Goal: Task Accomplishment & Management: Manage account settings

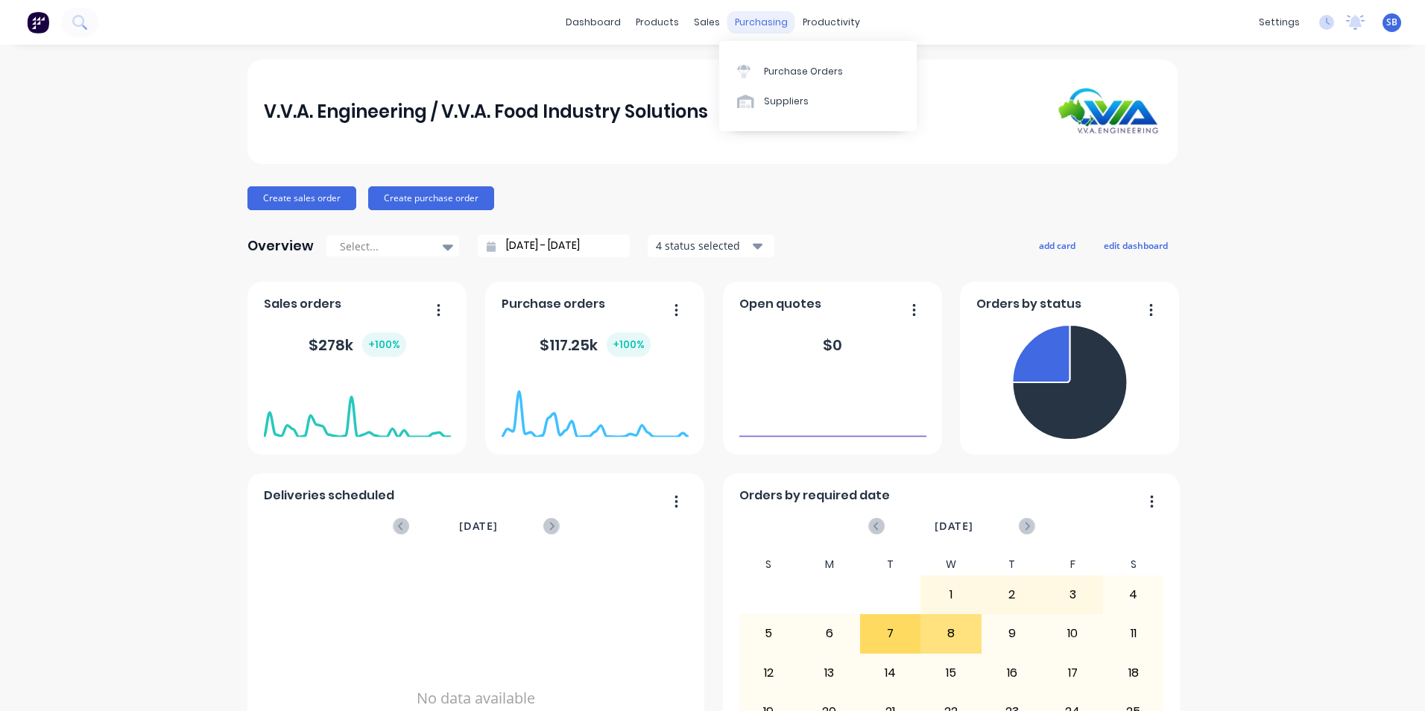
click at [746, 11] on div "purchasing" at bounding box center [762, 22] width 68 height 22
click at [769, 67] on div "Purchase Orders" at bounding box center [803, 71] width 79 height 13
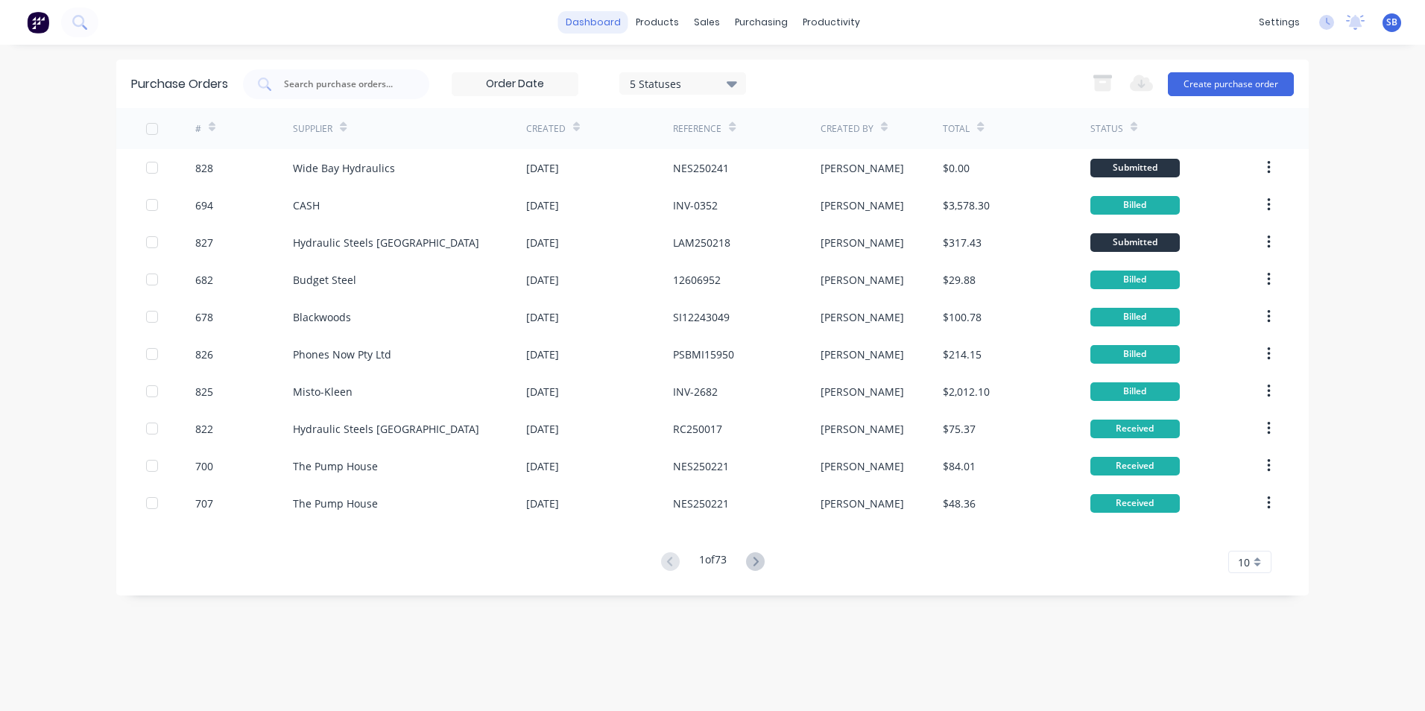
click at [584, 16] on link "dashboard" at bounding box center [593, 22] width 70 height 22
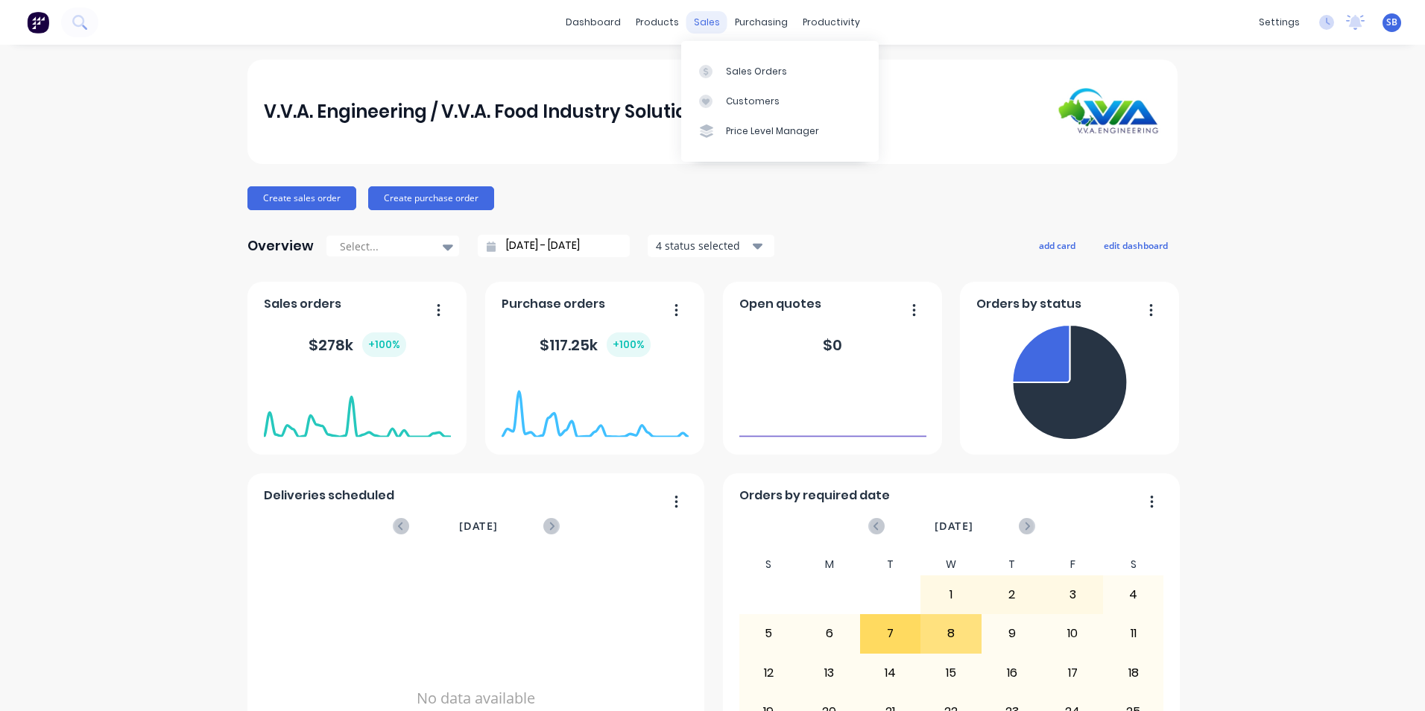
click at [703, 19] on div "sales" at bounding box center [707, 22] width 41 height 22
click at [742, 73] on div "Sales Orders" at bounding box center [756, 71] width 61 height 13
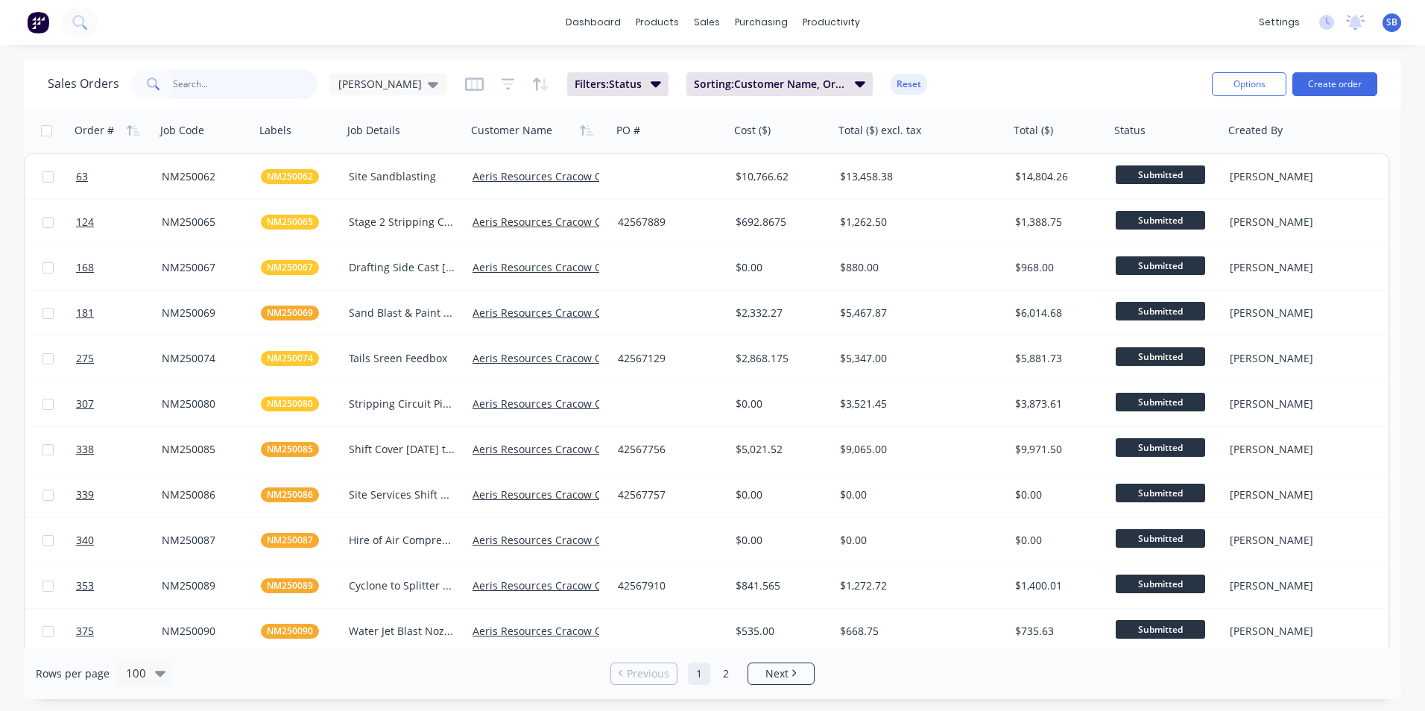
click at [262, 92] on input "text" at bounding box center [245, 84] width 145 height 30
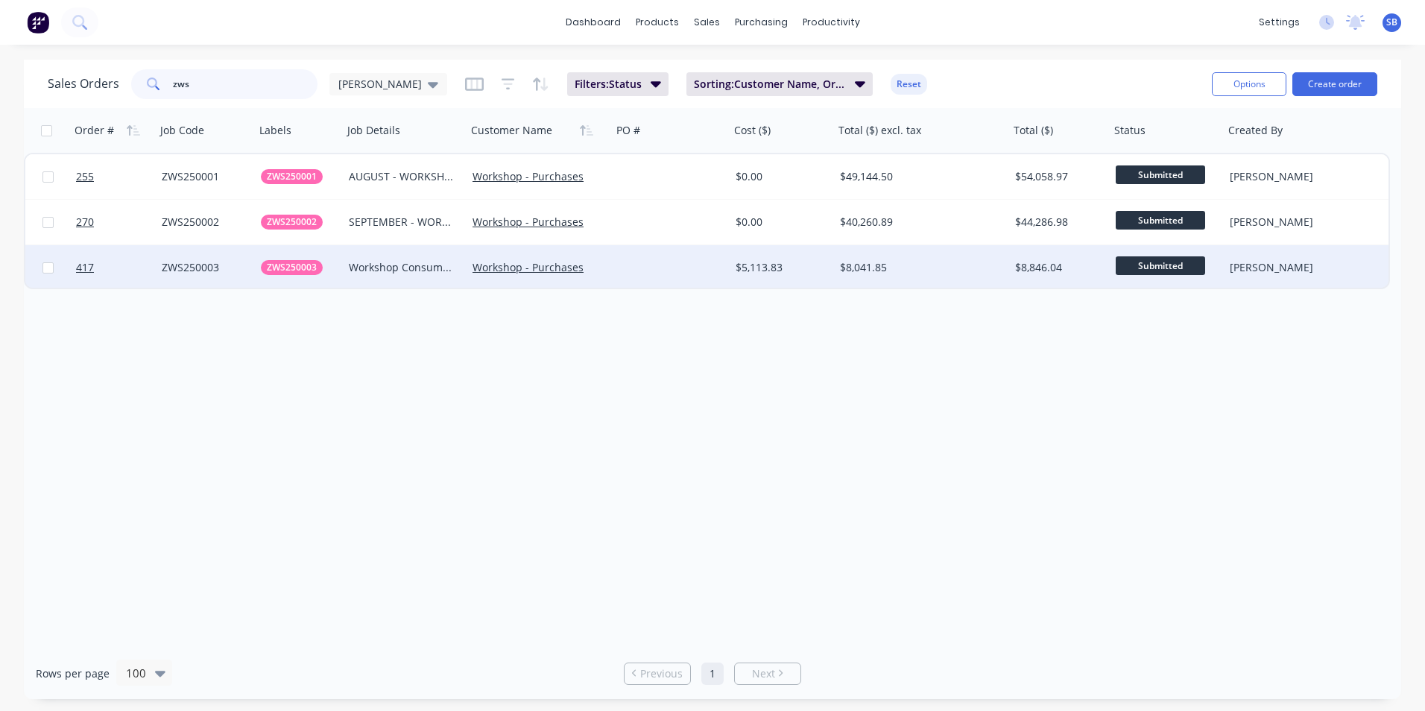
type input "zws"
click at [706, 260] on div at bounding box center [671, 267] width 118 height 45
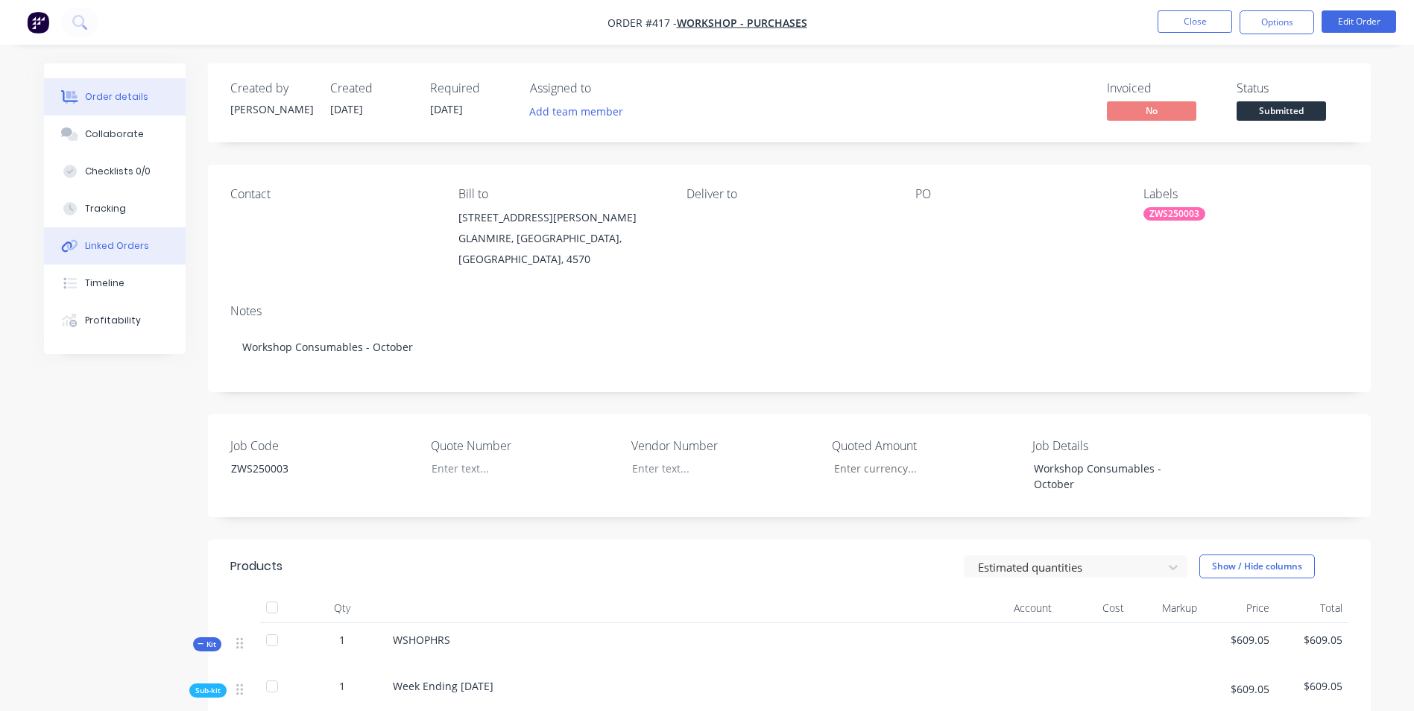
click at [81, 237] on button "Linked Orders" at bounding box center [115, 245] width 142 height 37
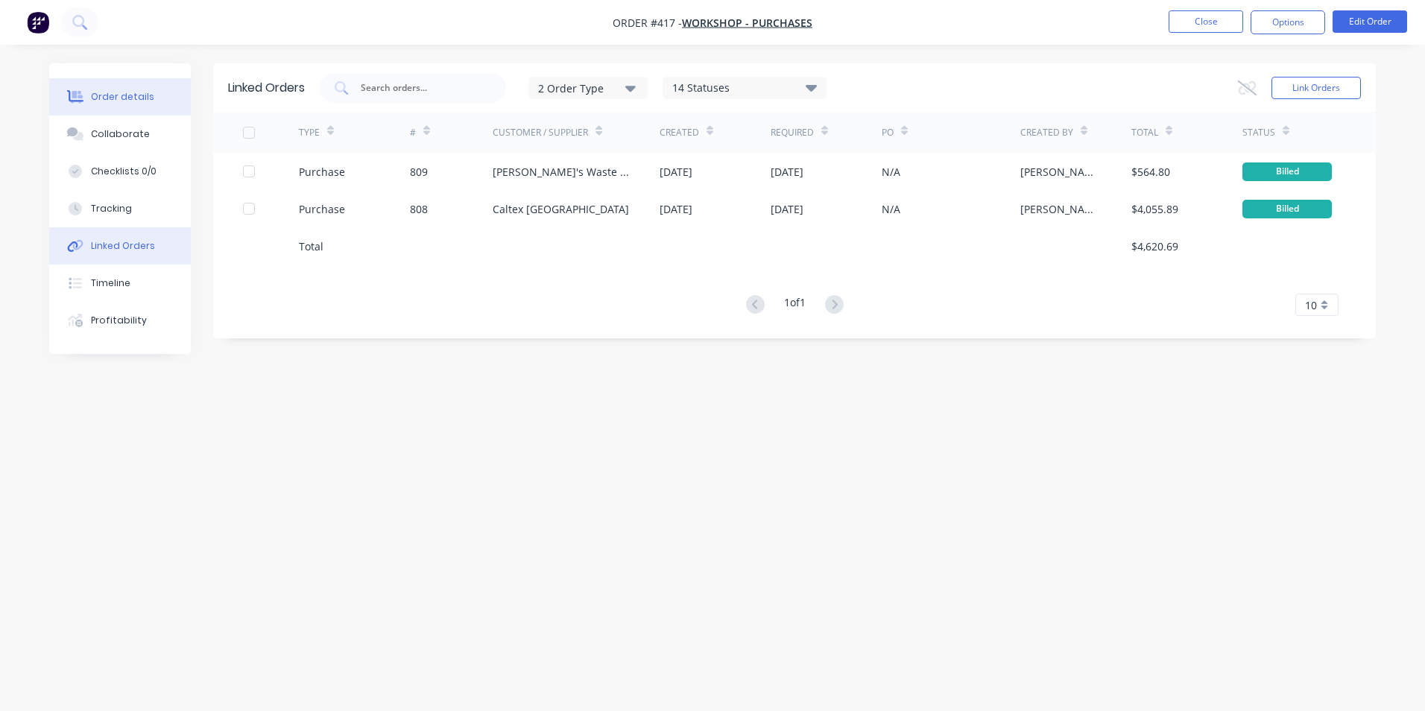
click at [148, 94] on div "Order details" at bounding box center [122, 96] width 63 height 13
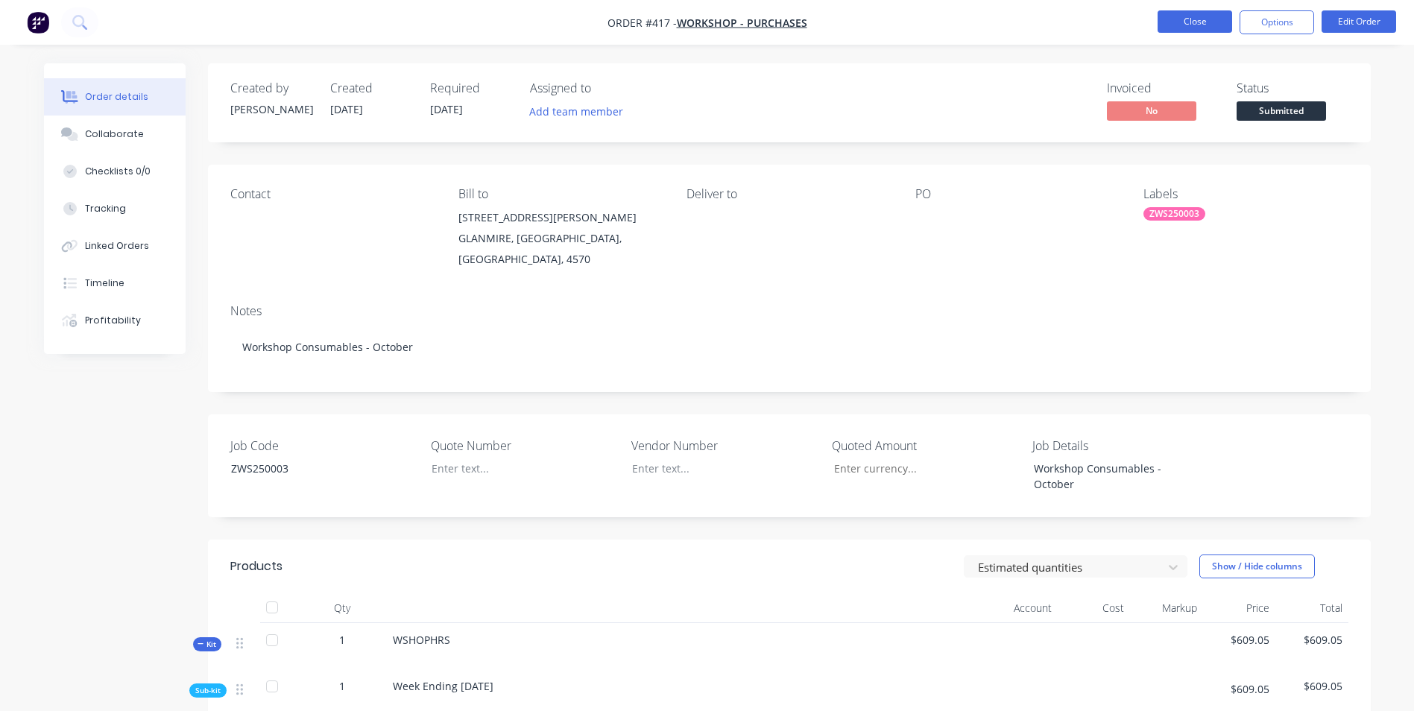
click at [1178, 14] on button "Close" at bounding box center [1195, 21] width 75 height 22
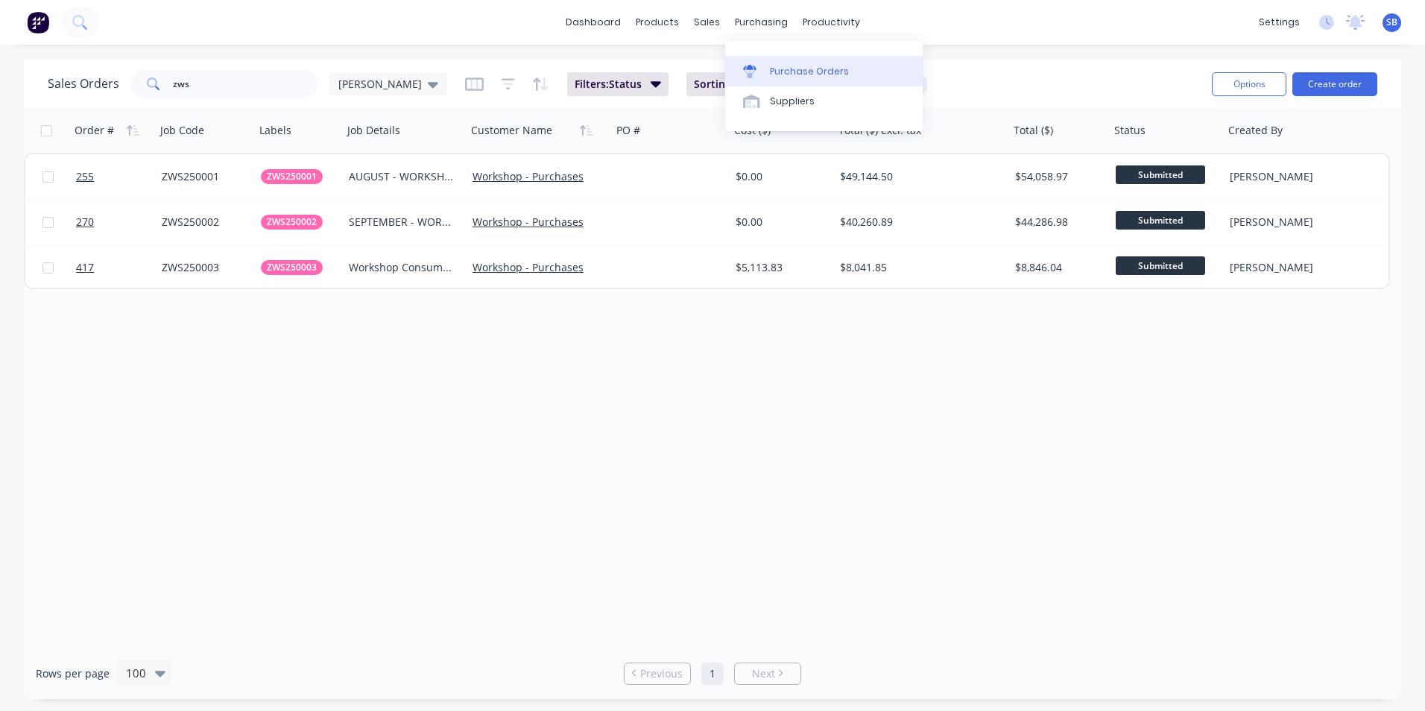
click at [806, 66] on div "Purchase Orders" at bounding box center [809, 71] width 79 height 13
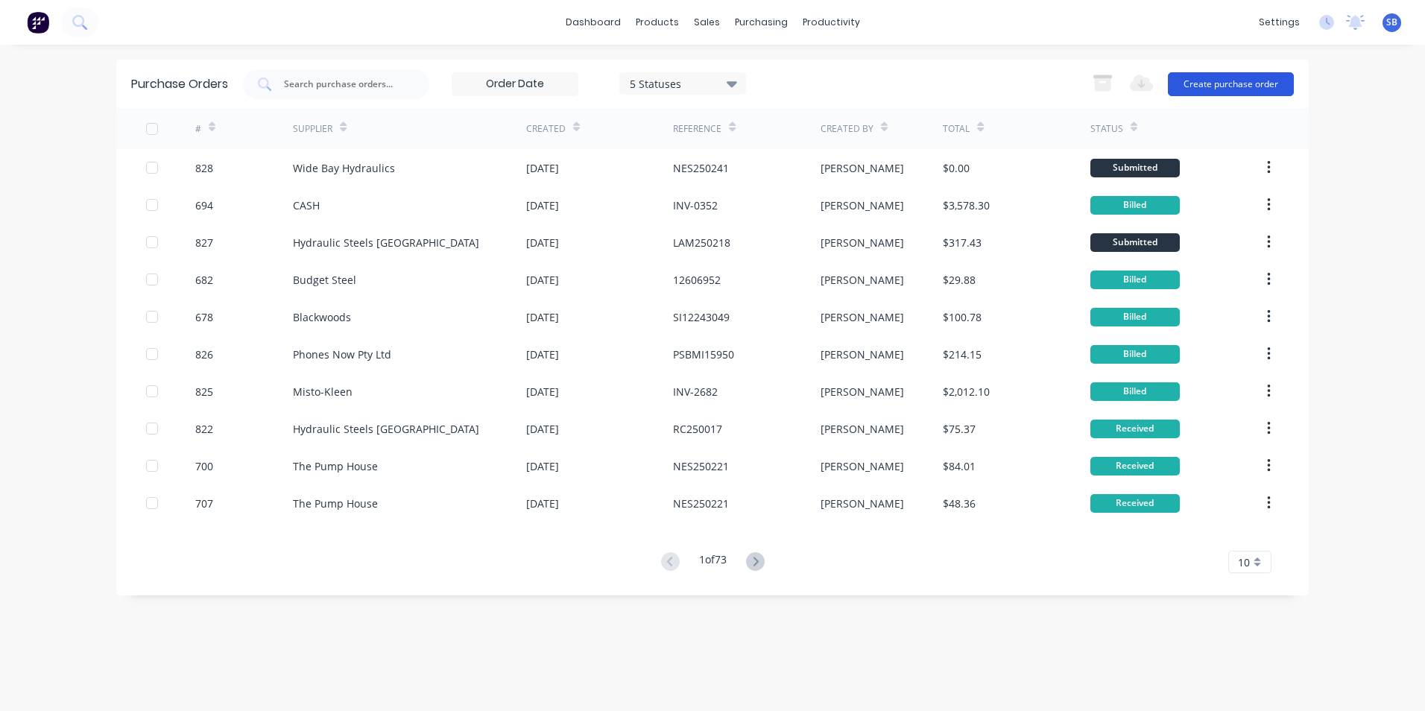
click at [1238, 78] on button "Create purchase order" at bounding box center [1231, 84] width 126 height 24
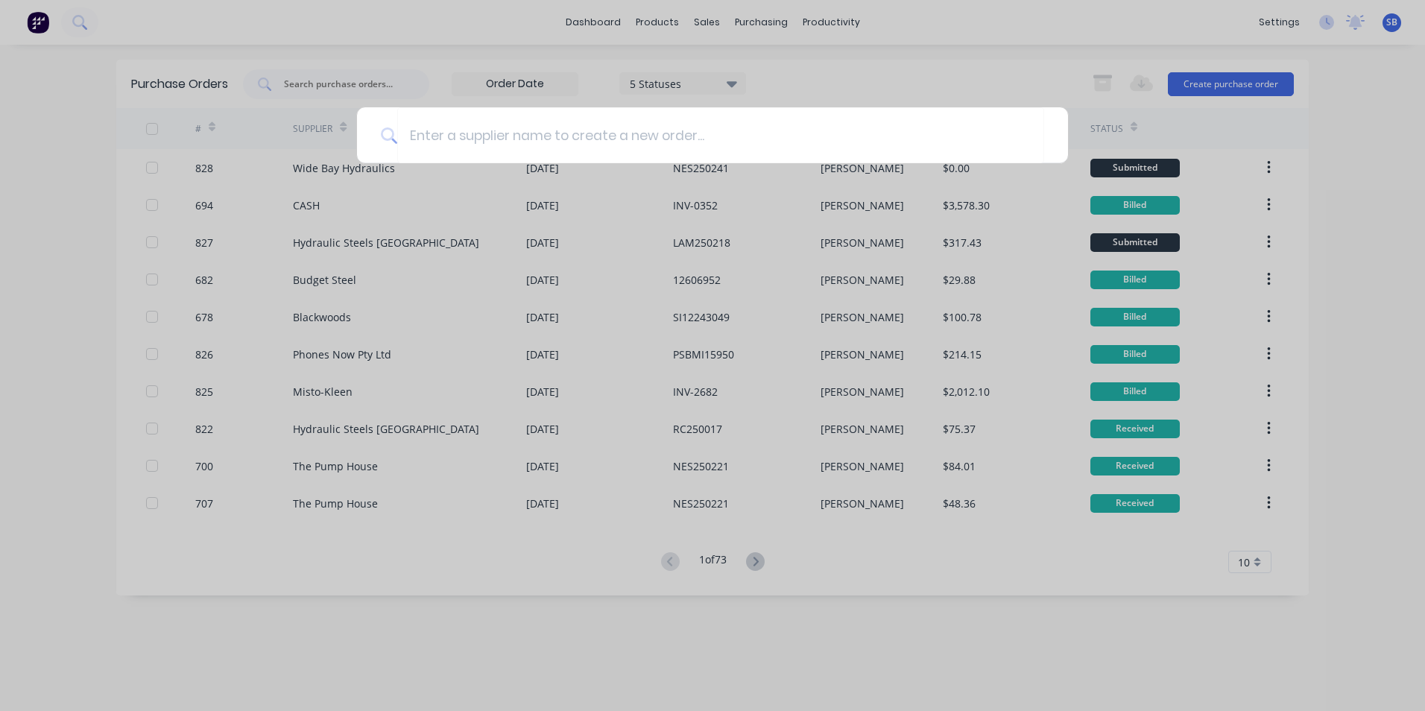
click at [341, 170] on div at bounding box center [712, 355] width 1425 height 711
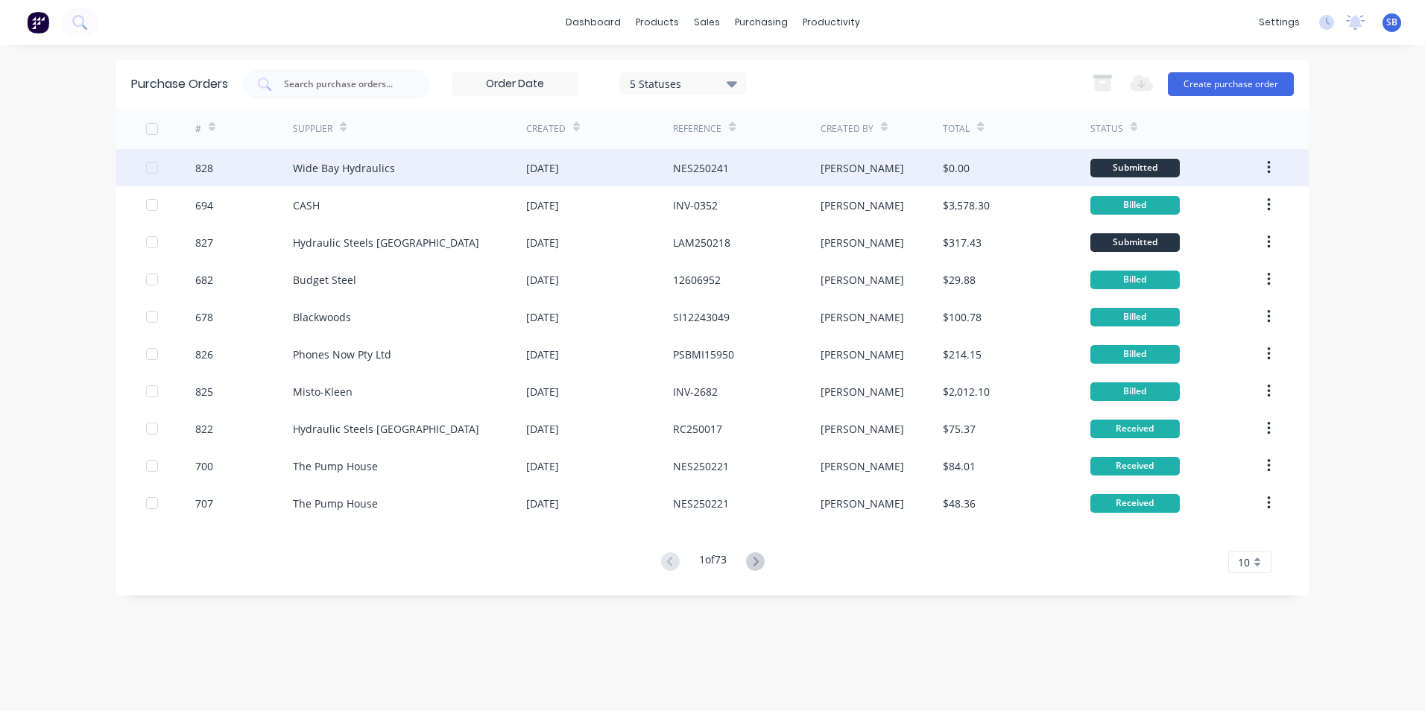
click at [326, 168] on div "Wide Bay Hydraulics" at bounding box center [344, 168] width 102 height 16
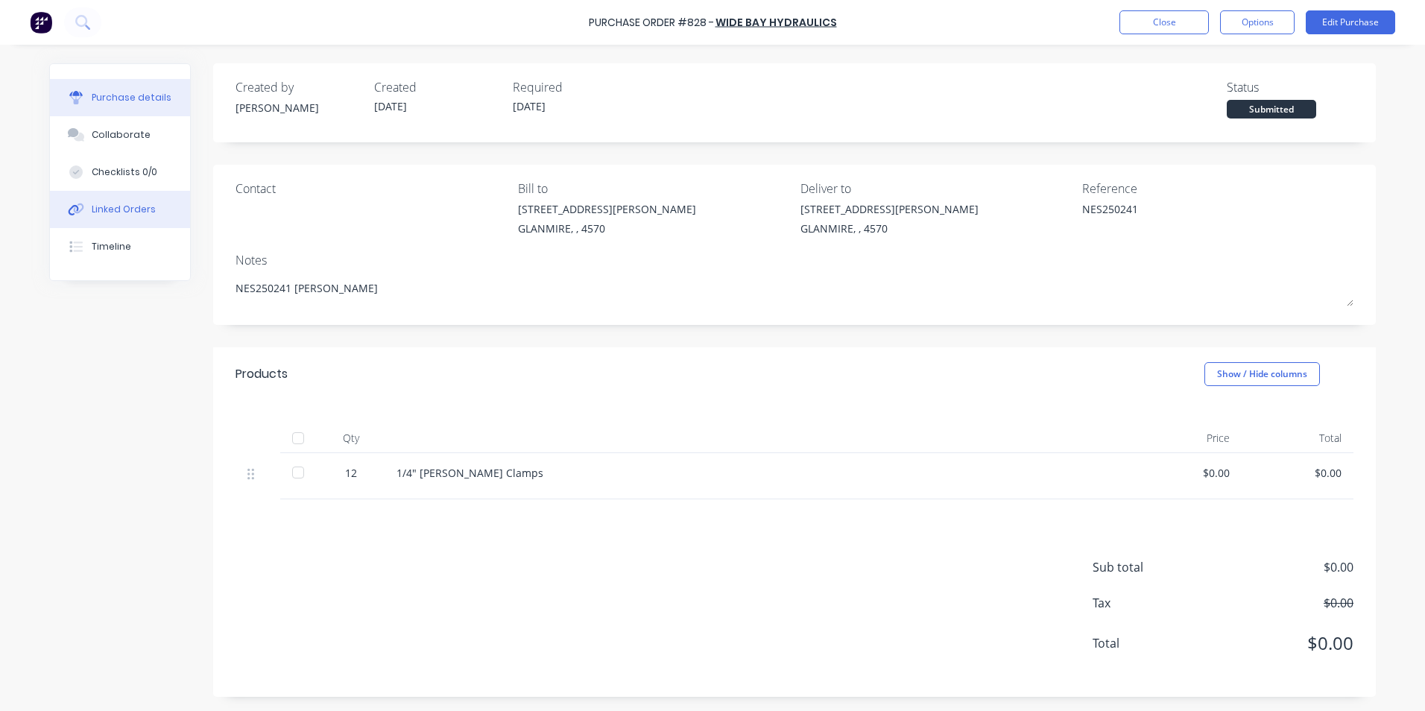
click at [133, 199] on button "Linked Orders" at bounding box center [120, 209] width 140 height 37
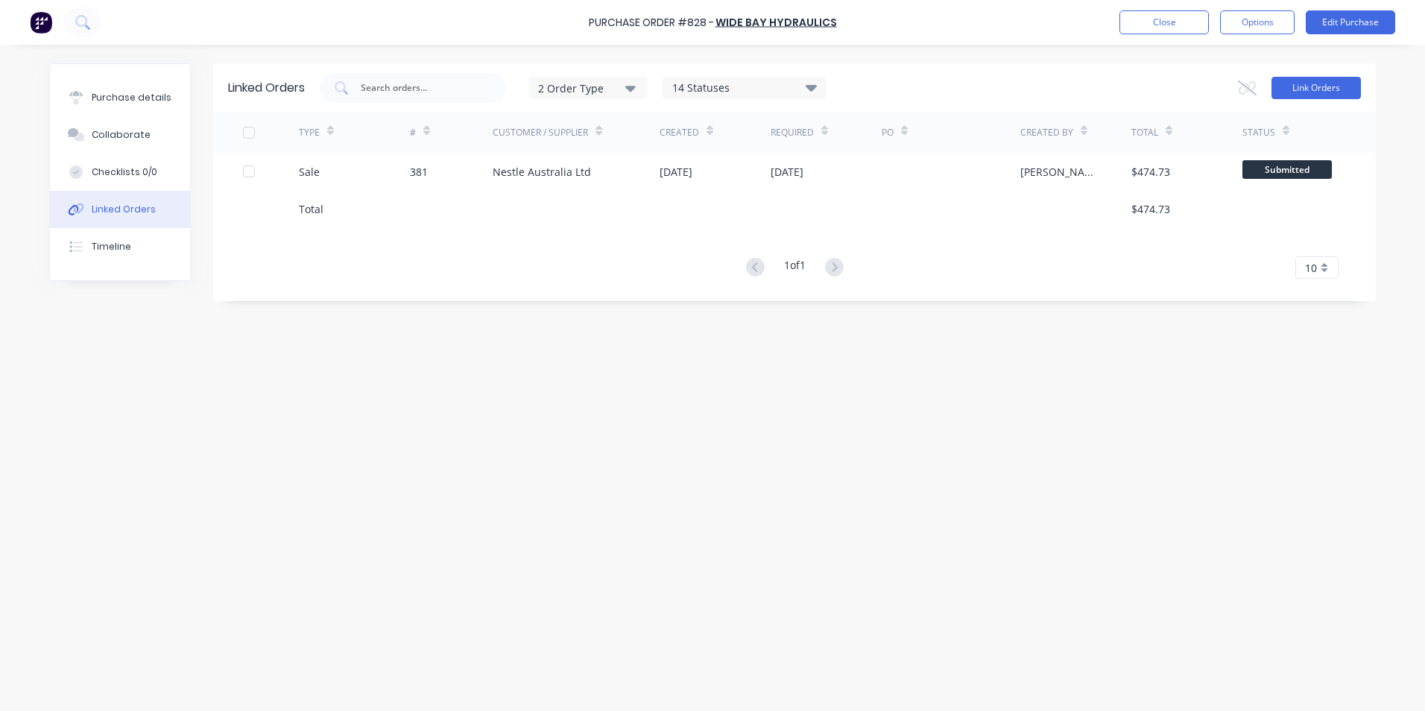
click at [1307, 89] on button "Link Orders" at bounding box center [1316, 88] width 89 height 22
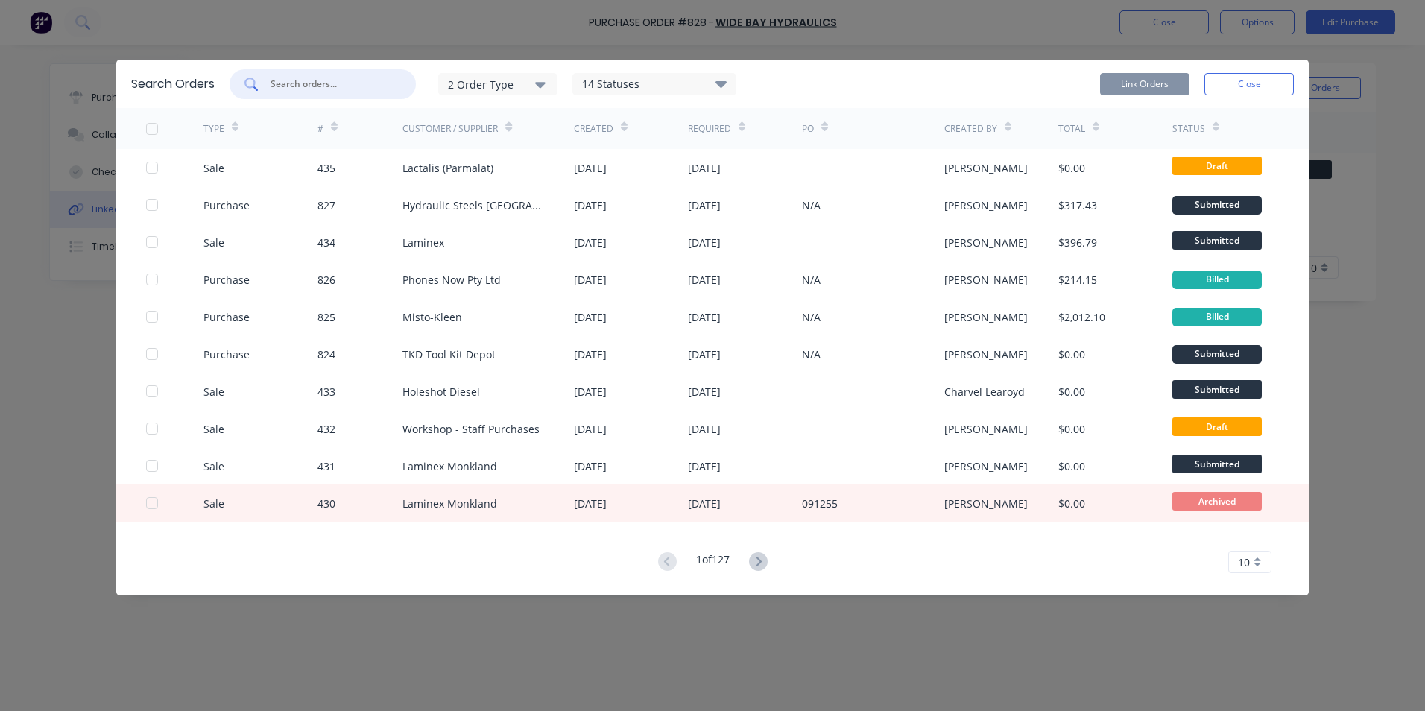
click at [358, 87] on input "text" at bounding box center [331, 84] width 124 height 15
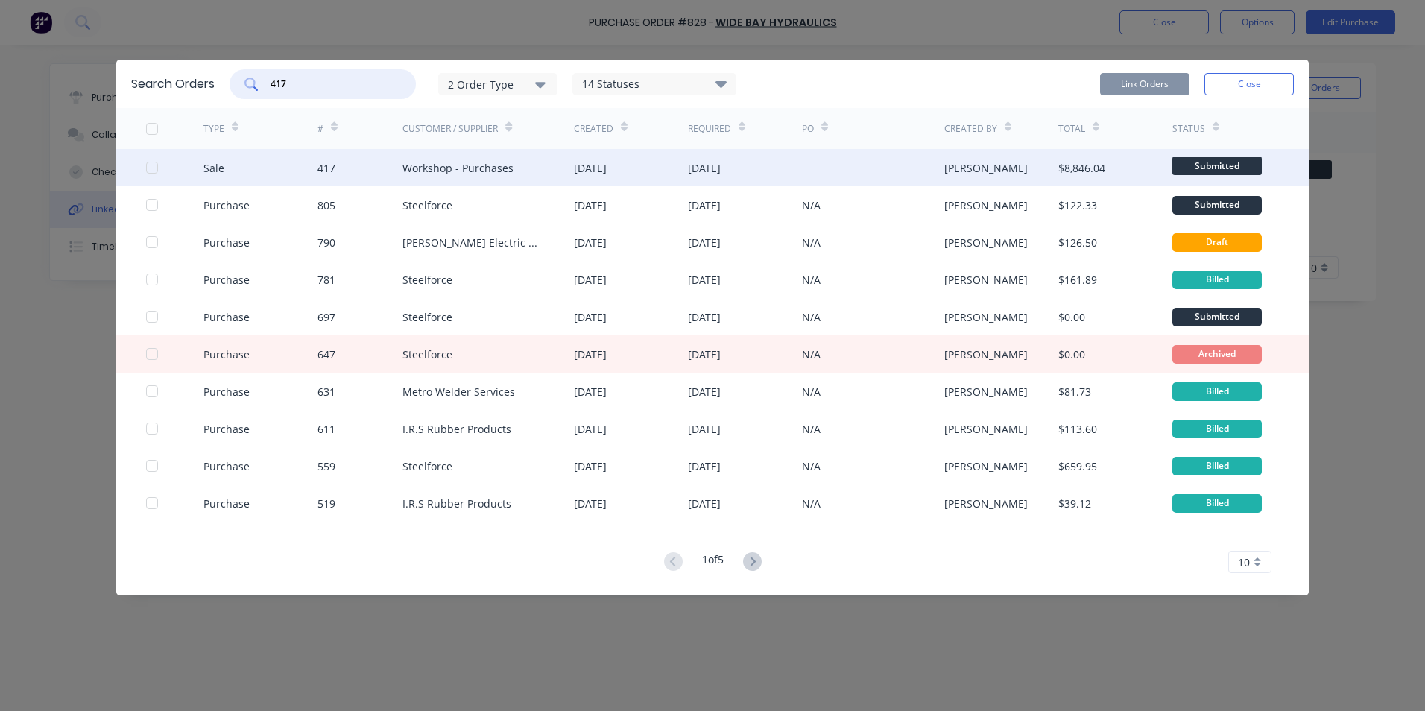
click at [154, 170] on div at bounding box center [152, 168] width 30 height 30
type input "417"
click at [1226, 76] on button "Close" at bounding box center [1249, 84] width 89 height 22
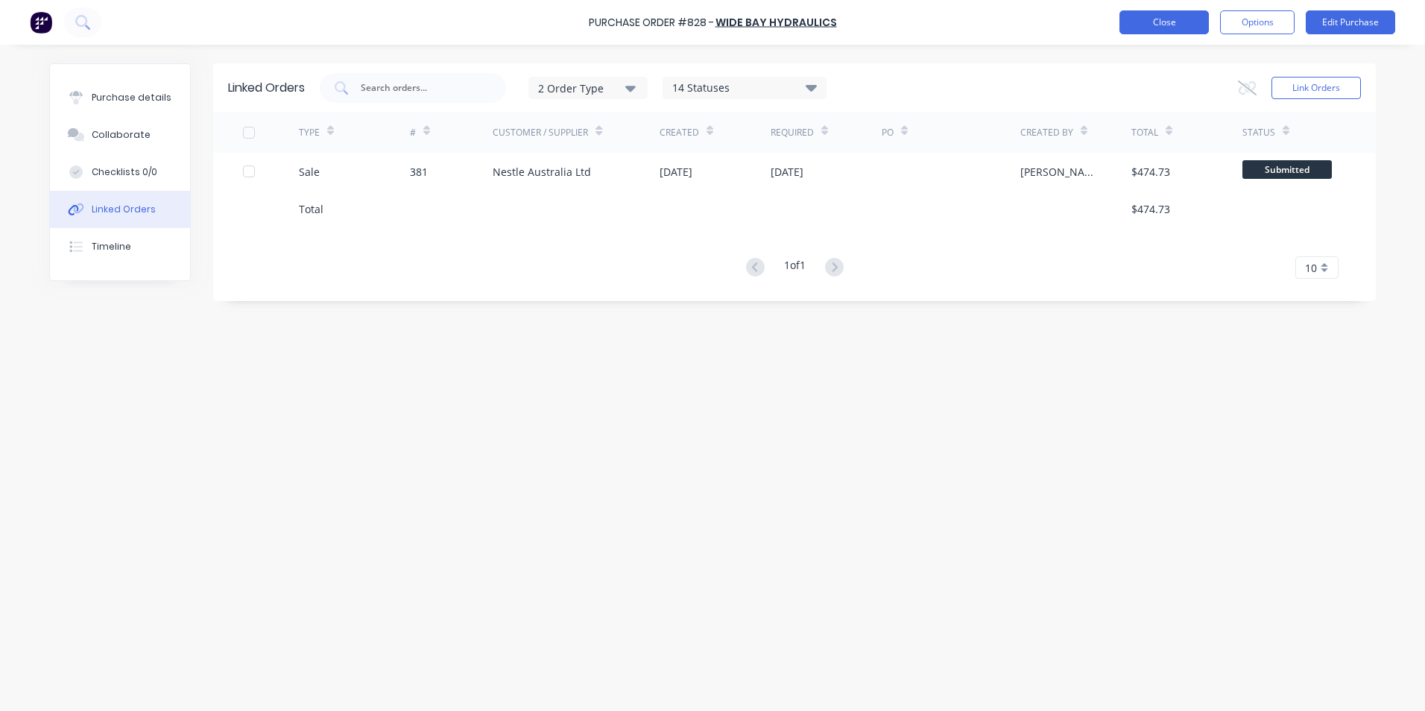
click at [1157, 16] on button "Close" at bounding box center [1164, 22] width 89 height 24
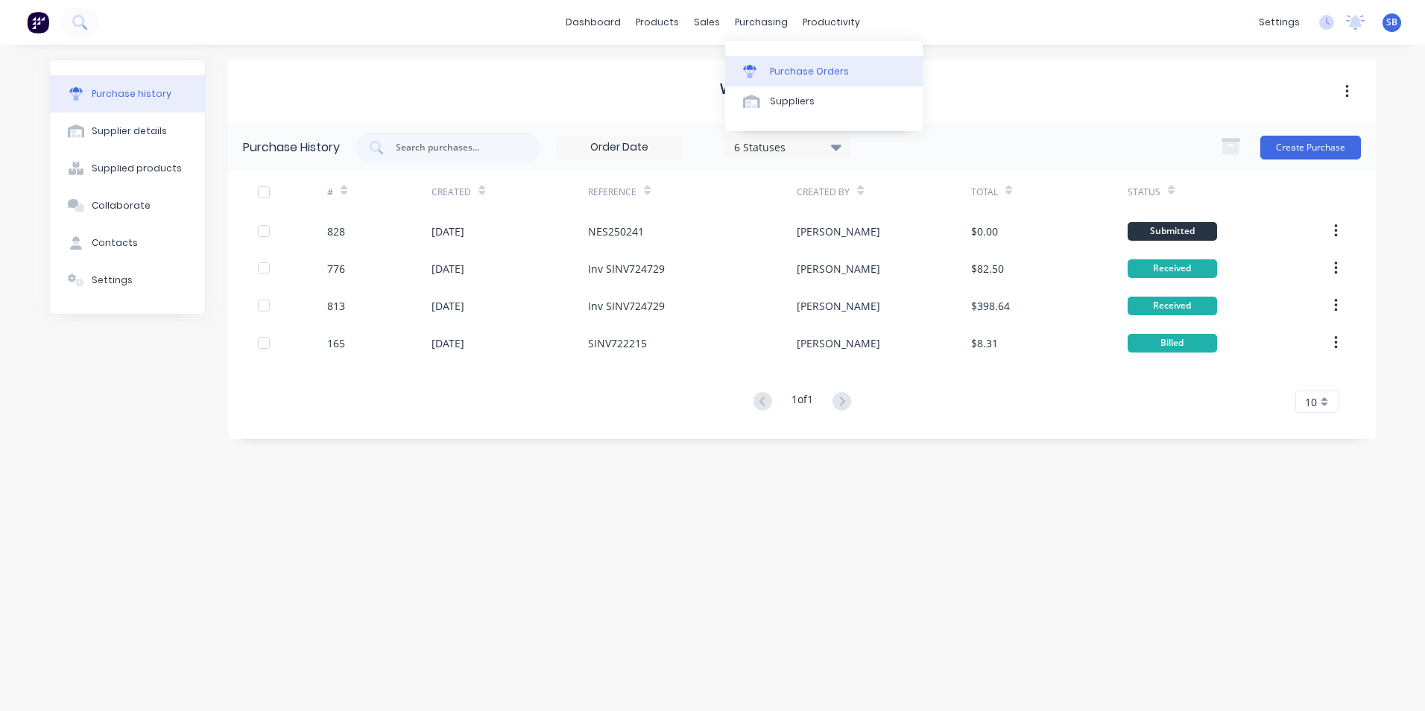
click at [792, 70] on div "Purchase Orders" at bounding box center [809, 71] width 79 height 13
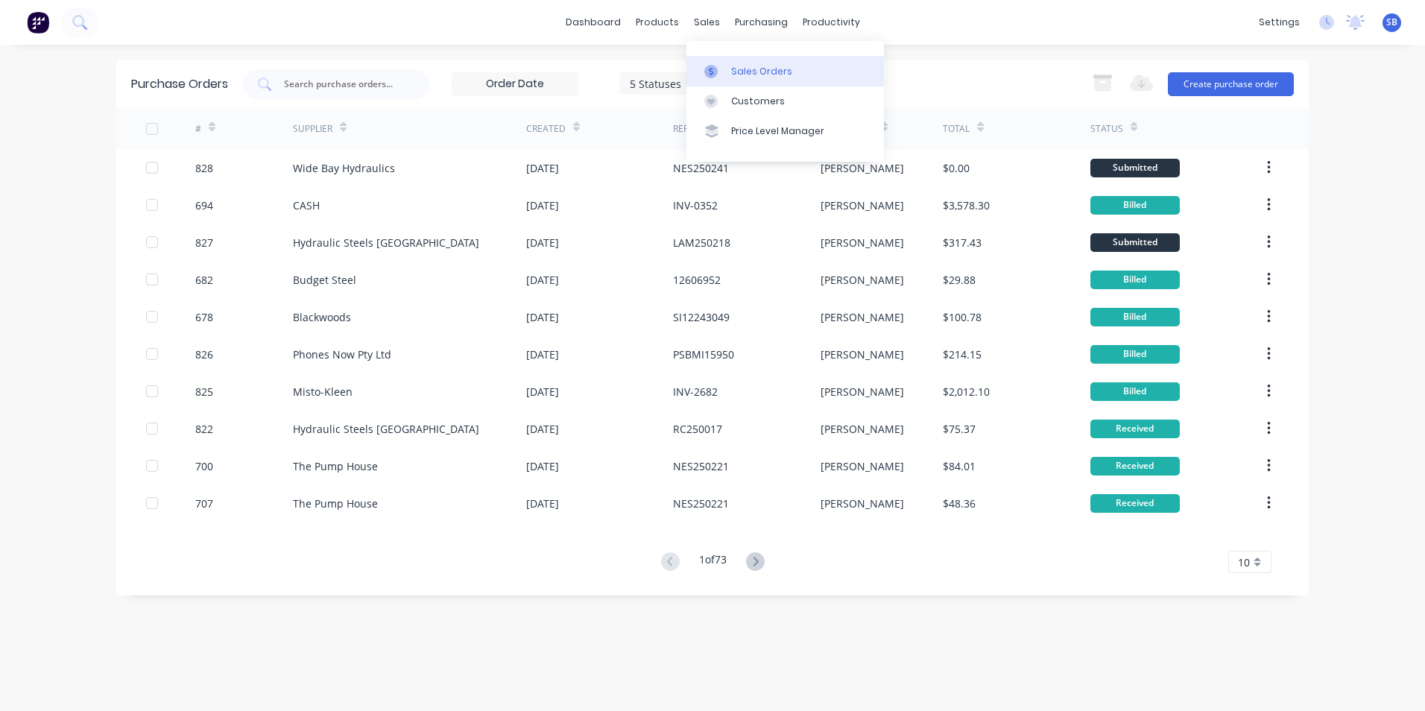
click at [716, 69] on icon at bounding box center [711, 71] width 13 height 13
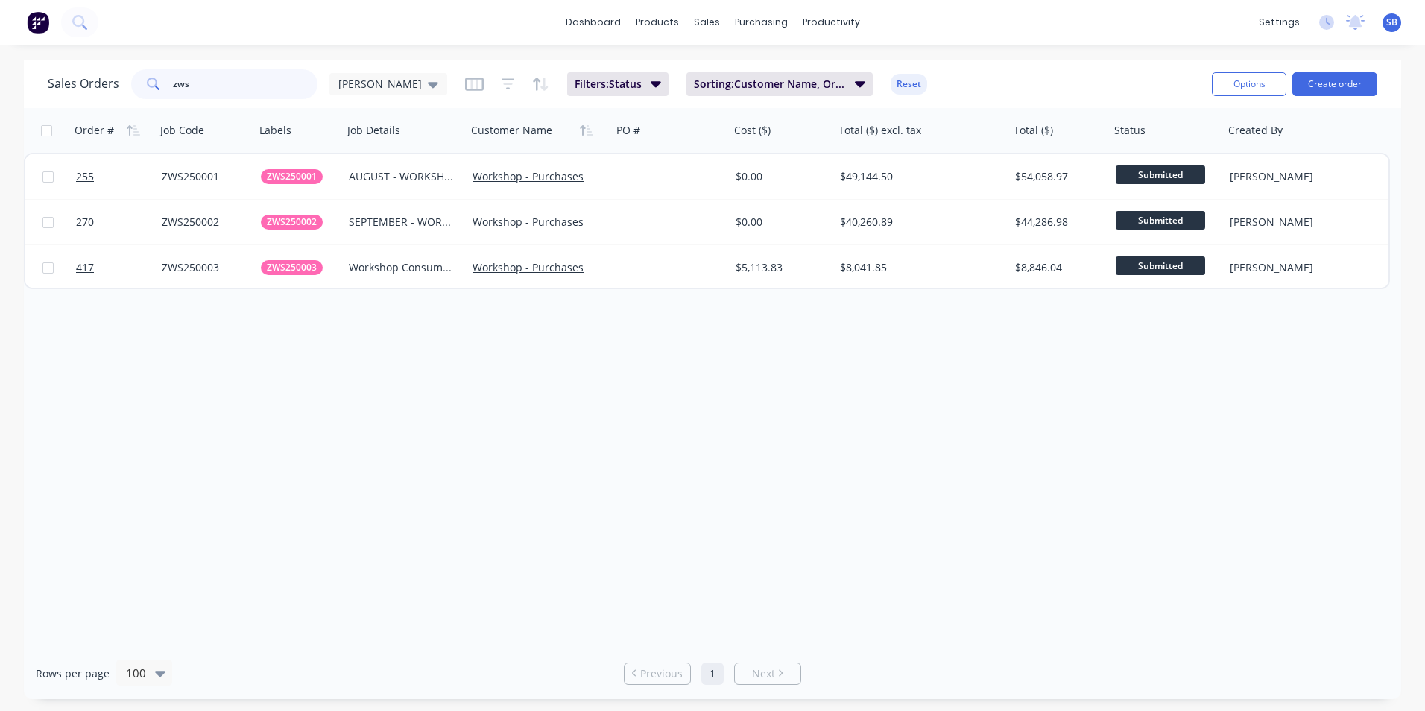
drag, startPoint x: 240, startPoint y: 79, endPoint x: 54, endPoint y: 86, distance: 186.5
click at [54, 86] on div "Sales Orders zws Shannon" at bounding box center [248, 84] width 400 height 30
type input "n"
type input "NES250184"
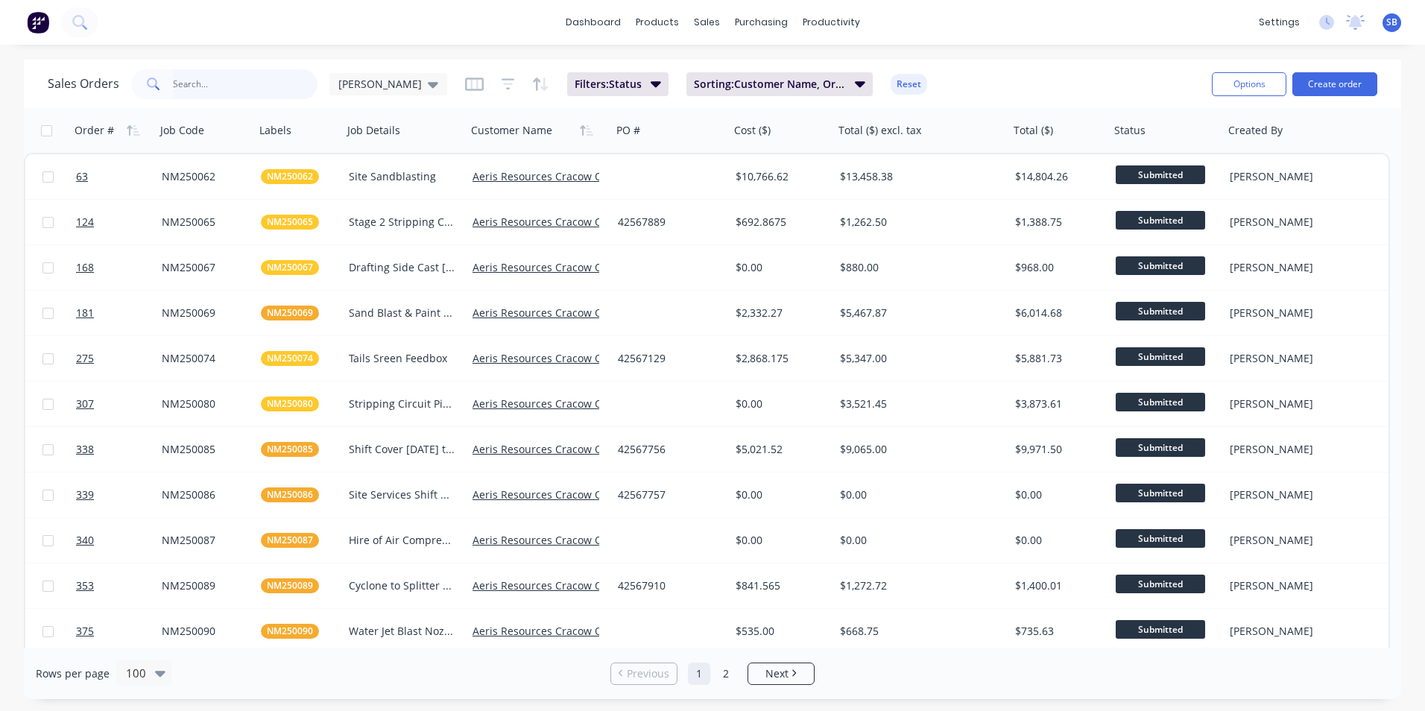
click at [195, 95] on input "text" at bounding box center [245, 84] width 145 height 30
type input "NES250184"
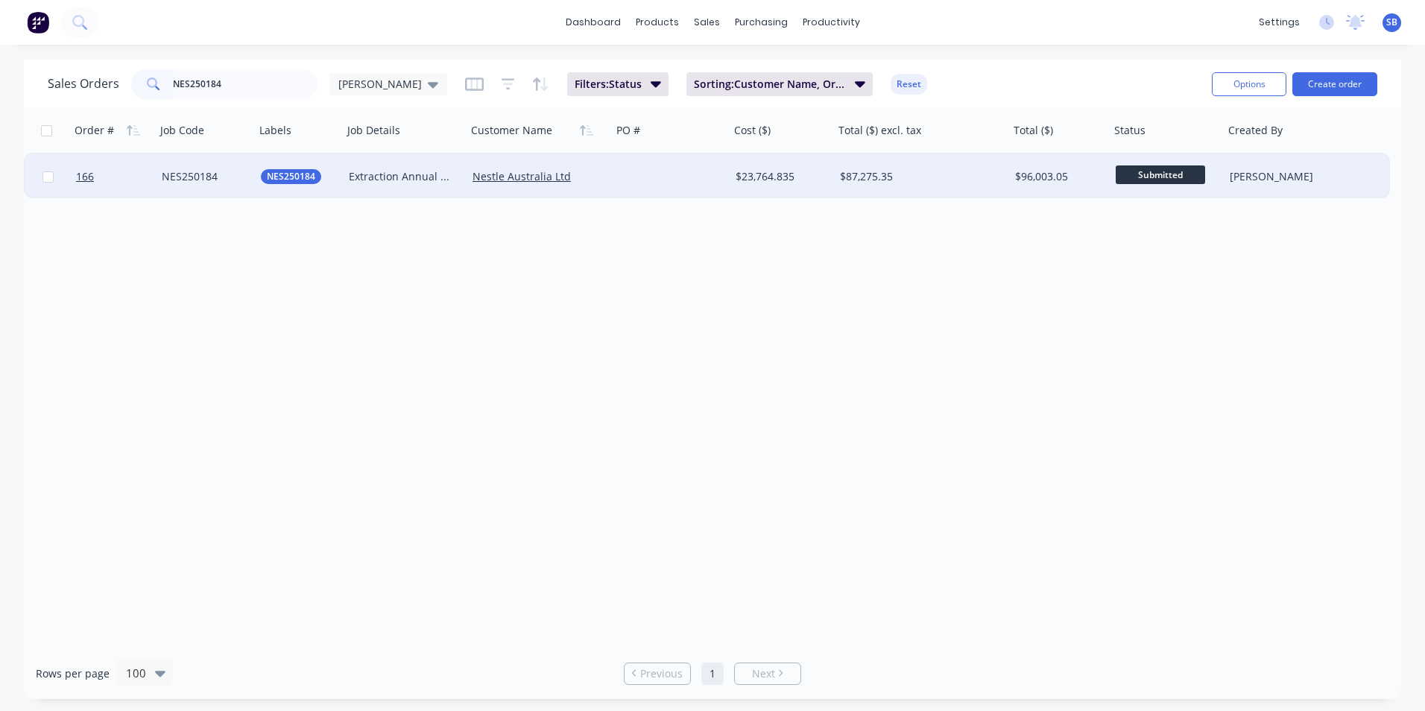
click at [977, 183] on div "$87,275.35" at bounding box center [917, 176] width 155 height 15
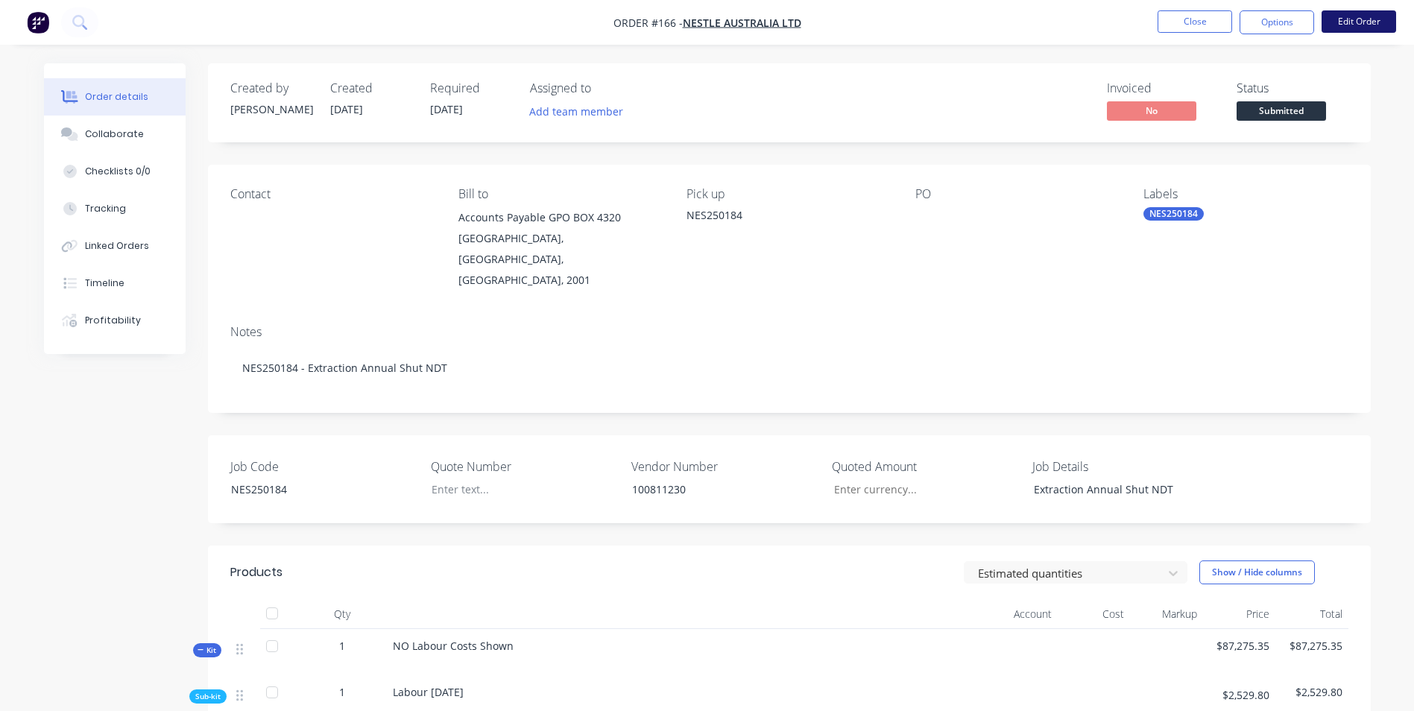
click at [1365, 20] on button "Edit Order" at bounding box center [1359, 21] width 75 height 22
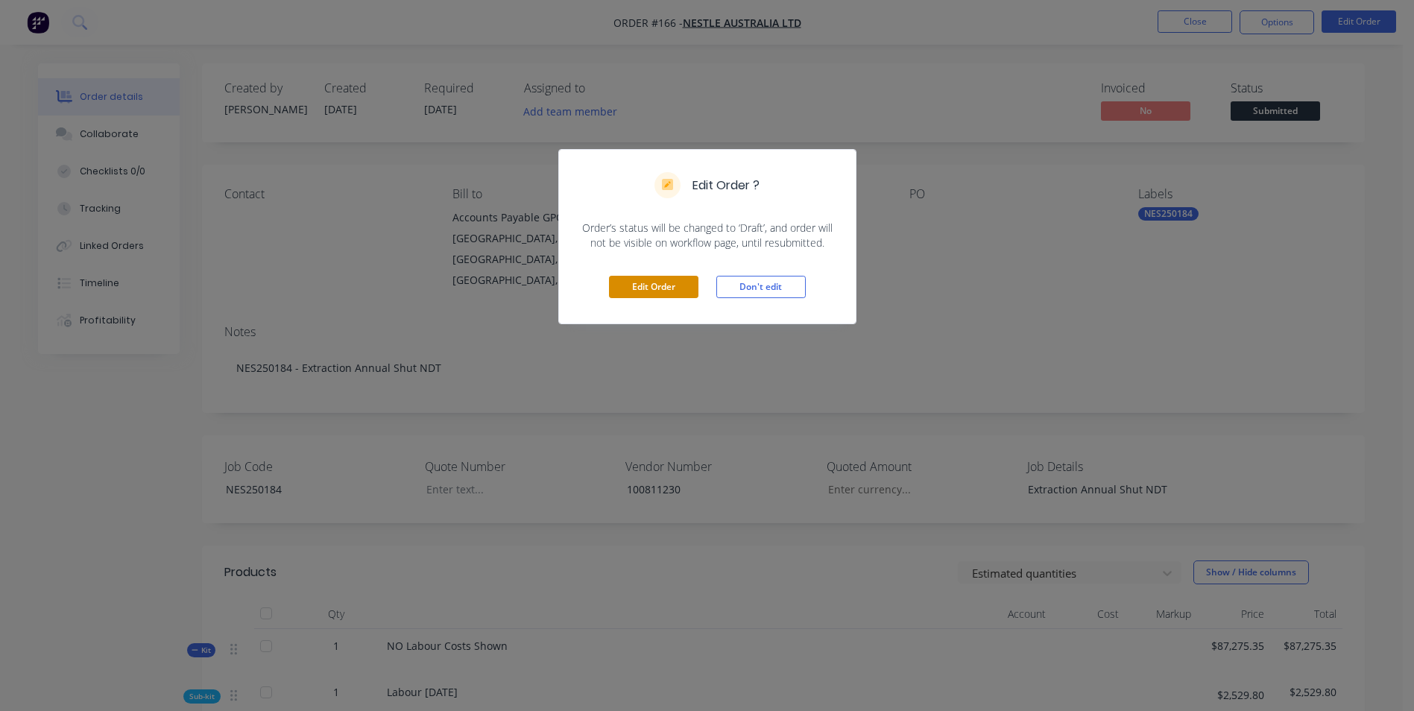
click at [678, 292] on button "Edit Order" at bounding box center [653, 287] width 89 height 22
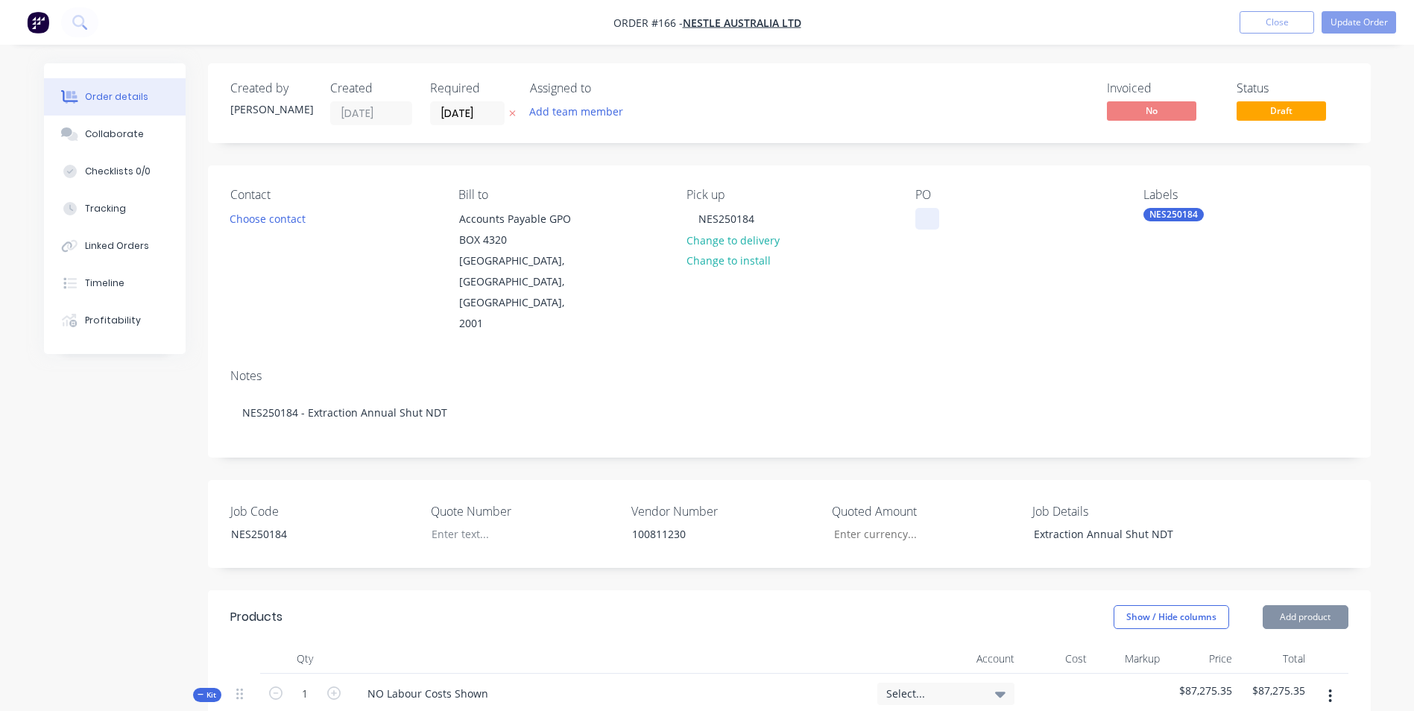
click at [939, 221] on div "PO" at bounding box center [1018, 261] width 204 height 147
click at [929, 227] on div at bounding box center [928, 219] width 24 height 22
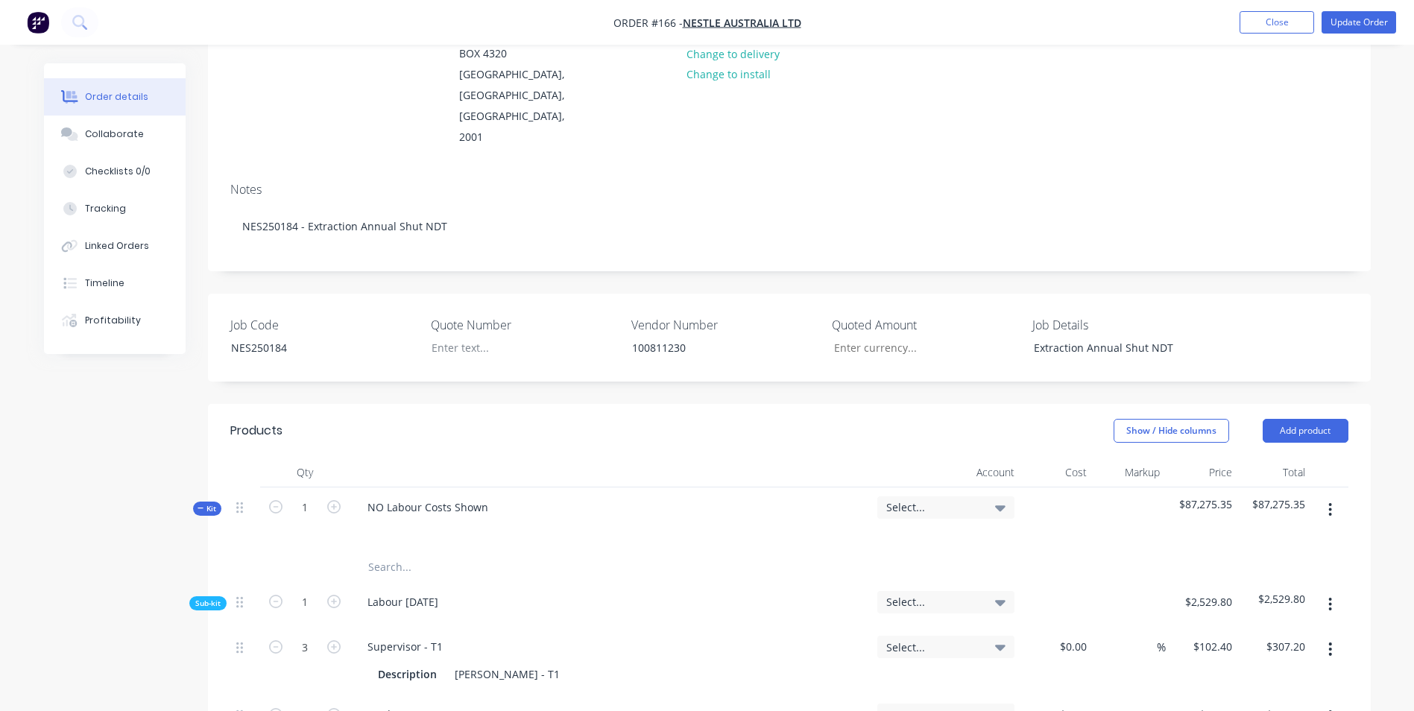
scroll to position [373, 0]
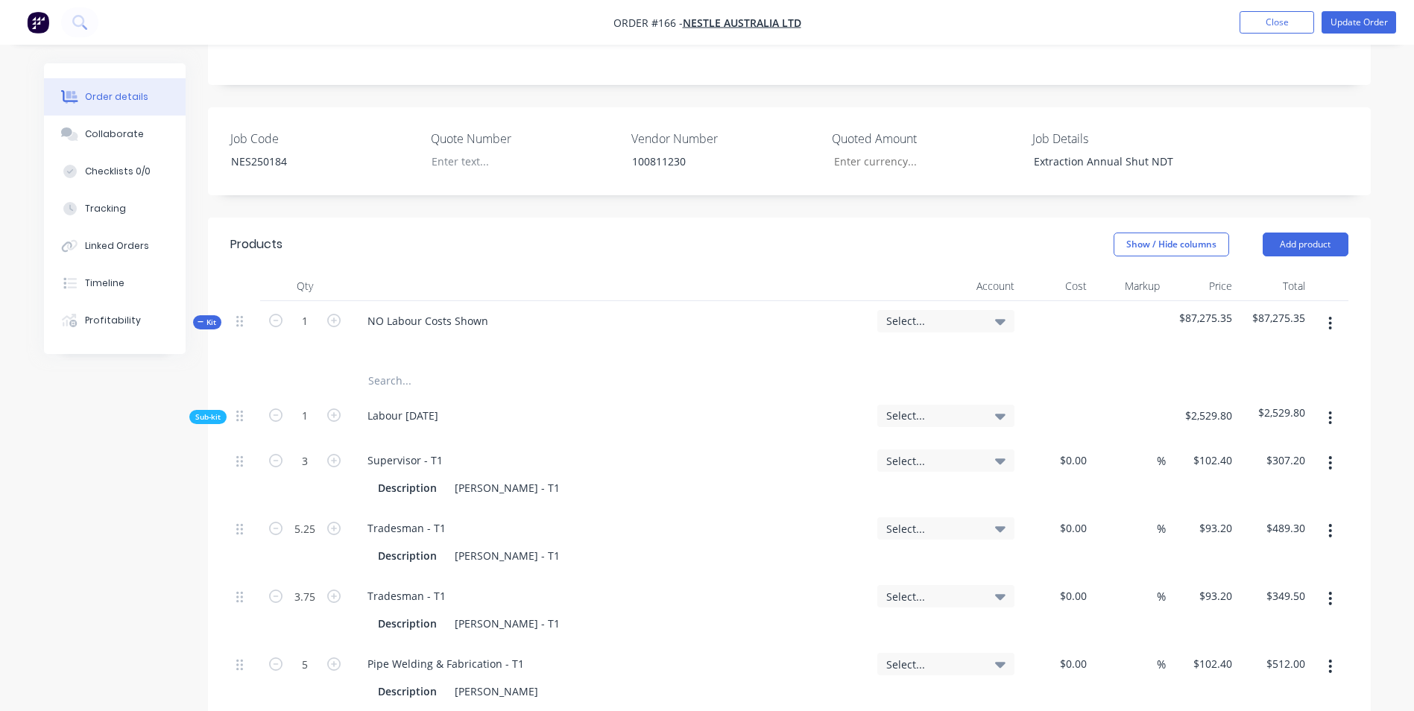
click at [449, 366] on input "text" at bounding box center [517, 381] width 298 height 30
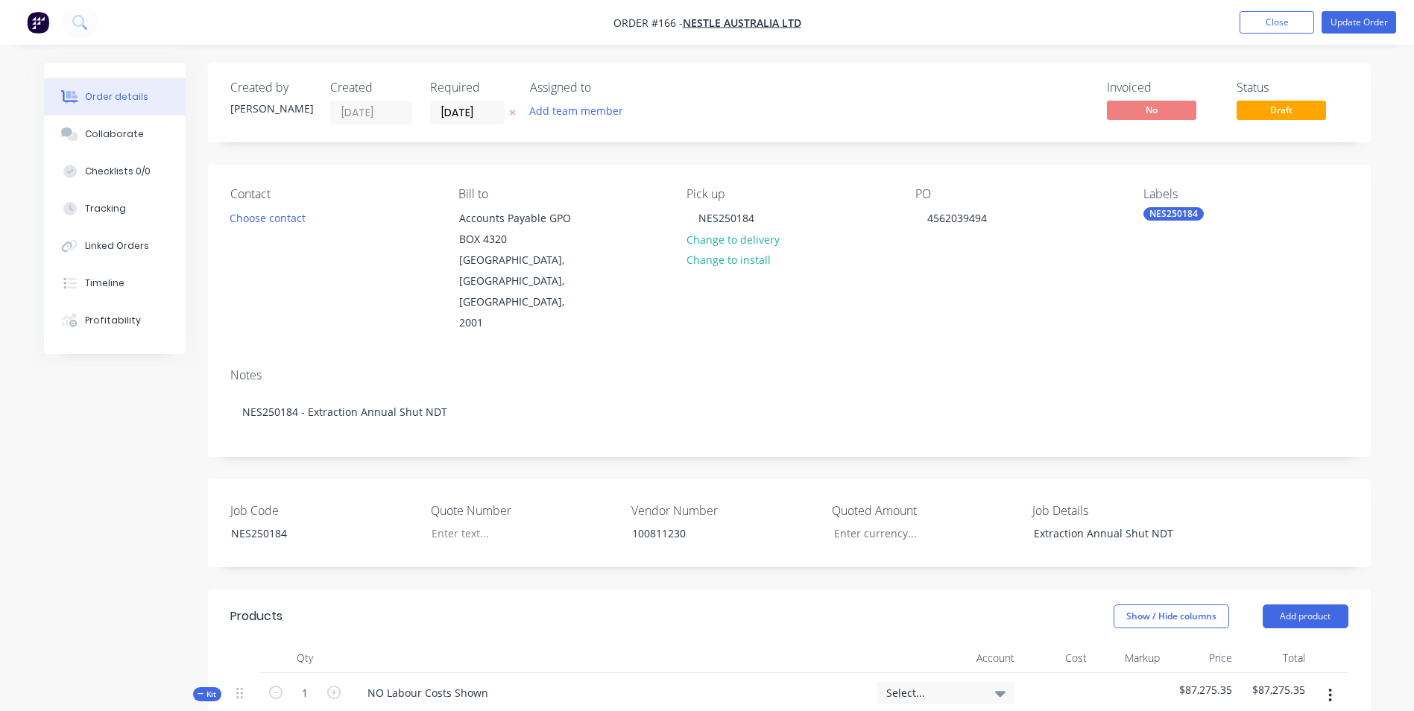
scroll to position [0, 0]
click at [864, 523] on input "Job Code" at bounding box center [920, 534] width 197 height 22
click at [959, 605] on div "Show / Hide columns Add product" at bounding box center [907, 617] width 880 height 24
type input "$69,232.00"
click at [529, 523] on div at bounding box center [513, 534] width 186 height 22
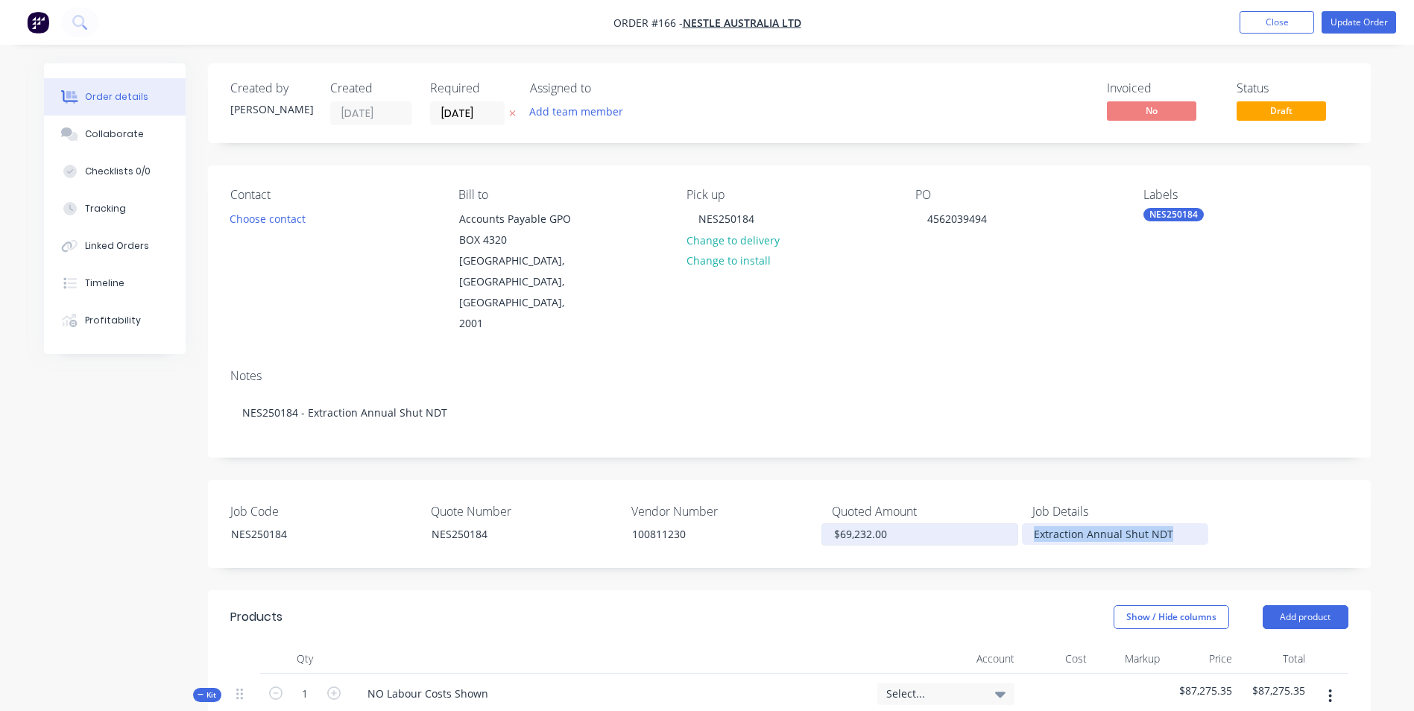
drag, startPoint x: 1201, startPoint y: 496, endPoint x: 866, endPoint y: 497, distance: 334.7
click at [866, 497] on div "Job Code NES250184 Quote Number NES250184 Vendor Number 100811230 Quoted Amount…" at bounding box center [789, 524] width 1163 height 88
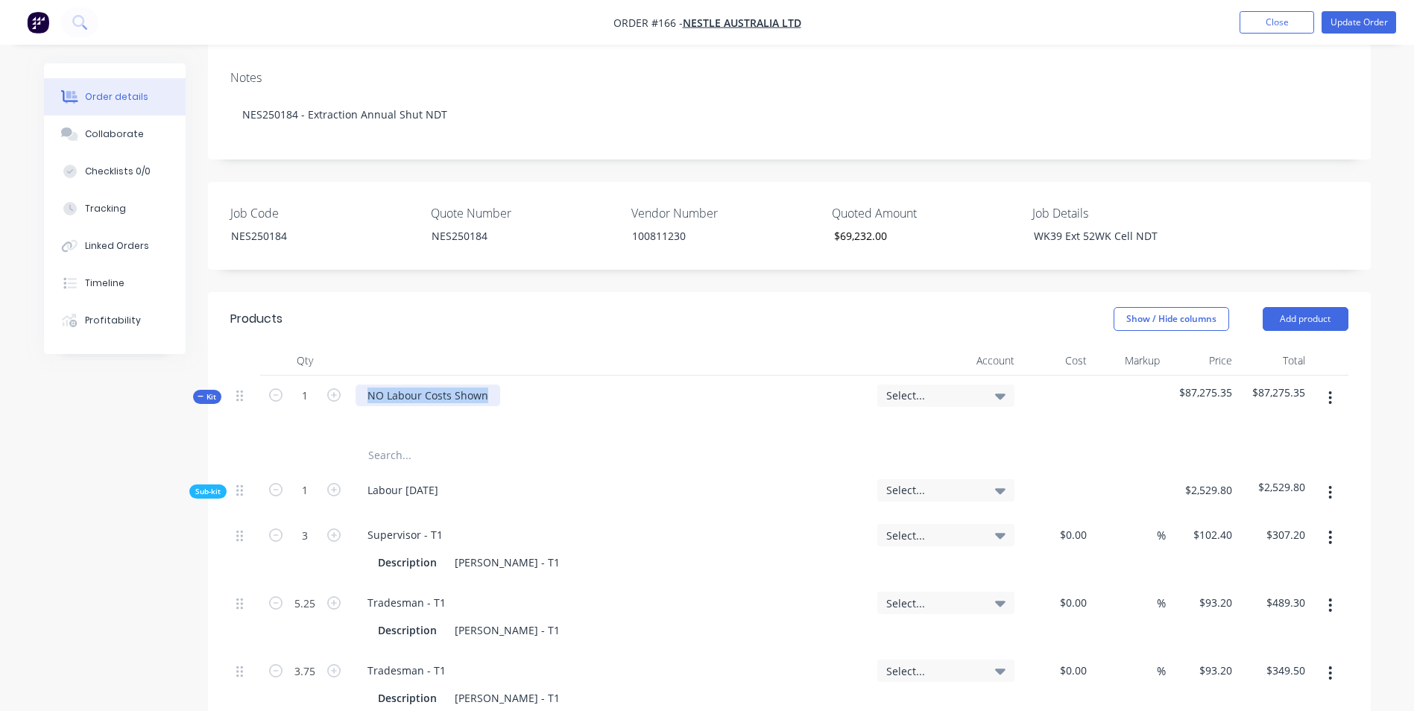
drag, startPoint x: 488, startPoint y: 361, endPoint x: 221, endPoint y: 315, distance: 270.7
click at [426, 441] on input "text" at bounding box center [517, 456] width 298 height 30
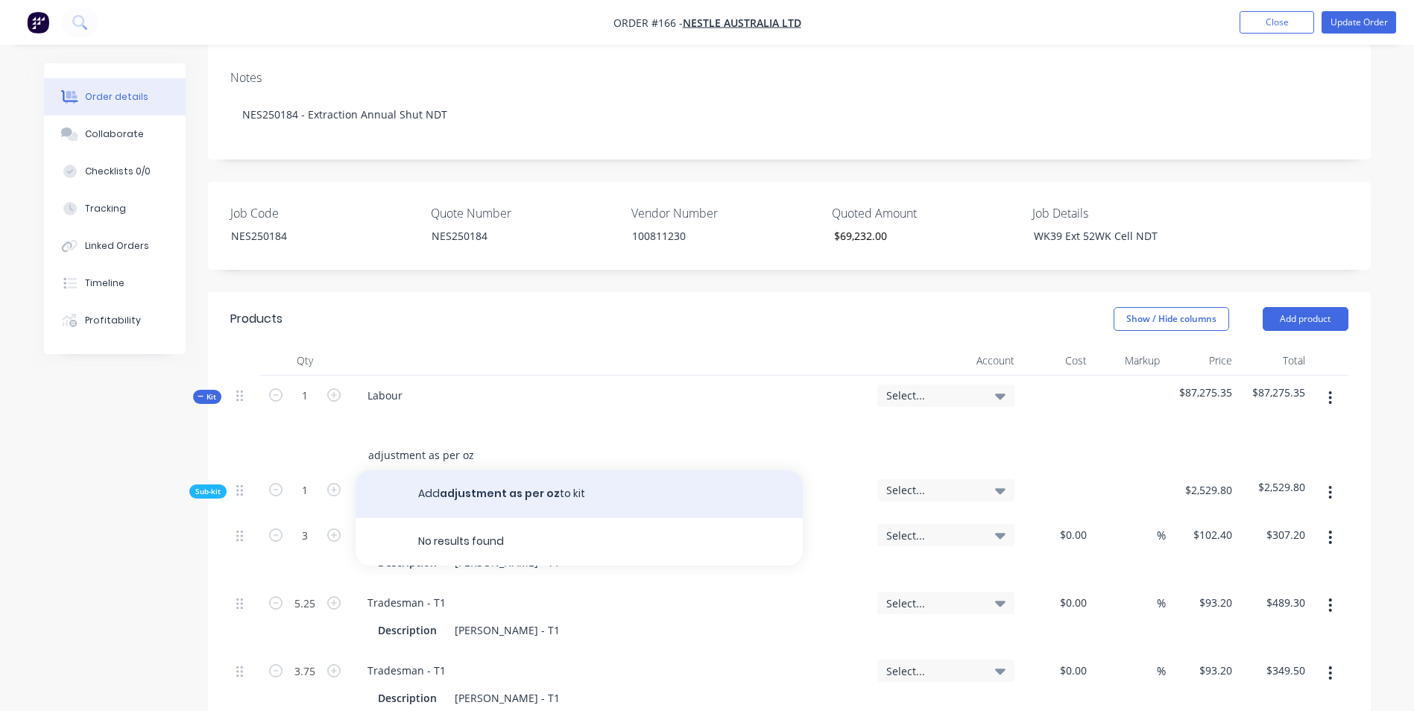
type input "adjustment as per oz"
click at [418, 470] on button "Add adjustment as per oz to kit" at bounding box center [579, 494] width 447 height 48
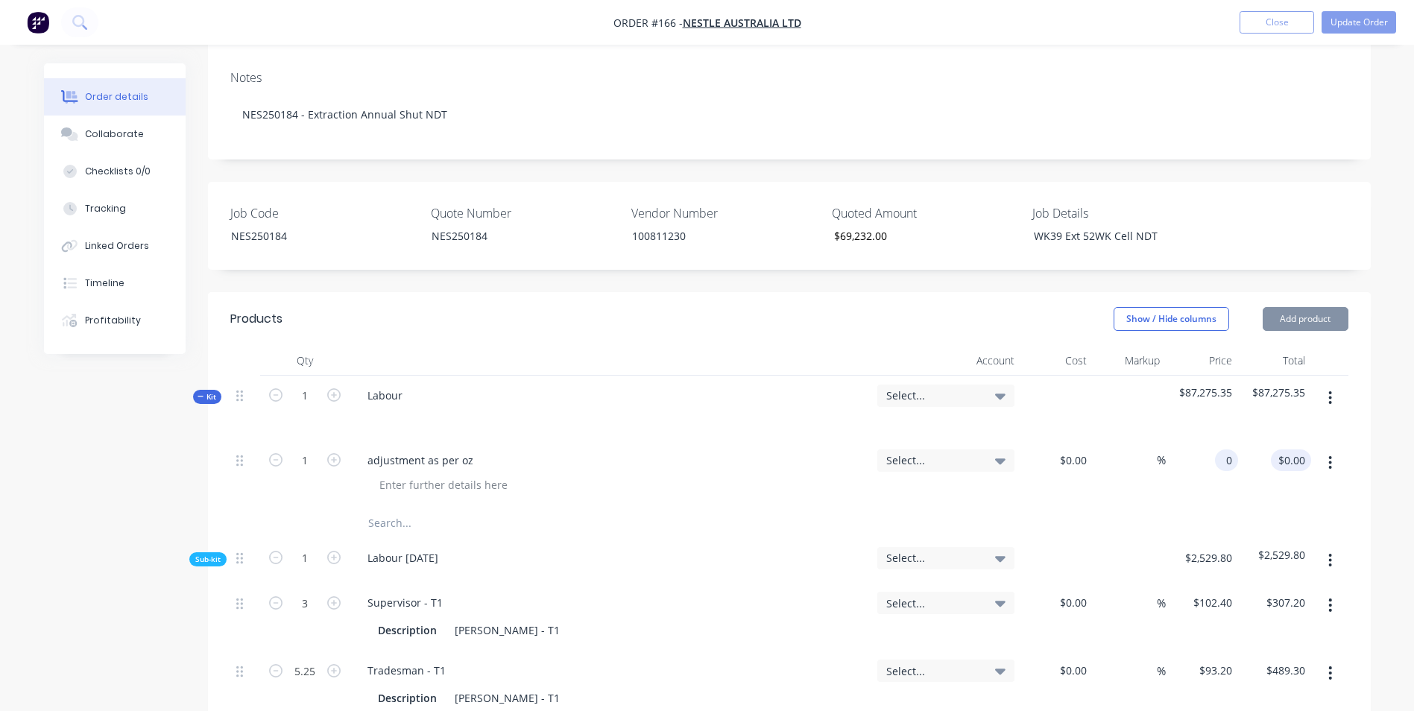
drag, startPoint x: 1206, startPoint y: 416, endPoint x: 1307, endPoint y: 409, distance: 100.9
click at [1307, 441] on div "1 adjustment as per oz Select... $0.00 $0.00 % 0 0 $0.00 $0.00" at bounding box center [789, 475] width 1118 height 68
click at [1284, 508] on div at bounding box center [789, 523] width 1118 height 30
type input "$-18,043.35"
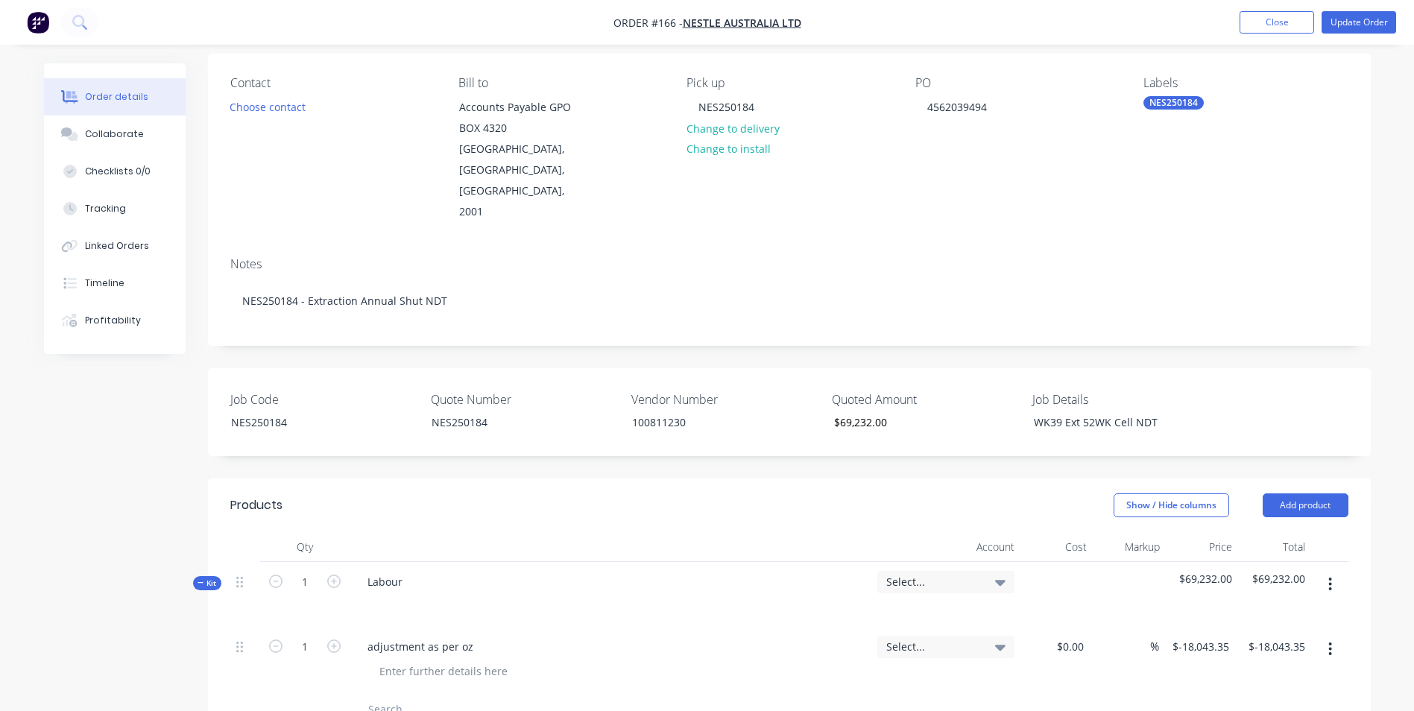
scroll to position [0, 0]
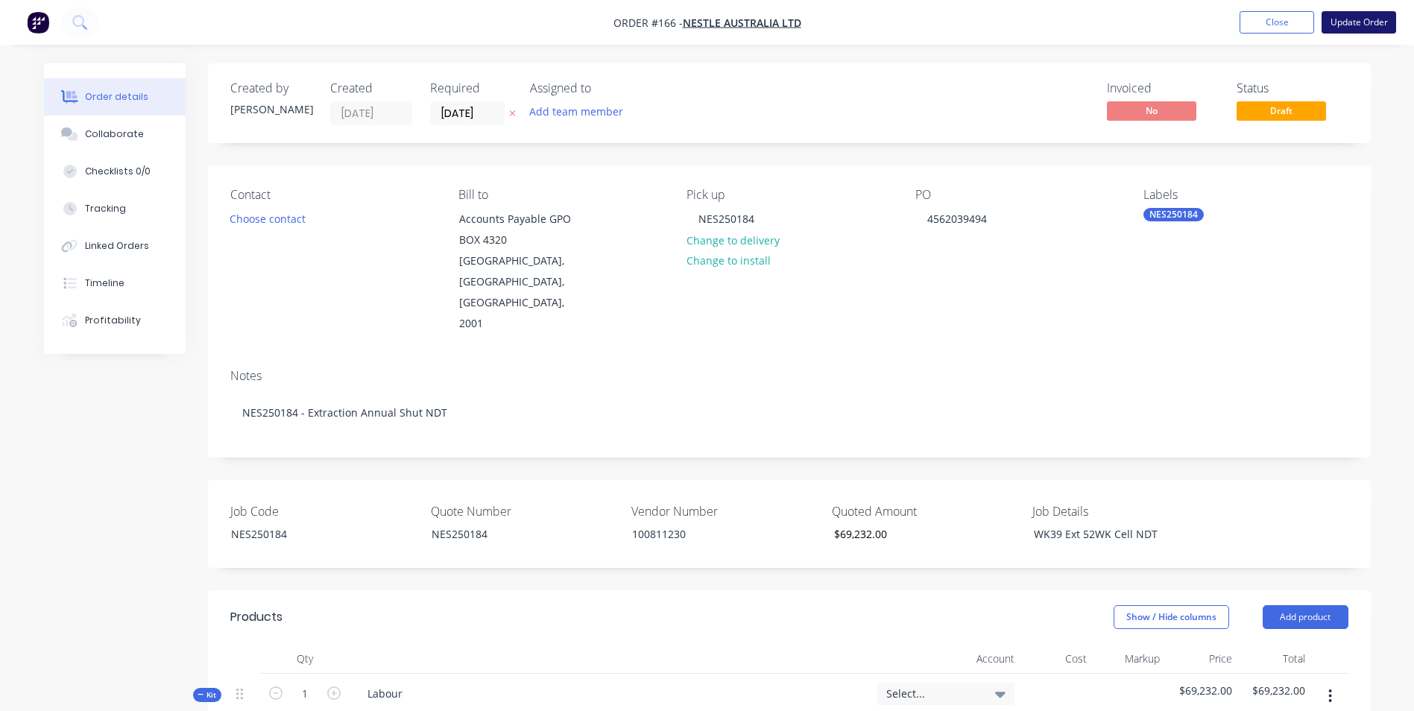
click at [1334, 26] on button "Update Order" at bounding box center [1359, 22] width 75 height 22
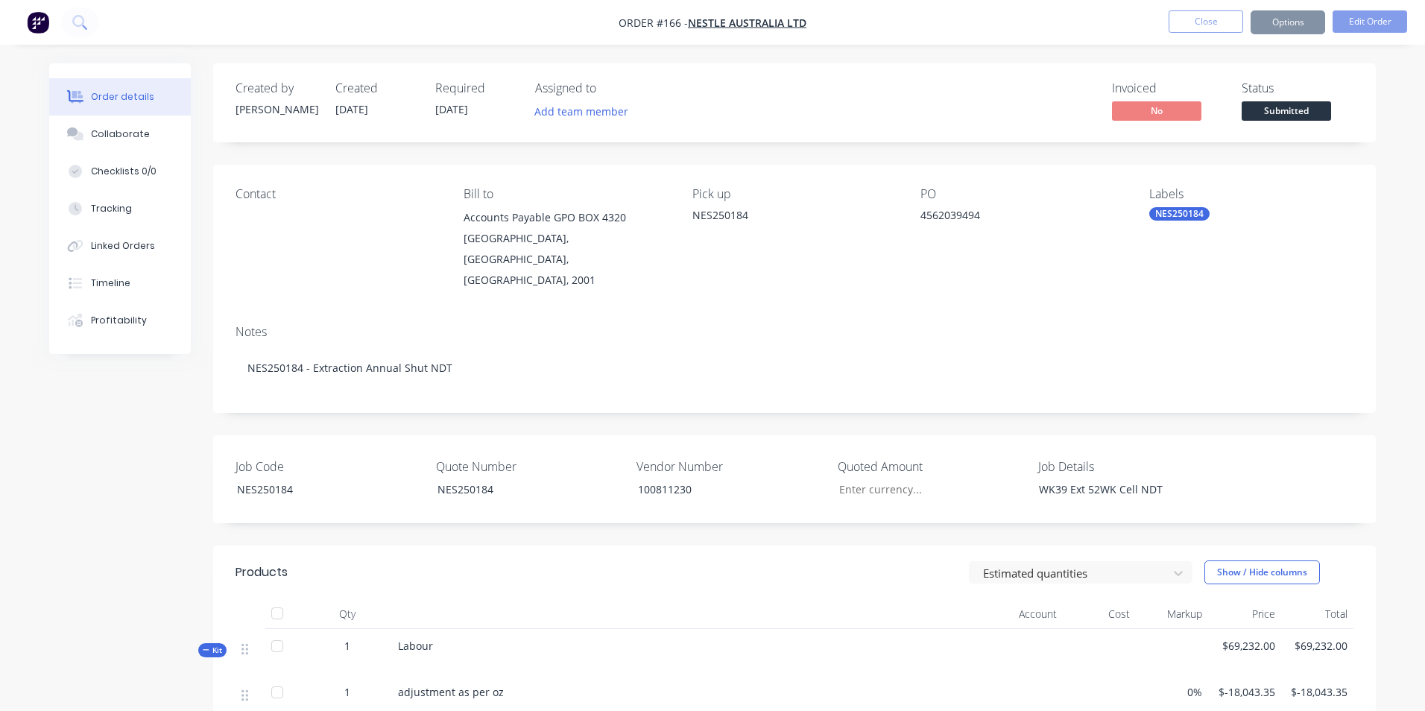
type input "$69,232.00"
click at [1279, 21] on button "Options" at bounding box center [1277, 22] width 75 height 24
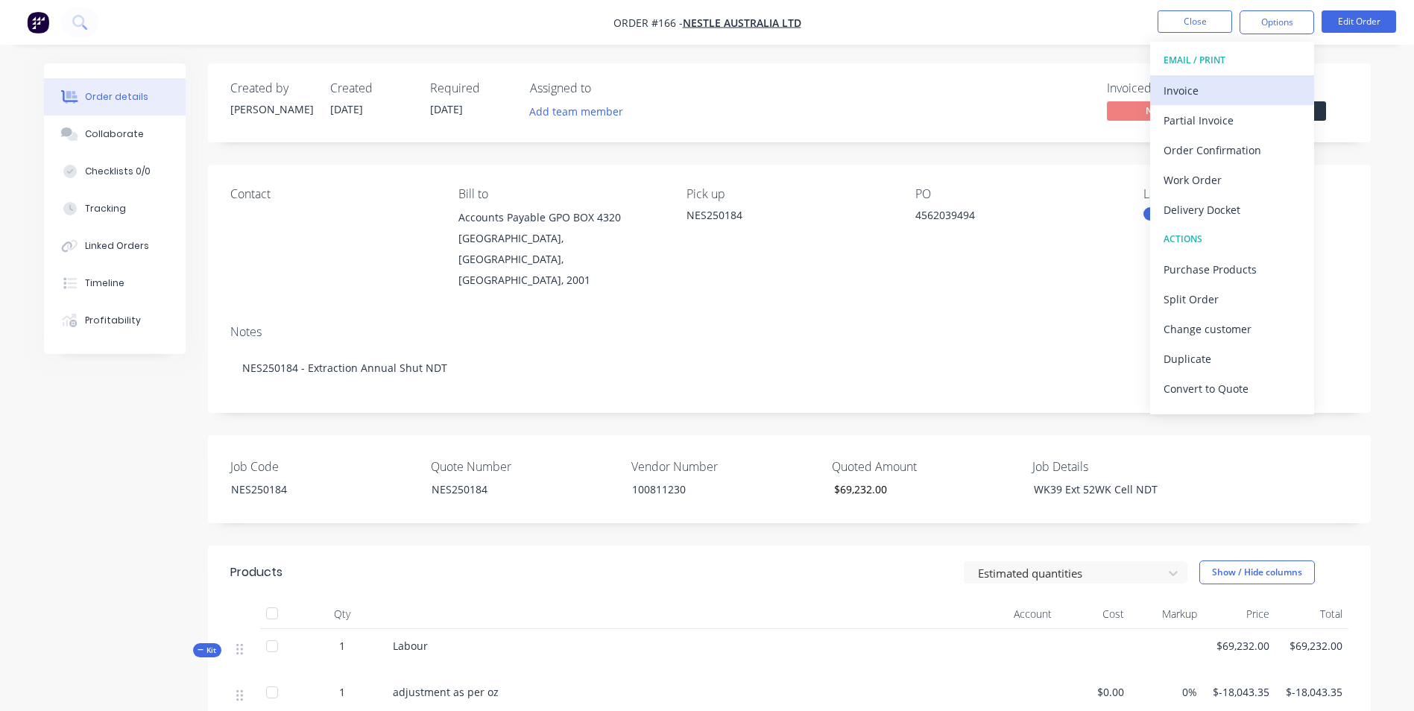
click at [1227, 83] on div "Invoice" at bounding box center [1232, 91] width 137 height 22
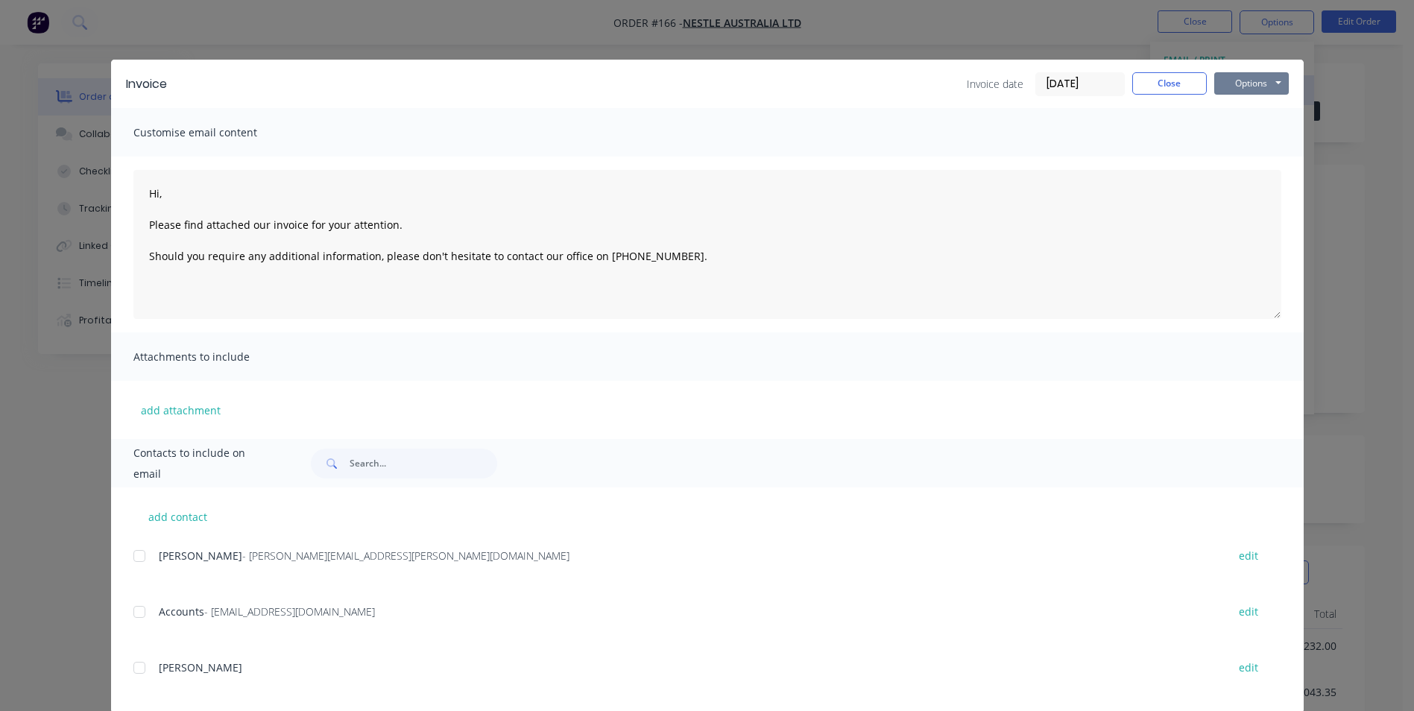
click at [1227, 83] on button "Options" at bounding box center [1251, 83] width 75 height 22
click at [1244, 125] on button "Print" at bounding box center [1261, 134] width 95 height 25
click at [1241, 86] on button "Options" at bounding box center [1251, 83] width 75 height 22
click at [1249, 130] on button "Print" at bounding box center [1261, 134] width 95 height 25
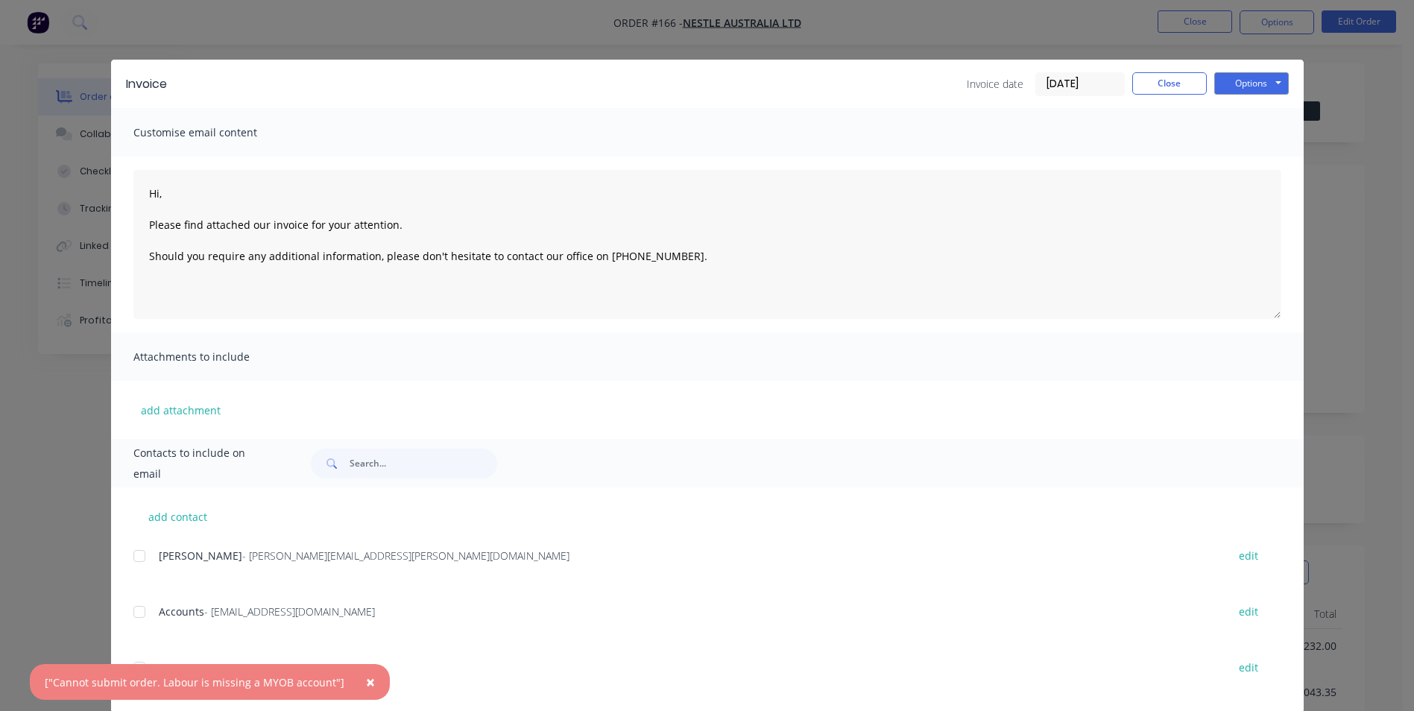
click at [366, 675] on span "×" at bounding box center [370, 682] width 9 height 21
type textarea "Hi, Please find attached our invoice for your attention. Should you require any…"
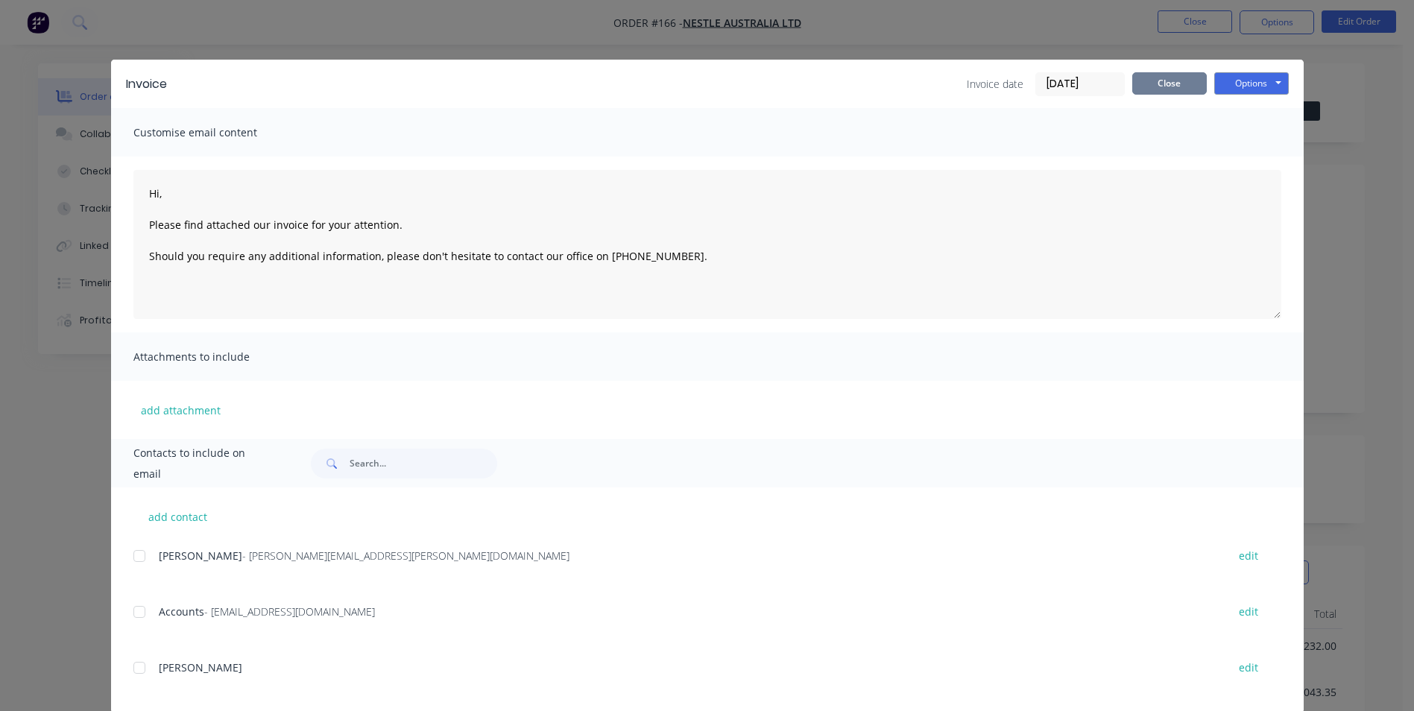
click at [1149, 82] on button "Close" at bounding box center [1169, 83] width 75 height 22
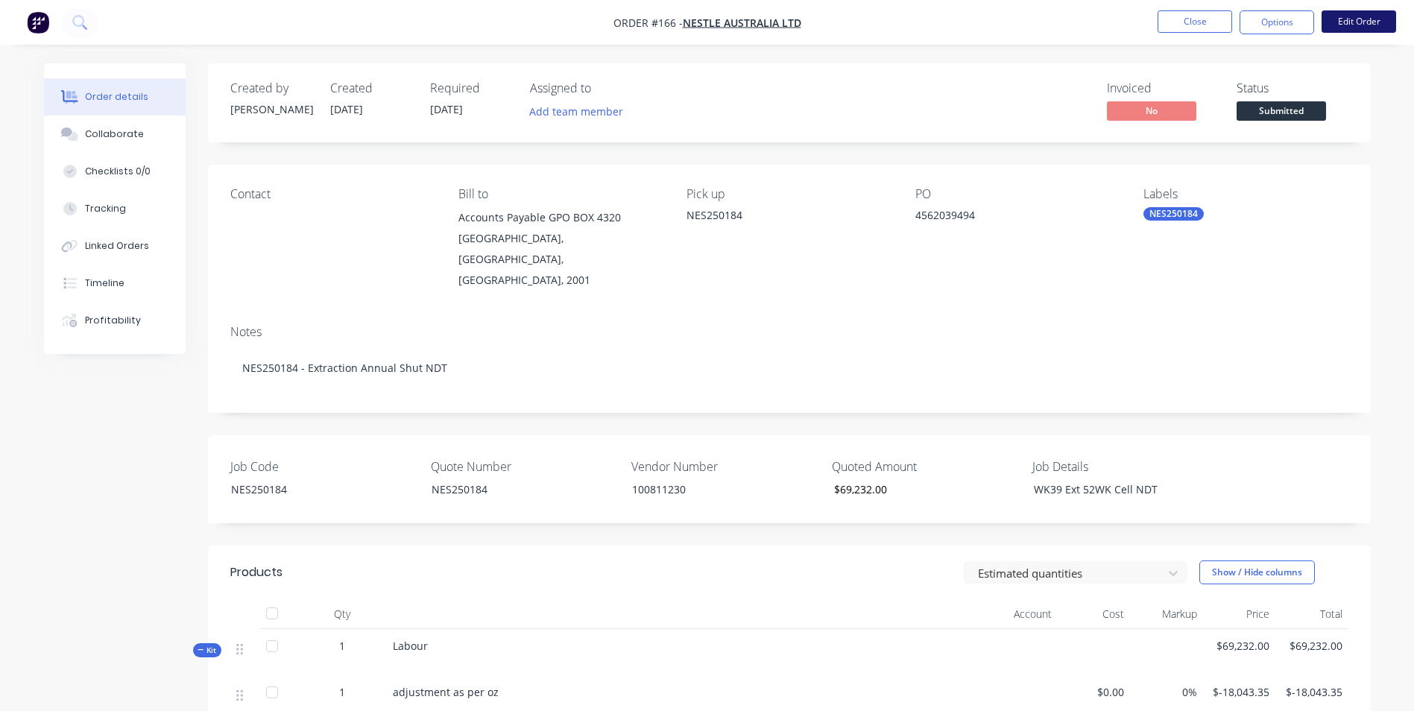
click at [1368, 32] on button "Edit Order" at bounding box center [1359, 21] width 75 height 22
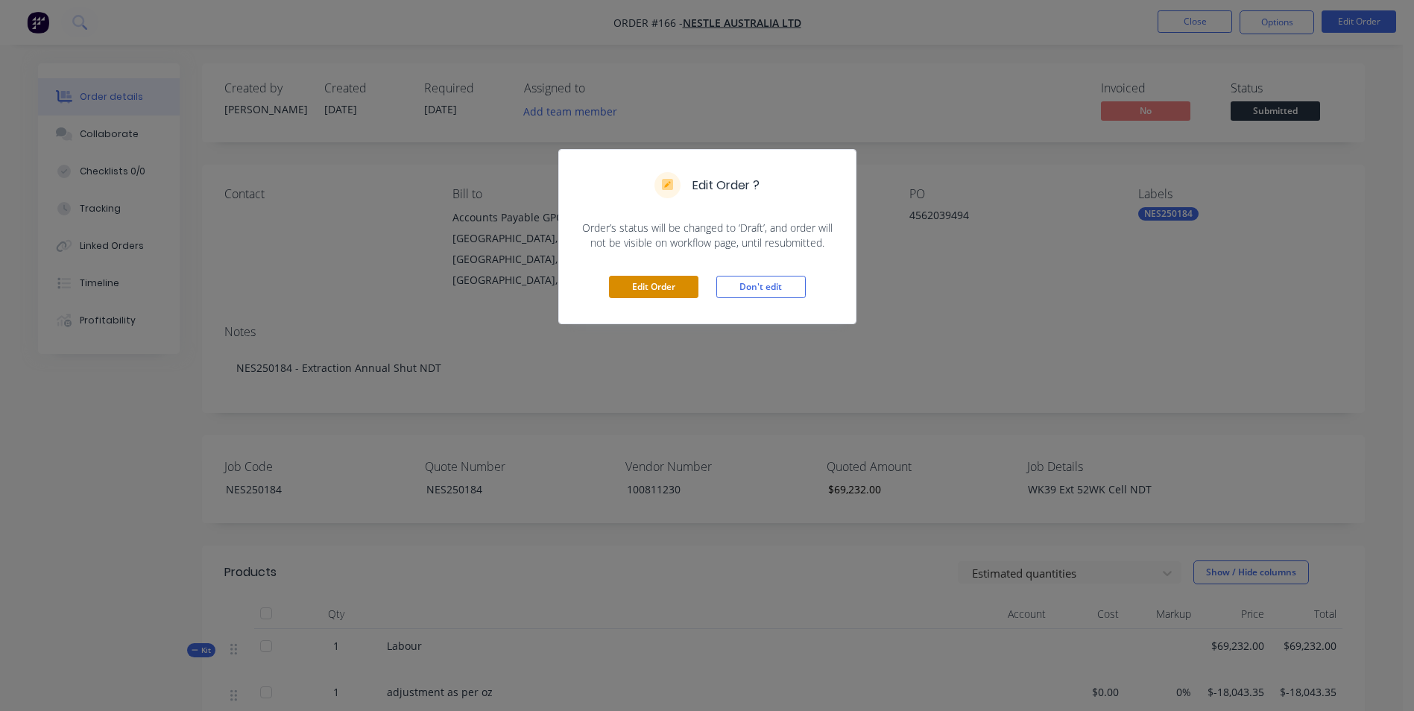
click at [635, 288] on button "Edit Order" at bounding box center [653, 287] width 89 height 22
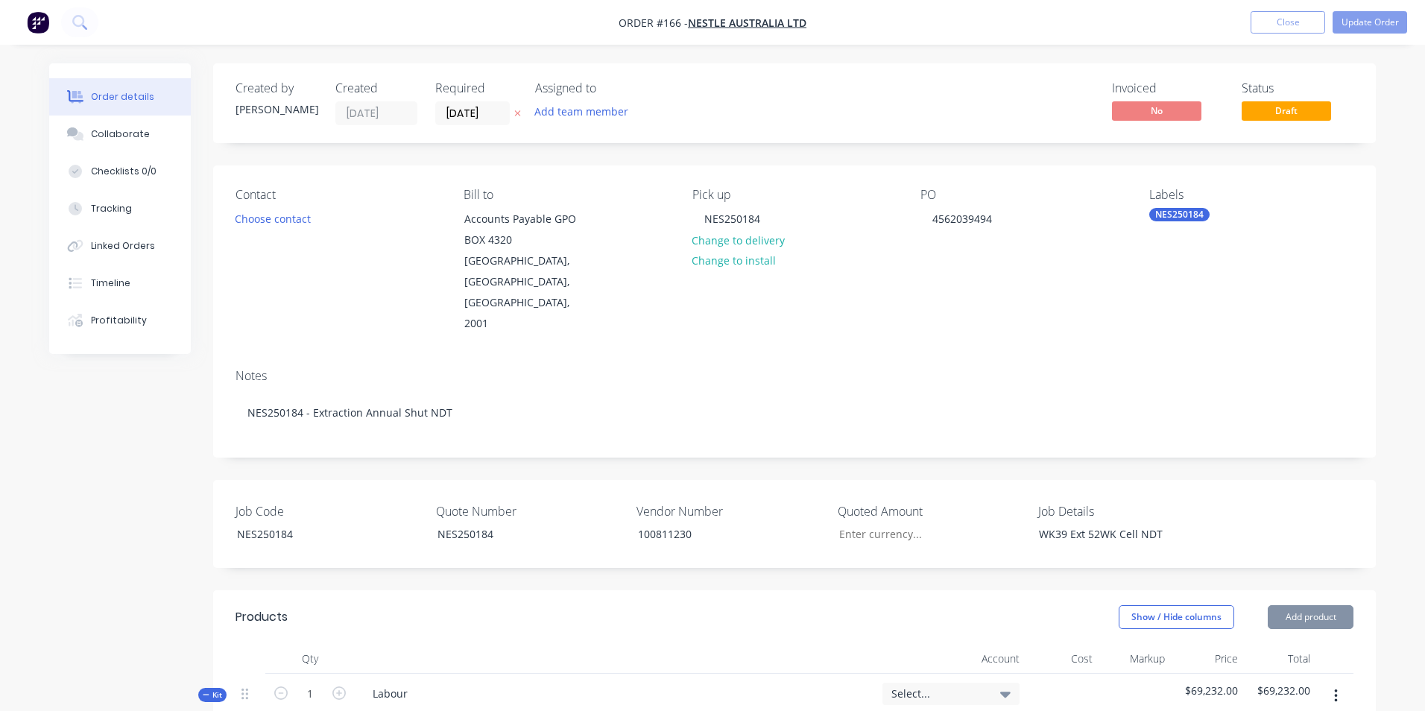
type input "$69,232.00"
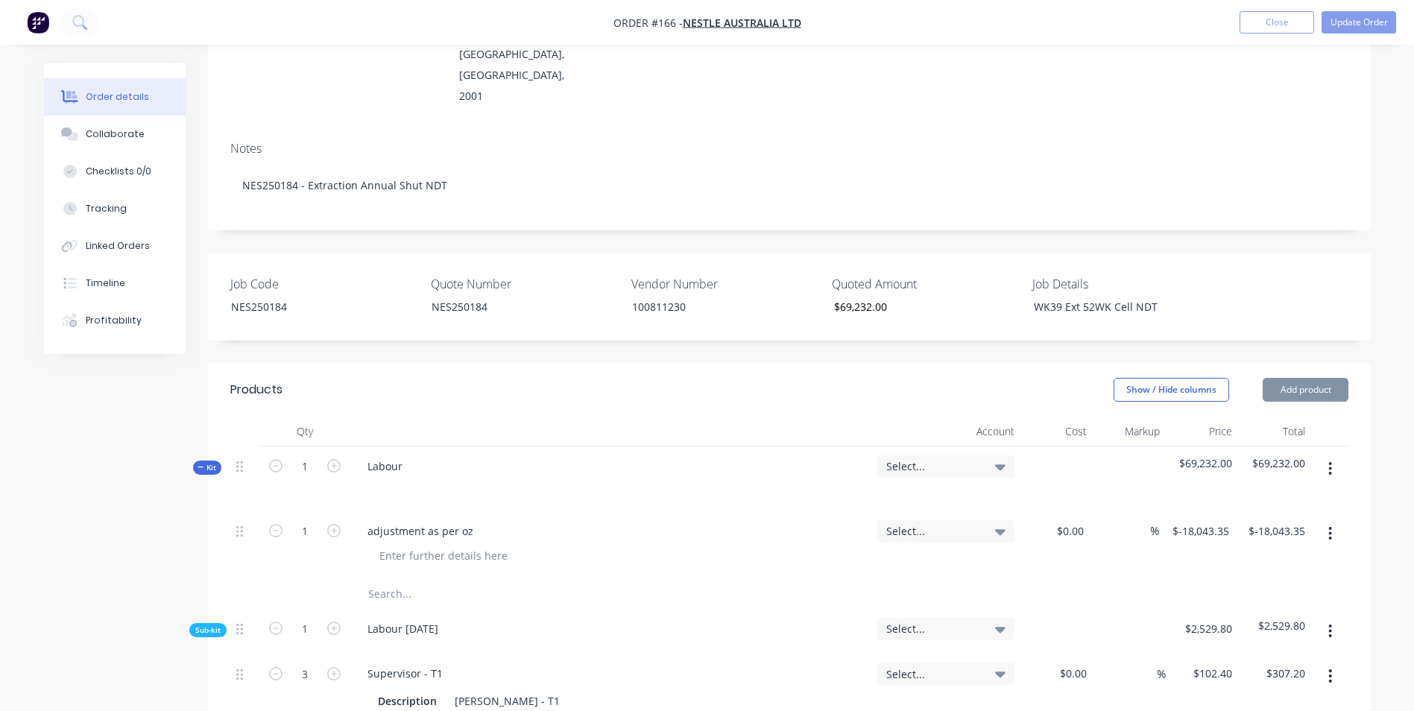
scroll to position [447, 0]
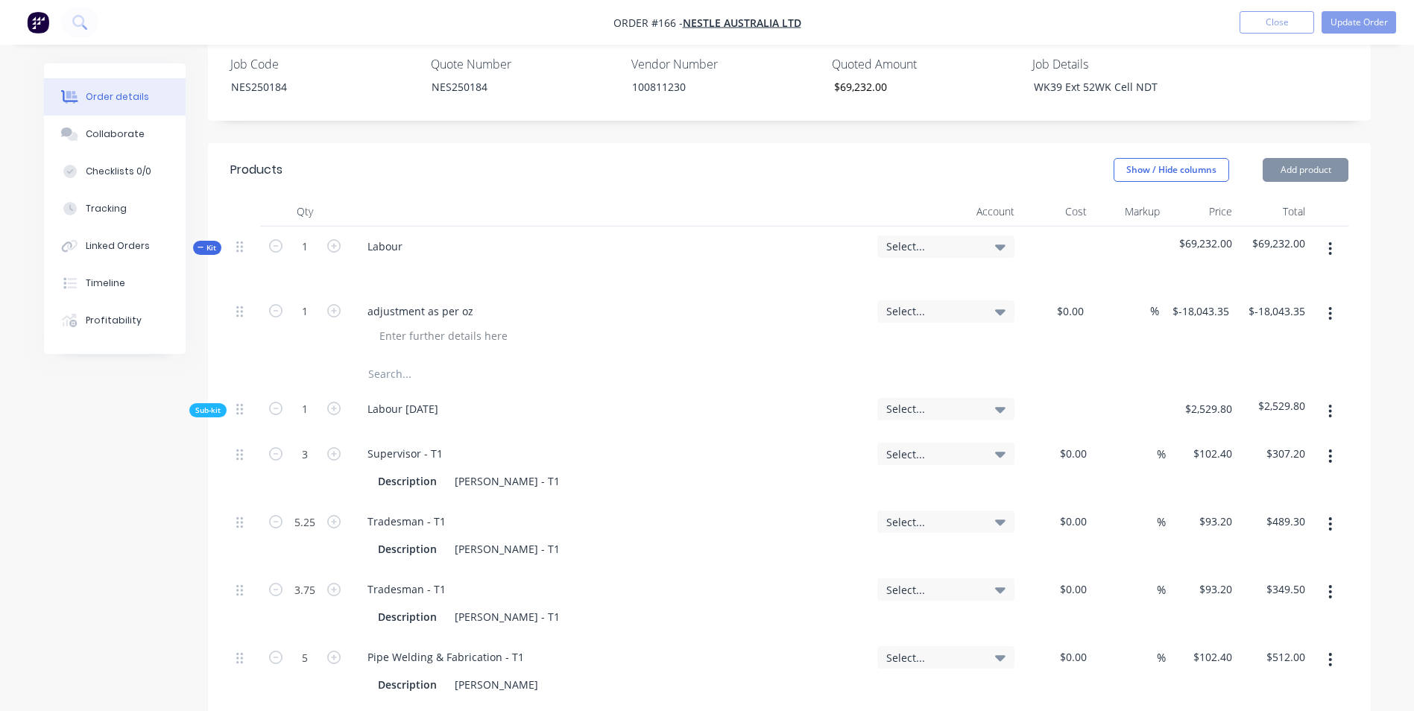
click at [965, 239] on span "Select..." at bounding box center [933, 247] width 94 height 16
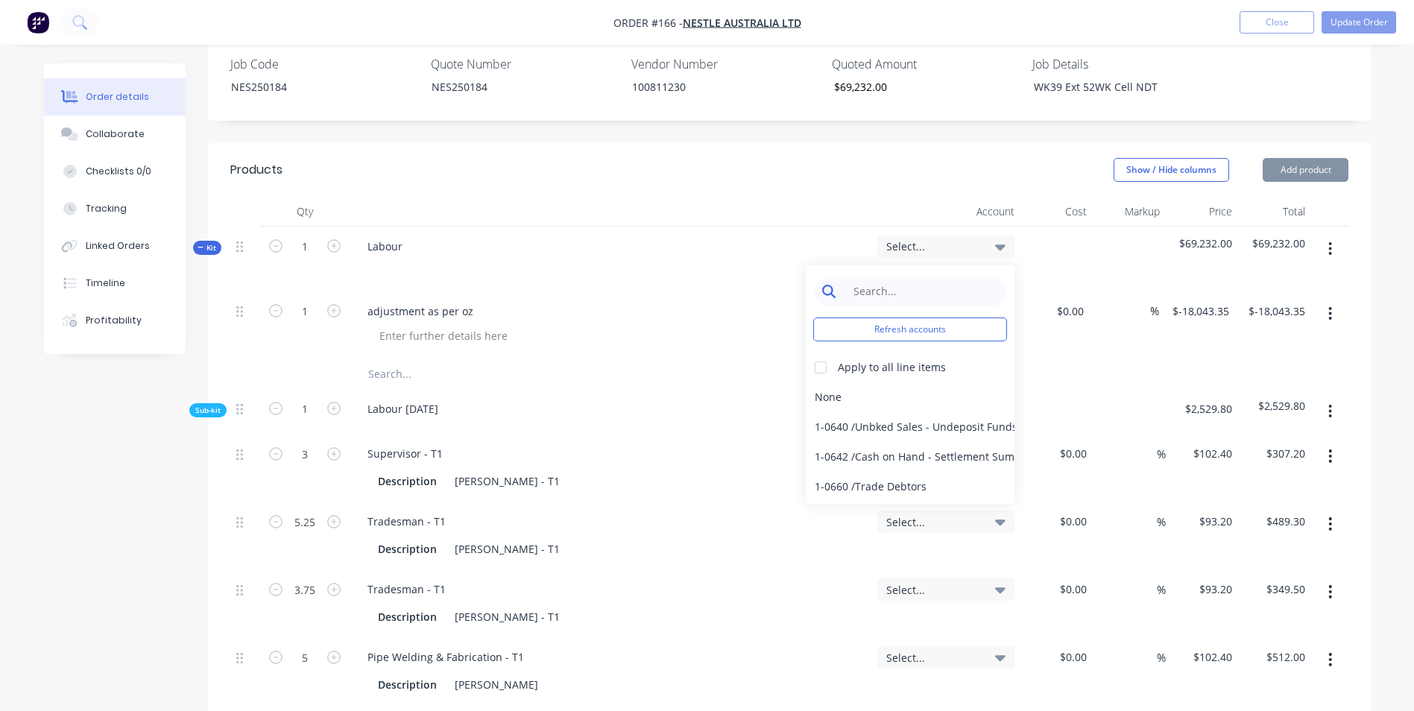
click at [958, 277] on input at bounding box center [921, 292] width 153 height 30
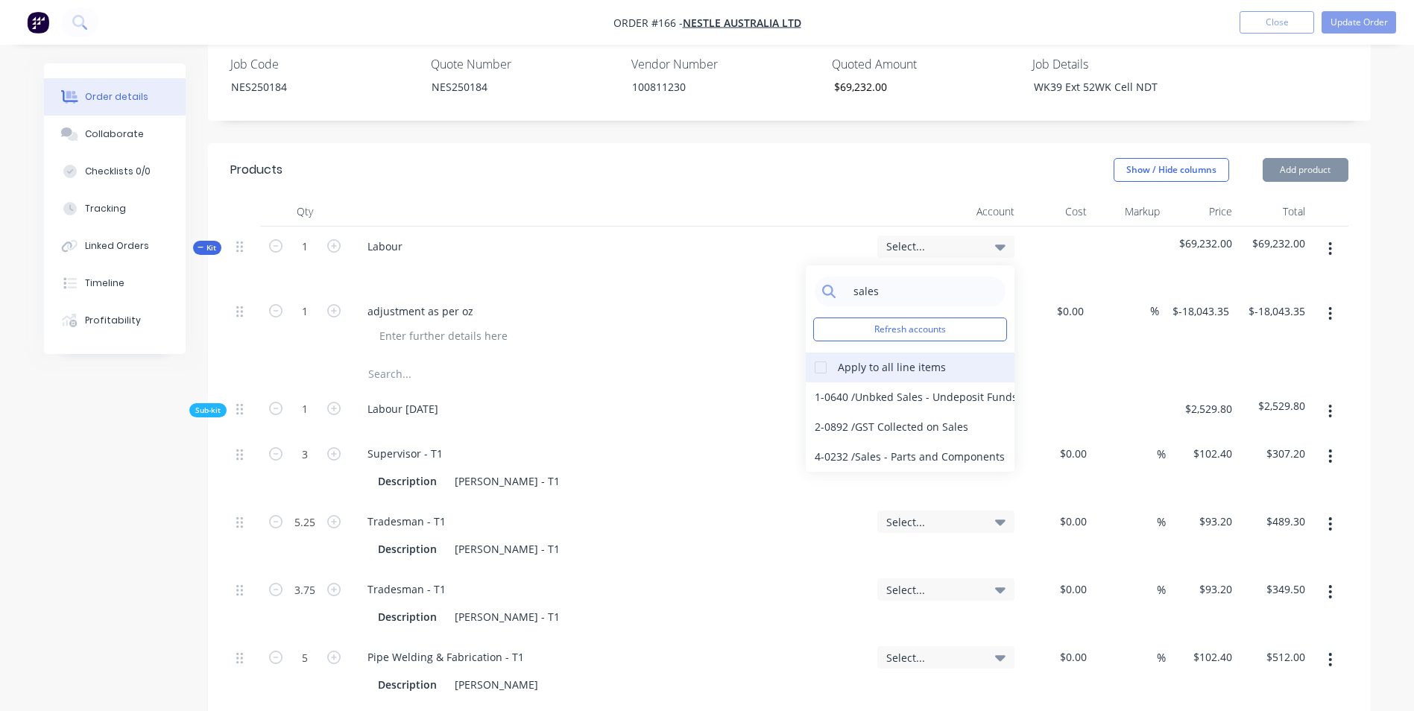
type input "sales"
click at [821, 353] on div at bounding box center [821, 368] width 30 height 30
click at [916, 442] on div "4-0232 / Sales - Parts and Components" at bounding box center [910, 457] width 209 height 30
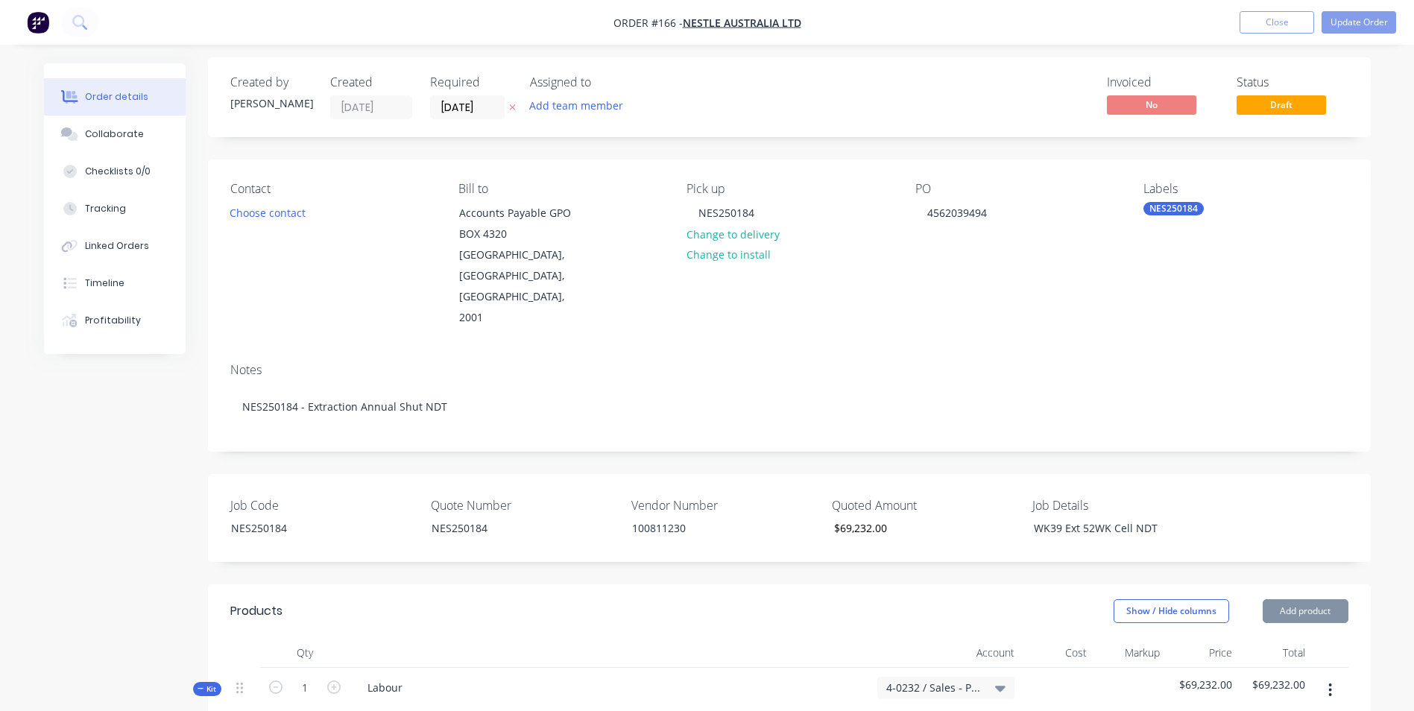
scroll to position [0, 0]
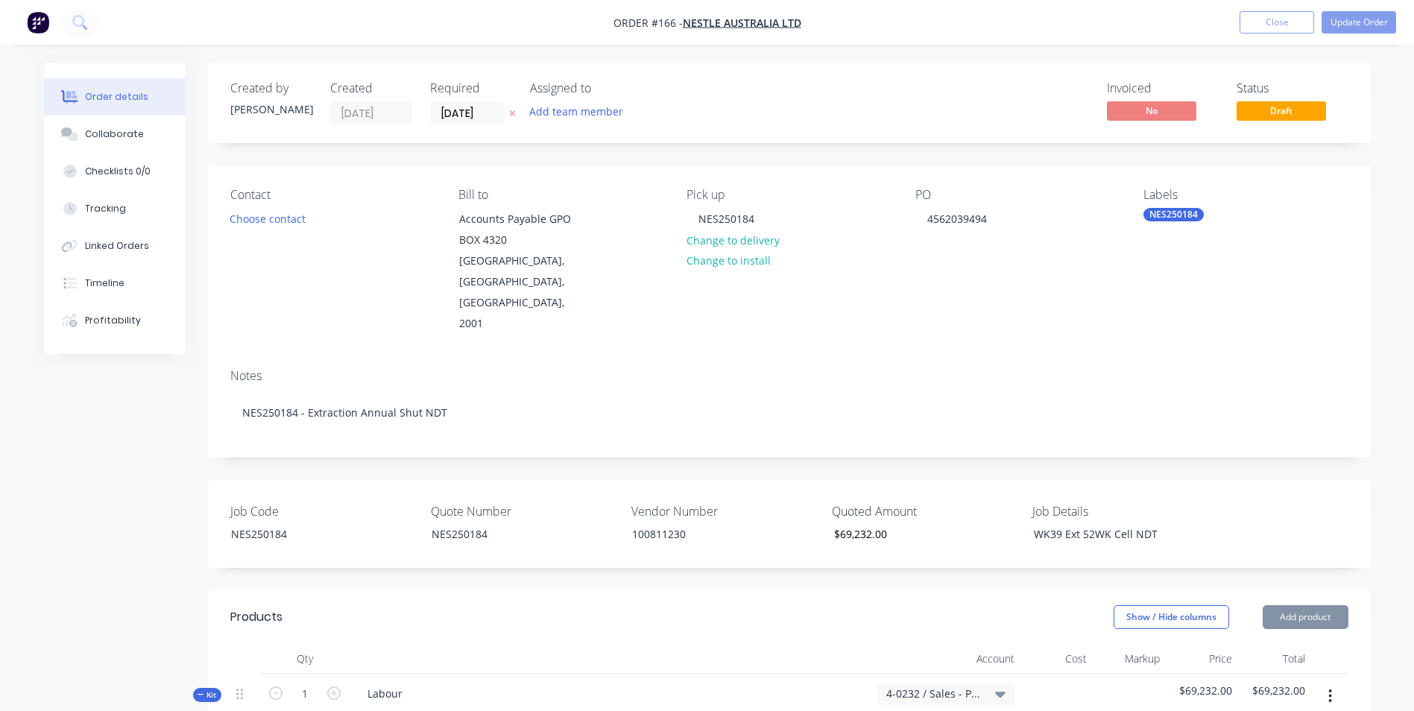
click at [1371, 24] on button "Update Order" at bounding box center [1359, 22] width 75 height 22
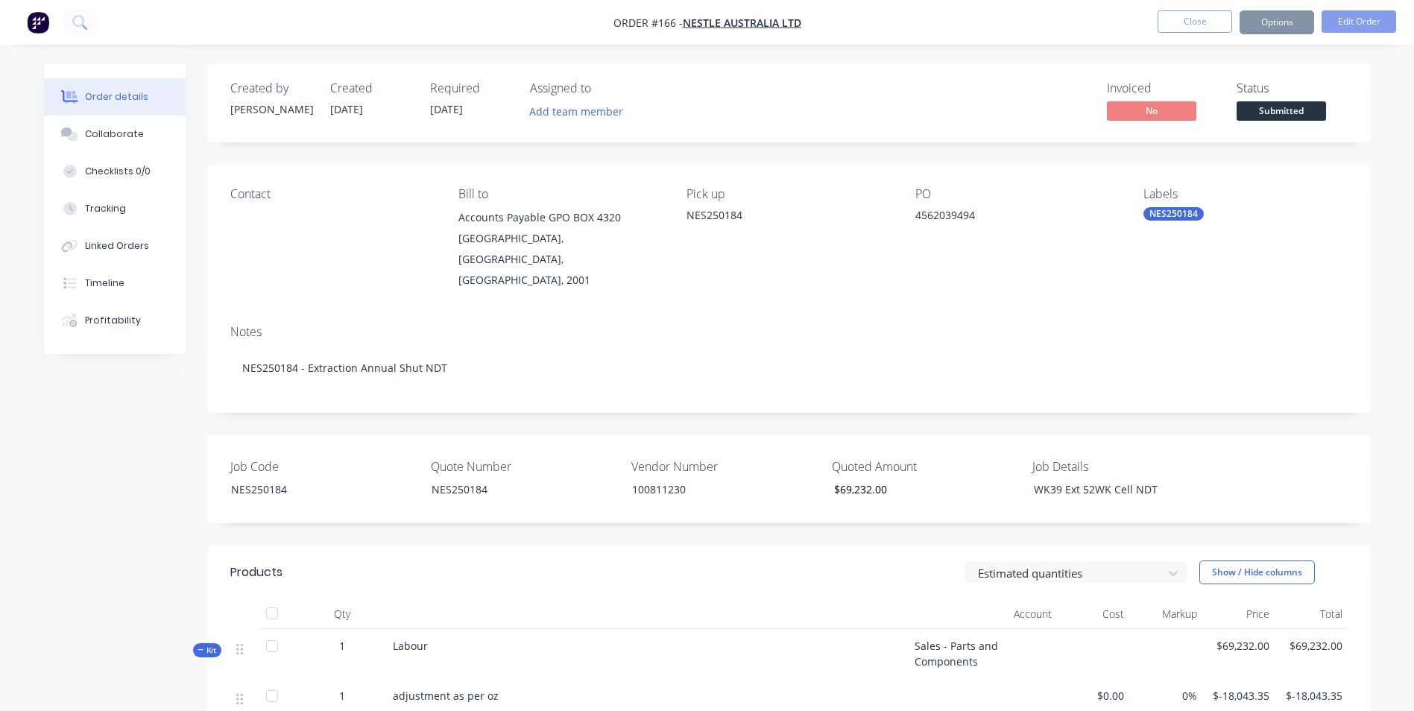
click at [1347, 66] on div "Created by [PERSON_NAME] Created [DATE] Required [DATE] Assigned to Add team me…" at bounding box center [789, 102] width 1163 height 79
click at [1292, 63] on div "Created by [PERSON_NAME] Created [DATE] Required [DATE] Assigned to Add team me…" at bounding box center [789, 102] width 1163 height 79
click at [1278, 22] on button "Options" at bounding box center [1277, 22] width 75 height 24
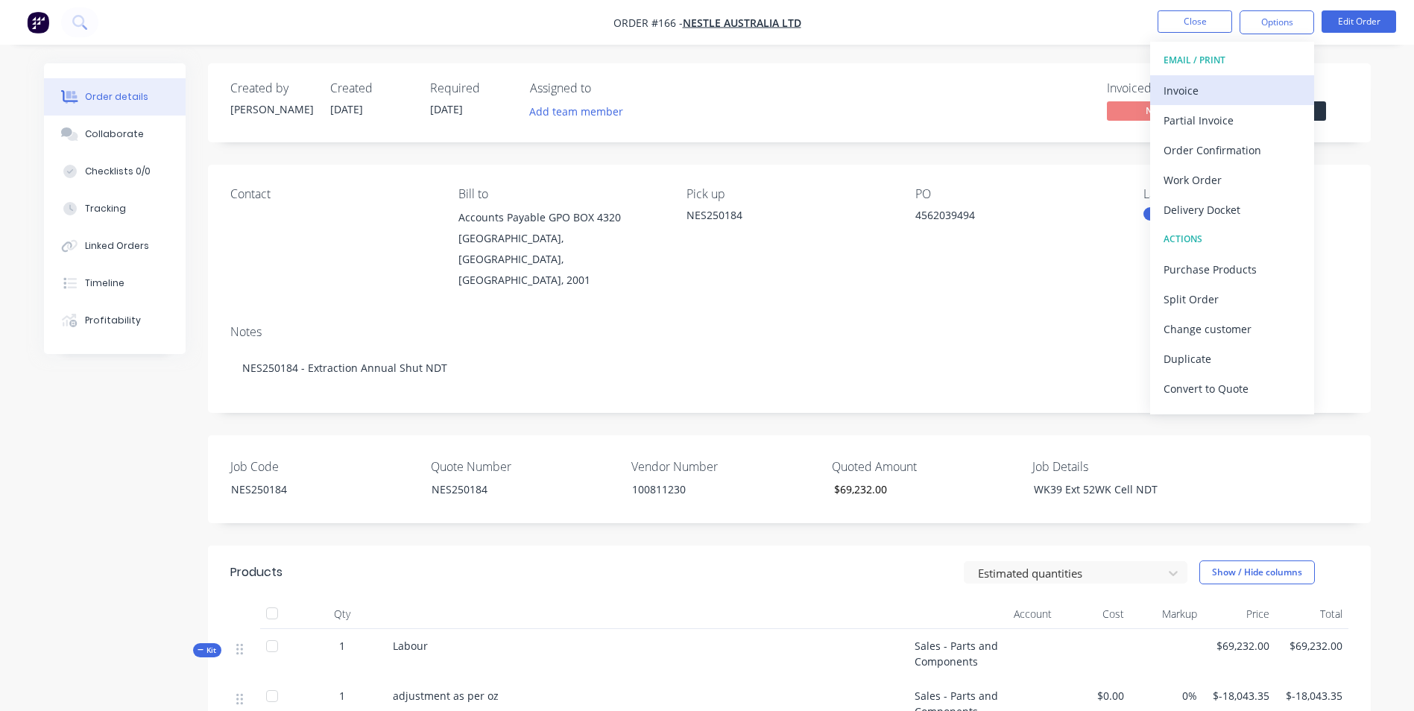
click at [1225, 98] on div "Invoice" at bounding box center [1232, 91] width 137 height 22
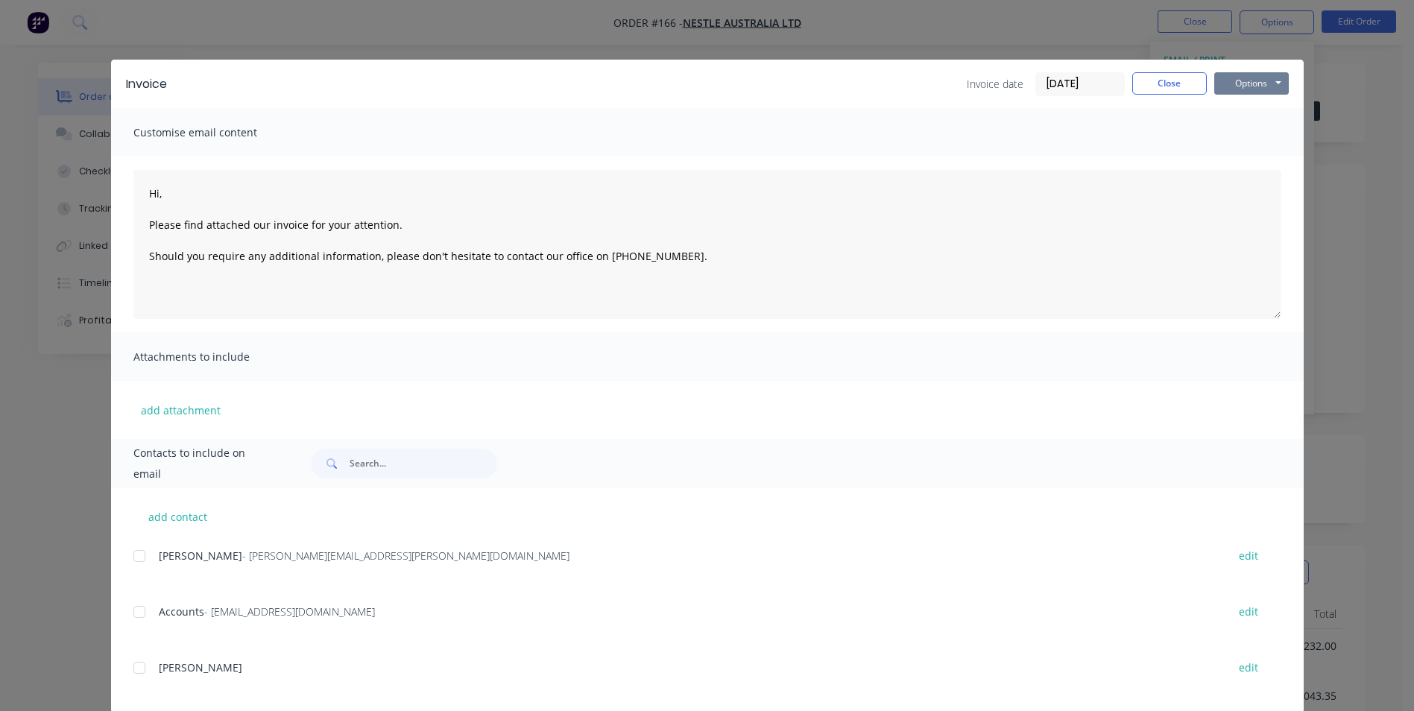
click at [1231, 78] on button "Options" at bounding box center [1251, 83] width 75 height 22
click at [1233, 130] on button "Print" at bounding box center [1261, 134] width 95 height 25
click at [1255, 85] on button "Options" at bounding box center [1251, 83] width 75 height 22
click at [1249, 137] on button "Print" at bounding box center [1261, 134] width 95 height 25
click at [1244, 87] on button "Options" at bounding box center [1251, 83] width 75 height 22
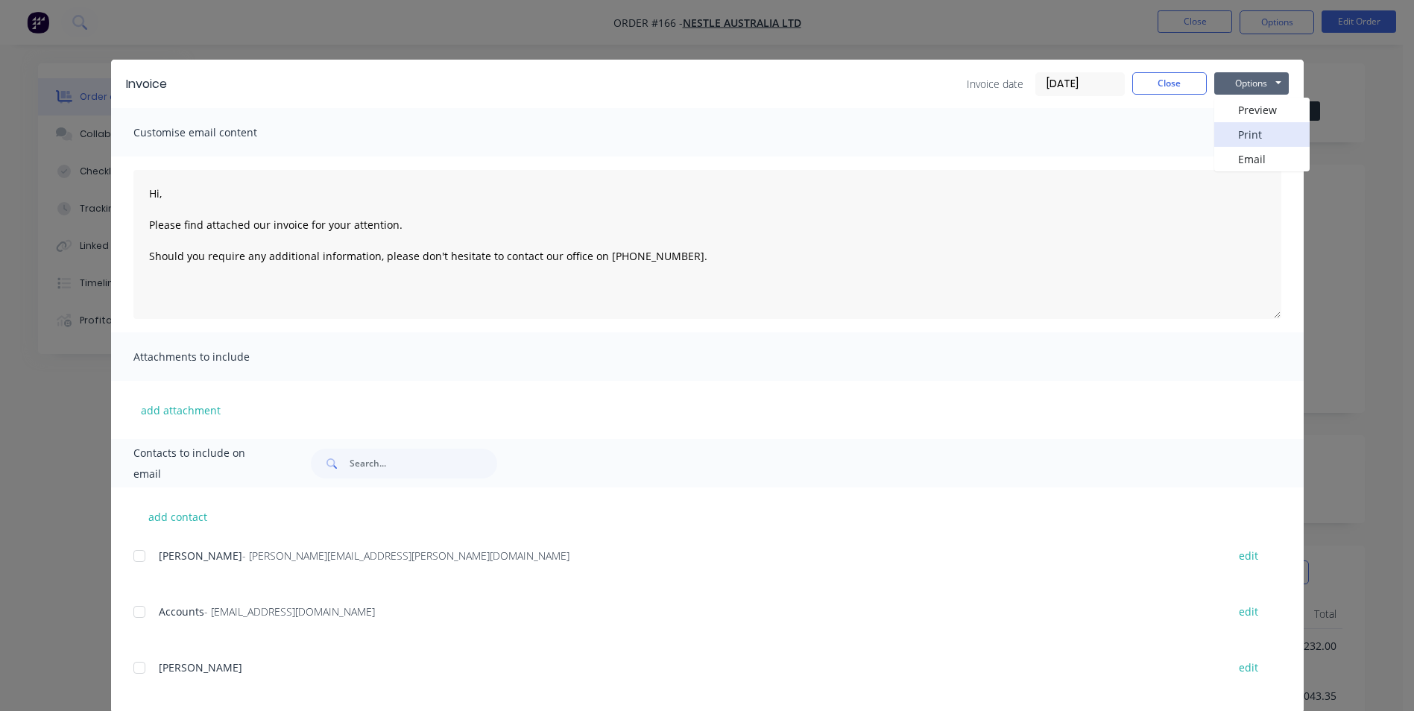
click at [1255, 130] on button "Print" at bounding box center [1261, 134] width 95 height 25
click at [1176, 86] on button "Close" at bounding box center [1169, 83] width 75 height 22
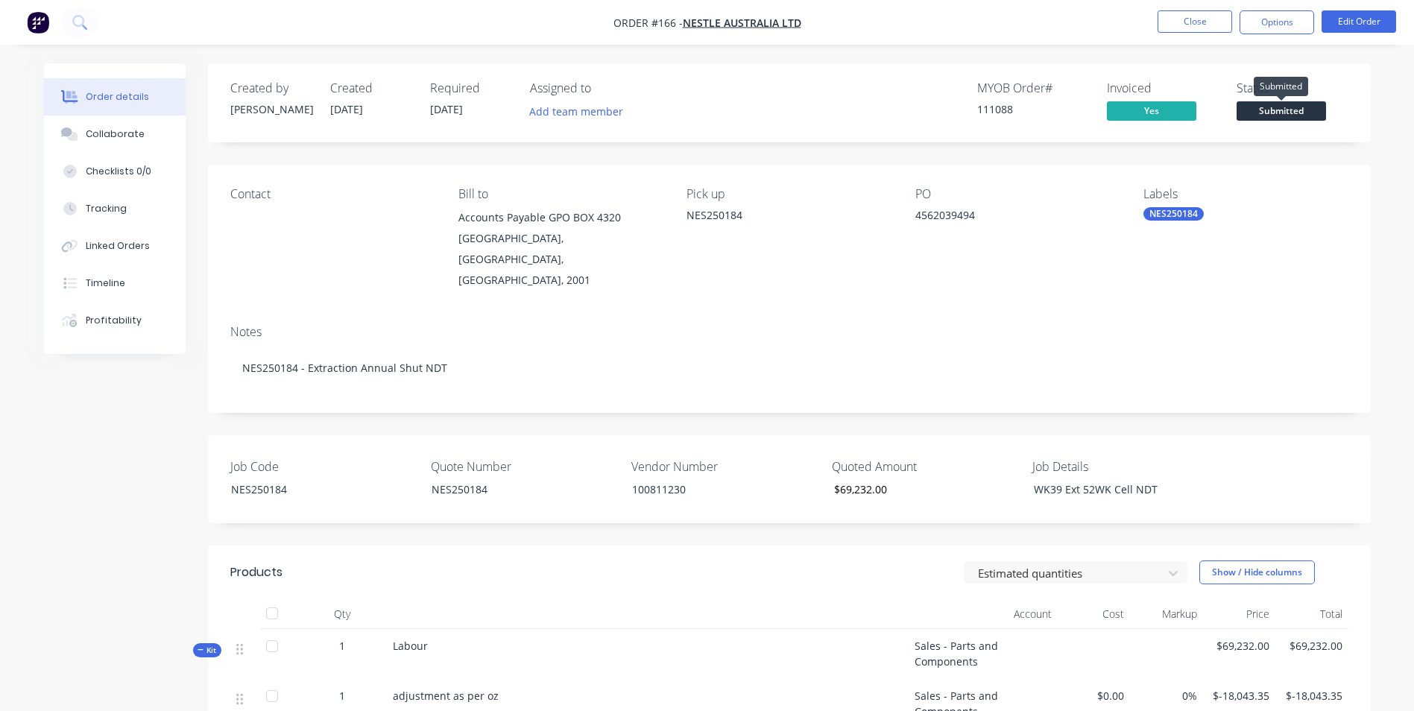
click at [1298, 113] on span "Submitted" at bounding box center [1281, 110] width 89 height 19
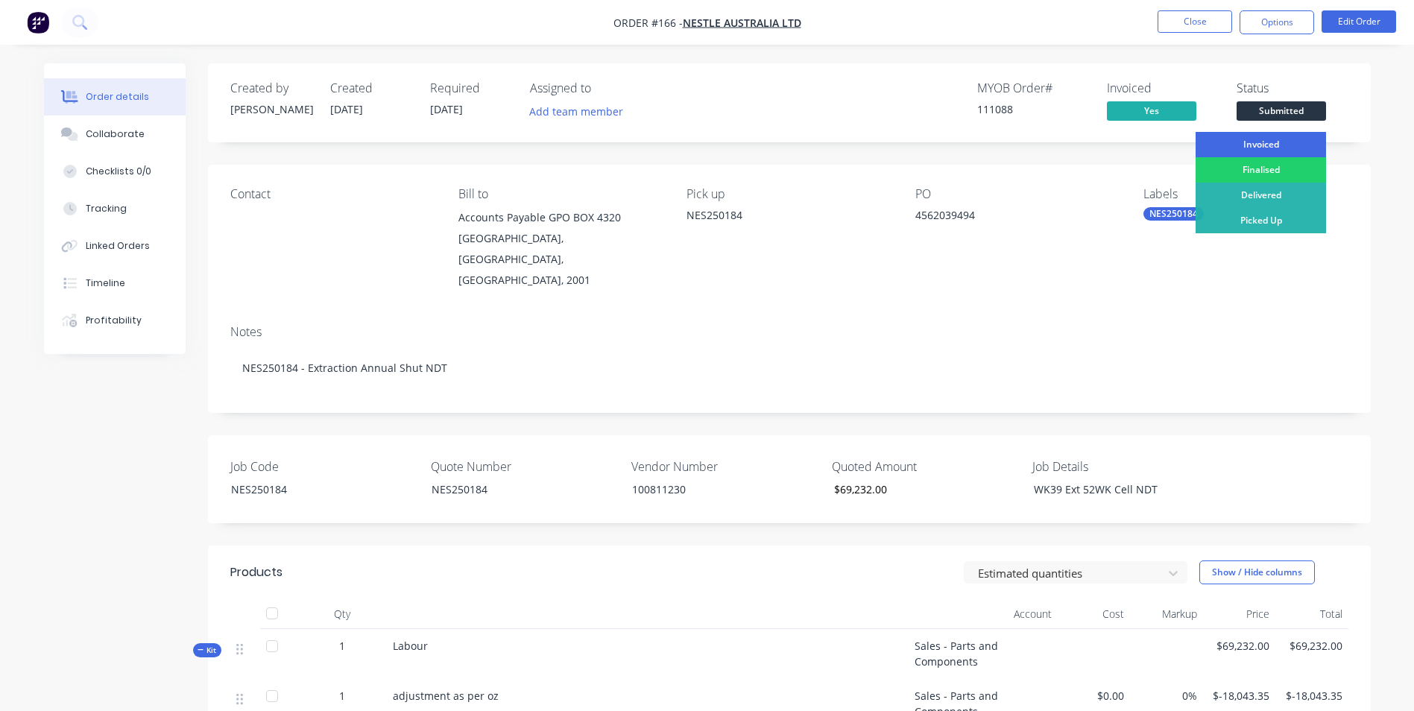
click at [1283, 142] on div "Invoiced" at bounding box center [1261, 144] width 130 height 25
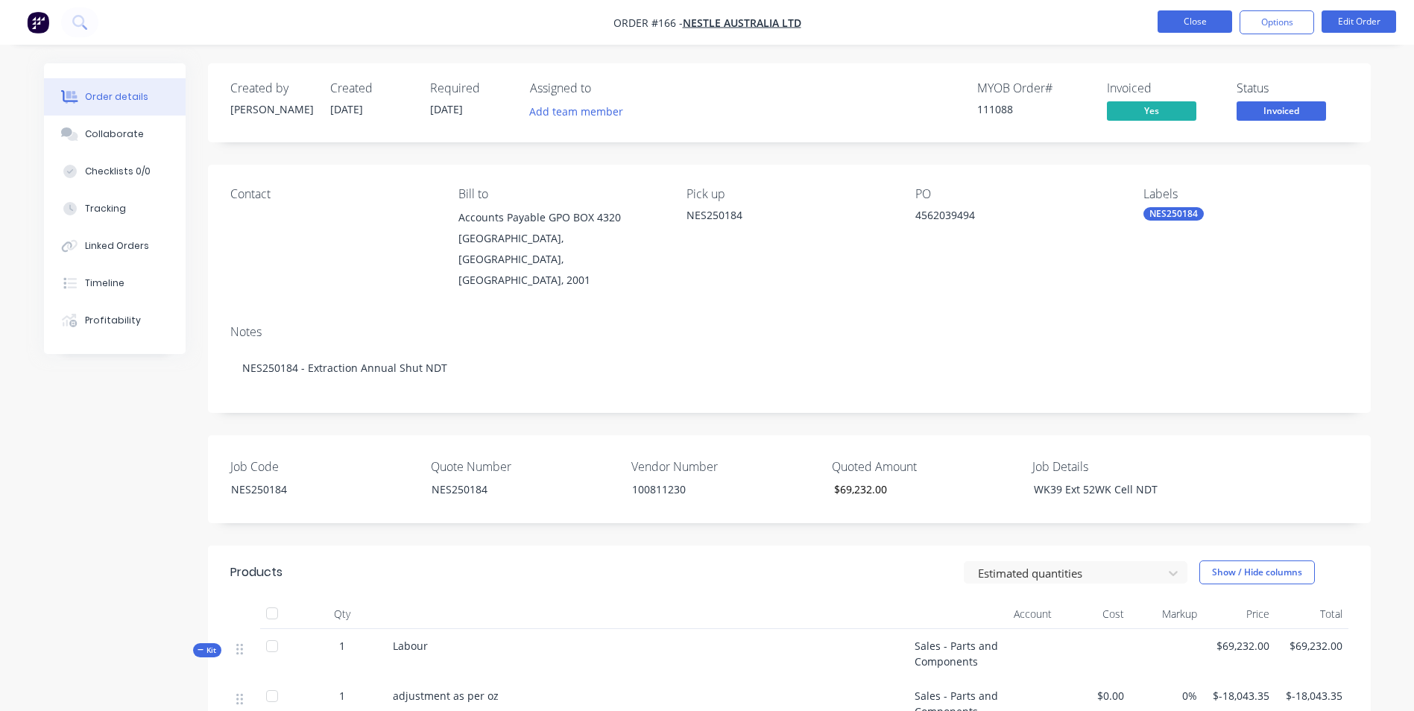
click at [1193, 21] on button "Close" at bounding box center [1195, 21] width 75 height 22
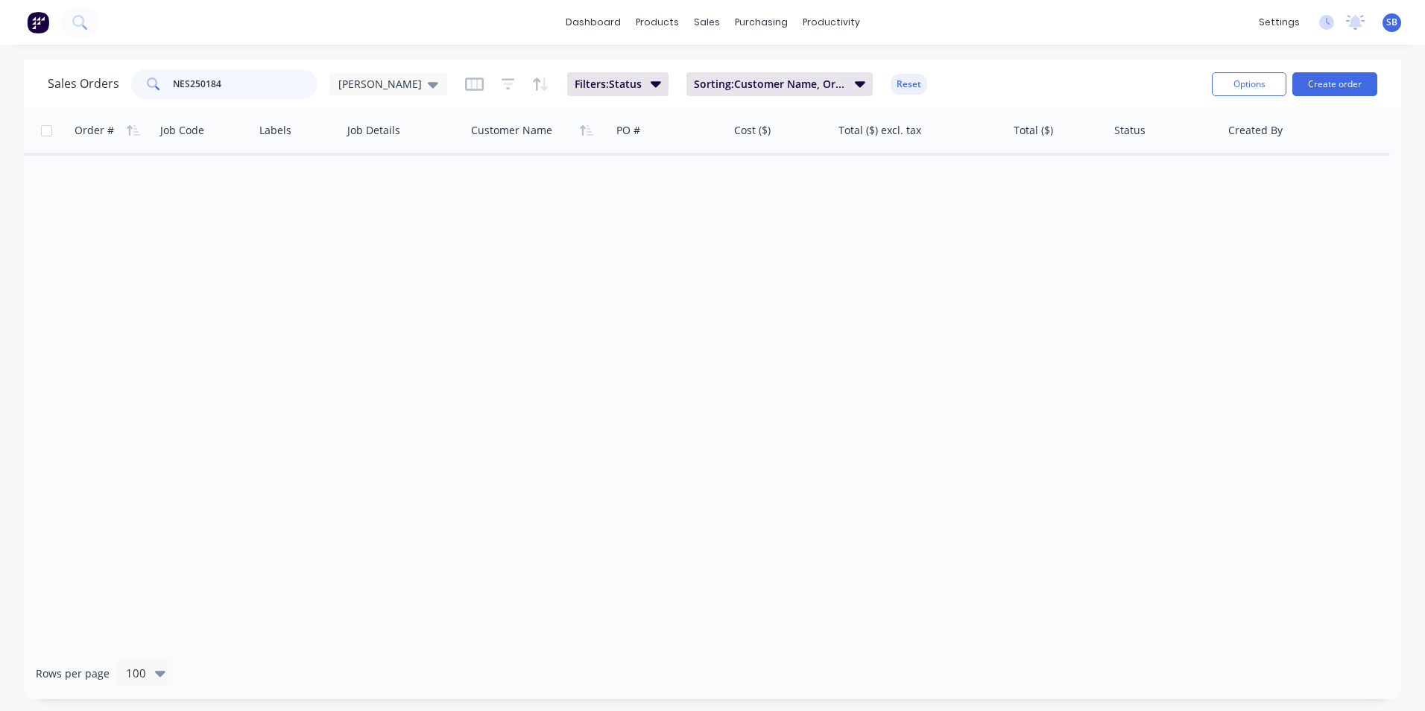
click at [254, 83] on input "NES250184" at bounding box center [245, 84] width 145 height 30
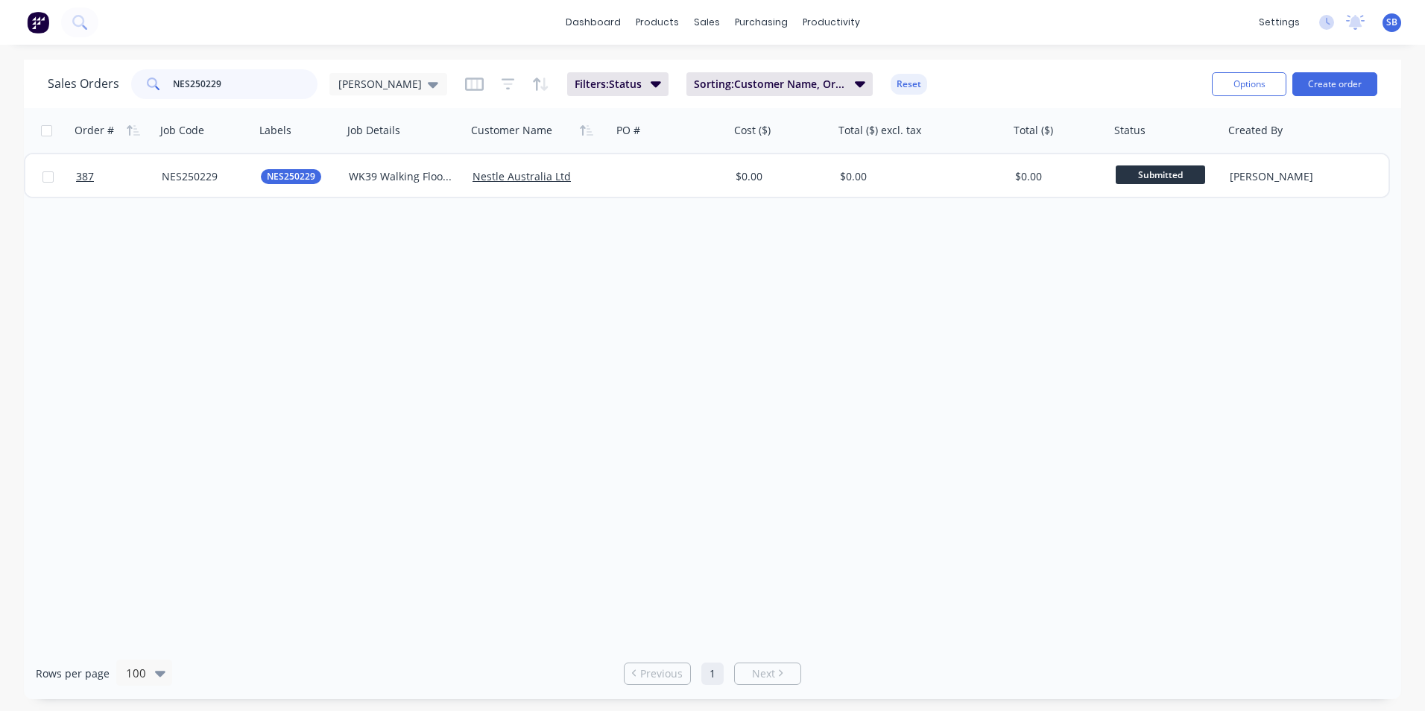
type input "NES250229"
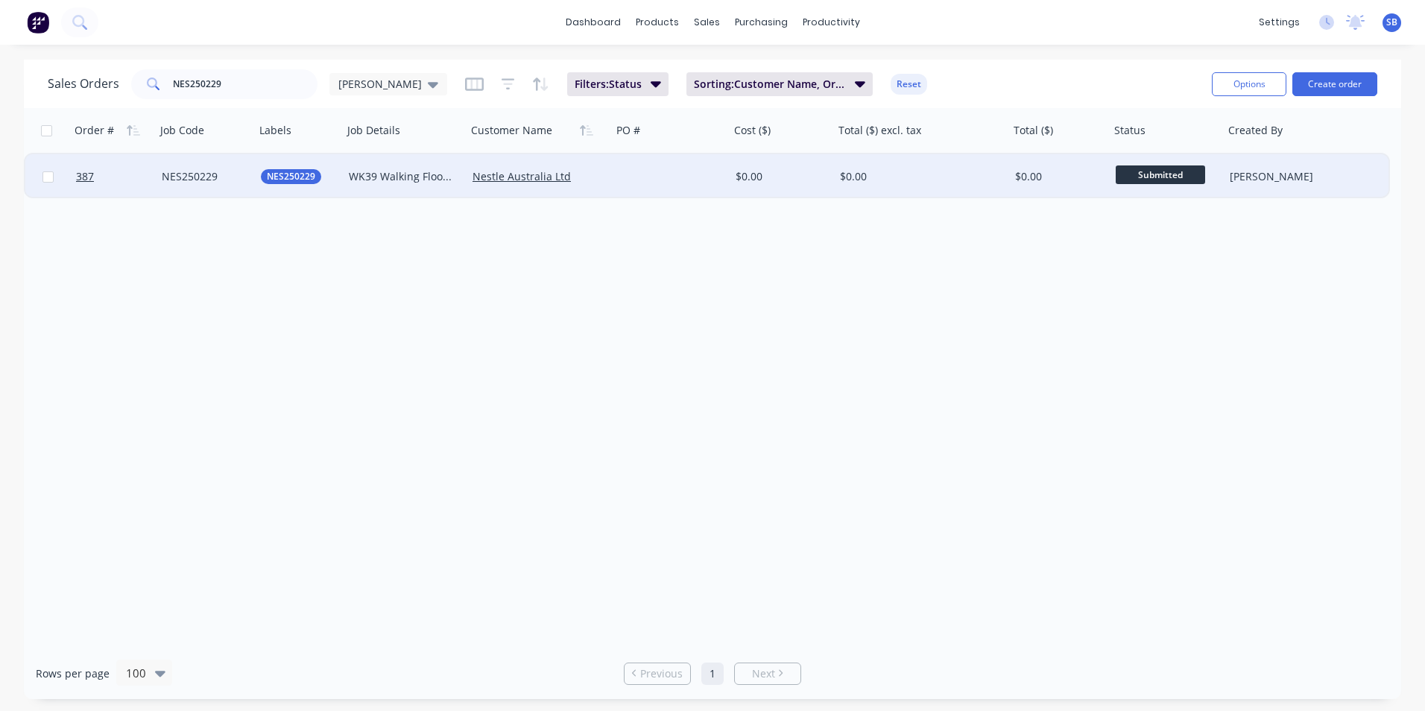
click at [883, 172] on div "$0.00" at bounding box center [917, 176] width 155 height 15
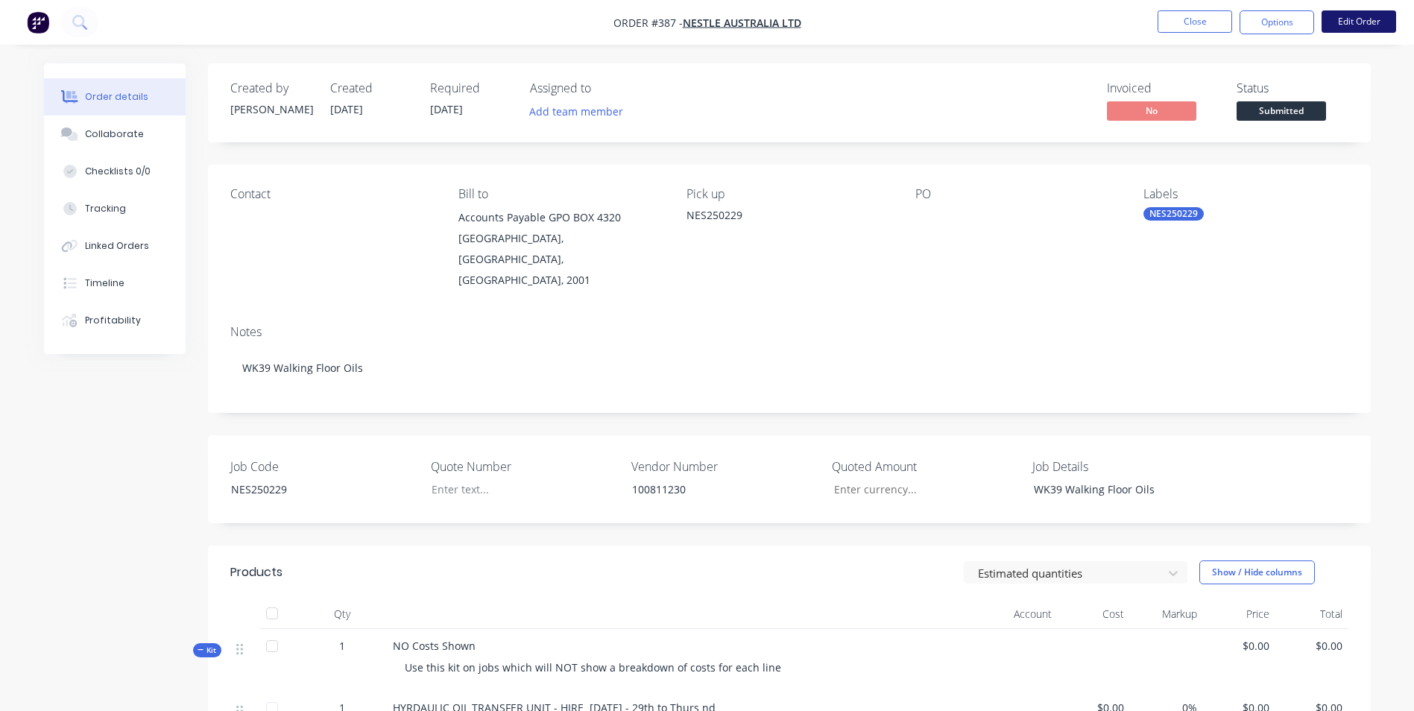
click at [1371, 23] on button "Edit Order" at bounding box center [1359, 21] width 75 height 22
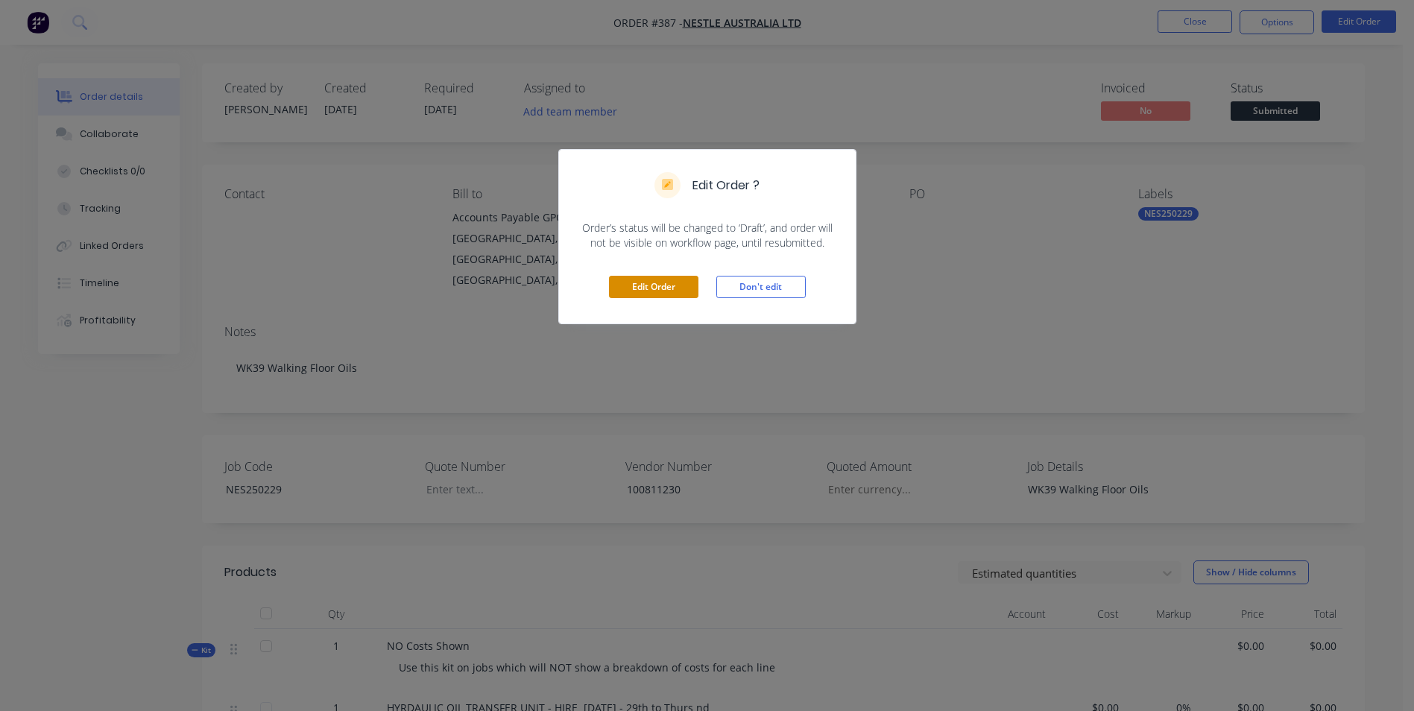
click at [640, 283] on button "Edit Order" at bounding box center [653, 287] width 89 height 22
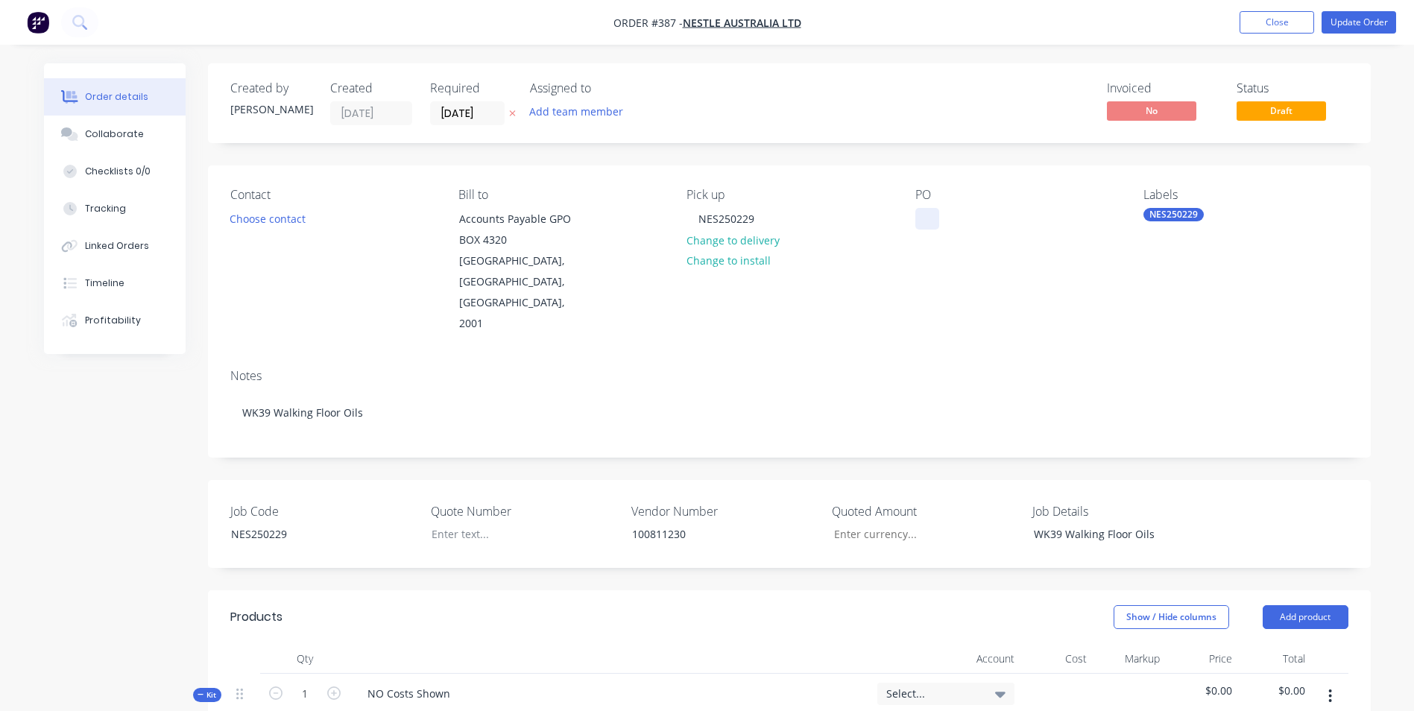
click at [926, 224] on div at bounding box center [928, 219] width 24 height 22
click at [436, 523] on div at bounding box center [513, 534] width 186 height 22
click at [873, 523] on input "Job Code" at bounding box center [920, 534] width 197 height 22
click at [563, 523] on div at bounding box center [513, 534] width 186 height 22
click at [930, 523] on input "Job Code" at bounding box center [920, 534] width 197 height 22
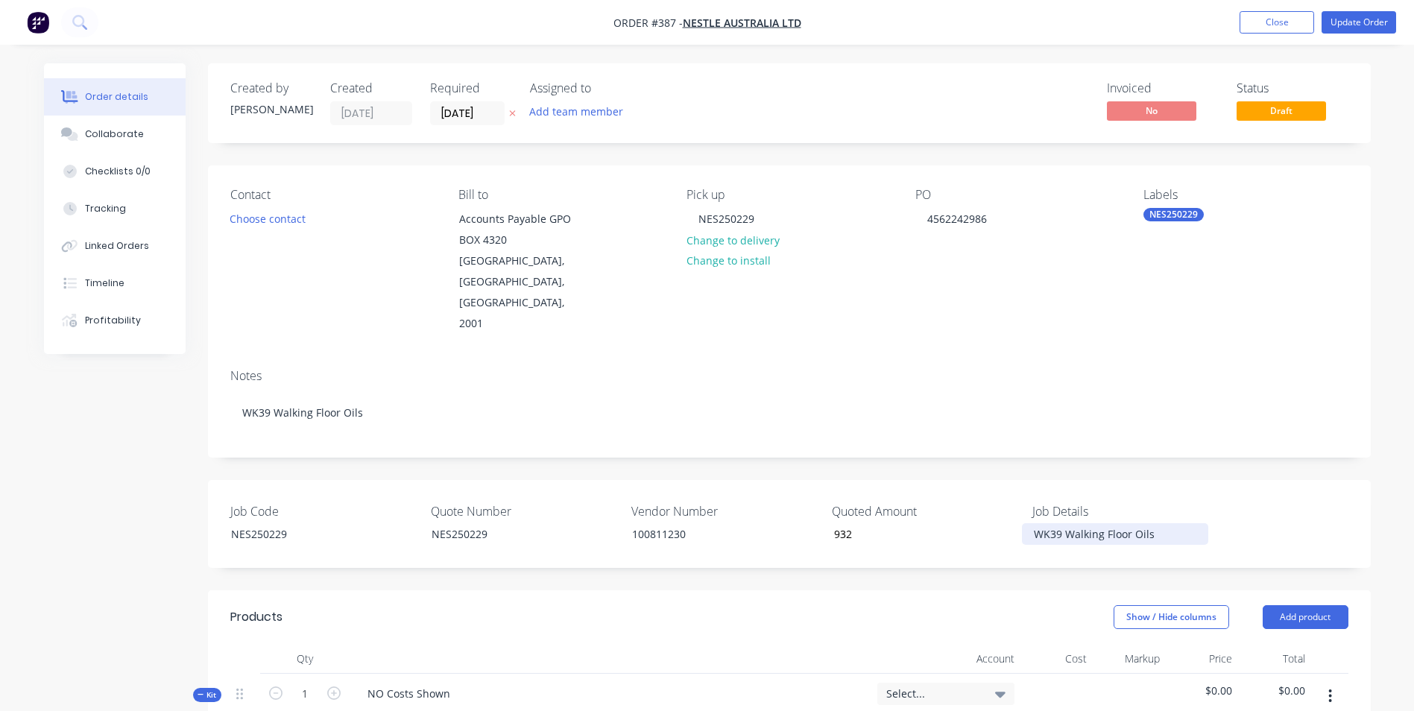
type input "$932.00"
drag, startPoint x: 1162, startPoint y: 500, endPoint x: 1147, endPoint y: 497, distance: 14.6
click at [1147, 523] on div "WK39 Walking Floor Oils" at bounding box center [1115, 534] width 186 height 22
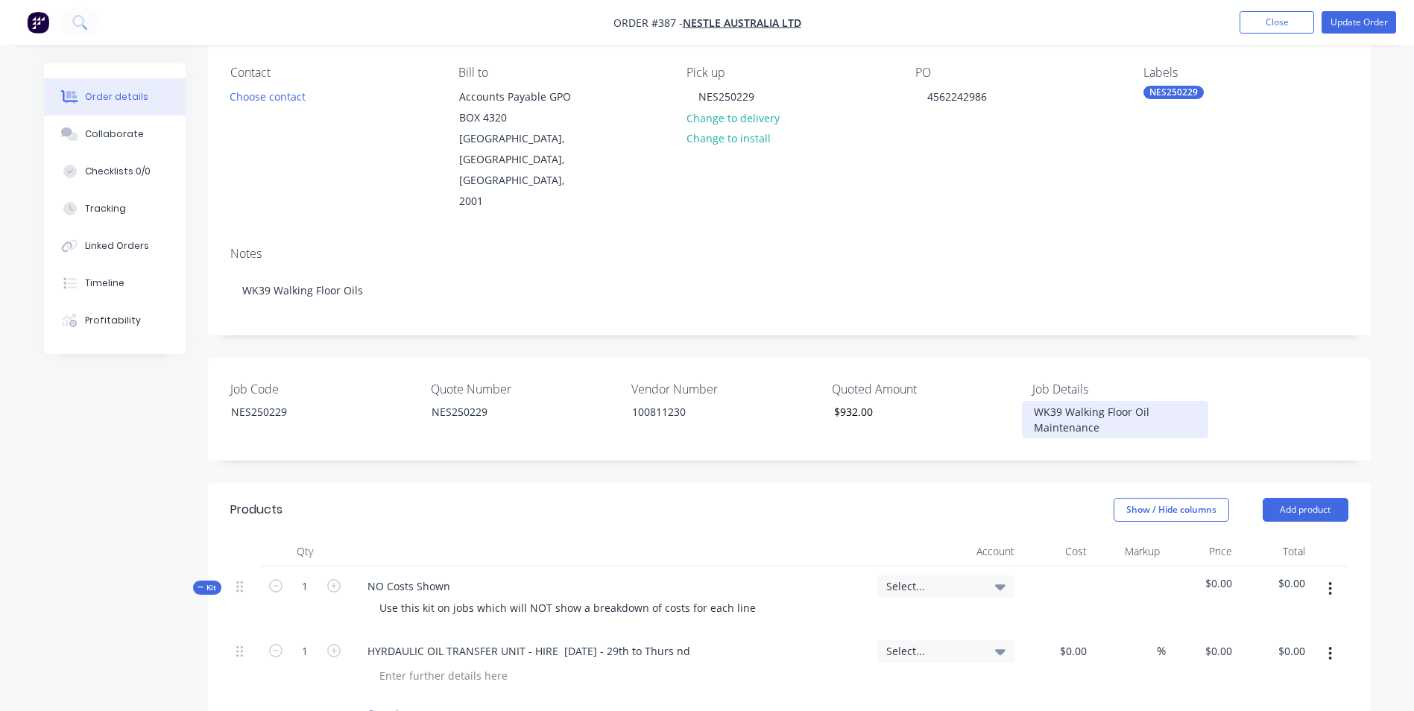
scroll to position [373, 0]
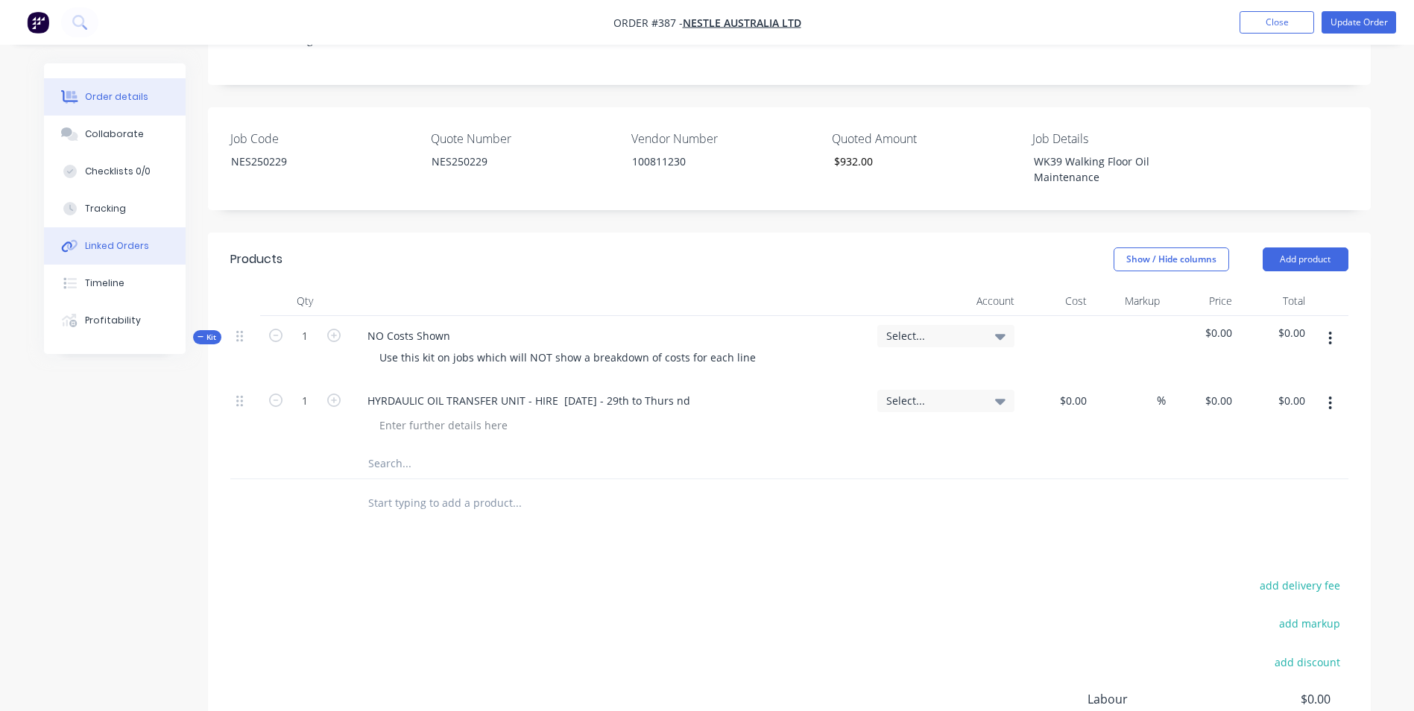
click at [108, 250] on div "Linked Orders" at bounding box center [117, 245] width 64 height 13
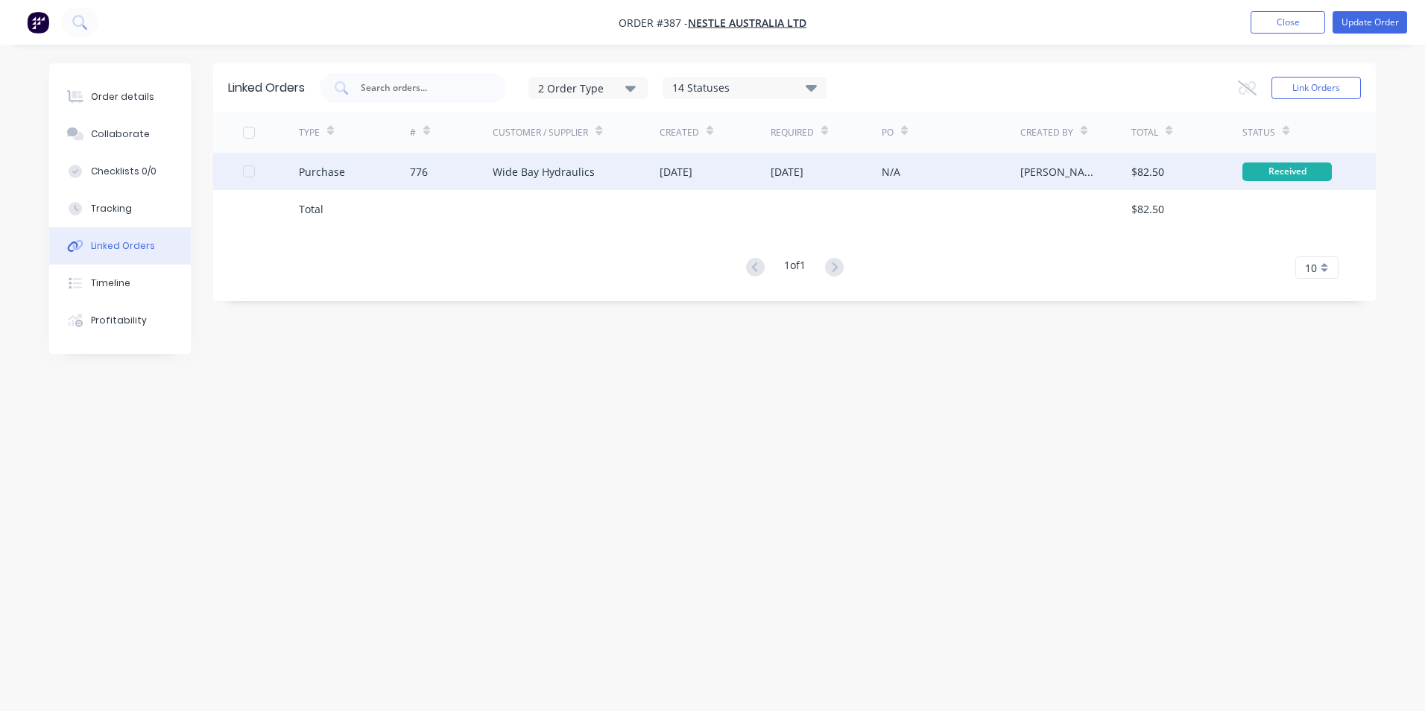
click at [901, 168] on div "N/A" at bounding box center [951, 171] width 139 height 37
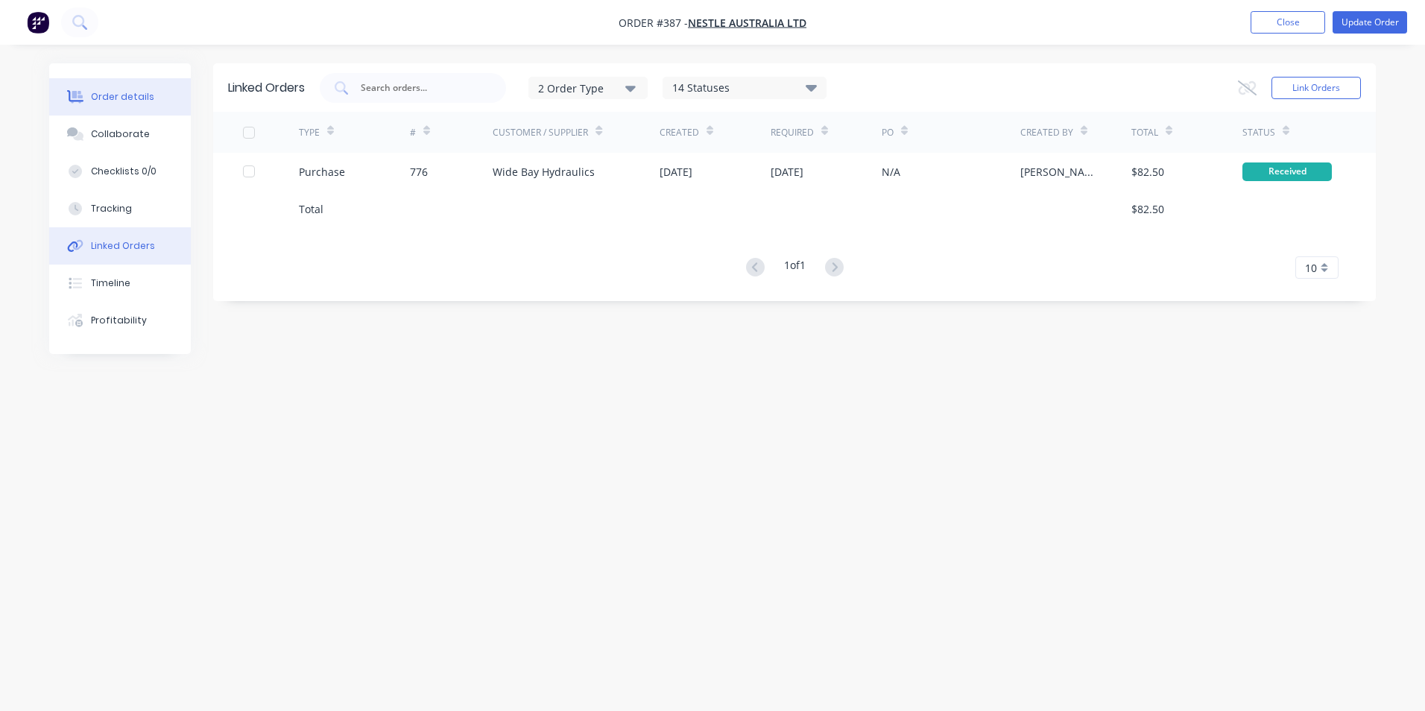
click at [131, 103] on div "Order details" at bounding box center [122, 96] width 63 height 13
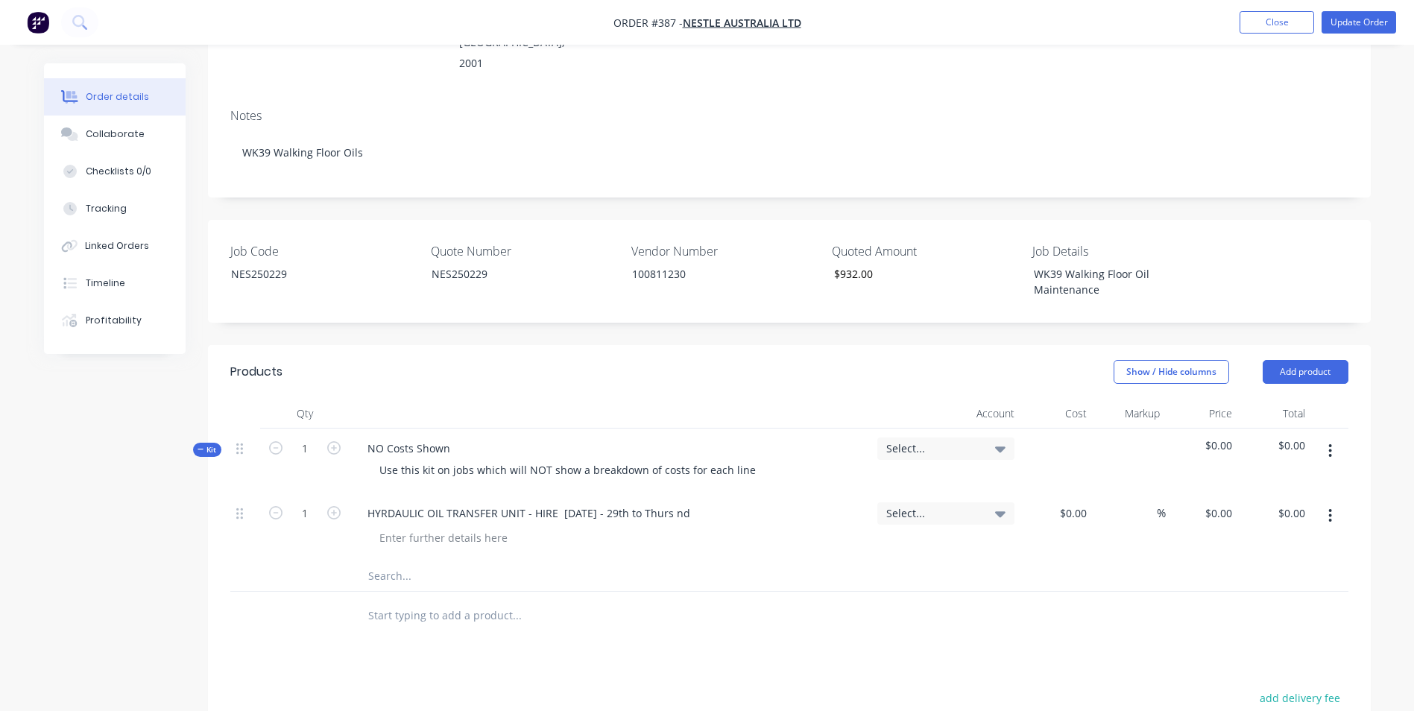
scroll to position [447, 0]
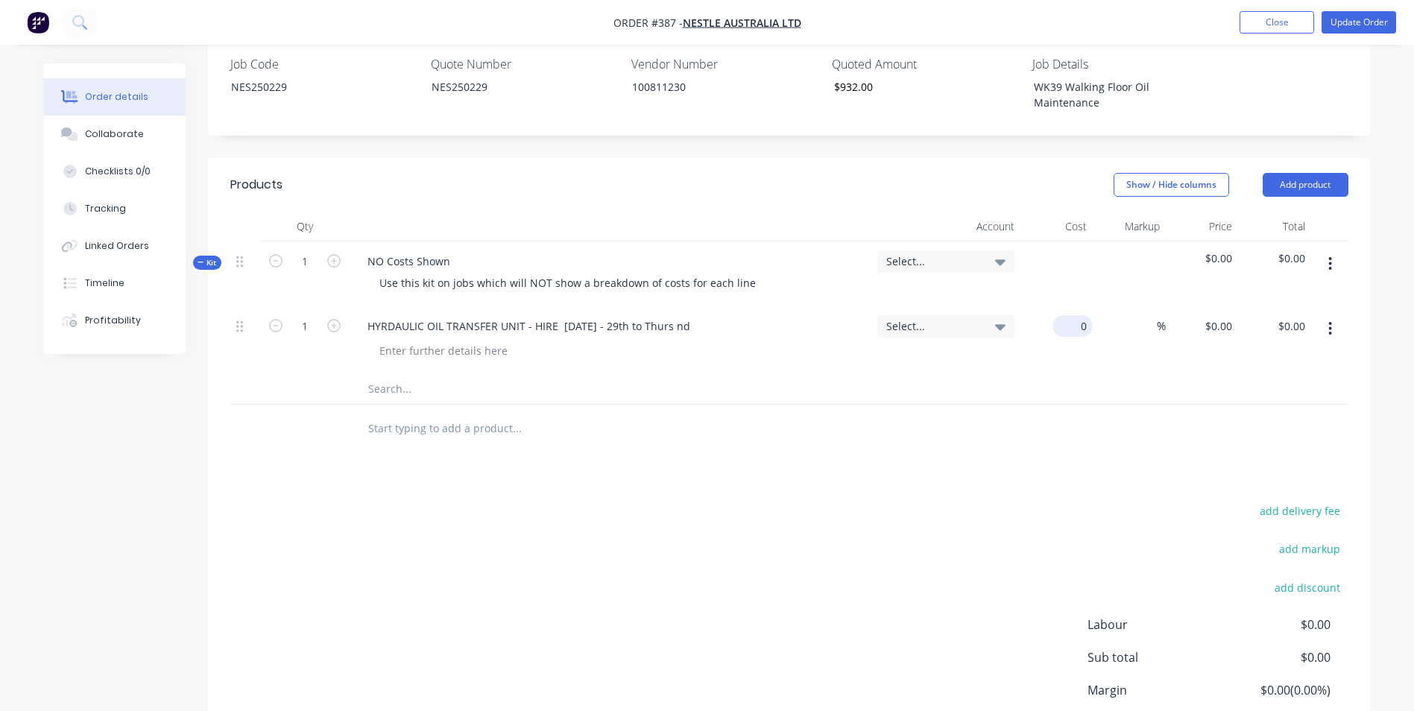
click at [1083, 315] on input "0" at bounding box center [1076, 326] width 34 height 22
type input "$75.00"
click at [1146, 315] on input at bounding box center [1148, 326] width 17 height 22
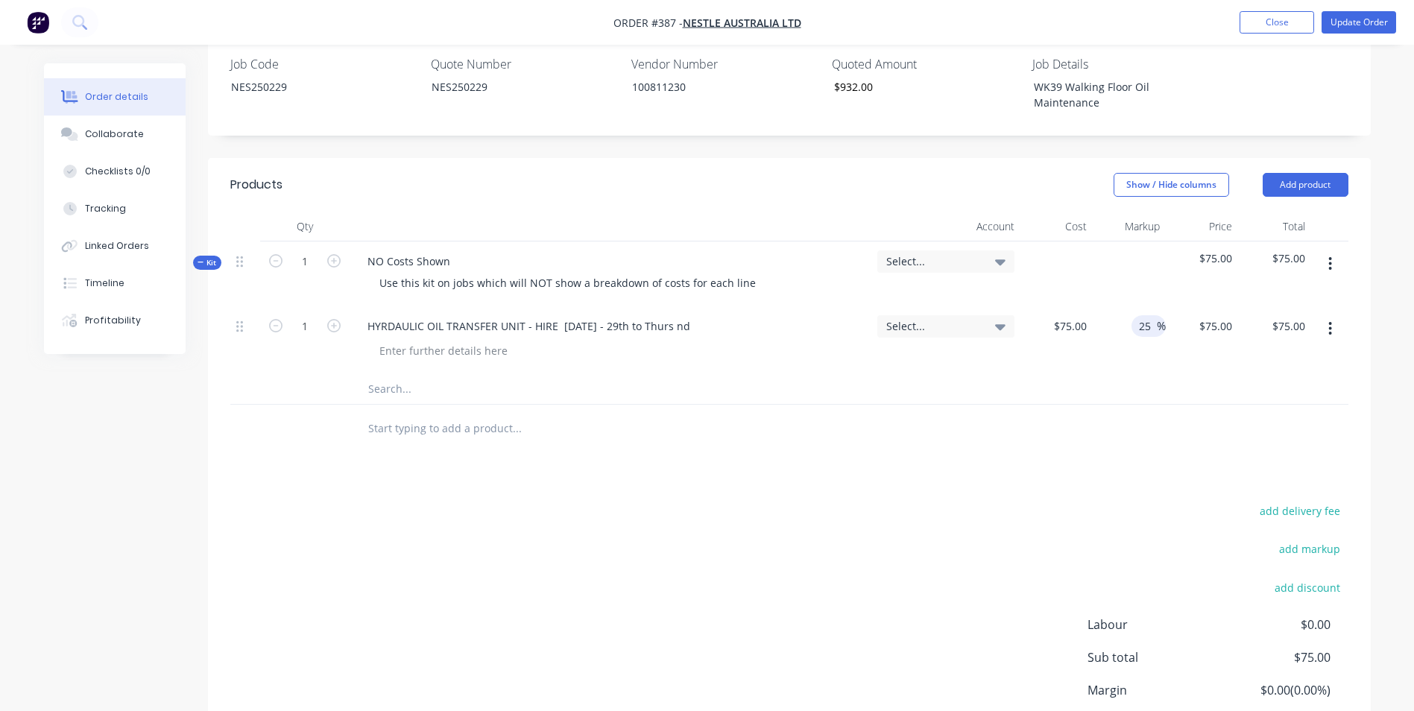
type input "25"
type input "$93.75"
click at [1129, 330] on div "25 25 %" at bounding box center [1129, 340] width 73 height 68
click at [570, 405] on div at bounding box center [618, 429] width 537 height 48
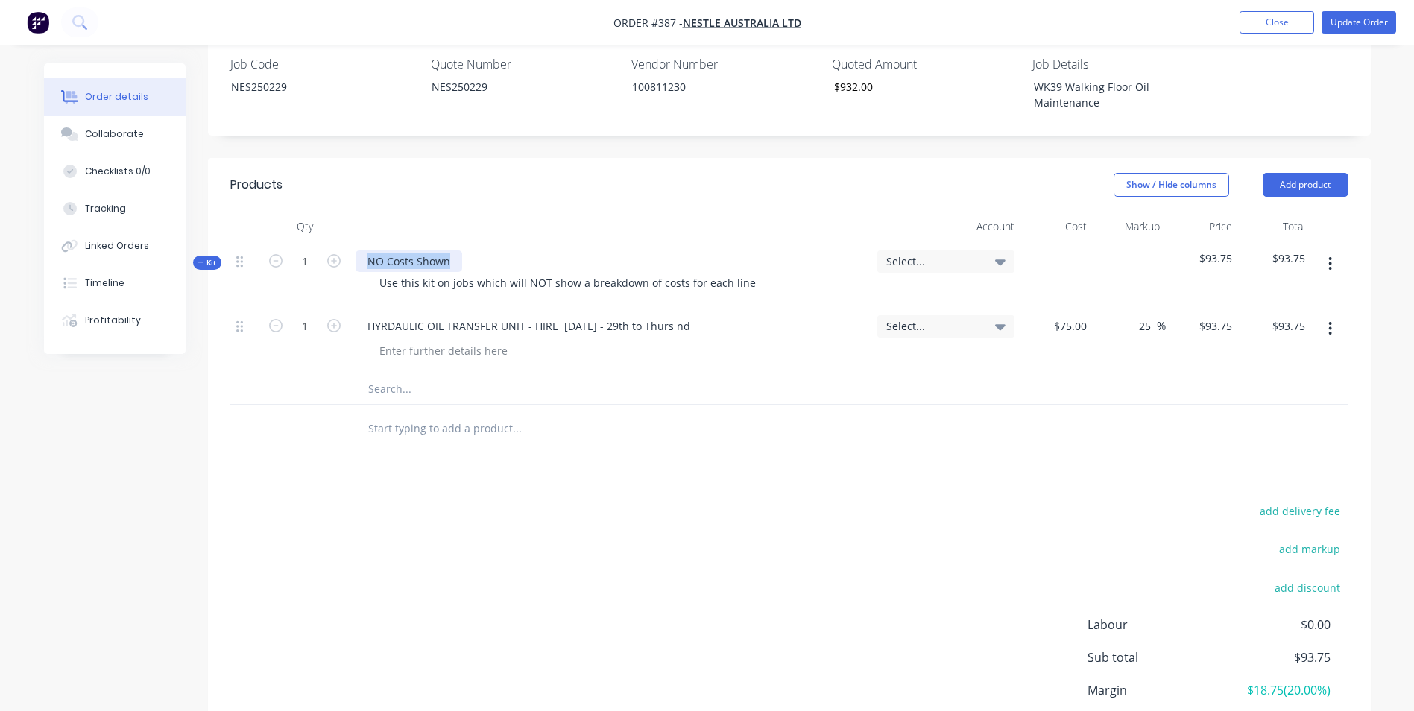
drag, startPoint x: 446, startPoint y: 218, endPoint x: 324, endPoint y: 198, distance: 123.9
click at [324, 212] on div "Qty Account Cost Markup Price Total Kit 1 NO Costs Shown Use this kit on jobs w…" at bounding box center [789, 308] width 1118 height 193
drag, startPoint x: 747, startPoint y: 233, endPoint x: 314, endPoint y: 209, distance: 433.8
click at [348, 242] on div "Kit 1 Labour Use this kit on jobs which will NOT show a breakdown of costs for …" at bounding box center [789, 274] width 1118 height 65
click at [309, 250] on input "1" at bounding box center [305, 261] width 39 height 22
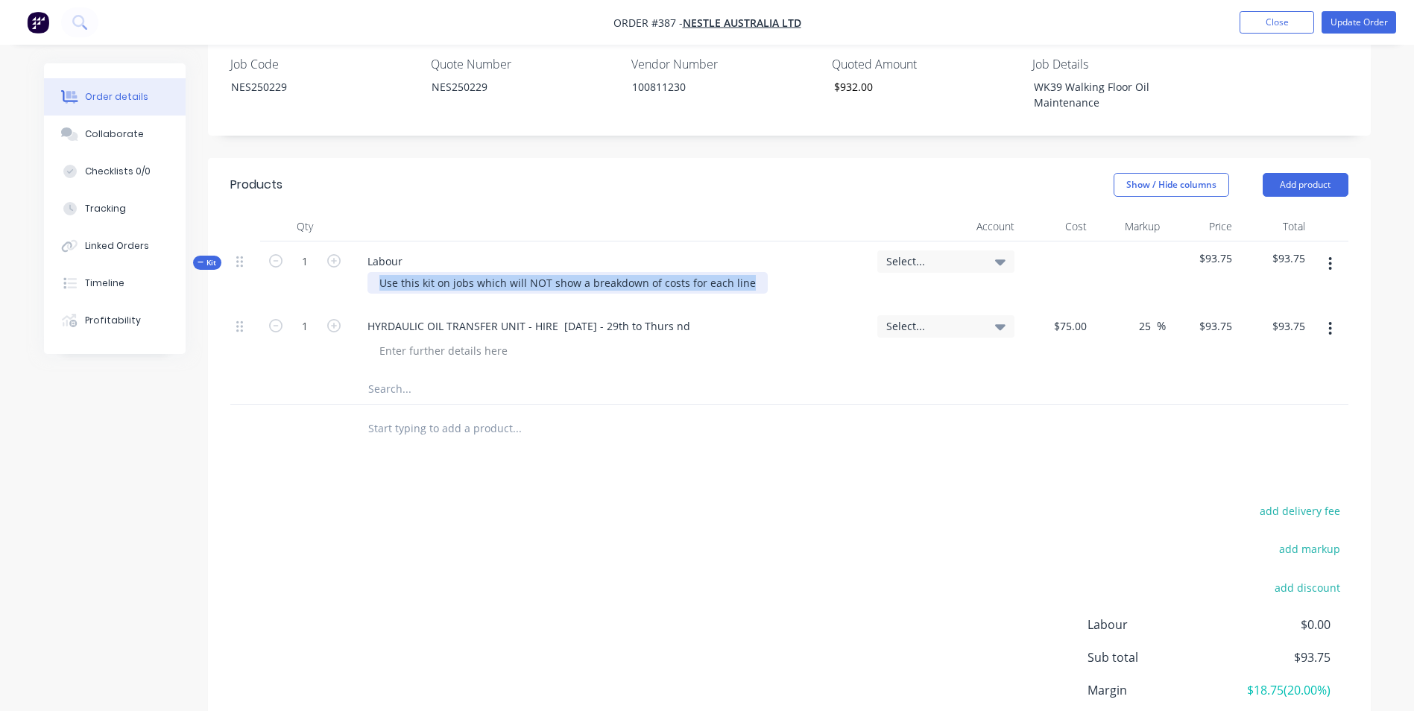
drag, startPoint x: 749, startPoint y: 243, endPoint x: 348, endPoint y: 244, distance: 400.3
click at [348, 244] on div "Kit 1 Labour Use this kit on jobs which will NOT show a breakdown of costs for …" at bounding box center [789, 274] width 1118 height 65
click at [504, 330] on div "HYRDAULIC OIL TRANSFER UNIT - HIRE [DATE] - 29th to Thurs nd" at bounding box center [611, 340] width 522 height 68
click at [368, 374] on input "text" at bounding box center [517, 389] width 298 height 30
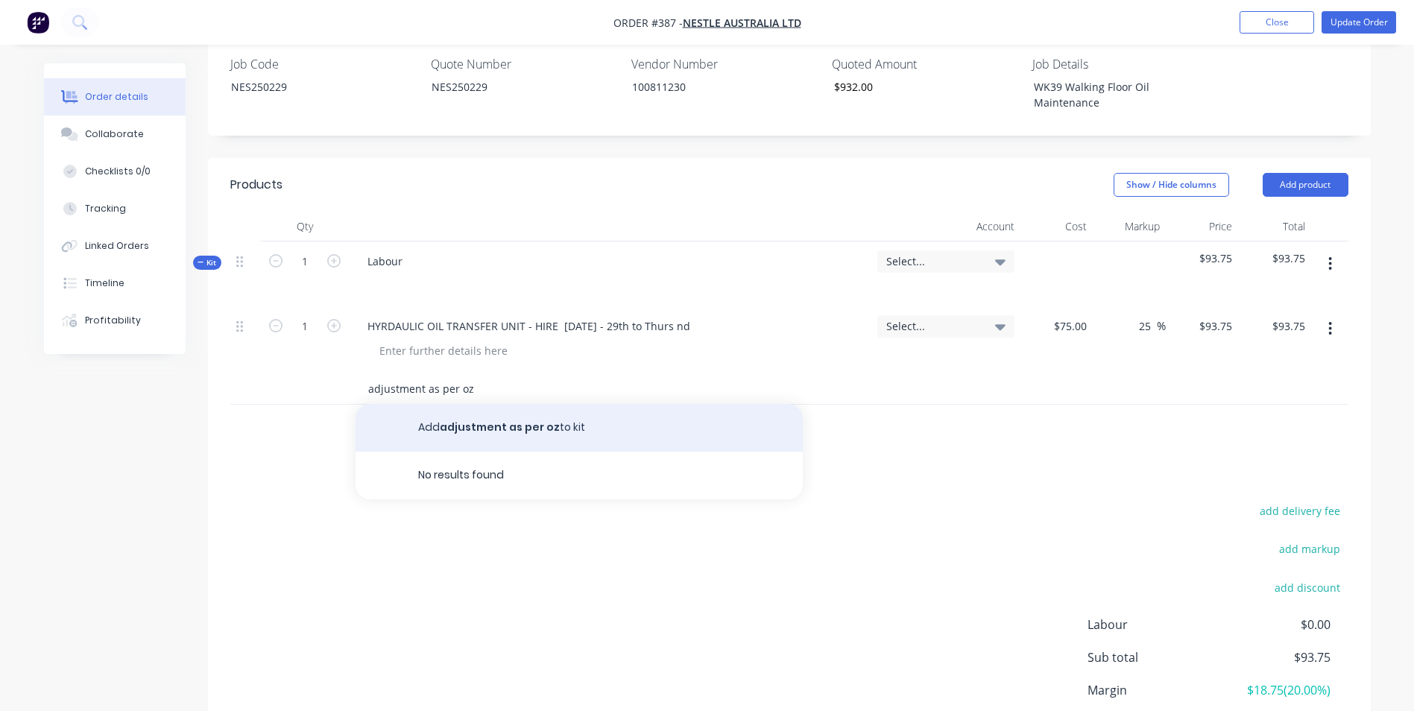
type input "adjustment as per oz"
click at [546, 404] on button "Add adjustment as per oz to kit" at bounding box center [579, 428] width 447 height 48
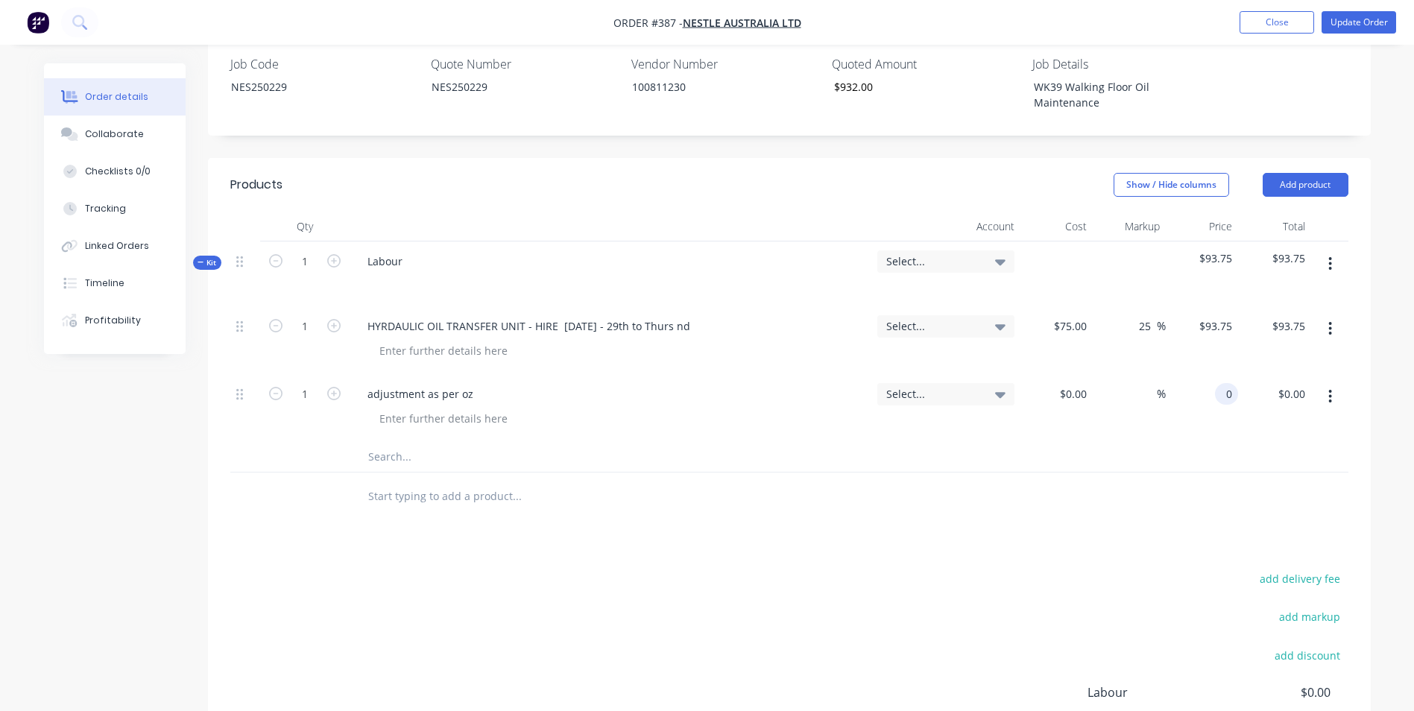
drag, startPoint x: 1203, startPoint y: 350, endPoint x: 1244, endPoint y: 350, distance: 41.0
click at [1244, 374] on div "1 adjustment as per oz Select... $0.00 $0.00 % 0 0 $0.00 $0.00" at bounding box center [789, 408] width 1118 height 68
type input "$838.25"
click at [965, 482] on div "Products Show / Hide columns Add product Qty Account Cost Markup Price Total Ki…" at bounding box center [789, 518] width 1163 height 721
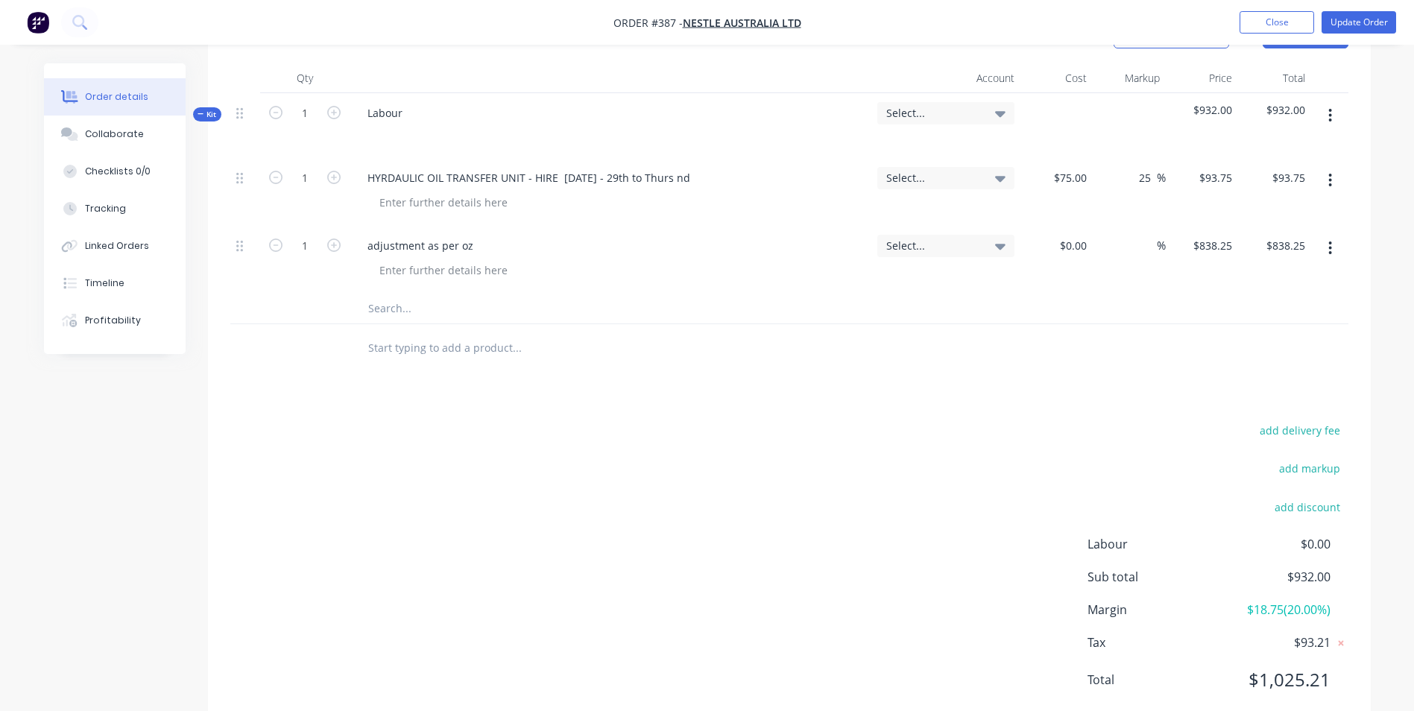
scroll to position [223, 0]
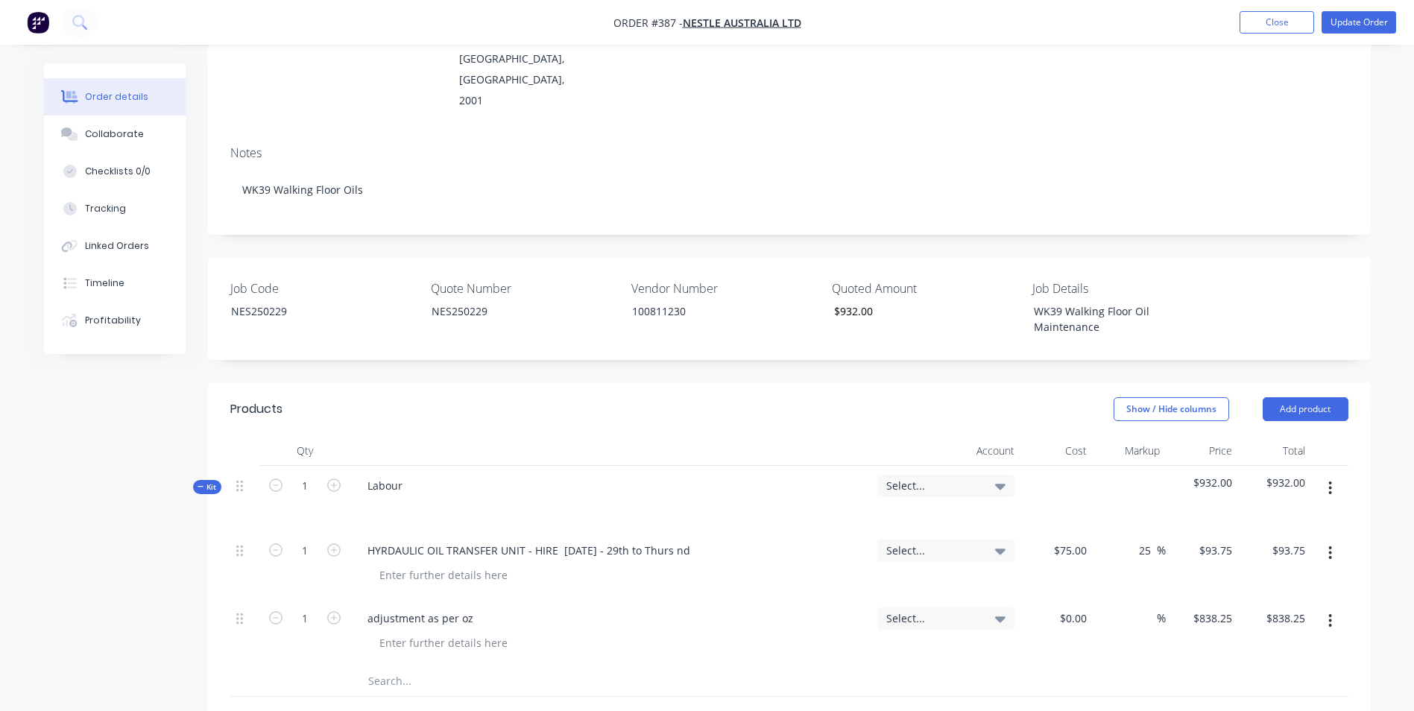
click at [955, 478] on span "Select..." at bounding box center [933, 486] width 94 height 16
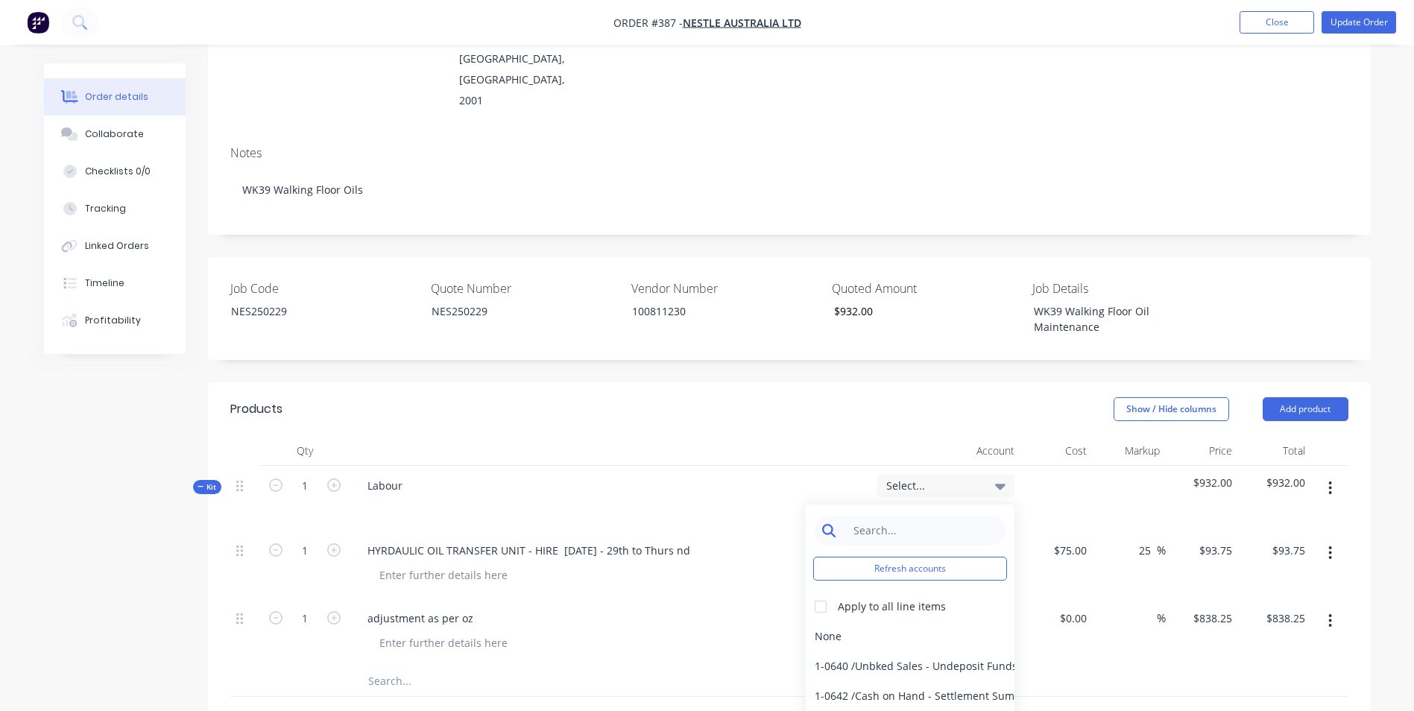
click at [939, 516] on input at bounding box center [921, 531] width 153 height 30
type input "sales"
click at [816, 592] on div at bounding box center [821, 607] width 30 height 30
click at [851, 681] on div "4-0232 / Sales - Parts and Components" at bounding box center [910, 696] width 209 height 30
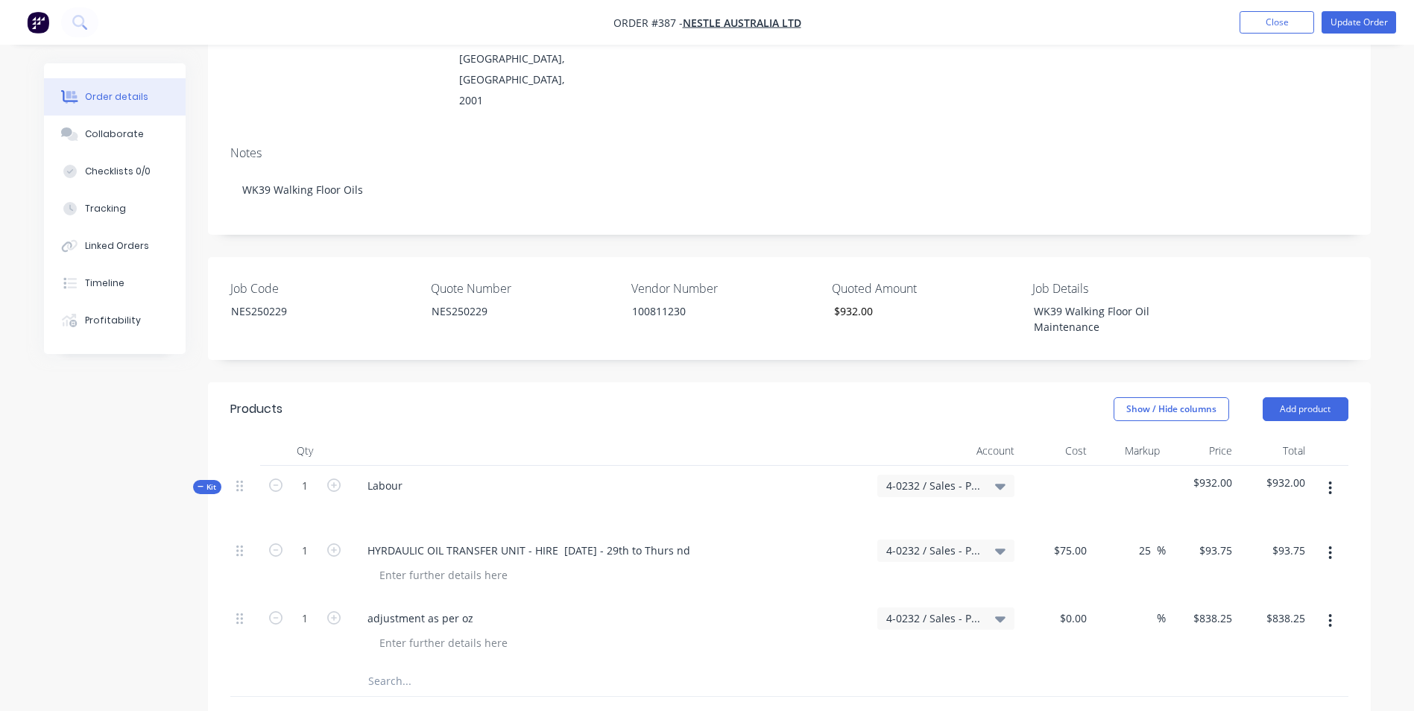
click at [870, 620] on div "adjustment as per oz" at bounding box center [611, 633] width 522 height 68
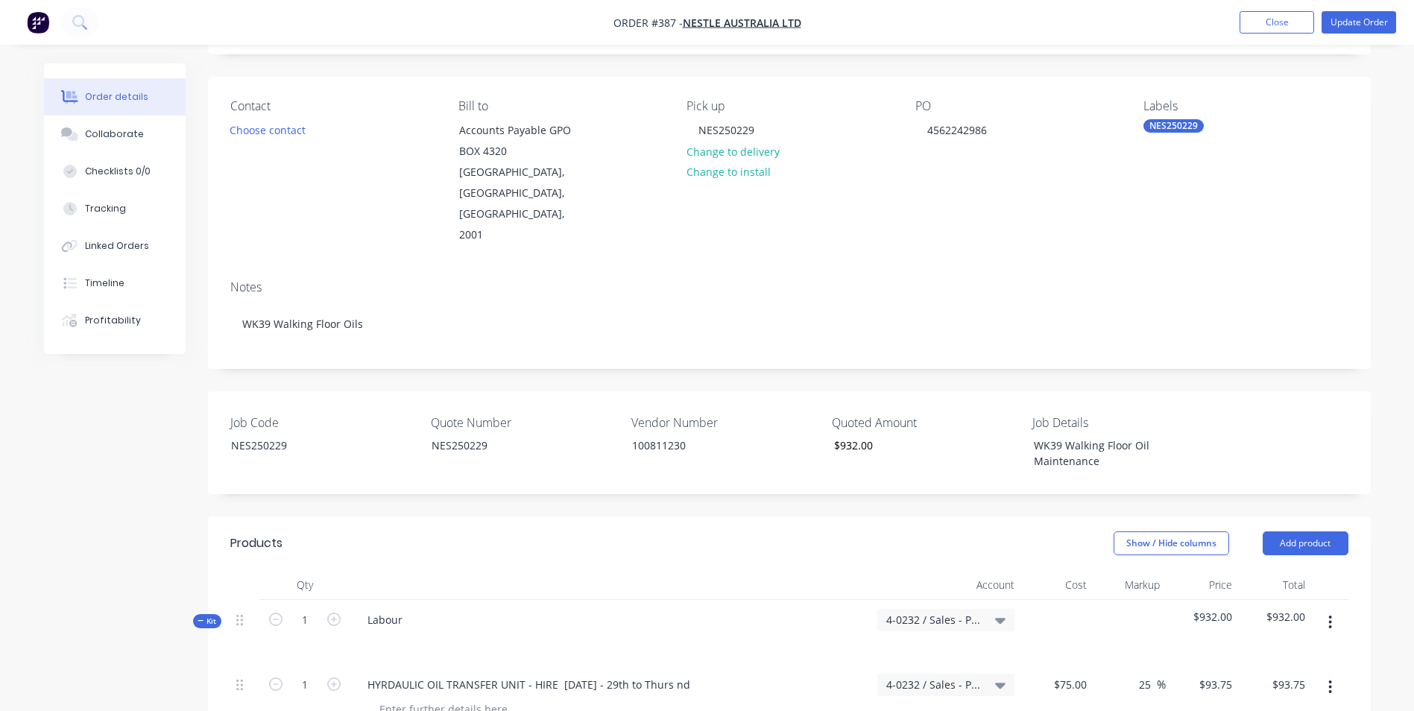
scroll to position [0, 0]
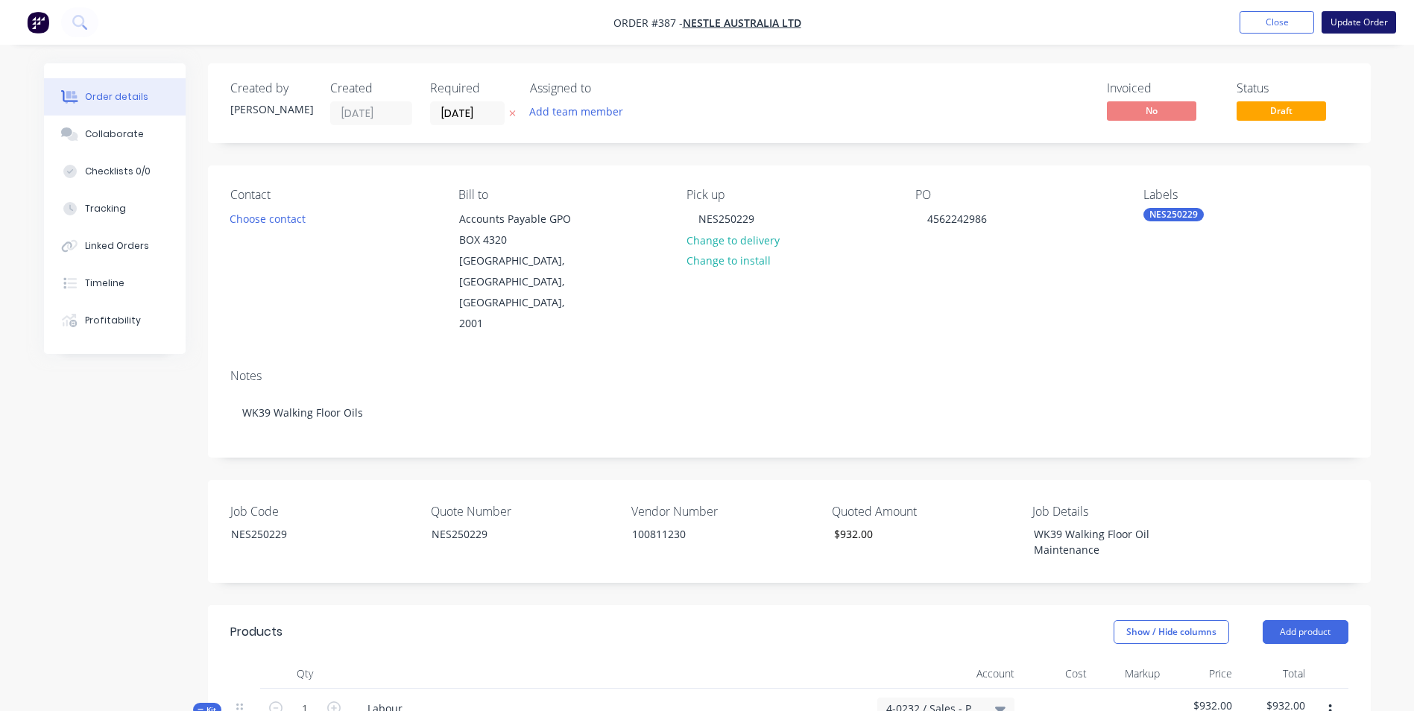
click at [1383, 27] on button "Update Order" at bounding box center [1359, 22] width 75 height 22
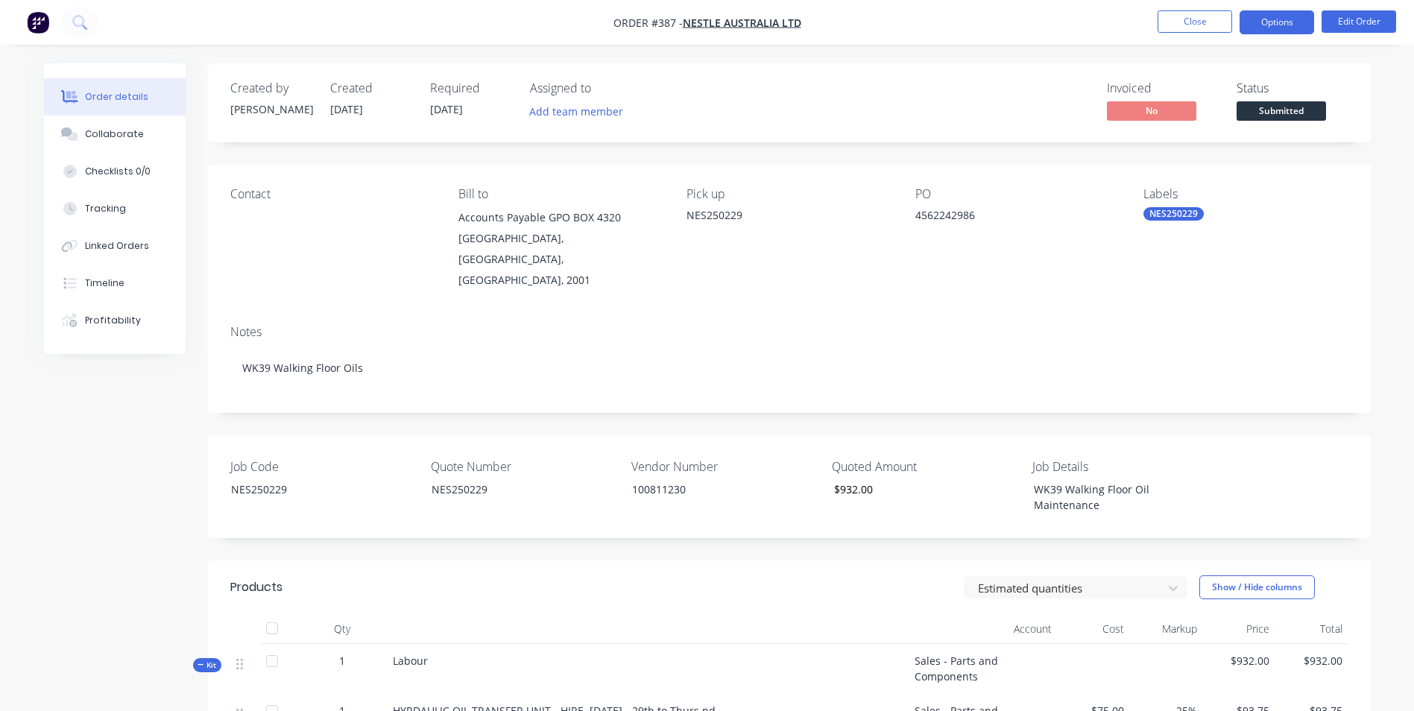
click at [1290, 23] on button "Options" at bounding box center [1277, 22] width 75 height 24
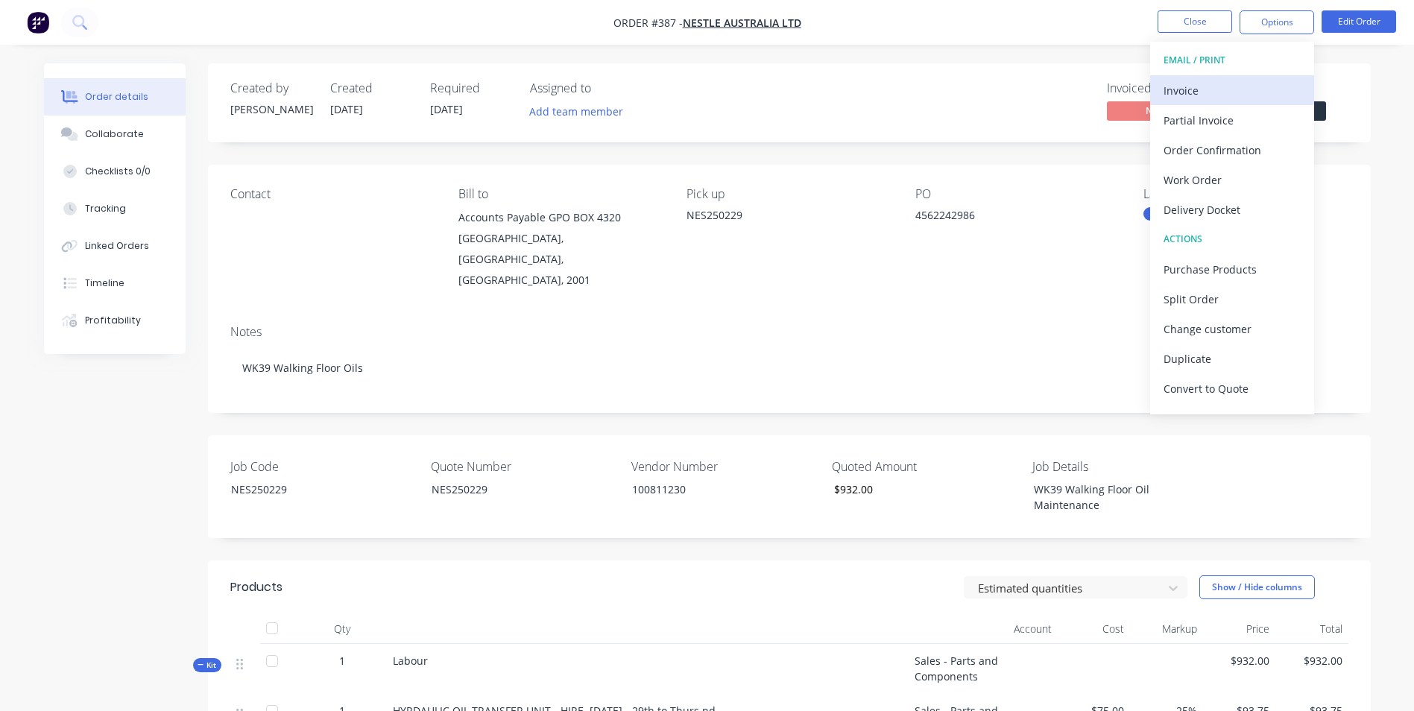
click at [1217, 86] on div "Invoice" at bounding box center [1232, 91] width 137 height 22
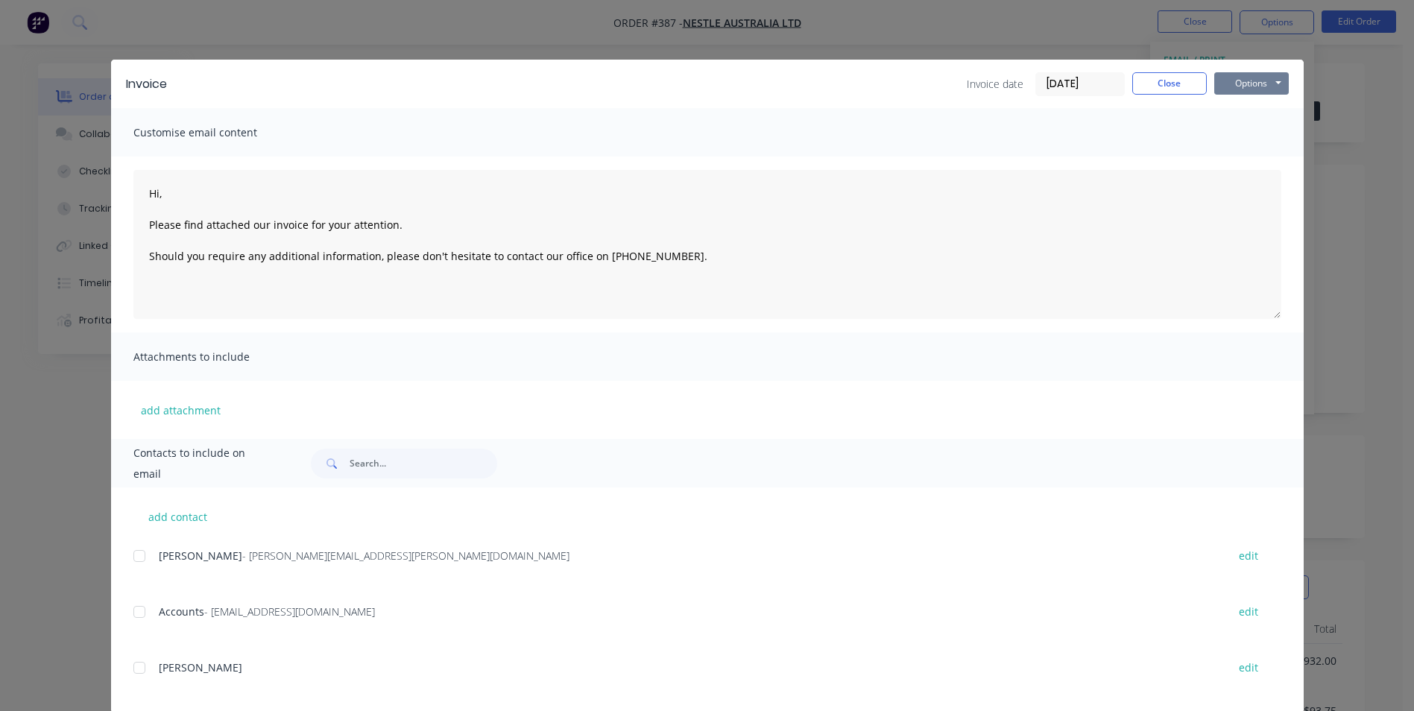
click at [1214, 86] on button "Options" at bounding box center [1251, 83] width 75 height 22
click at [1235, 136] on button "Print" at bounding box center [1261, 134] width 95 height 25
click at [1155, 81] on button "Close" at bounding box center [1169, 83] width 75 height 22
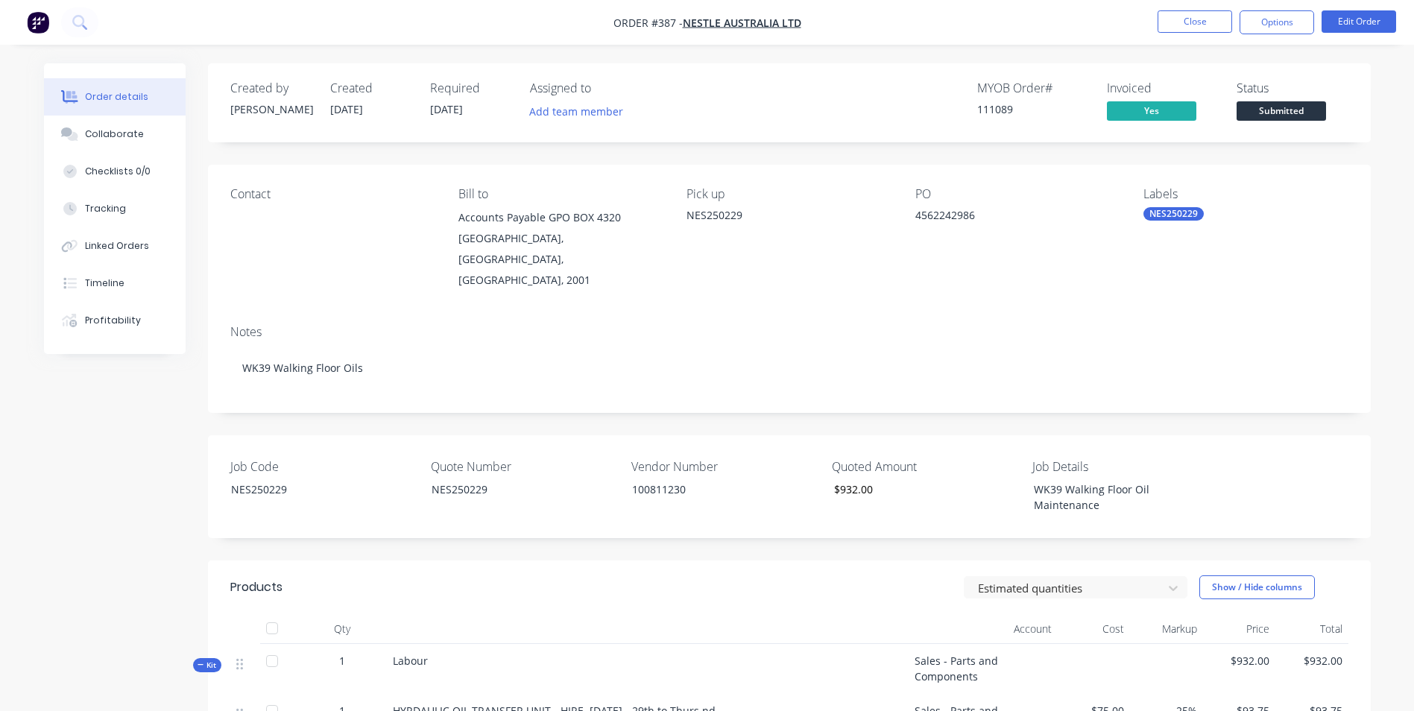
click at [1242, 112] on span "Submitted" at bounding box center [1281, 110] width 89 height 19
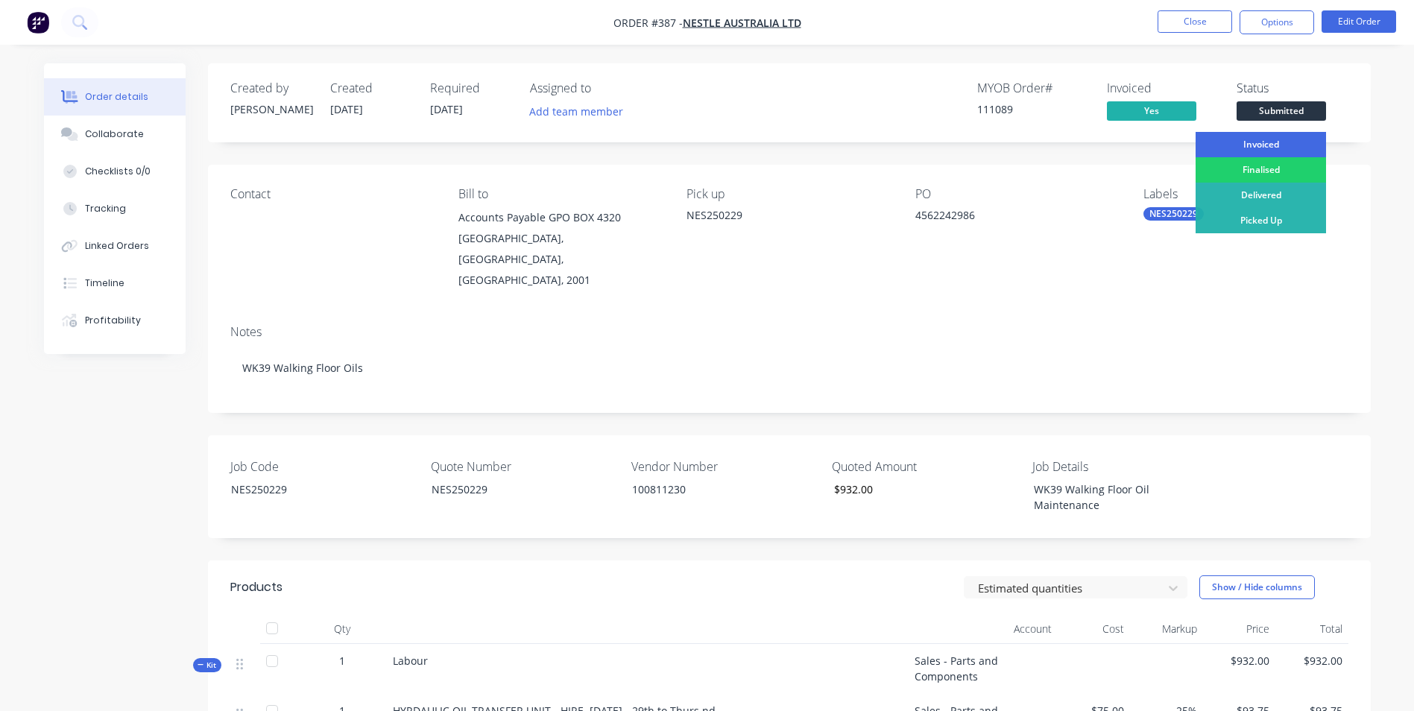
click at [1238, 145] on div "Invoiced" at bounding box center [1261, 144] width 130 height 25
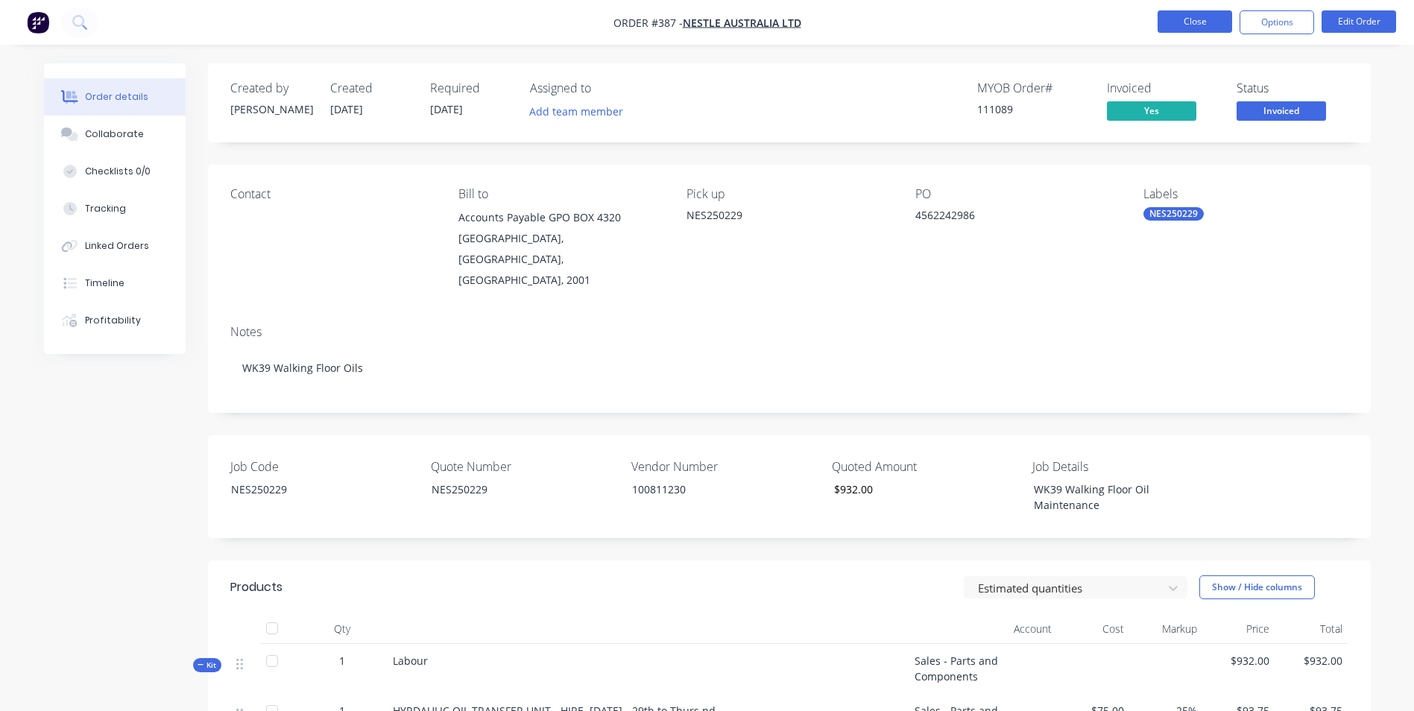
click at [1209, 19] on button "Close" at bounding box center [1195, 21] width 75 height 22
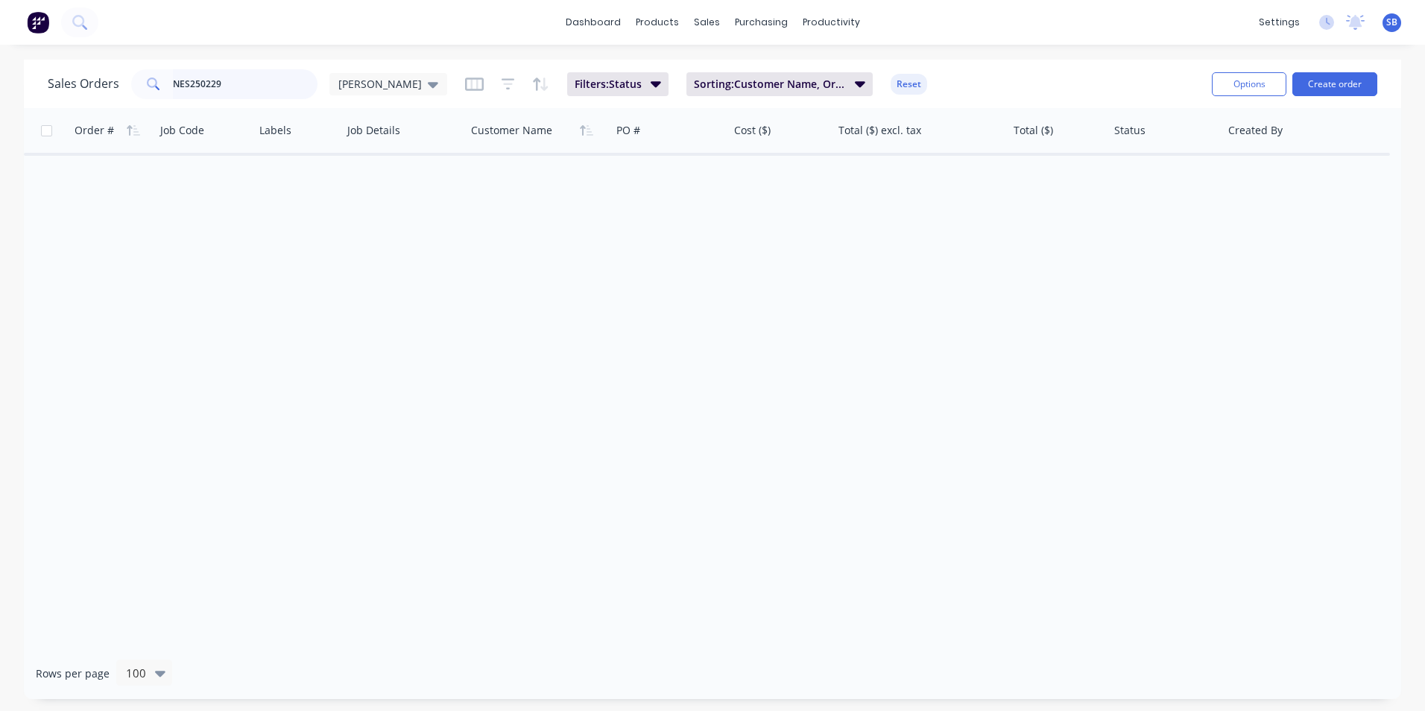
click at [256, 84] on input "NES250229" at bounding box center [245, 84] width 145 height 30
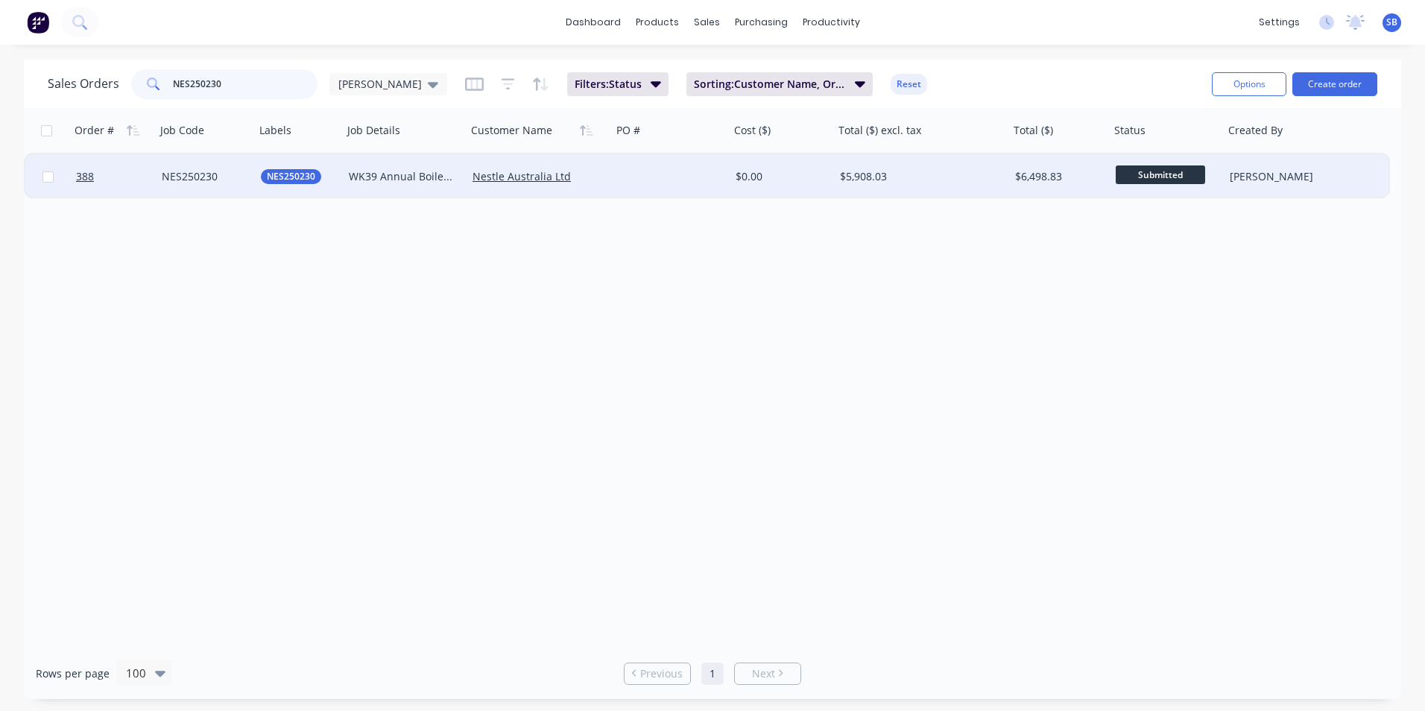
type input "NES250230"
click at [943, 183] on div "$5,908.03" at bounding box center [917, 176] width 155 height 15
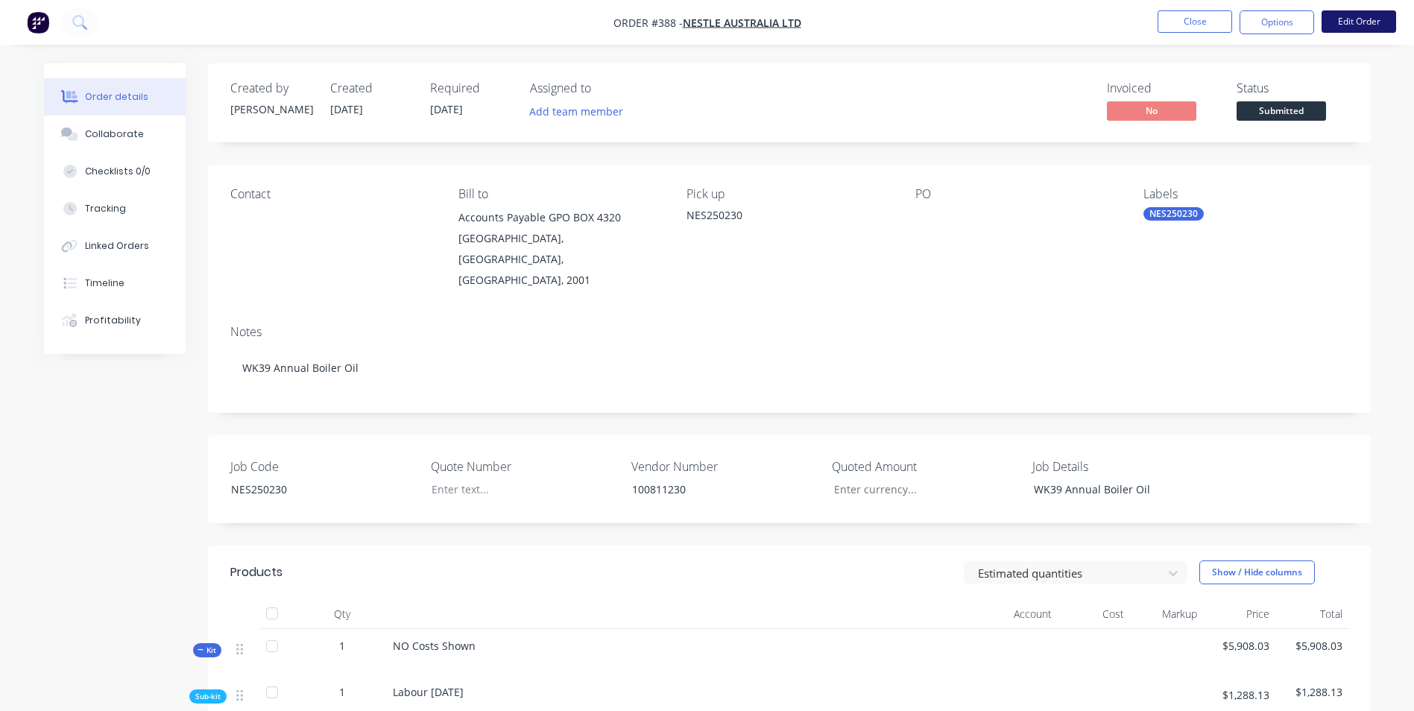
click at [1340, 22] on button "Edit Order" at bounding box center [1359, 21] width 75 height 22
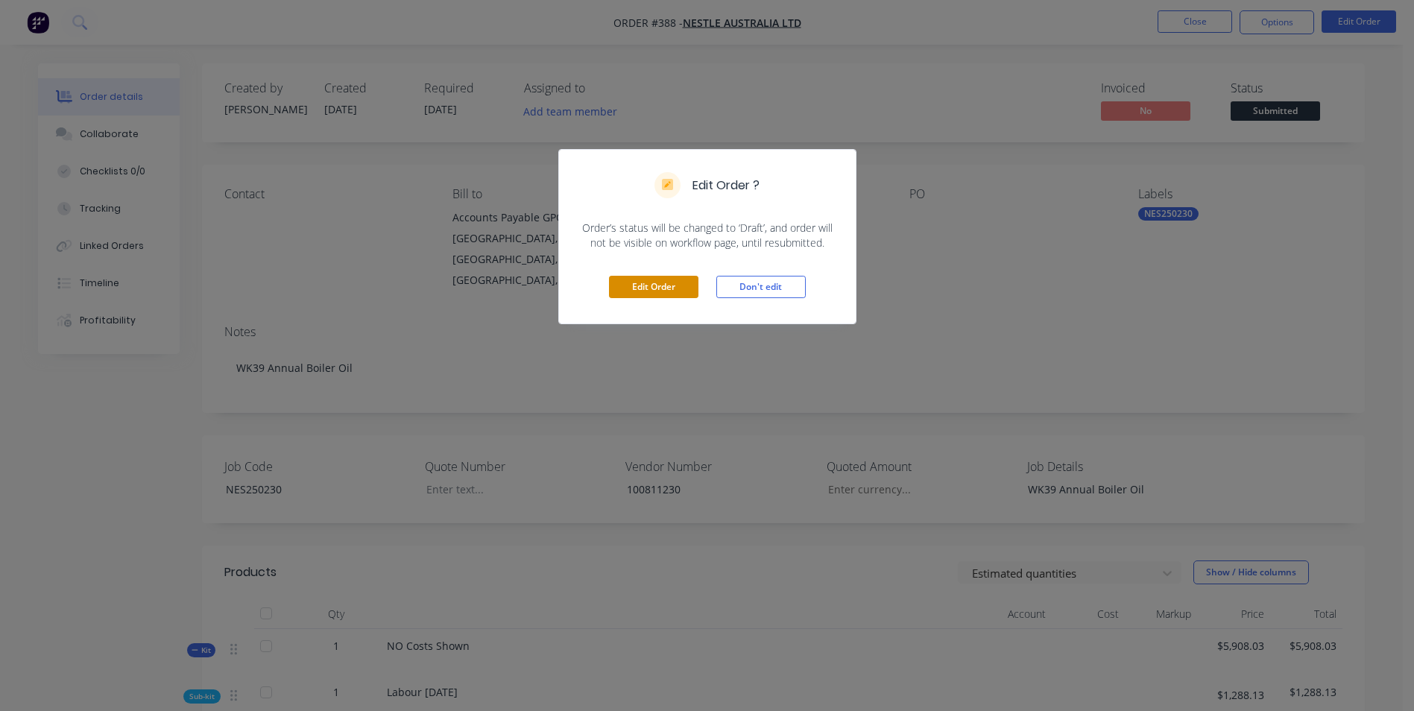
click at [672, 281] on button "Edit Order" at bounding box center [653, 287] width 89 height 22
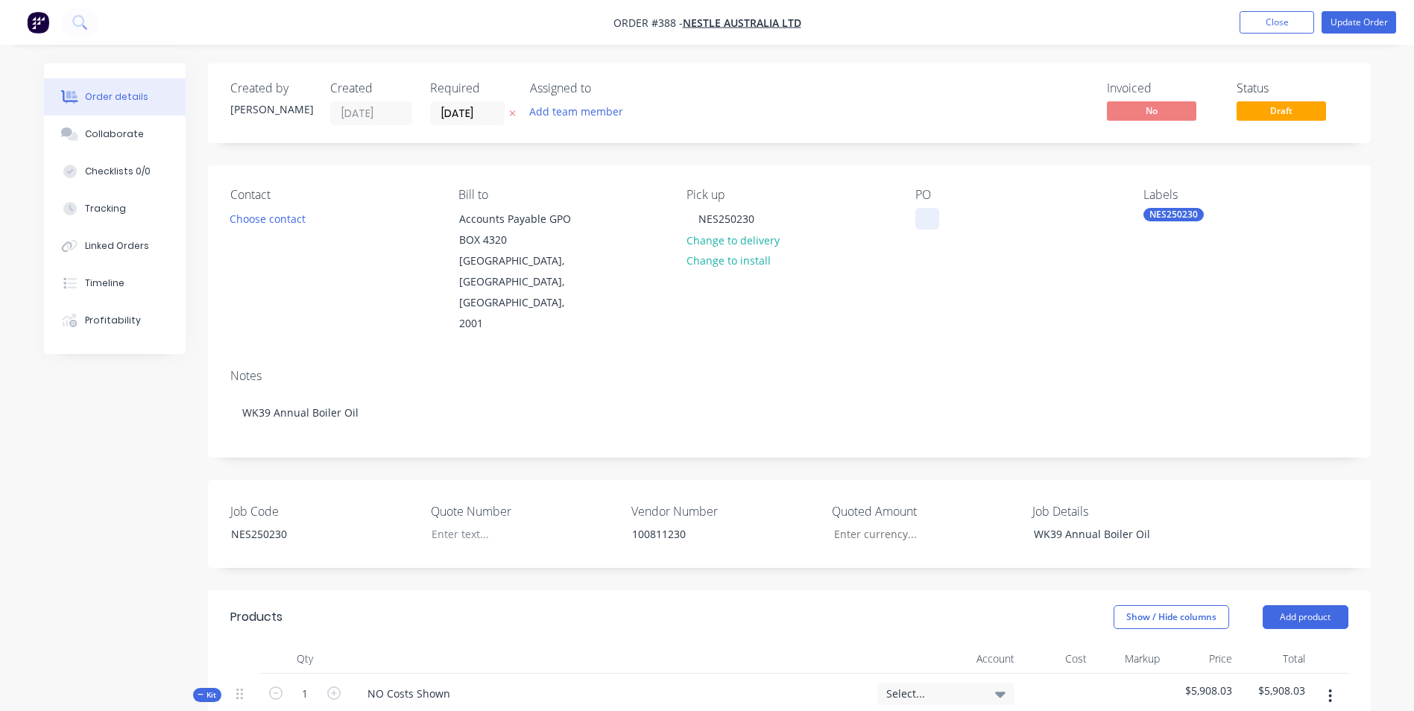
click at [929, 215] on div at bounding box center [928, 219] width 24 height 22
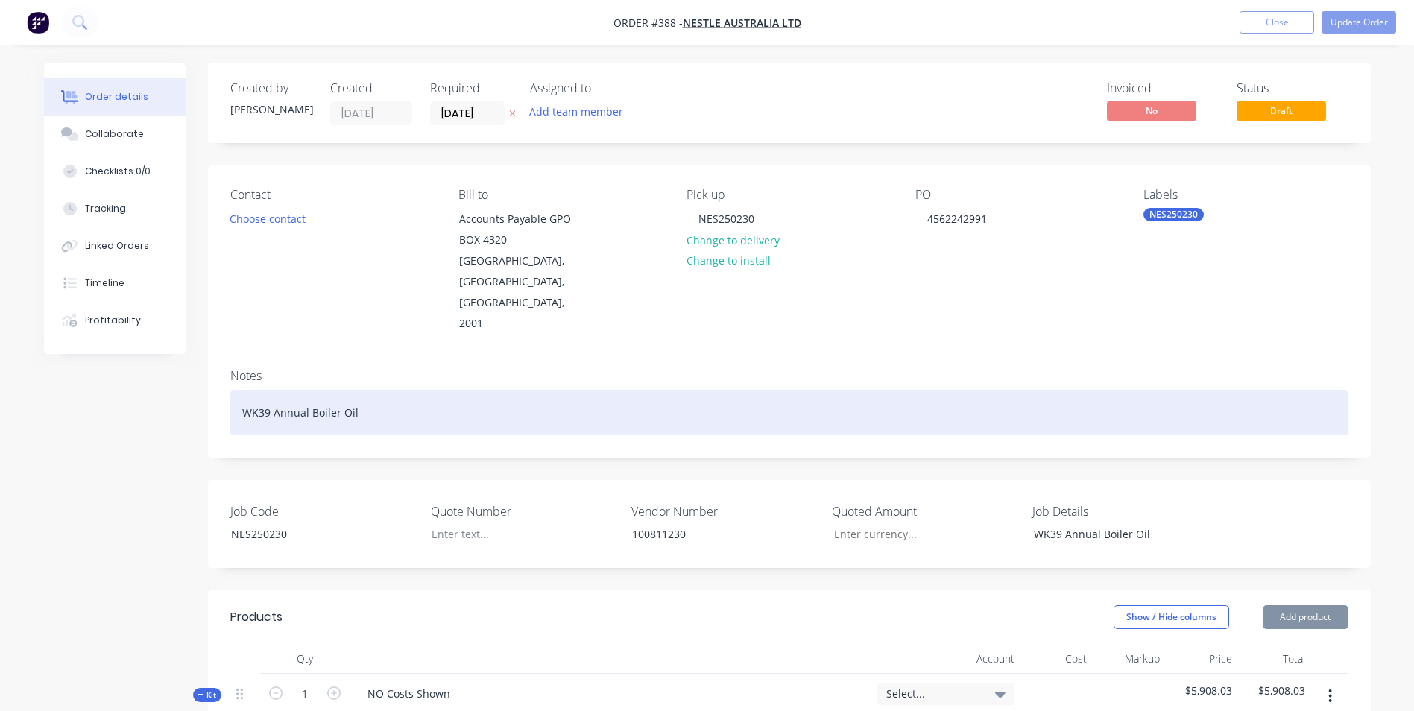
click at [391, 390] on div "WK39 Annual Boiler Oil" at bounding box center [789, 412] width 1118 height 45
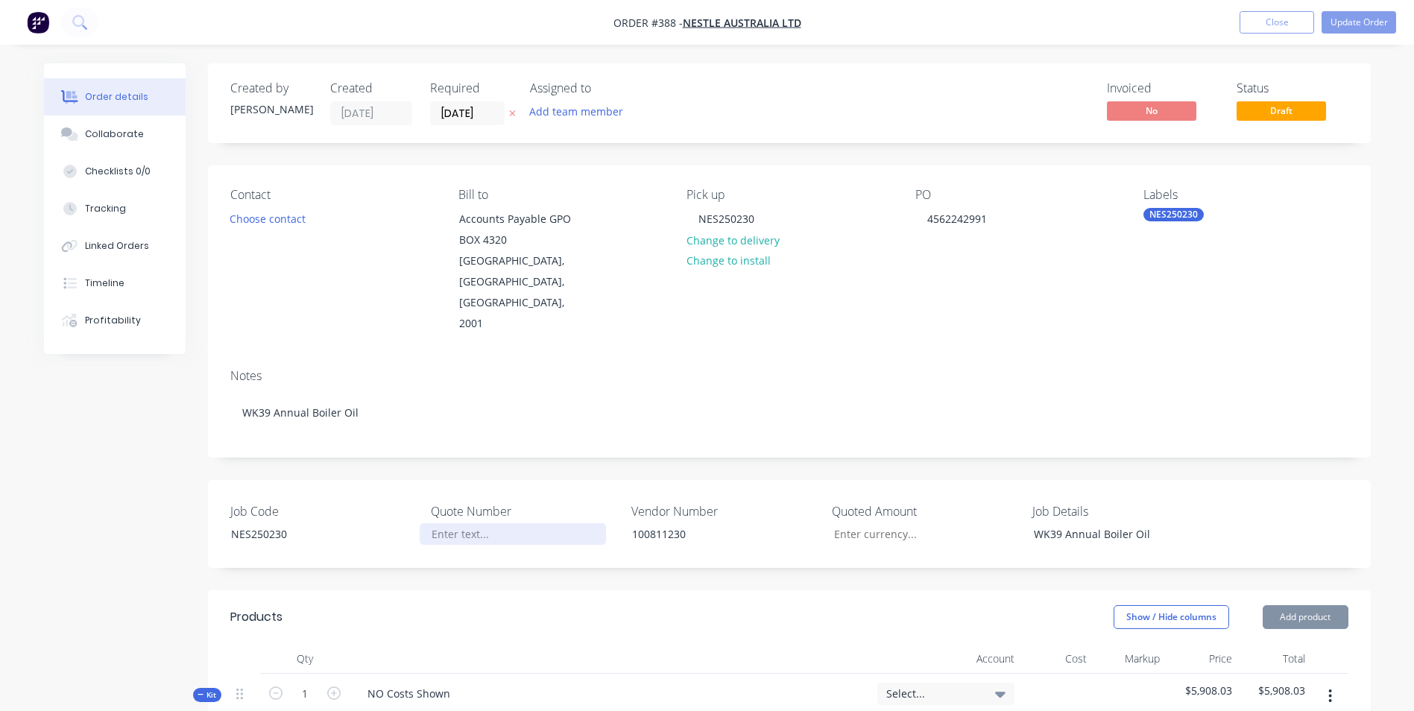
click at [484, 523] on div at bounding box center [513, 534] width 186 height 22
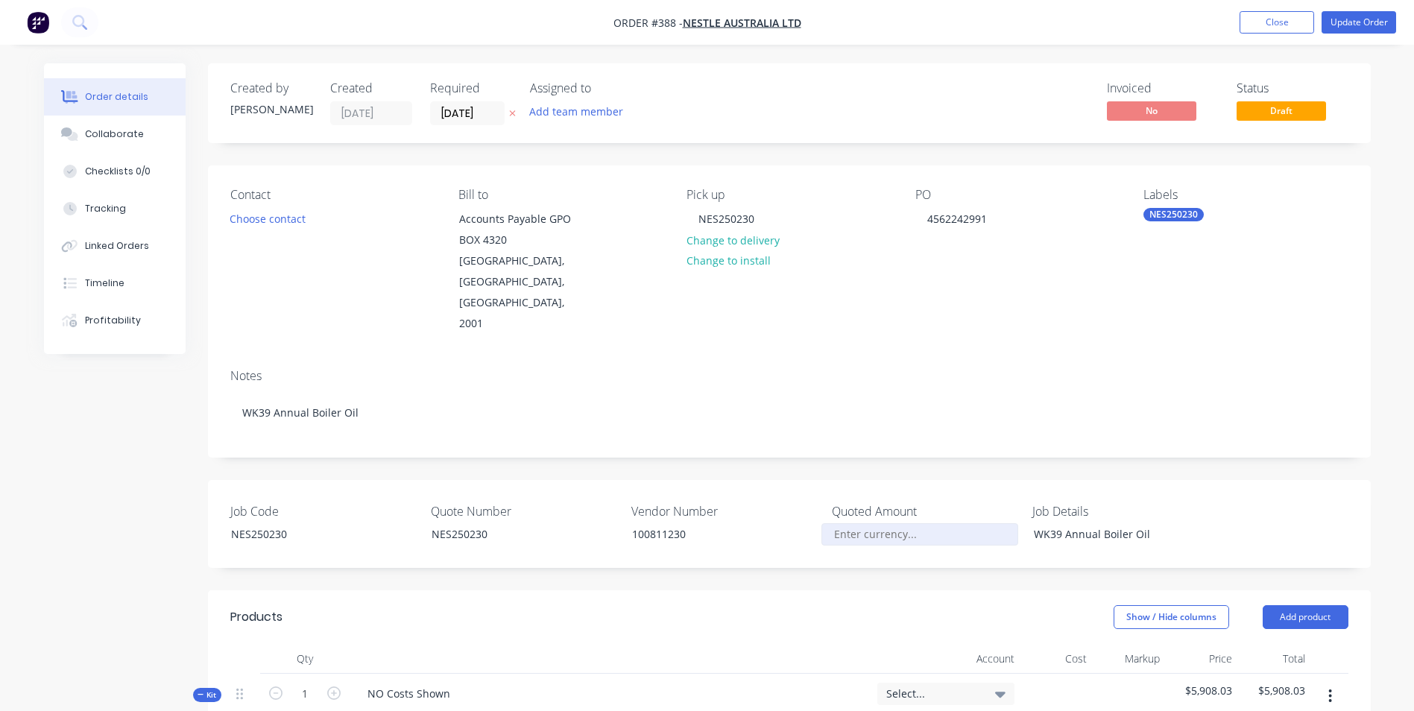
click at [889, 523] on input "Job Code" at bounding box center [920, 534] width 197 height 22
type input "$1,491.20"
click at [1169, 523] on div "WK39 Annual Boiler Oil" at bounding box center [1115, 534] width 186 height 22
click at [1185, 523] on div "WK39 Annual Boiler Oil Change" at bounding box center [1115, 534] width 186 height 22
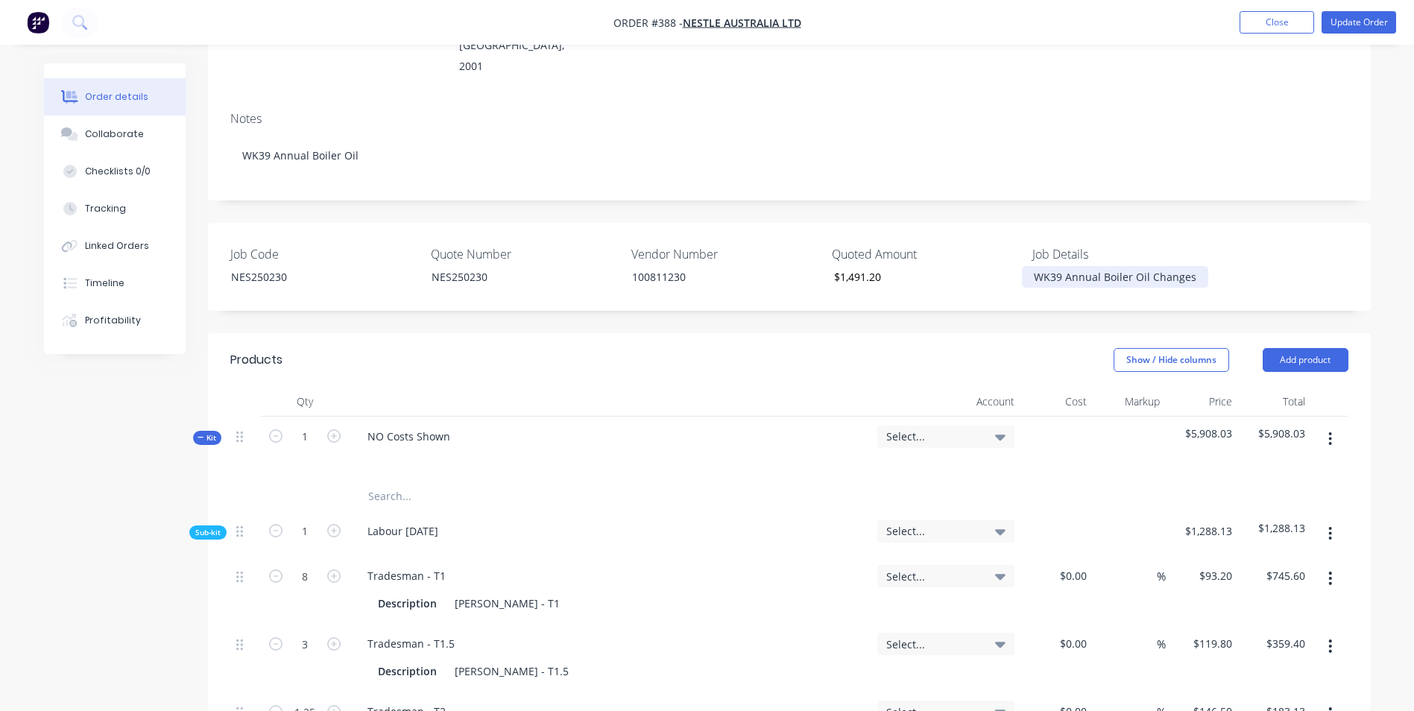
scroll to position [298, 0]
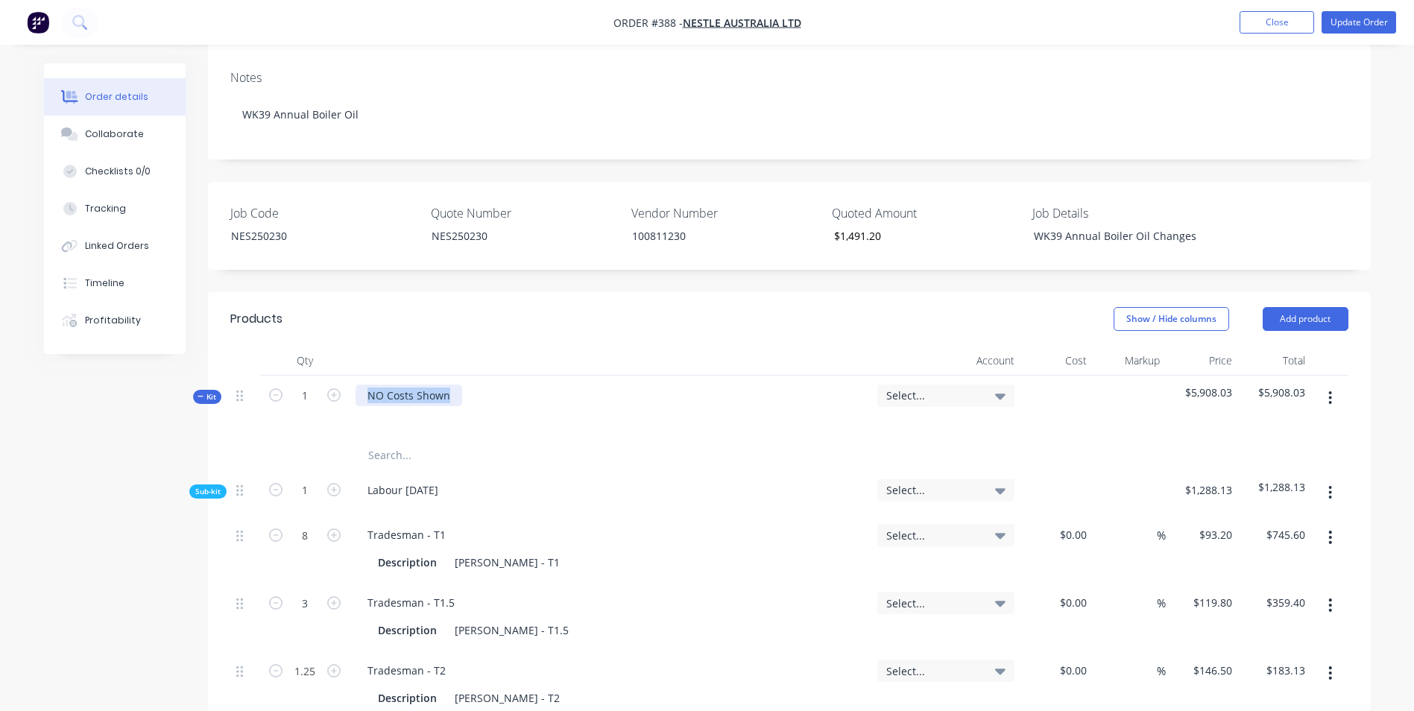
drag, startPoint x: 453, startPoint y: 347, endPoint x: 342, endPoint y: 333, distance: 112.1
click at [368, 441] on input "text" at bounding box center [517, 456] width 298 height 30
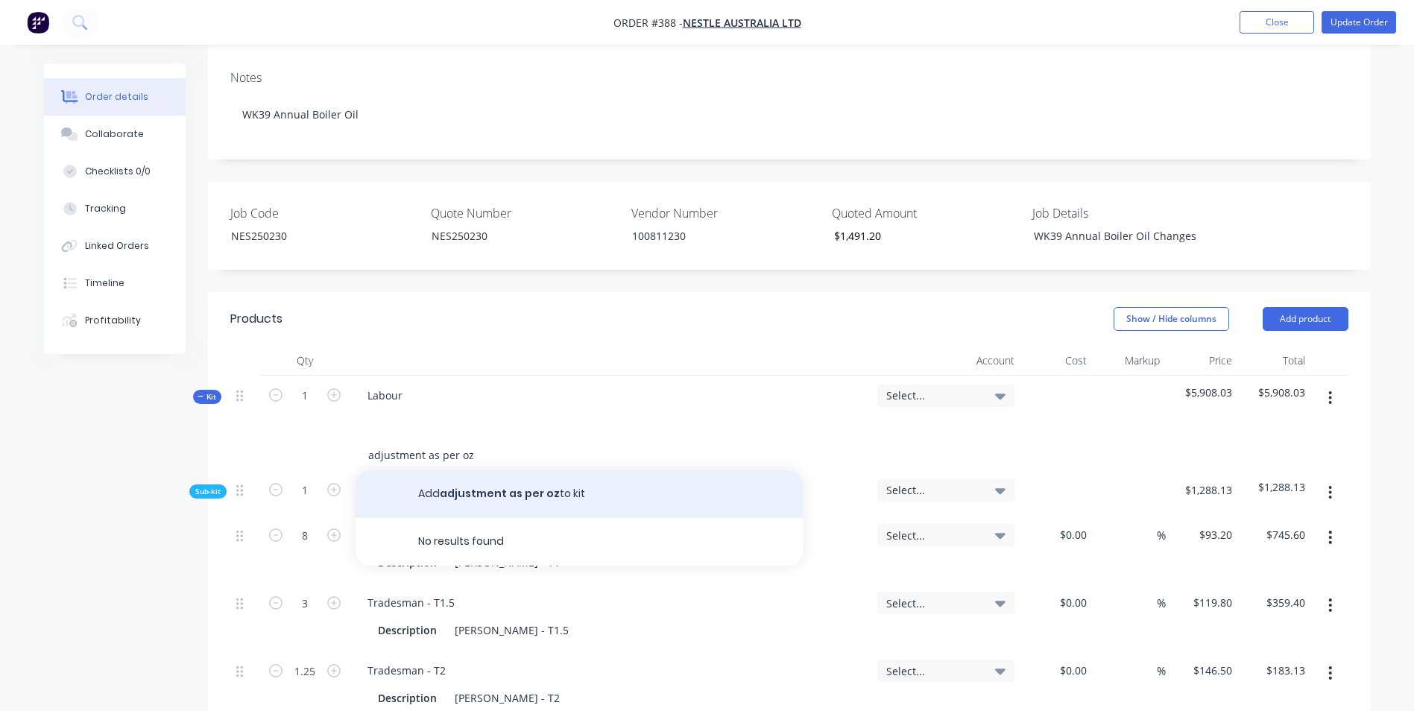
type input "adjustment as per oz"
click at [528, 470] on button "Add adjustment as per oz to kit" at bounding box center [579, 494] width 447 height 48
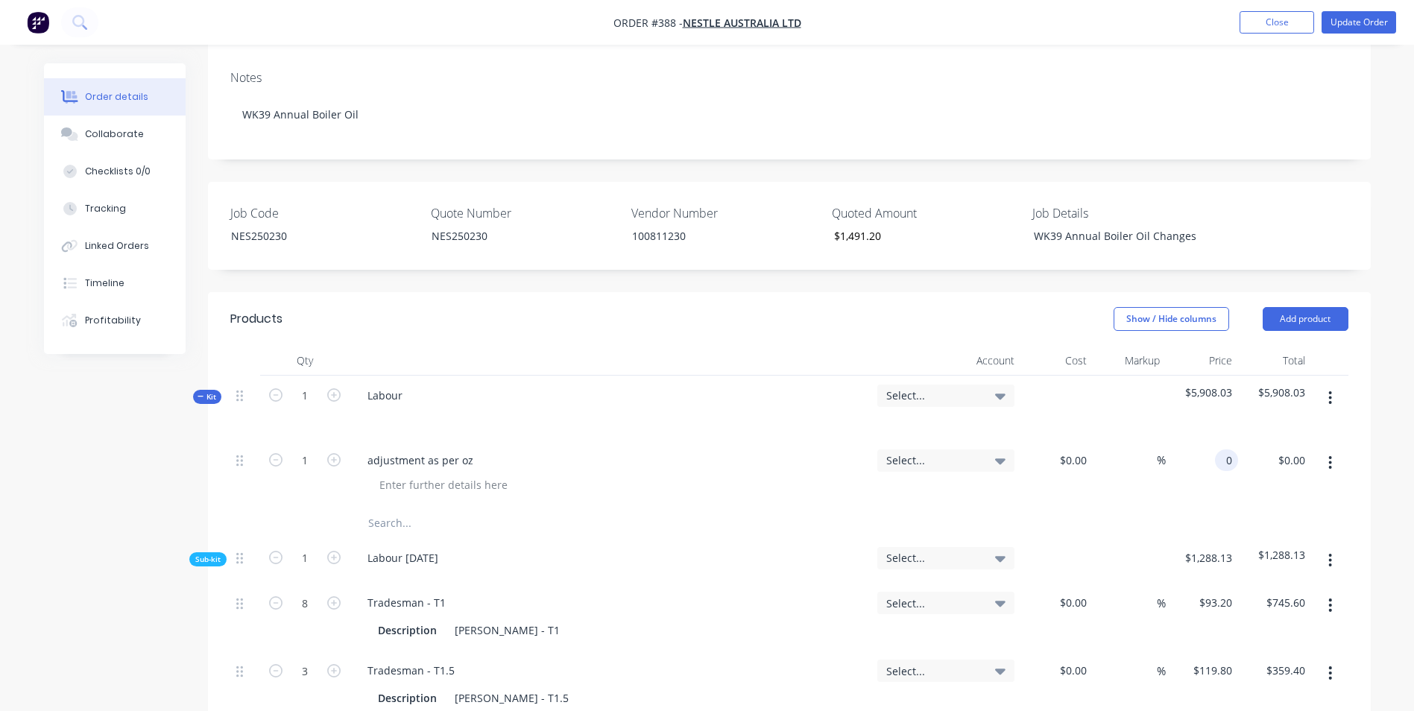
click at [1198, 441] on div "0 0" at bounding box center [1202, 475] width 73 height 68
type input "$-4,416.83"
click at [1191, 451] on div "$-4,416.83 $-4,416.83" at bounding box center [1202, 475] width 73 height 68
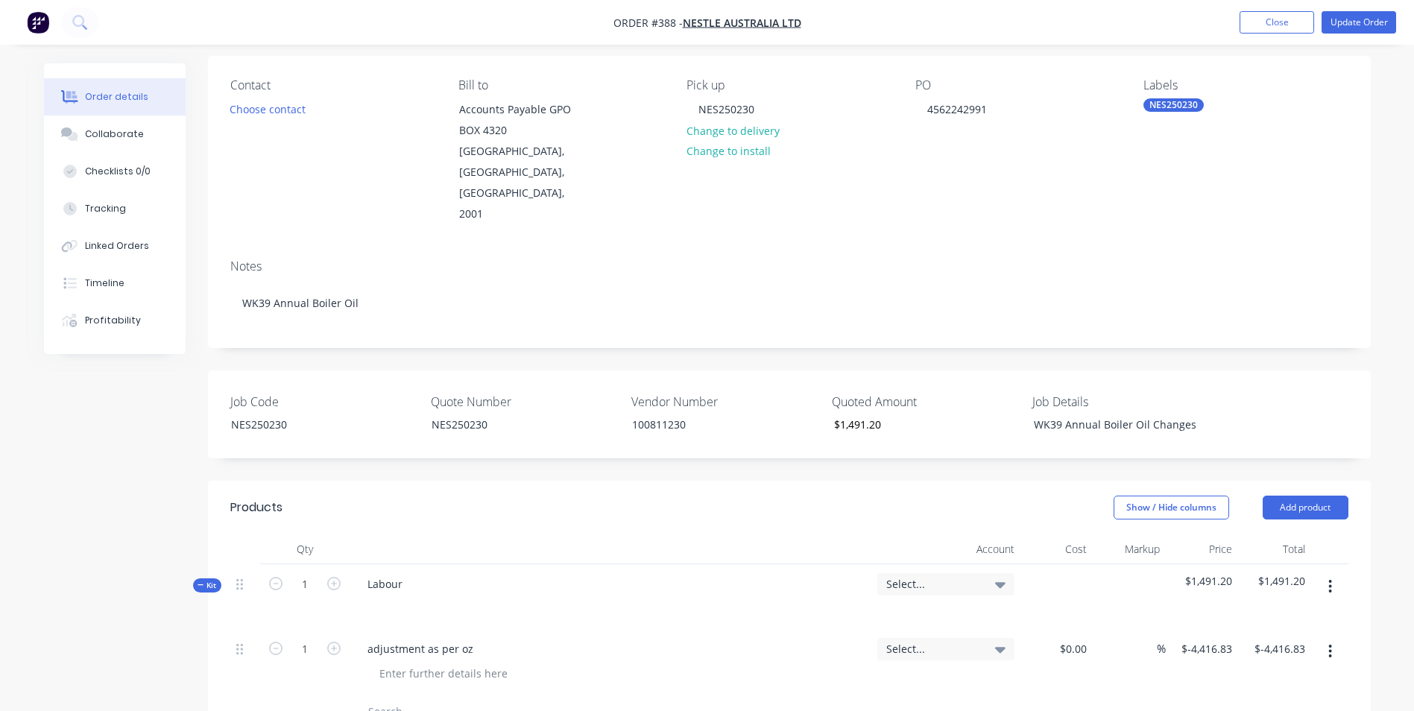
scroll to position [224, 0]
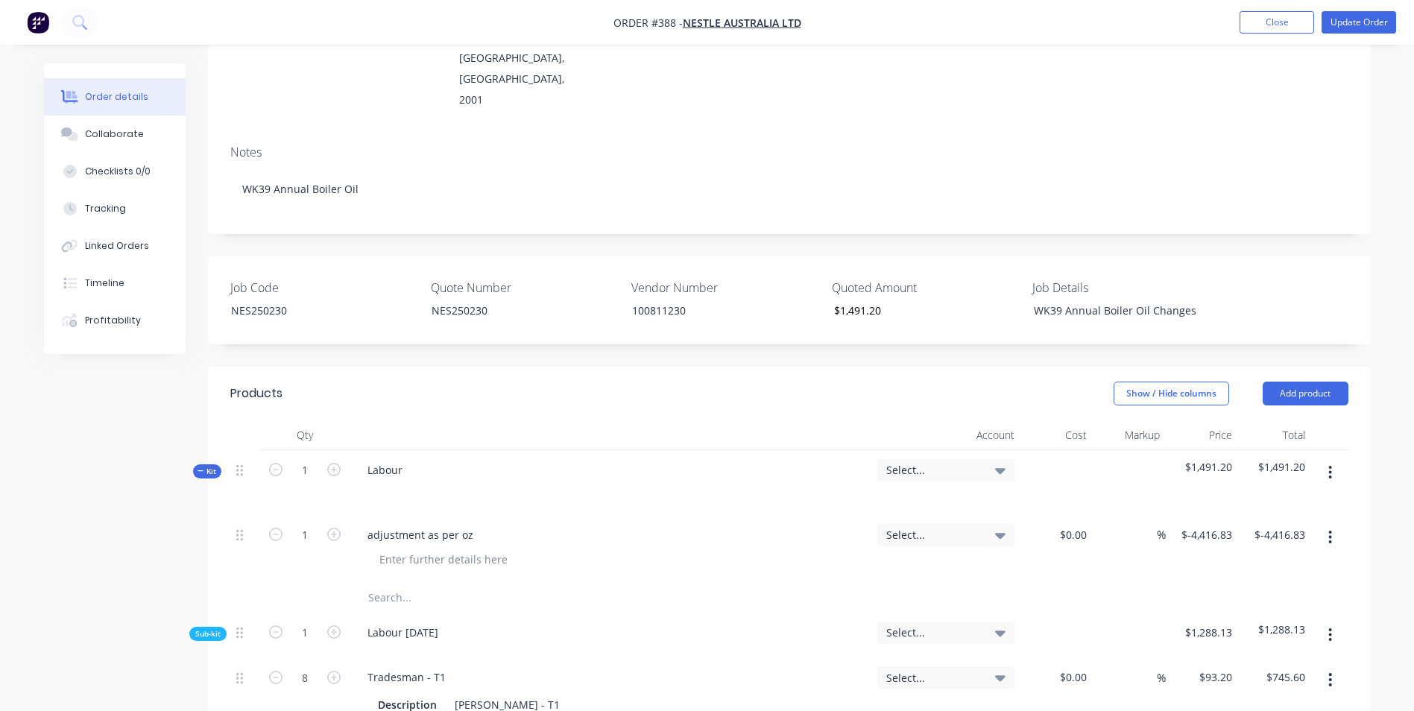
click at [903, 459] on div "Select..." at bounding box center [945, 470] width 137 height 22
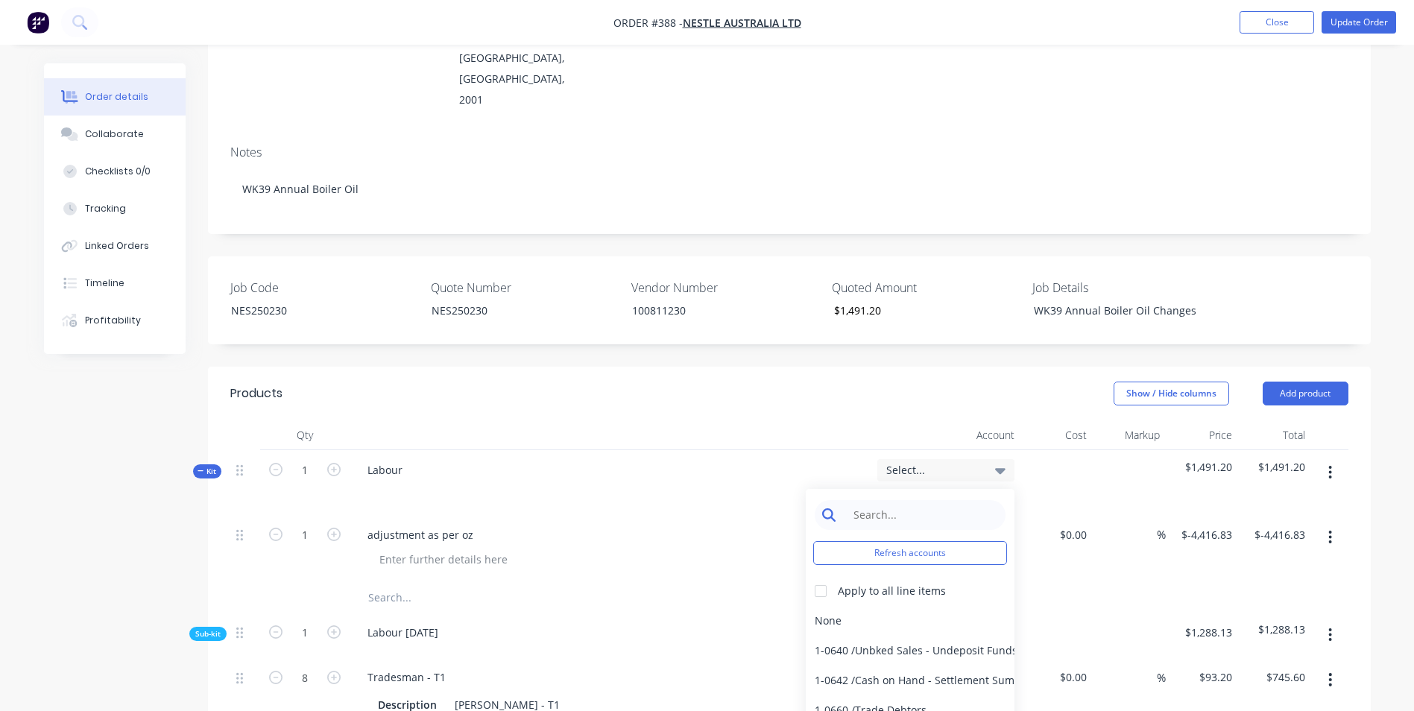
click at [877, 500] on input at bounding box center [921, 515] width 153 height 30
type input "[PERSON_NAME]"
click at [822, 576] on div at bounding box center [821, 591] width 30 height 30
click at [855, 666] on div "4-0232 / Sales - Parts and Components" at bounding box center [910, 681] width 209 height 30
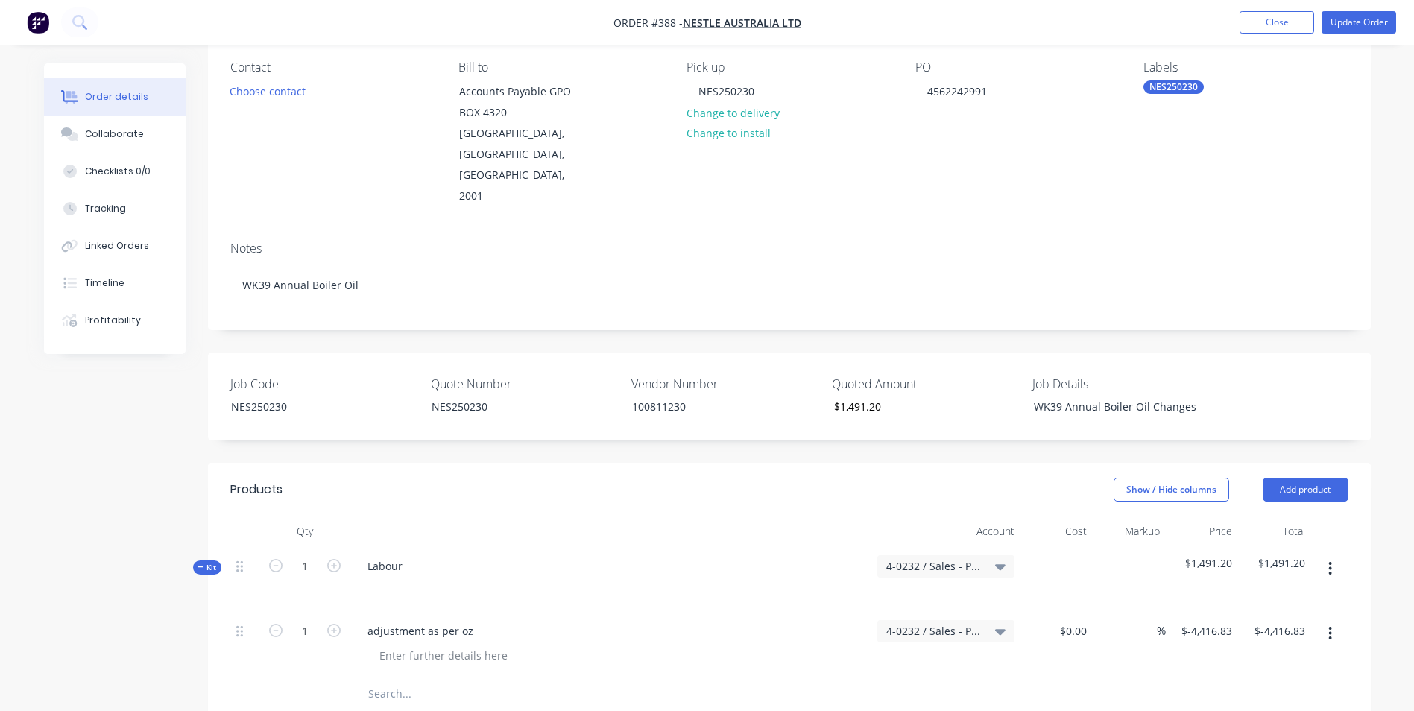
scroll to position [0, 0]
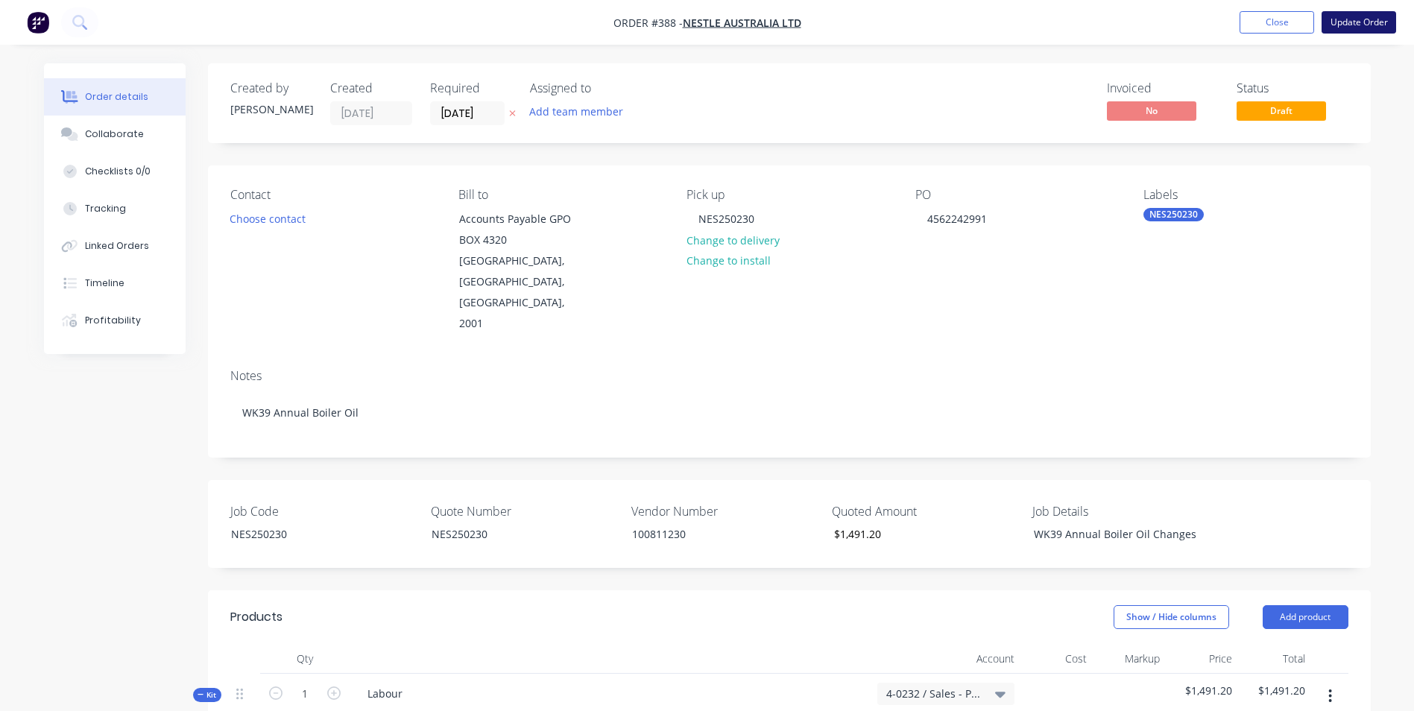
click at [1365, 23] on button "Update Order" at bounding box center [1359, 22] width 75 height 22
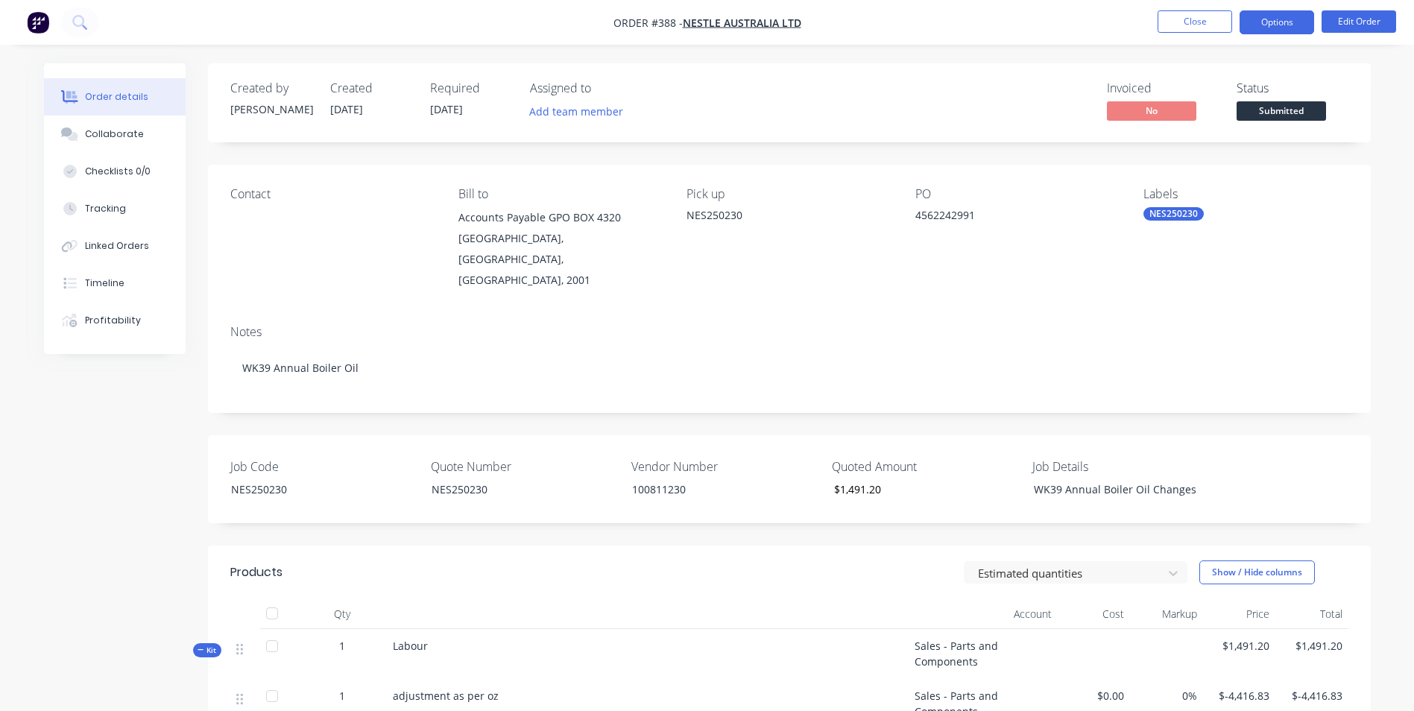
click at [1282, 27] on button "Options" at bounding box center [1277, 22] width 75 height 24
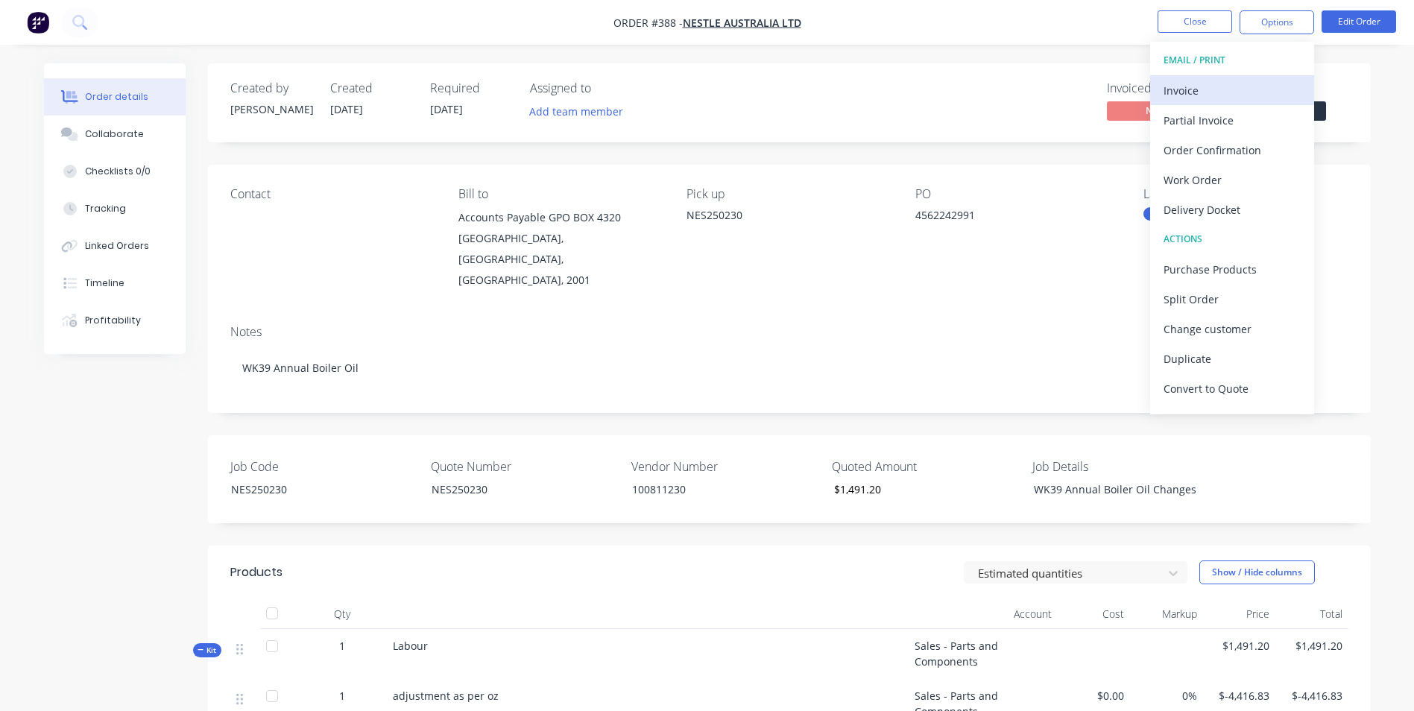
click at [1232, 97] on div "Invoice" at bounding box center [1232, 91] width 137 height 22
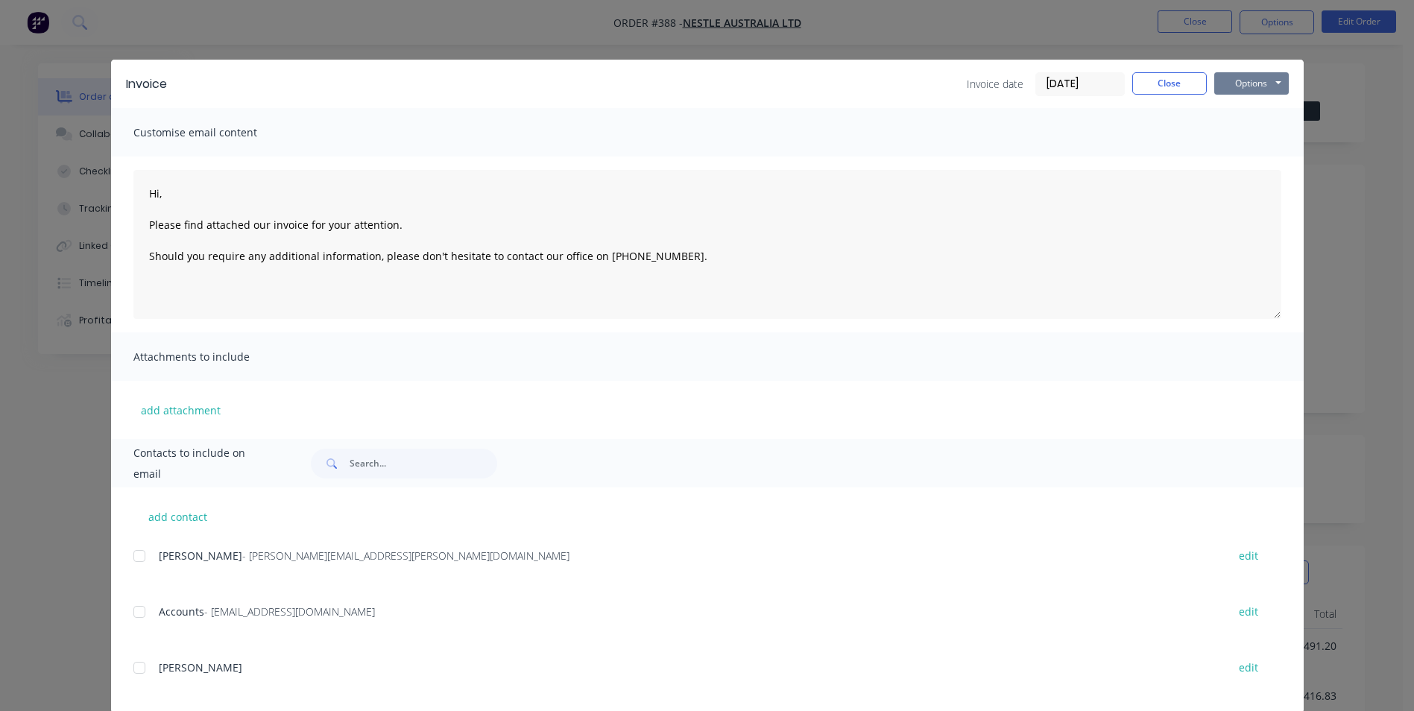
click at [1236, 82] on button "Options" at bounding box center [1251, 83] width 75 height 22
click at [1230, 131] on button "Print" at bounding box center [1261, 134] width 95 height 25
click at [1147, 82] on button "Close" at bounding box center [1169, 83] width 75 height 22
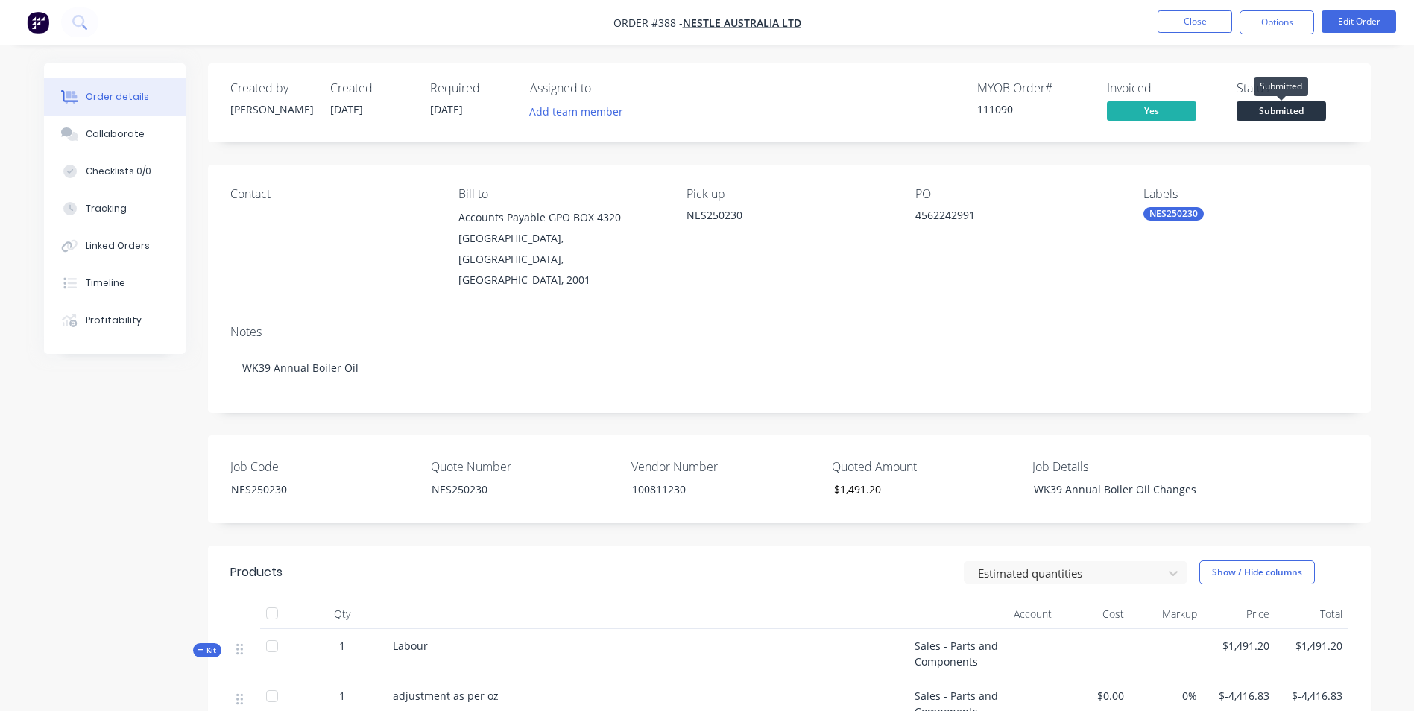
click at [1297, 111] on span "Submitted" at bounding box center [1281, 110] width 89 height 19
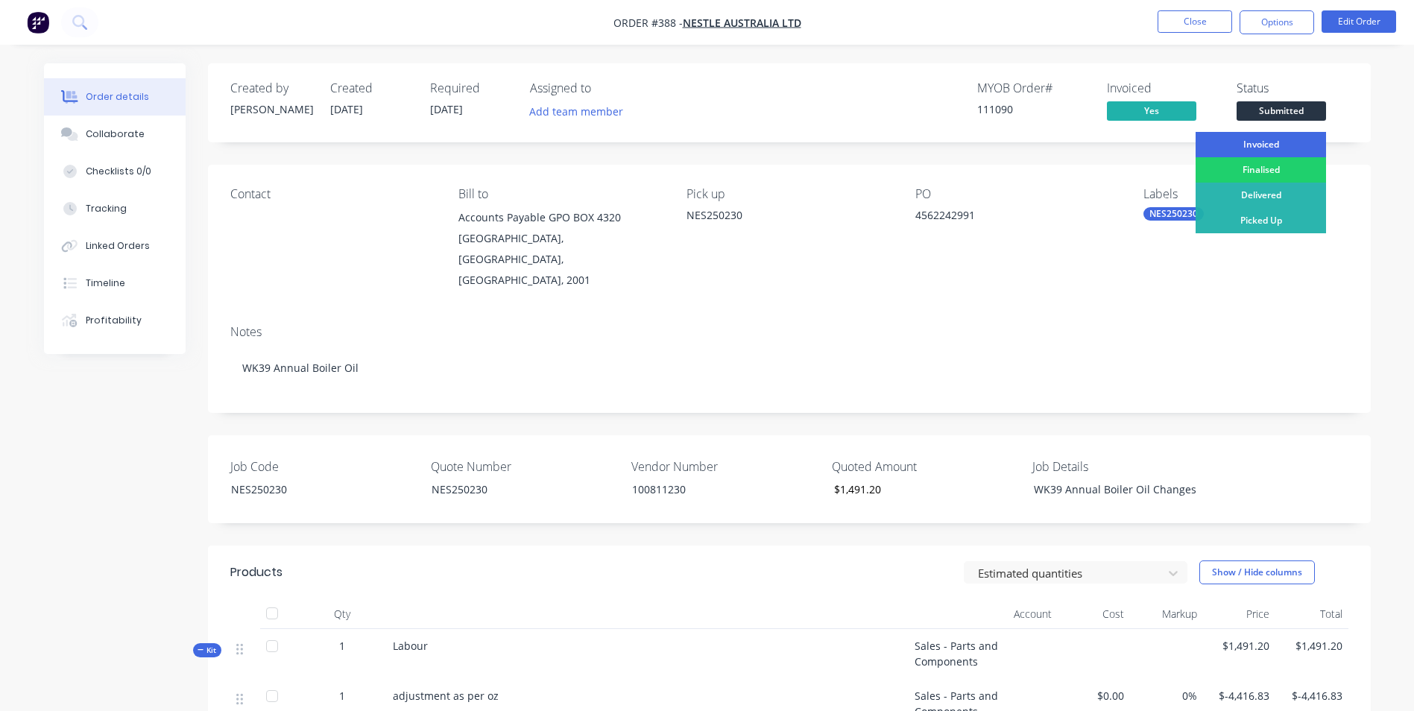
click at [1290, 144] on div "Invoiced" at bounding box center [1261, 144] width 130 height 25
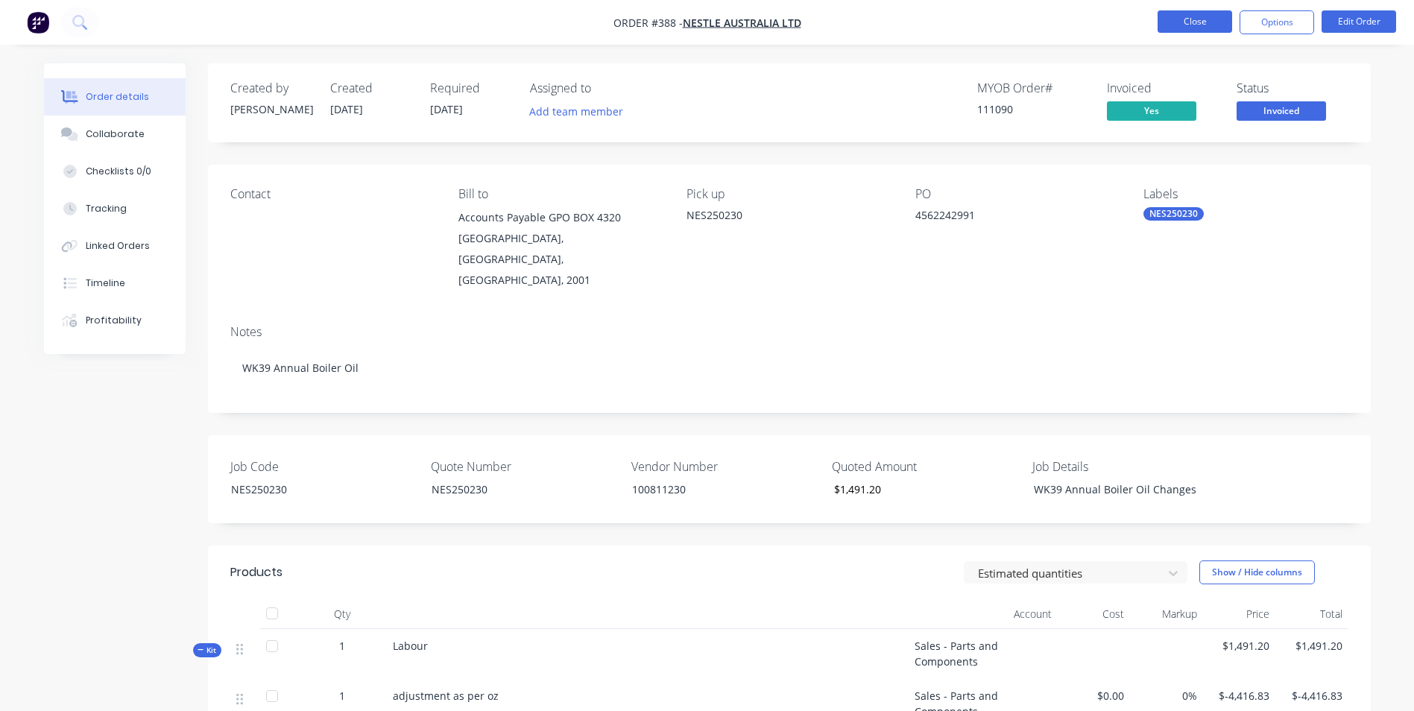
click at [1209, 22] on button "Close" at bounding box center [1195, 21] width 75 height 22
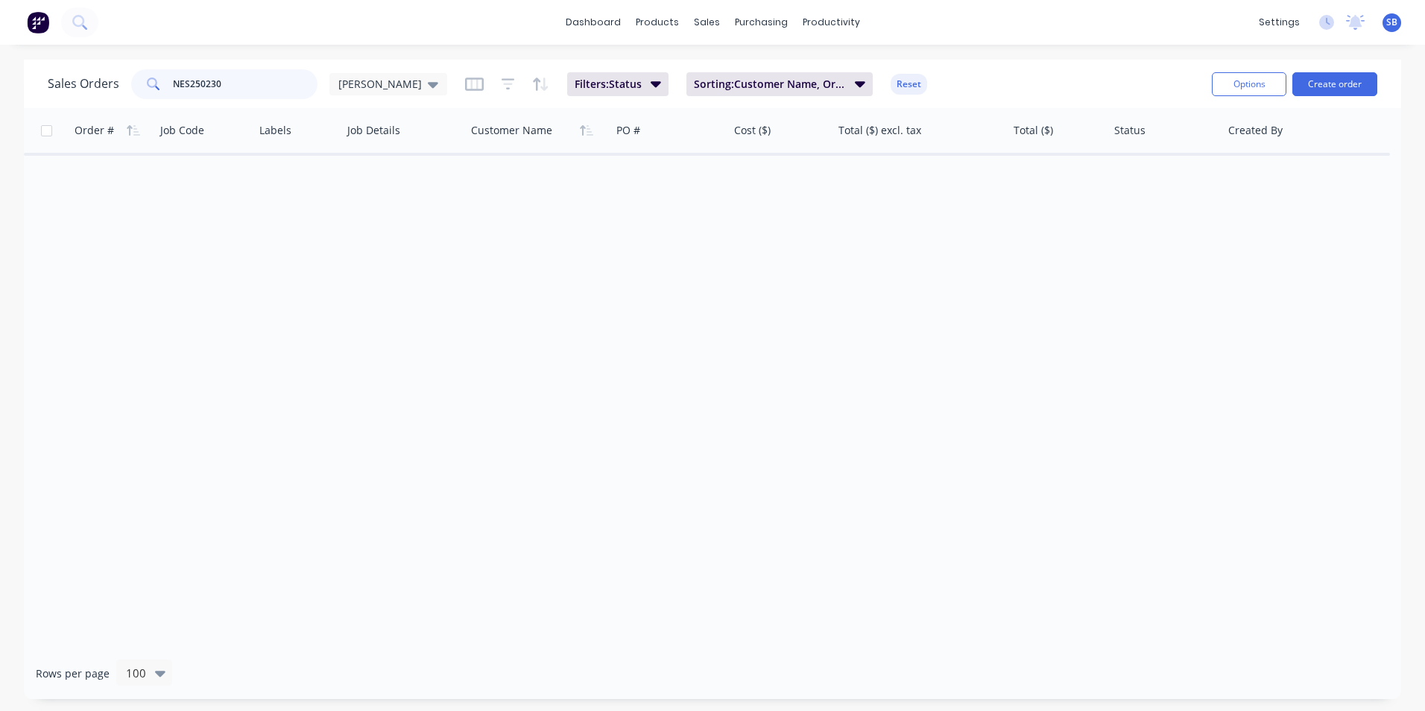
click at [231, 80] on input "NES250230" at bounding box center [245, 84] width 145 height 30
type input "NES250248"
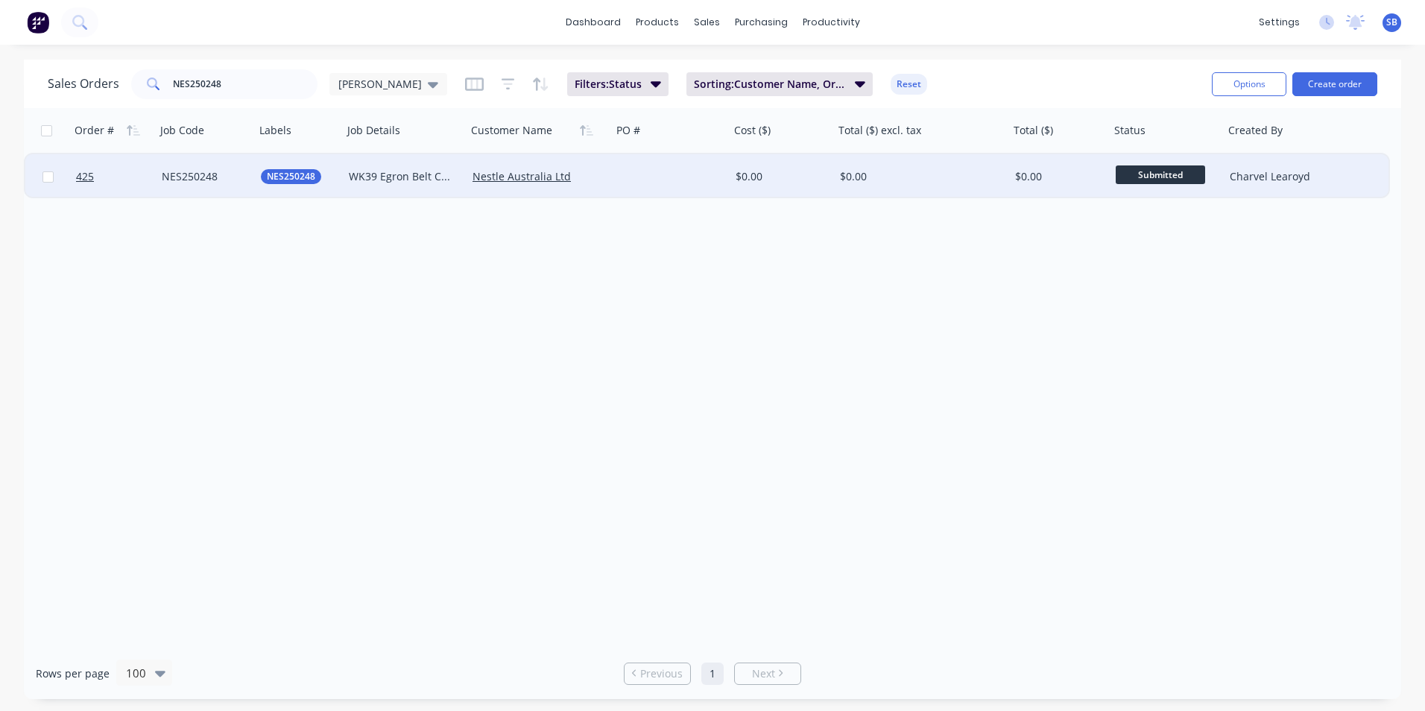
click at [980, 179] on div "$0.00" at bounding box center [917, 176] width 155 height 15
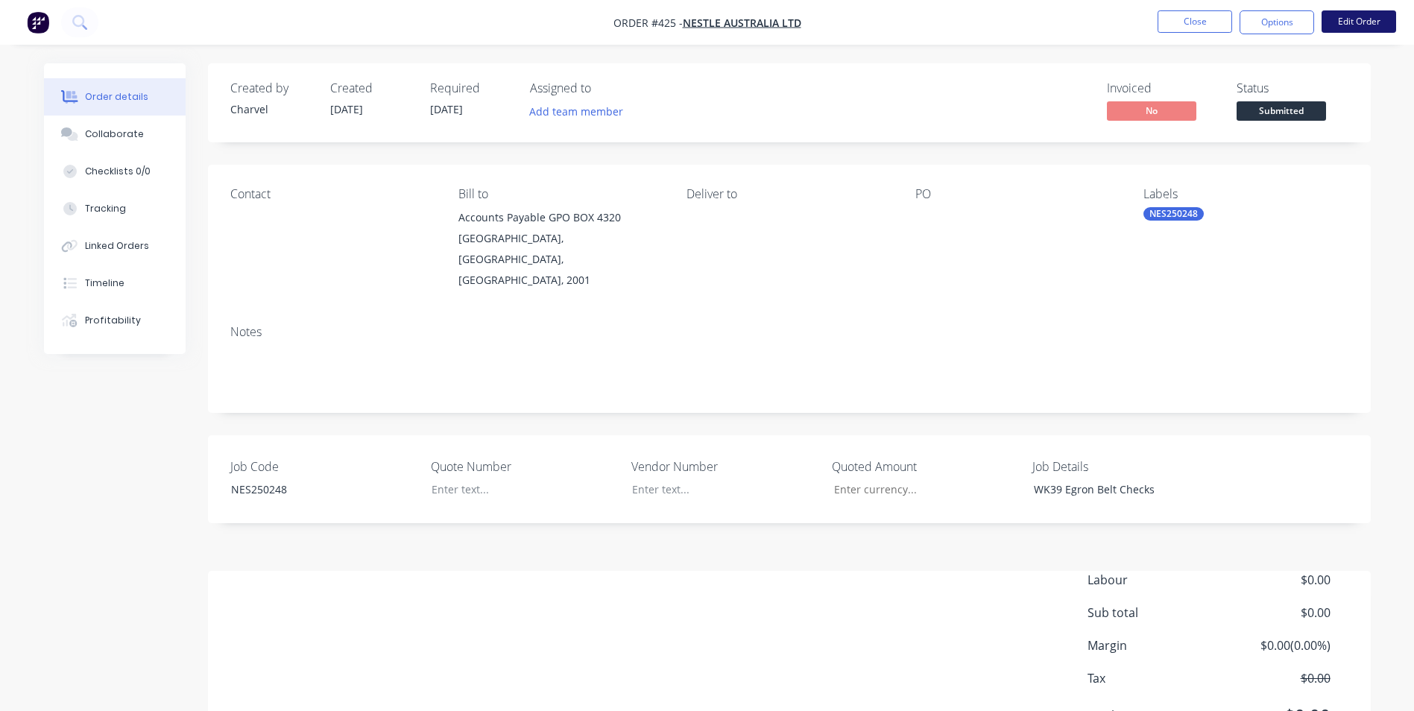
click at [1371, 27] on button "Edit Order" at bounding box center [1359, 21] width 75 height 22
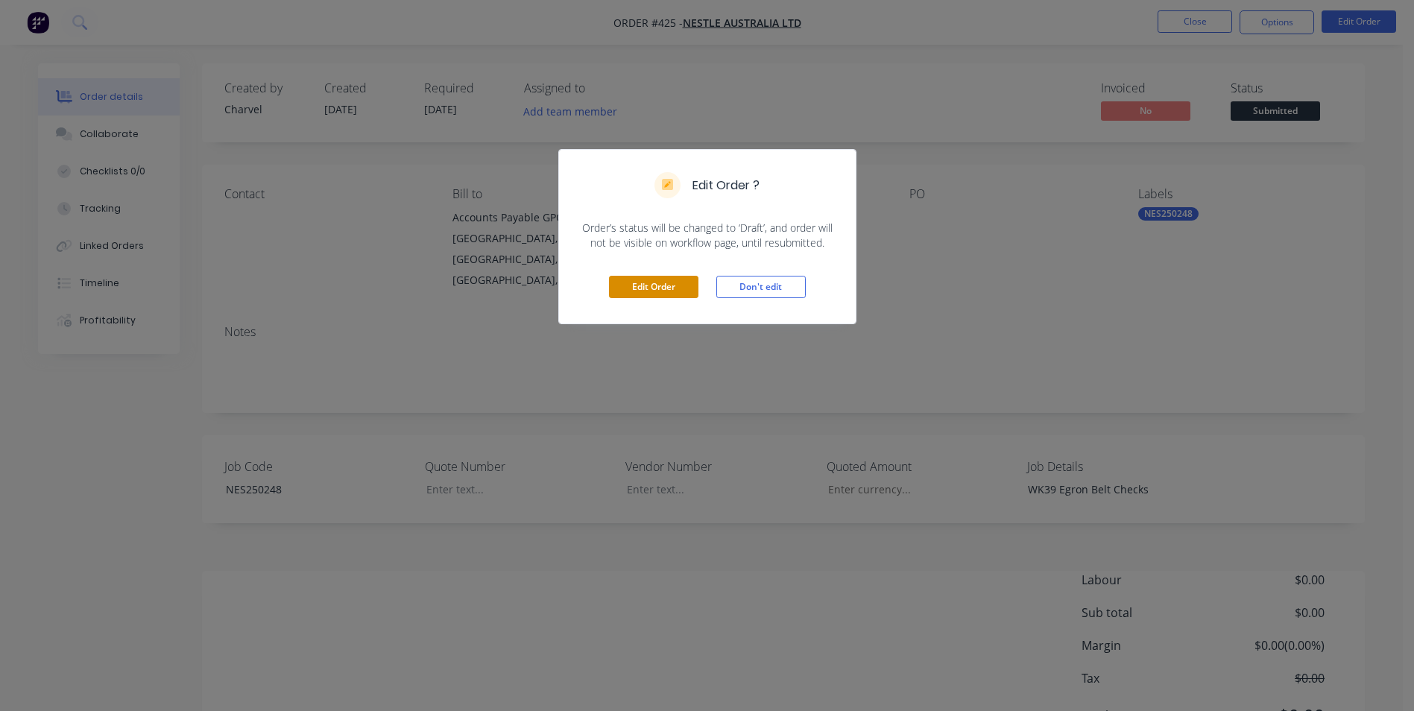
click at [669, 287] on button "Edit Order" at bounding box center [653, 287] width 89 height 22
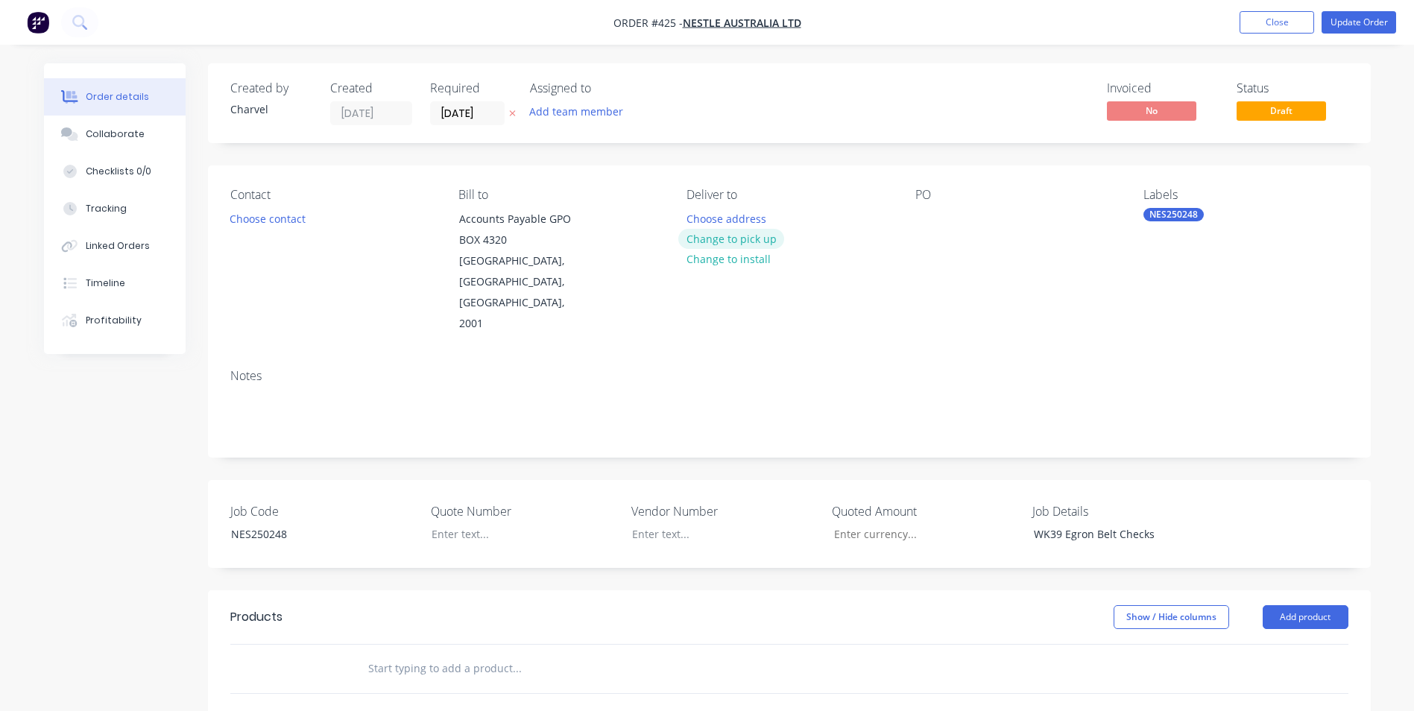
click at [714, 239] on button "Change to pick up" at bounding box center [731, 239] width 106 height 20
click at [694, 224] on div at bounding box center [699, 219] width 24 height 22
click at [918, 220] on div at bounding box center [928, 219] width 24 height 22
click at [936, 266] on div "PO 4562277103" at bounding box center [1018, 261] width 204 height 147
click at [449, 523] on div at bounding box center [513, 534] width 186 height 22
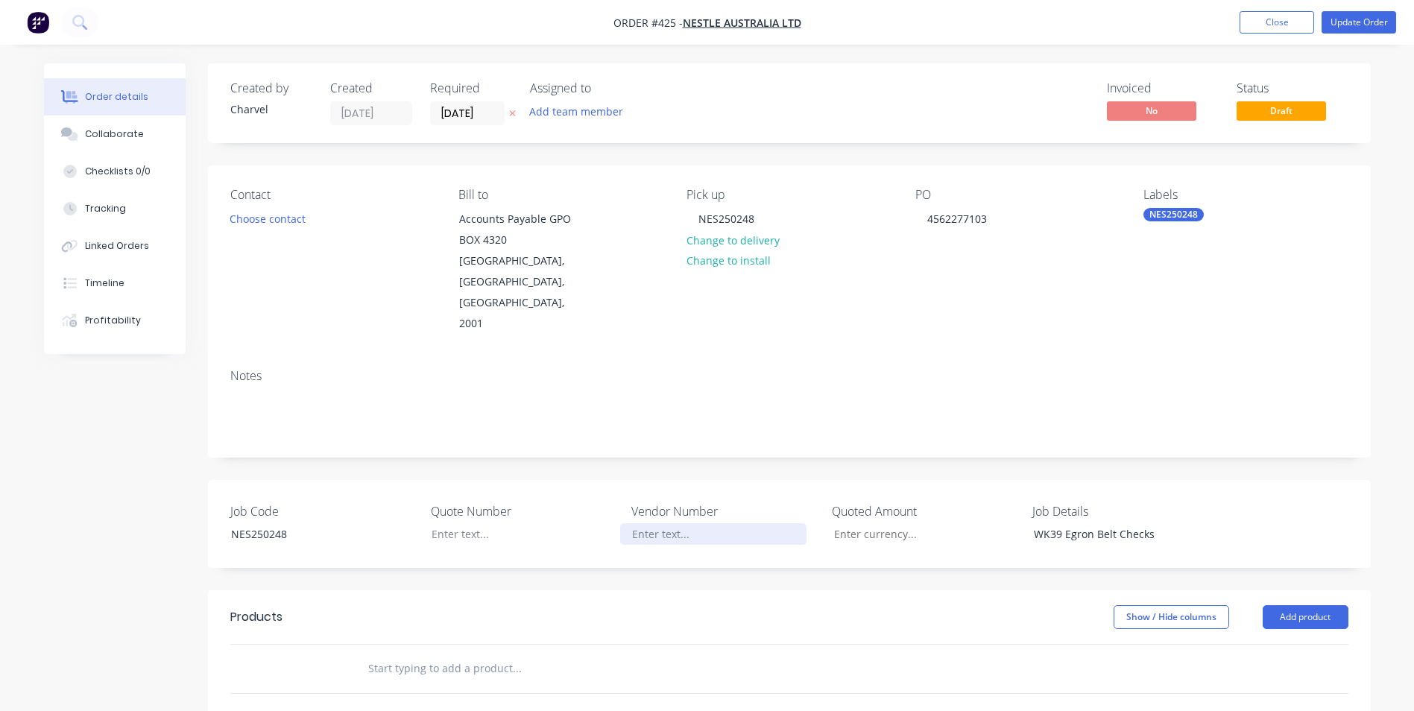
click at [624, 523] on div at bounding box center [713, 534] width 186 height 22
click at [884, 523] on input "Job Code" at bounding box center [920, 534] width 197 height 22
click at [480, 523] on div at bounding box center [513, 534] width 186 height 22
click at [889, 523] on input "Job Code" at bounding box center [920, 534] width 197 height 22
type input "$932.00"
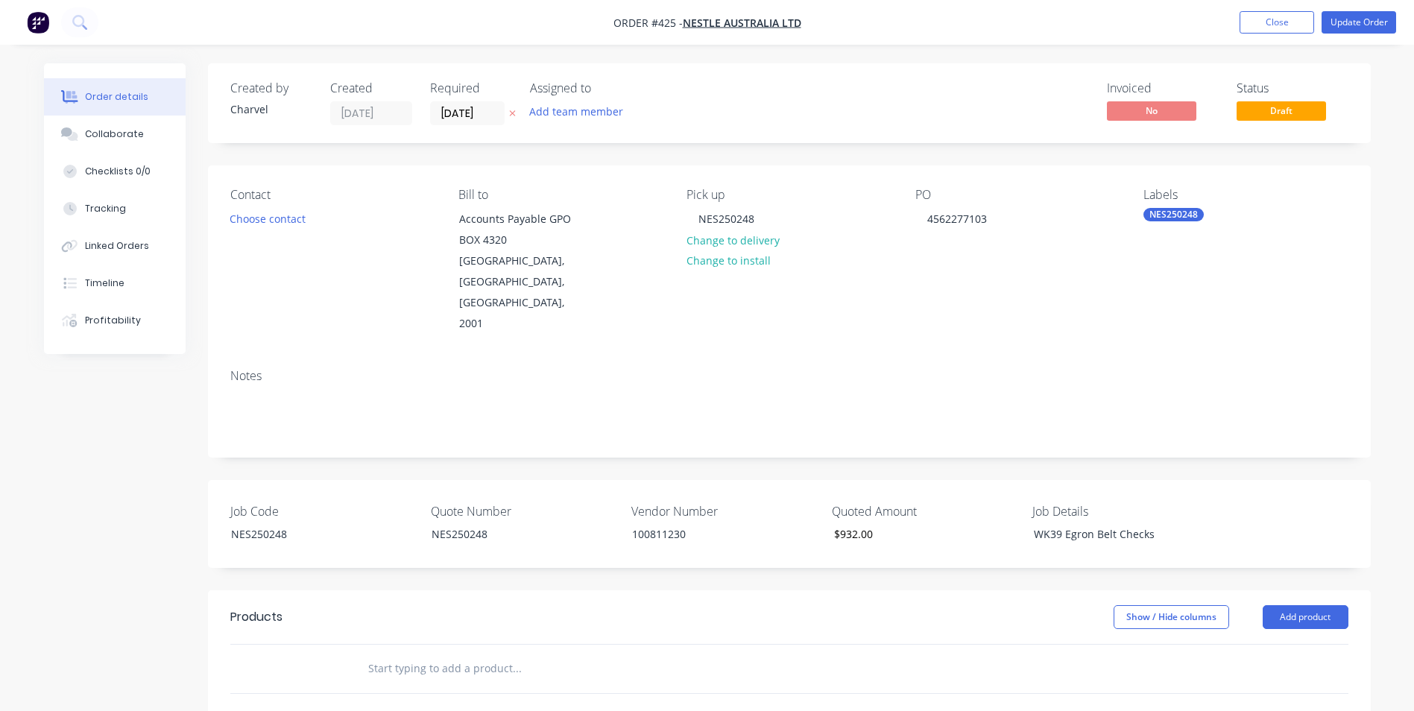
click at [874, 532] on div "Created by Charvel Created [DATE] Required [DATE] Assigned to Add team member I…" at bounding box center [789, 557] width 1163 height 989
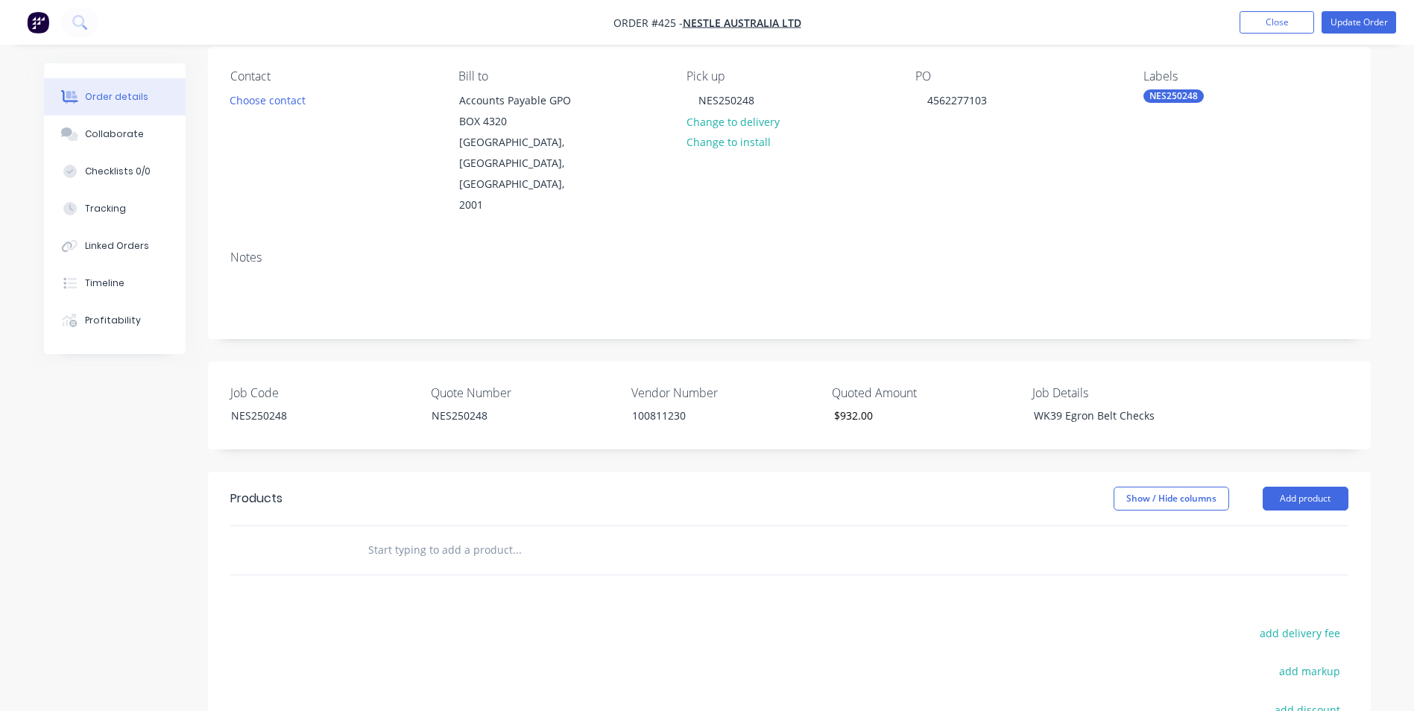
scroll to position [298, 0]
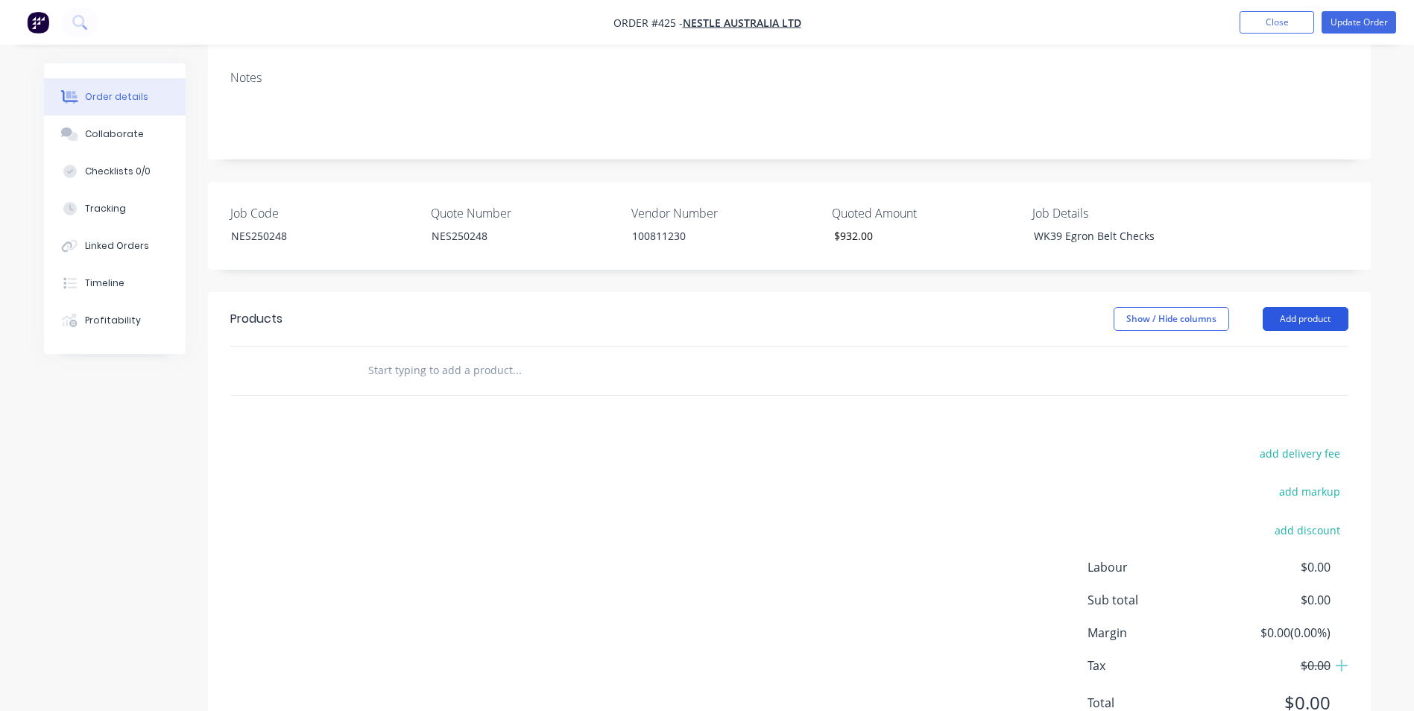
click at [1308, 307] on button "Add product" at bounding box center [1306, 319] width 86 height 24
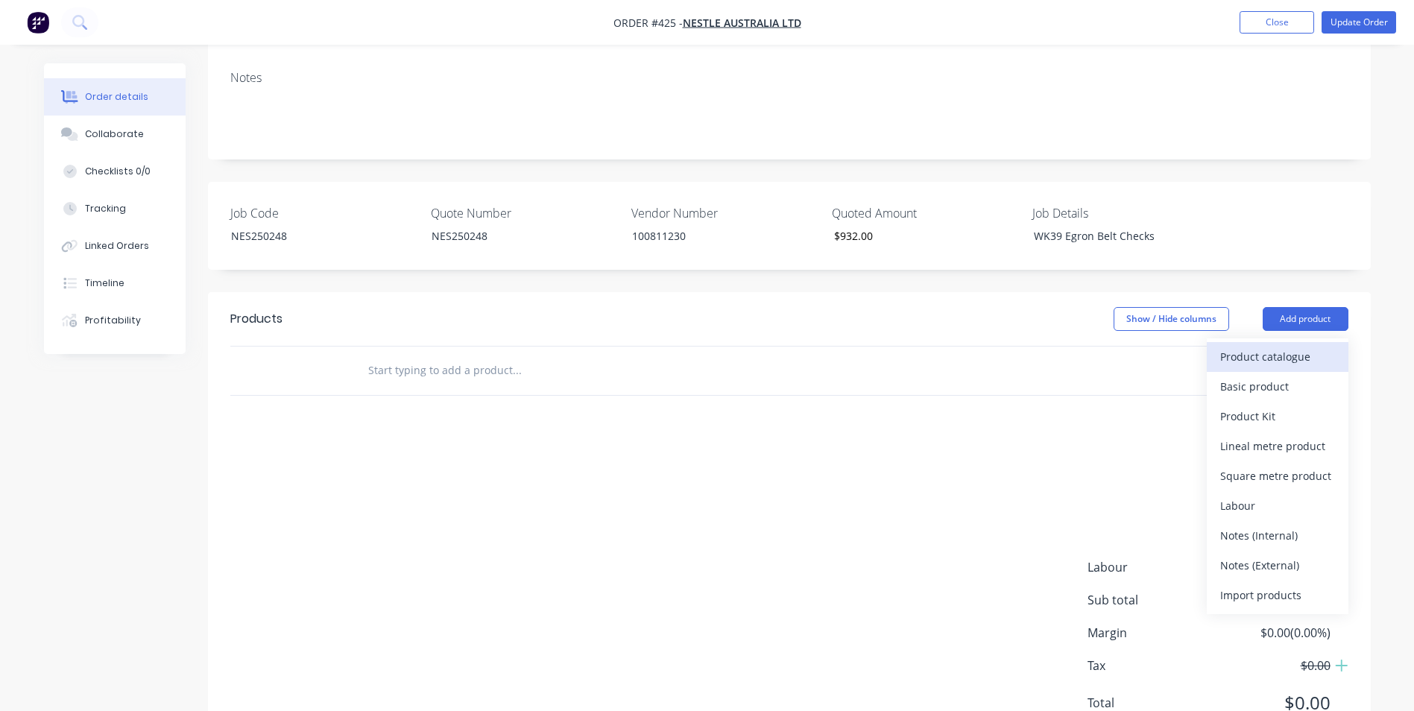
click at [1285, 346] on div "Product catalogue" at bounding box center [1277, 357] width 115 height 22
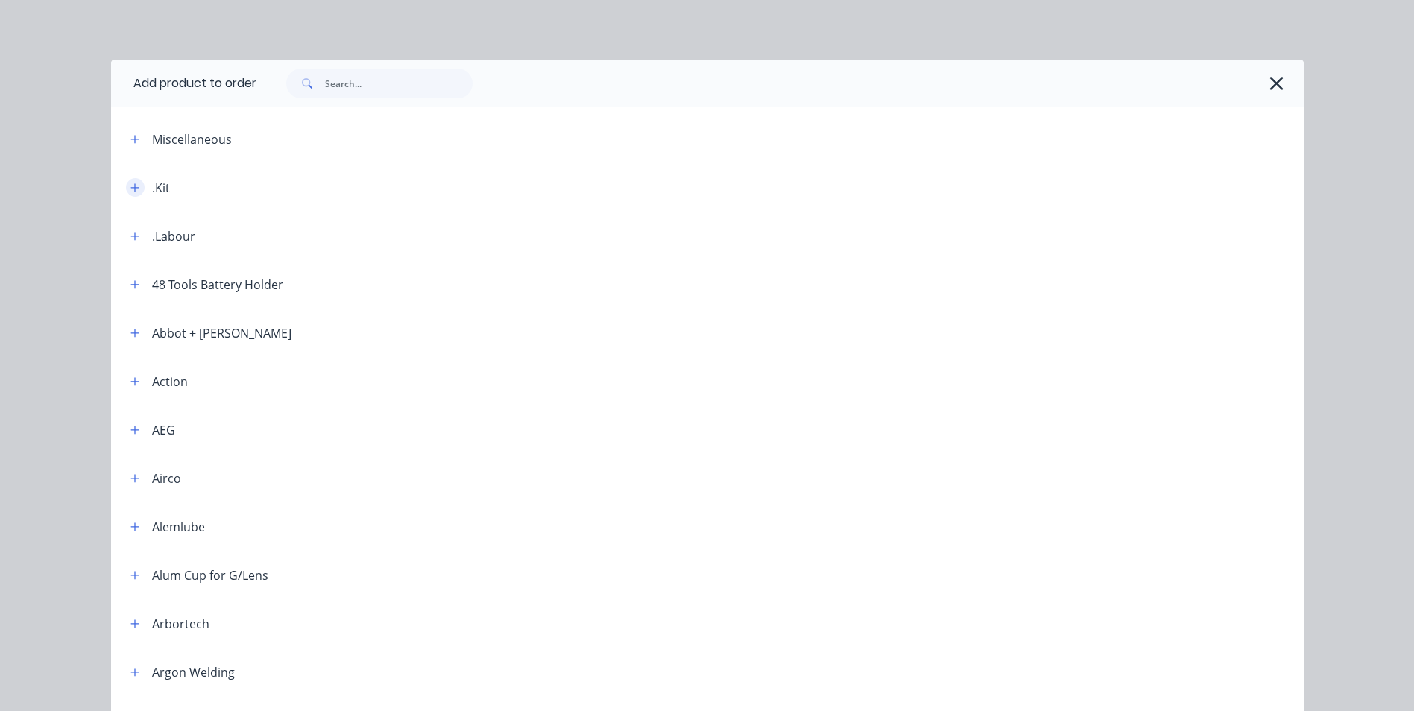
click at [132, 186] on icon "button" at bounding box center [134, 188] width 9 height 10
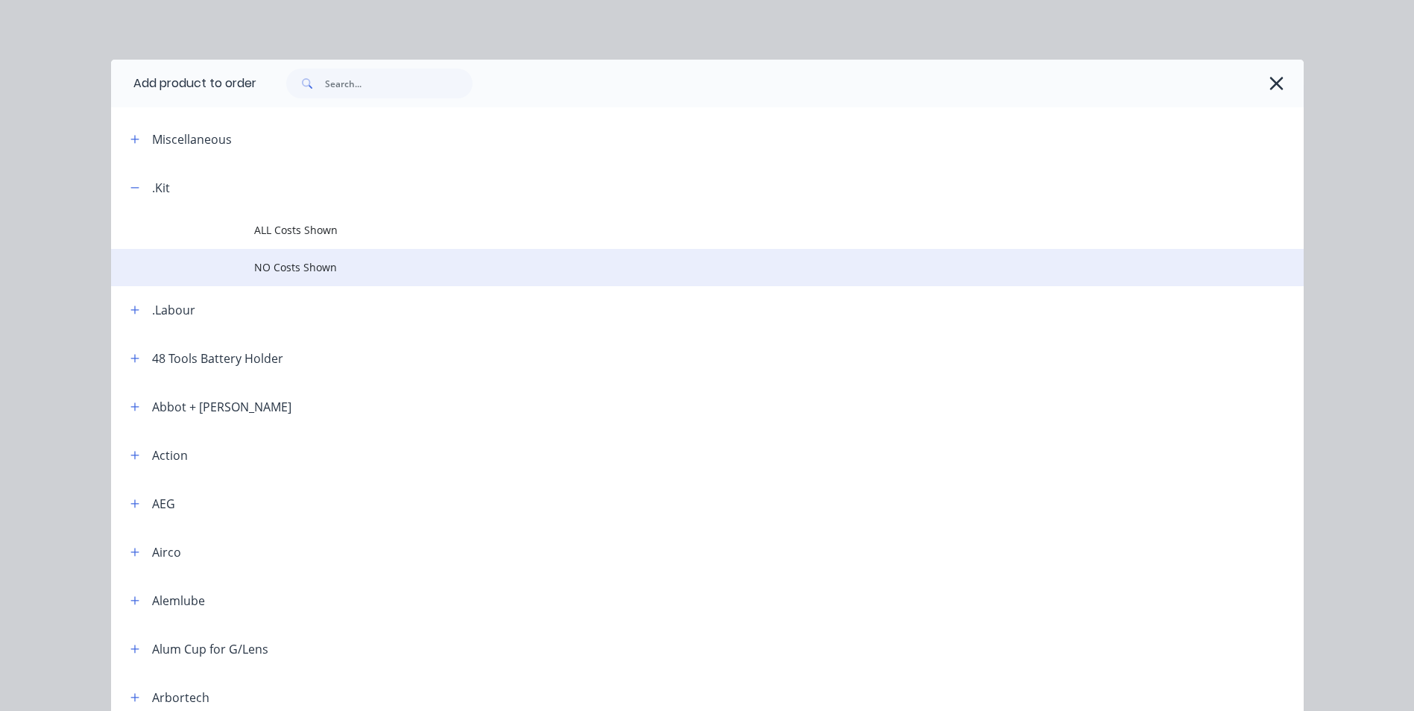
click at [297, 259] on span "NO Costs Shown" at bounding box center [673, 267] width 839 height 16
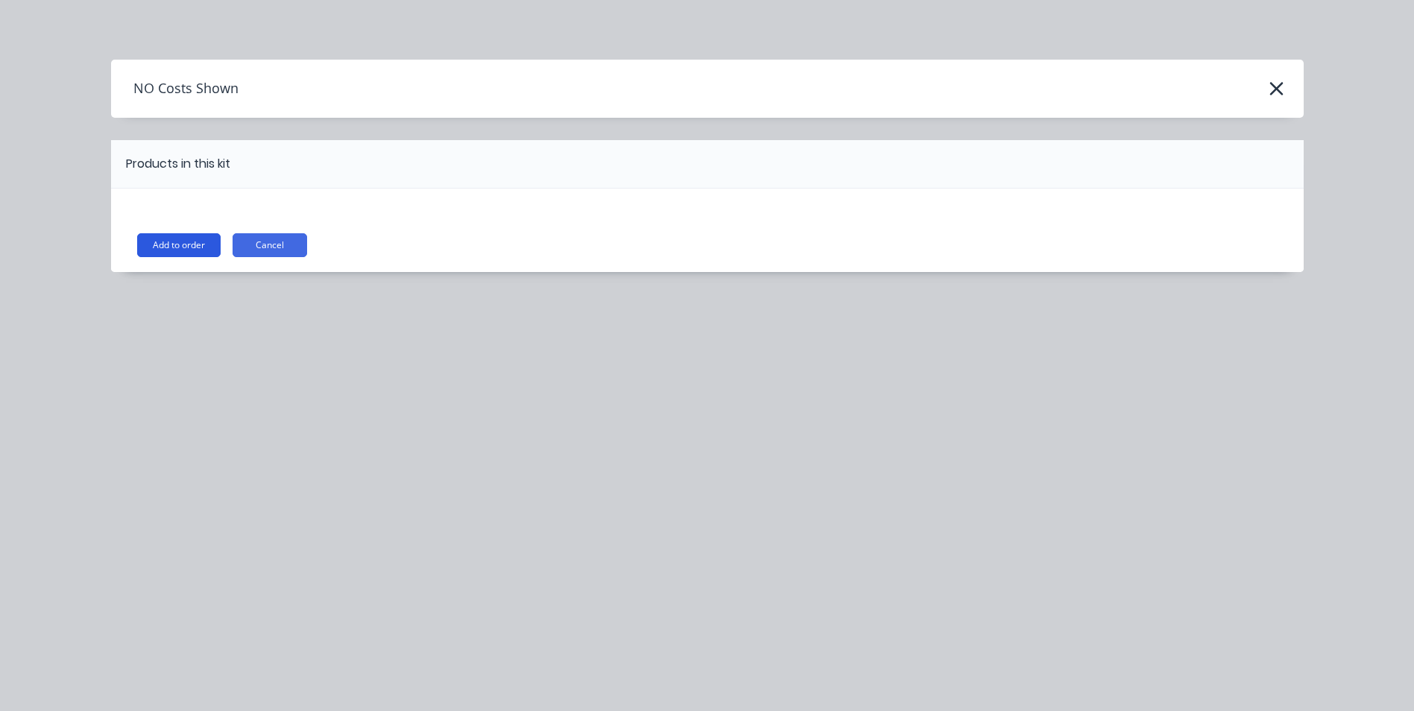
click at [184, 244] on button "Add to order" at bounding box center [178, 245] width 83 height 24
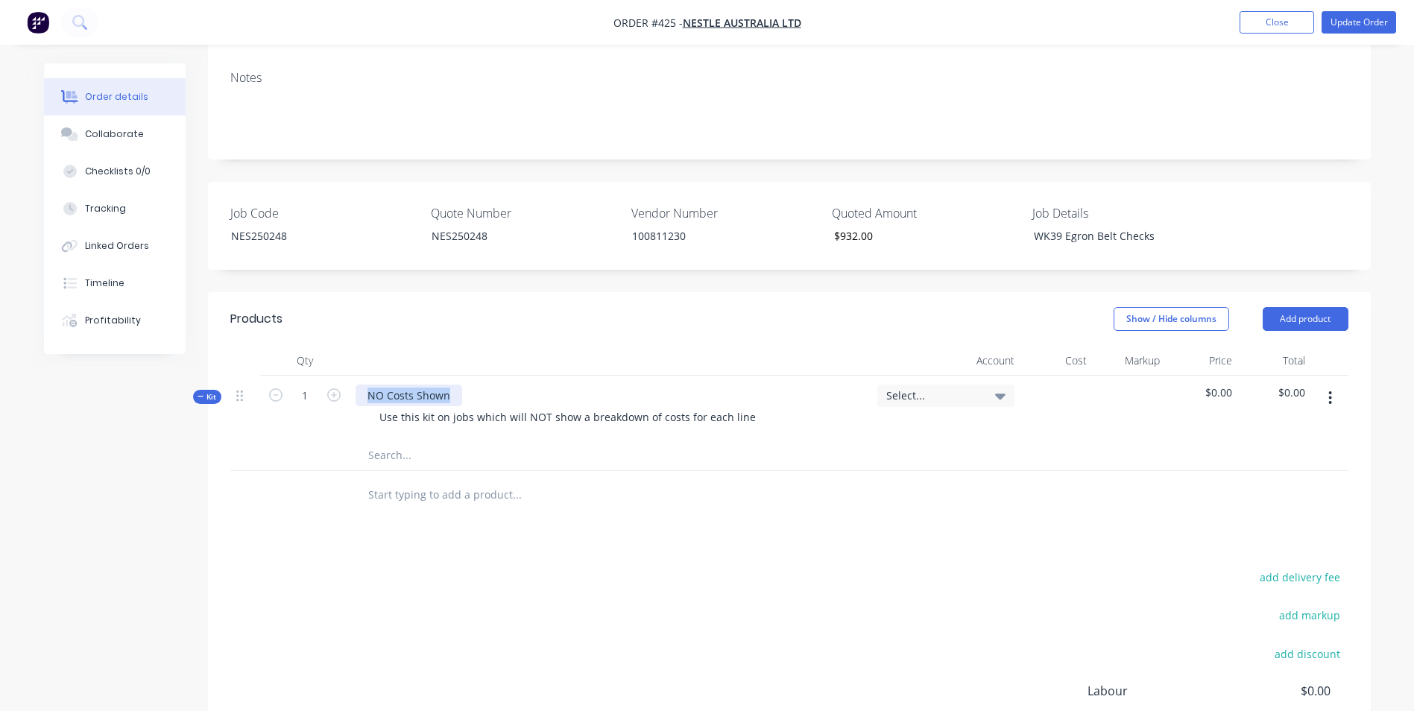
drag, startPoint x: 448, startPoint y: 353, endPoint x: 243, endPoint y: 328, distance: 206.5
click at [243, 346] on div "Qty Account Cost Markup Price Total Kit 1 NO Costs Shown Use this kit on jobs w…" at bounding box center [789, 408] width 1118 height 125
drag, startPoint x: 746, startPoint y: 377, endPoint x: 303, endPoint y: 377, distance: 443.6
click at [303, 377] on div "Kit 1 Labour Use this kit on jobs which will NOT show a breakdown of costs for …" at bounding box center [789, 408] width 1118 height 65
click at [386, 441] on input "text" at bounding box center [517, 456] width 298 height 30
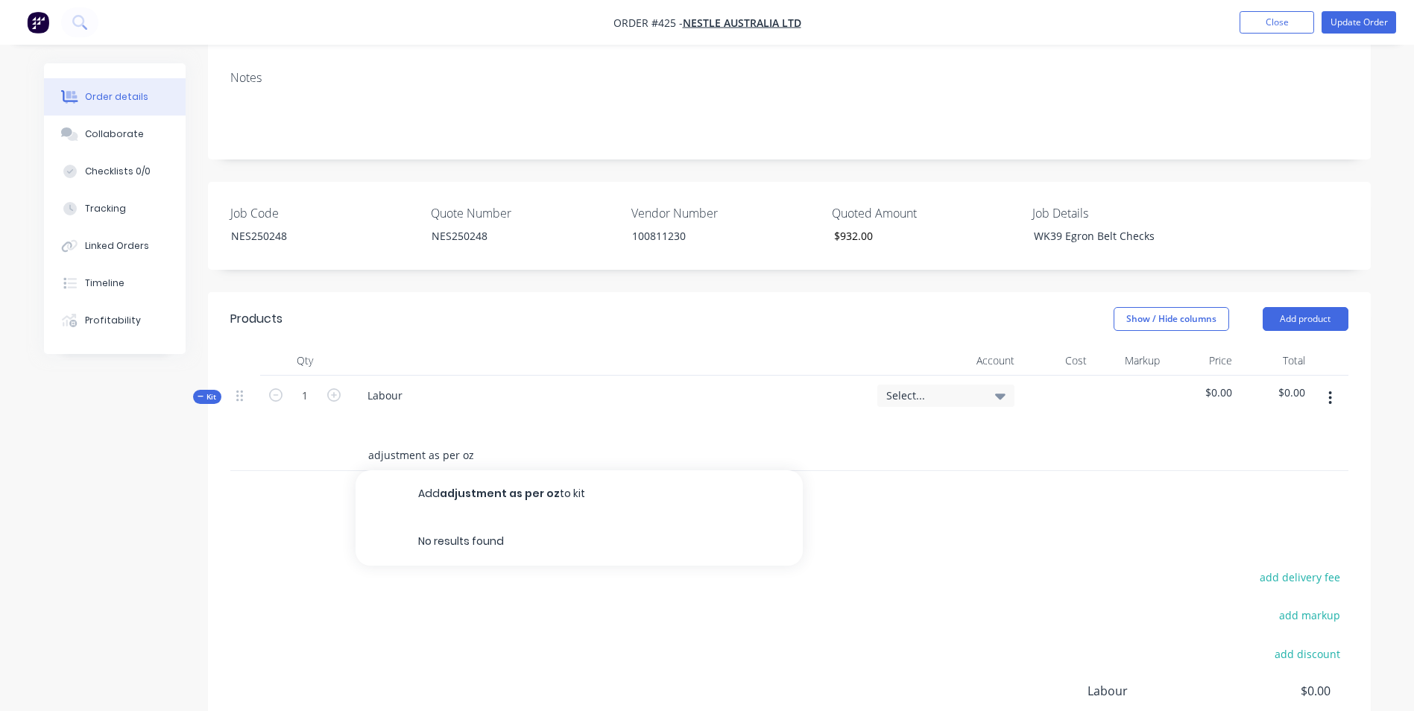
type input "adjustment as per oz"
click at [453, 470] on button "Add adjustment as per oz to kit" at bounding box center [579, 494] width 447 height 48
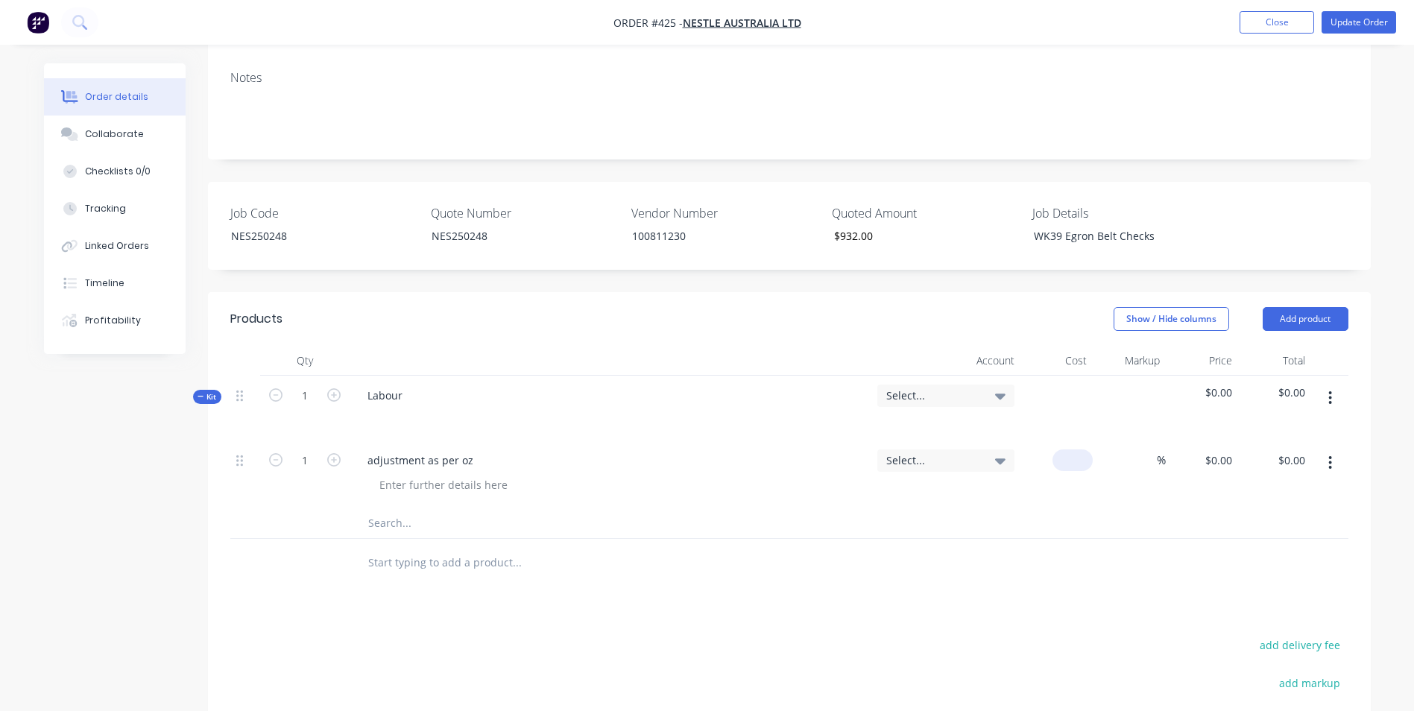
click at [1071, 441] on div "$0.00" at bounding box center [1057, 475] width 73 height 68
type input "$932.00"
click at [1176, 458] on div "$932.00 $932.00" at bounding box center [1202, 475] width 73 height 68
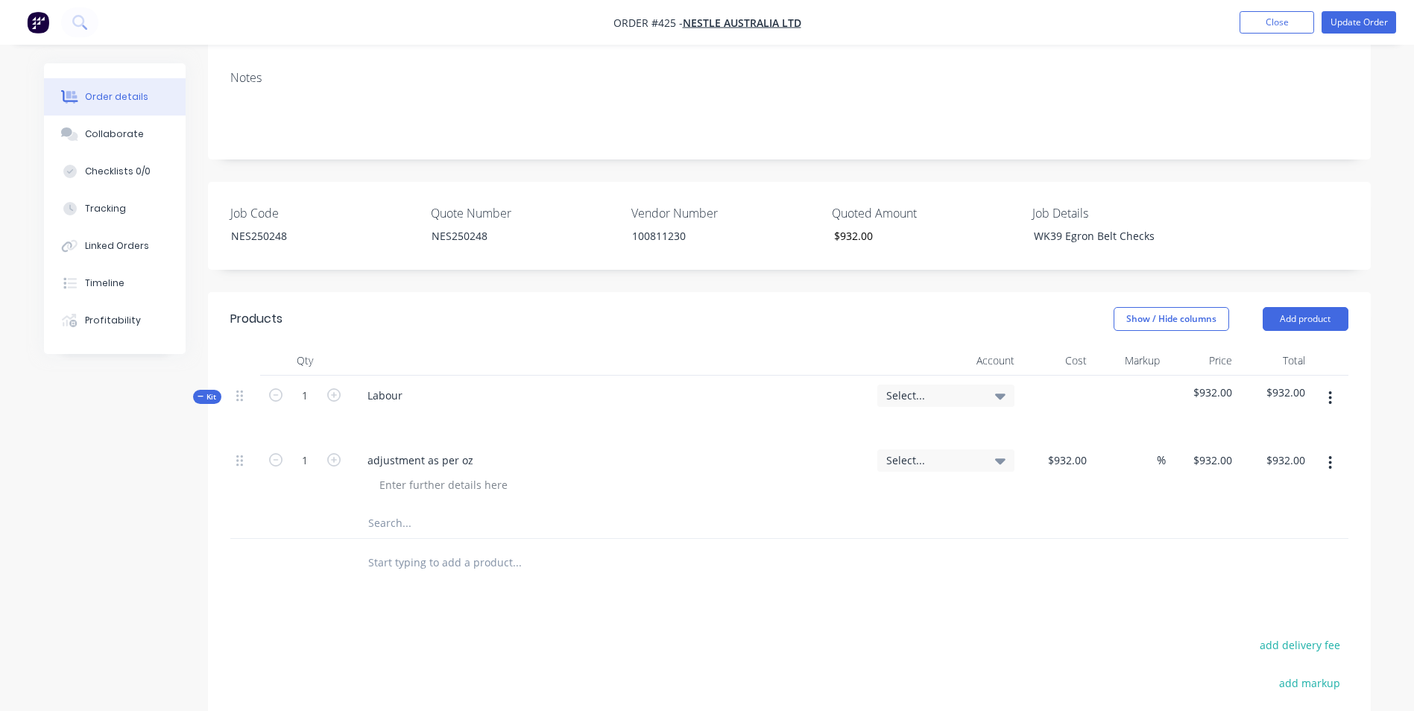
click at [909, 385] on div "Select..." at bounding box center [945, 396] width 137 height 22
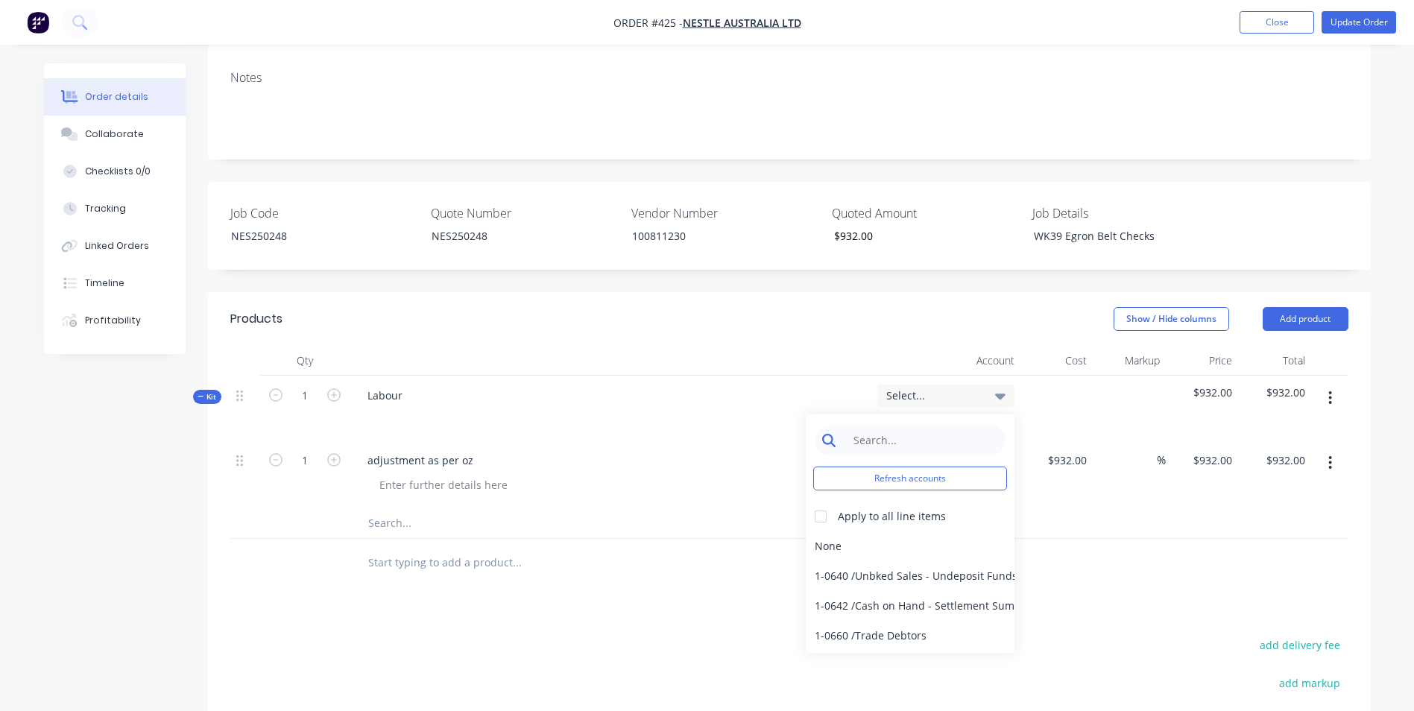
click at [892, 426] on input at bounding box center [921, 441] width 153 height 30
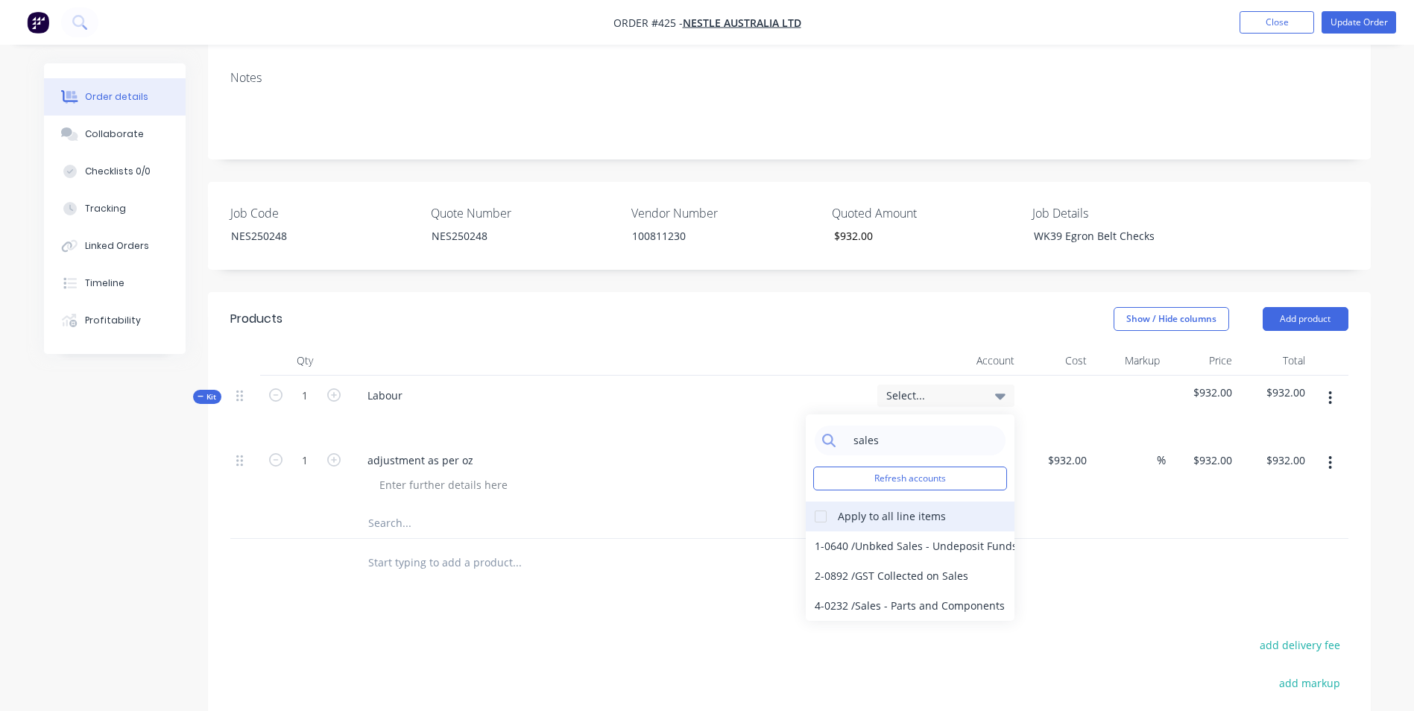
type input "sales"
click at [819, 502] on div at bounding box center [821, 517] width 30 height 30
click at [835, 591] on div "4-0232 / Sales - Parts and Components" at bounding box center [910, 606] width 209 height 30
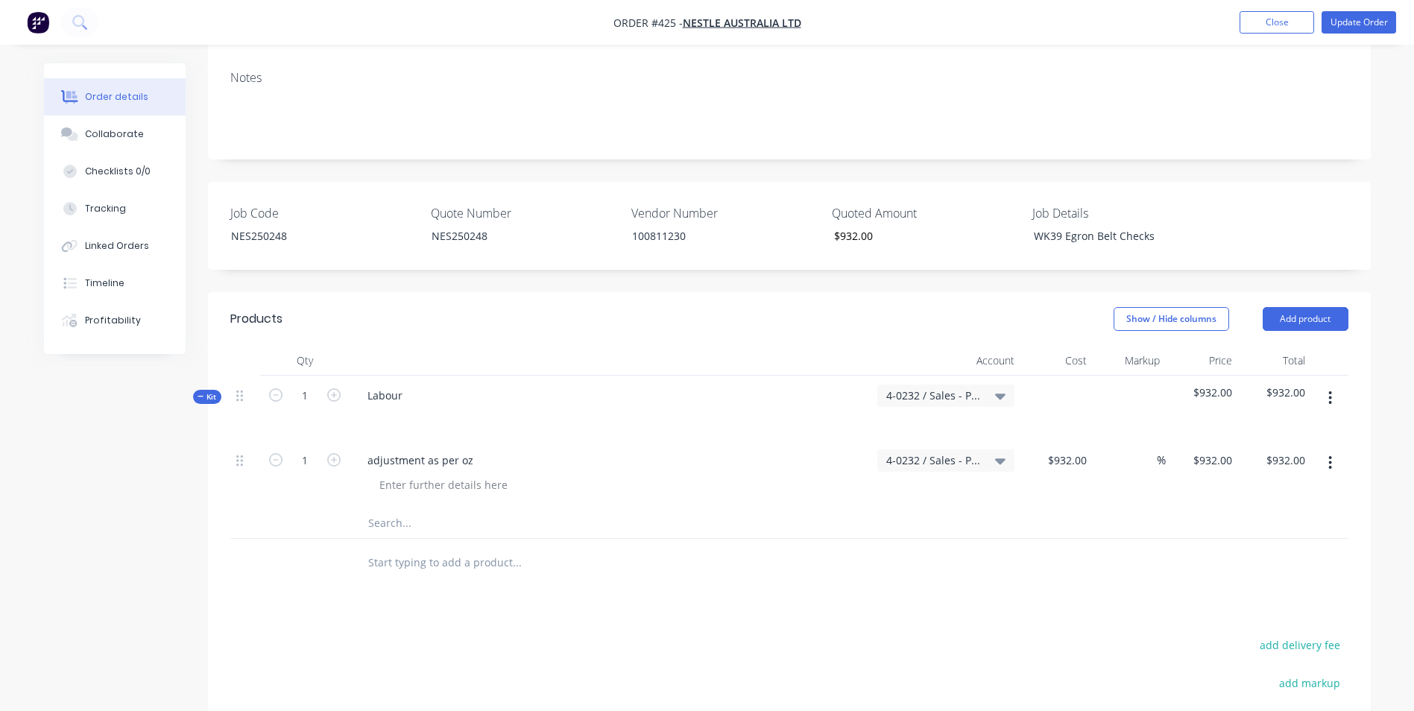
click at [993, 508] on div at bounding box center [789, 523] width 1118 height 31
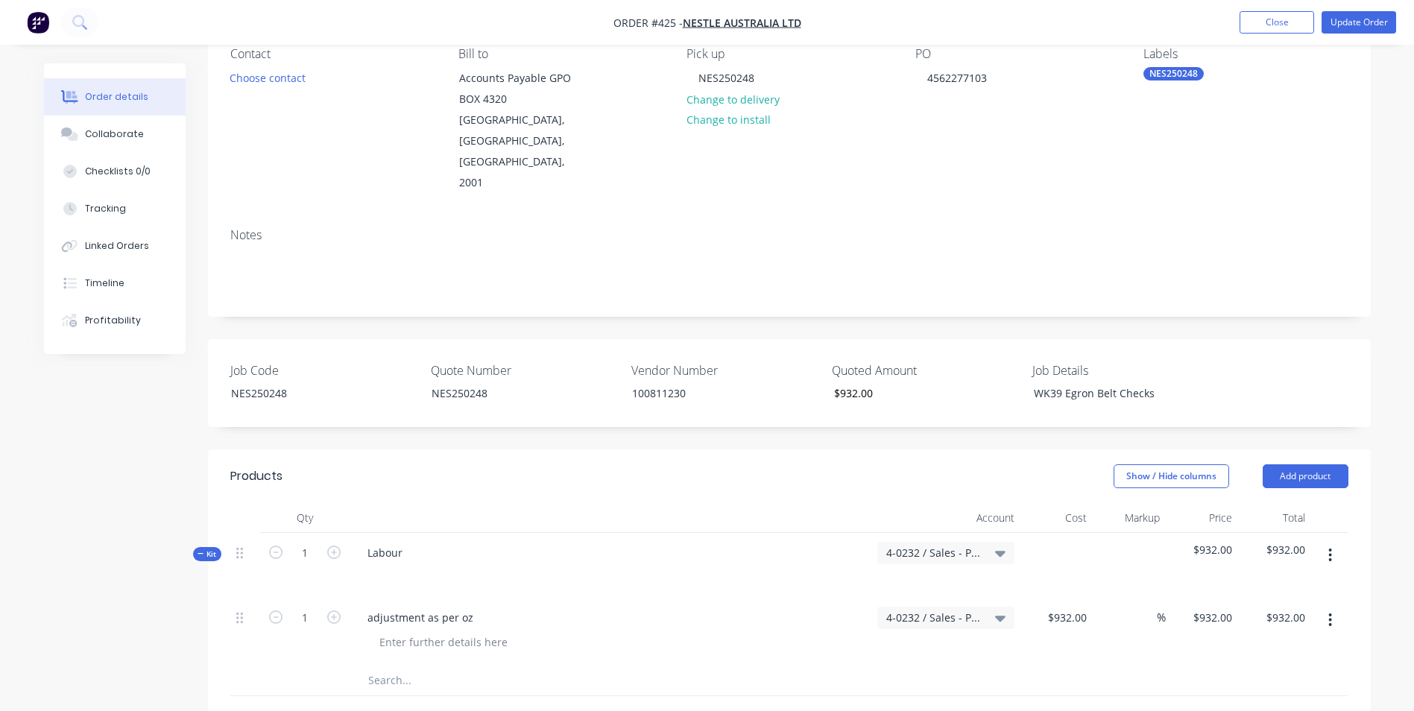
scroll to position [0, 0]
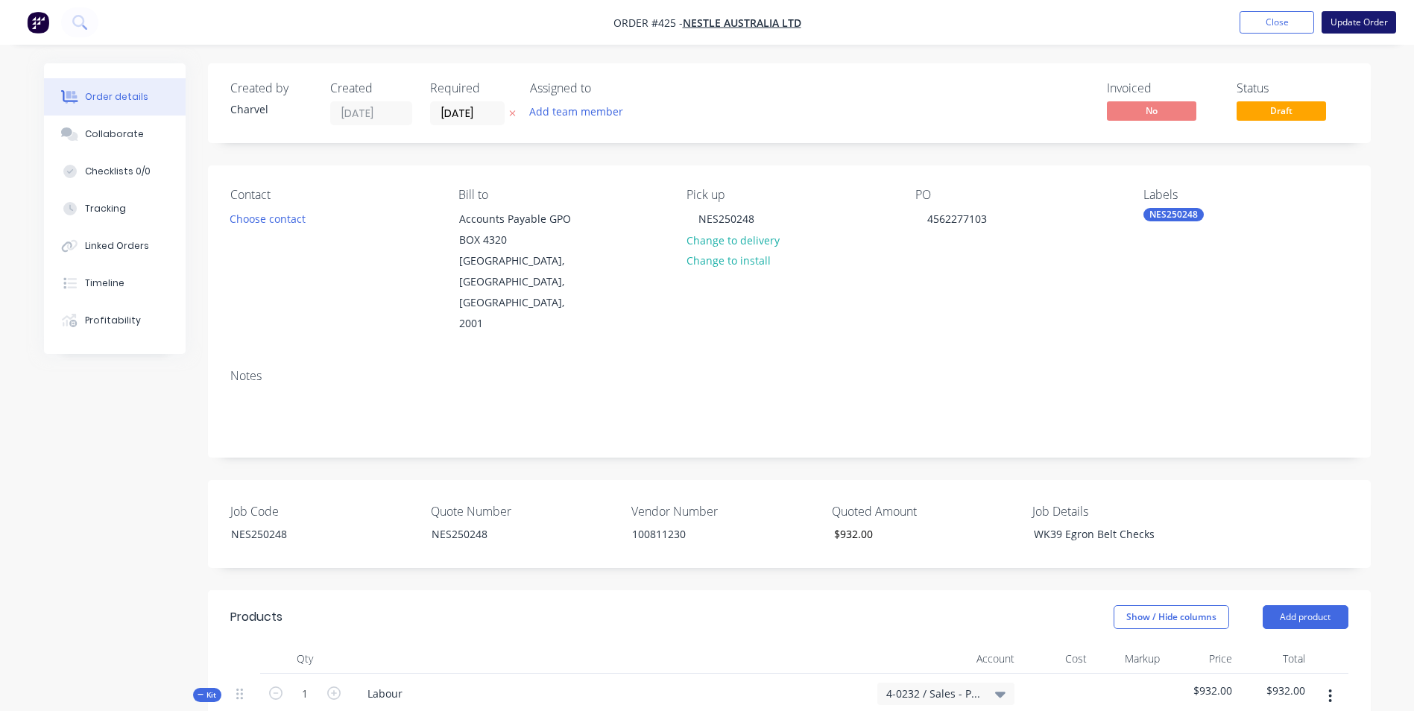
click at [1361, 18] on button "Update Order" at bounding box center [1359, 22] width 75 height 22
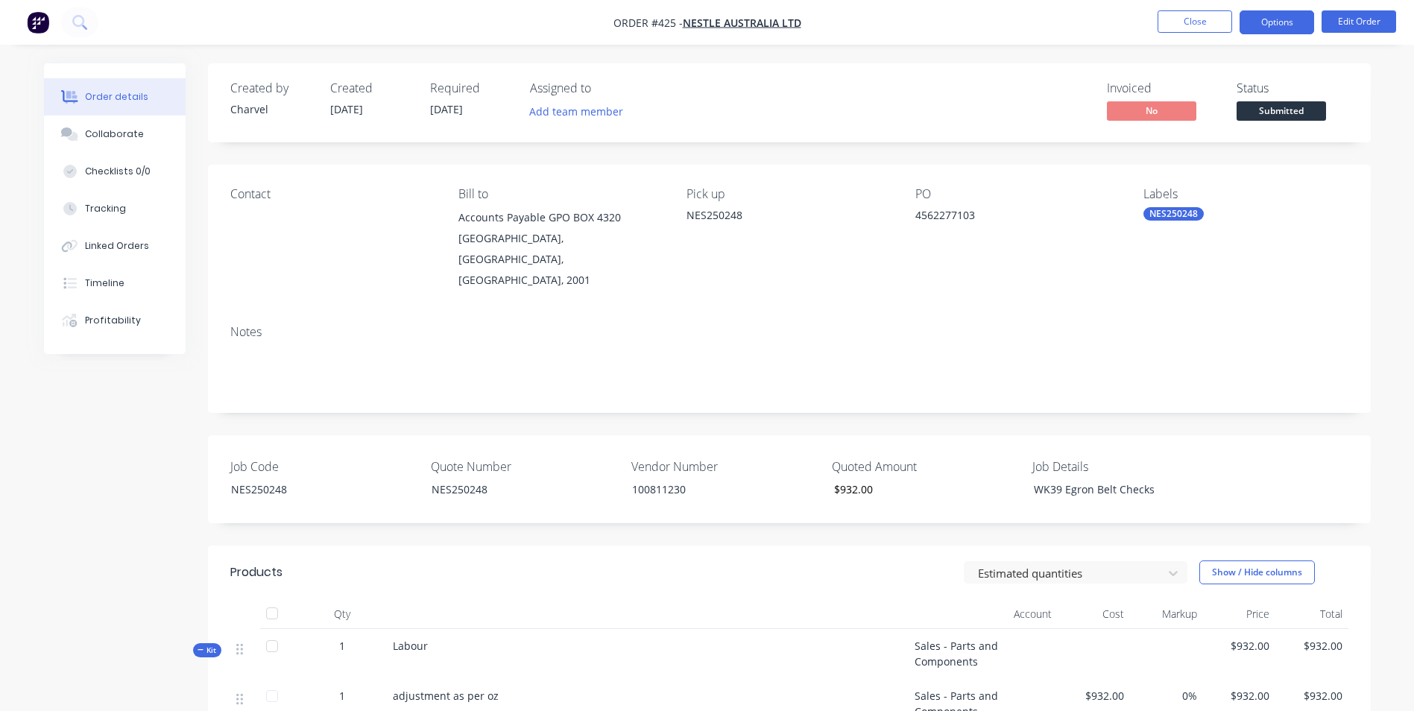
click at [1295, 24] on button "Options" at bounding box center [1277, 22] width 75 height 24
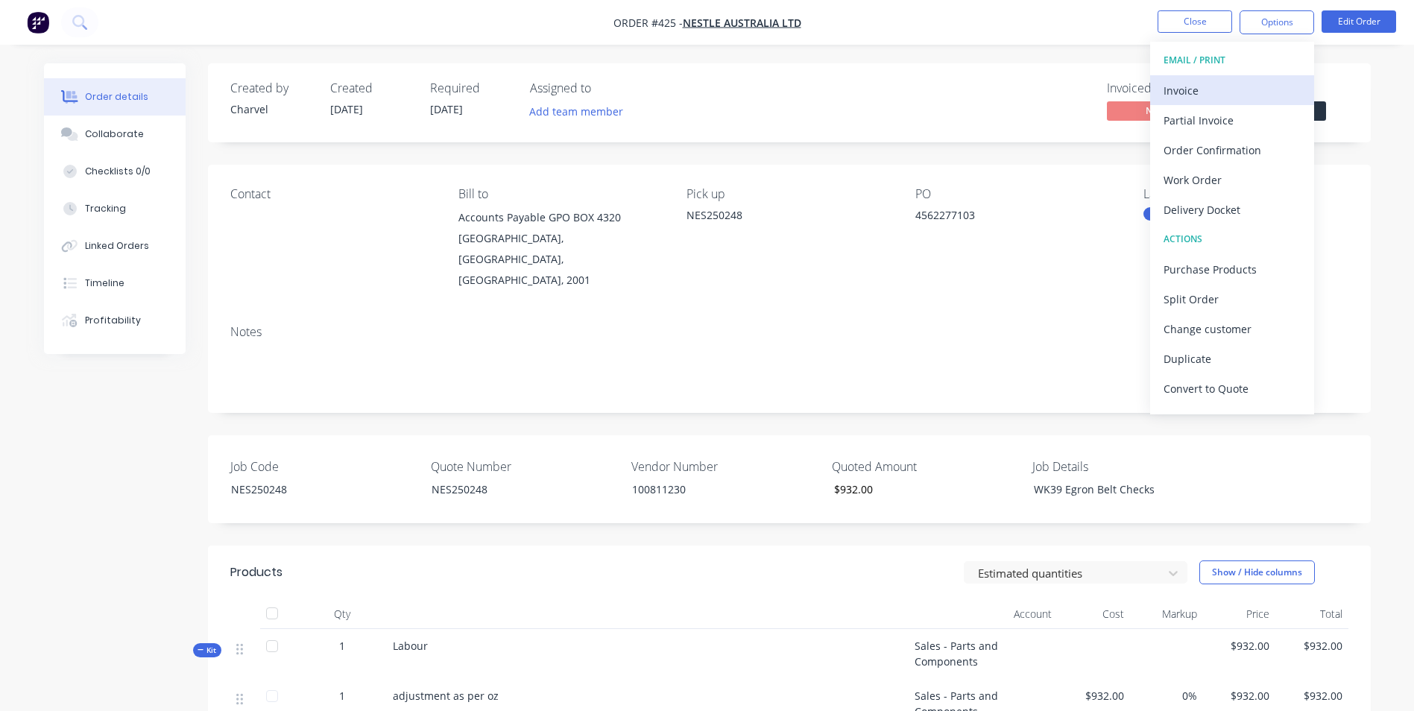
click at [1267, 101] on div "Invoice" at bounding box center [1232, 91] width 137 height 22
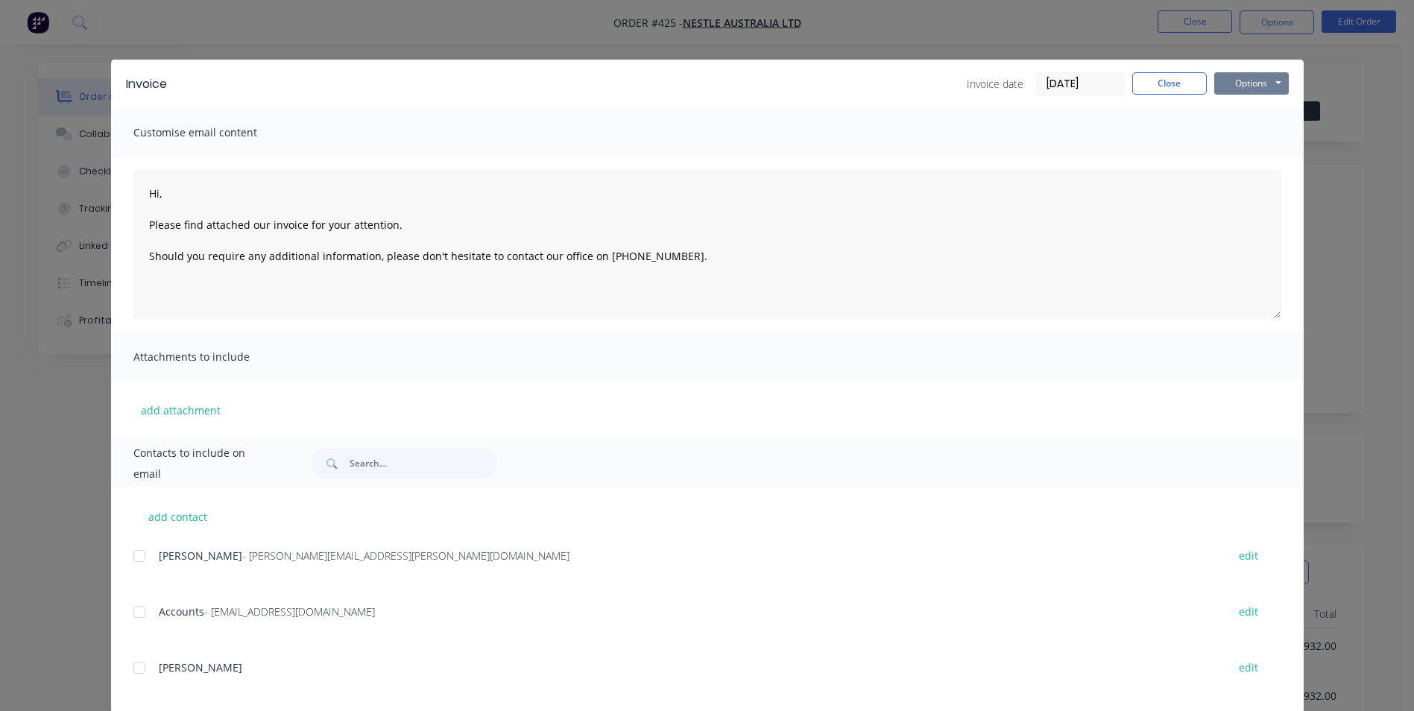
click at [1255, 86] on button "Options" at bounding box center [1251, 83] width 75 height 22
click at [1252, 127] on button "Print" at bounding box center [1261, 134] width 95 height 25
click at [1166, 83] on button "Close" at bounding box center [1169, 83] width 75 height 22
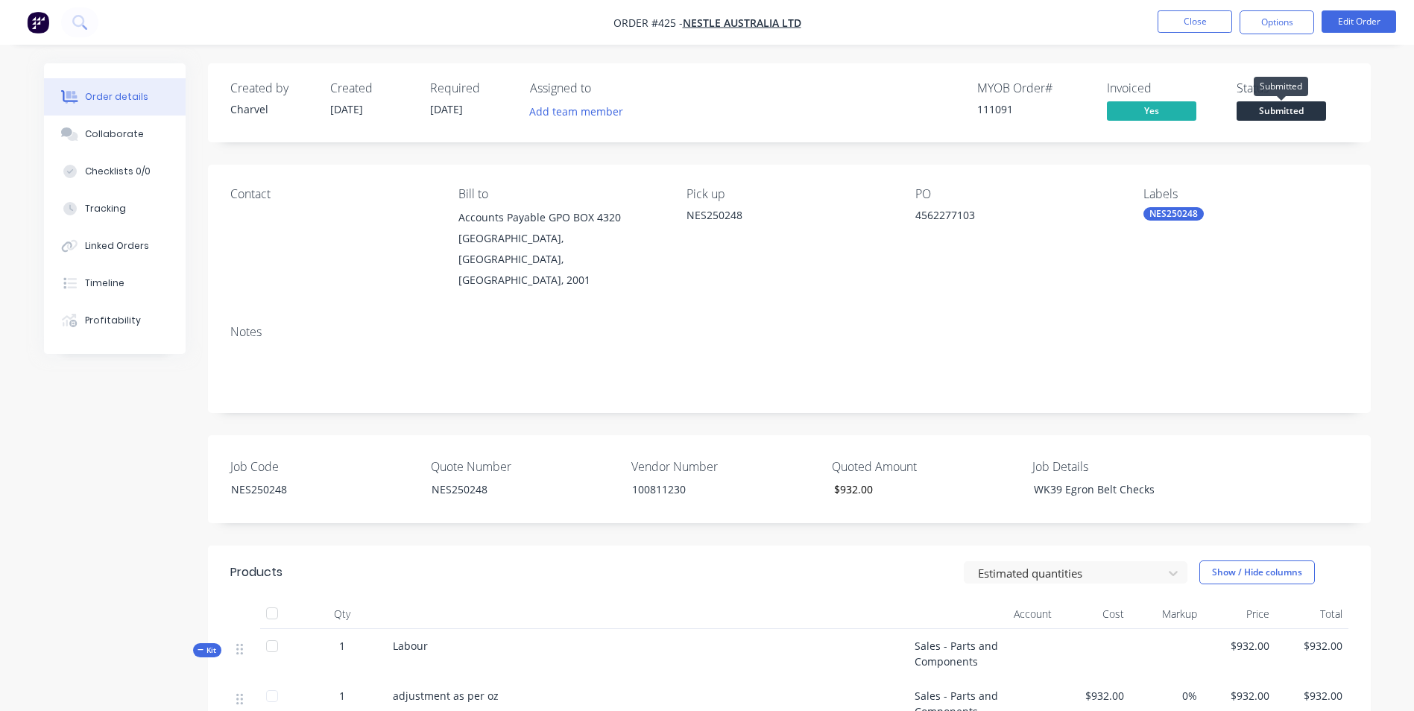
click at [1274, 113] on span "Submitted" at bounding box center [1281, 110] width 89 height 19
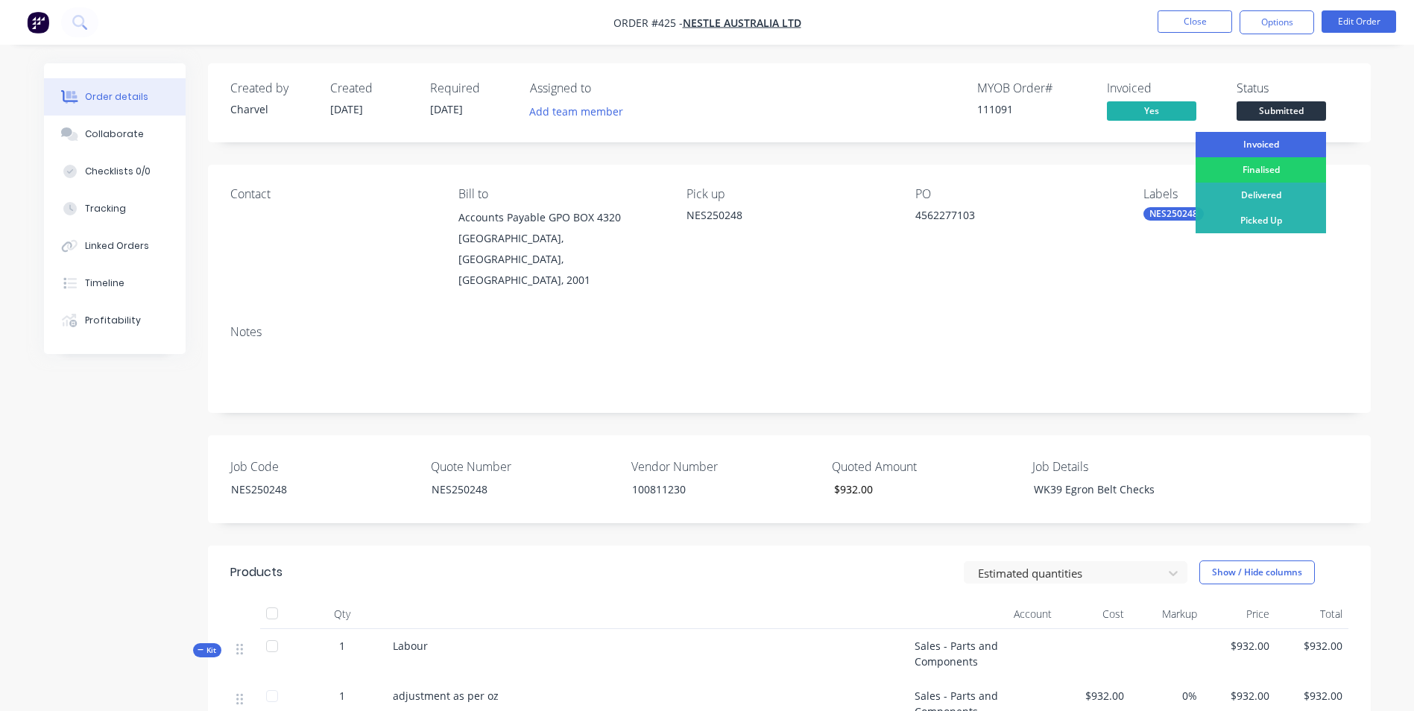
click at [1264, 143] on div "Invoiced" at bounding box center [1261, 144] width 130 height 25
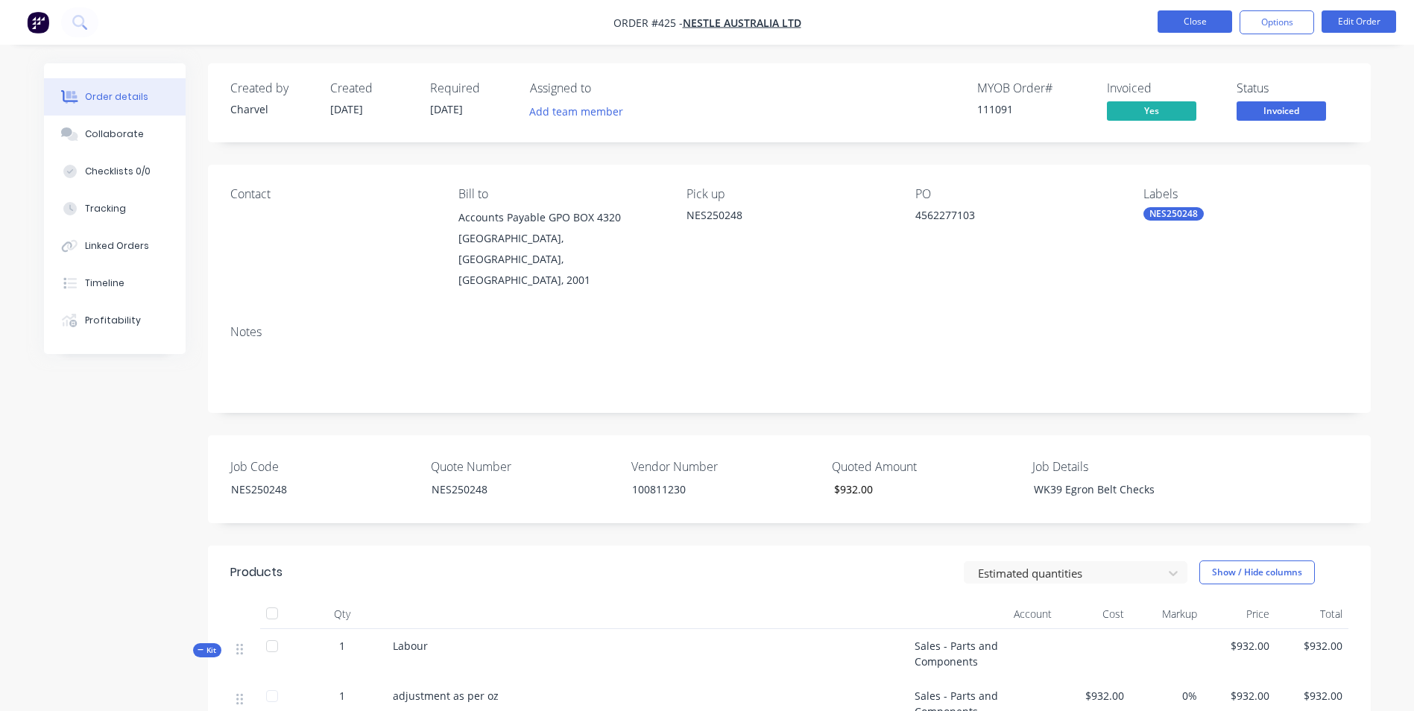
click at [1191, 19] on button "Close" at bounding box center [1195, 21] width 75 height 22
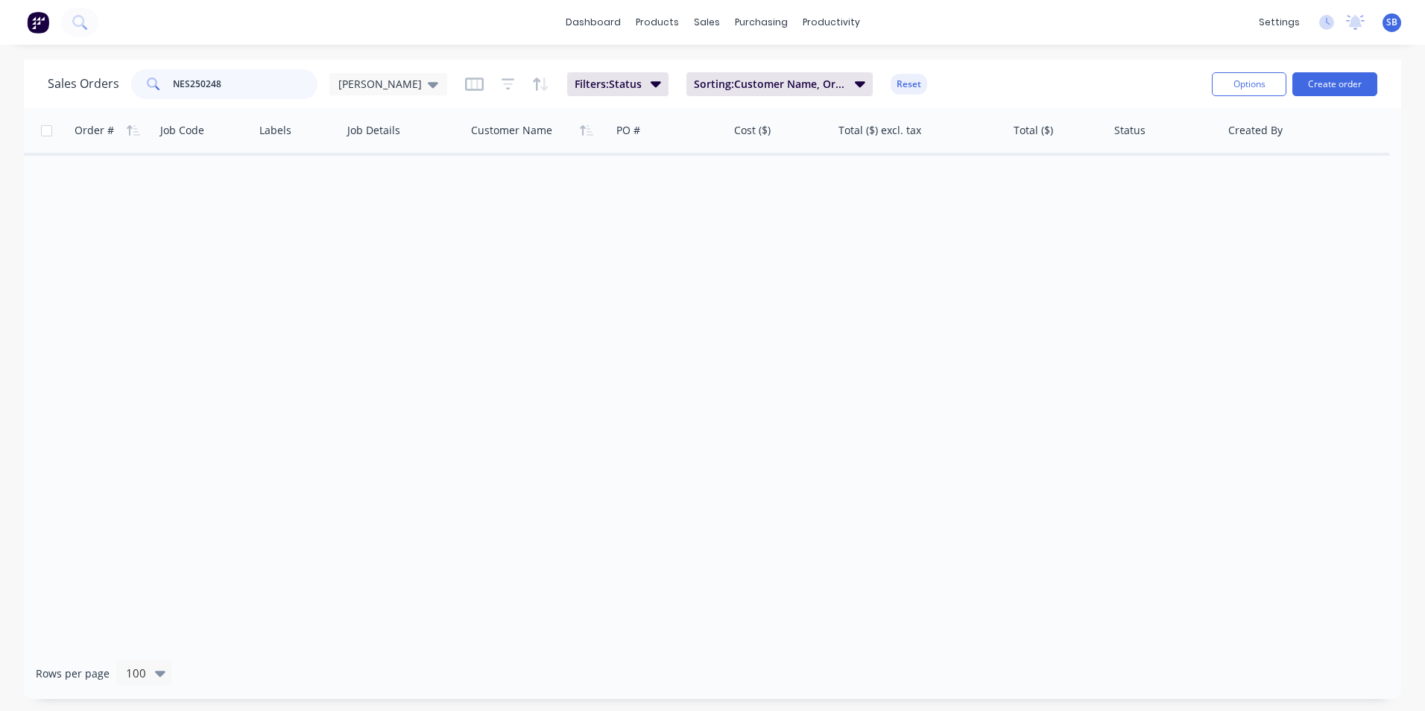
click at [279, 85] on input "NES250248" at bounding box center [245, 84] width 145 height 30
type input "NES250231"
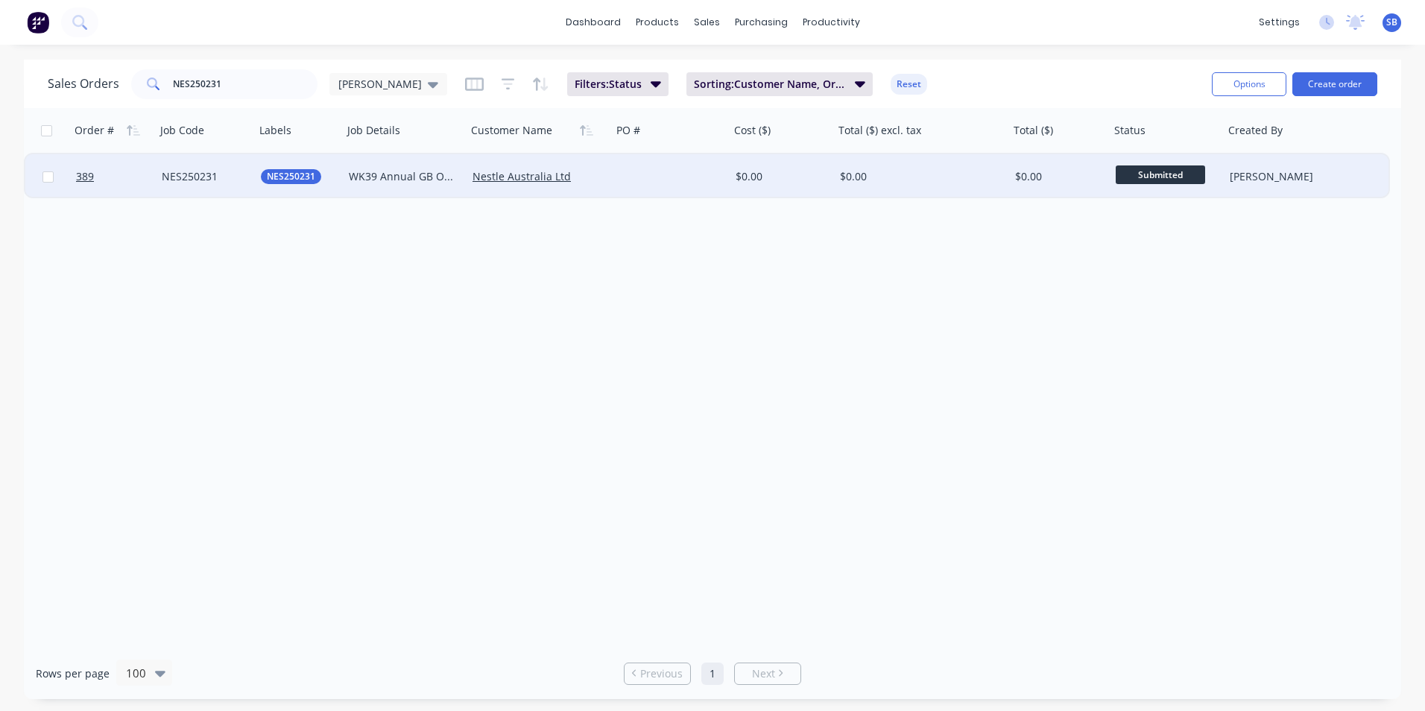
click at [936, 189] on div "$0.00" at bounding box center [921, 176] width 175 height 45
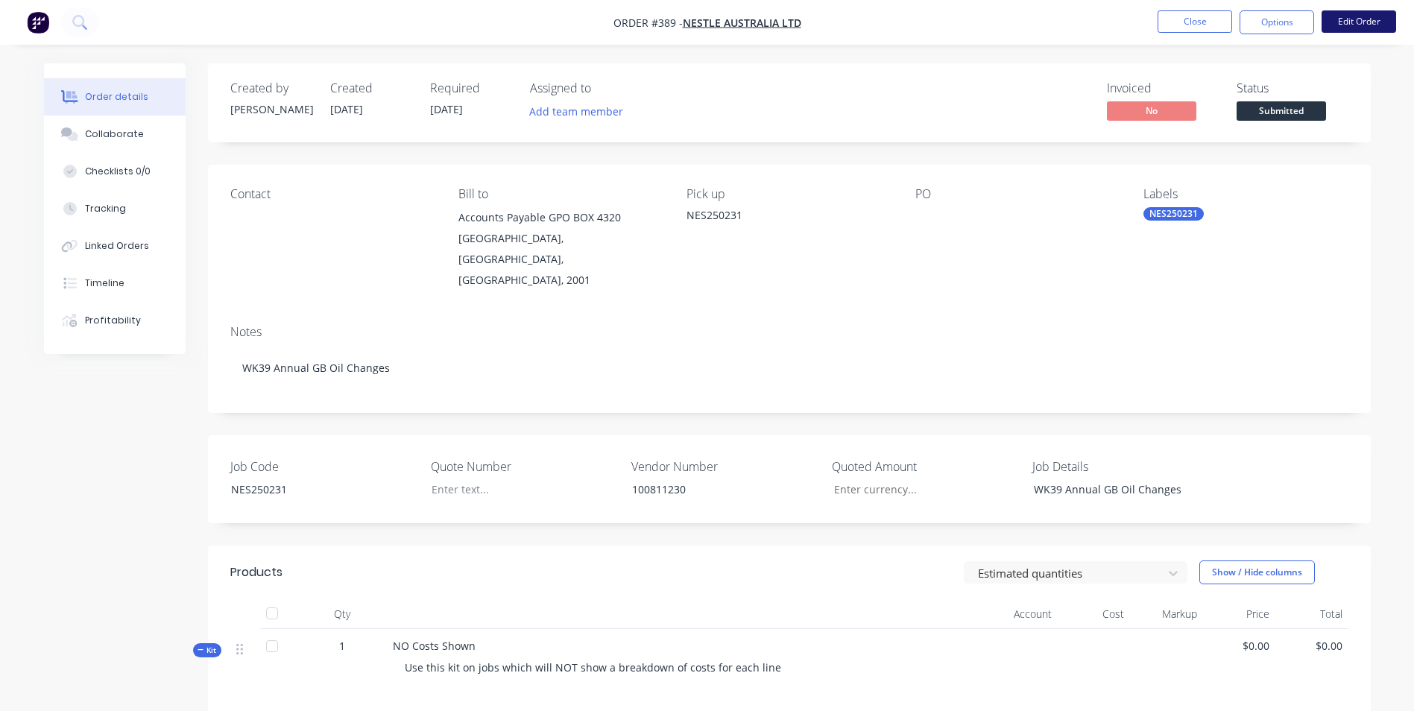
click at [1363, 25] on button "Edit Order" at bounding box center [1359, 21] width 75 height 22
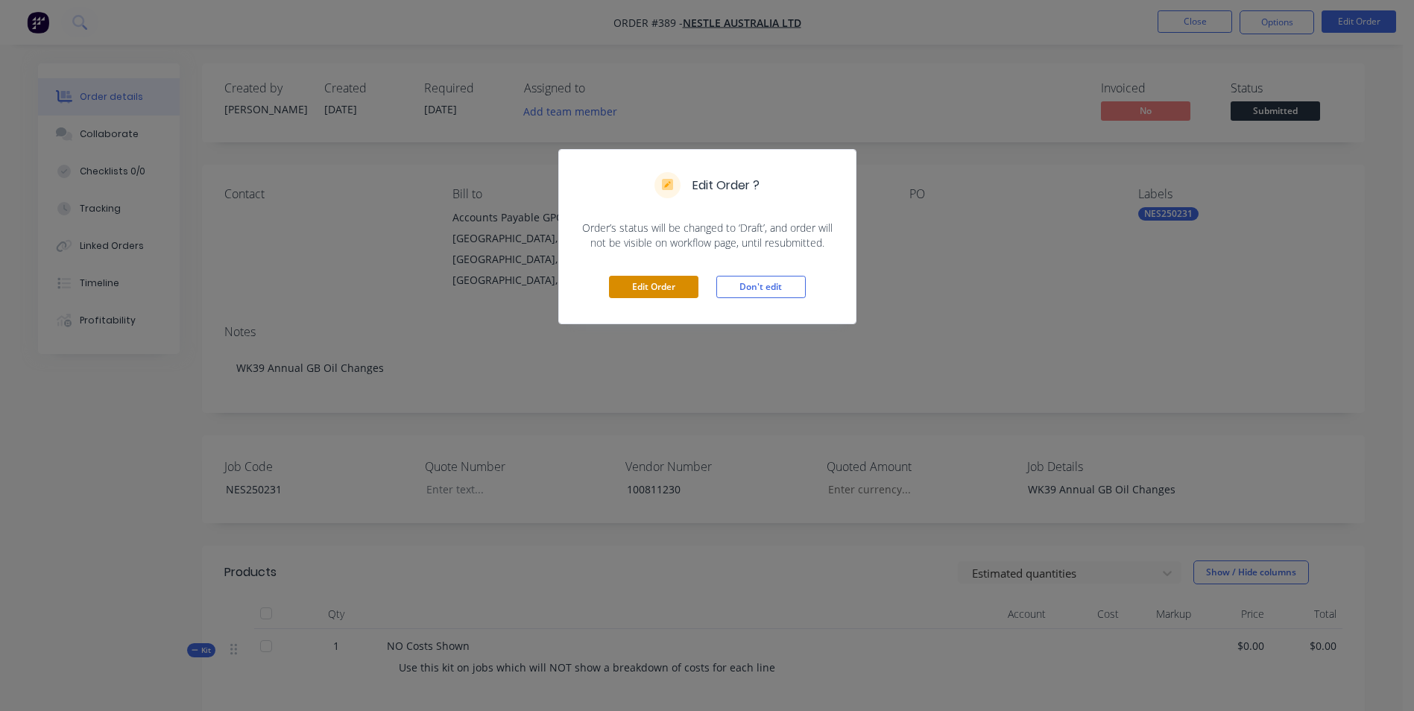
click at [648, 286] on button "Edit Order" at bounding box center [653, 287] width 89 height 22
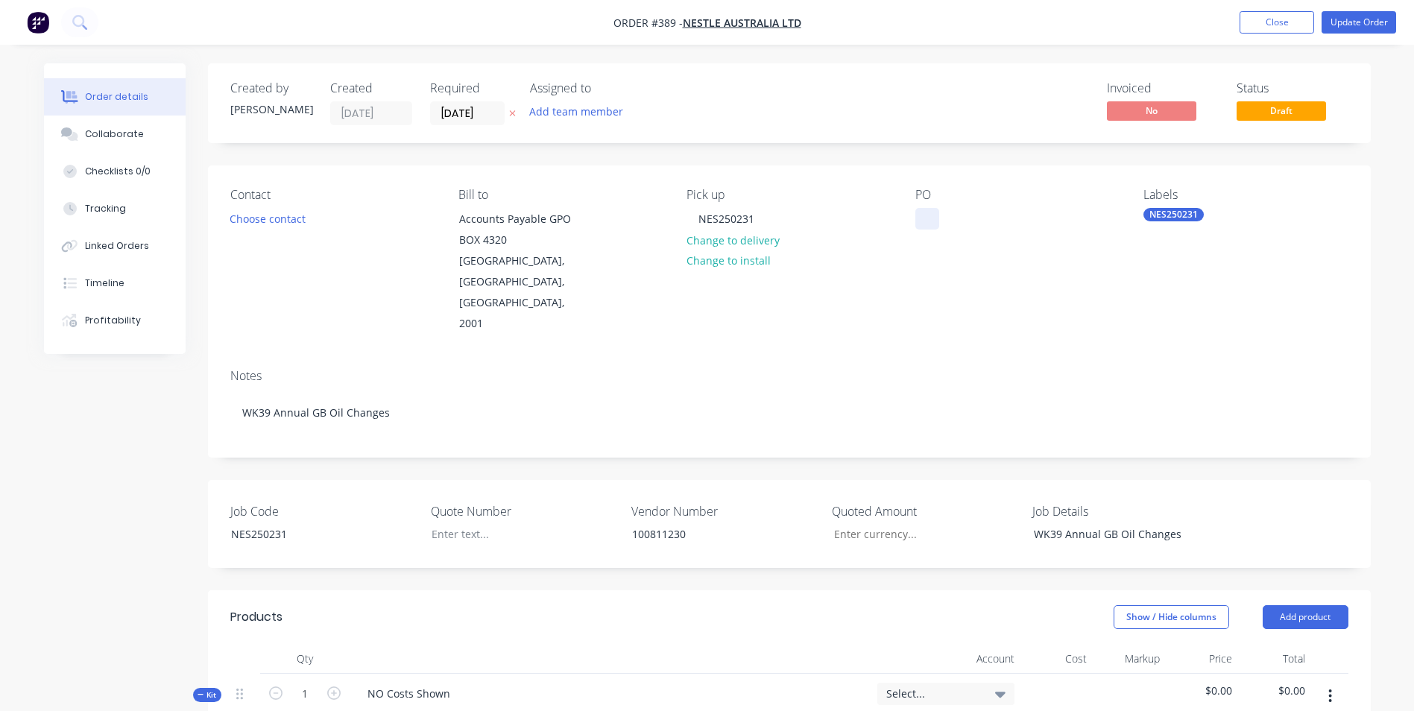
click at [917, 214] on div at bounding box center [928, 219] width 24 height 22
click at [456, 523] on div at bounding box center [513, 534] width 186 height 22
click at [857, 523] on input "Job Code" at bounding box center [920, 534] width 197 height 22
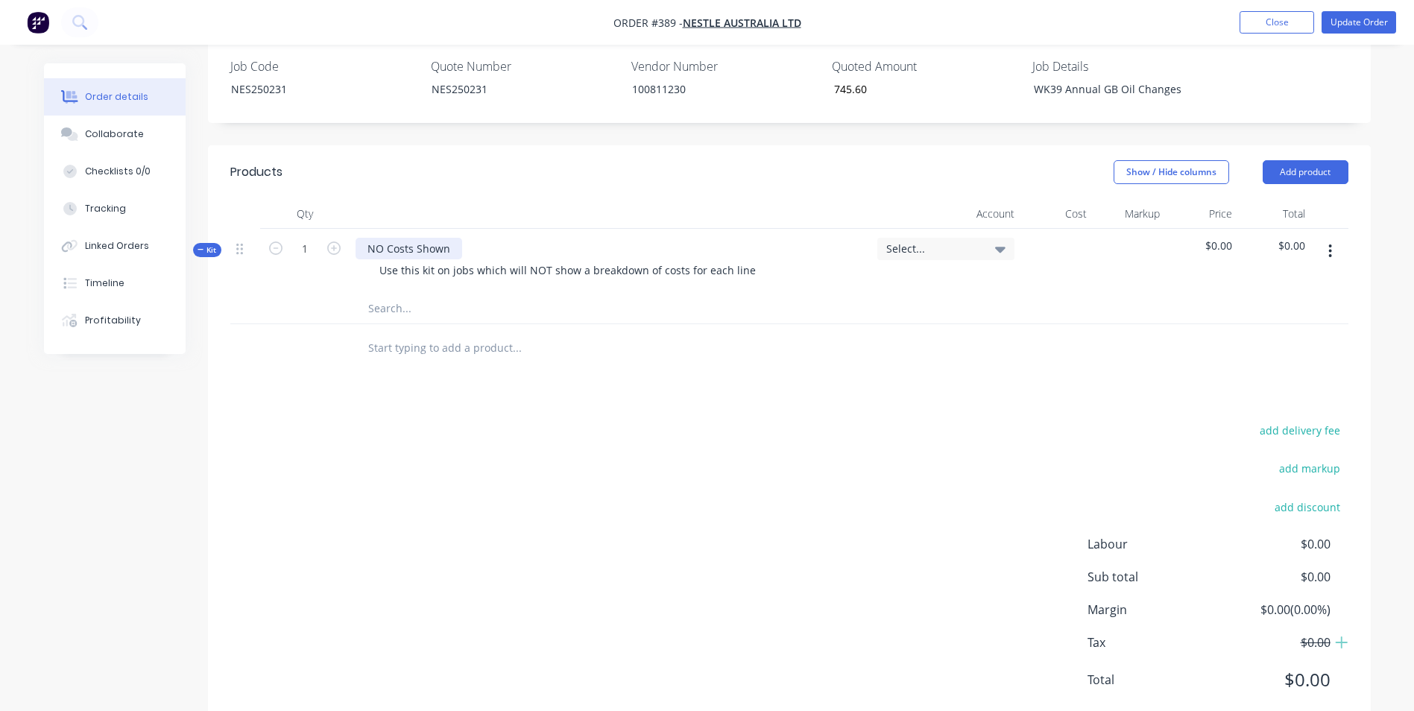
type input "$745.60"
drag, startPoint x: 454, startPoint y: 209, endPoint x: 230, endPoint y: 180, distance: 226.3
click at [230, 199] on div "Qty Account Cost Markup Price Total Kit 1 NO Costs Shown Use this kit on jobs w…" at bounding box center [789, 261] width 1118 height 125
drag, startPoint x: 749, startPoint y: 227, endPoint x: 312, endPoint y: 233, distance: 436.2
click at [312, 233] on div "Kit 1 Labour Use this kit on jobs which will NOT show a breakdown of costs for …" at bounding box center [789, 261] width 1118 height 65
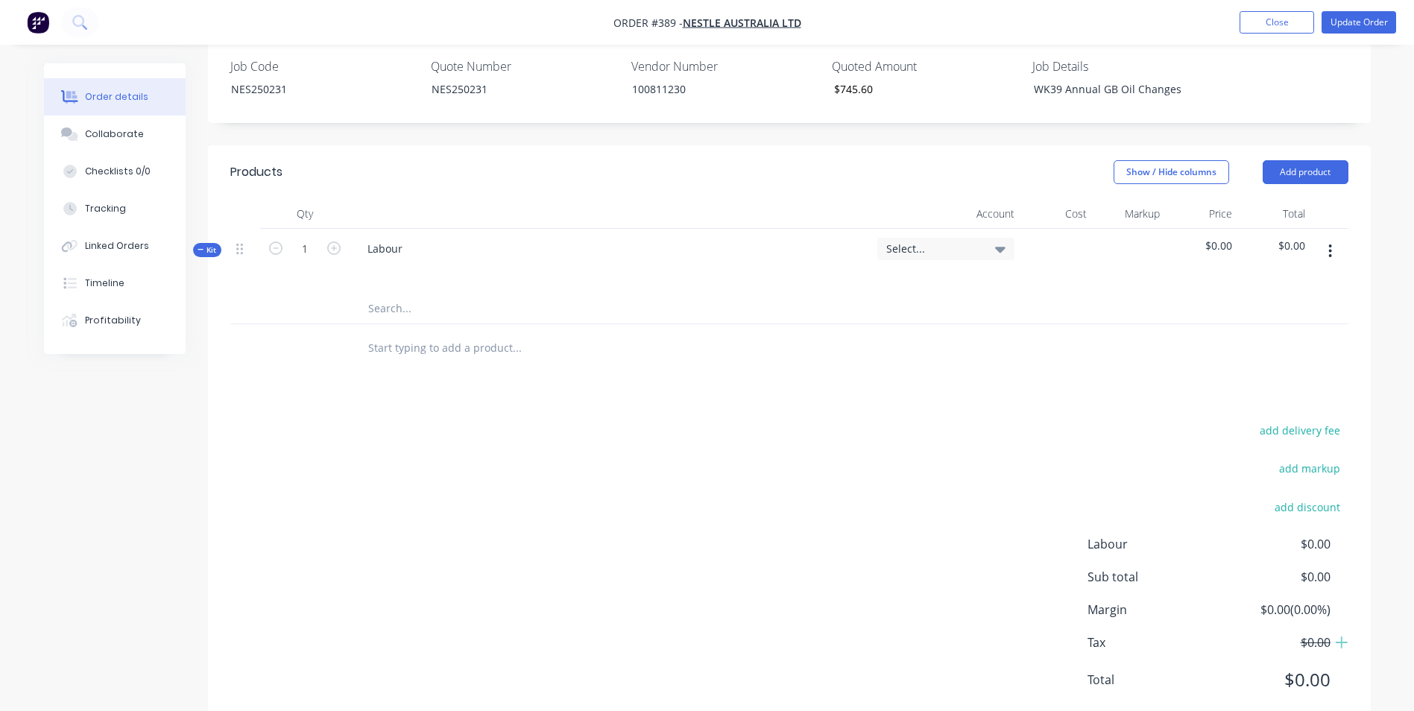
click at [362, 294] on div at bounding box center [579, 309] width 447 height 30
click at [375, 294] on input "text" at bounding box center [517, 309] width 298 height 30
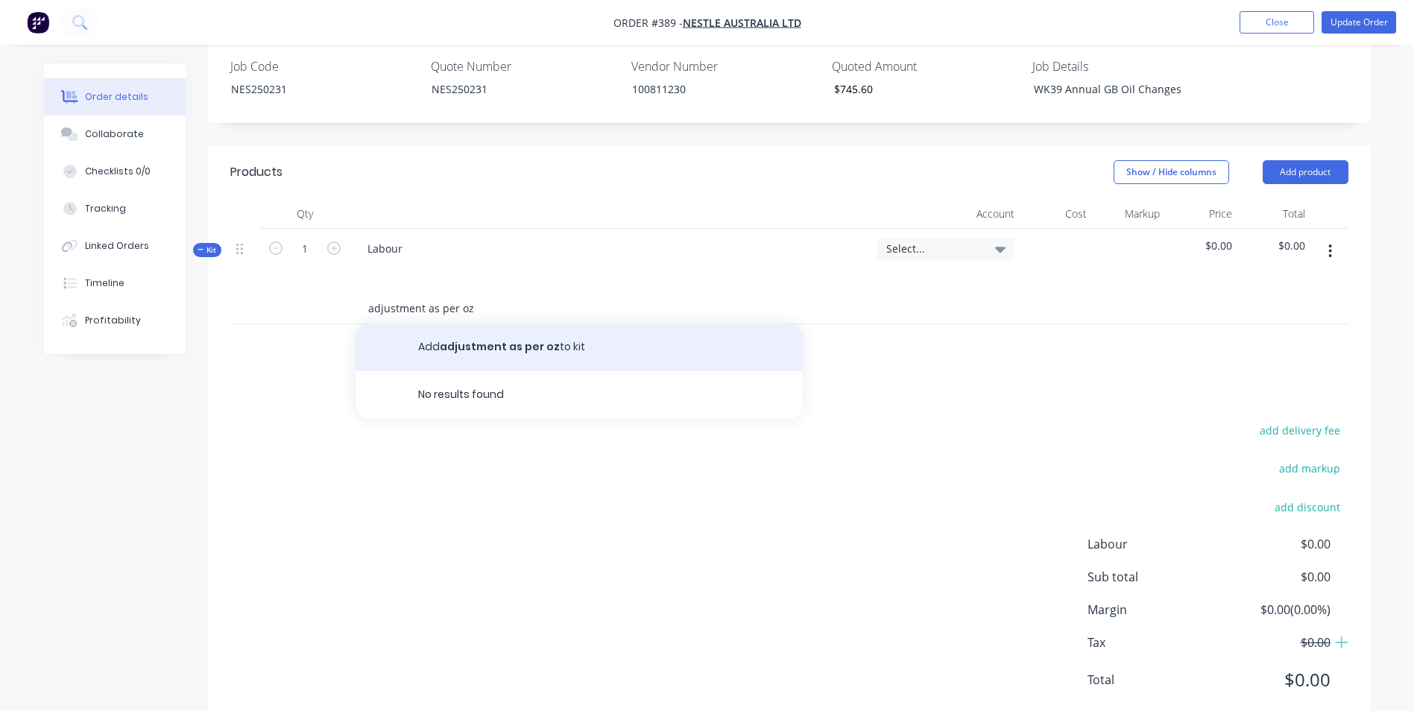
type input "adjustment as per oz"
click at [561, 324] on button "Add adjustment as per oz to kit" at bounding box center [579, 348] width 447 height 48
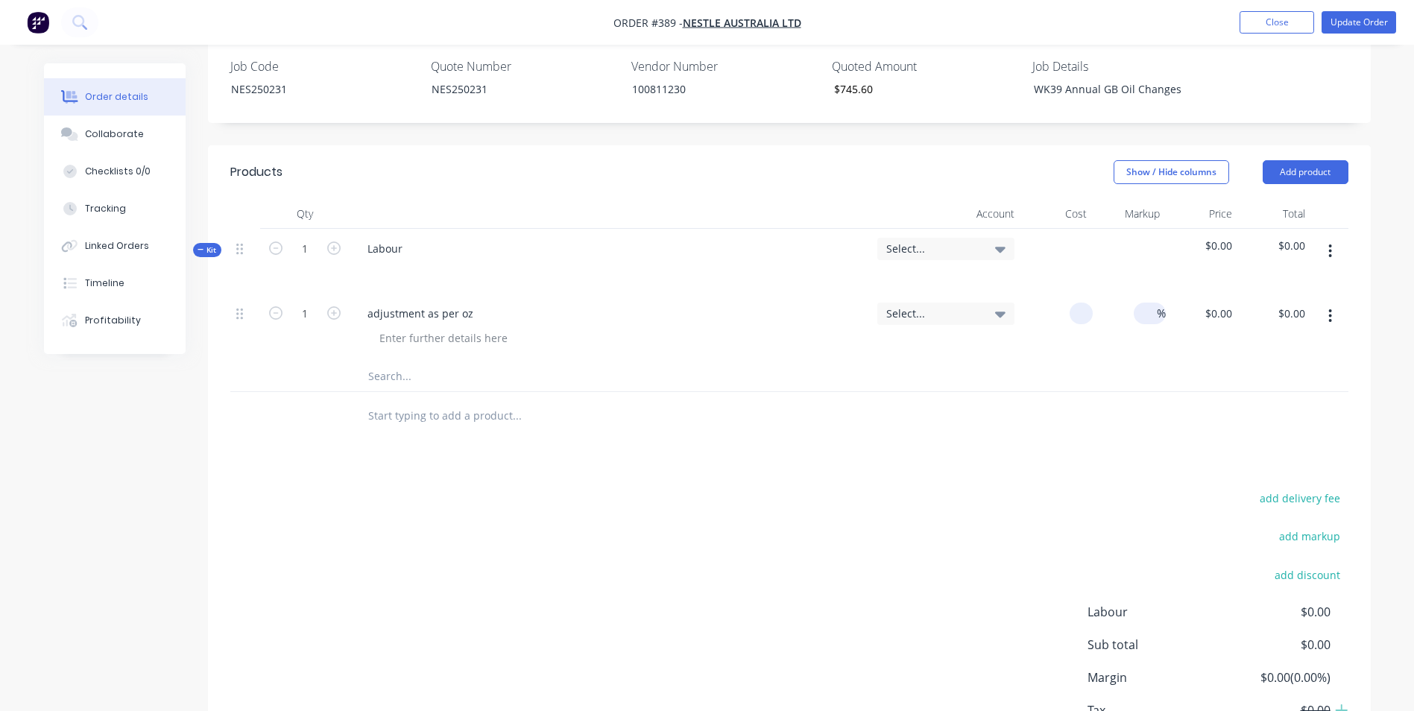
drag, startPoint x: 1062, startPoint y: 270, endPoint x: 1150, endPoint y: 265, distance: 88.1
click at [1147, 294] on div "1 adjustment as per oz Select... % $0.00 $0.00 $0.00 $0.00" at bounding box center [789, 328] width 1118 height 68
type input "$745.60"
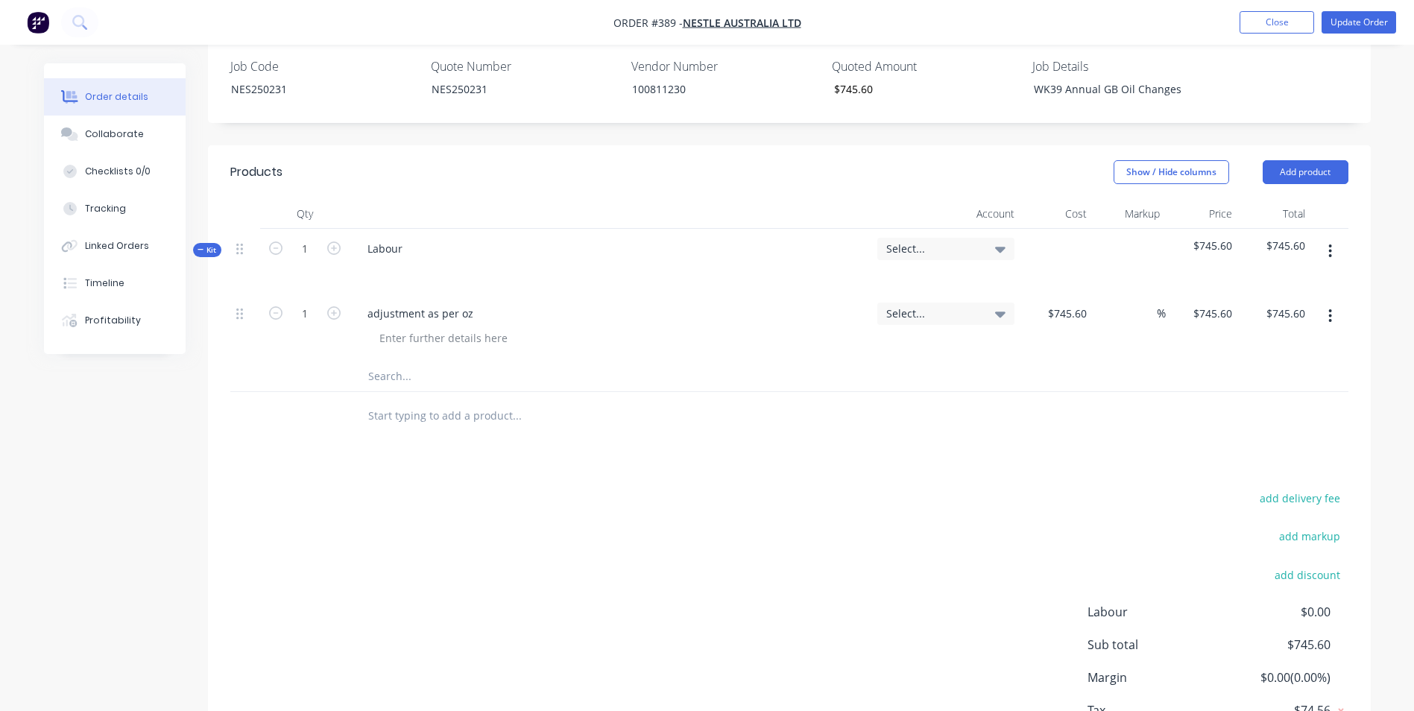
click at [930, 238] on div "Select..." at bounding box center [945, 249] width 137 height 22
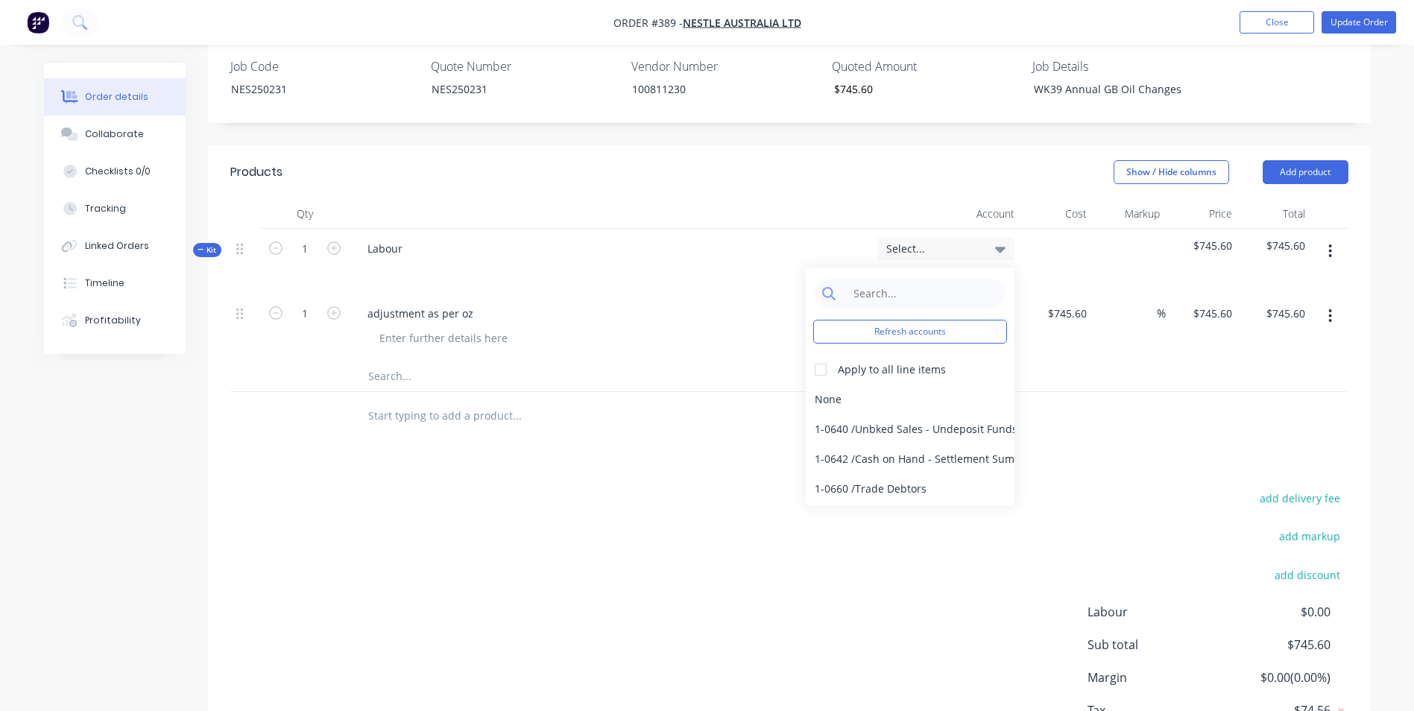
drag, startPoint x: 918, startPoint y: 248, endPoint x: 913, endPoint y: 236, distance: 14.0
click at [916, 279] on input at bounding box center [921, 294] width 153 height 30
type input "sale"
click at [810, 355] on div at bounding box center [821, 370] width 30 height 30
click at [826, 444] on div "4-0232 / Sales - Parts and Components" at bounding box center [910, 459] width 209 height 30
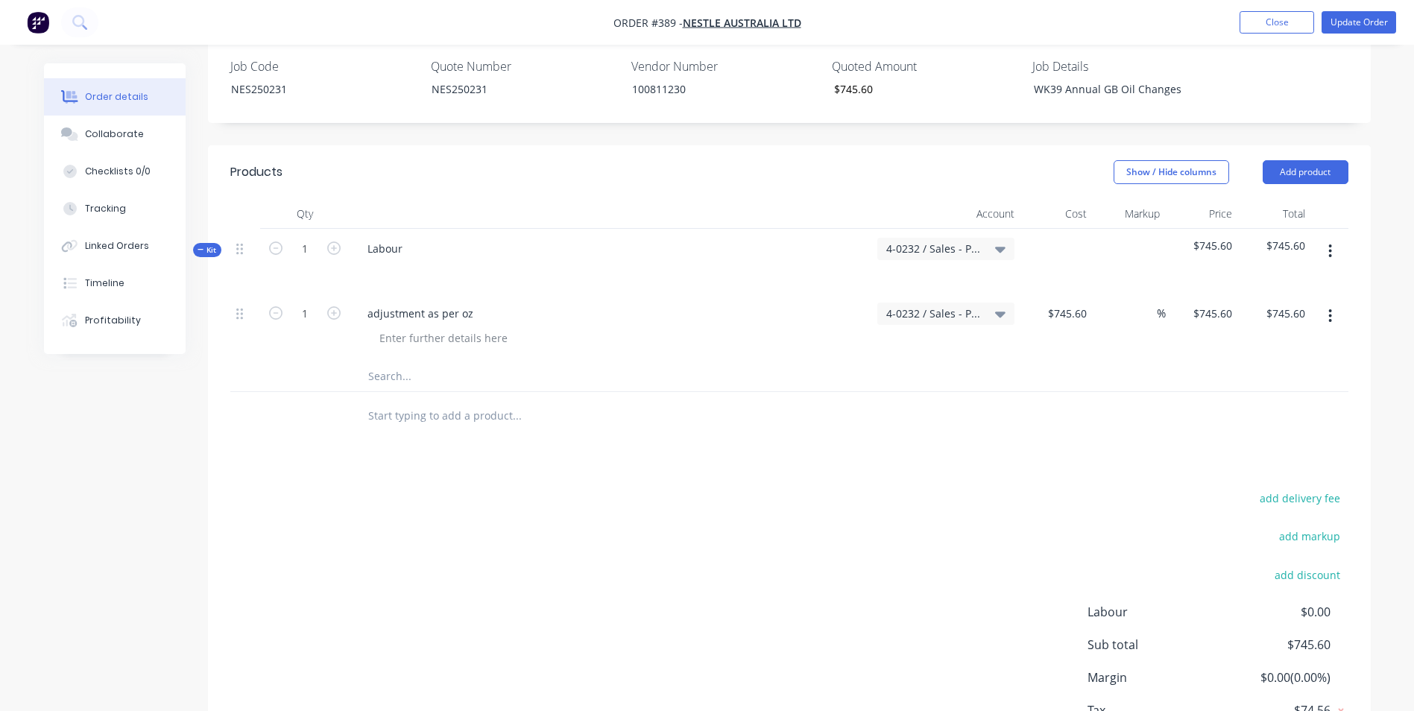
drag, startPoint x: 899, startPoint y: 423, endPoint x: 1085, endPoint y: 361, distance: 196.6
click at [915, 420] on div "Products Show / Hide columns Add product Qty Account Cost Markup Price Total Ki…" at bounding box center [789, 471] width 1163 height 653
click at [1377, 19] on button "Update Order" at bounding box center [1359, 22] width 75 height 22
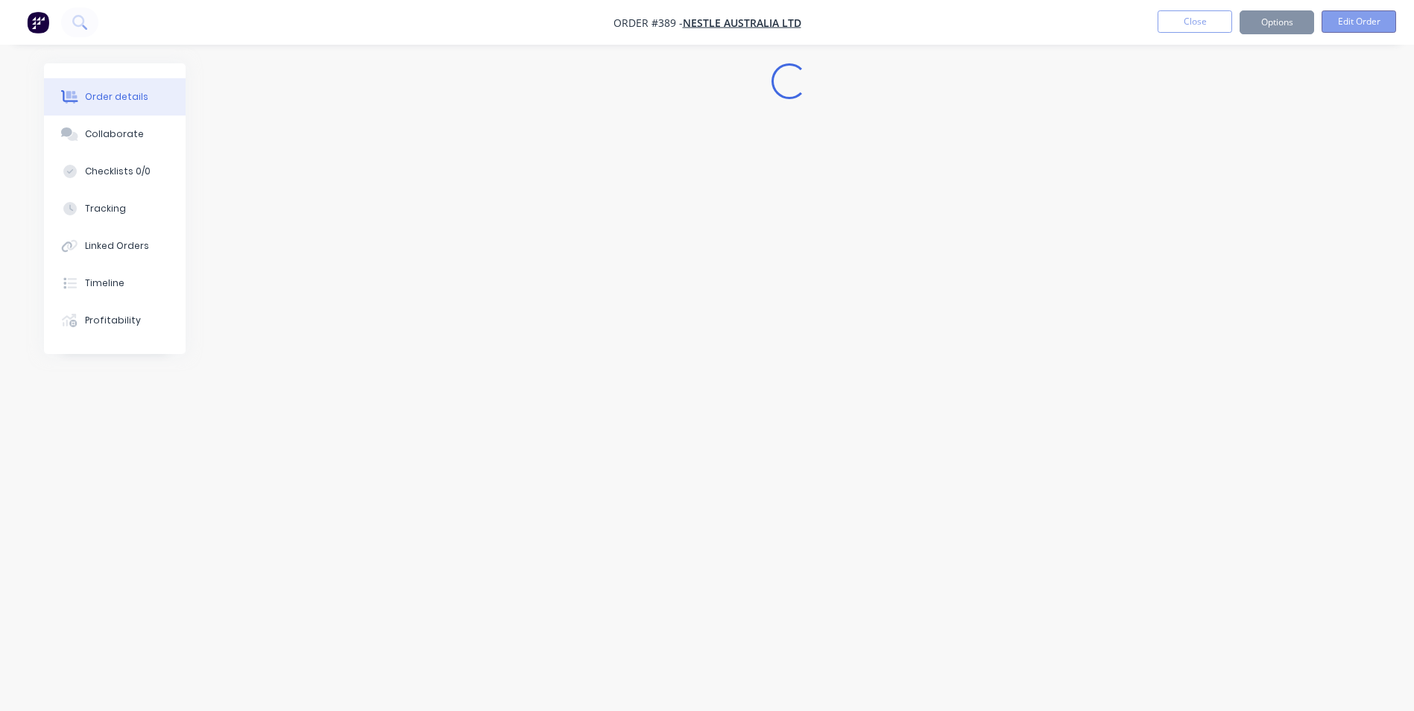
scroll to position [0, 0]
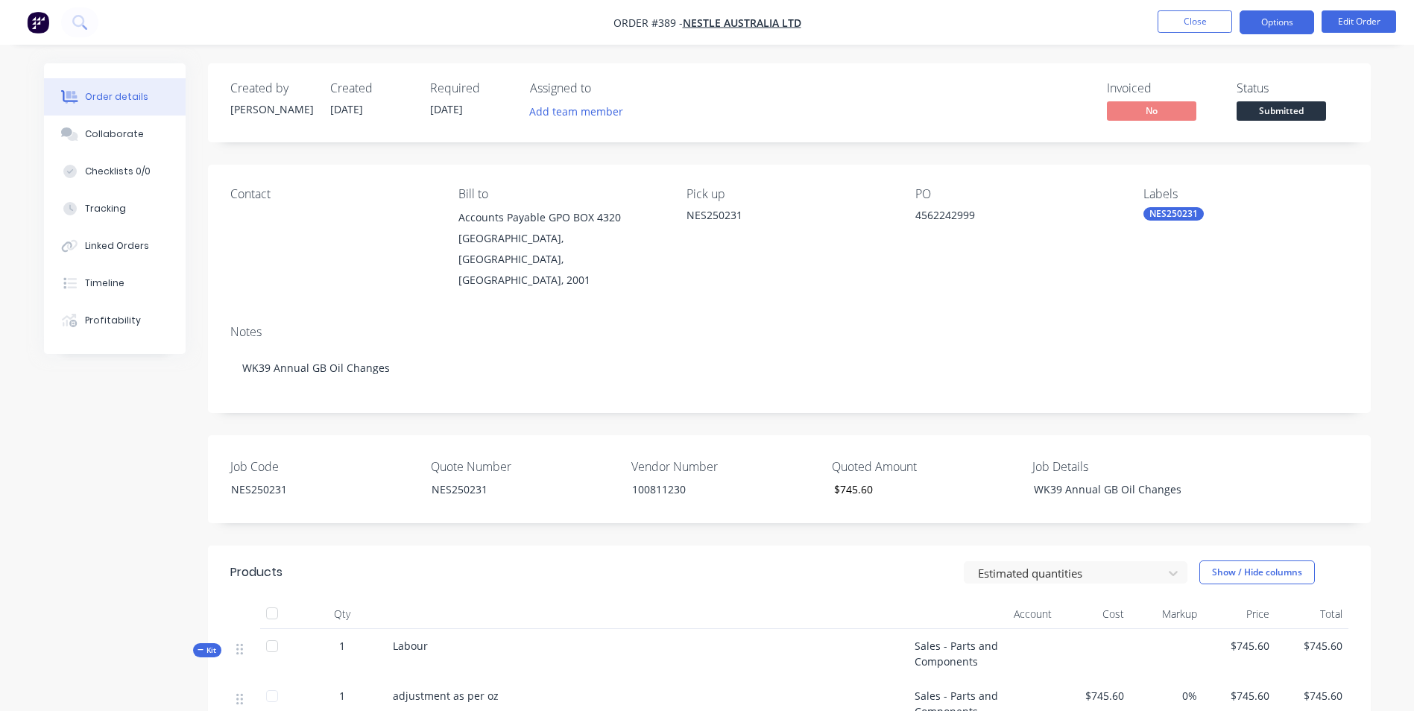
click at [1285, 25] on button "Options" at bounding box center [1277, 22] width 75 height 24
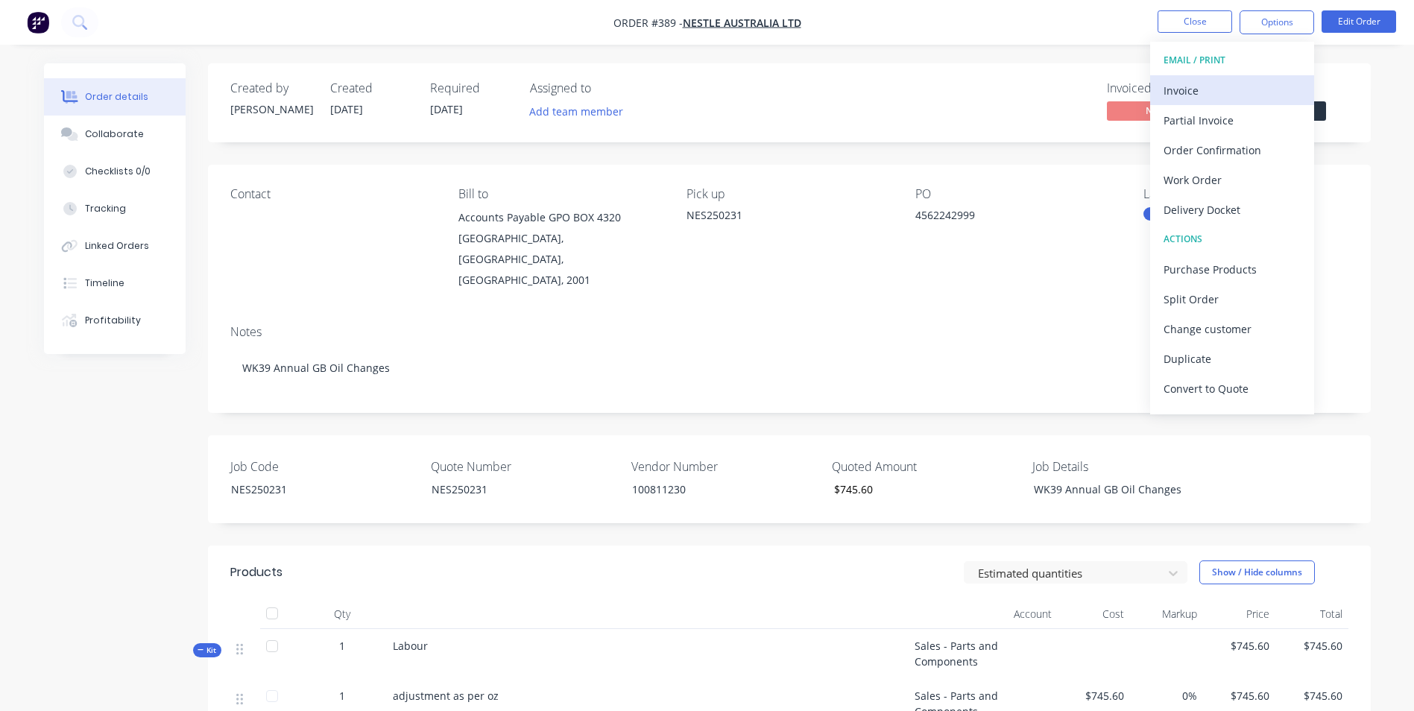
click at [1225, 89] on div "Invoice" at bounding box center [1232, 91] width 137 height 22
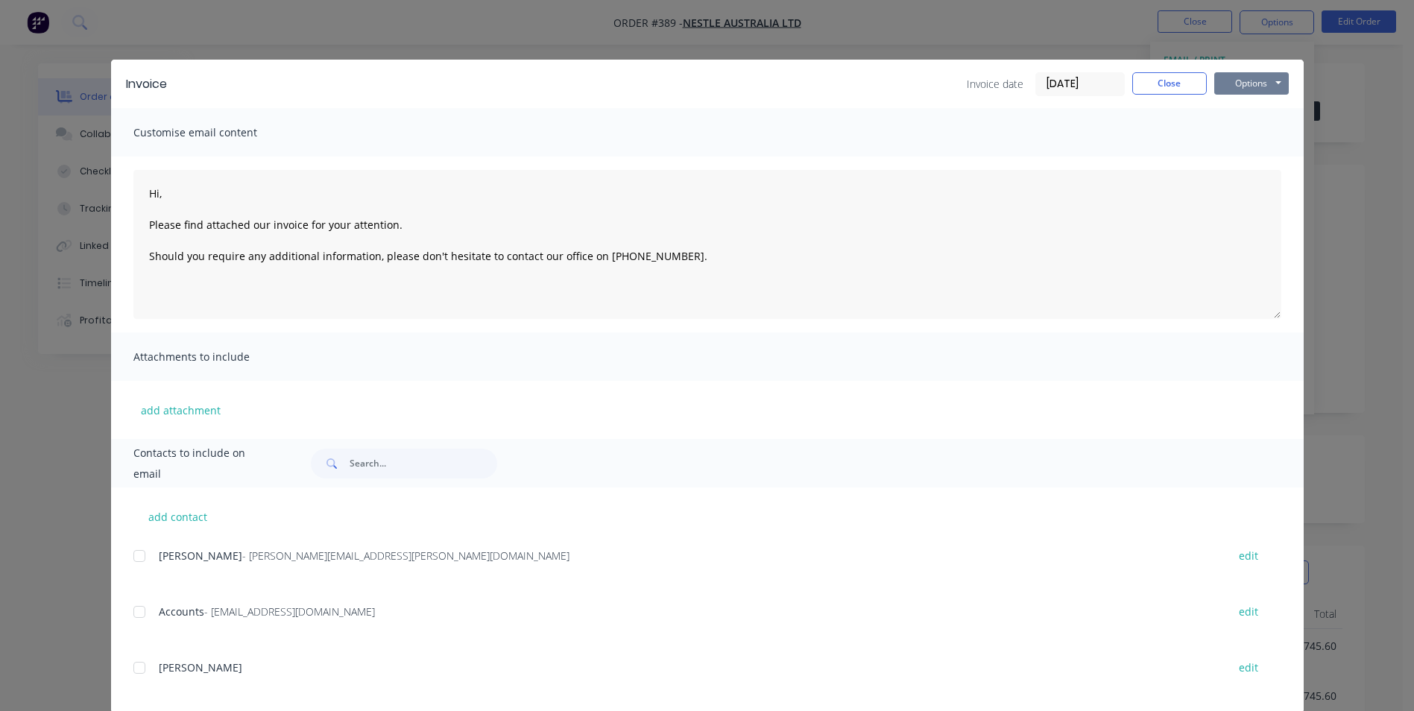
click at [1238, 85] on button "Options" at bounding box center [1251, 83] width 75 height 22
click at [1229, 132] on button "Print" at bounding box center [1261, 134] width 95 height 25
click at [1143, 78] on button "Close" at bounding box center [1169, 83] width 75 height 22
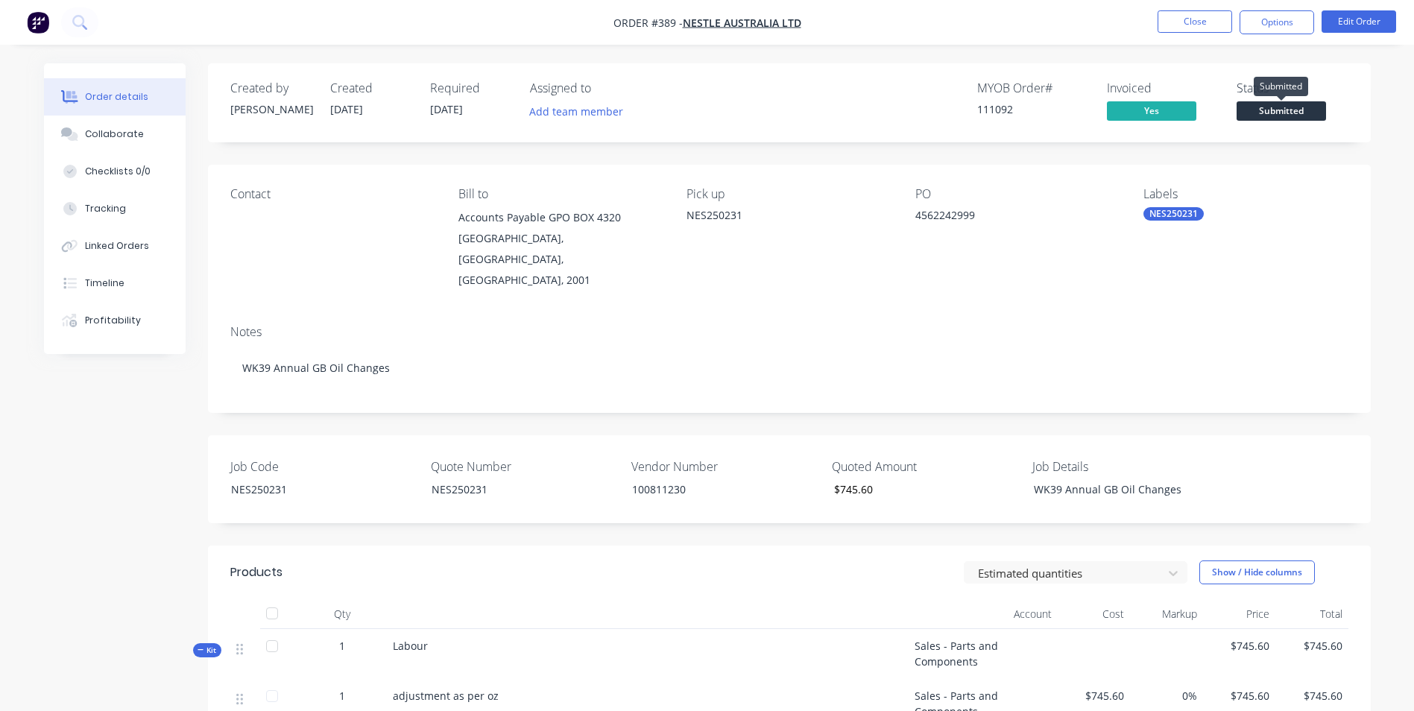
click at [1315, 112] on span "Submitted" at bounding box center [1281, 110] width 89 height 19
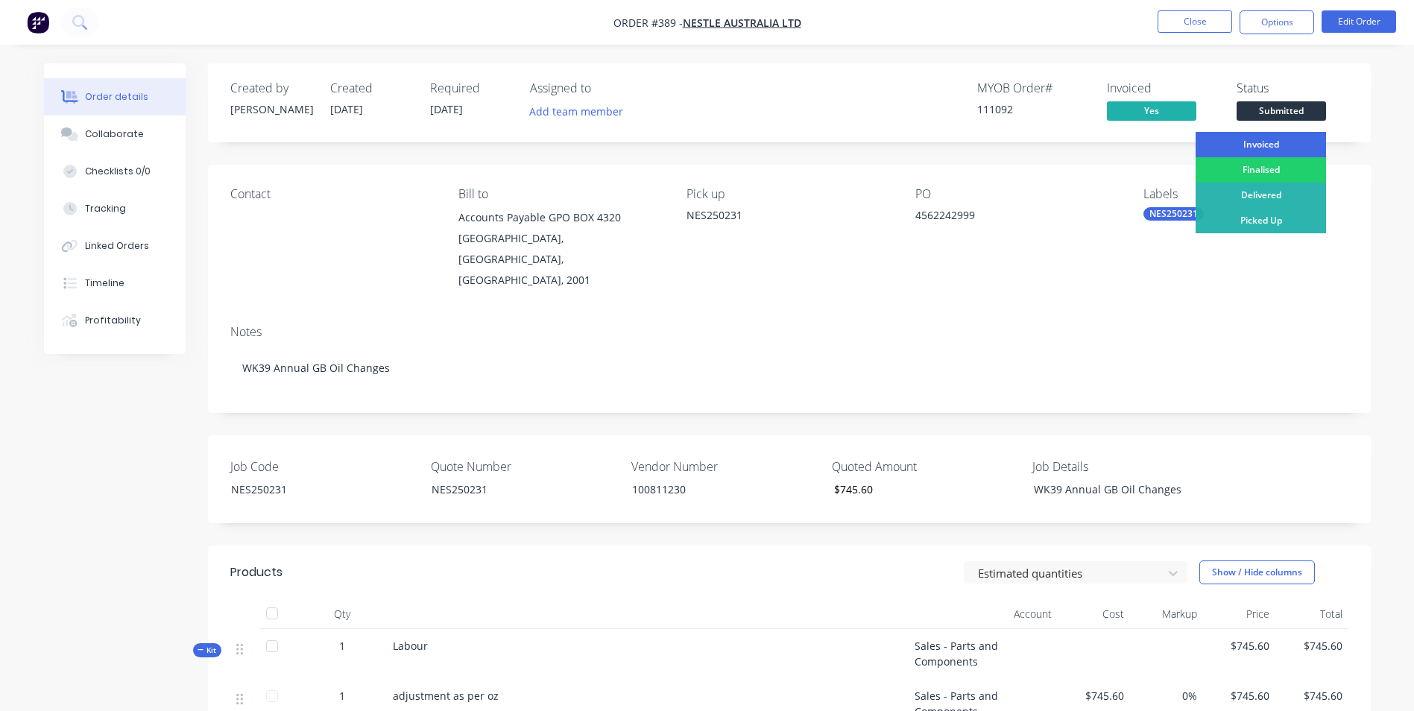
click at [1291, 139] on div "Invoiced" at bounding box center [1261, 144] width 130 height 25
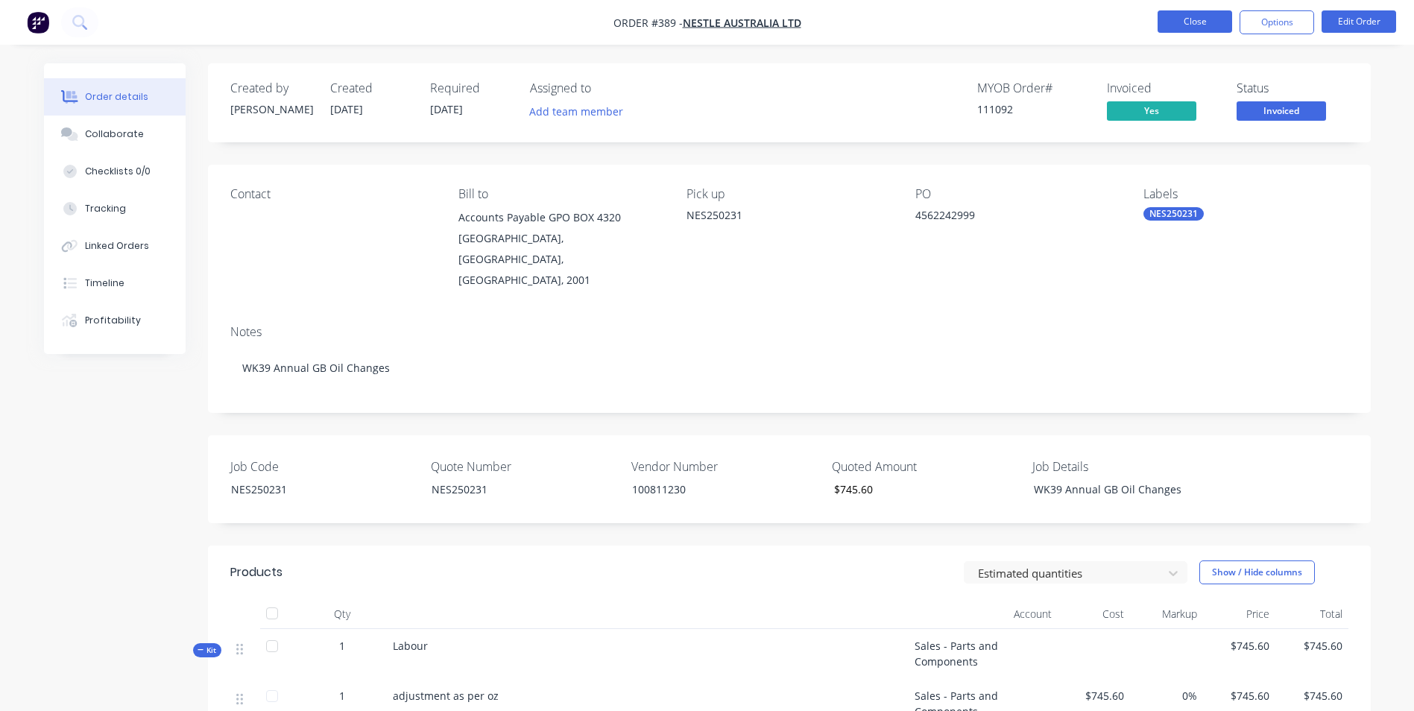
click at [1187, 22] on button "Close" at bounding box center [1195, 21] width 75 height 22
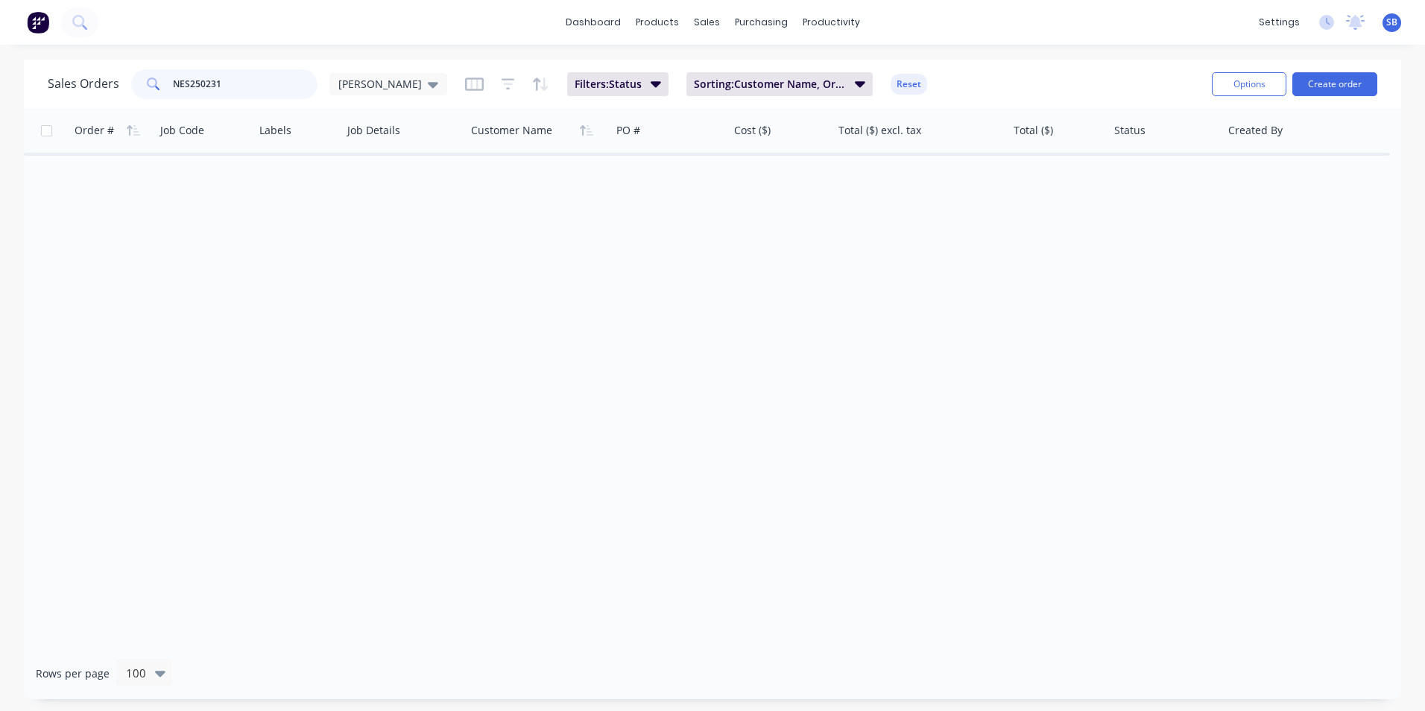
drag, startPoint x: 247, startPoint y: 83, endPoint x: 10, endPoint y: 50, distance: 238.7
click at [10, 50] on div "dashboard products sales purchasing productivity dashboard products Product Cat…" at bounding box center [712, 355] width 1425 height 711
click at [223, 83] on input "NES250231" at bounding box center [245, 84] width 145 height 30
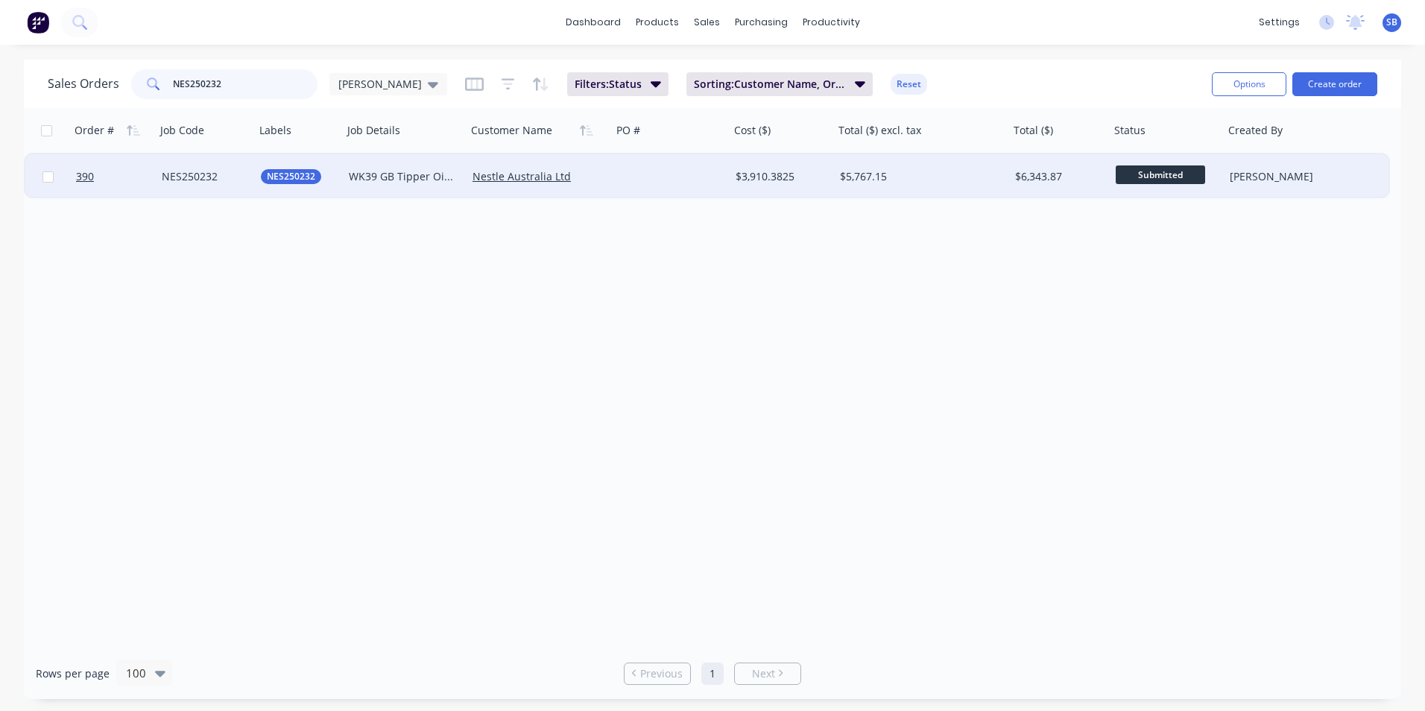
type input "NES250232"
click at [1012, 183] on div "$6,343.87" at bounding box center [1059, 176] width 101 height 45
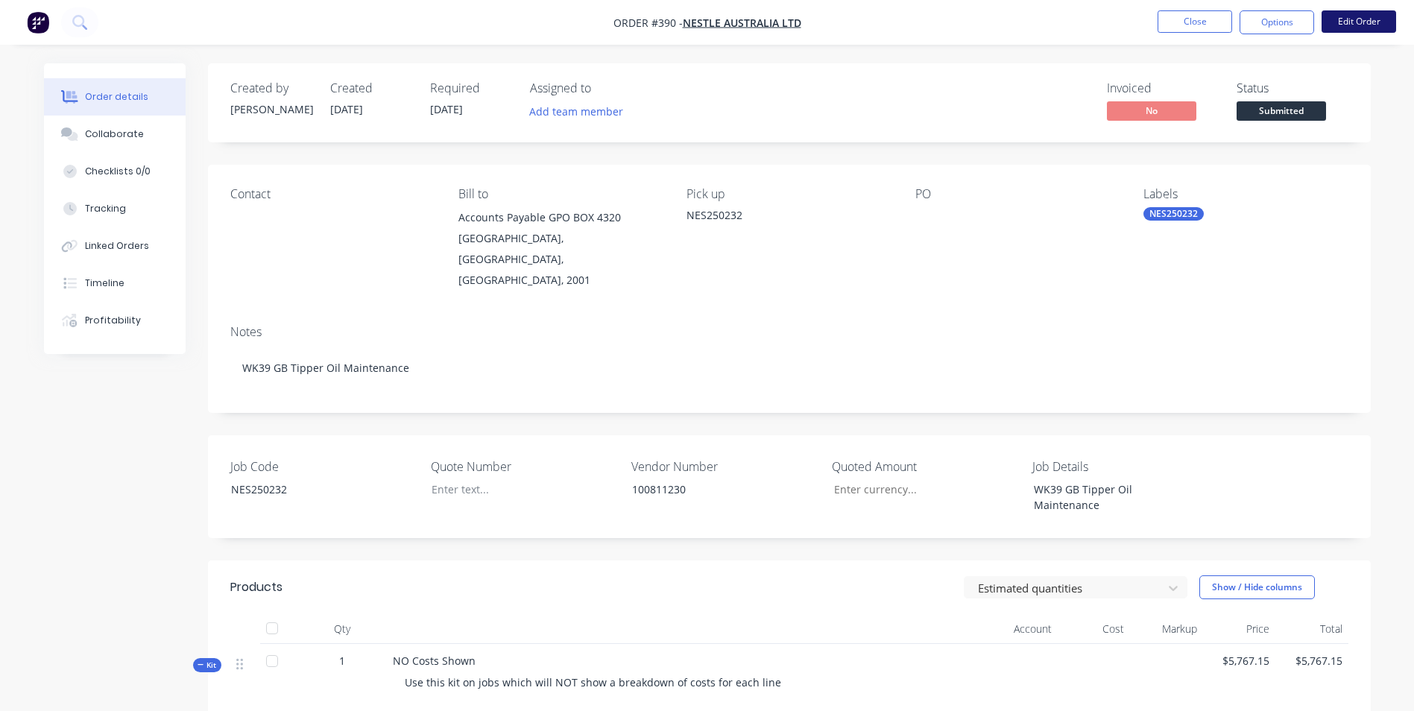
click at [1364, 18] on button "Edit Order" at bounding box center [1359, 21] width 75 height 22
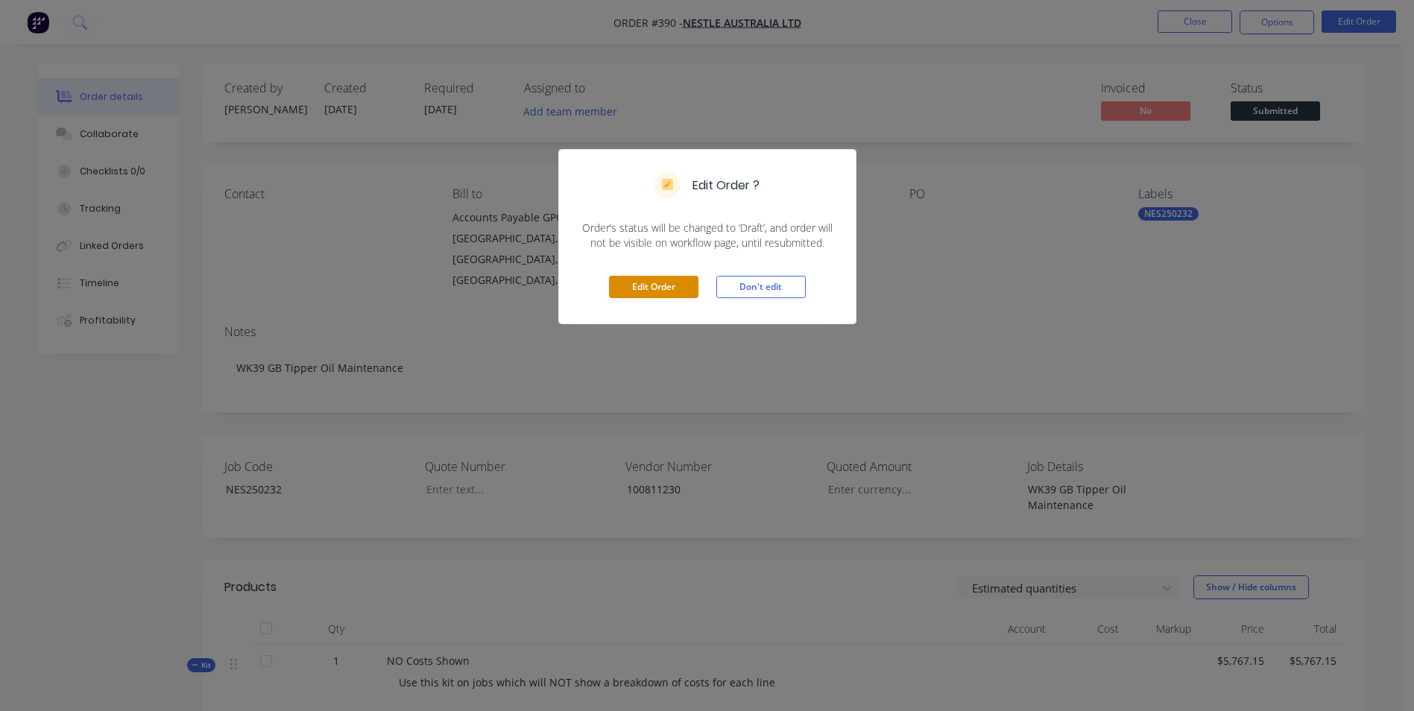
click at [655, 296] on button "Edit Order" at bounding box center [653, 287] width 89 height 22
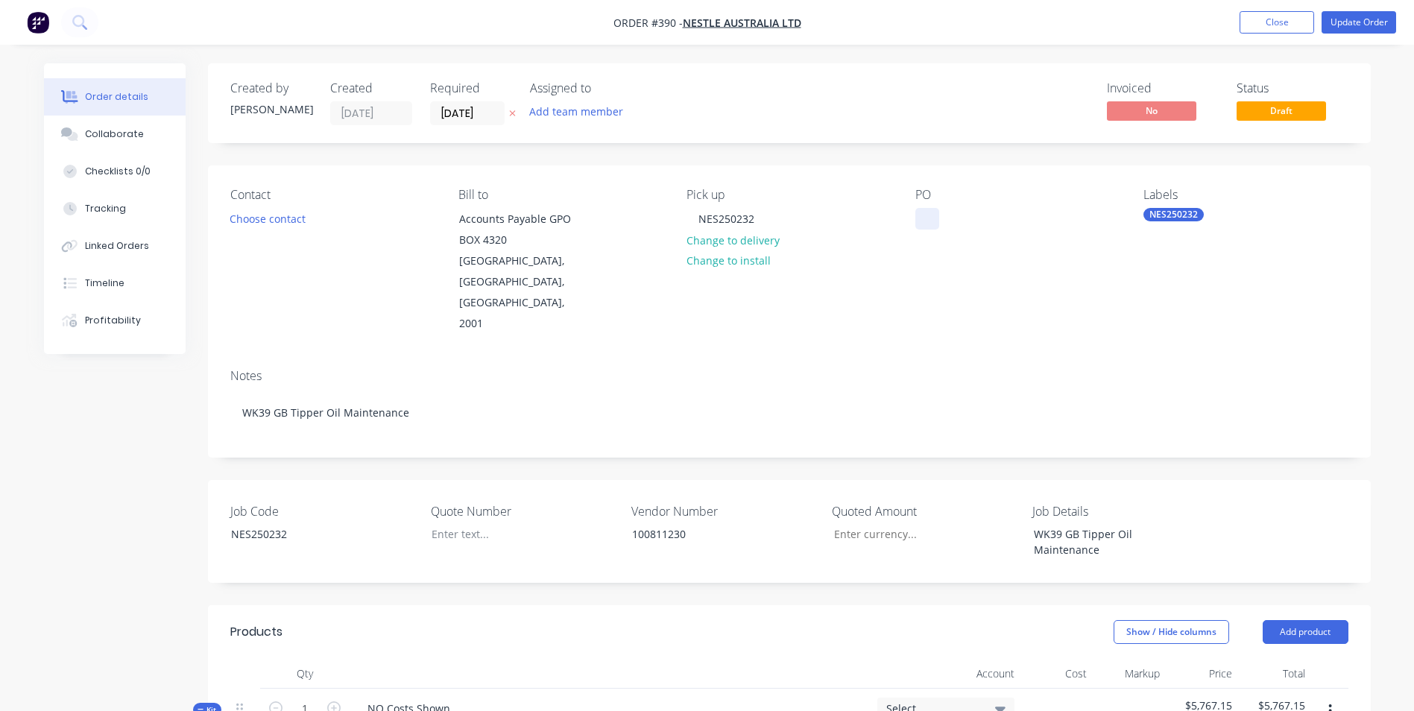
click at [930, 218] on div at bounding box center [928, 219] width 24 height 22
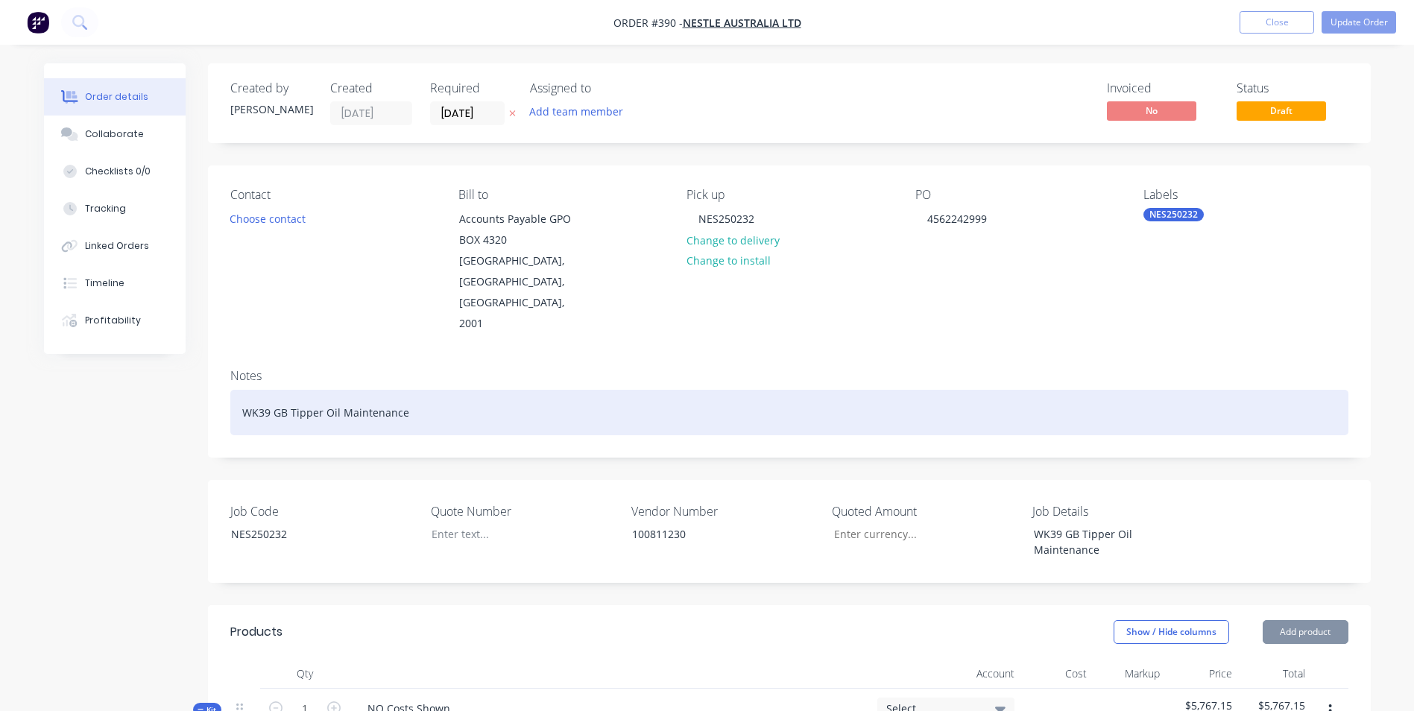
click at [681, 390] on div "WK39 GB Tipper Oil Maintenance" at bounding box center [789, 412] width 1118 height 45
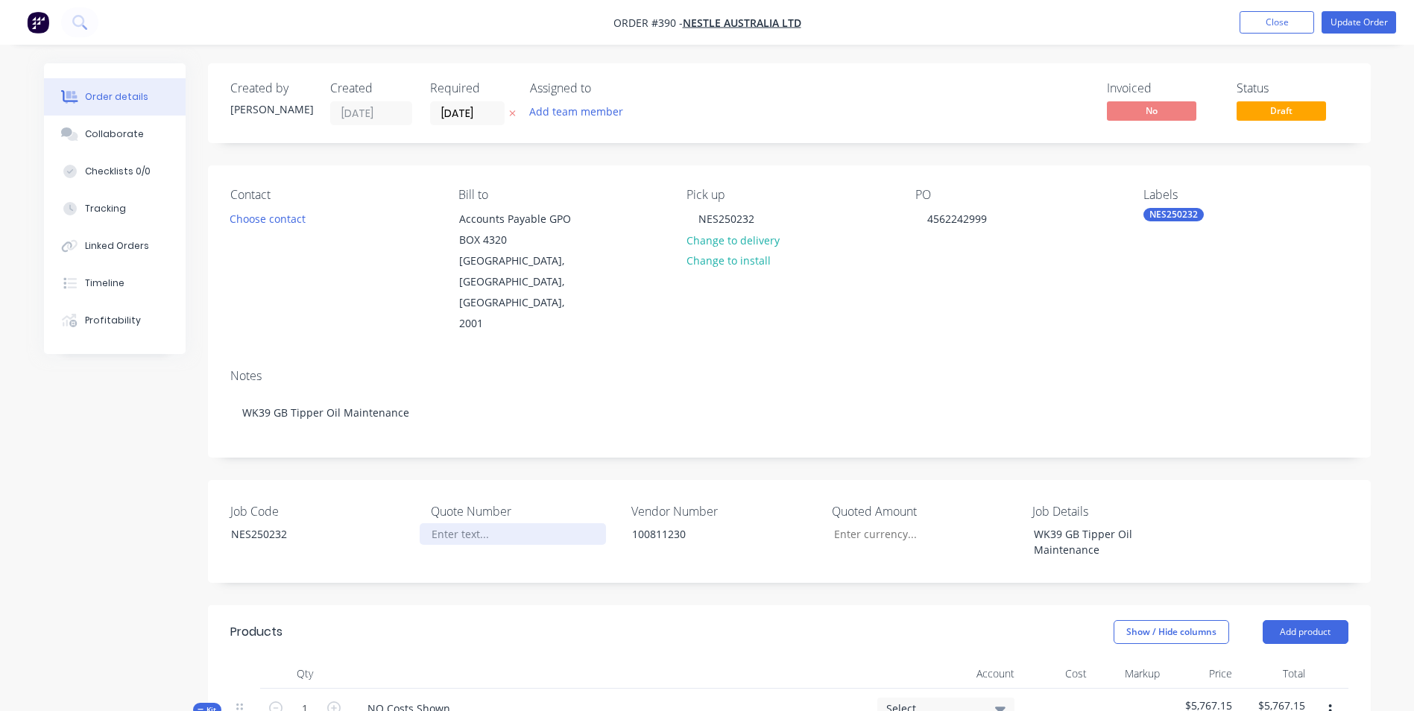
click at [482, 523] on div at bounding box center [513, 534] width 186 height 22
click at [853, 523] on input "Job Code" at bounding box center [920, 534] width 197 height 22
type input "$745.60"
click at [427, 523] on div at bounding box center [513, 534] width 186 height 22
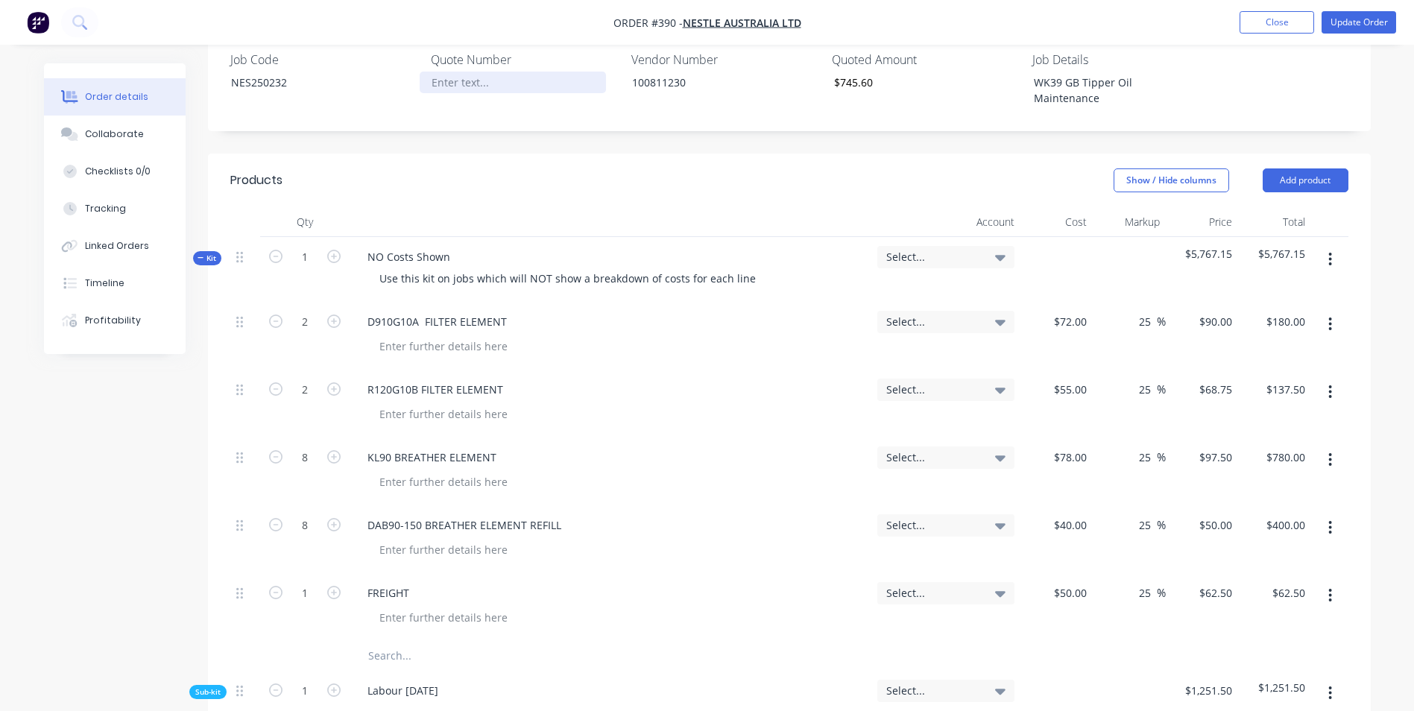
scroll to position [273, 0]
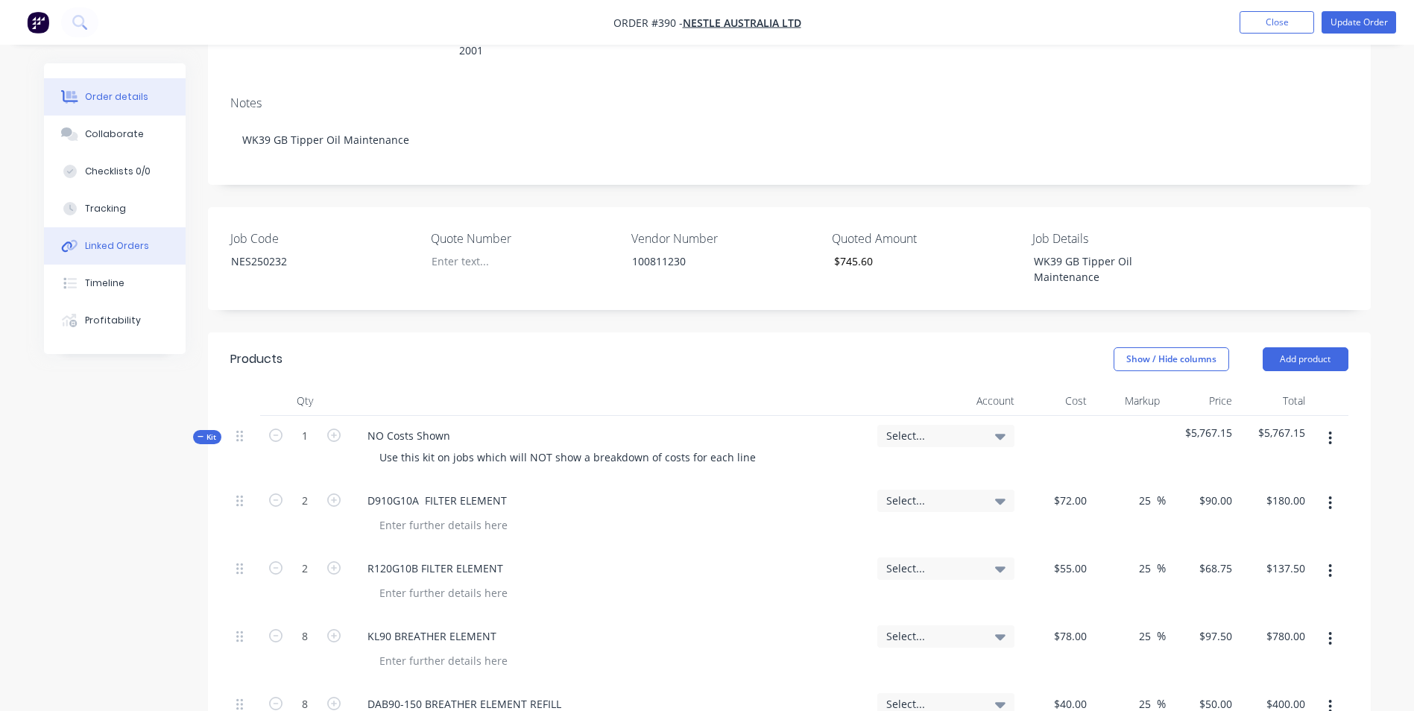
click at [142, 234] on button "Linked Orders" at bounding box center [115, 245] width 142 height 37
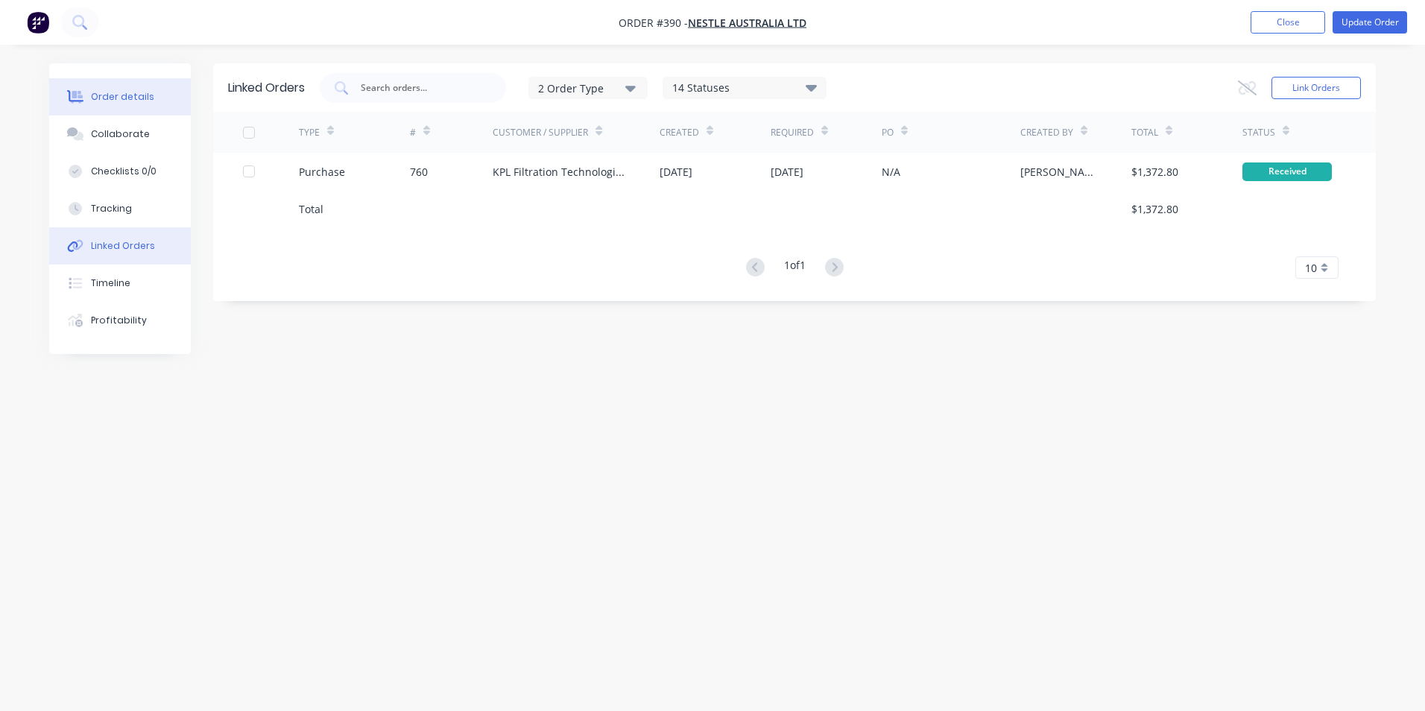
click at [128, 88] on button "Order details" at bounding box center [120, 96] width 142 height 37
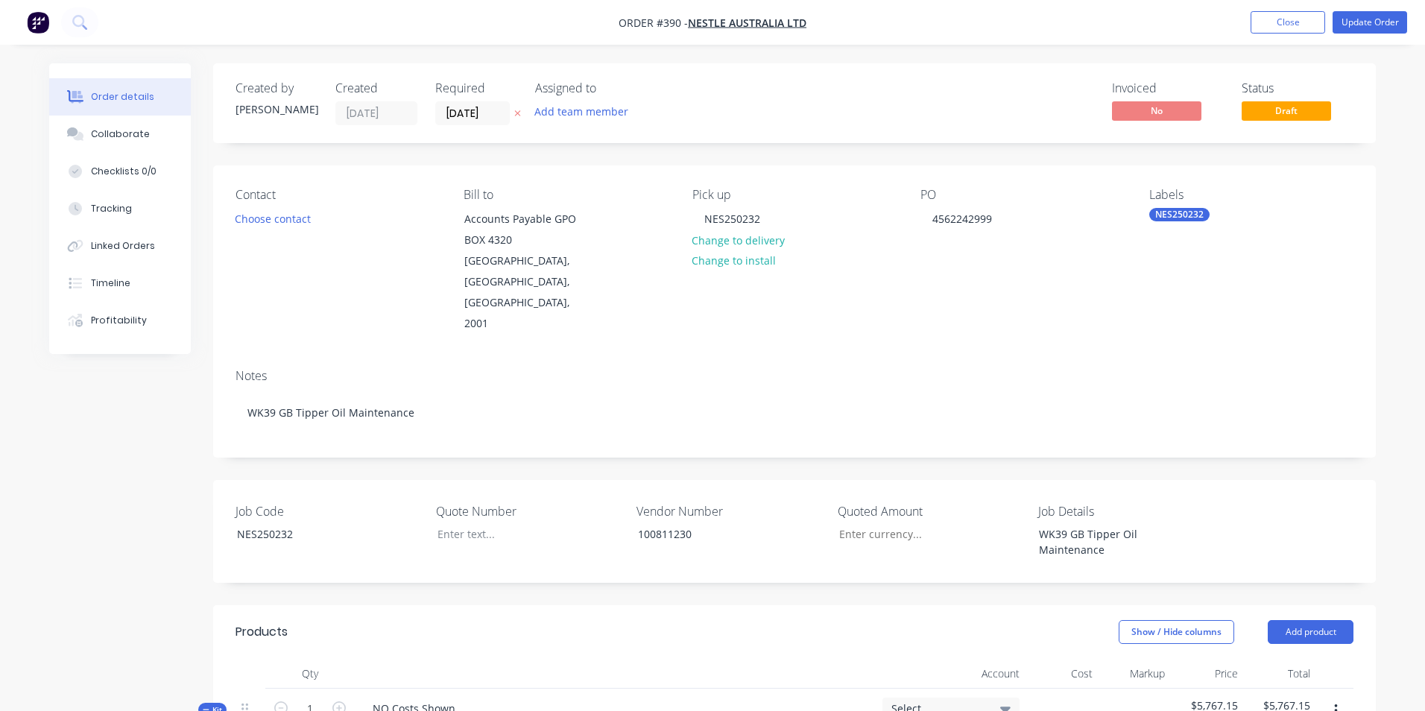
type input "$745.60"
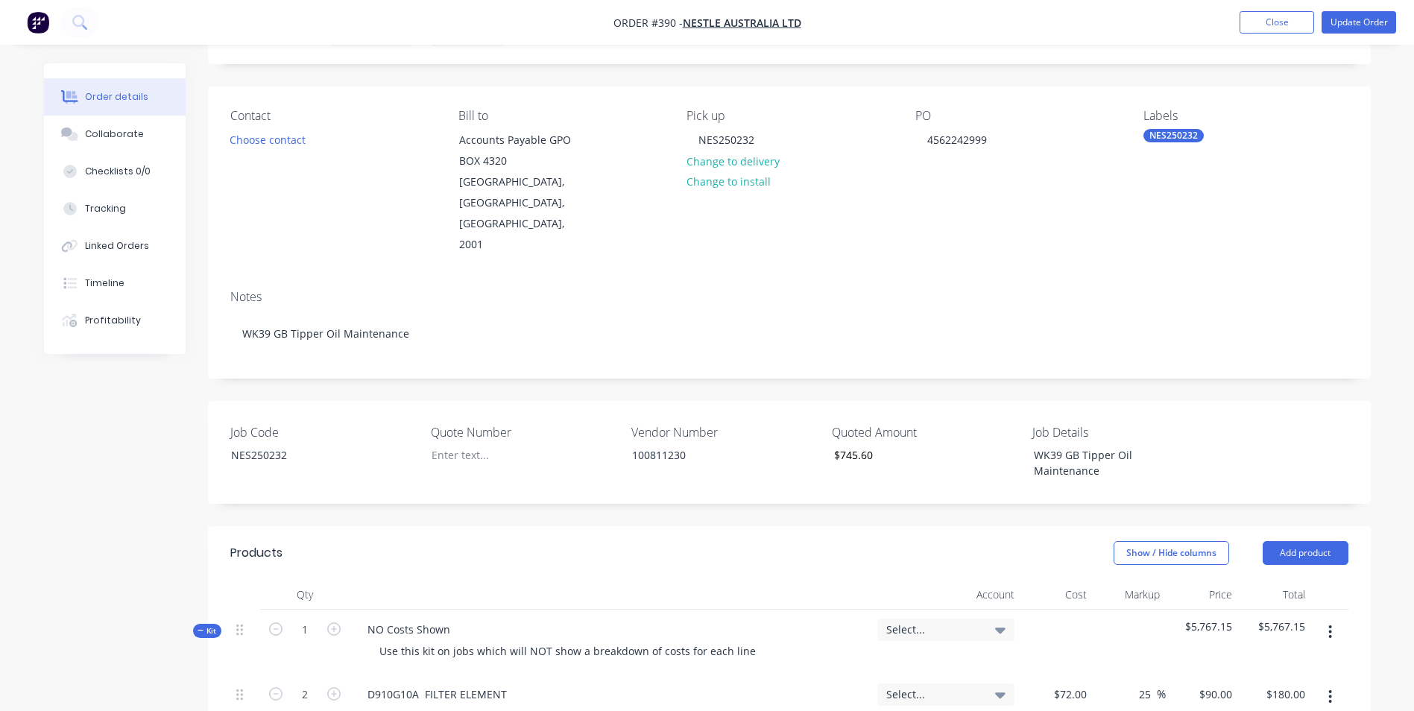
scroll to position [75, 0]
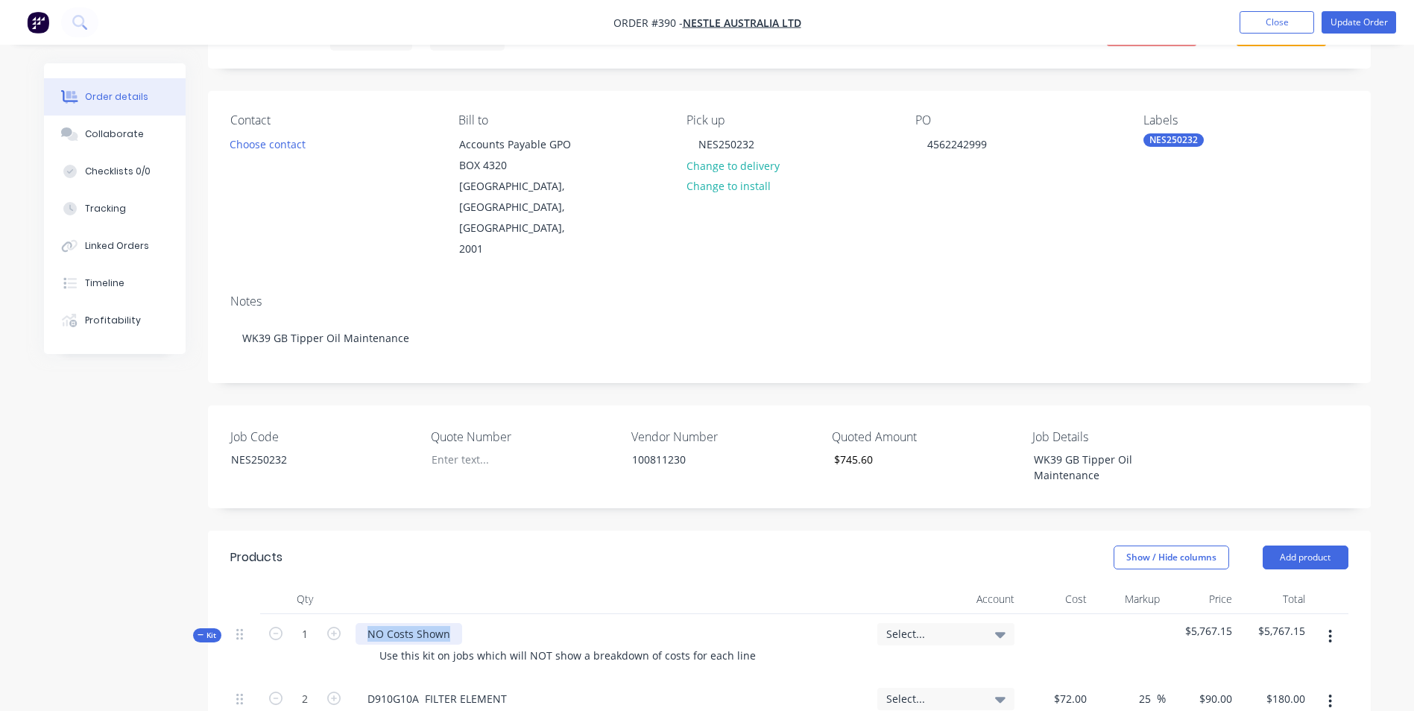
drag, startPoint x: 452, startPoint y: 574, endPoint x: 222, endPoint y: 528, distance: 234.2
click at [444, 449] on div at bounding box center [513, 460] width 186 height 22
click at [940, 623] on div "Select..." at bounding box center [945, 634] width 137 height 22
click at [911, 664] on input at bounding box center [921, 679] width 153 height 30
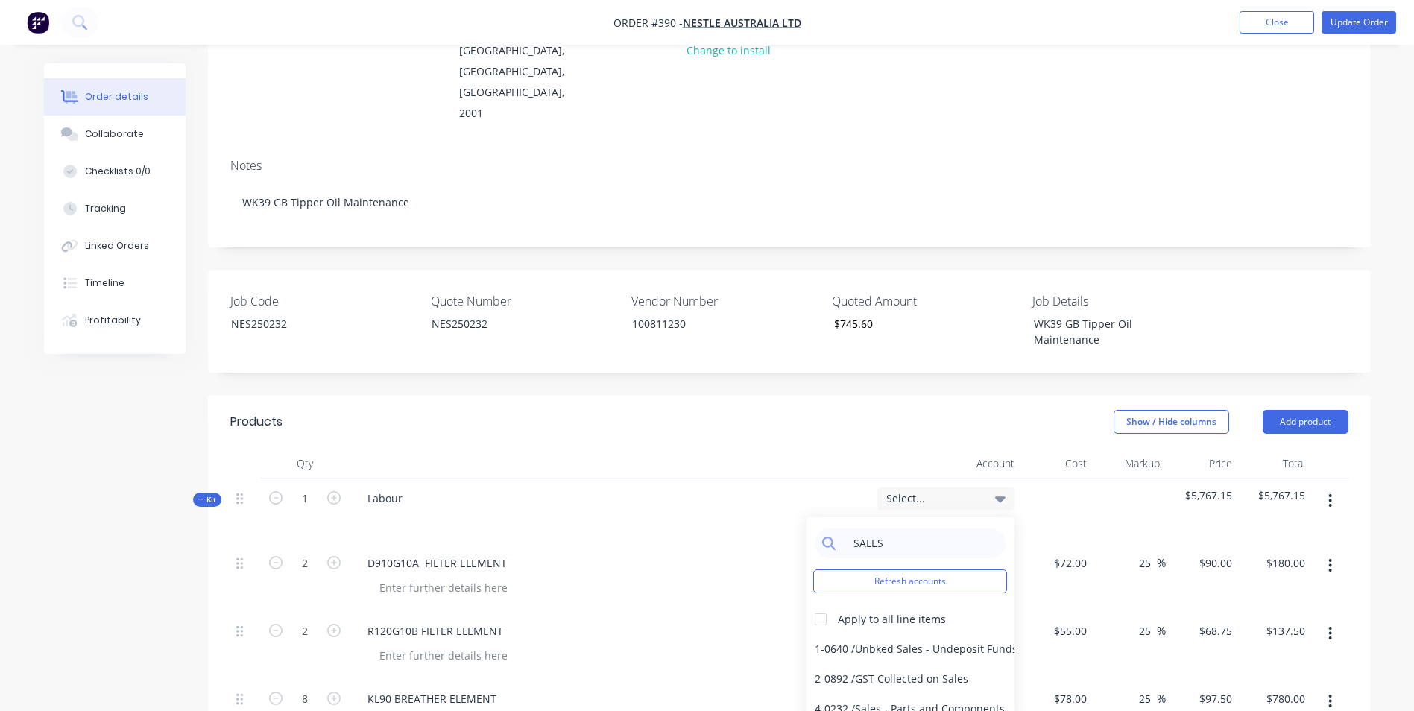
scroll to position [447, 0]
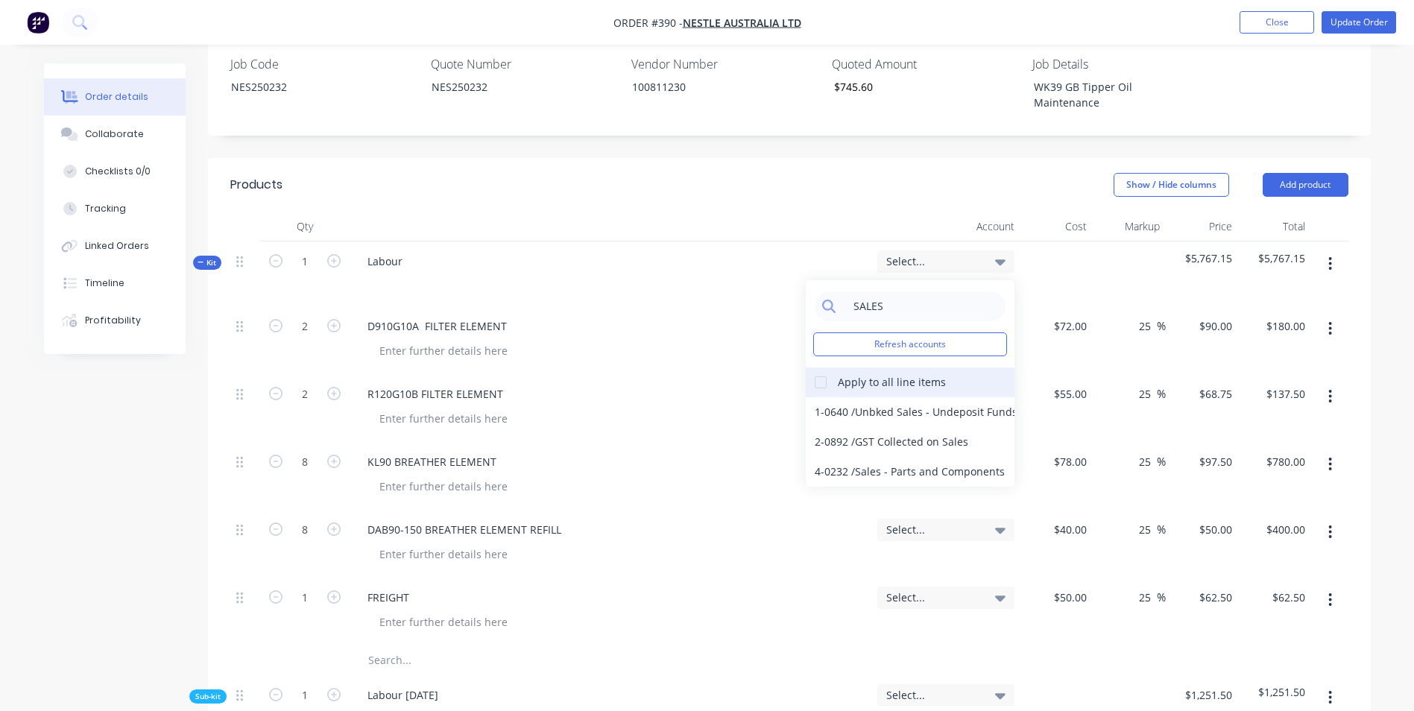
type input "SALES"
click at [832, 368] on div at bounding box center [821, 383] width 30 height 30
click at [860, 457] on div "4-0232 / Sales - Parts and Components" at bounding box center [910, 472] width 209 height 30
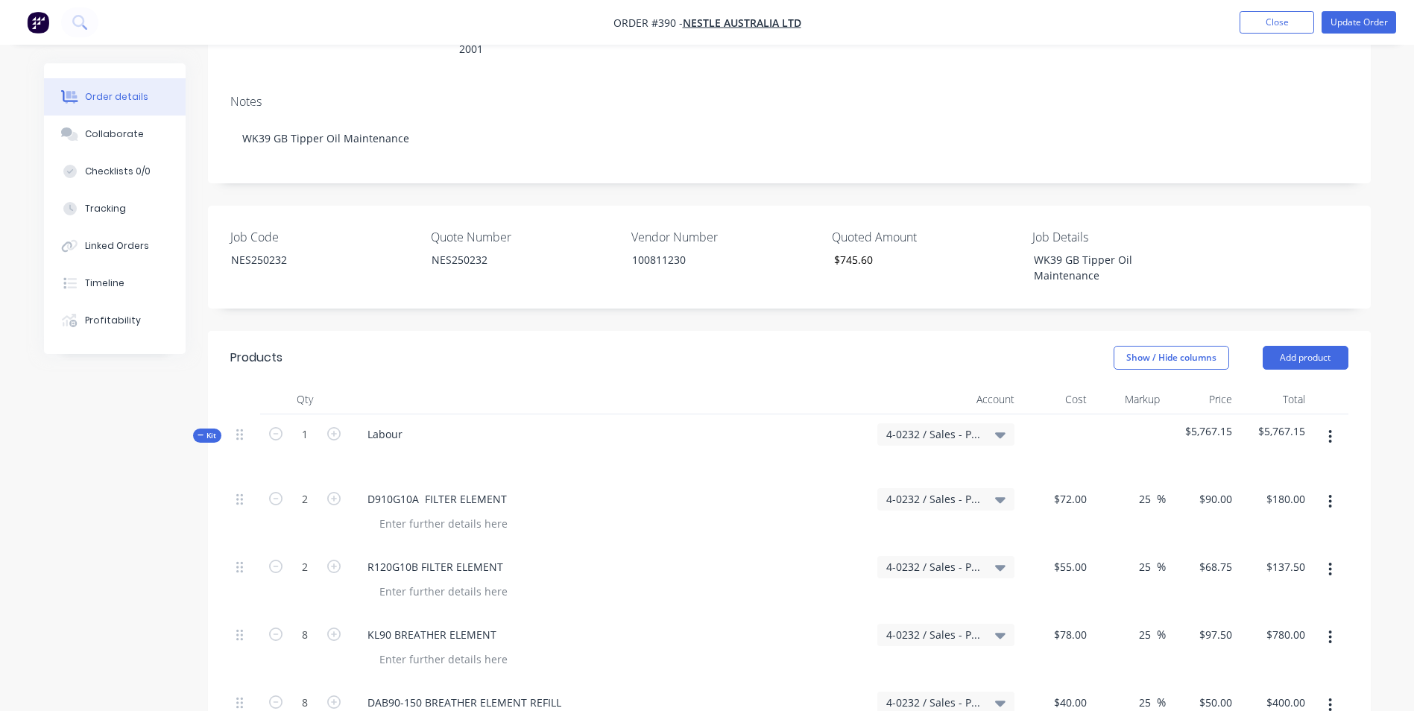
scroll to position [0, 0]
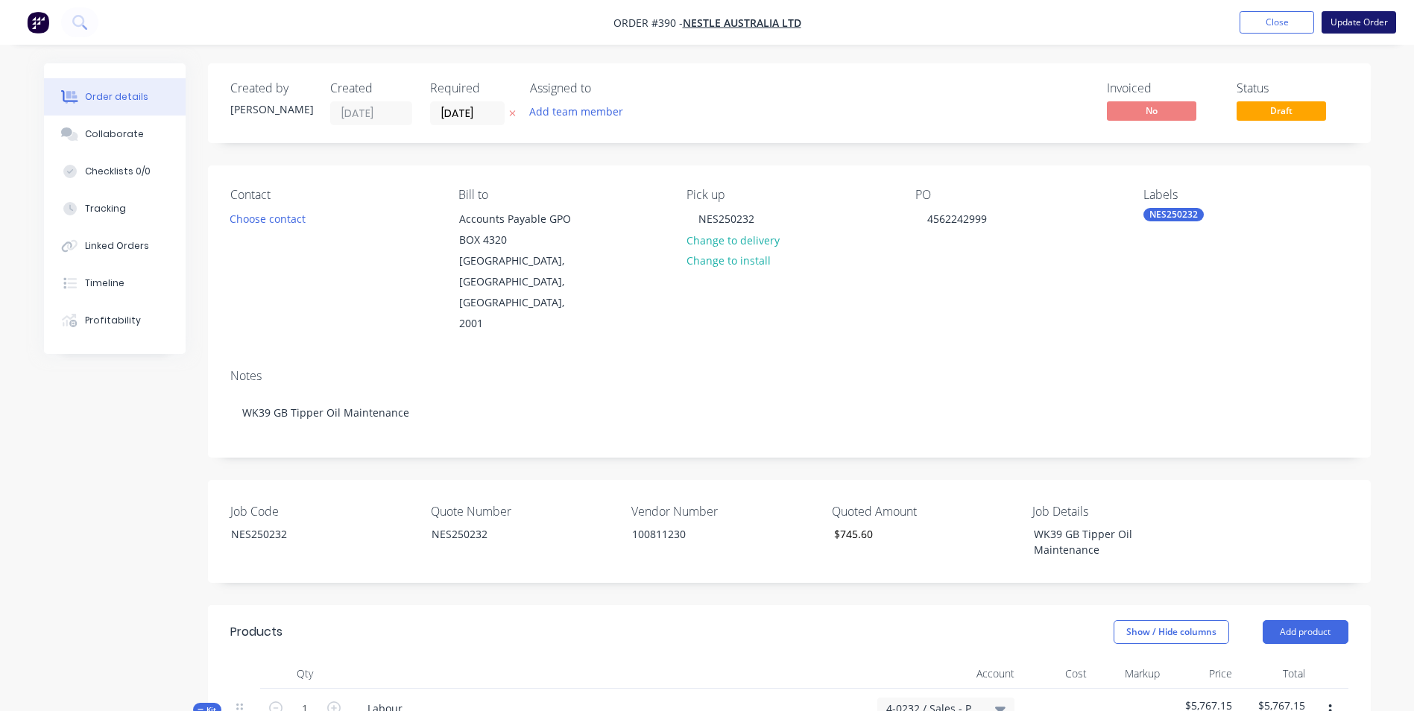
click at [1382, 16] on button "Update Order" at bounding box center [1359, 22] width 75 height 22
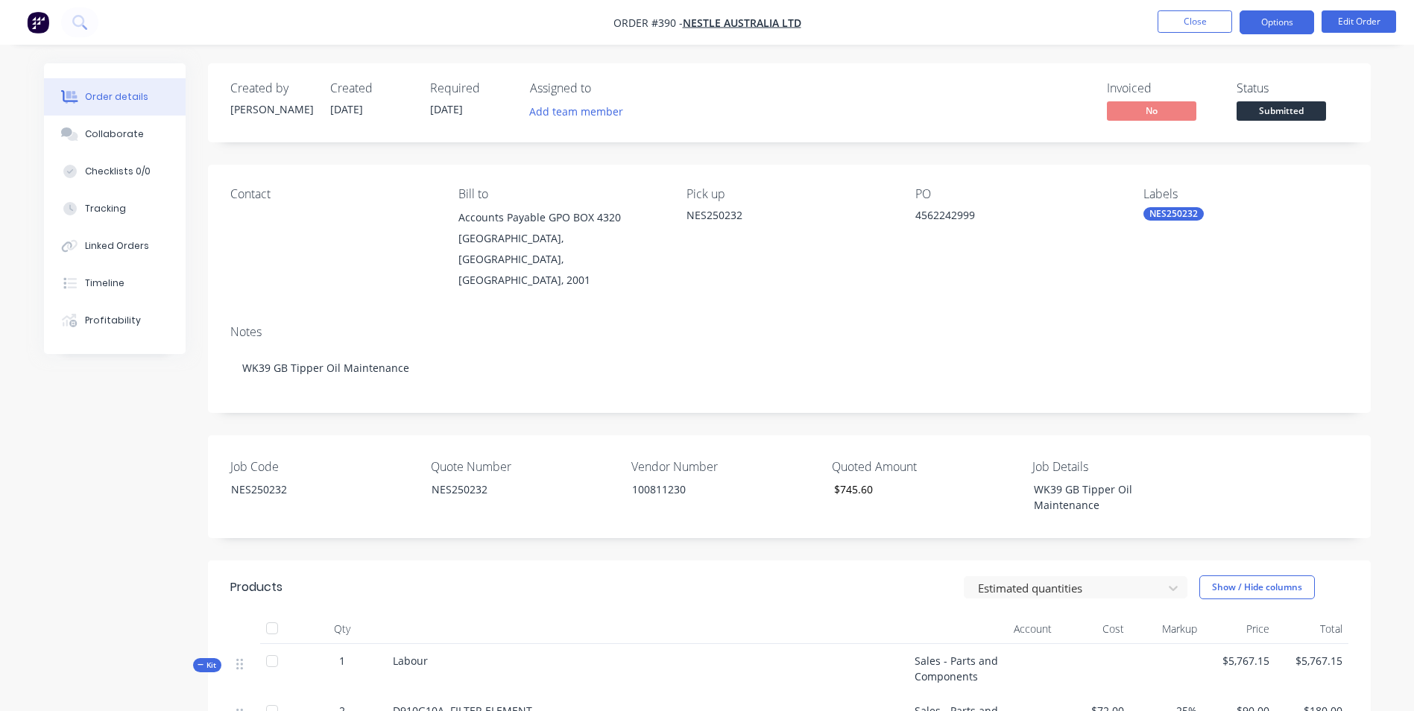
click at [1277, 28] on button "Options" at bounding box center [1277, 22] width 75 height 24
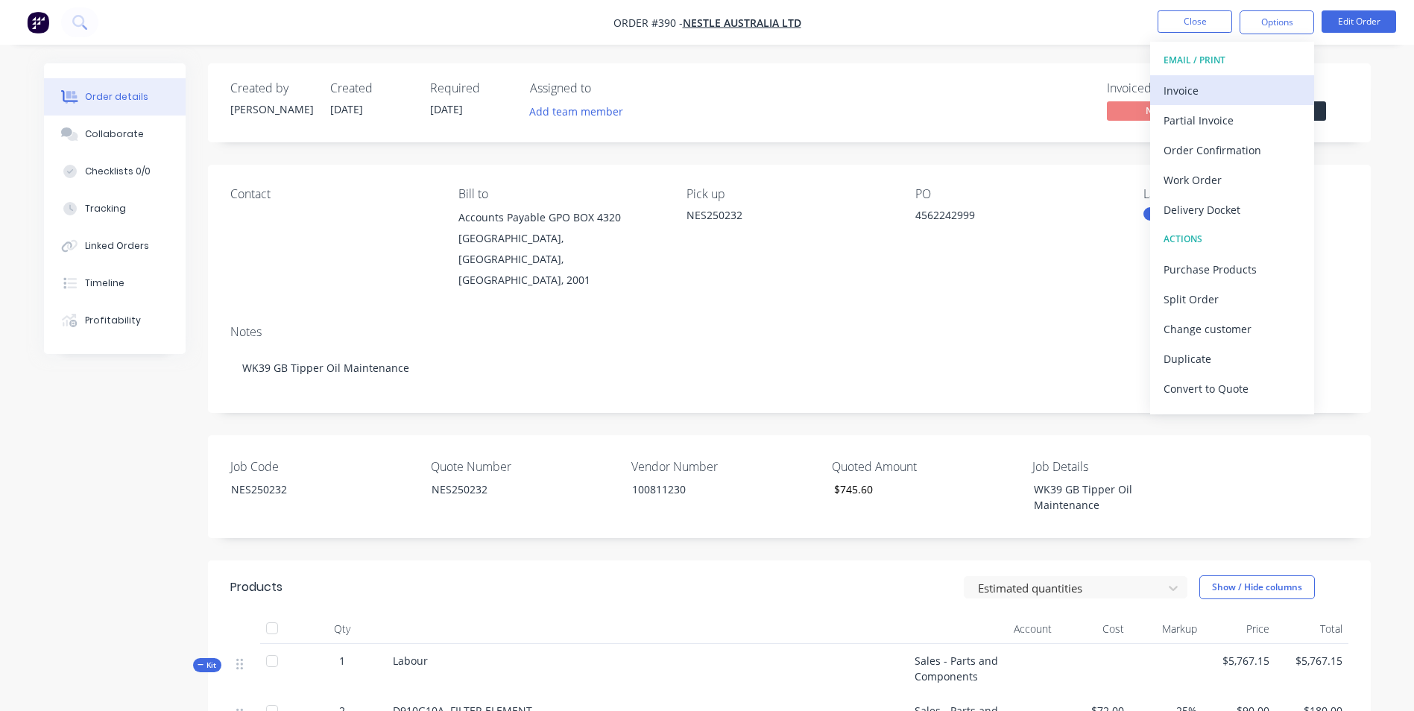
click at [1246, 95] on div "Invoice" at bounding box center [1232, 91] width 137 height 22
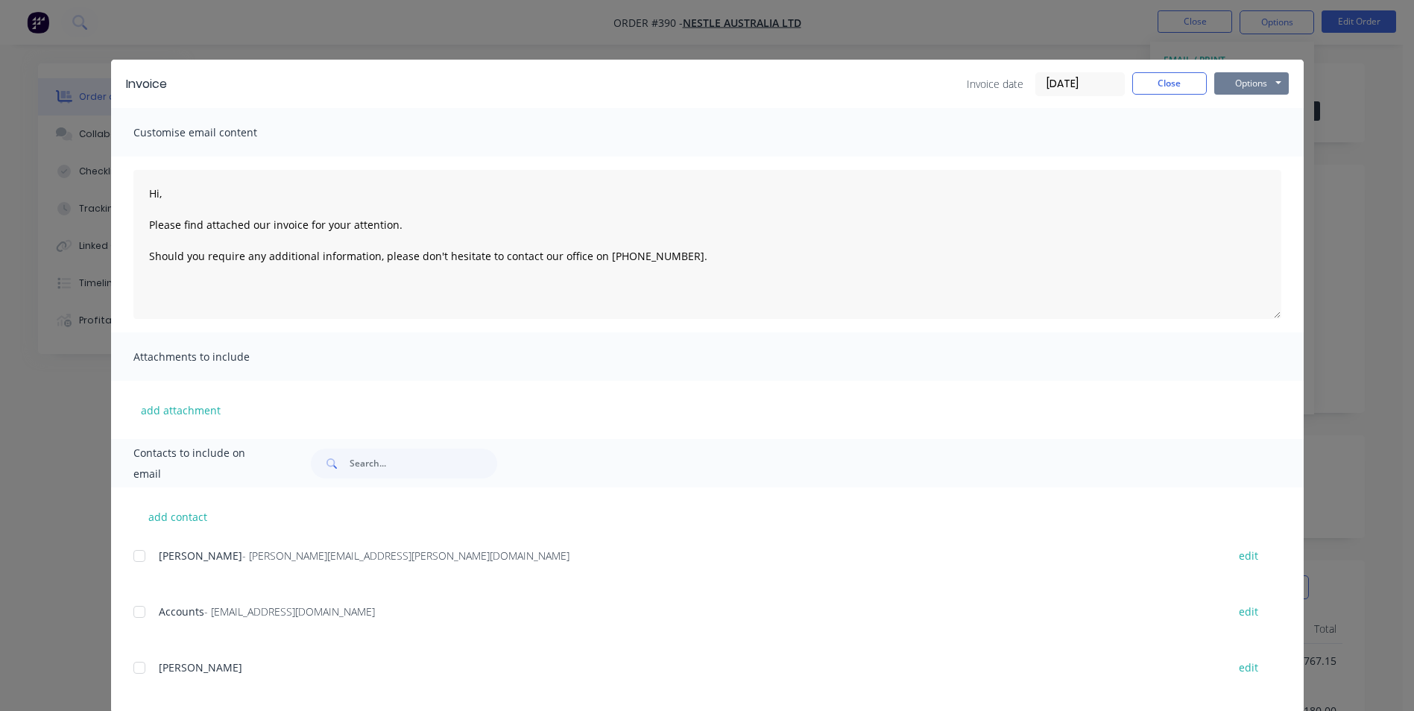
click at [1242, 84] on button "Options" at bounding box center [1251, 83] width 75 height 22
click at [1243, 126] on button "Print" at bounding box center [1261, 134] width 95 height 25
click at [1170, 81] on button "Close" at bounding box center [1169, 83] width 75 height 22
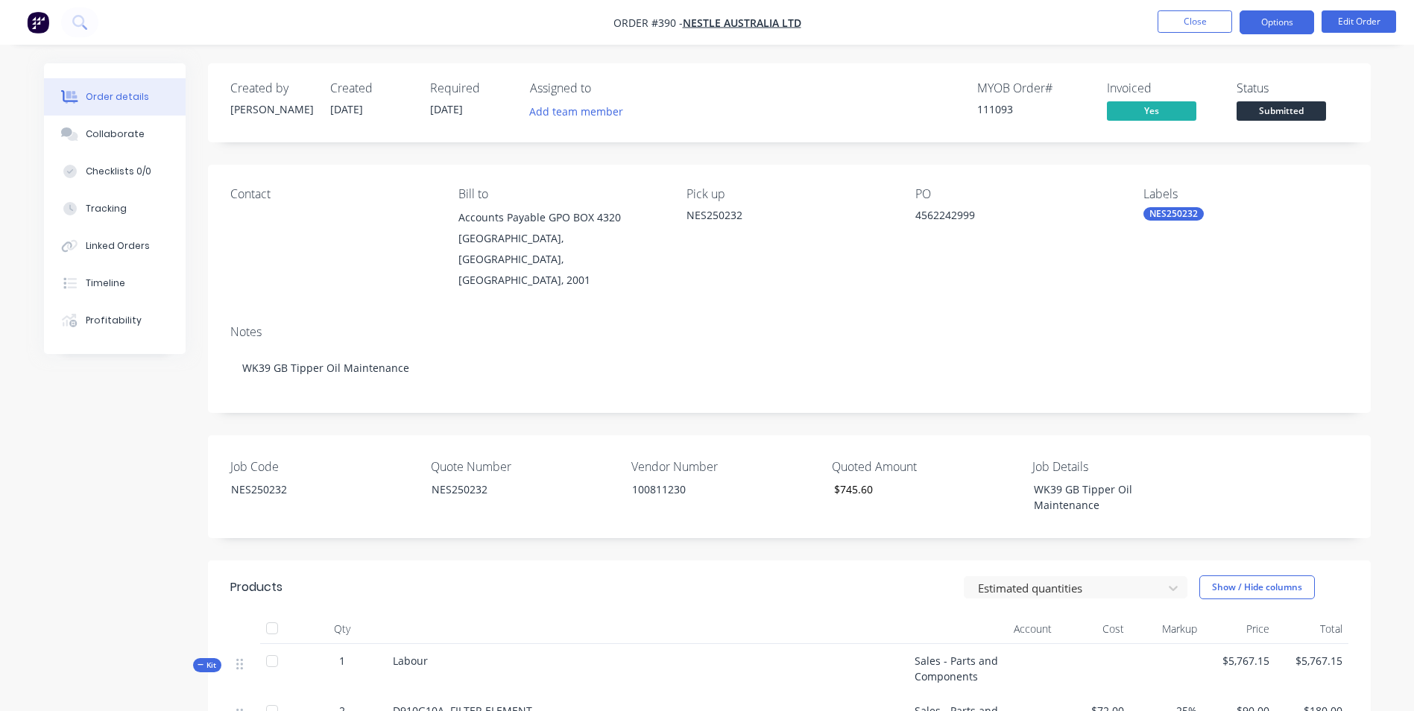
click at [1261, 25] on button "Options" at bounding box center [1277, 22] width 75 height 24
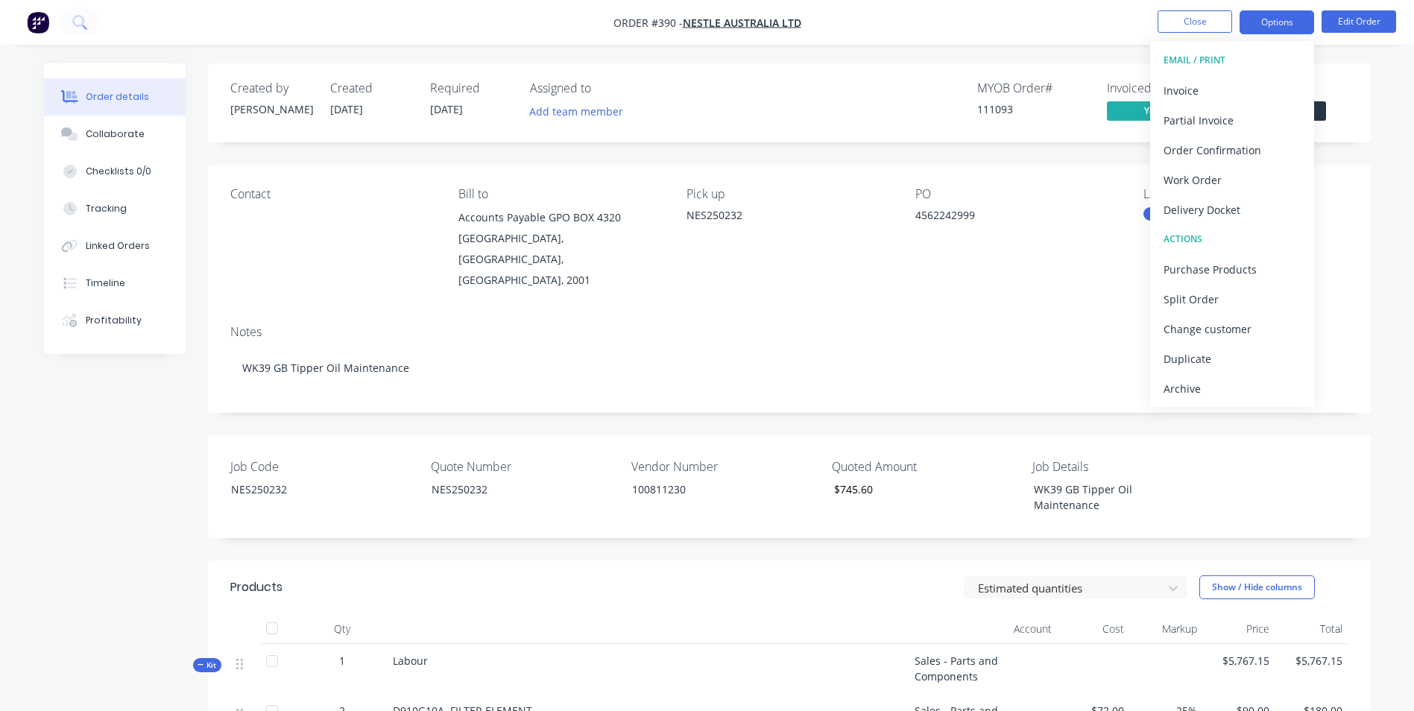
click at [1261, 25] on button "Options" at bounding box center [1277, 22] width 75 height 24
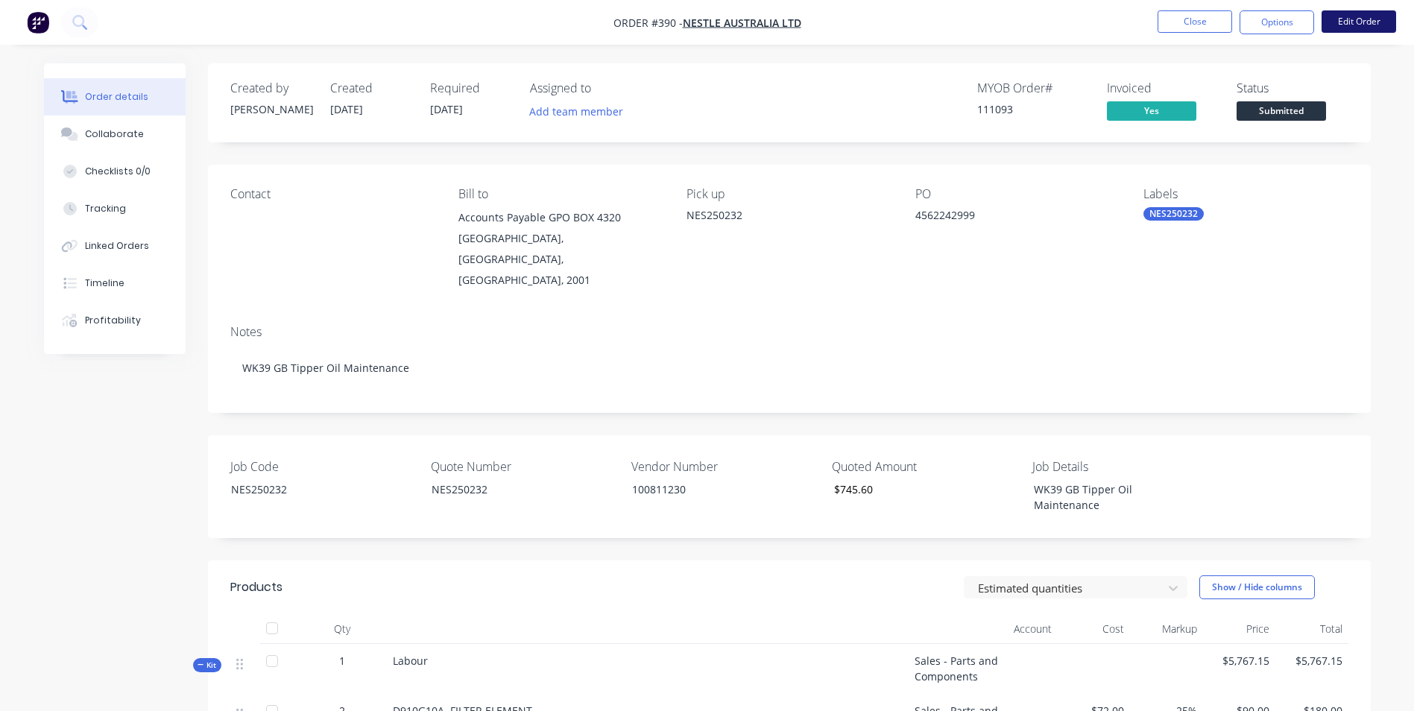
click at [1327, 25] on button "Edit Order" at bounding box center [1359, 21] width 75 height 22
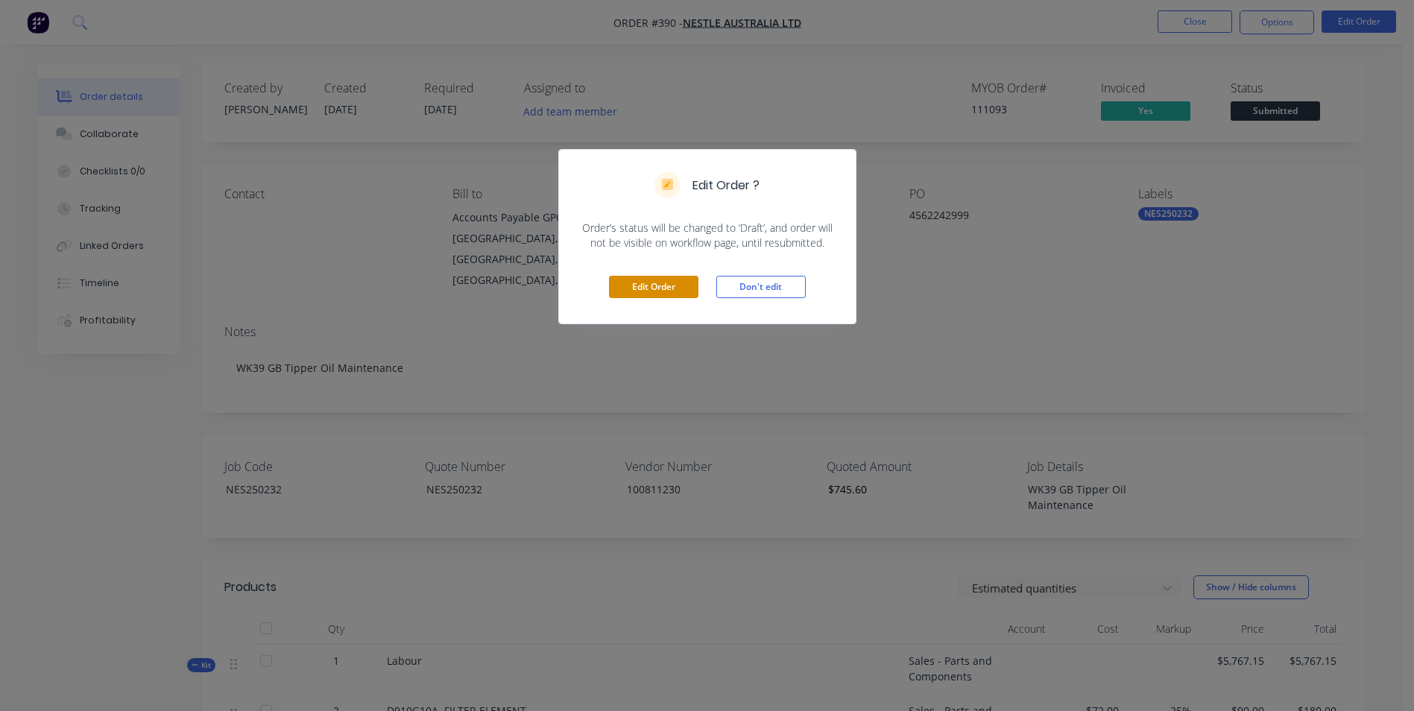
click at [620, 286] on button "Edit Order" at bounding box center [653, 287] width 89 height 22
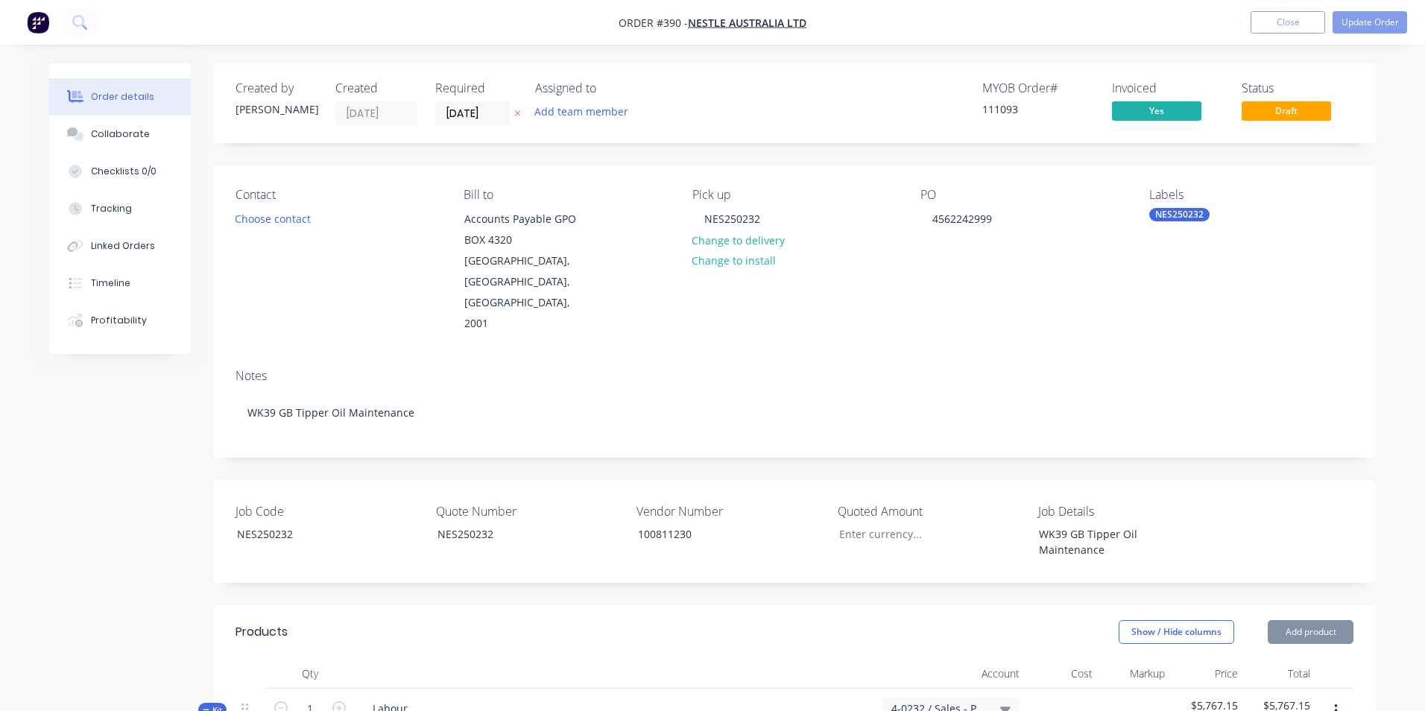
type input "$745.60"
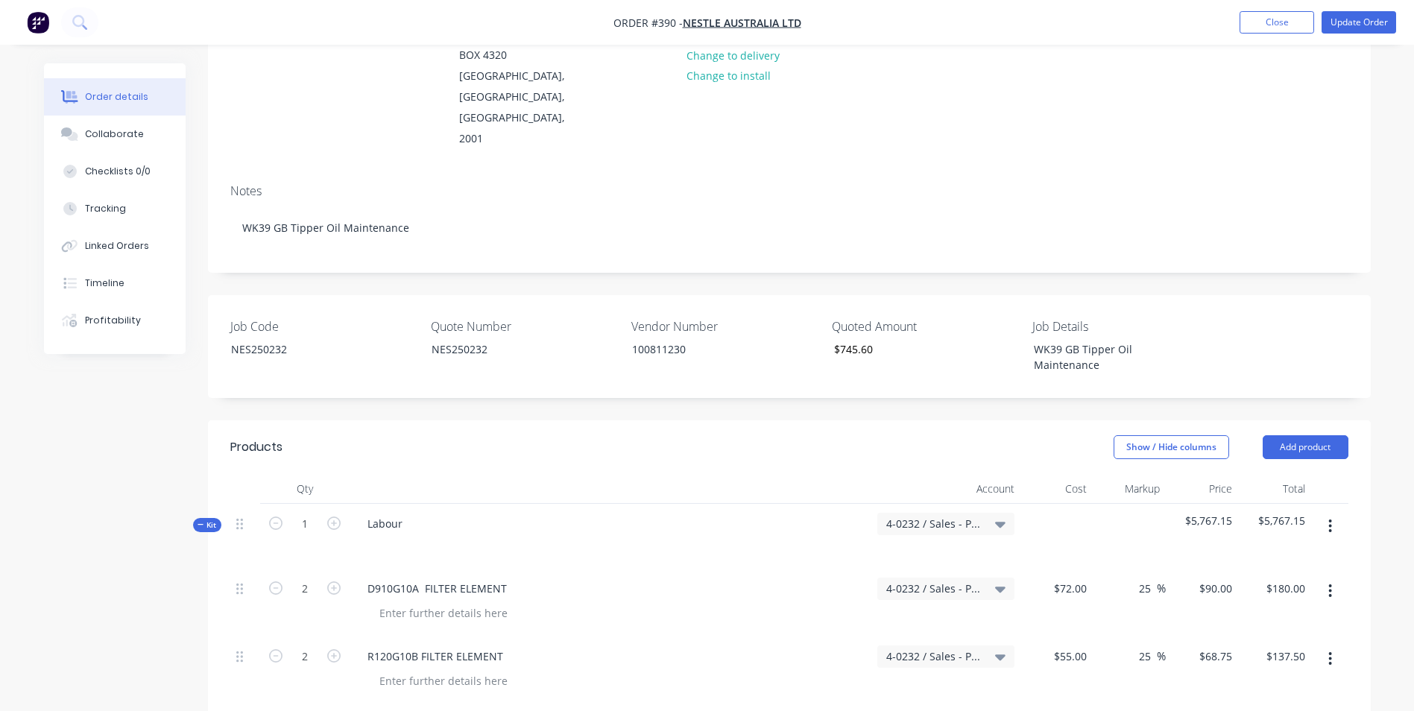
scroll to position [373, 0]
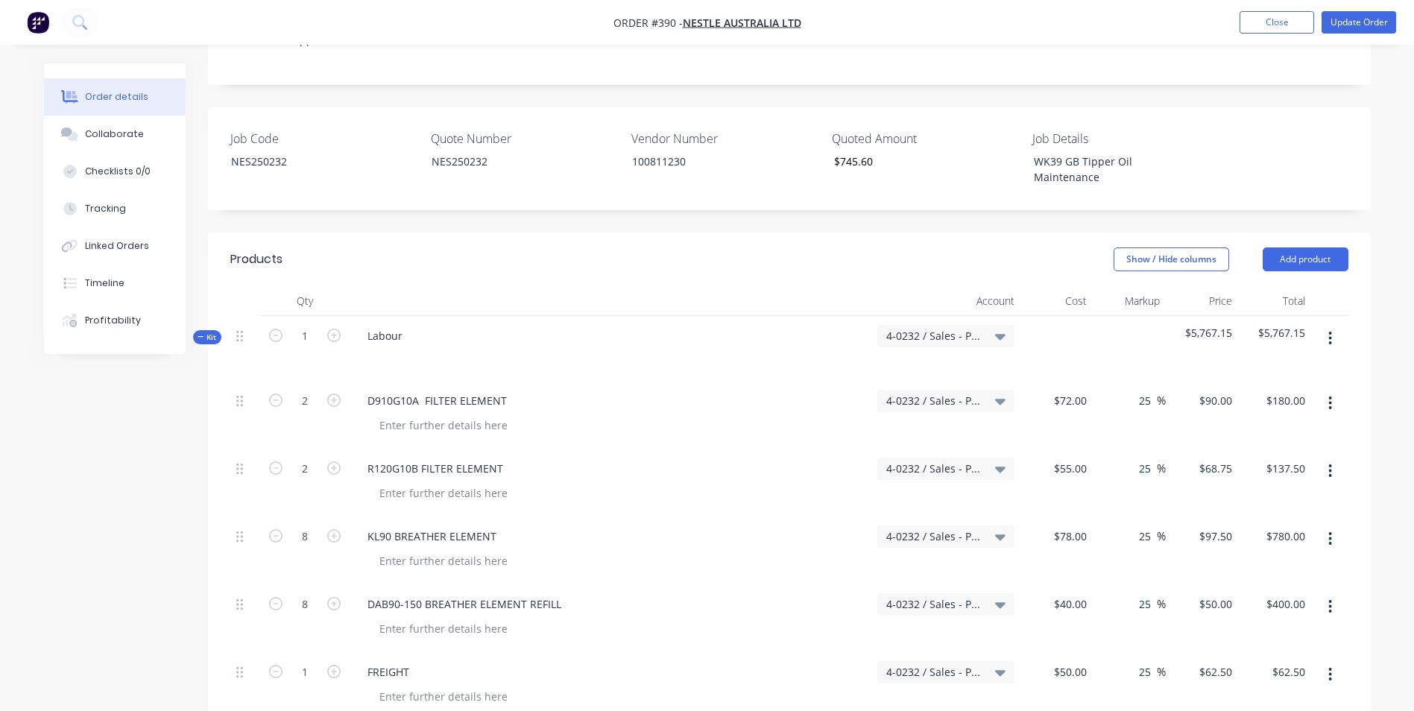
click at [403, 381] on div "D910G10A FILTER ELEMENT" at bounding box center [611, 415] width 522 height 68
drag, startPoint x: 409, startPoint y: 309, endPoint x: 385, endPoint y: 308, distance: 23.2
click at [385, 347] on div at bounding box center [611, 358] width 510 height 22
click at [383, 347] on div at bounding box center [380, 358] width 24 height 22
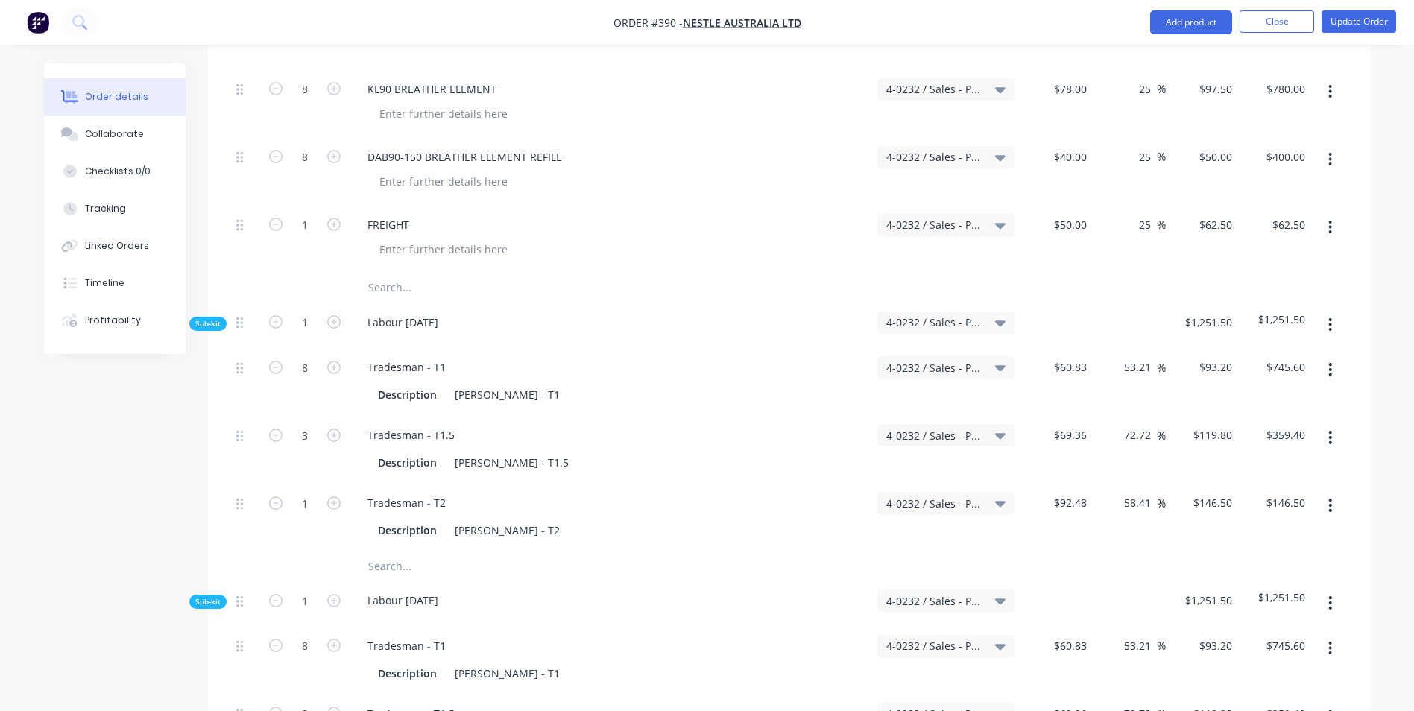
click at [391, 273] on input "text" at bounding box center [517, 288] width 298 height 30
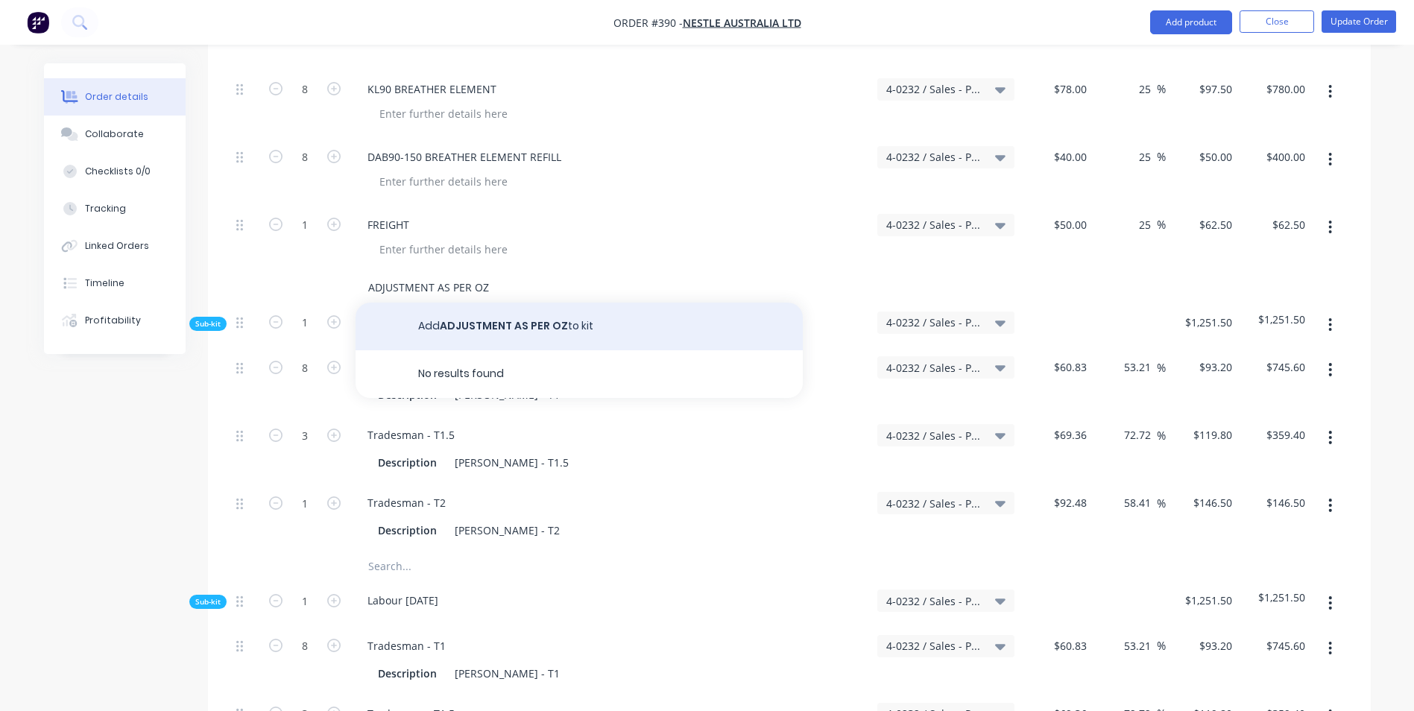
type input "ADJUSTMENT AS PER OZ"
click at [529, 303] on button "Add ADJUSTMENT AS PER OZ to kit" at bounding box center [579, 327] width 447 height 48
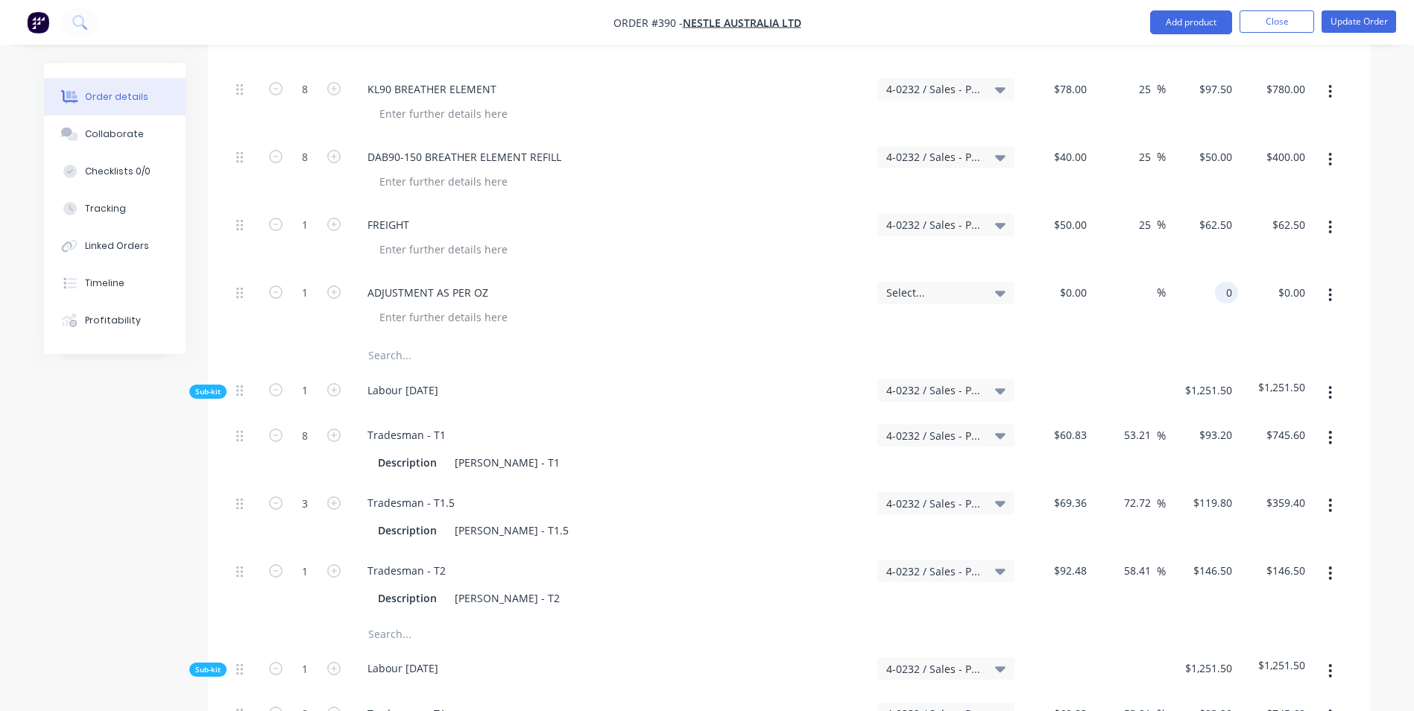
drag, startPoint x: 1203, startPoint y: 235, endPoint x: 1244, endPoint y: 235, distance: 40.3
click at [1243, 273] on div "1 ADJUSTMENT AS PER OZ Select... $0.00 $0.00 % 0 0 $0.00 $0.00" at bounding box center [789, 307] width 1118 height 68
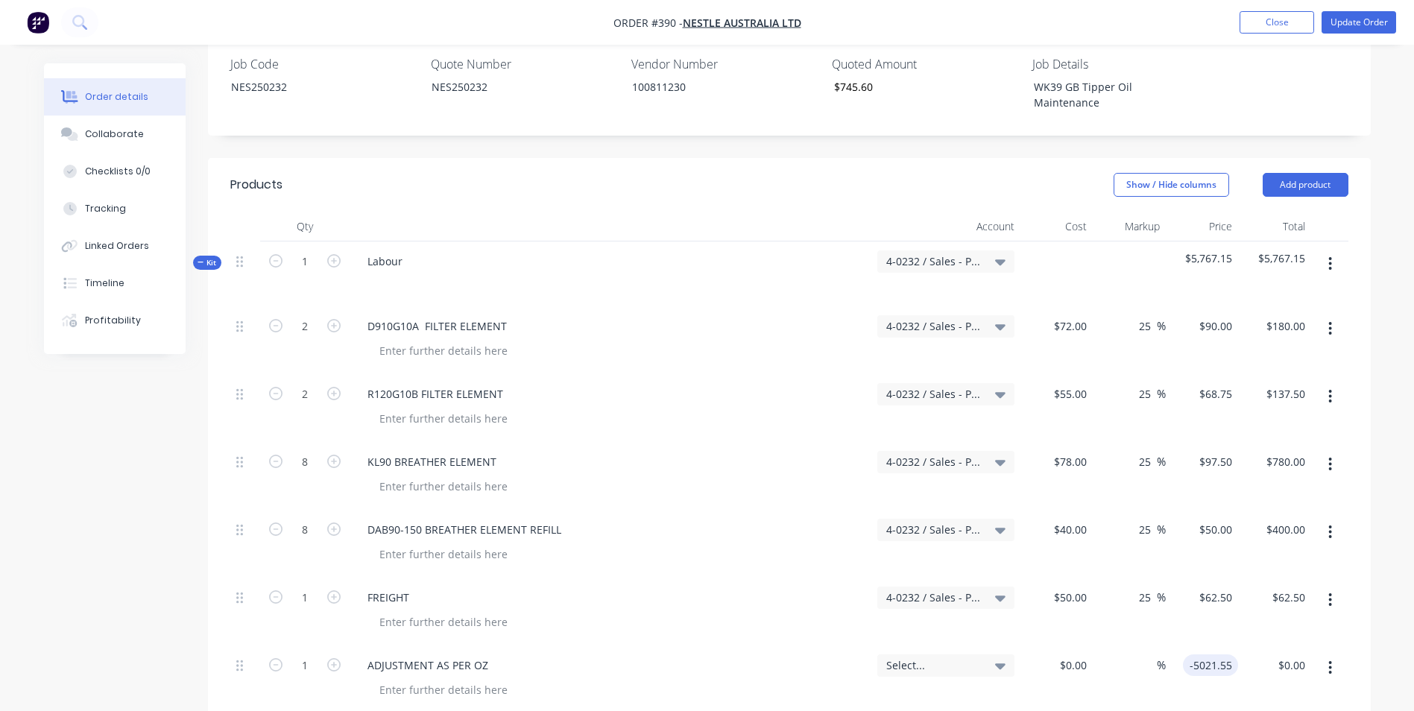
type input "$-5,021.55"
click at [1159, 646] on div "%" at bounding box center [1129, 680] width 73 height 68
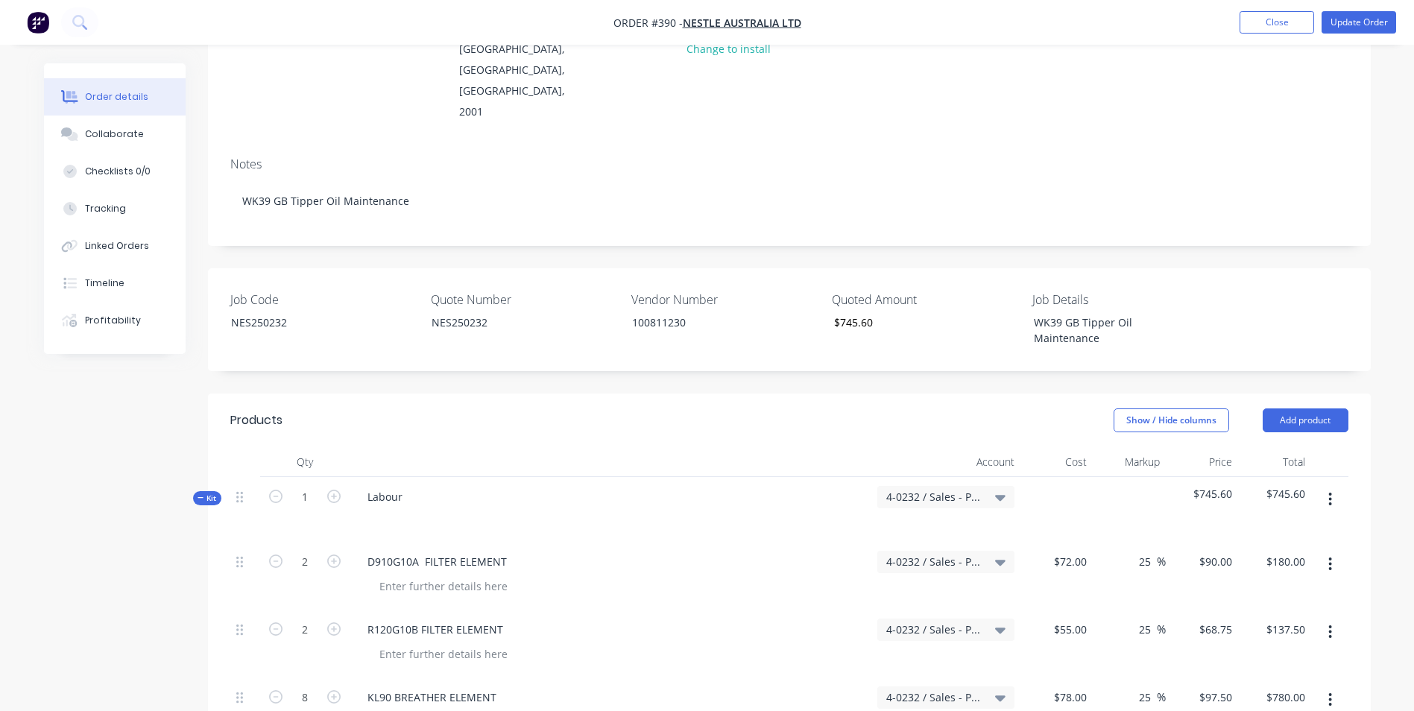
scroll to position [0, 0]
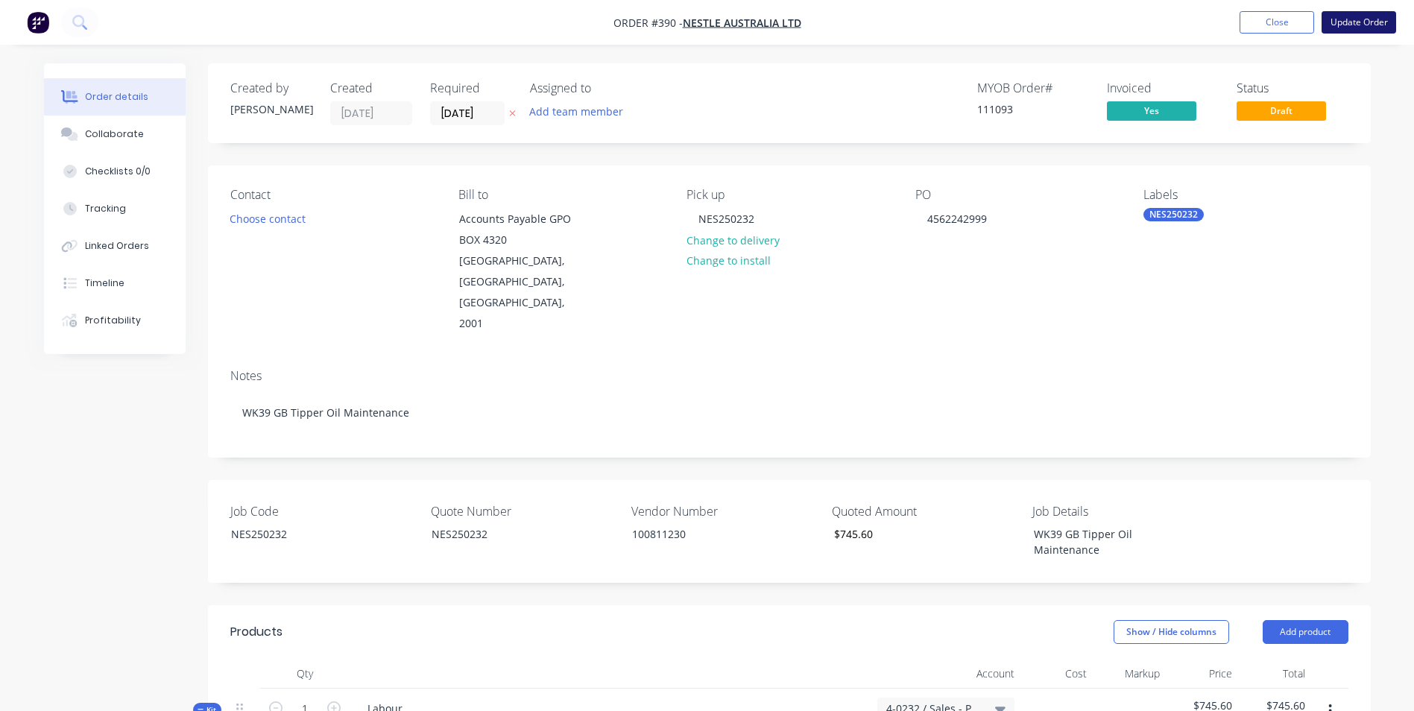
click at [1372, 15] on button "Update Order" at bounding box center [1359, 22] width 75 height 22
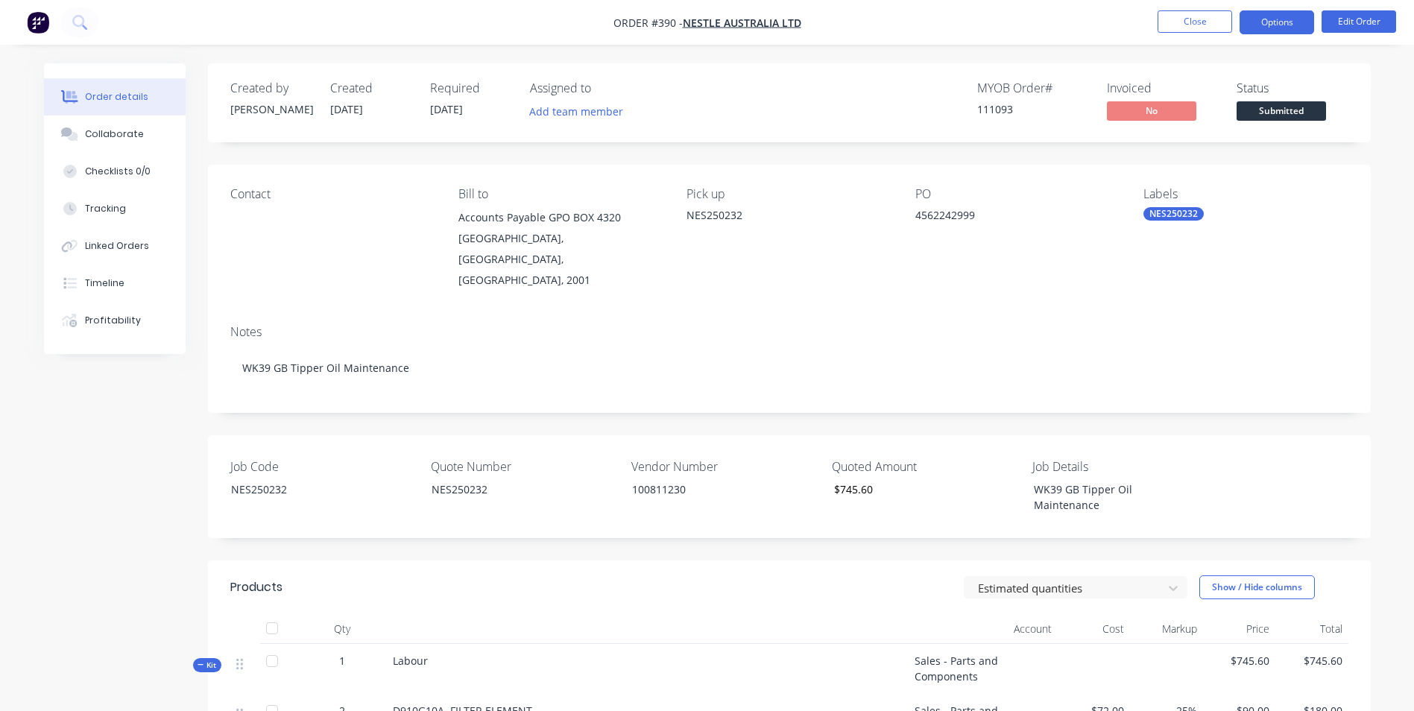
click at [1299, 28] on button "Options" at bounding box center [1277, 22] width 75 height 24
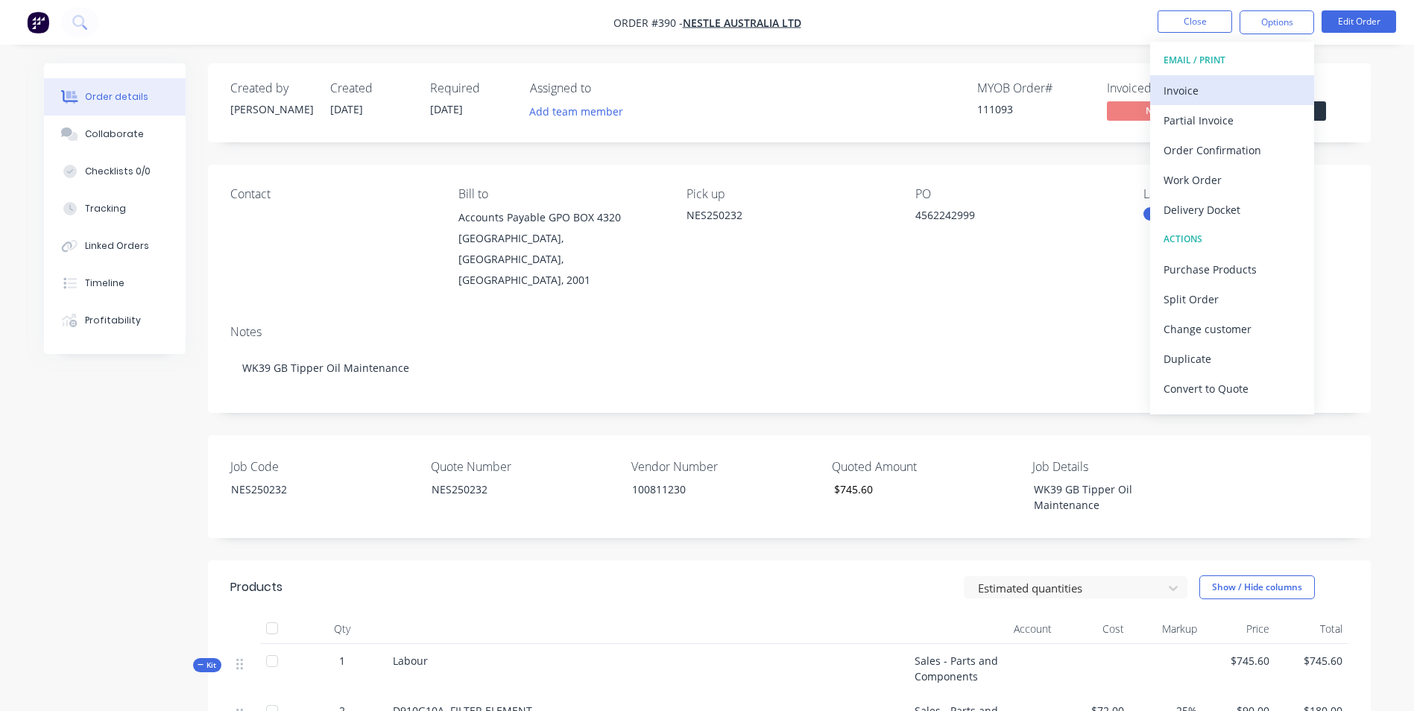
click at [1191, 90] on div "Invoice" at bounding box center [1232, 91] width 137 height 22
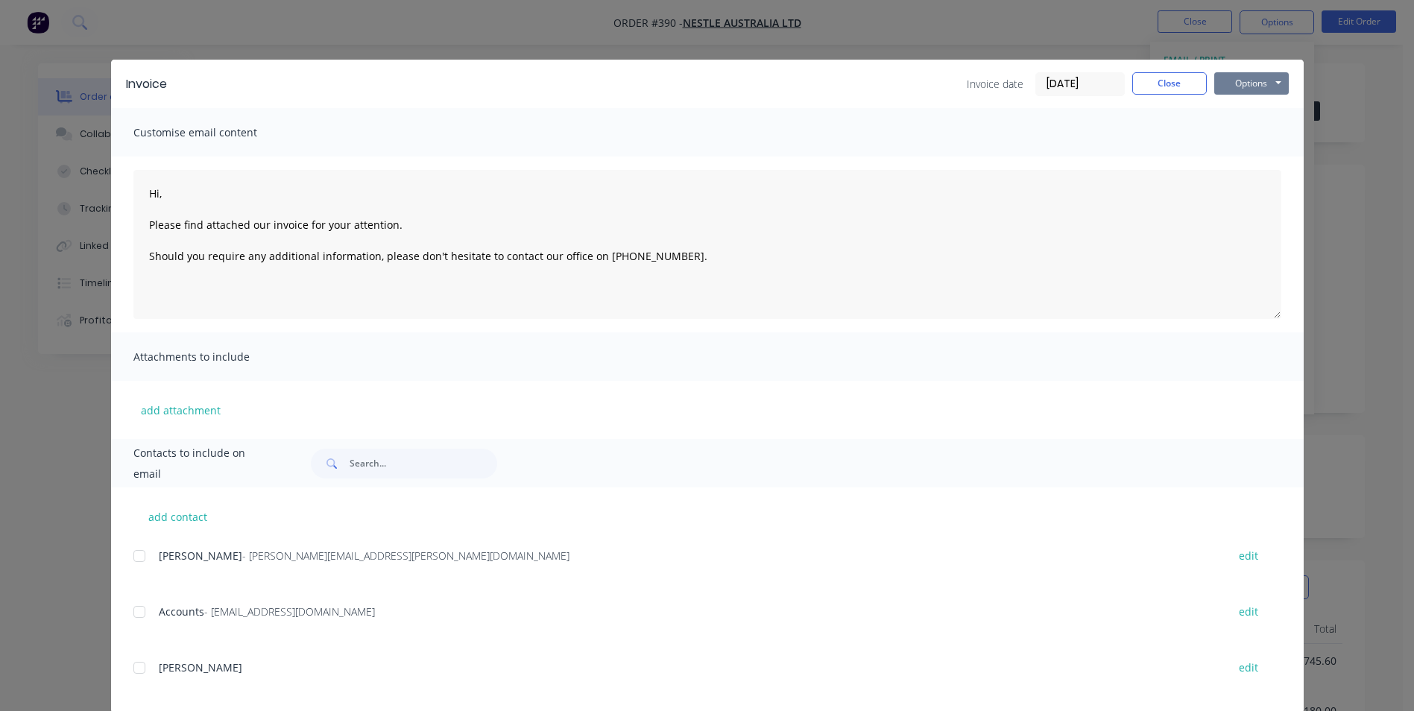
click at [1238, 87] on button "Options" at bounding box center [1251, 83] width 75 height 22
click at [1237, 136] on button "Print" at bounding box center [1261, 134] width 95 height 25
click at [1173, 74] on button "Close" at bounding box center [1169, 83] width 75 height 22
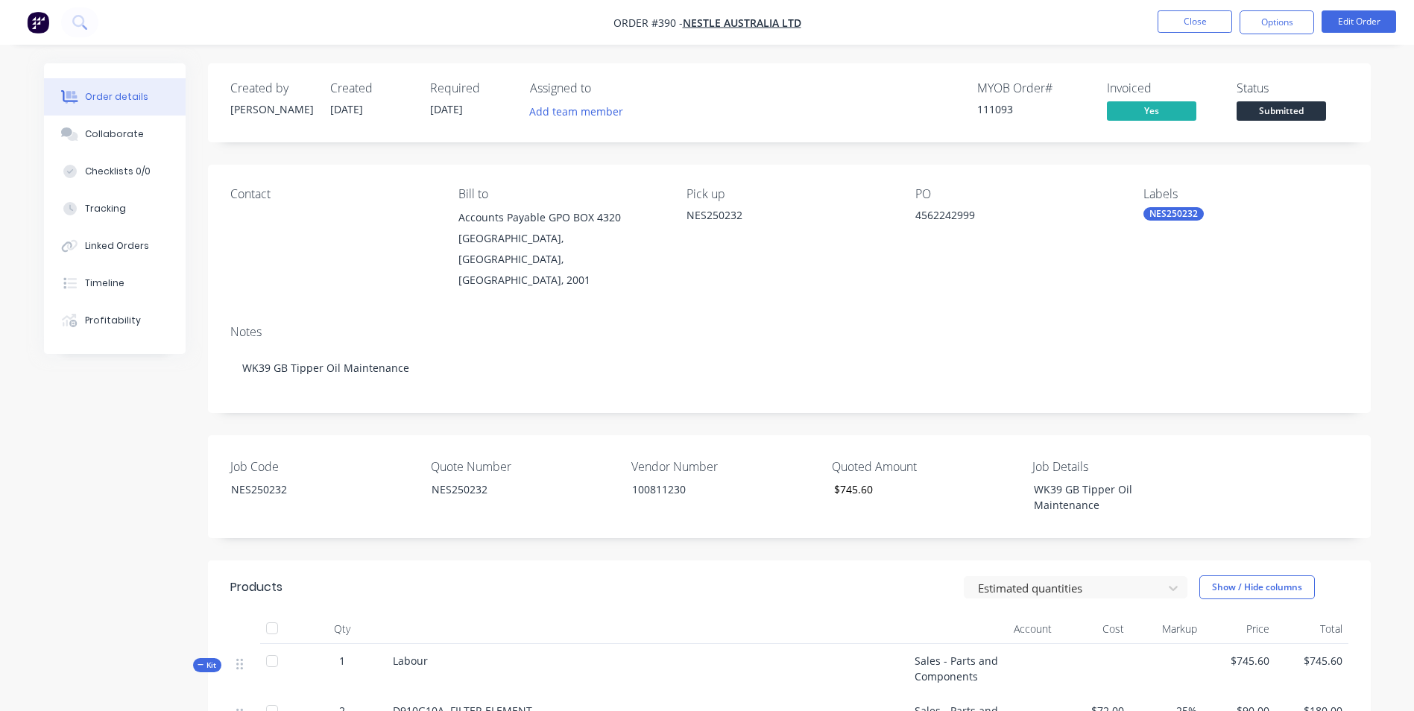
click at [1272, 110] on span "Submitted" at bounding box center [1281, 110] width 89 height 19
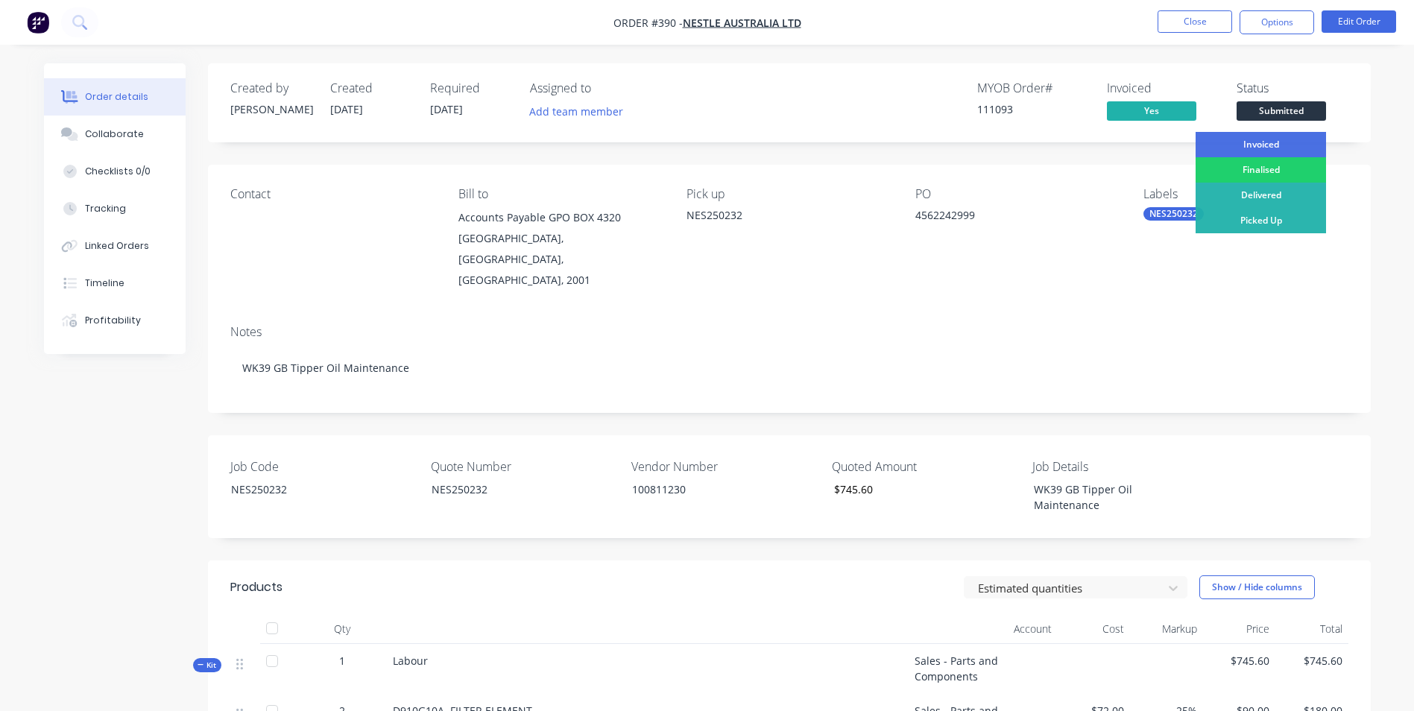
drag, startPoint x: 1268, startPoint y: 143, endPoint x: 1270, endPoint y: 131, distance: 12.0
click at [1268, 144] on div "Invoiced" at bounding box center [1261, 144] width 130 height 25
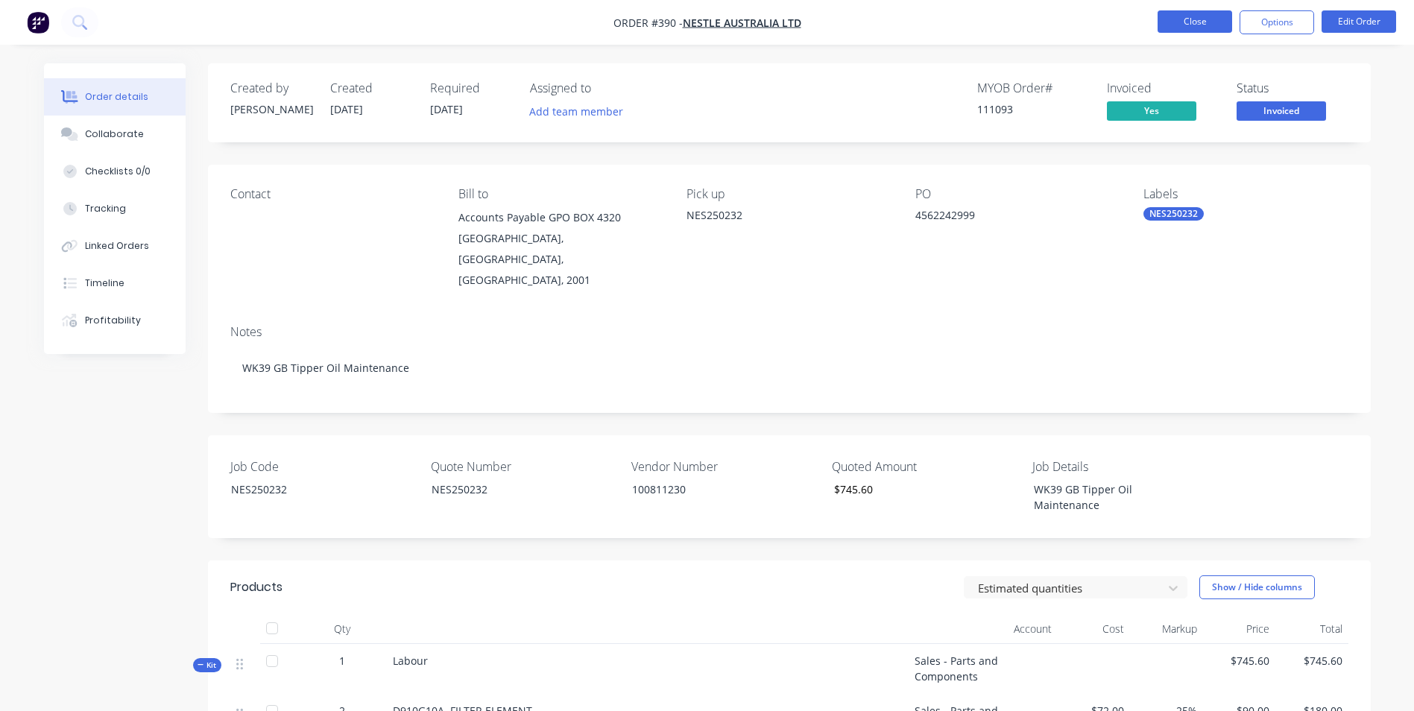
click at [1194, 22] on button "Close" at bounding box center [1195, 21] width 75 height 22
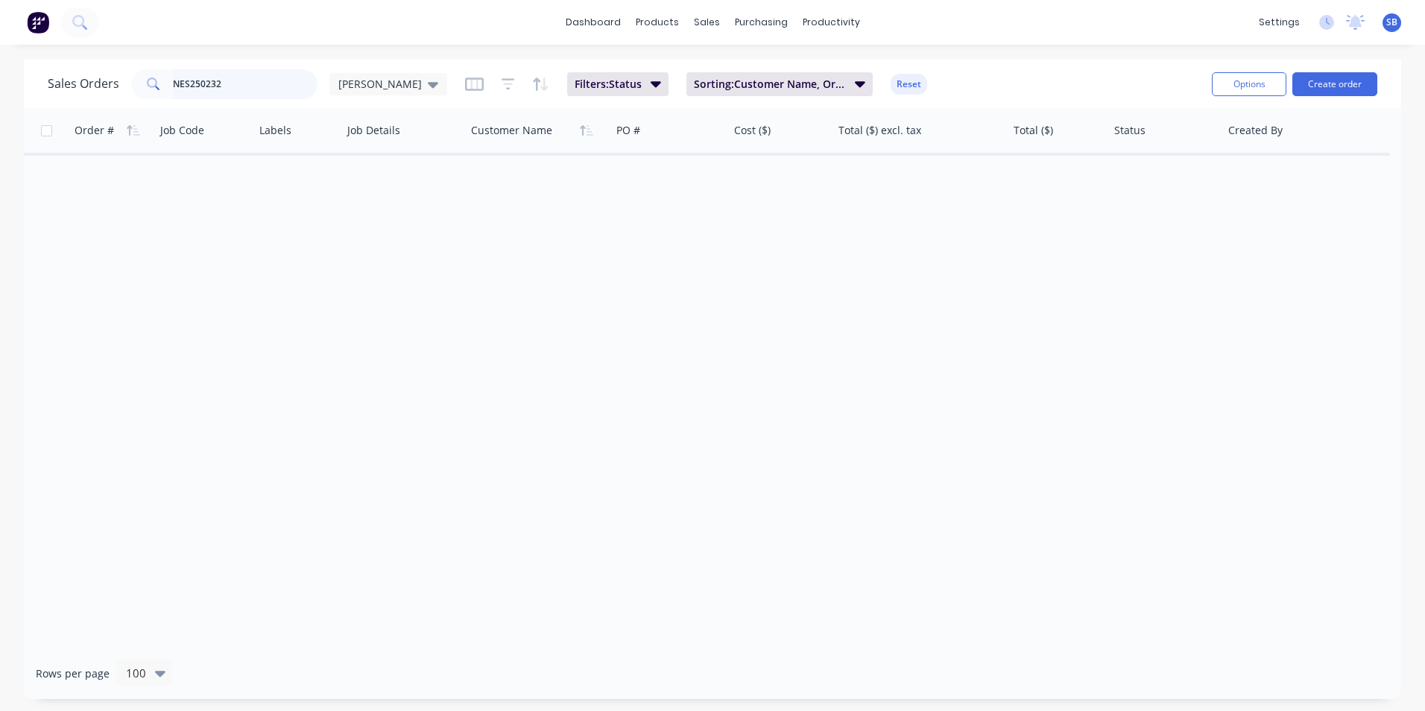
click at [239, 84] on input "NES250232" at bounding box center [245, 84] width 145 height 30
type input "NES250233"
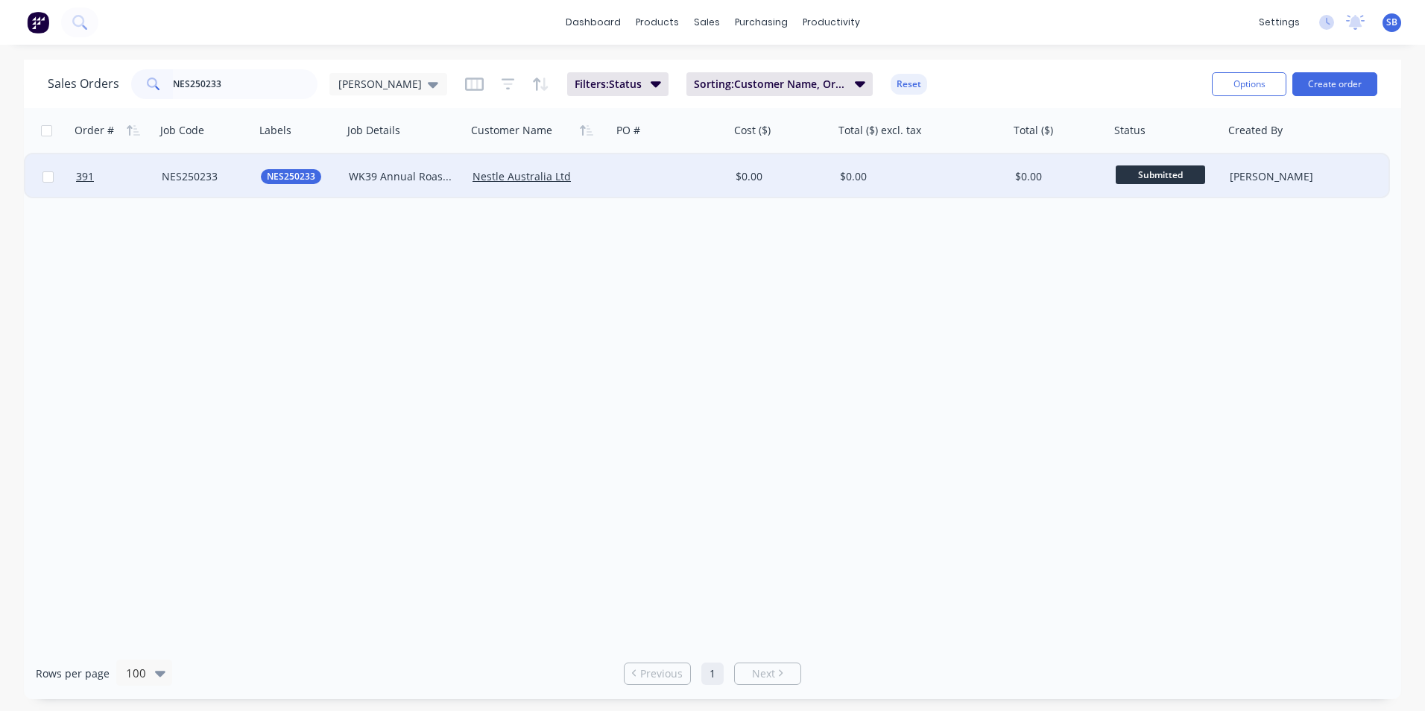
click at [1010, 166] on div "$0.00" at bounding box center [1059, 176] width 101 height 45
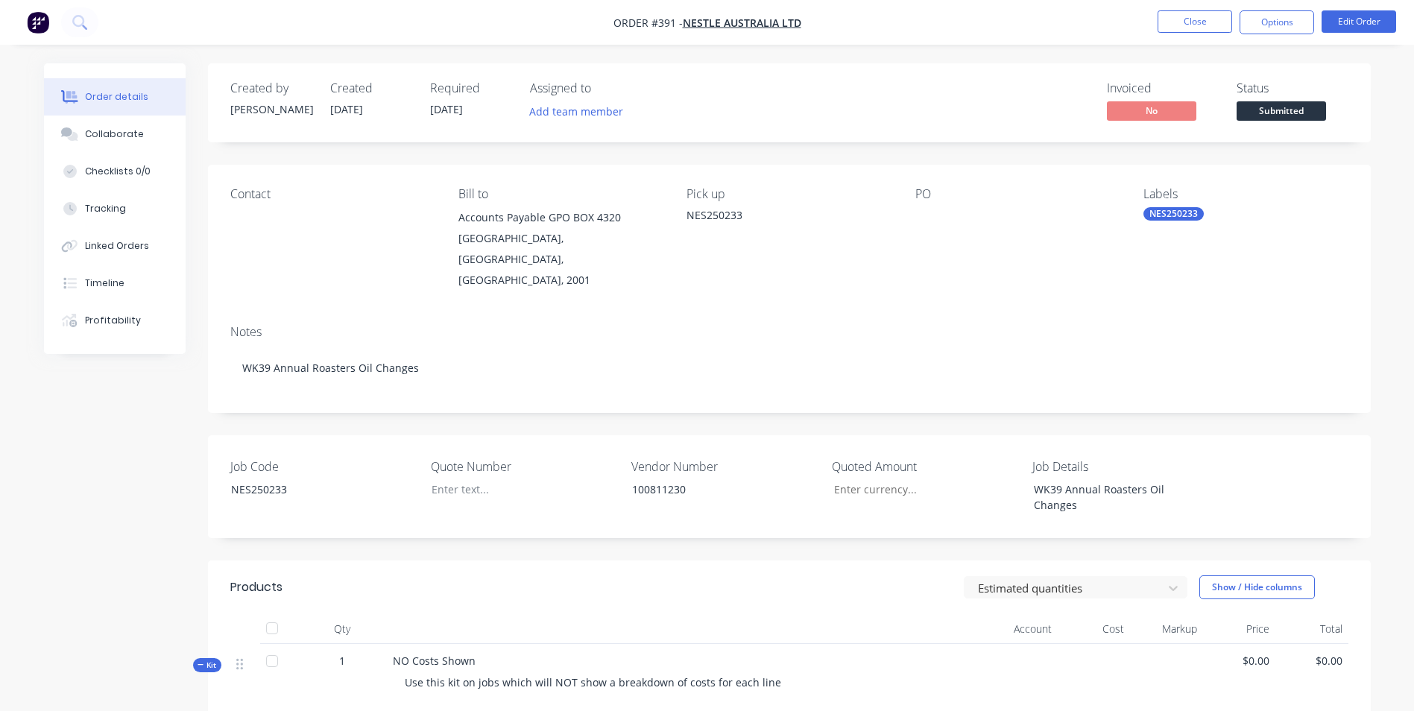
click at [917, 207] on div at bounding box center [1009, 217] width 186 height 21
click at [917, 217] on div at bounding box center [1009, 217] width 186 height 21
click at [1375, 19] on button "Edit Order" at bounding box center [1359, 21] width 75 height 22
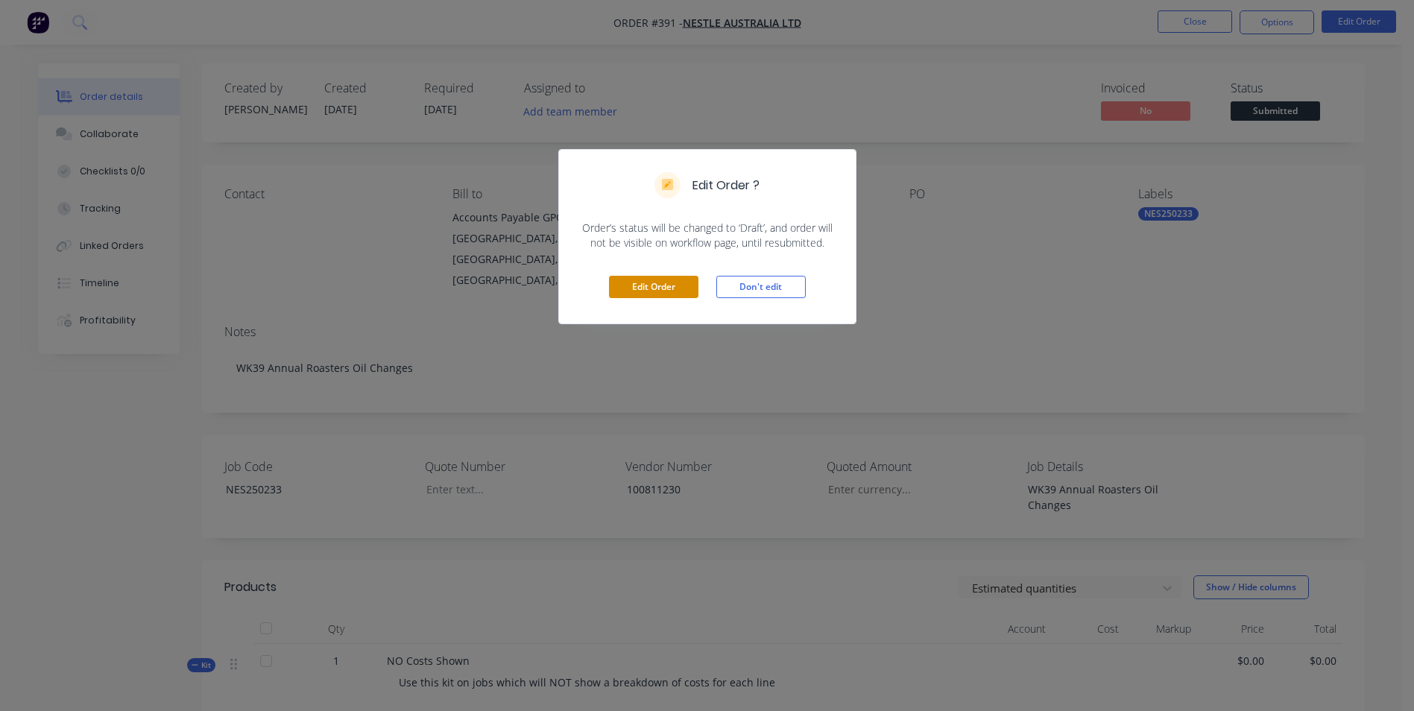
click at [649, 296] on button "Edit Order" at bounding box center [653, 287] width 89 height 22
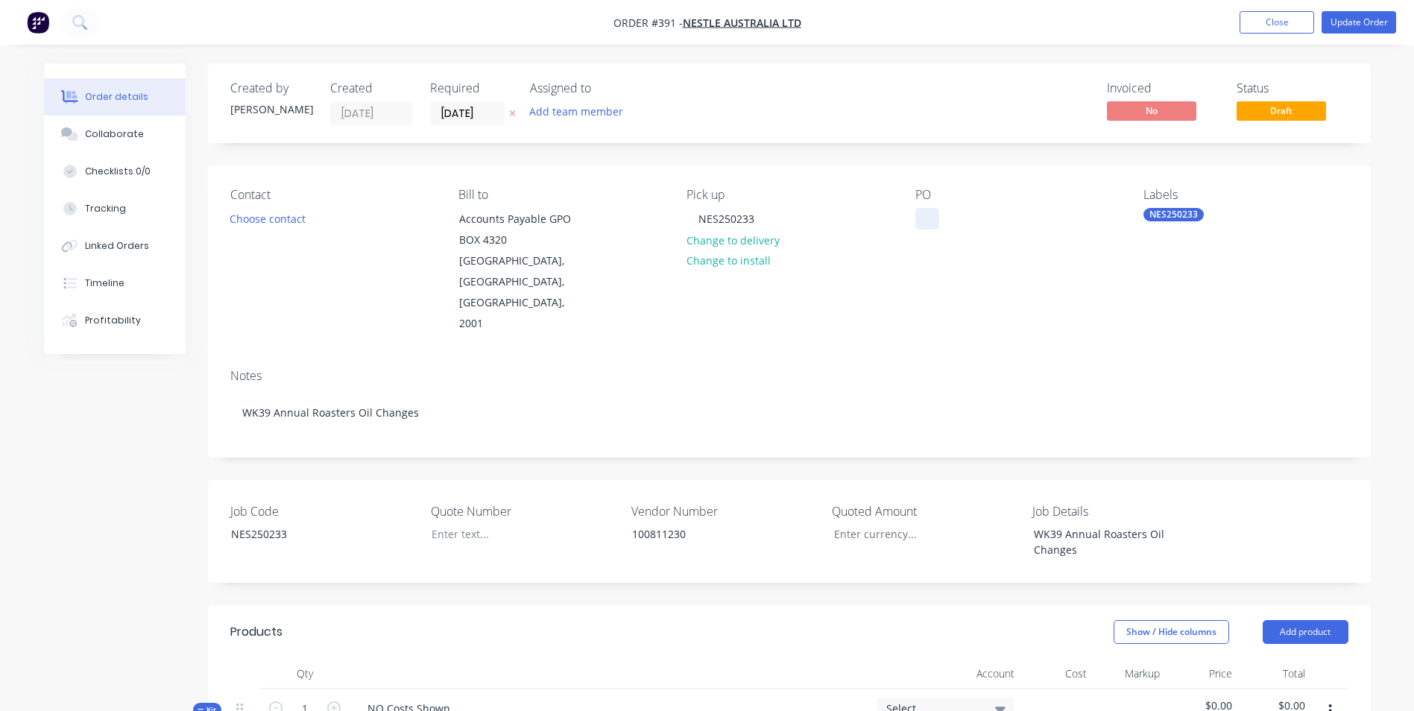
click at [925, 216] on div at bounding box center [928, 219] width 24 height 22
click at [476, 523] on div at bounding box center [513, 534] width 186 height 22
click at [857, 523] on input "Job Code" at bounding box center [920, 534] width 197 height 22
type input "$932.00"
click at [885, 620] on div "Show / Hide columns Add product" at bounding box center [907, 632] width 880 height 24
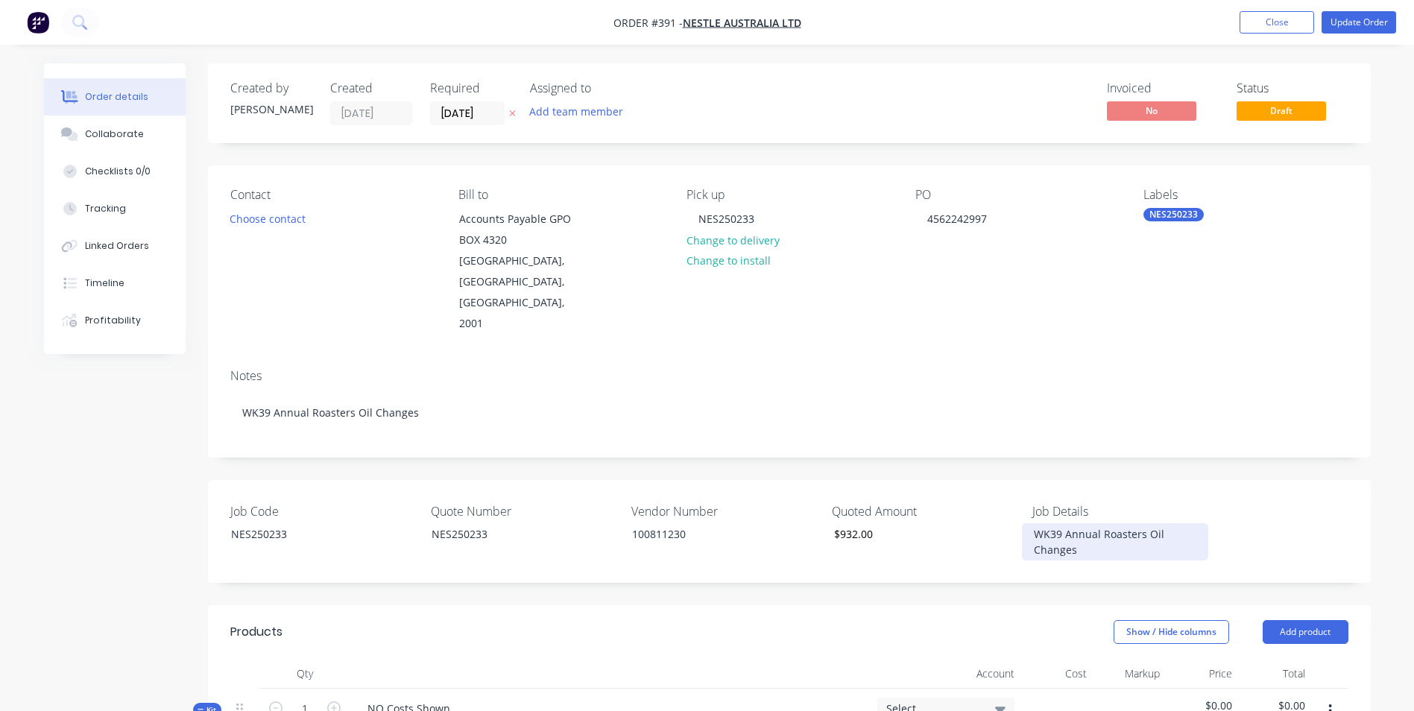
click at [1144, 523] on div "WK39 Annual Roasters Oil Changes" at bounding box center [1115, 541] width 186 height 37
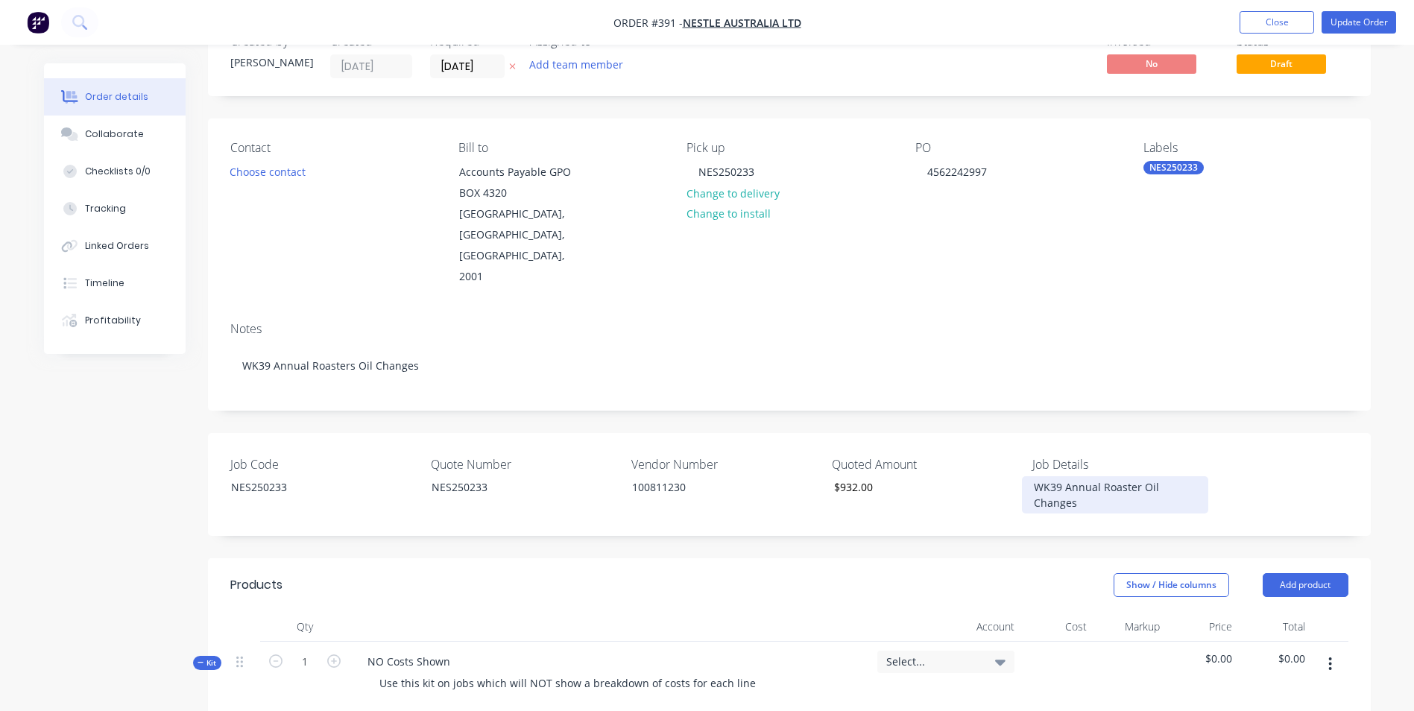
scroll to position [373, 0]
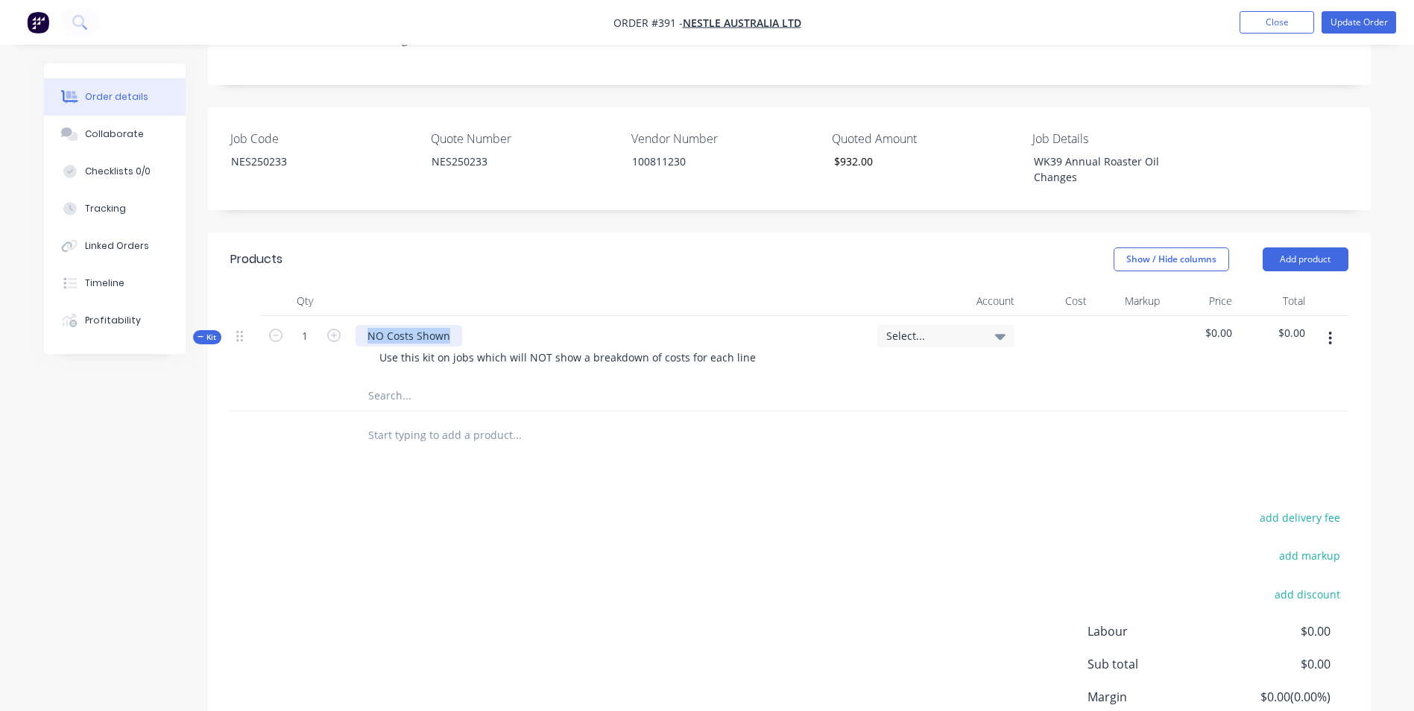
drag, startPoint x: 458, startPoint y: 297, endPoint x: 292, endPoint y: 270, distance: 168.4
click at [292, 286] on div "Qty Account Cost Markup Price Total Kit 1 NO Costs Shown Use this kit on jobs w…" at bounding box center [789, 348] width 1118 height 125
click at [377, 347] on div "Use this kit on jobs which will NOT show a breakdown of costs for each line" at bounding box center [568, 358] width 400 height 22
click at [406, 381] on input "text" at bounding box center [517, 396] width 298 height 30
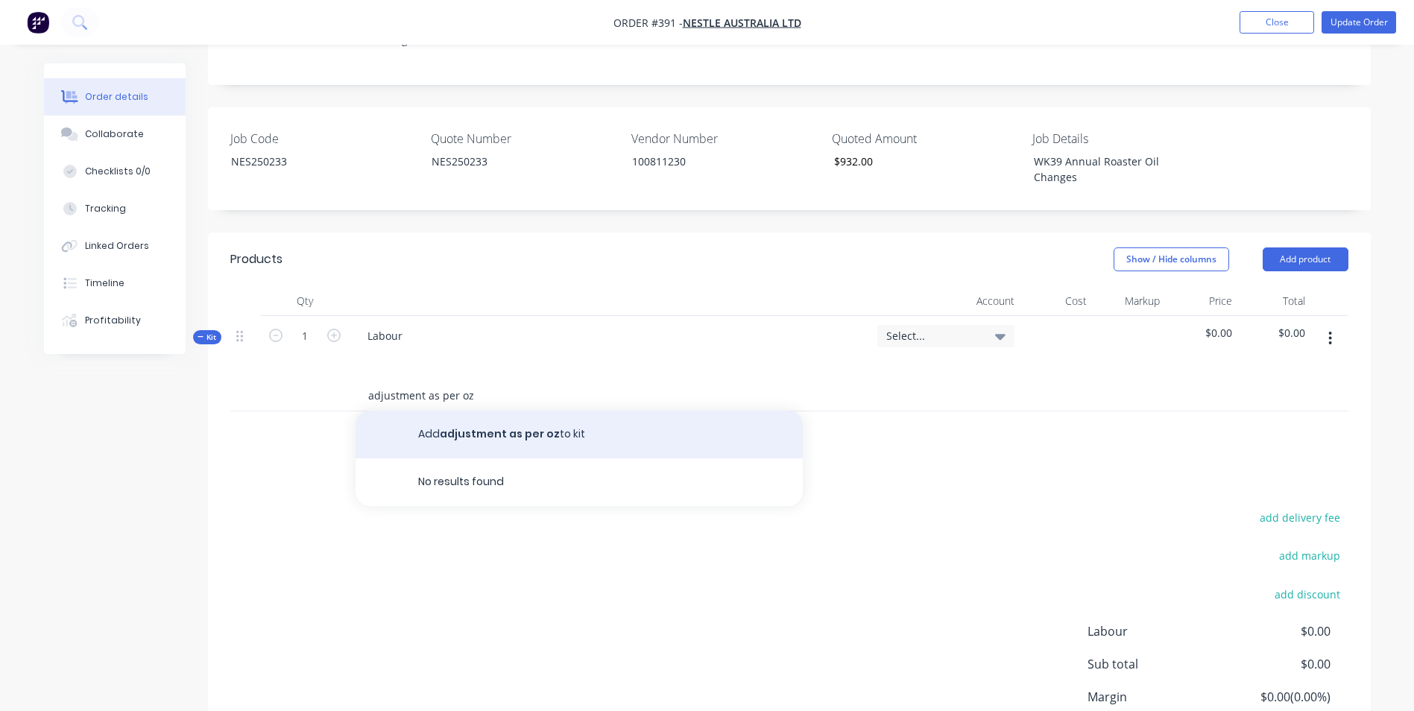
type input "adjustment as per oz"
click at [432, 411] on button "Add adjustment as per oz to kit" at bounding box center [579, 435] width 447 height 48
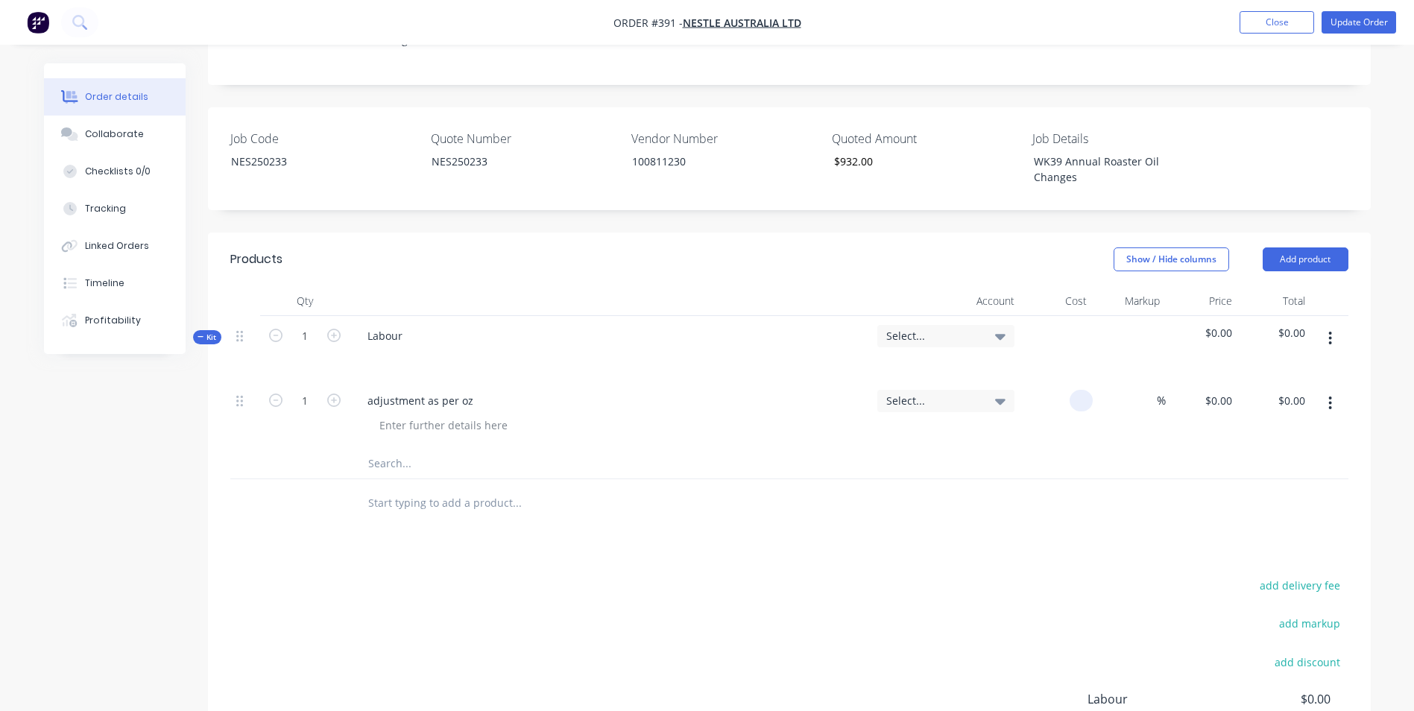
drag, startPoint x: 1063, startPoint y: 358, endPoint x: 1081, endPoint y: 358, distance: 17.9
click at [1081, 390] on input at bounding box center [1084, 401] width 17 height 22
type input "$932.00"
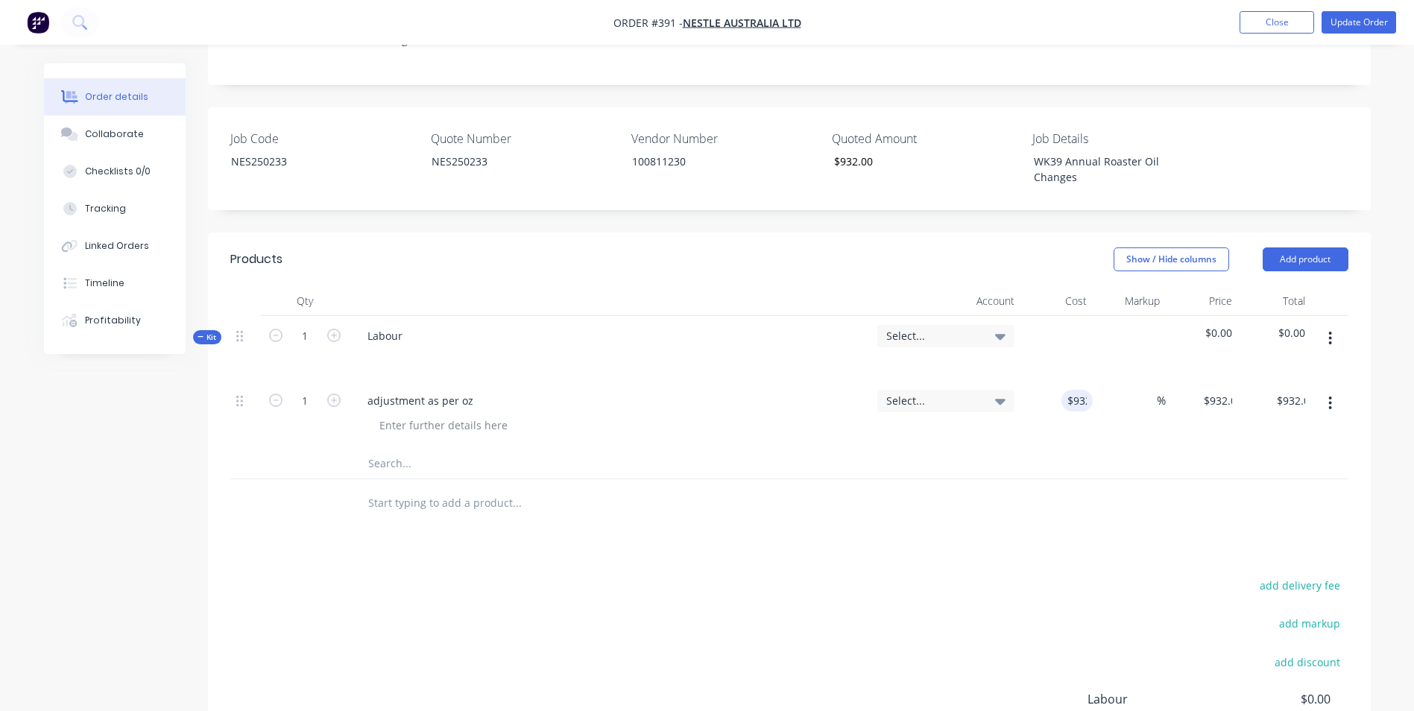
click at [1074, 479] on div at bounding box center [789, 503] width 1118 height 48
click at [910, 328] on span "Select..." at bounding box center [933, 336] width 94 height 16
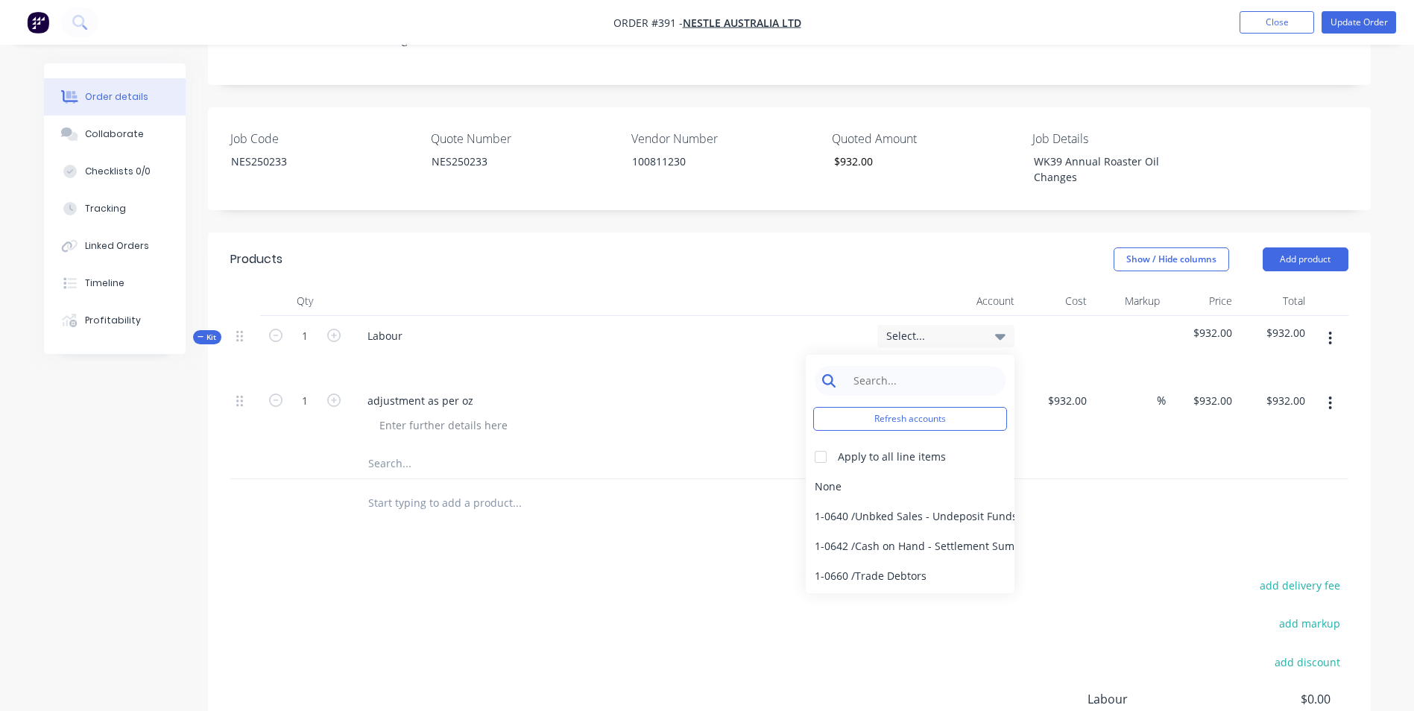
click at [880, 366] on input at bounding box center [921, 381] width 153 height 30
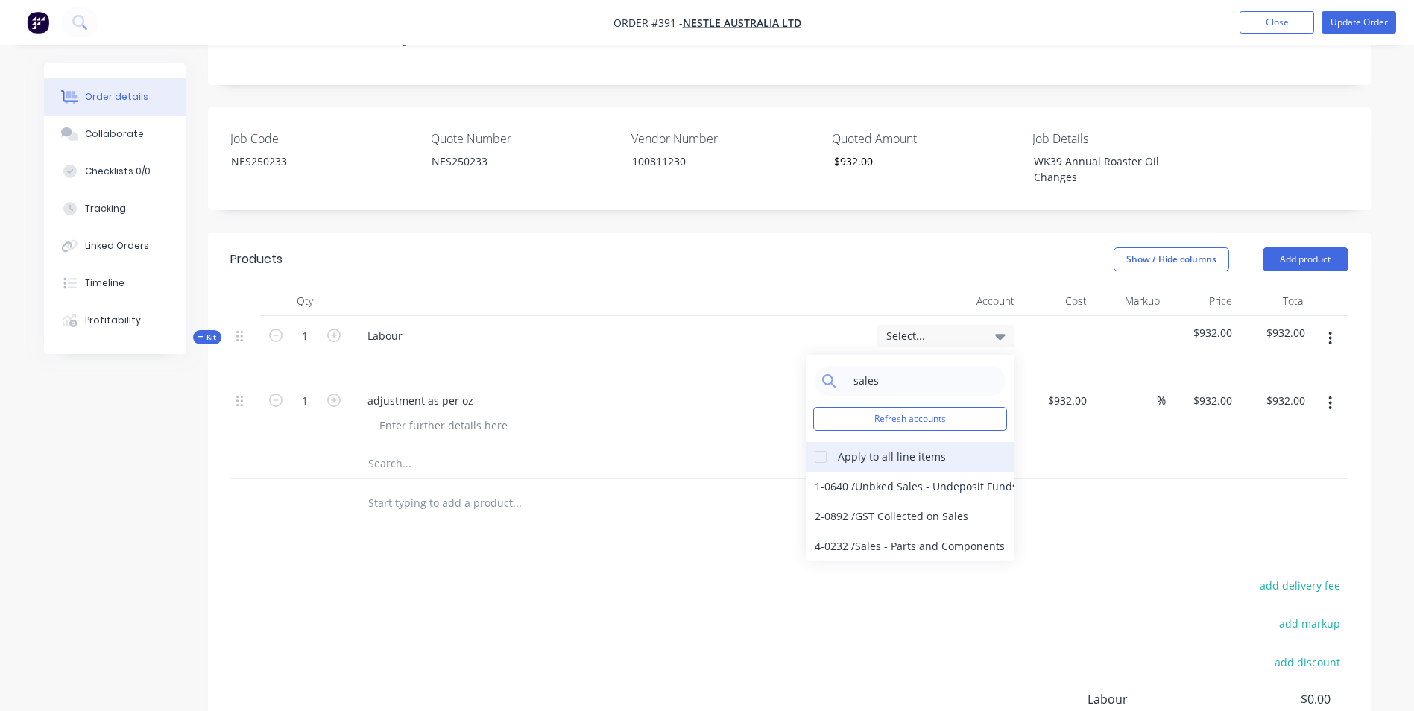
type input "sales"
click at [809, 442] on div at bounding box center [821, 457] width 30 height 30
click at [860, 532] on div "4-0232 / Sales - Parts and Components" at bounding box center [910, 547] width 209 height 30
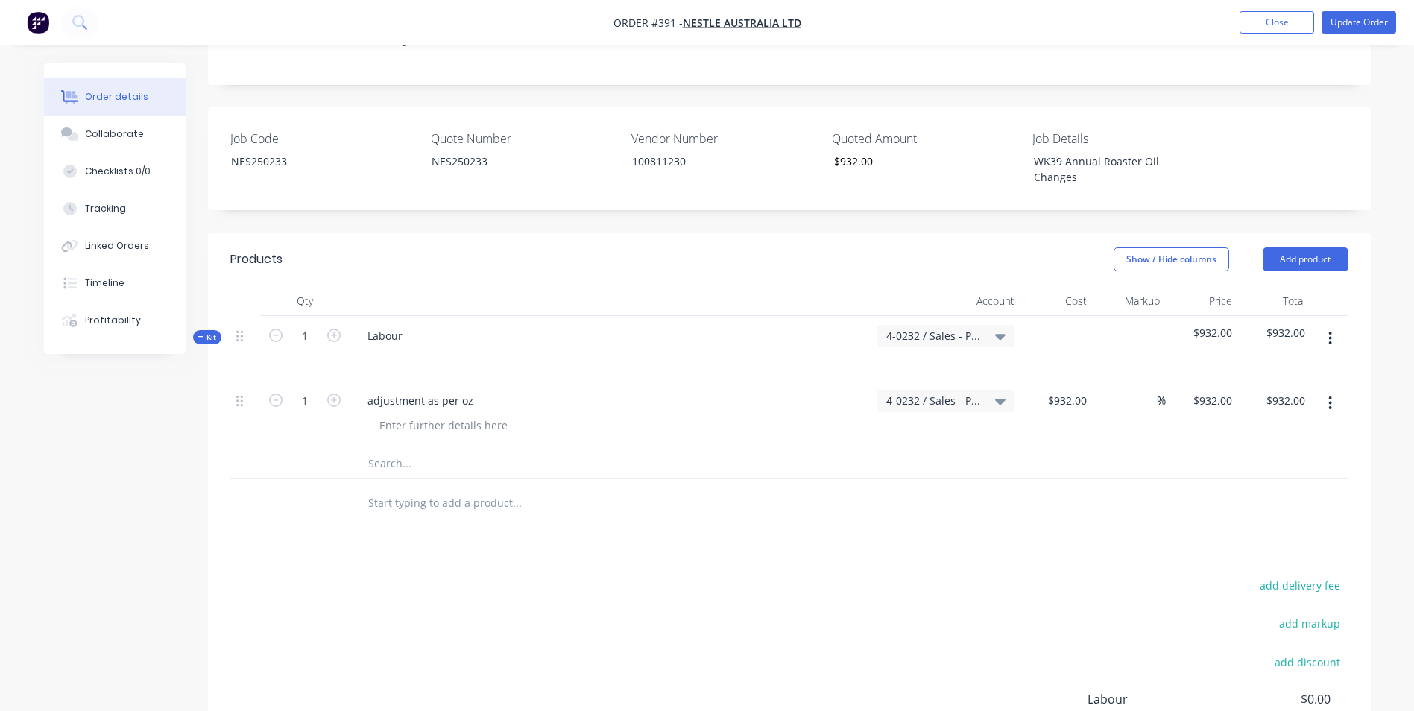
click at [1106, 482] on div at bounding box center [789, 503] width 1118 height 48
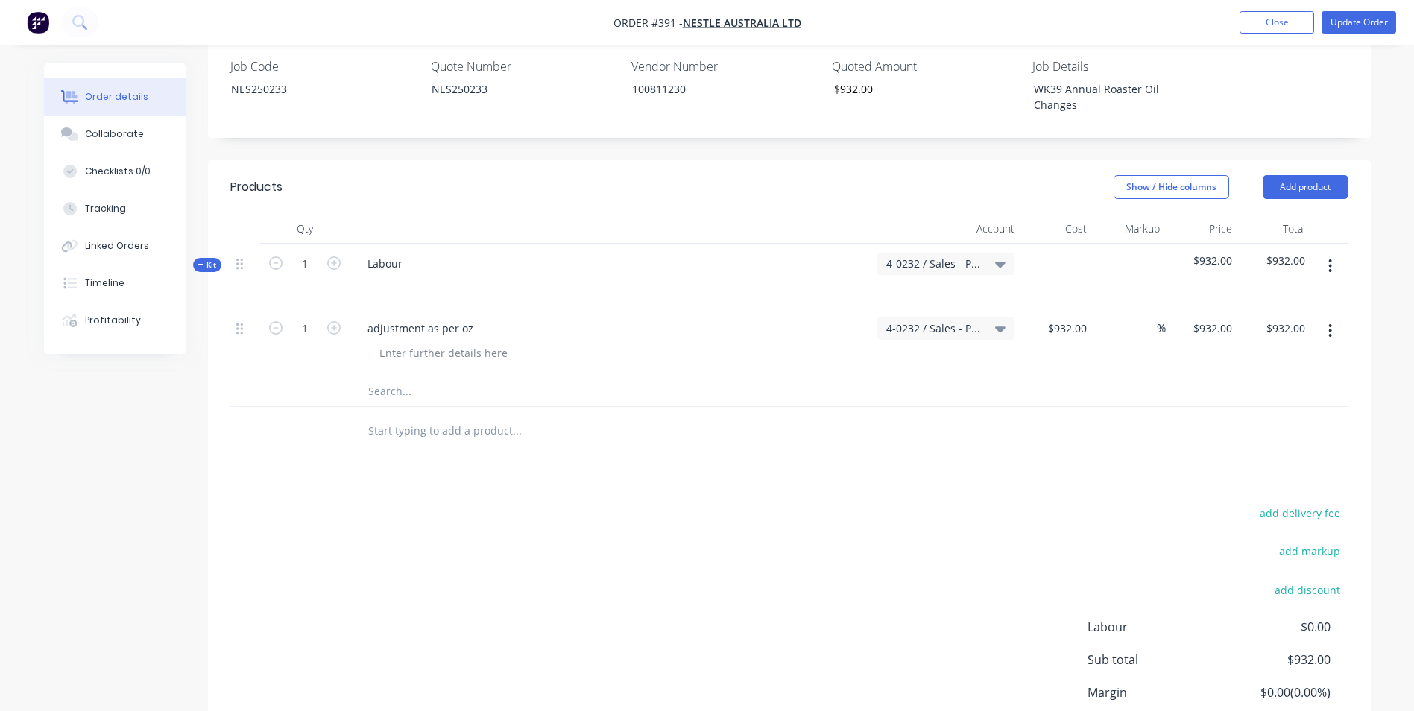
scroll to position [528, 0]
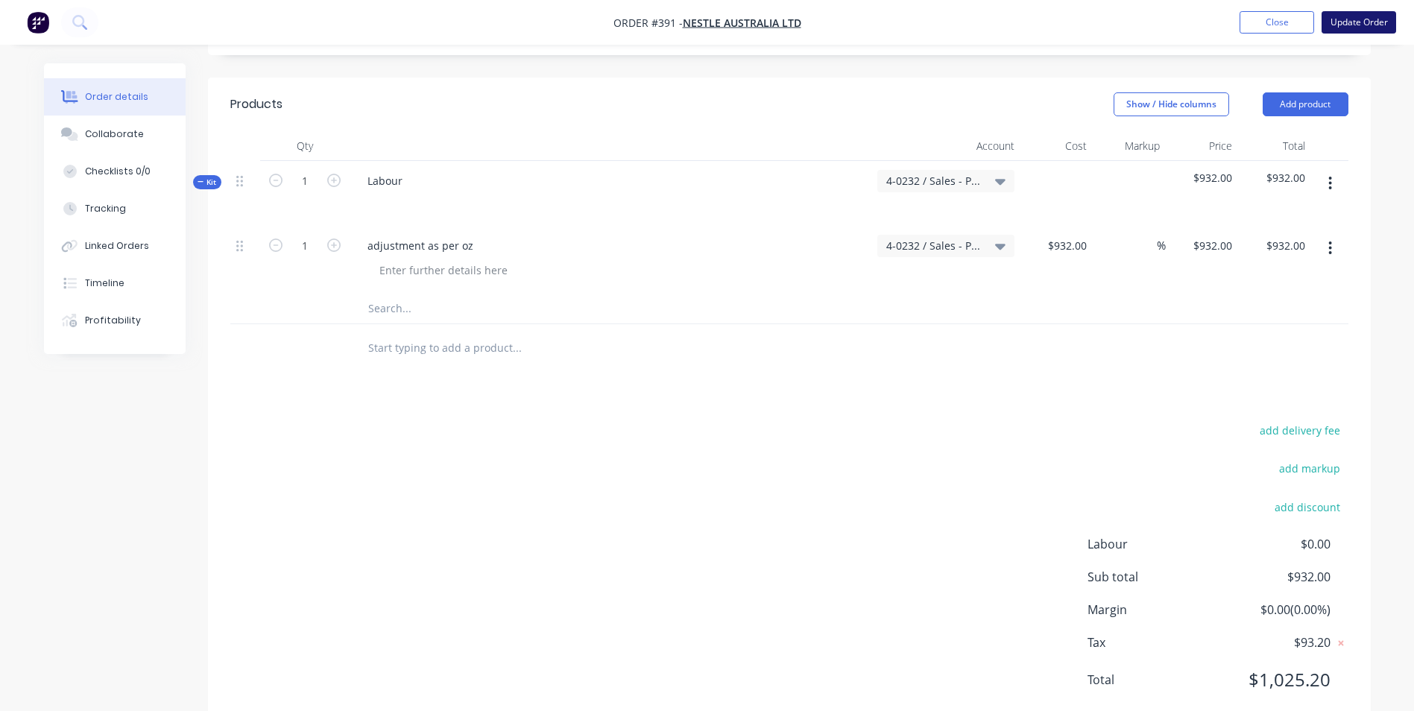
click at [1365, 24] on button "Update Order" at bounding box center [1359, 22] width 75 height 22
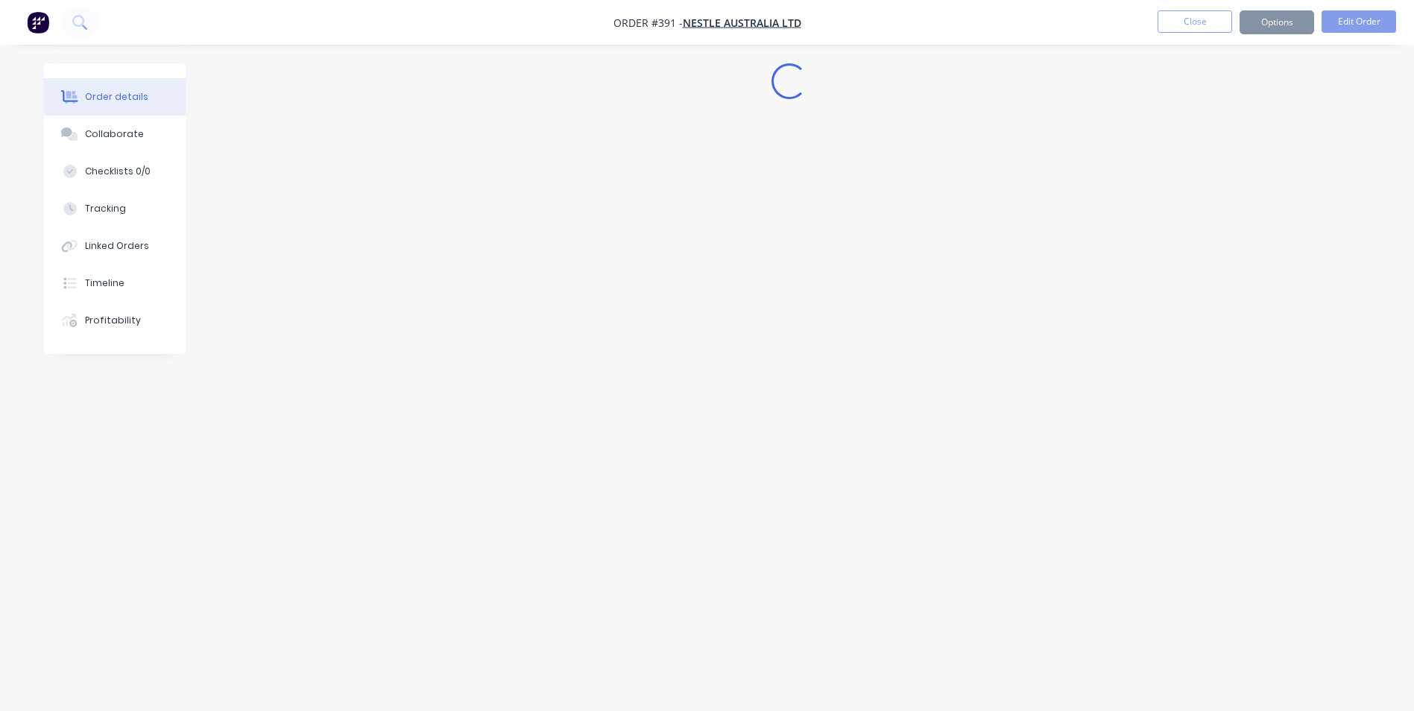
scroll to position [0, 0]
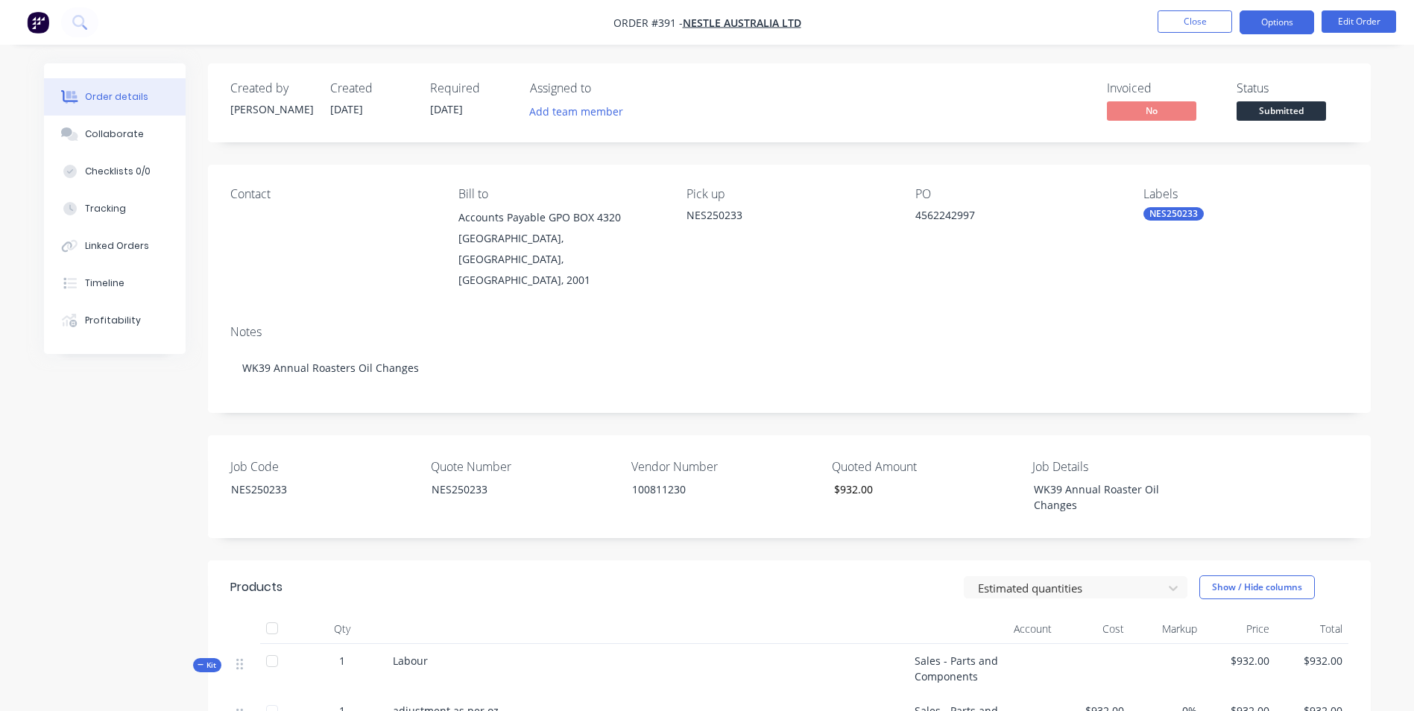
click at [1270, 28] on button "Options" at bounding box center [1277, 22] width 75 height 24
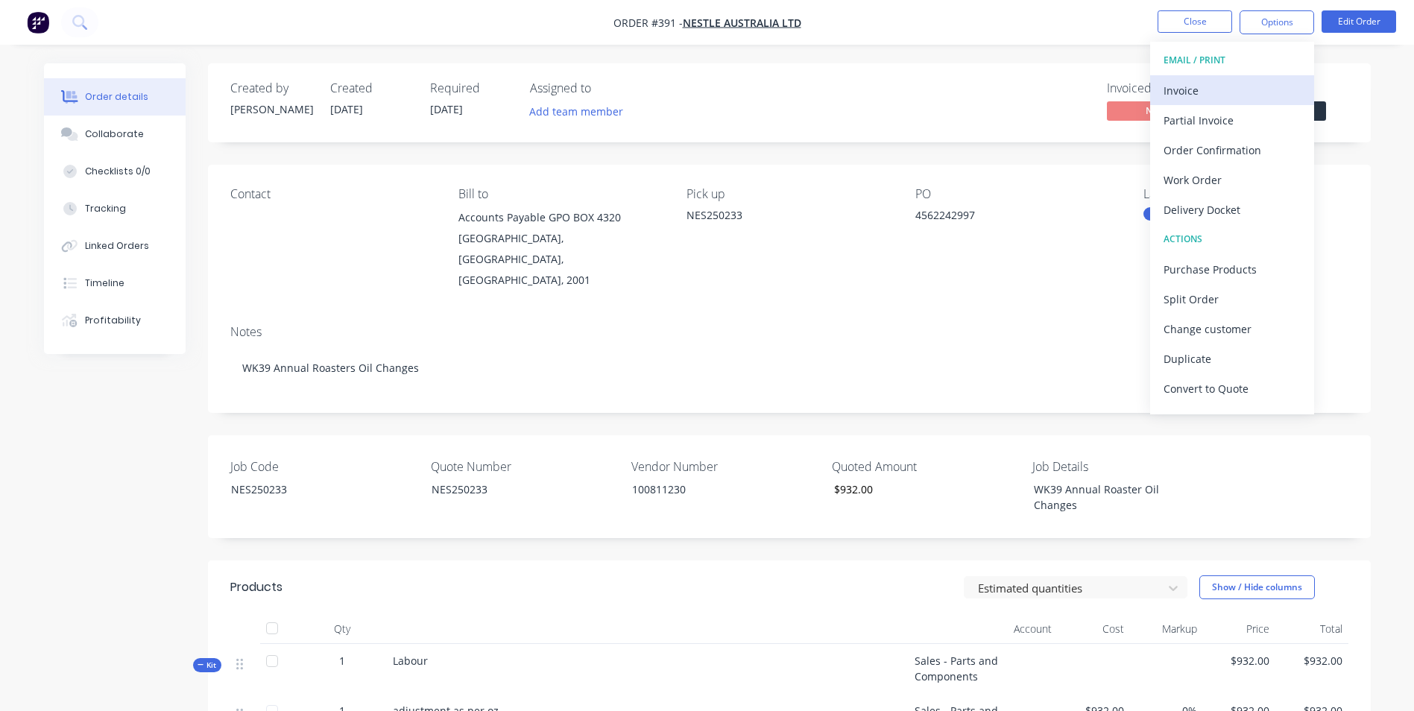
click at [1259, 90] on div "Invoice" at bounding box center [1232, 91] width 137 height 22
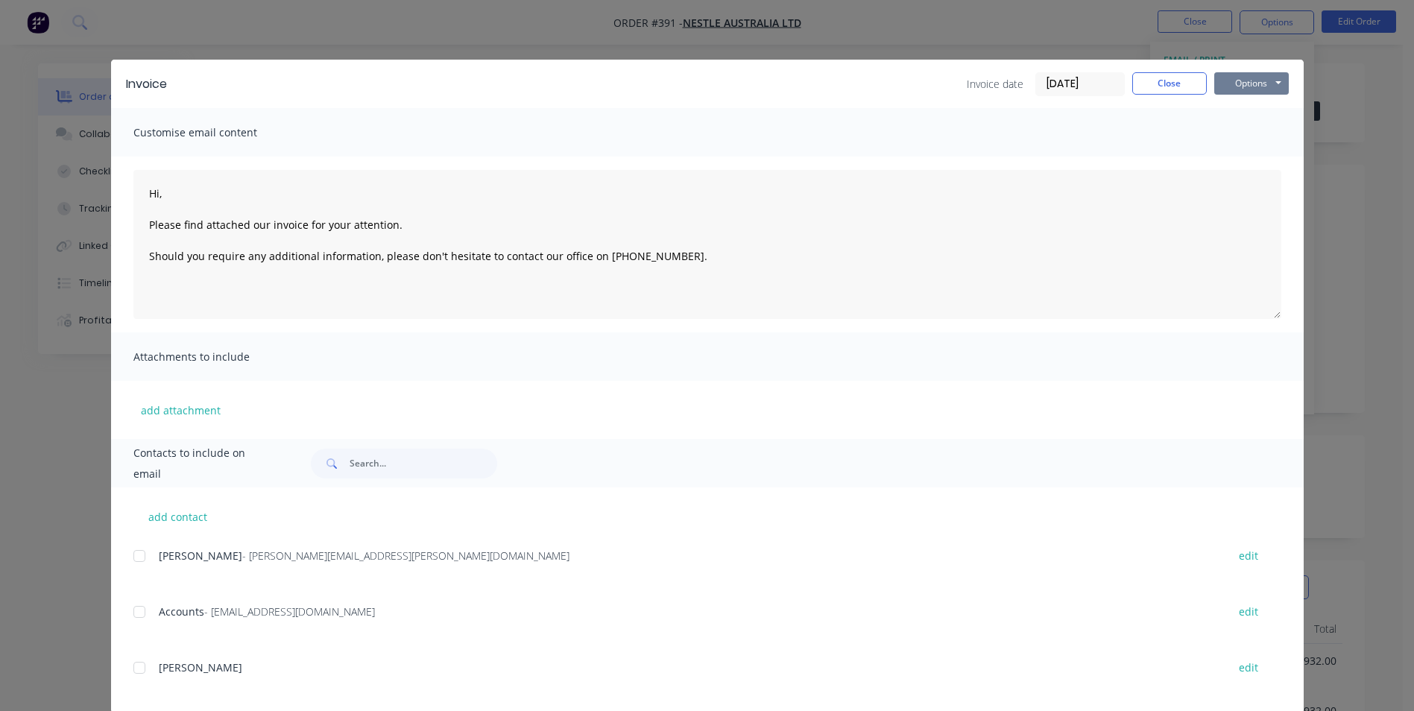
click at [1256, 89] on button "Options" at bounding box center [1251, 83] width 75 height 22
click at [1241, 130] on button "Print" at bounding box center [1261, 134] width 95 height 25
click at [1255, 81] on button "Options" at bounding box center [1251, 83] width 75 height 22
click at [1240, 124] on button "Print" at bounding box center [1261, 134] width 95 height 25
click at [1190, 77] on button "Close" at bounding box center [1169, 83] width 75 height 22
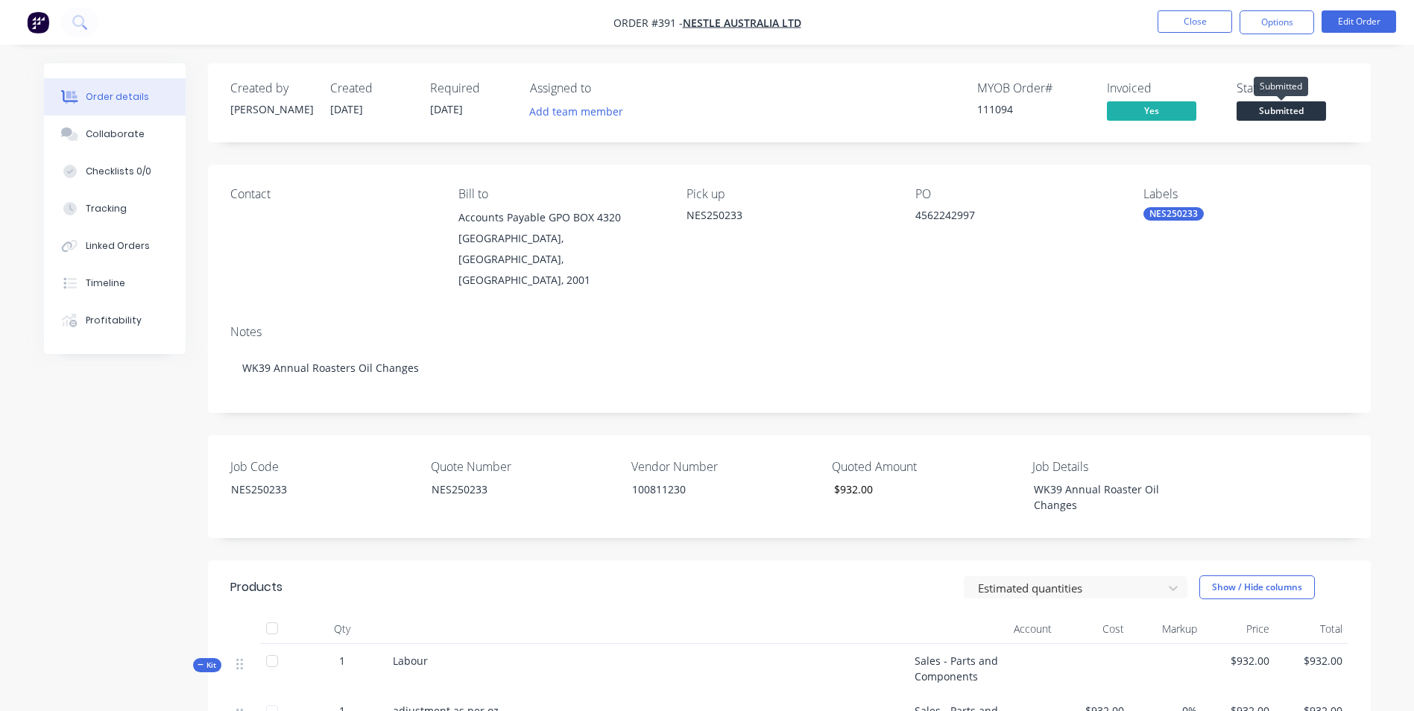
click at [1252, 101] on span "Submitted" at bounding box center [1281, 110] width 89 height 19
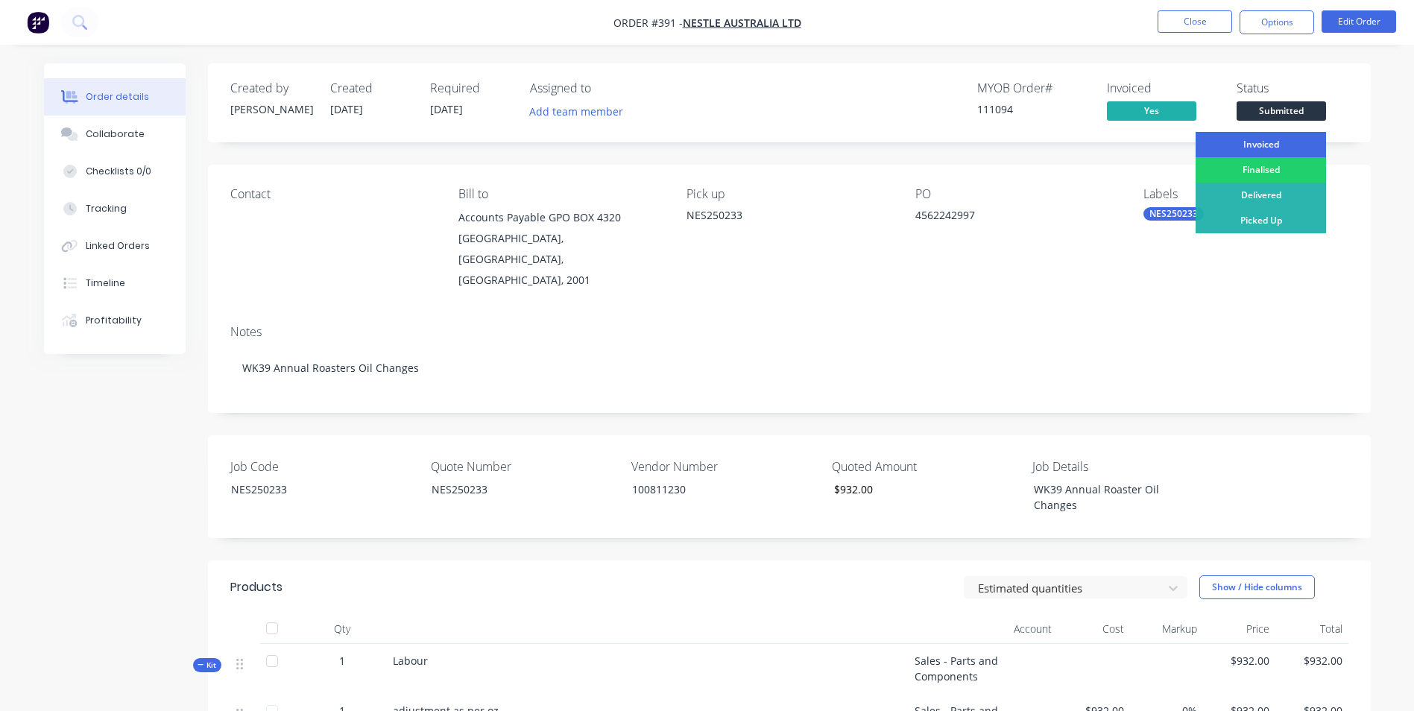
click at [1267, 137] on div "Invoiced" at bounding box center [1261, 144] width 130 height 25
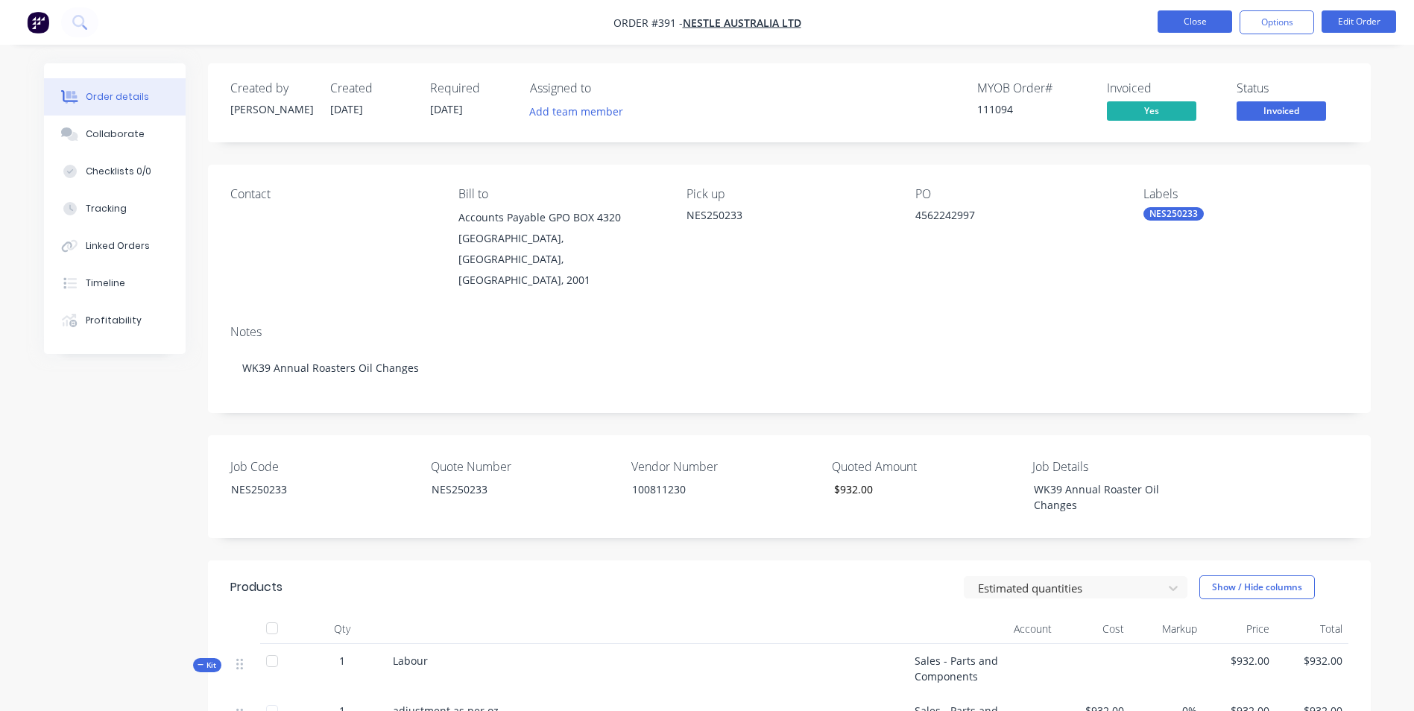
click at [1208, 15] on button "Close" at bounding box center [1195, 21] width 75 height 22
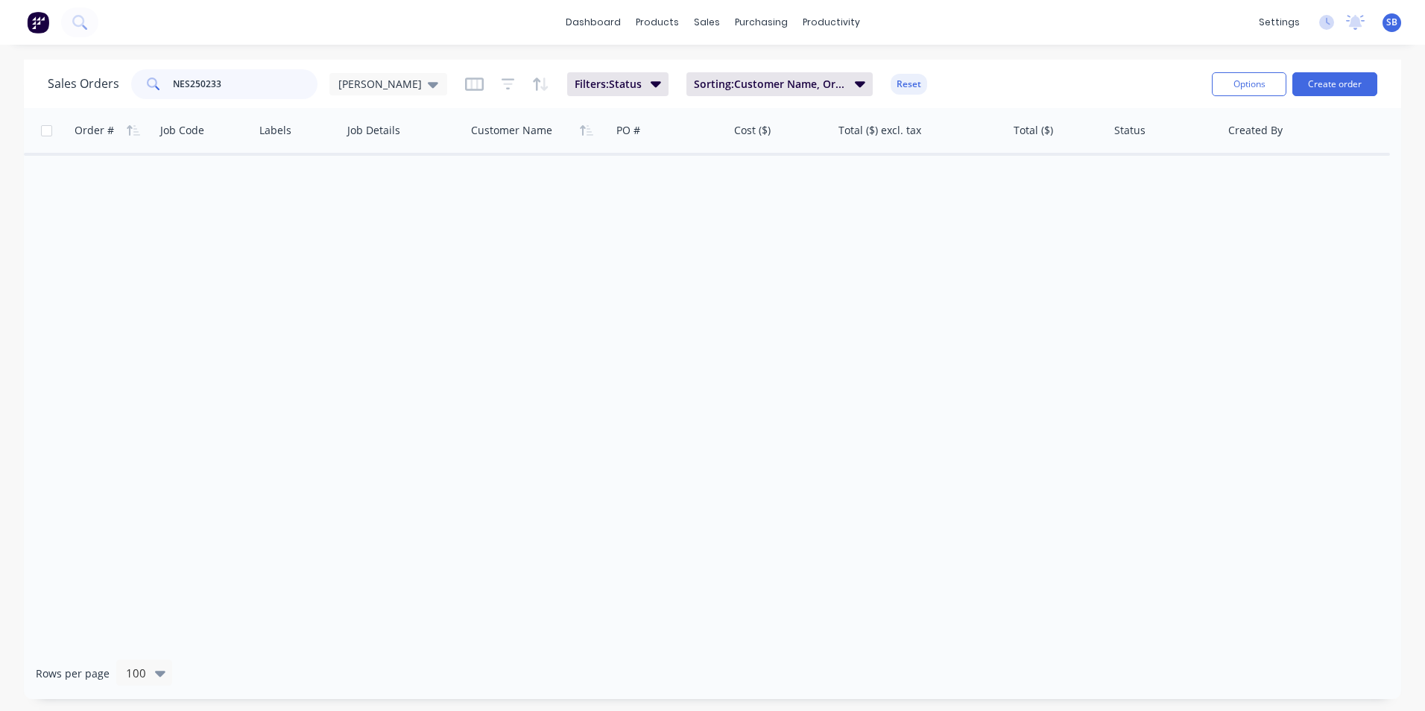
click at [275, 86] on input "NES250233" at bounding box center [245, 84] width 145 height 30
click at [239, 94] on input "NES250233" at bounding box center [245, 84] width 145 height 30
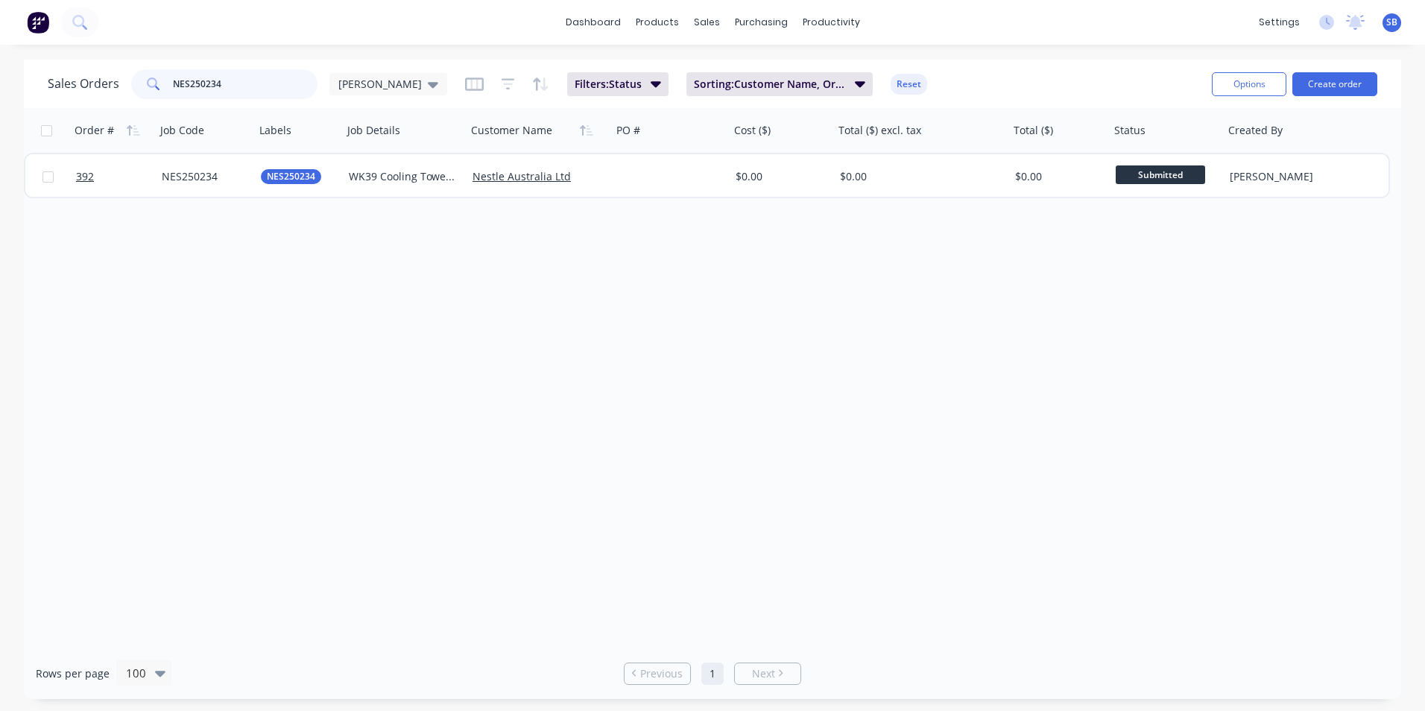
type input "NES250234"
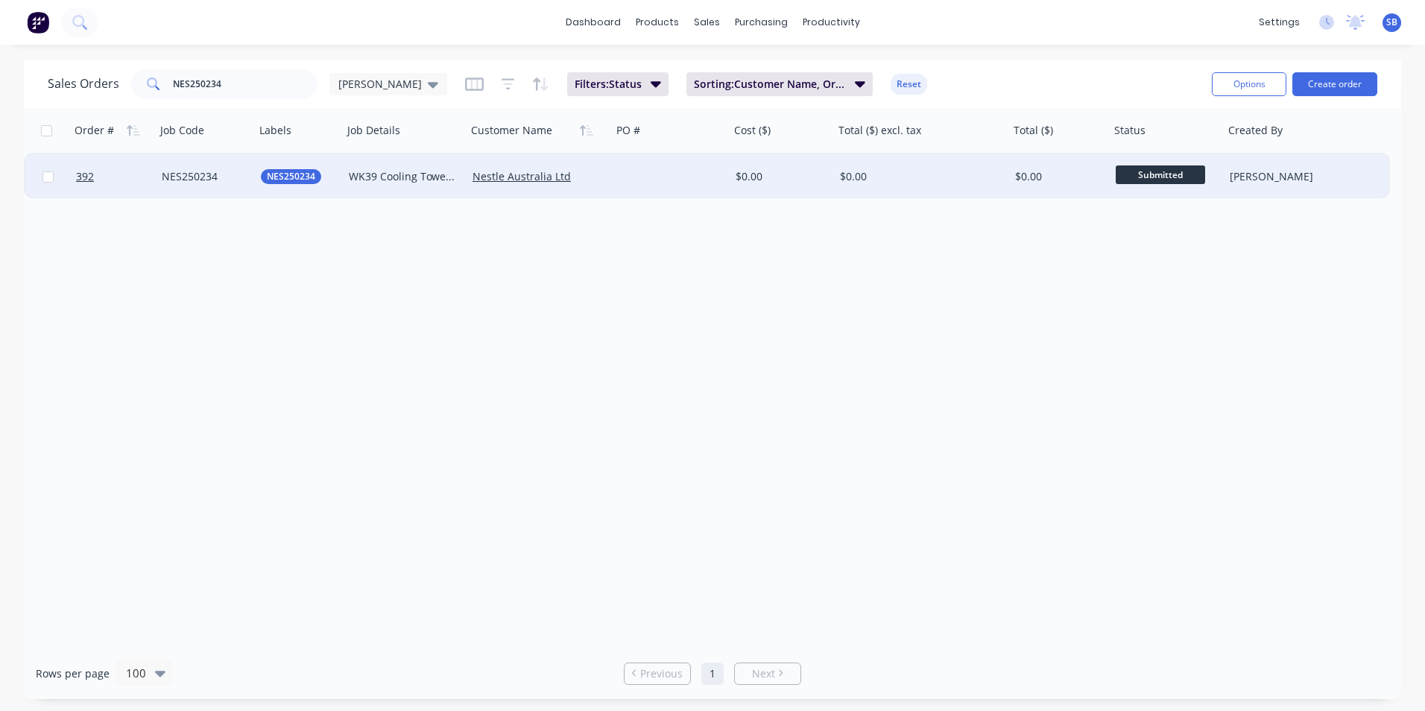
click at [982, 184] on div "$0.00" at bounding box center [921, 176] width 175 height 45
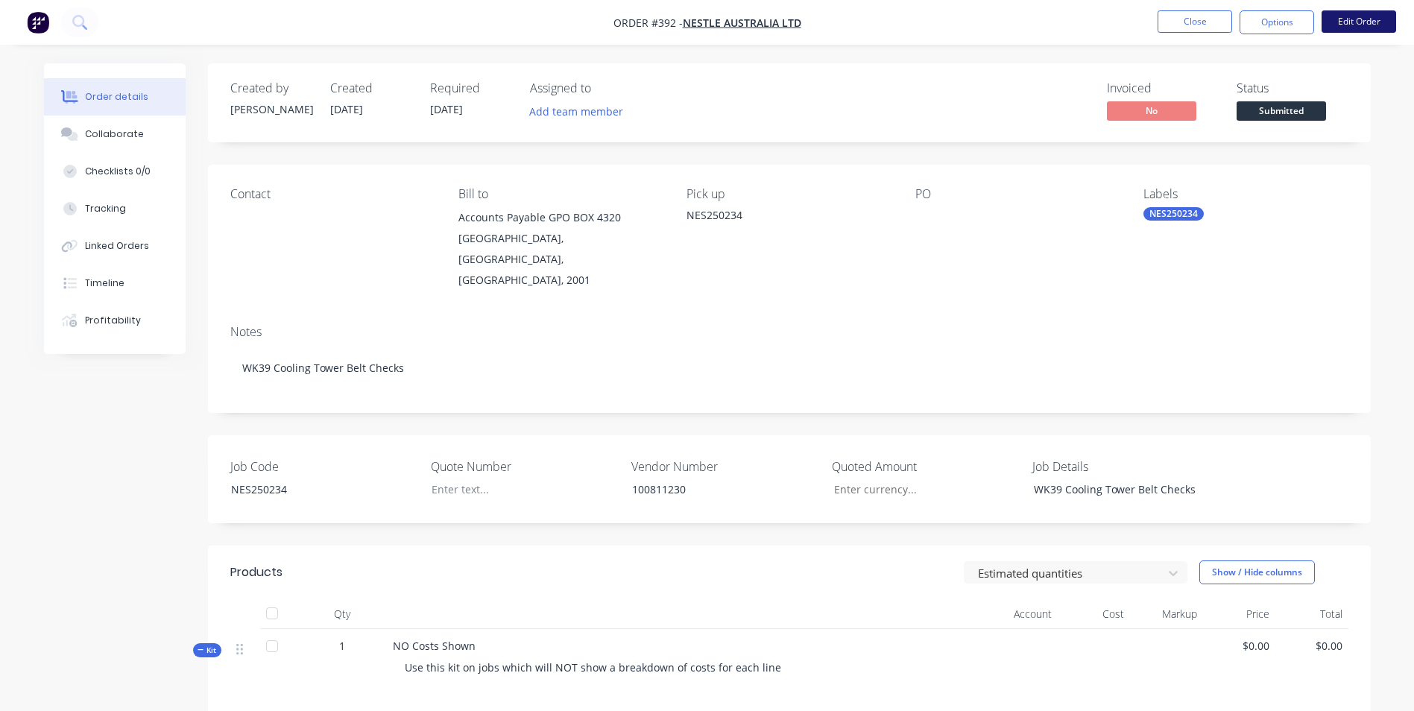
click at [1349, 27] on button "Edit Order" at bounding box center [1359, 21] width 75 height 22
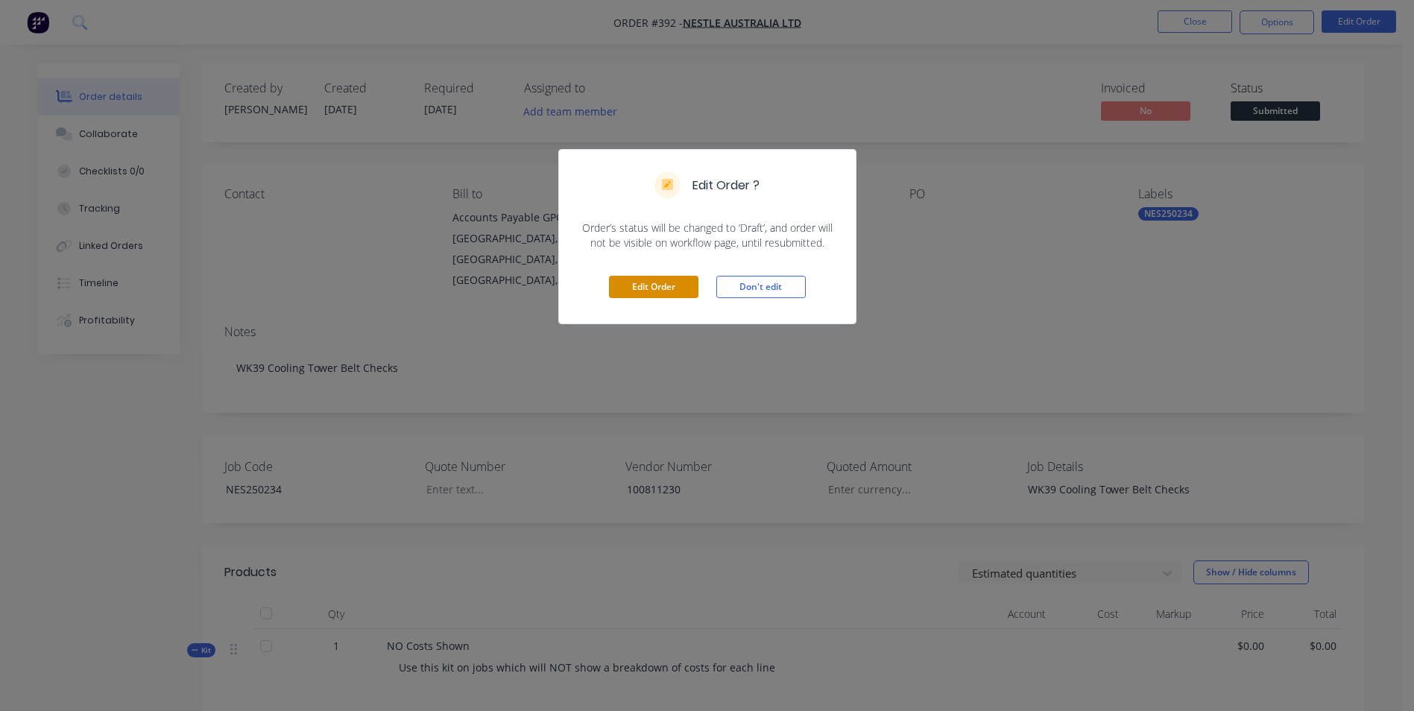
click at [690, 279] on button "Edit Order" at bounding box center [653, 287] width 89 height 22
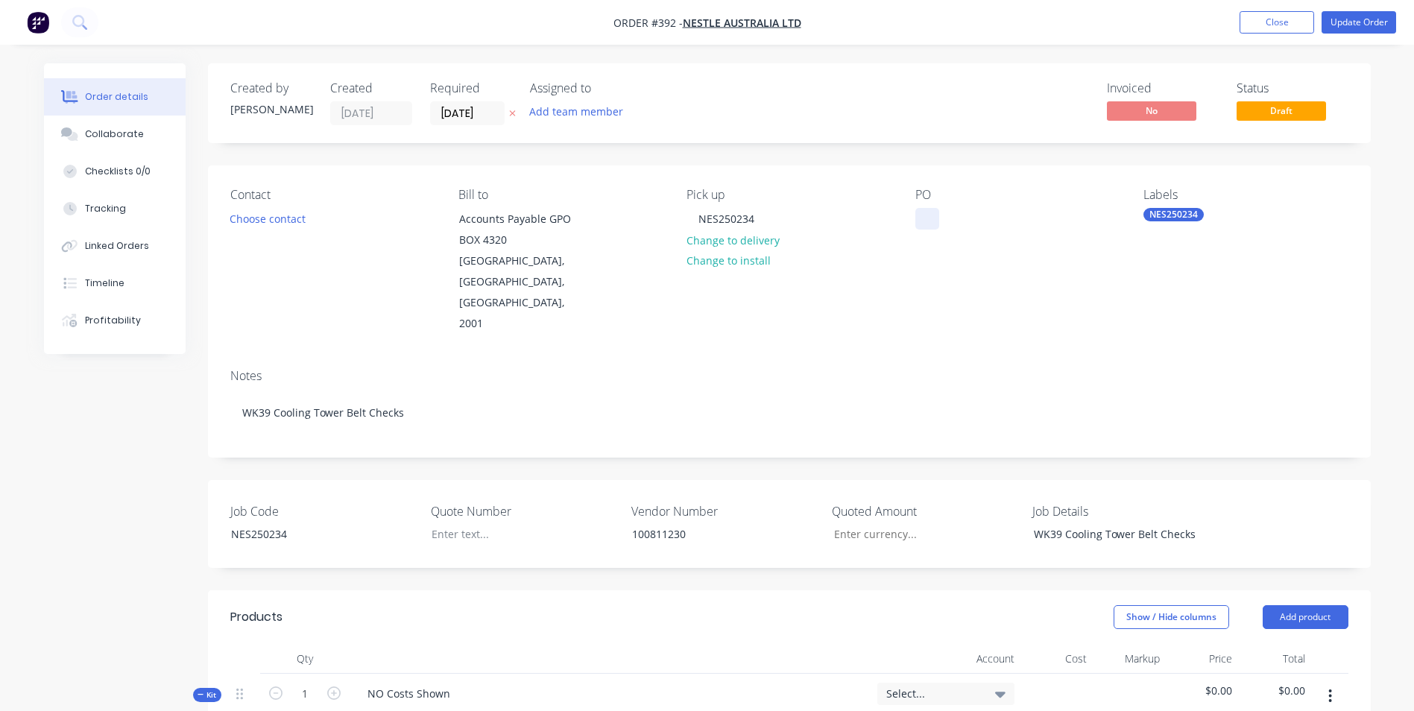
click at [924, 218] on div at bounding box center [928, 219] width 24 height 22
click at [461, 523] on div at bounding box center [513, 534] width 186 height 22
click at [892, 523] on input "Job Code" at bounding box center [920, 534] width 197 height 22
type input "$932.00"
click at [453, 523] on div at bounding box center [513, 534] width 186 height 22
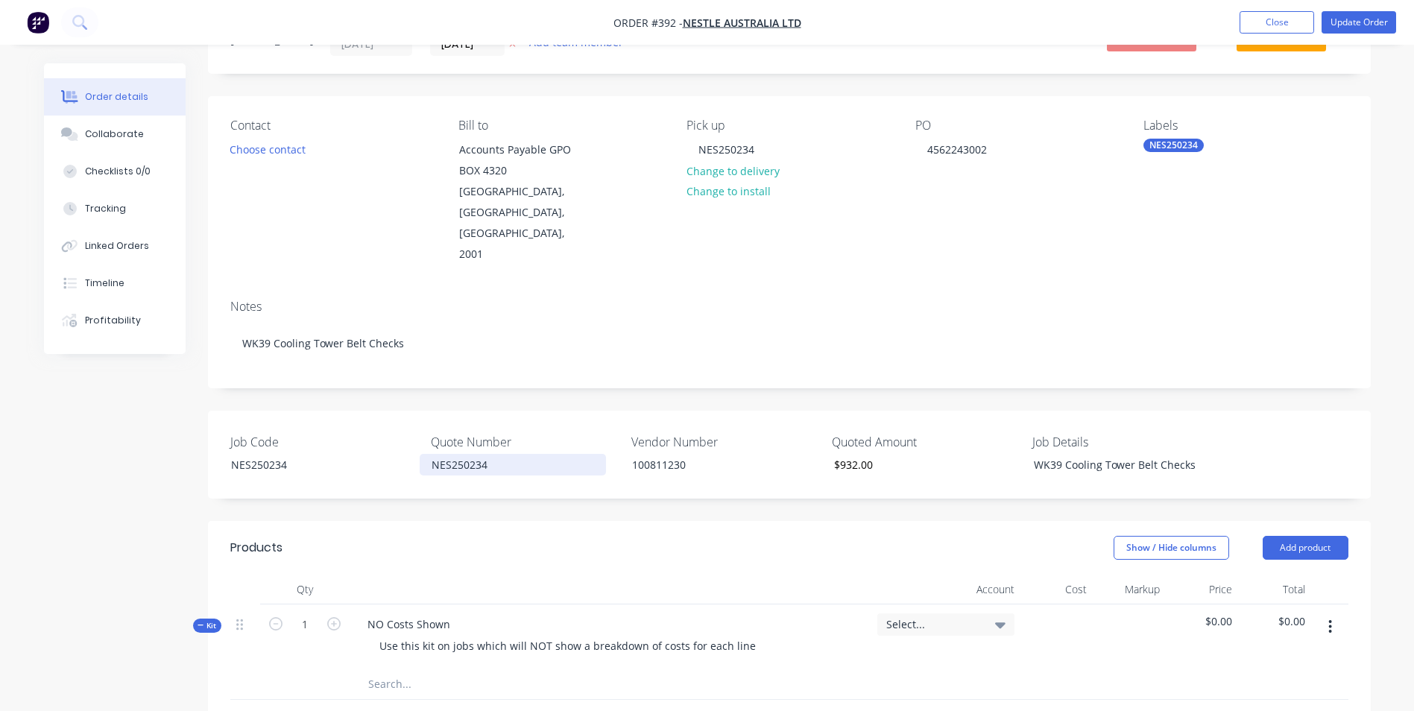
scroll to position [149, 0]
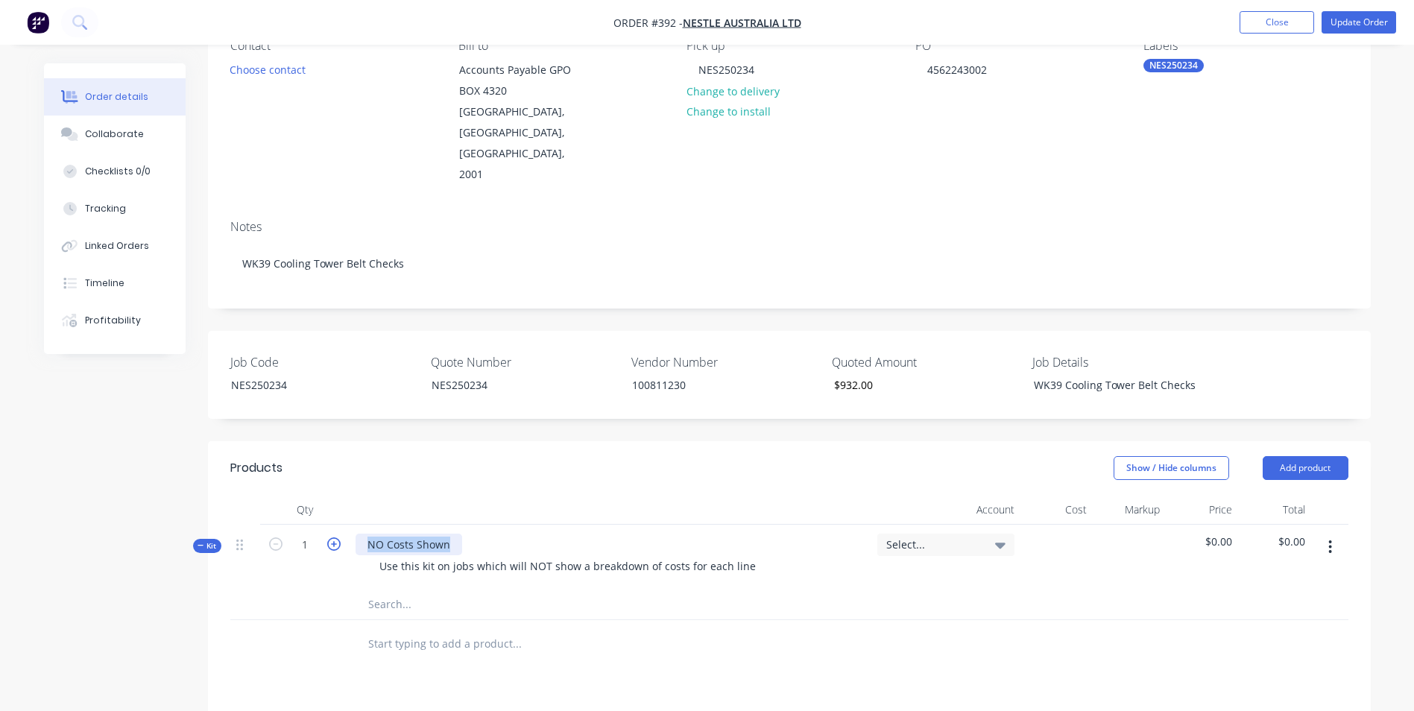
drag, startPoint x: 452, startPoint y: 499, endPoint x: 338, endPoint y: 499, distance: 113.3
click at [338, 525] on div "Kit 1 NO Costs Shown Use this kit on jobs which will NOT show a breakdown of co…" at bounding box center [789, 557] width 1118 height 65
click at [391, 590] on input "text" at bounding box center [517, 605] width 298 height 30
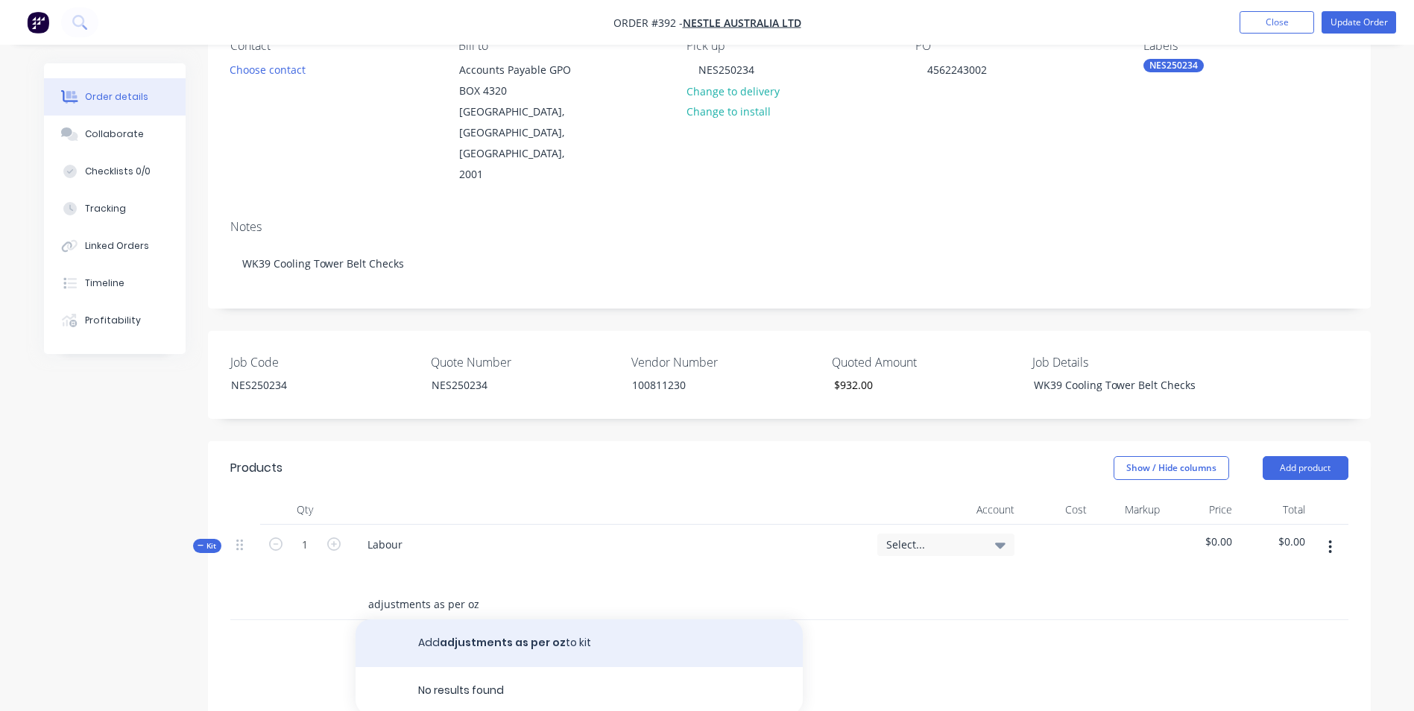
type input "adjustments as per oz"
click at [577, 620] on button "Add adjustments as per oz to kit" at bounding box center [579, 644] width 447 height 48
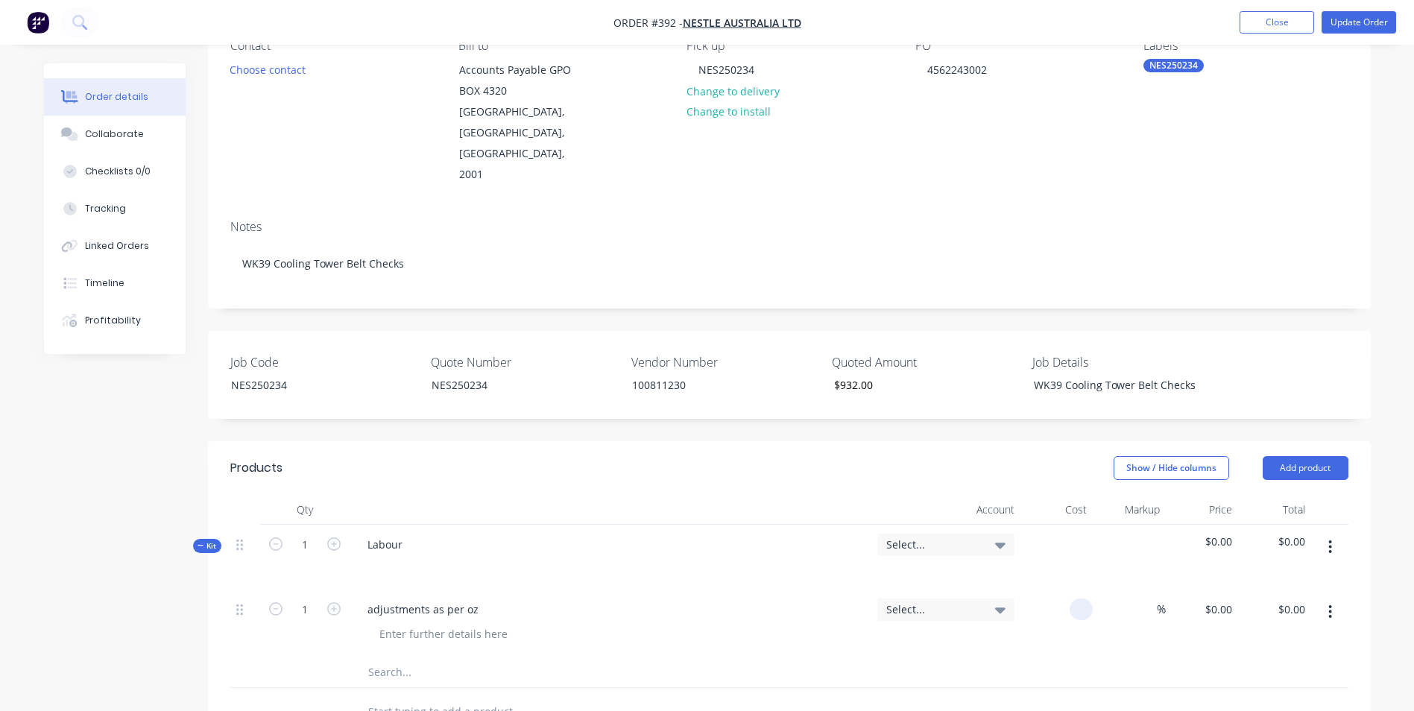
drag, startPoint x: 1087, startPoint y: 566, endPoint x: 1058, endPoint y: 566, distance: 29.1
click at [1058, 590] on div at bounding box center [1057, 624] width 73 height 68
type input "$932.00"
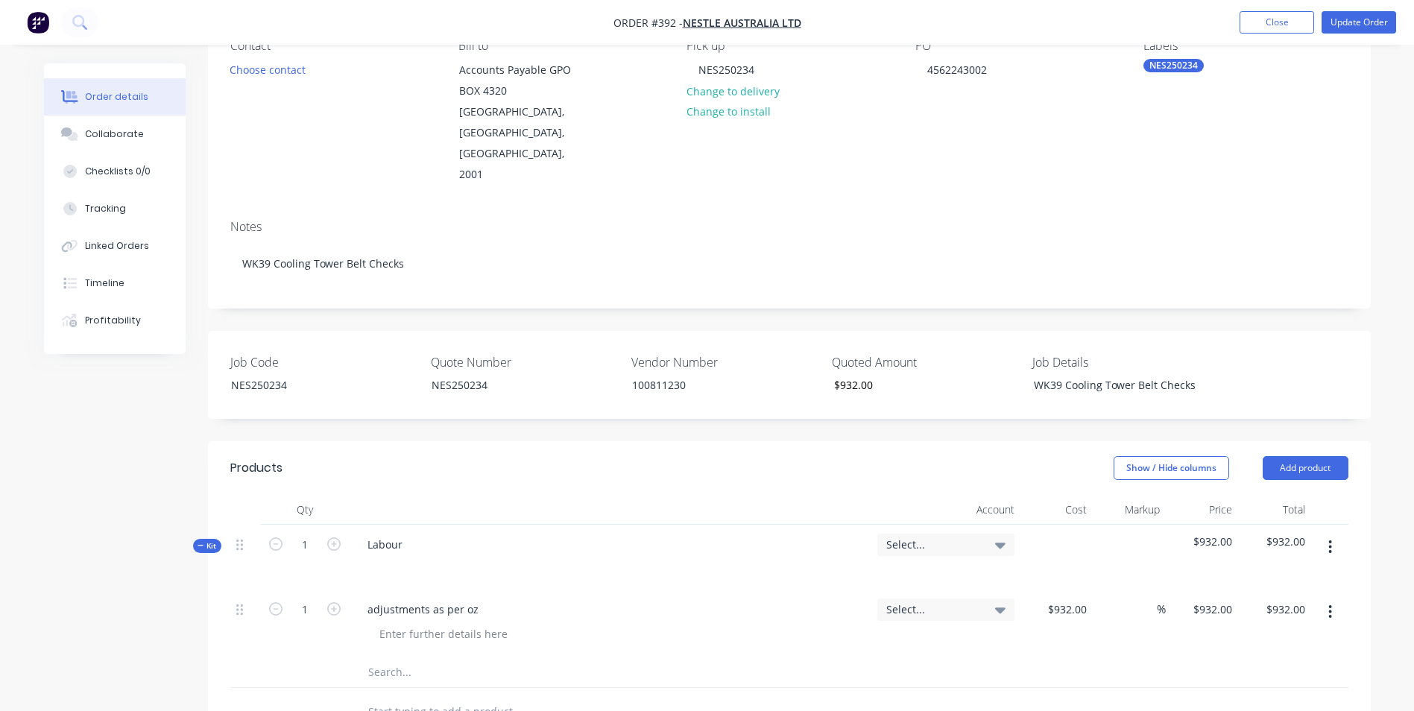
click at [1032, 658] on div at bounding box center [789, 673] width 1118 height 31
click at [927, 537] on span "Select..." at bounding box center [933, 545] width 94 height 16
click at [916, 575] on input at bounding box center [921, 590] width 153 height 30
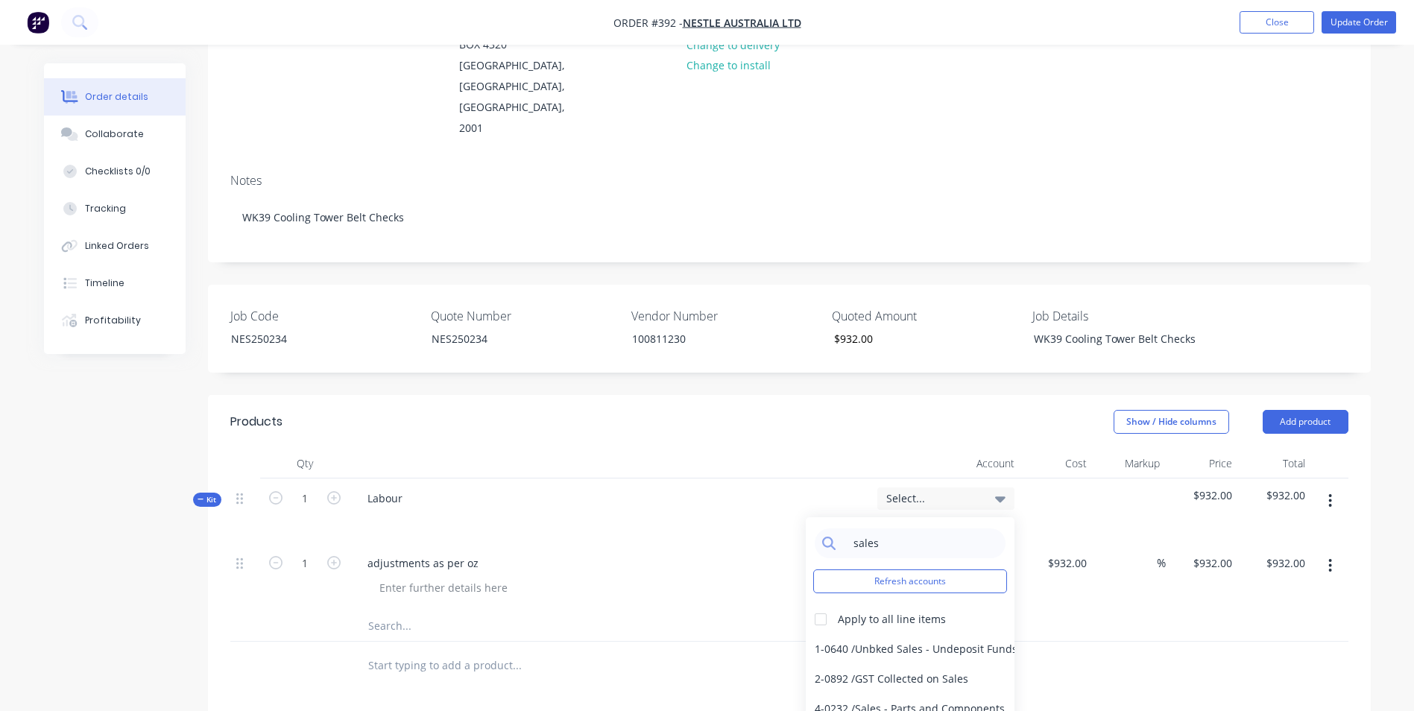
scroll to position [513, 0]
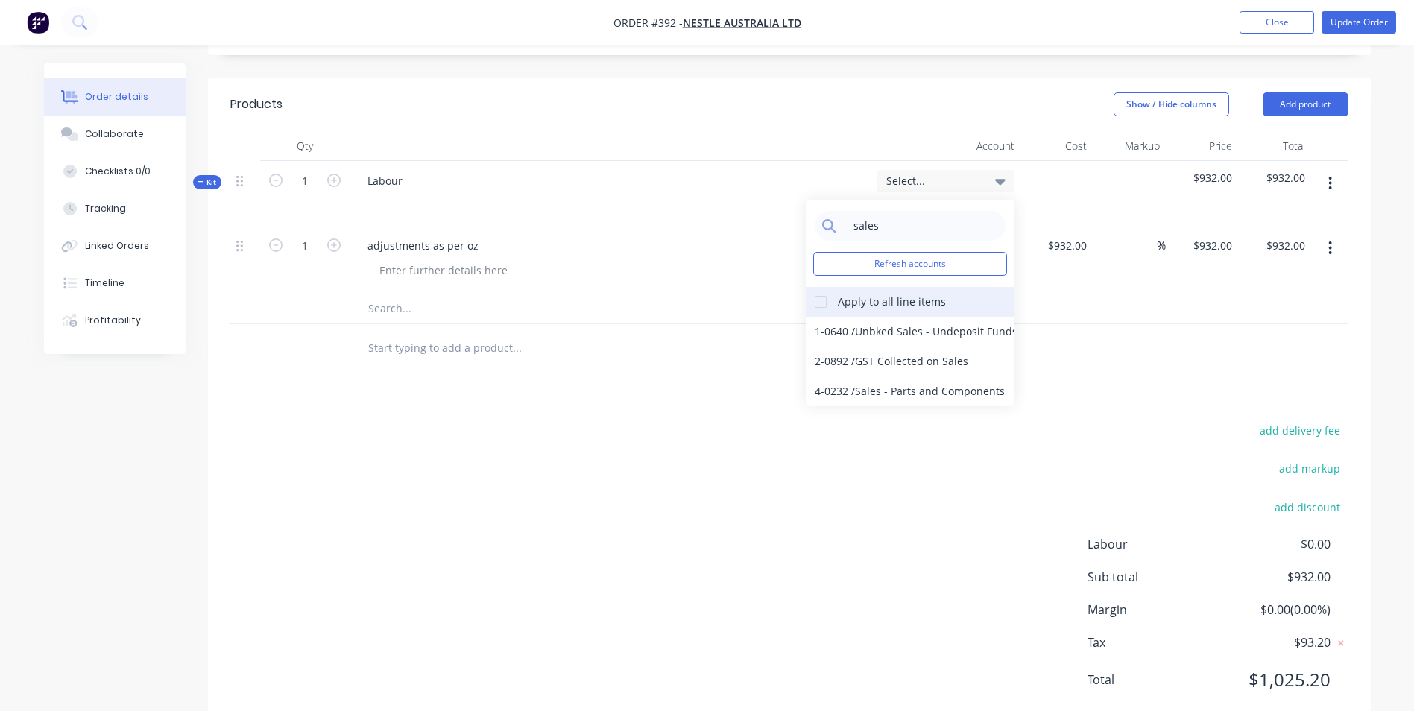
type input "sales"
click at [825, 287] on div at bounding box center [821, 302] width 30 height 30
click at [838, 376] on div "4-0232 / Sales - Parts and Components" at bounding box center [910, 391] width 209 height 30
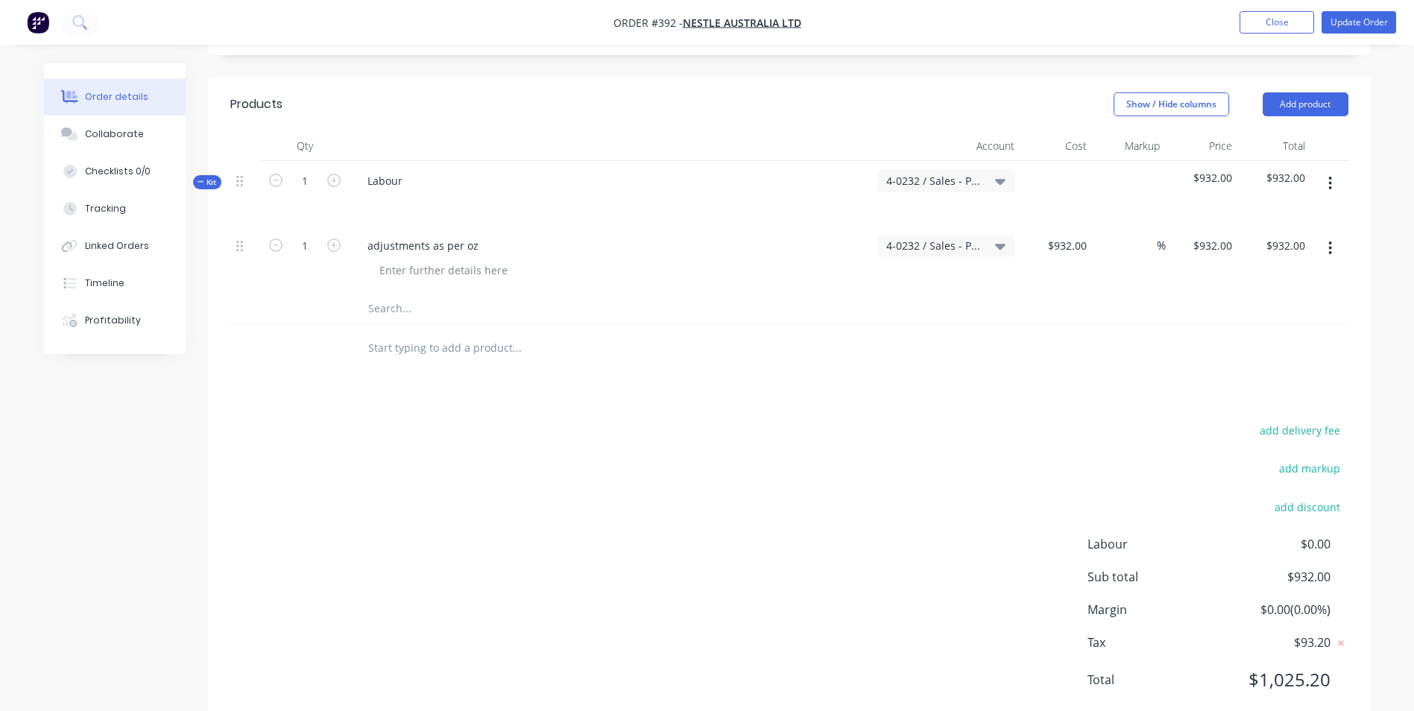
scroll to position [140, 0]
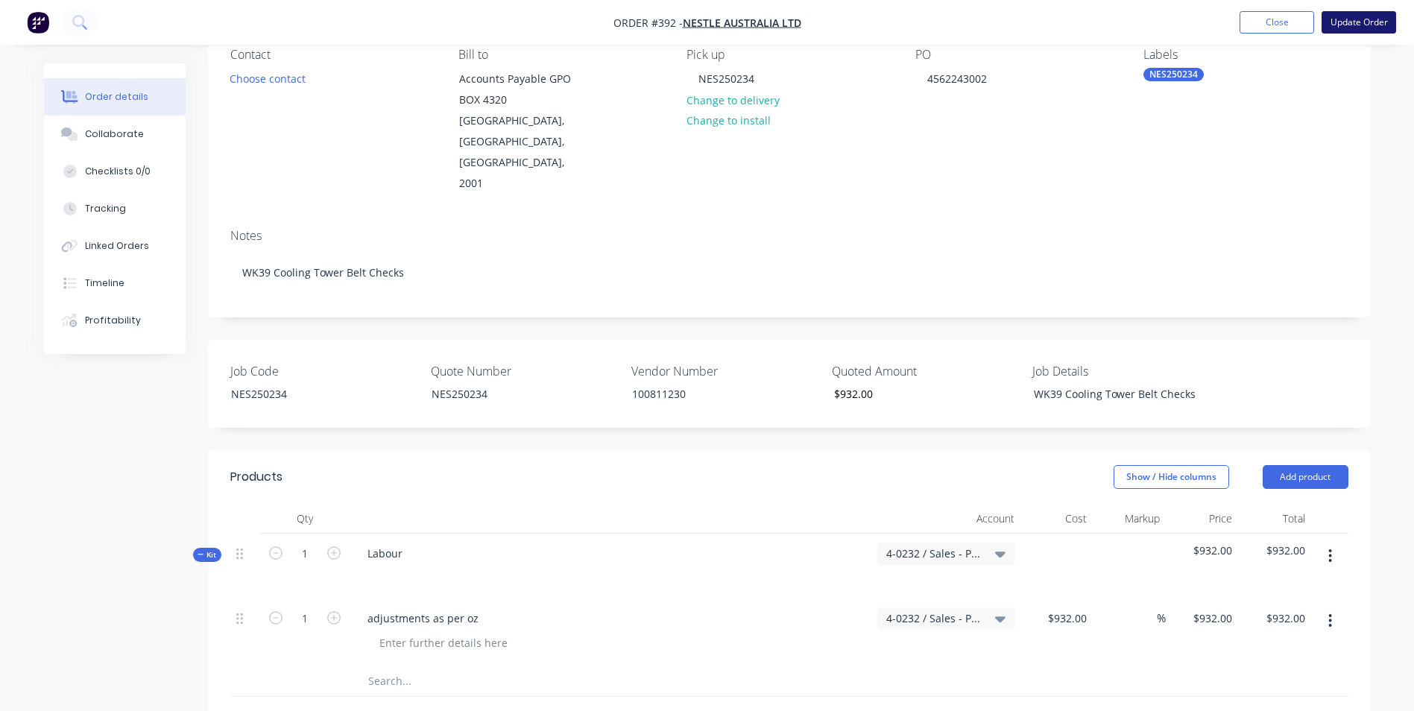
click at [1349, 22] on button "Update Order" at bounding box center [1359, 22] width 75 height 22
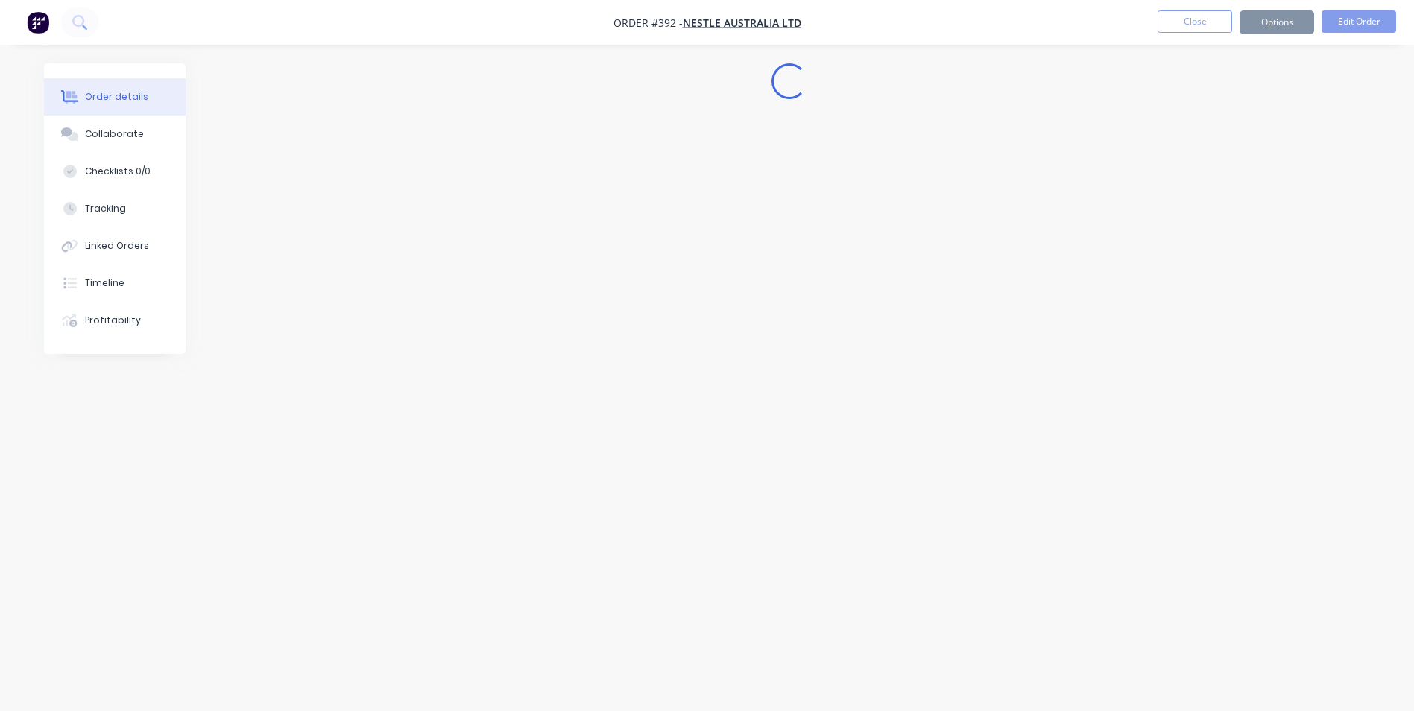
scroll to position [0, 0]
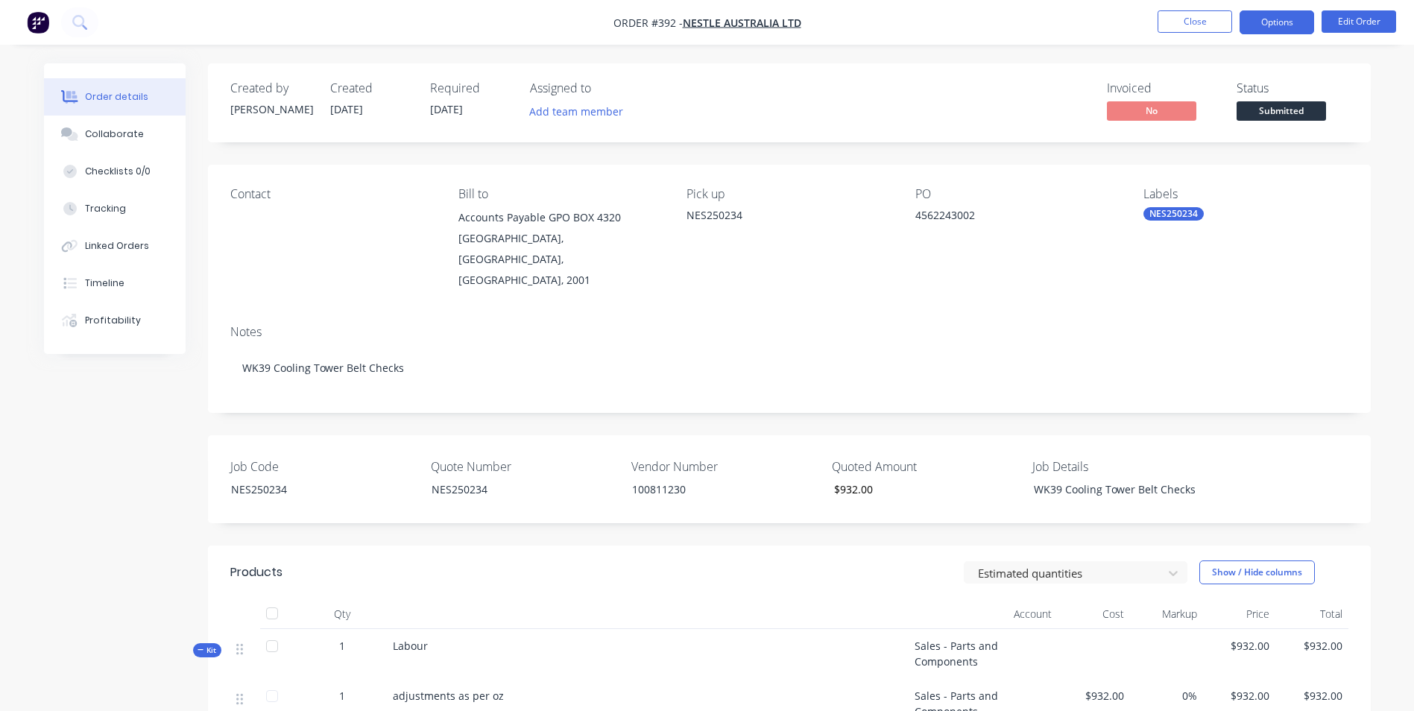
click at [1278, 21] on button "Options" at bounding box center [1277, 22] width 75 height 24
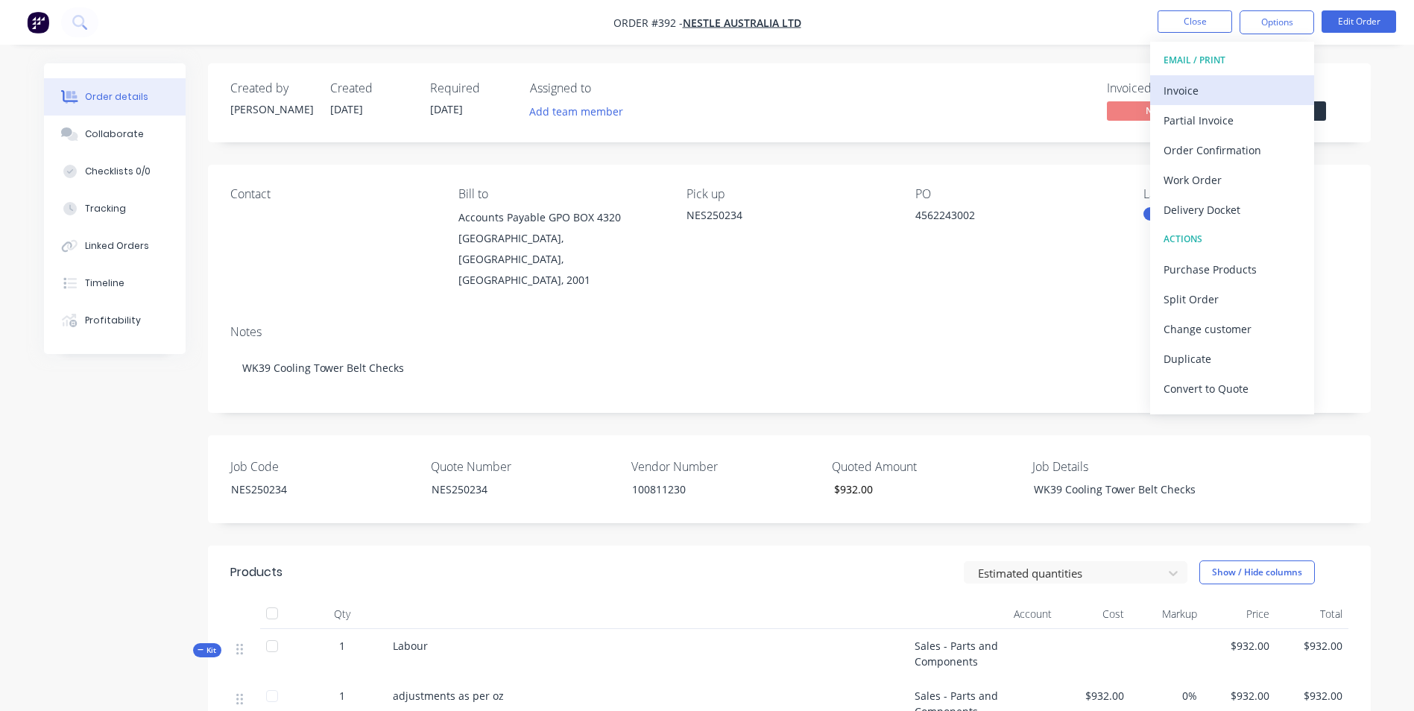
click at [1248, 88] on div "Invoice" at bounding box center [1232, 91] width 137 height 22
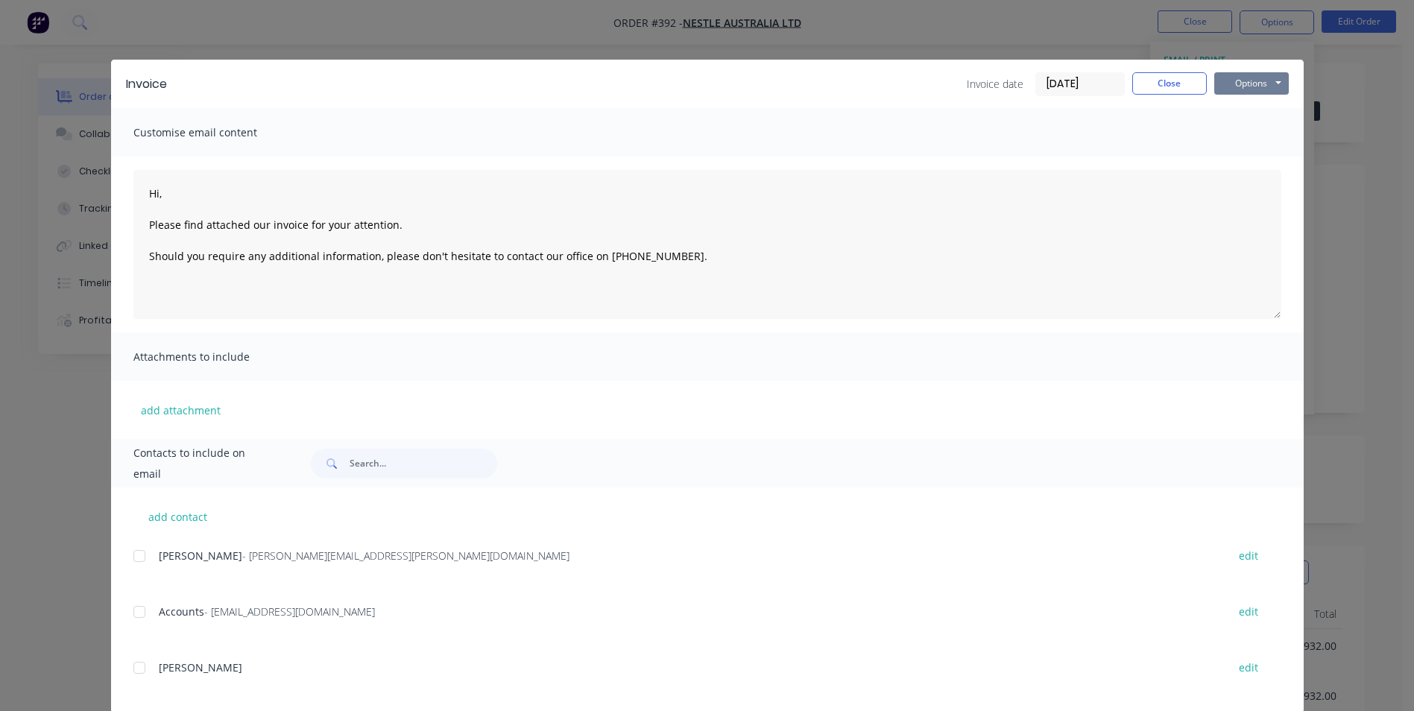
click at [1232, 92] on button "Options" at bounding box center [1251, 83] width 75 height 22
click at [1241, 125] on button "Print" at bounding box center [1261, 134] width 95 height 25
click at [1177, 83] on button "Close" at bounding box center [1169, 83] width 75 height 22
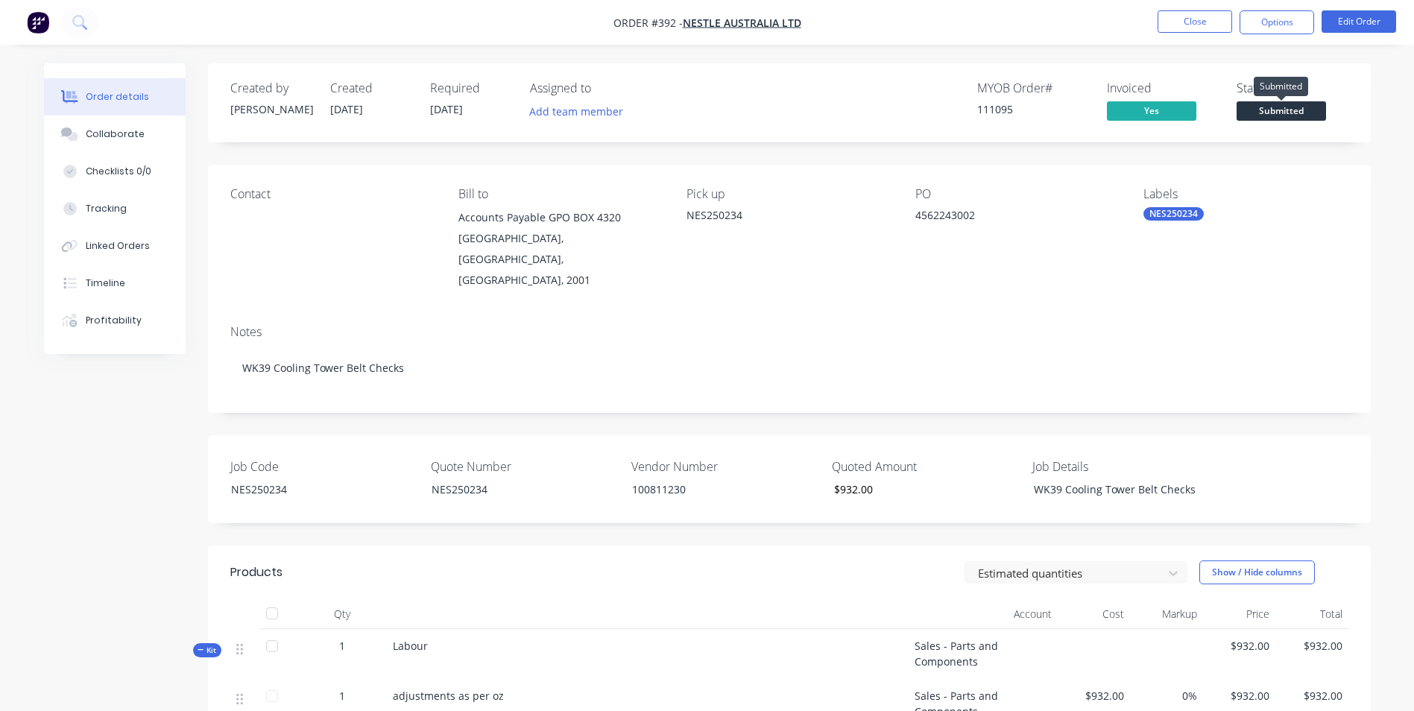
click at [1320, 101] on div "Status Submitted" at bounding box center [1293, 102] width 112 height 43
click at [1316, 104] on span "Submitted" at bounding box center [1281, 110] width 89 height 19
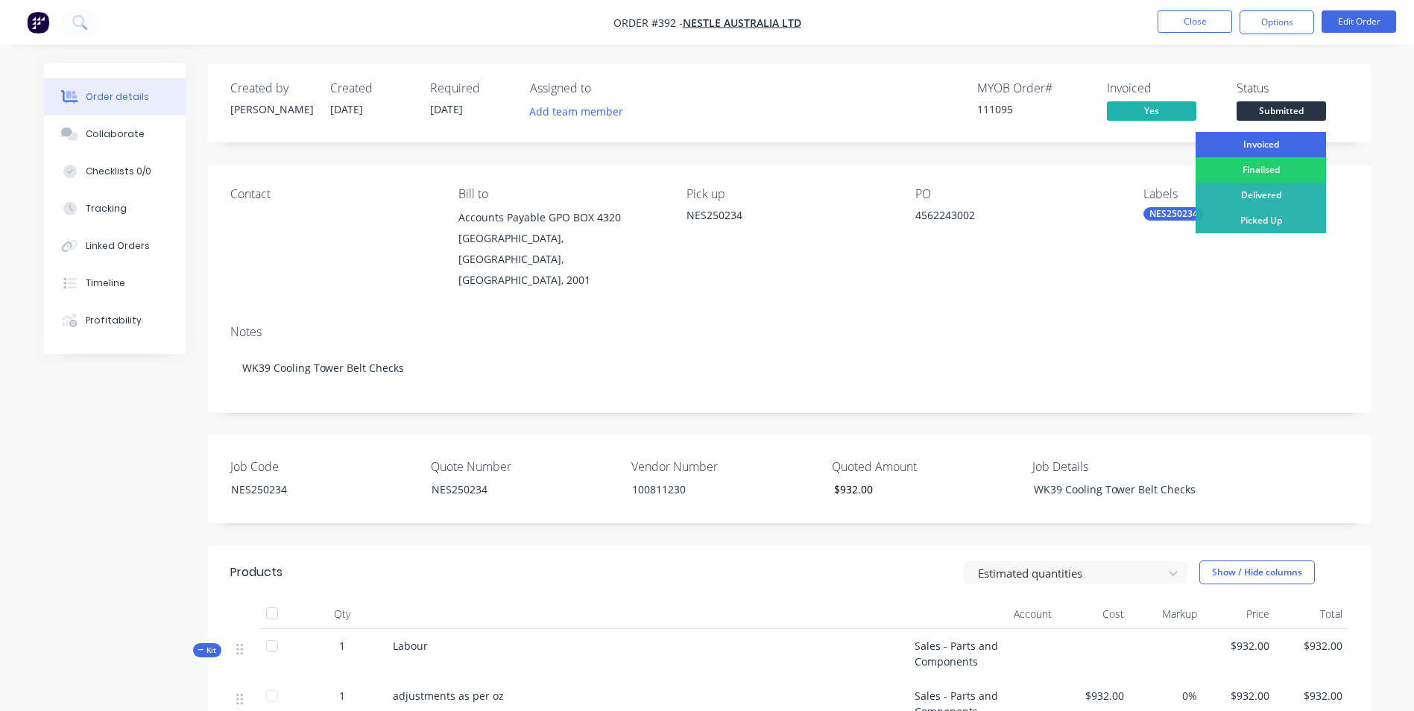
click at [1282, 148] on div "Invoiced" at bounding box center [1261, 144] width 130 height 25
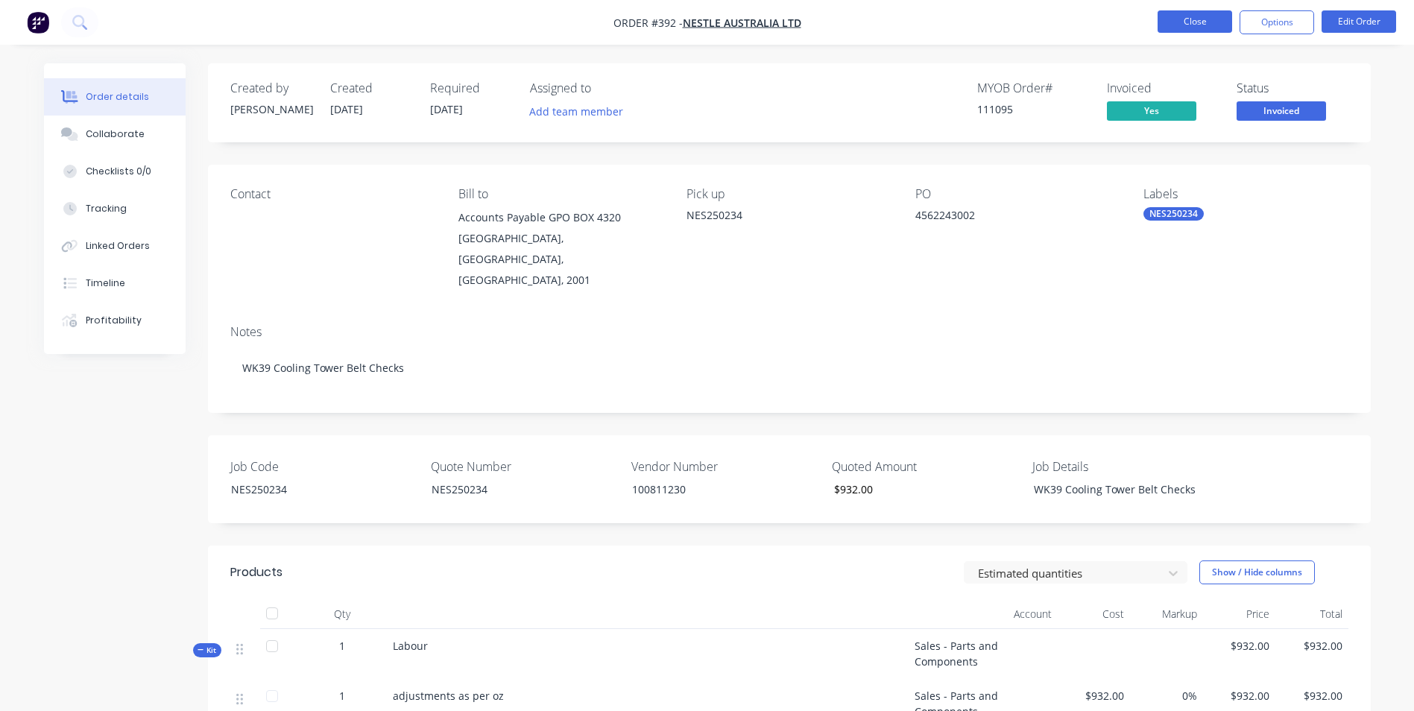
click at [1192, 25] on button "Close" at bounding box center [1195, 21] width 75 height 22
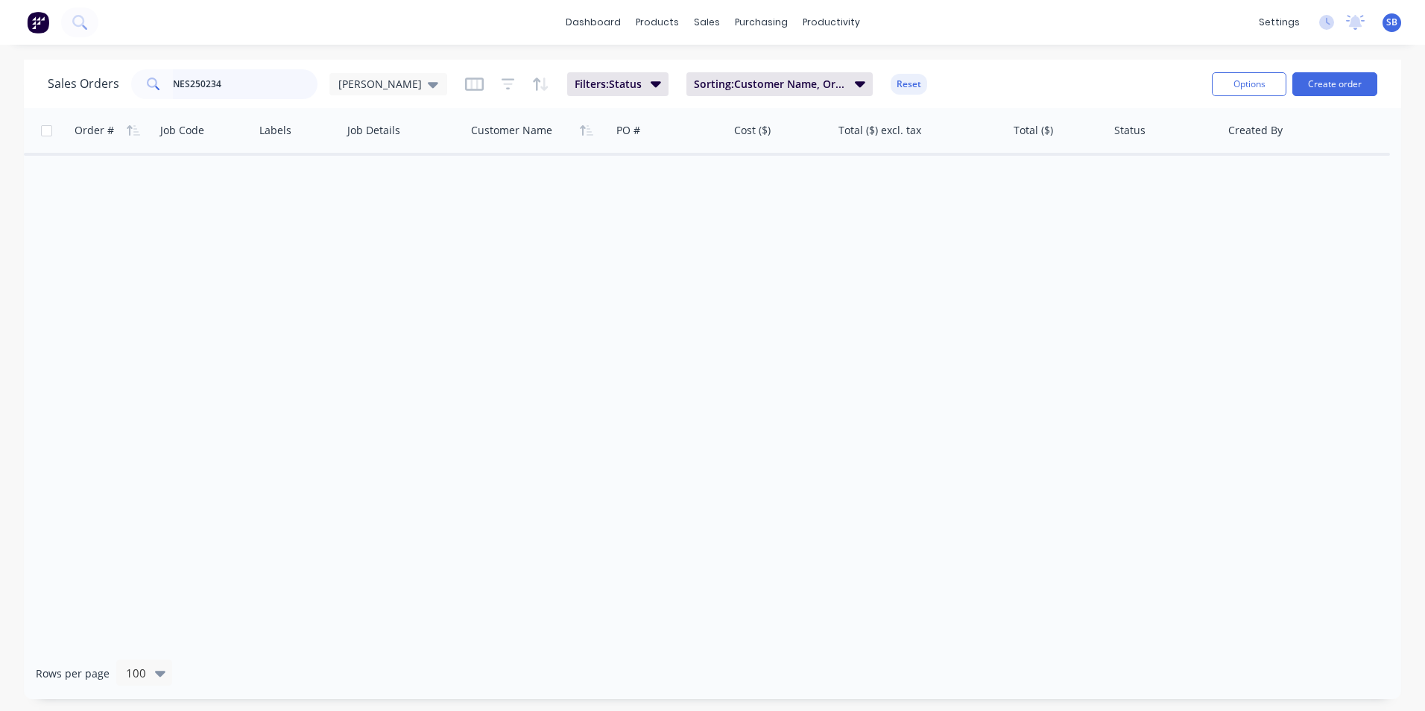
click at [296, 86] on input "NES250234" at bounding box center [245, 84] width 145 height 30
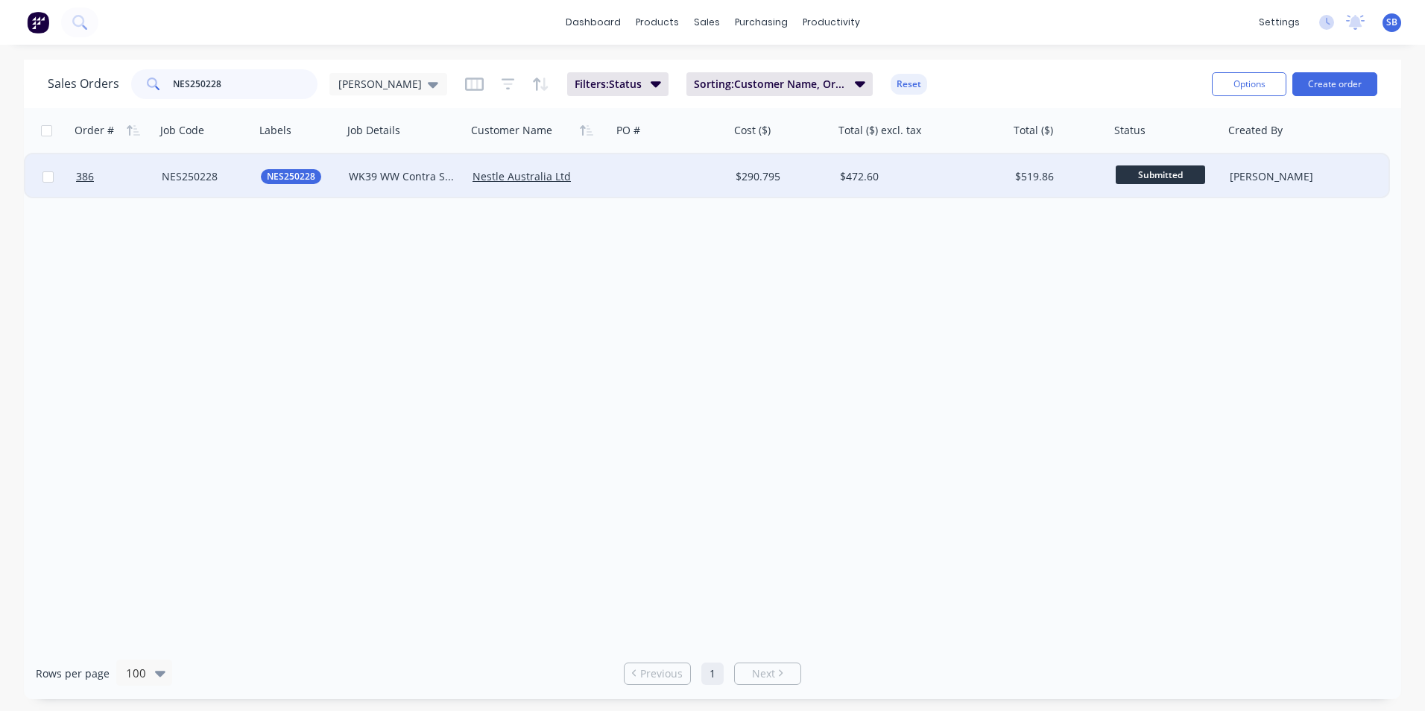
type input "NES250228"
click at [897, 178] on div "$472.60" at bounding box center [917, 176] width 155 height 15
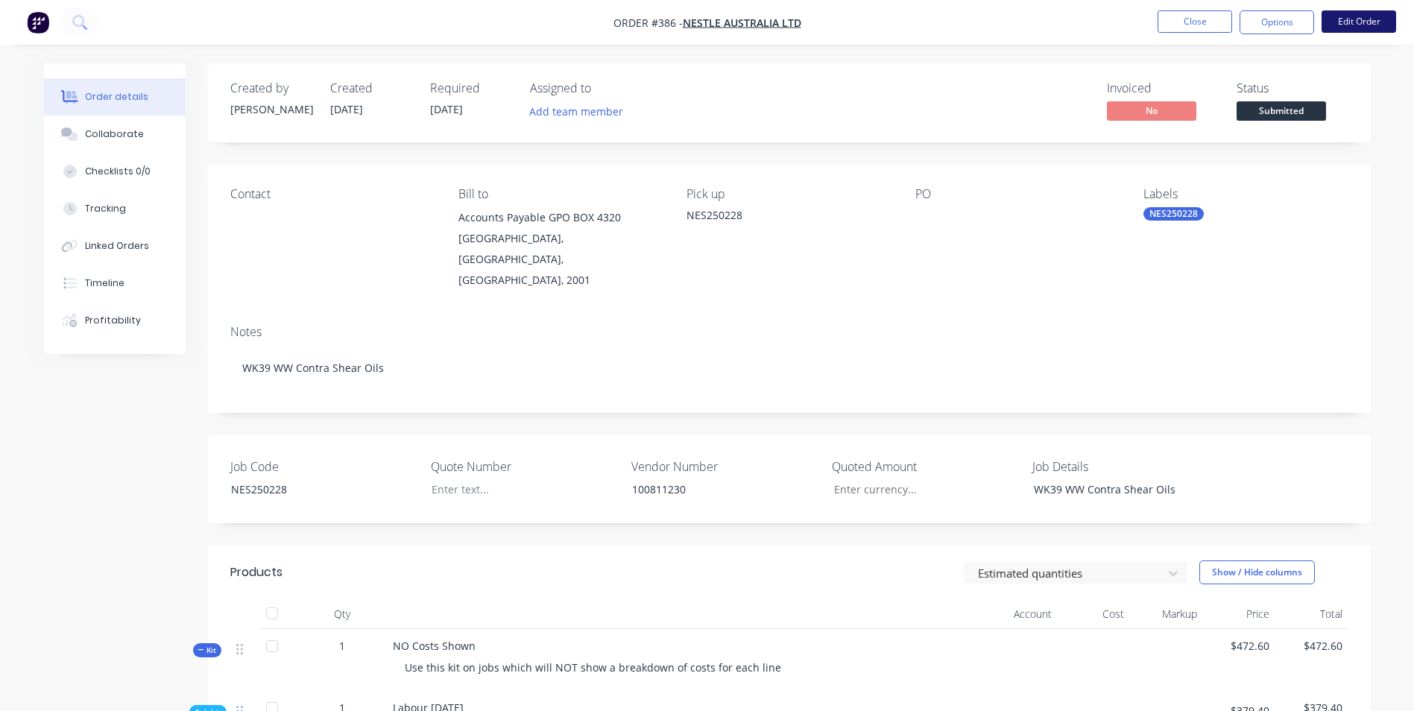
click at [1357, 23] on button "Edit Order" at bounding box center [1359, 21] width 75 height 22
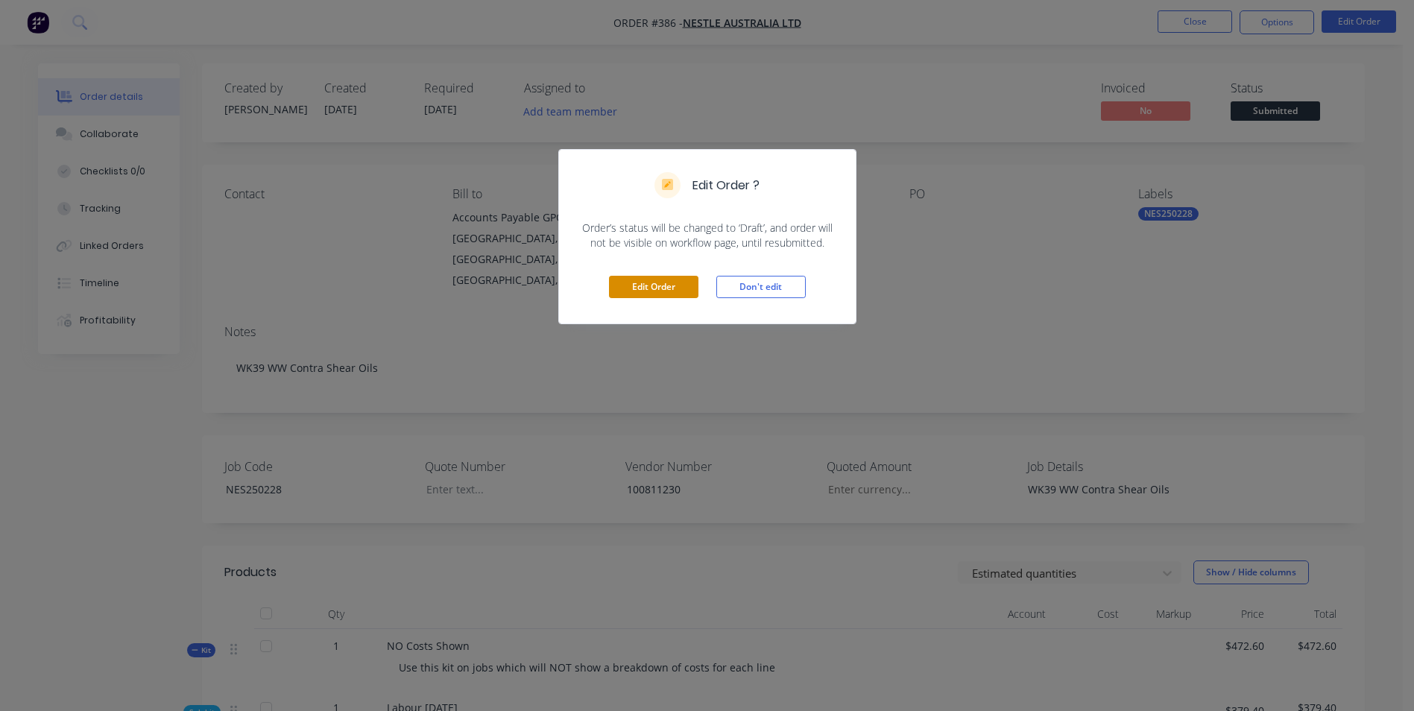
click at [648, 280] on button "Edit Order" at bounding box center [653, 287] width 89 height 22
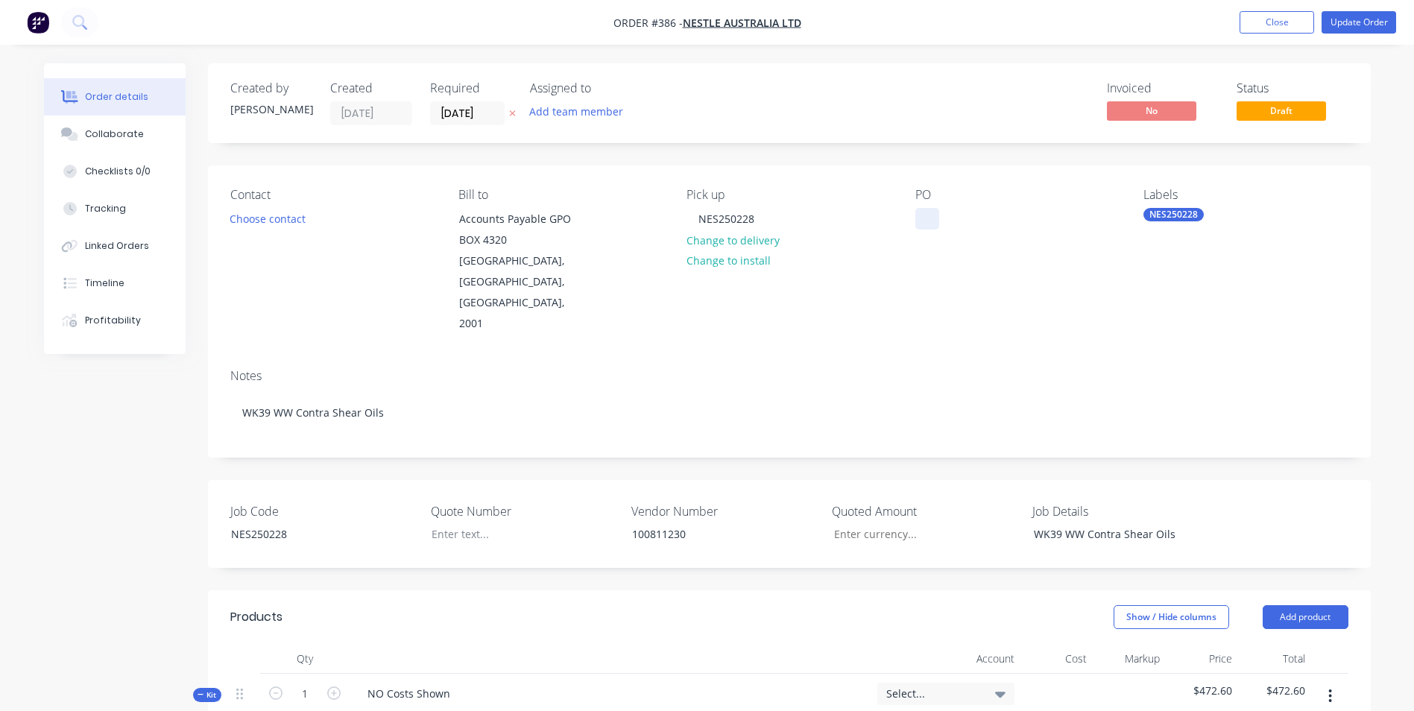
click at [927, 221] on div at bounding box center [928, 219] width 24 height 22
click at [434, 523] on div at bounding box center [513, 534] width 186 height 22
click at [855, 523] on input "Job Code" at bounding box center [920, 534] width 197 height 22
type input "$372.80"
click at [854, 605] on div "Show / Hide columns Add product" at bounding box center [907, 617] width 880 height 24
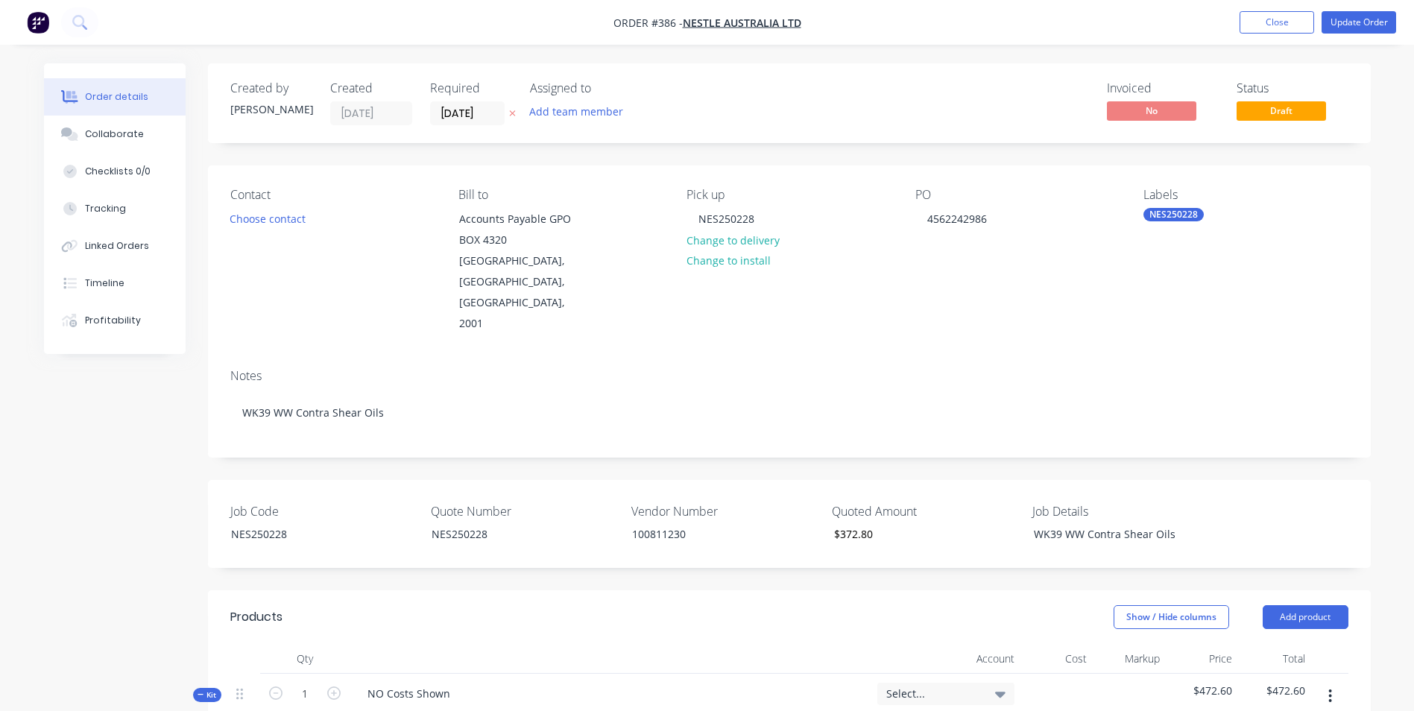
scroll to position [298, 0]
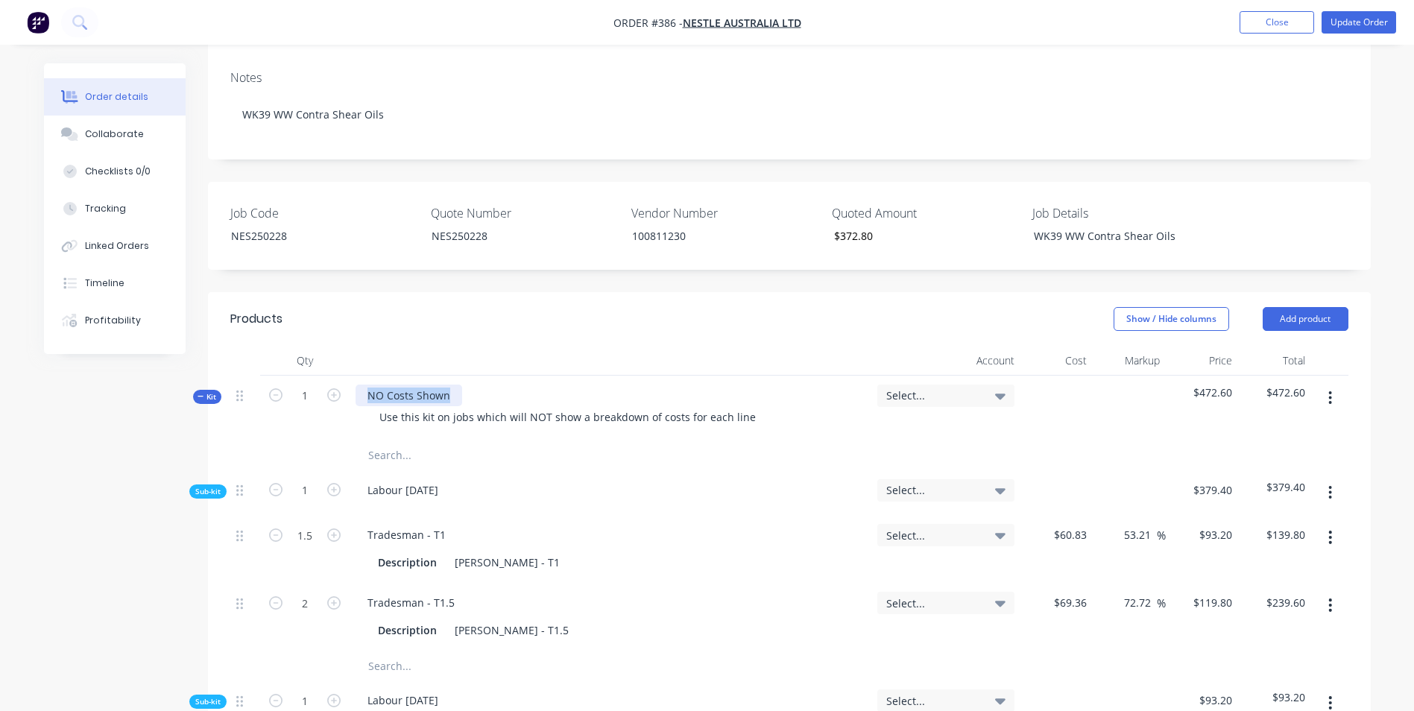
drag, startPoint x: 456, startPoint y: 362, endPoint x: 348, endPoint y: 340, distance: 110.4
click at [348, 376] on div "Kit 1 NO Costs Shown Use this kit on jobs which will NOT show a breakdown of co…" at bounding box center [789, 408] width 1118 height 65
click at [381, 406] on div "Use this kit on jobs which will NOT show a breakdown of costs for each line" at bounding box center [568, 417] width 400 height 22
click at [388, 441] on input "text" at bounding box center [517, 456] width 298 height 30
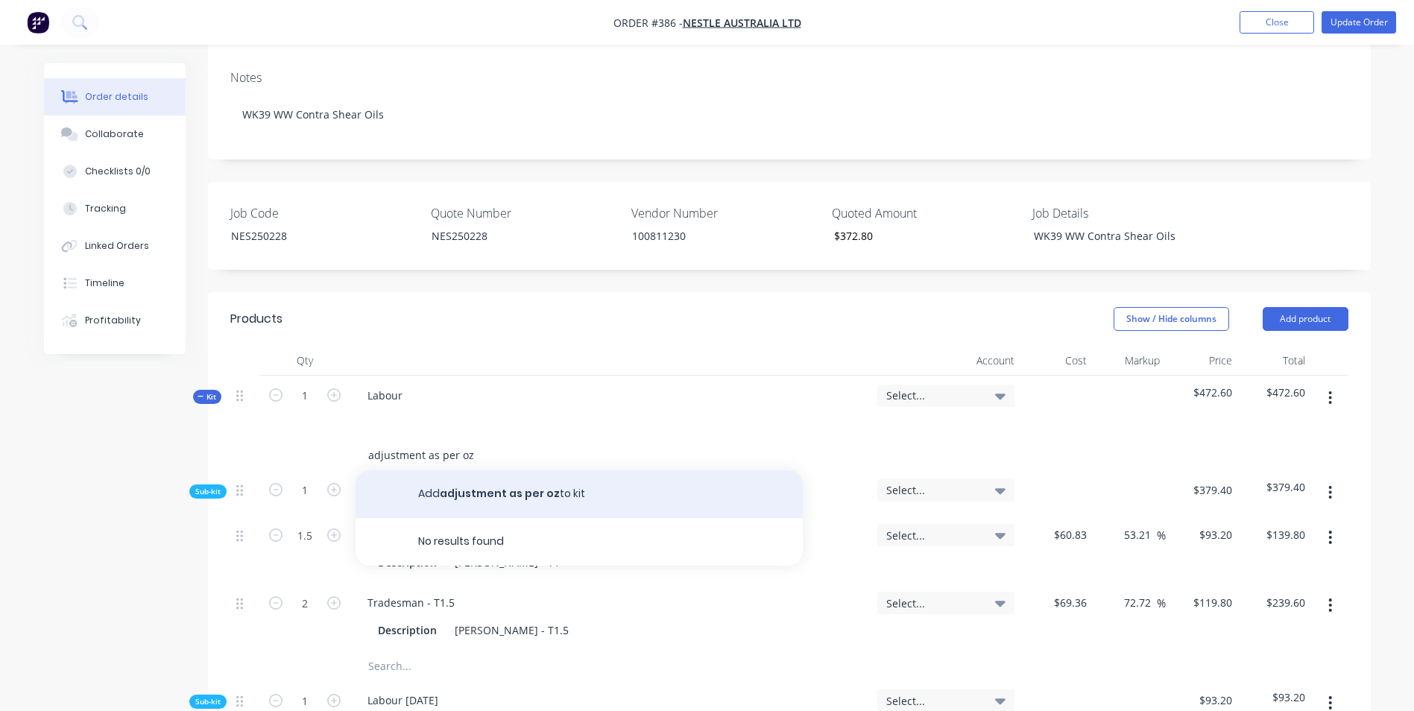
type input "adjustment as per oz"
click at [420, 470] on button "Add adjustment as per oz to kit" at bounding box center [579, 494] width 447 height 48
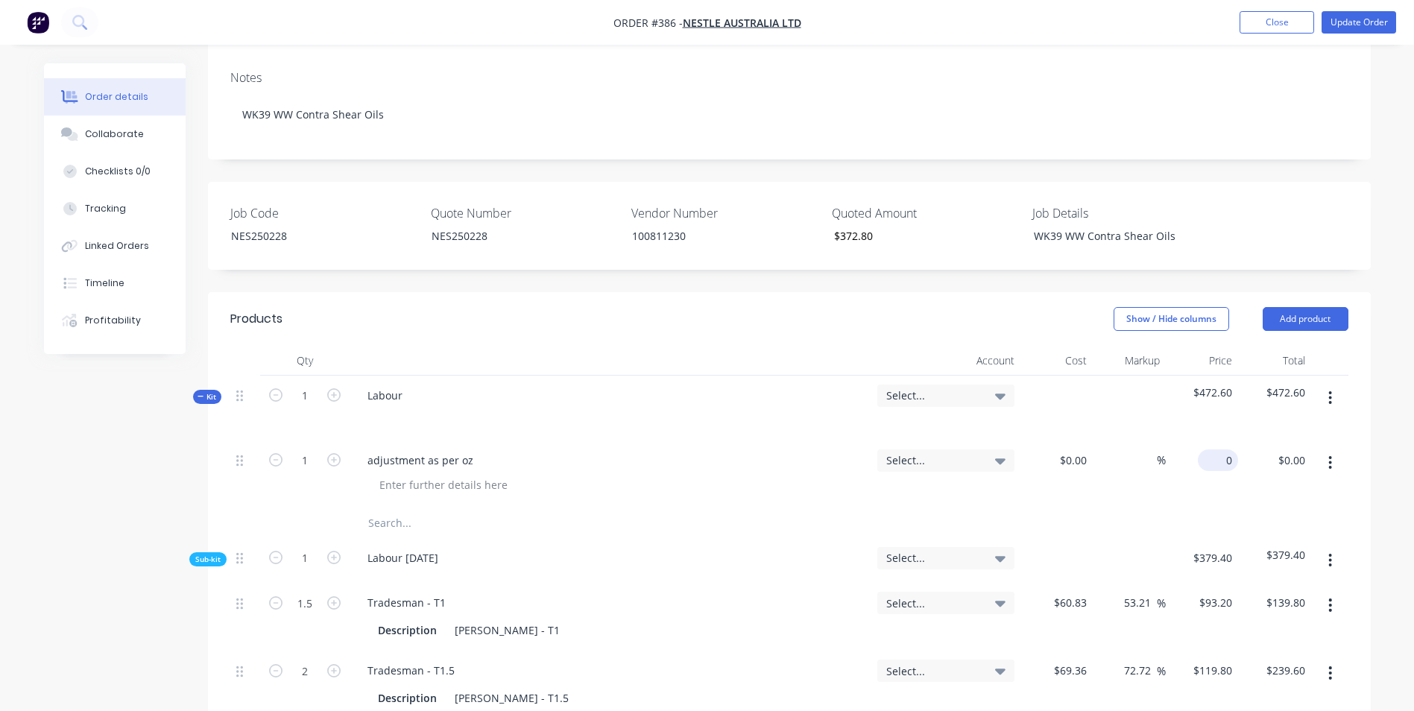
click at [1215, 450] on div "0 $0.00" at bounding box center [1218, 461] width 40 height 22
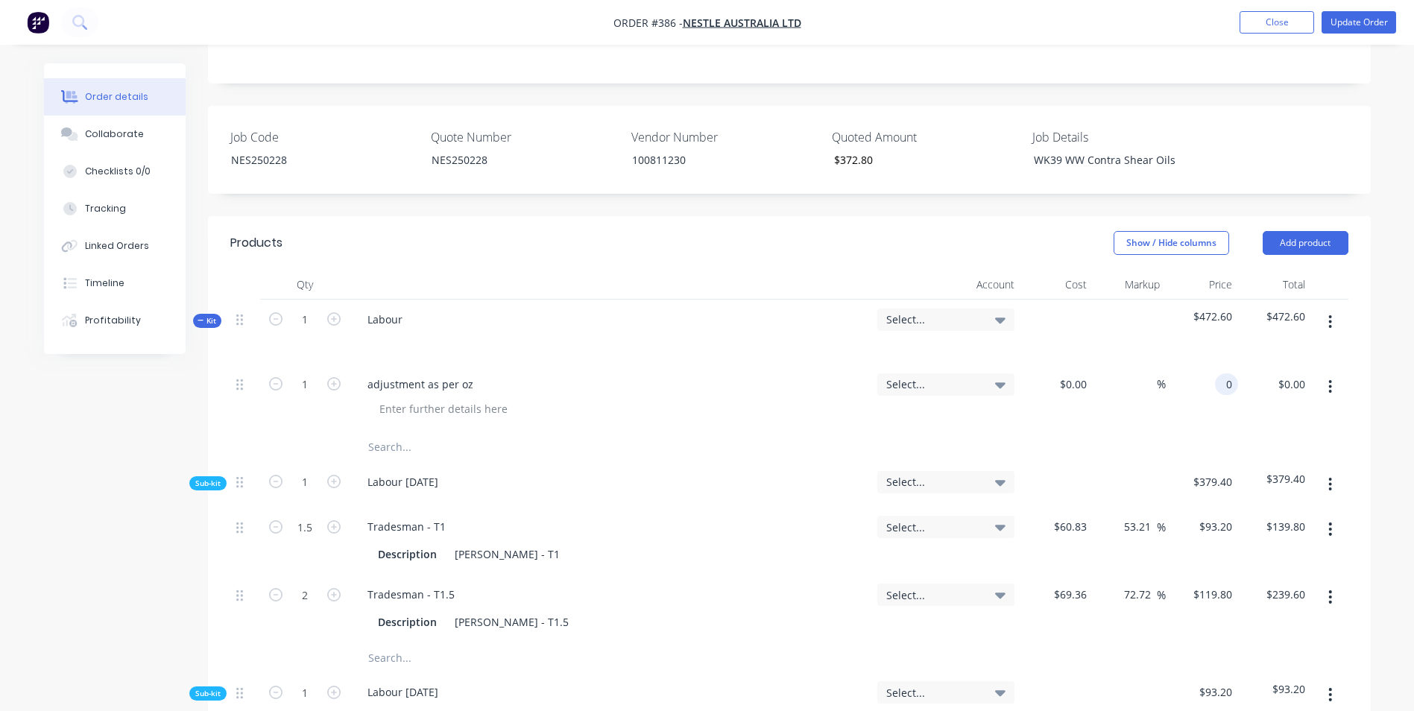
scroll to position [373, 0]
type input "$-99.80"
click at [1266, 434] on div at bounding box center [789, 449] width 1118 height 30
click at [959, 313] on span "Select..." at bounding box center [933, 321] width 94 height 16
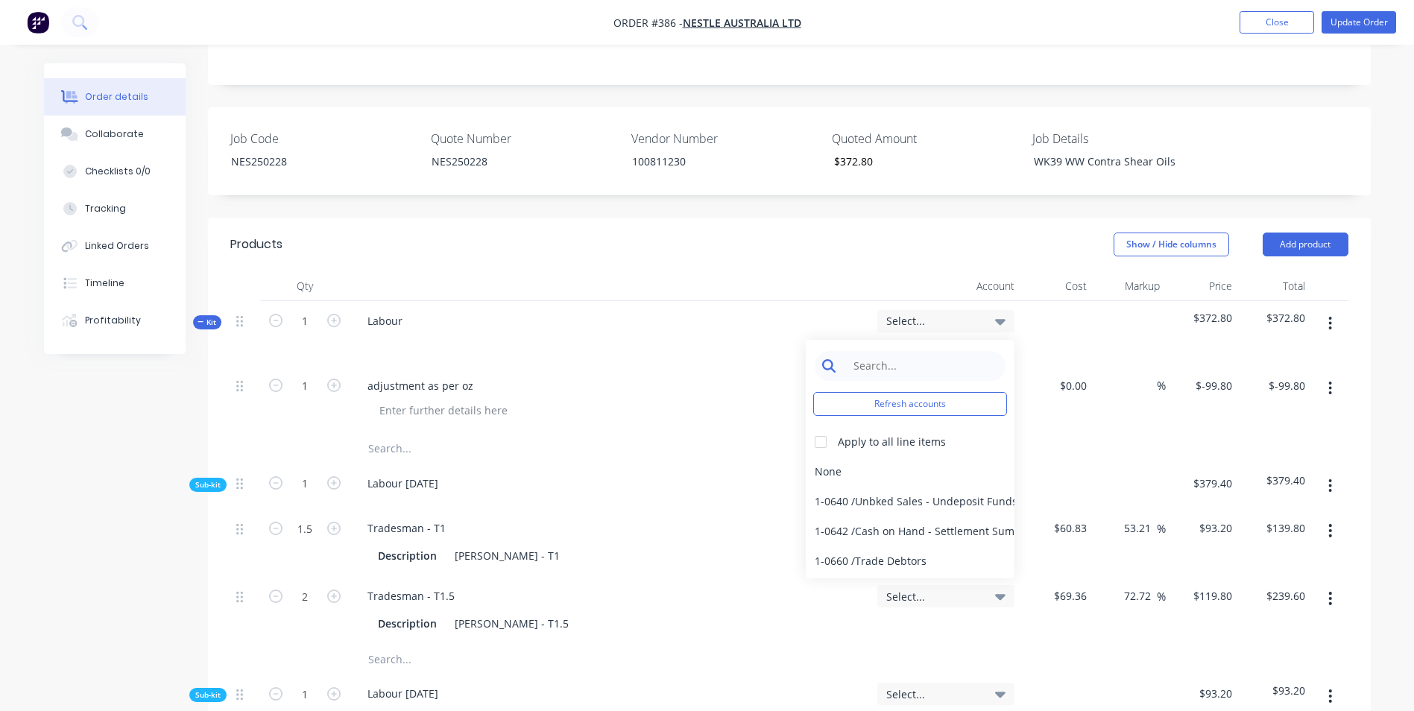
click at [959, 351] on input at bounding box center [921, 366] width 153 height 30
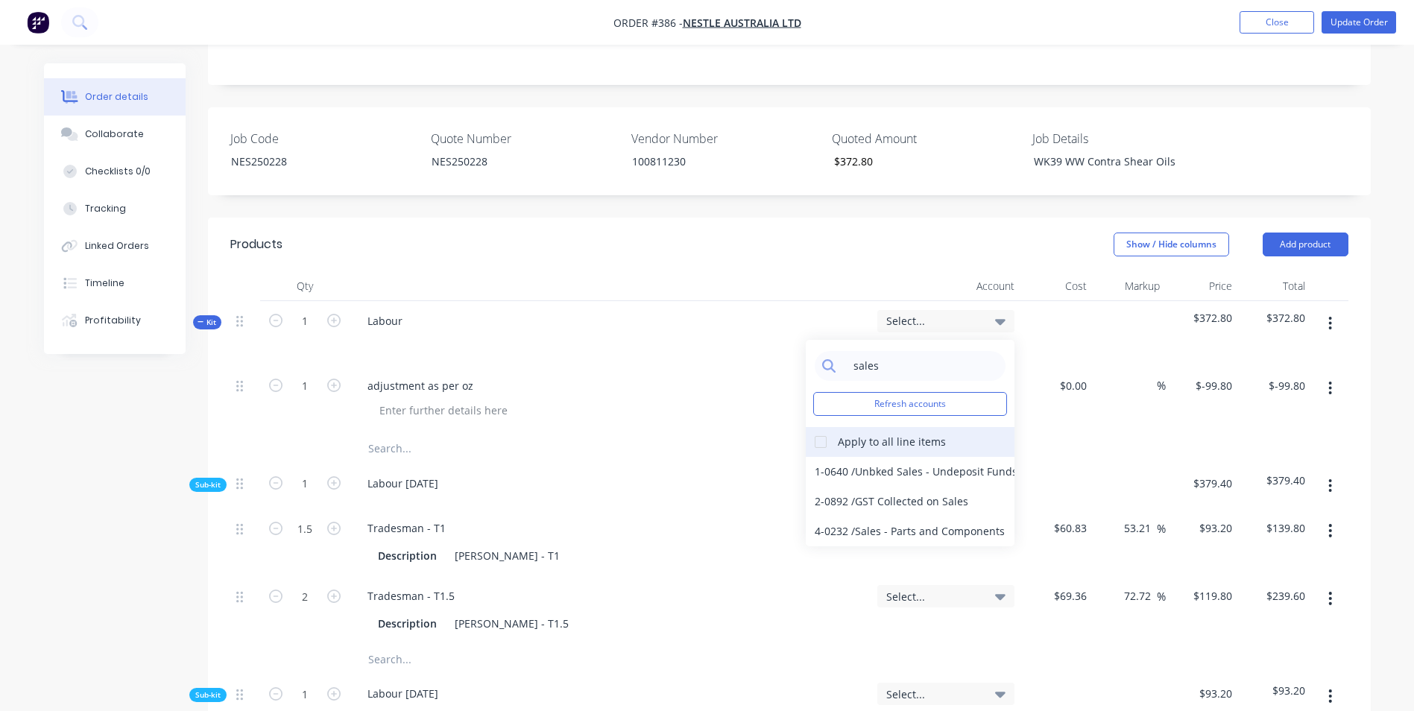
type input "sales"
click at [828, 427] on div at bounding box center [821, 442] width 30 height 30
click at [900, 517] on div "4-0232 / Sales - Parts and Components" at bounding box center [910, 532] width 209 height 30
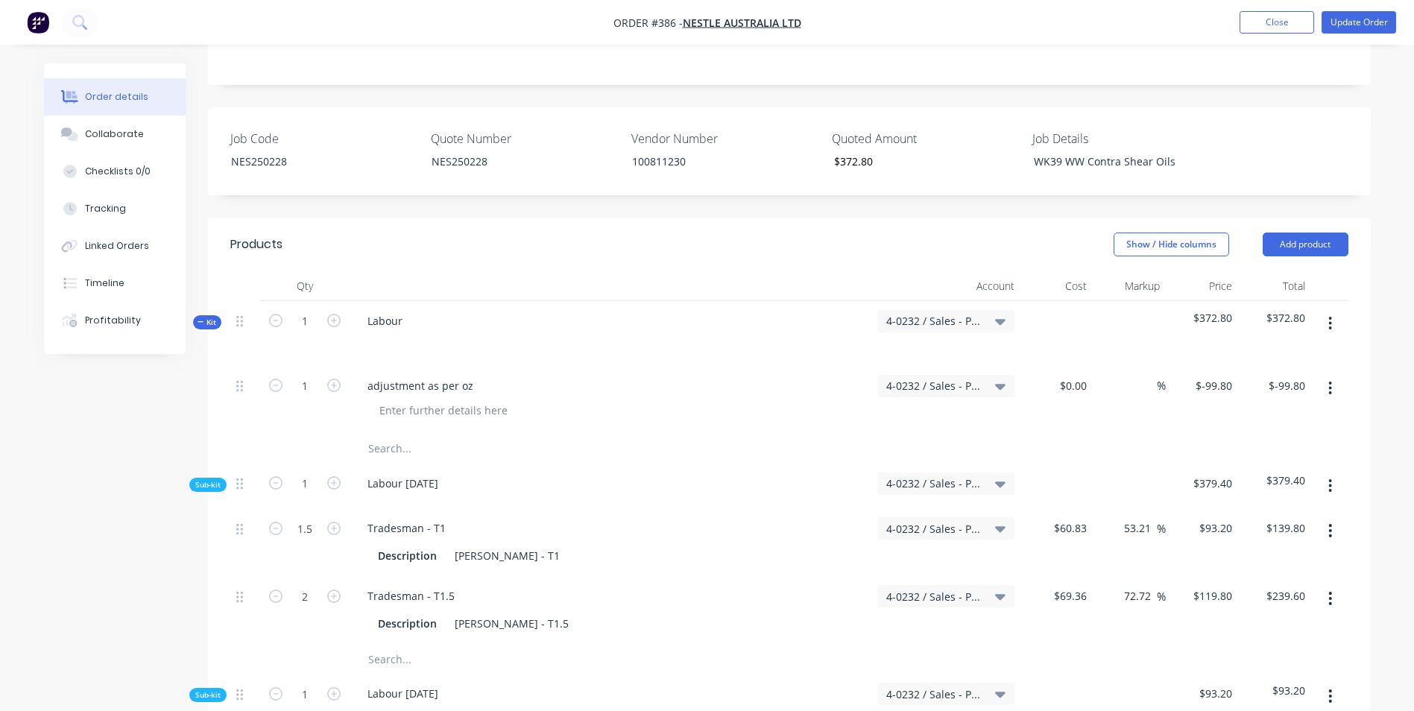
scroll to position [0, 0]
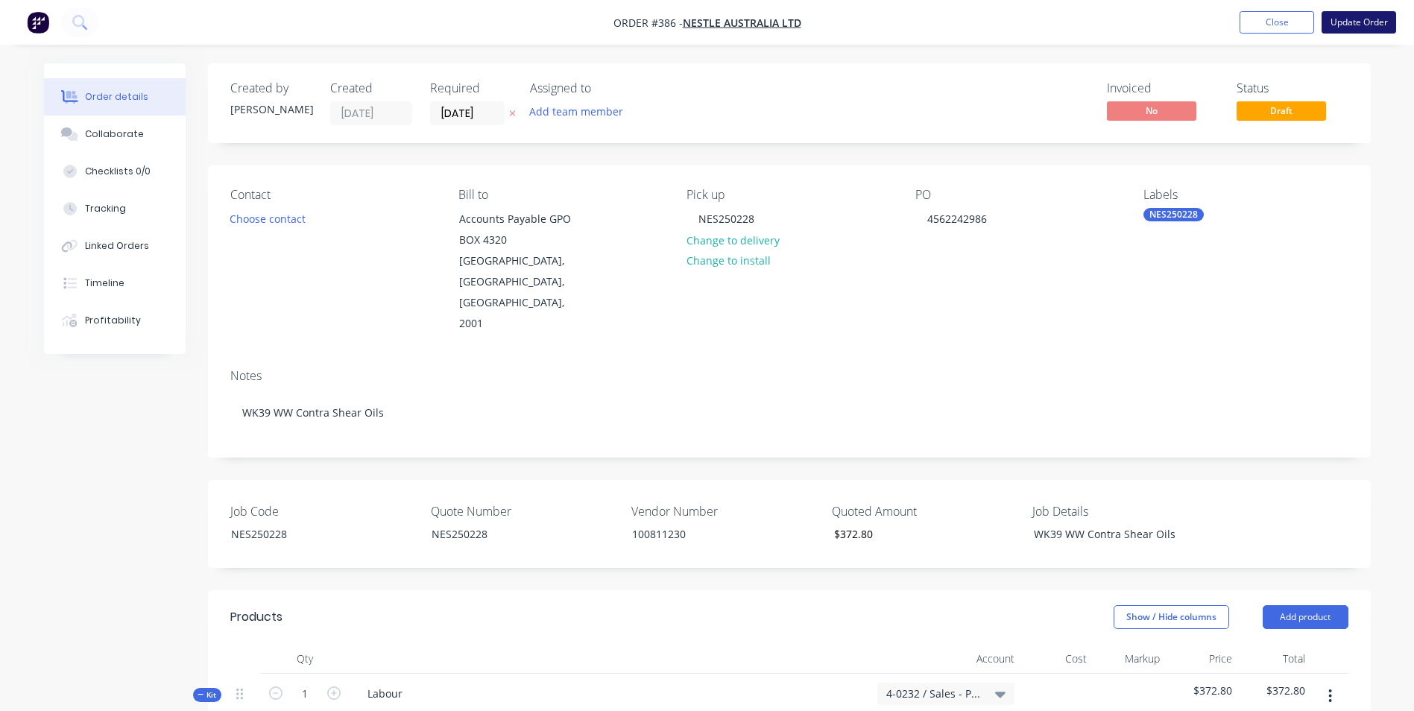
click at [1346, 29] on button "Update Order" at bounding box center [1359, 22] width 75 height 22
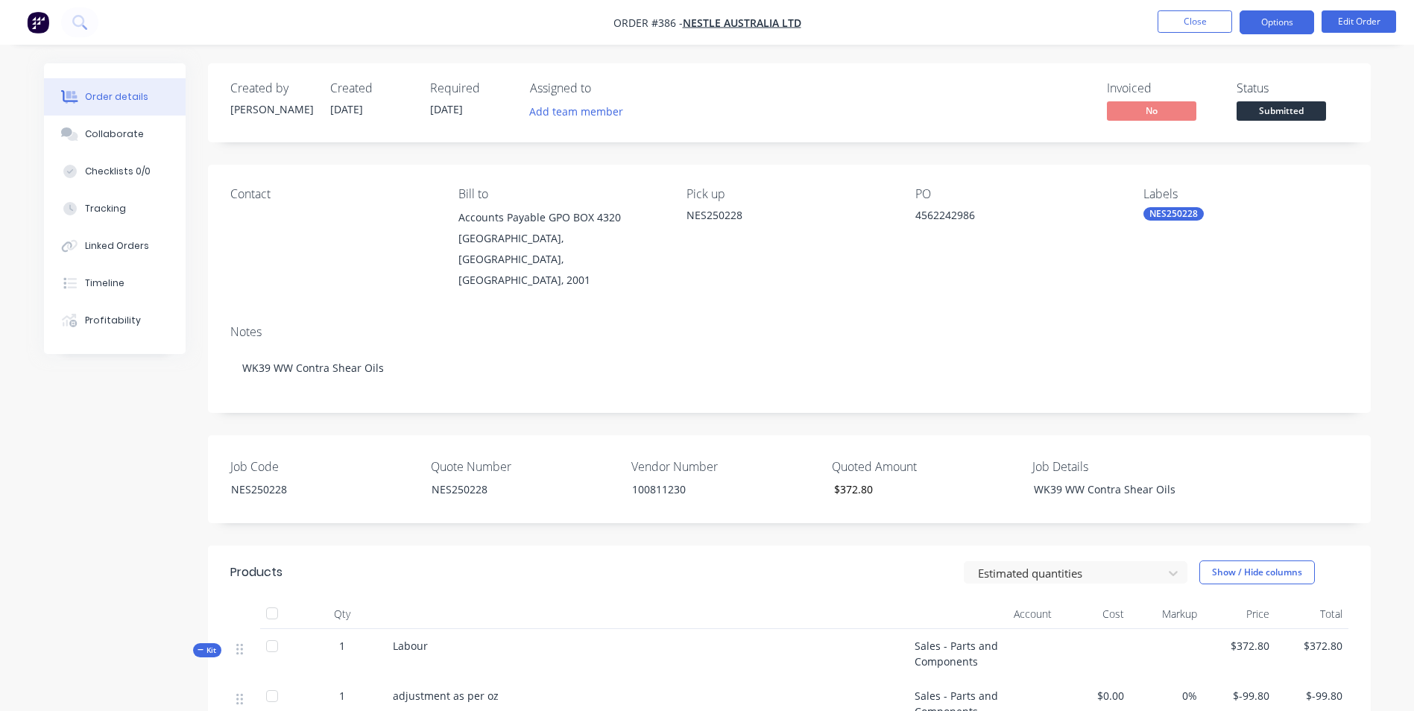
click at [1259, 25] on button "Options" at bounding box center [1277, 22] width 75 height 24
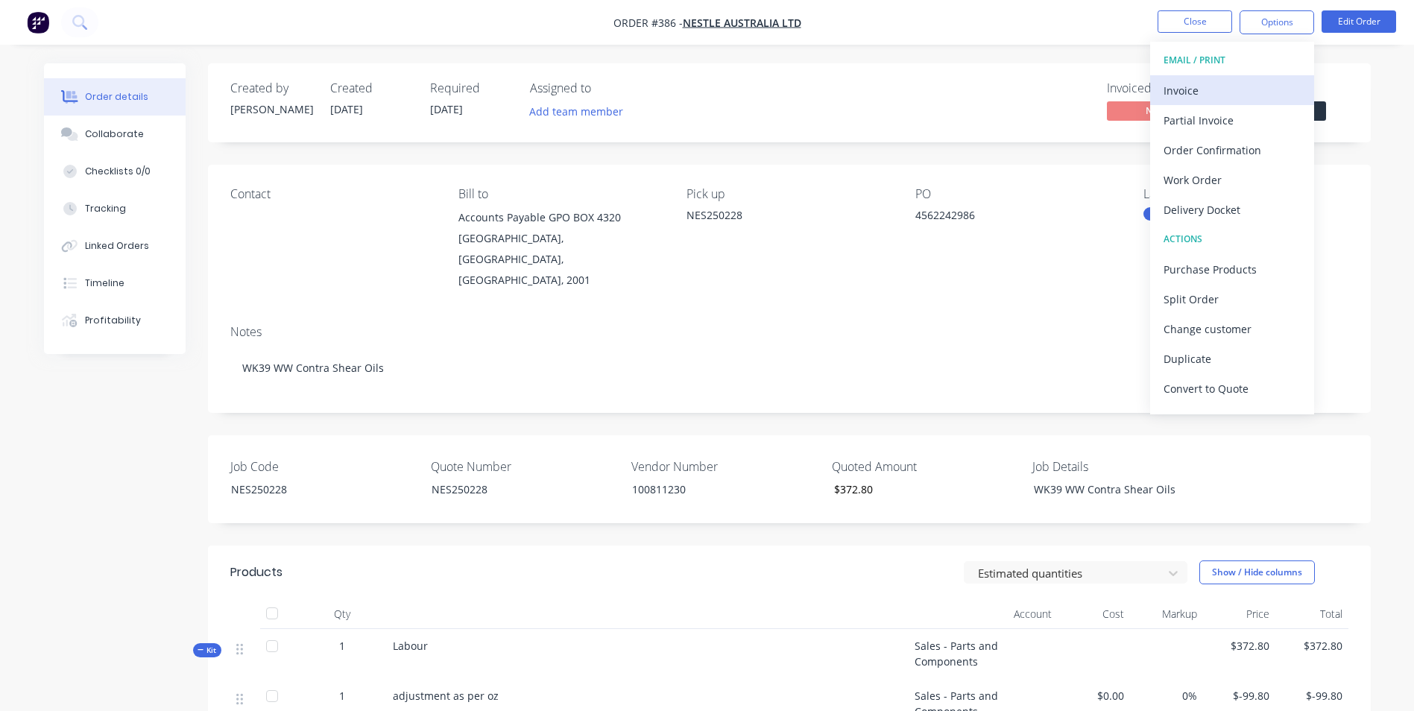
click at [1252, 95] on div "Invoice" at bounding box center [1232, 91] width 137 height 22
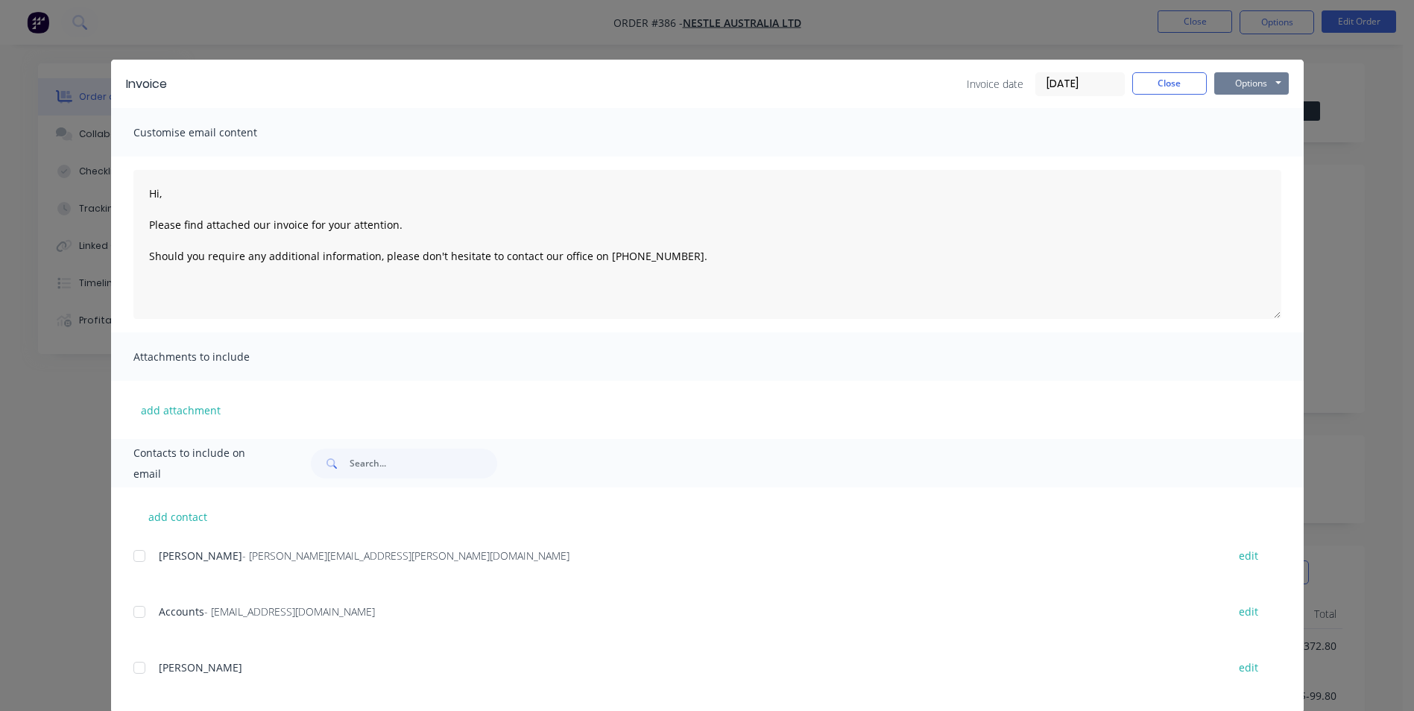
click at [1232, 92] on button "Options" at bounding box center [1251, 83] width 75 height 22
click at [1241, 127] on button "Print" at bounding box center [1261, 134] width 95 height 25
click at [1175, 89] on button "Close" at bounding box center [1169, 83] width 75 height 22
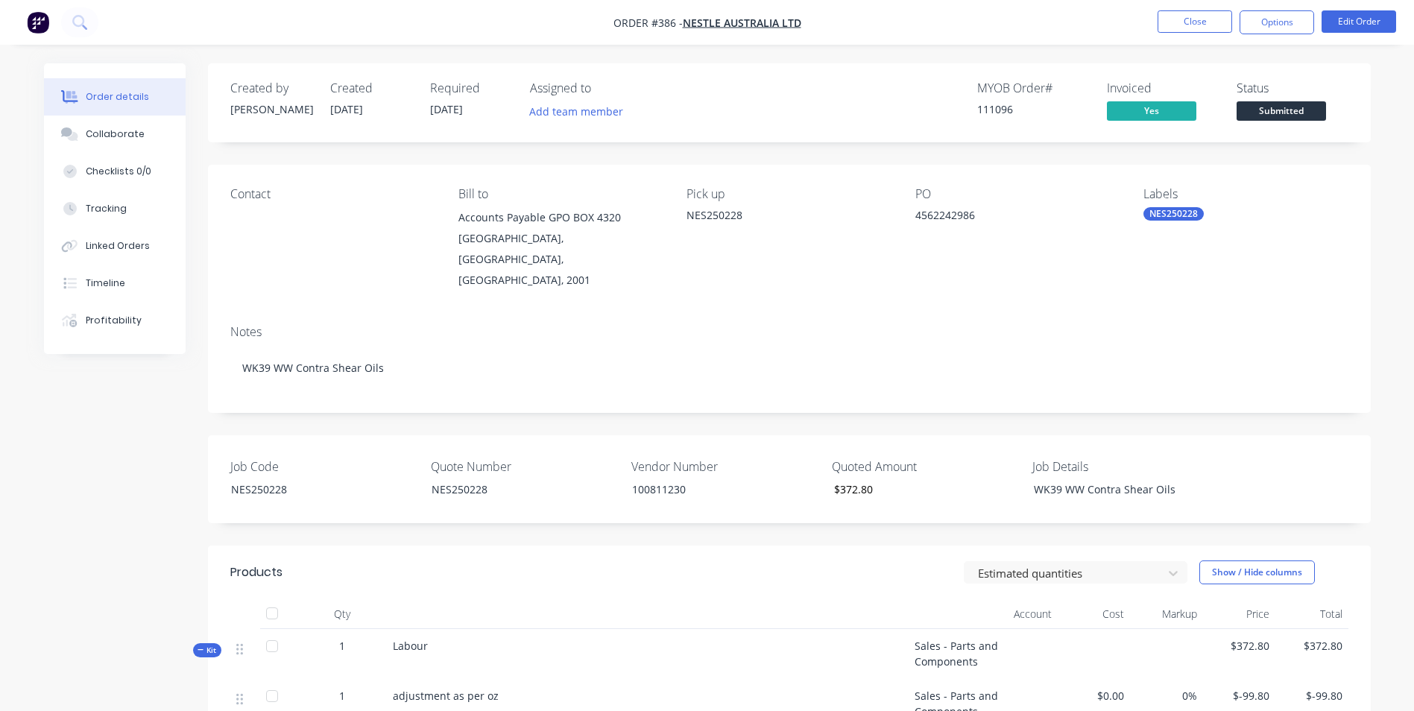
click at [1263, 110] on span "Submitted" at bounding box center [1281, 110] width 89 height 19
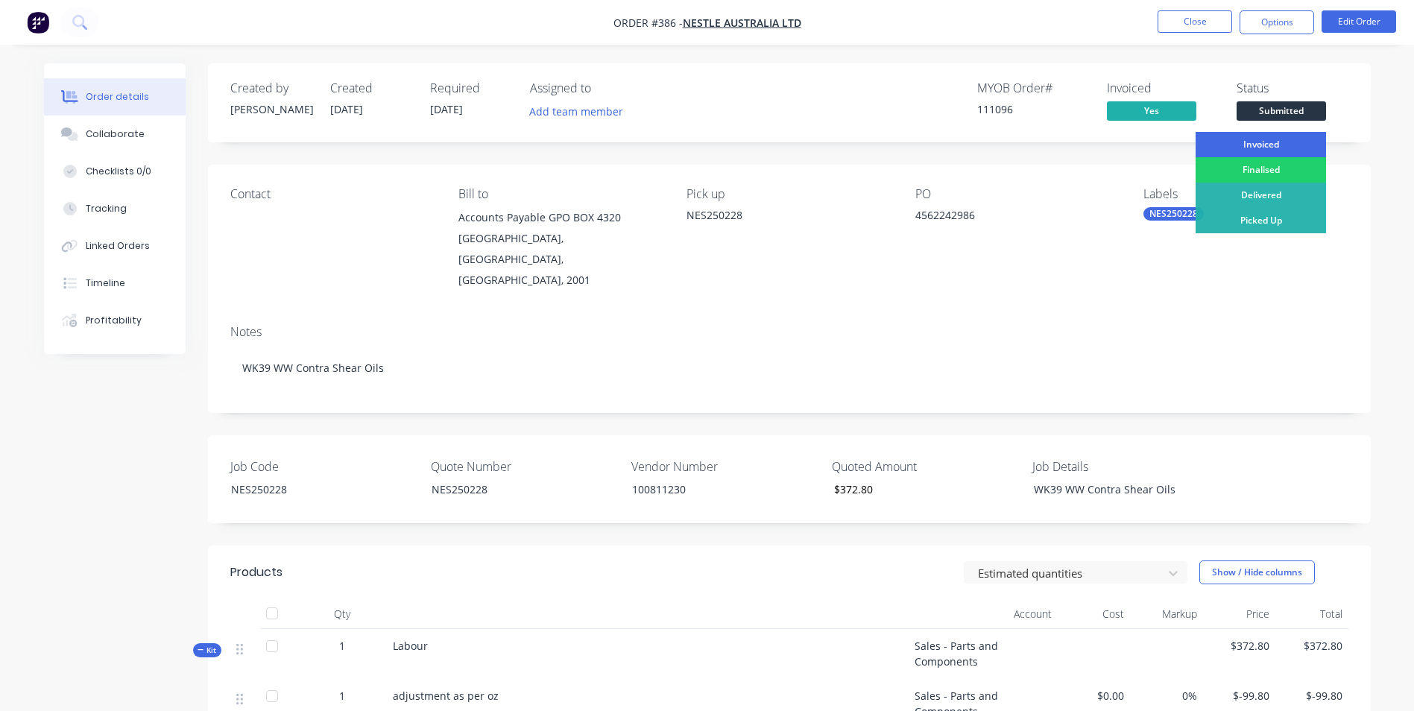
click at [1261, 140] on div "Invoiced" at bounding box center [1261, 144] width 130 height 25
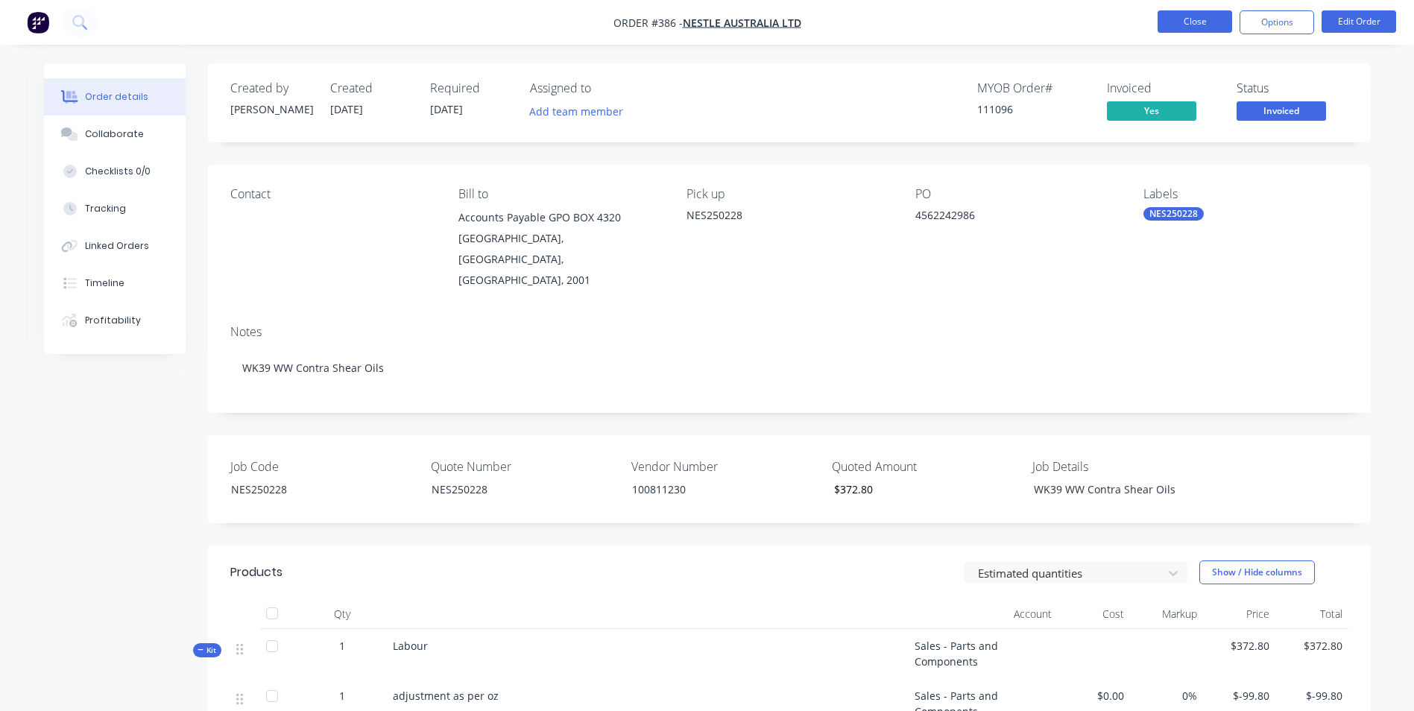
click at [1175, 19] on button "Close" at bounding box center [1195, 21] width 75 height 22
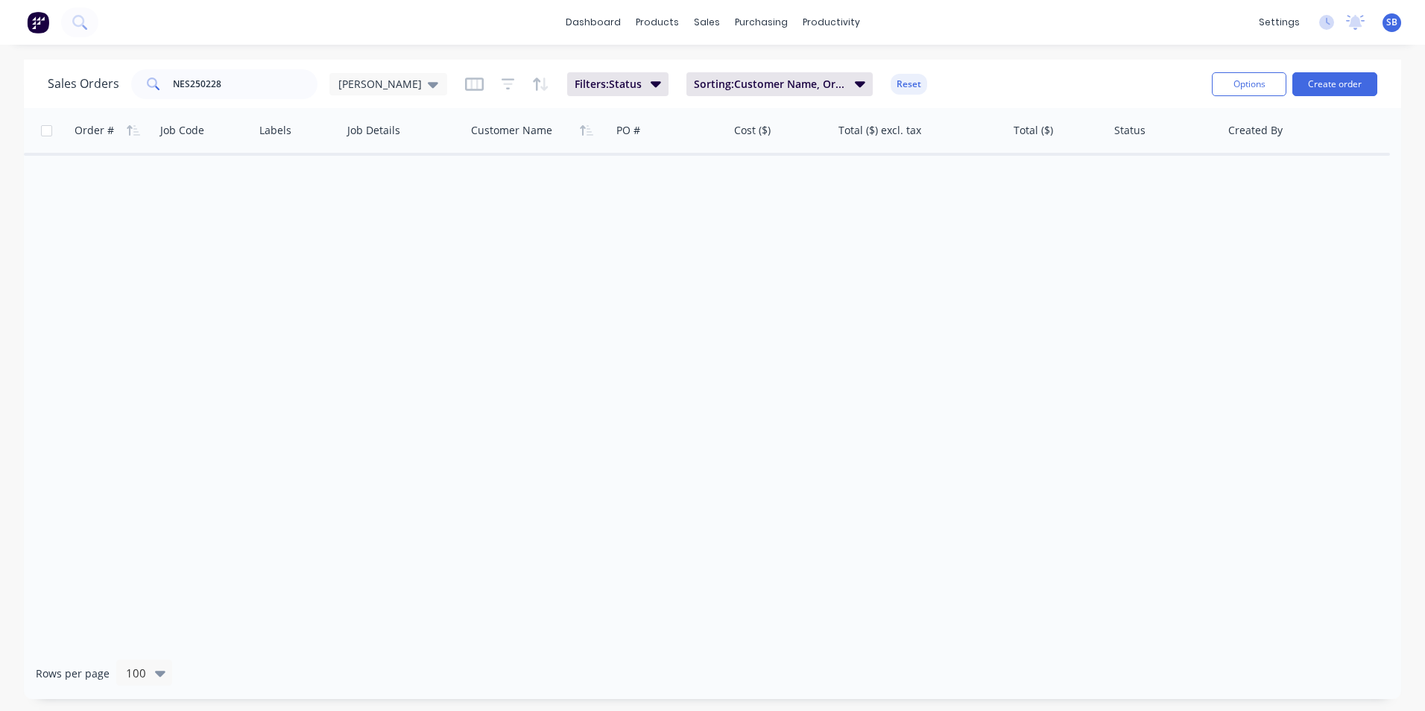
click at [229, 66] on div "Sales Orders NES250228 [PERSON_NAME] Filters: Status Sorting: Customer Name, Or…" at bounding box center [624, 84] width 1153 height 37
click at [231, 78] on input "NES250228" at bounding box center [245, 84] width 145 height 30
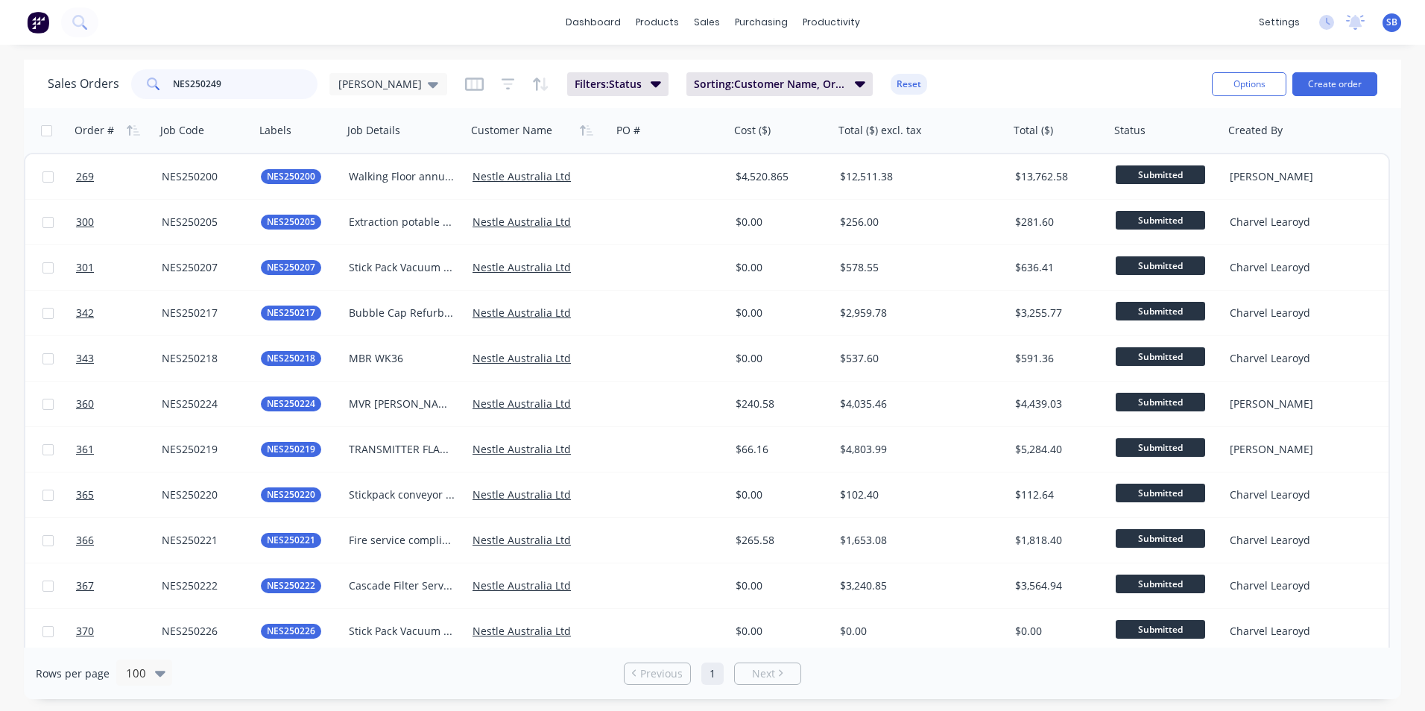
type input "NES250249"
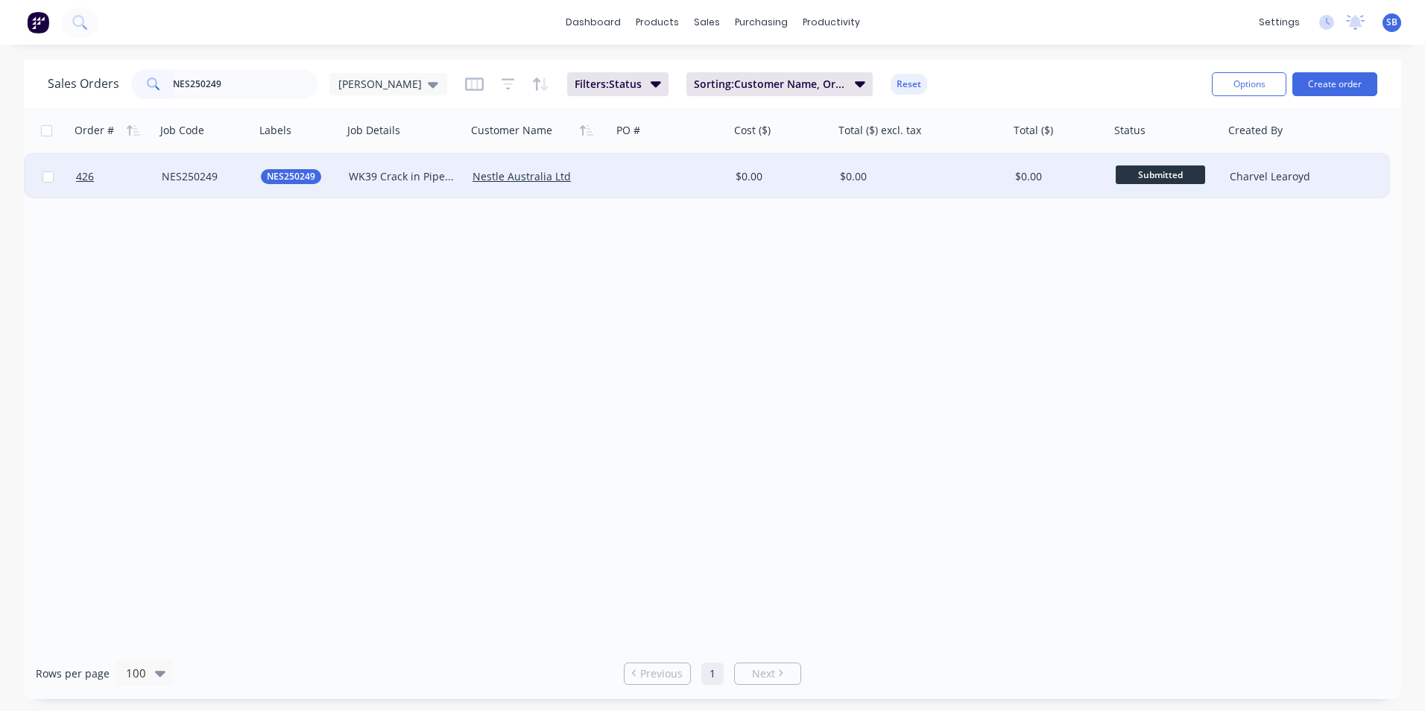
click at [923, 175] on div "$0.00" at bounding box center [917, 176] width 155 height 15
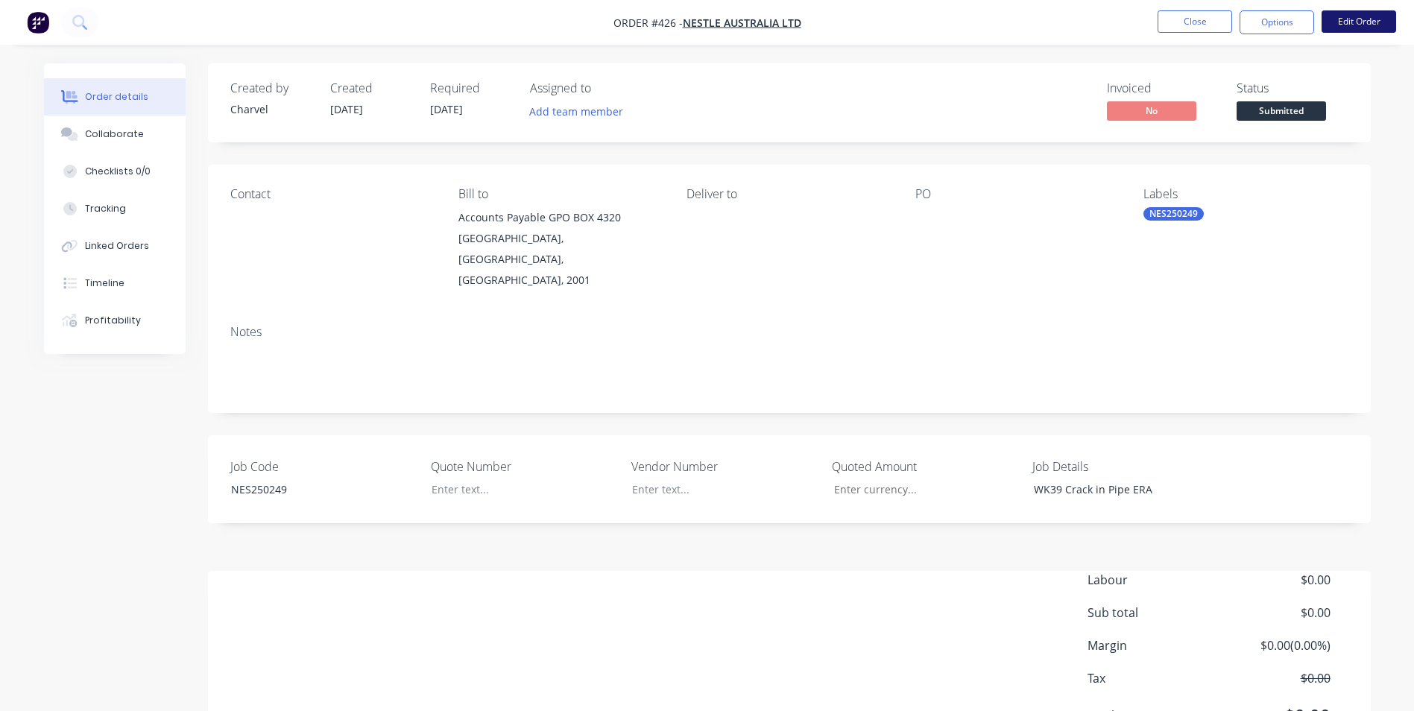
click at [1345, 20] on button "Edit Order" at bounding box center [1359, 21] width 75 height 22
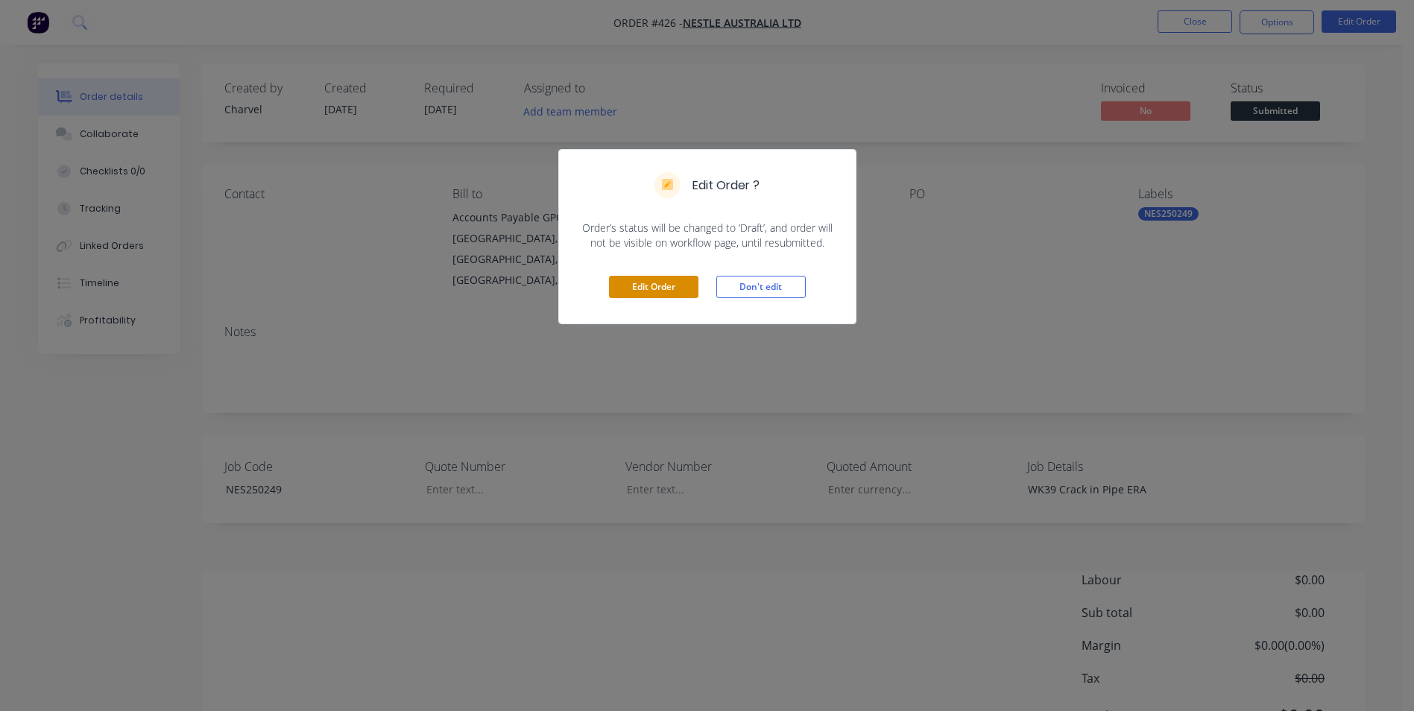
click at [678, 286] on button "Edit Order" at bounding box center [653, 287] width 89 height 22
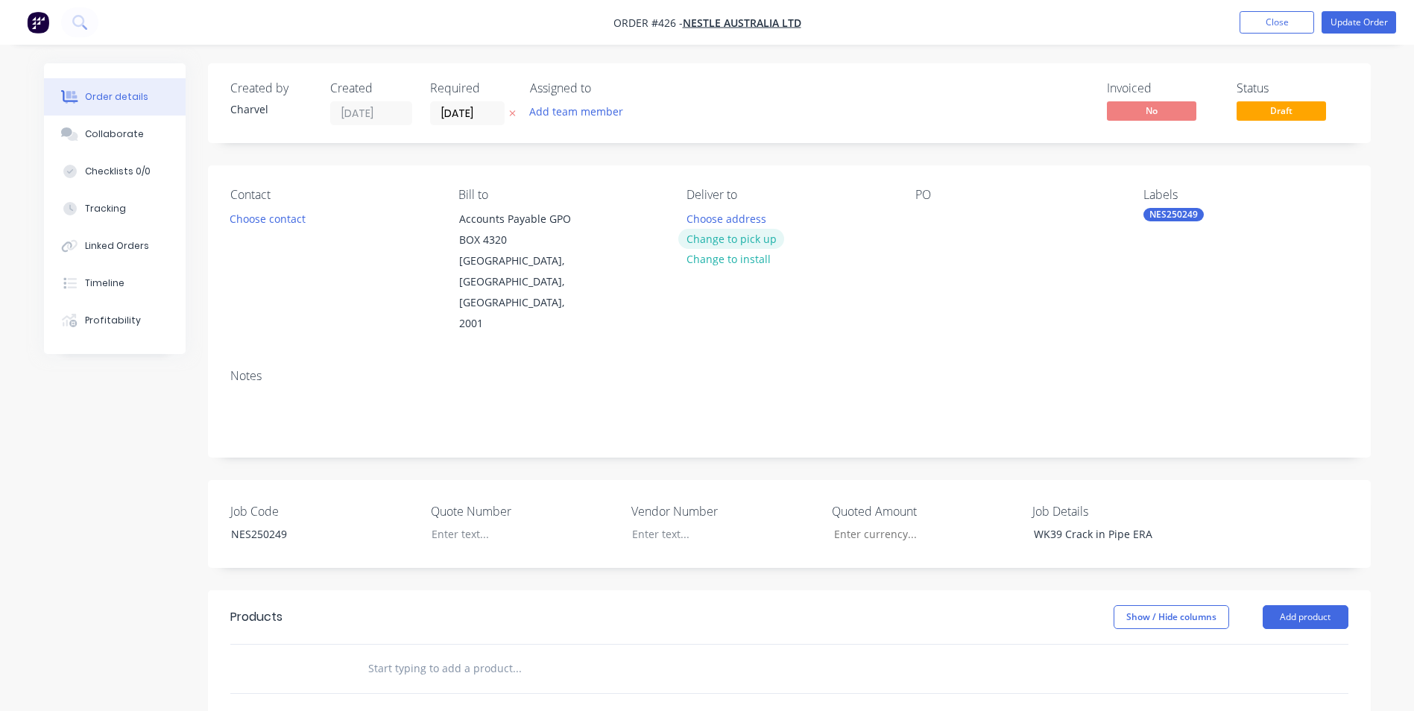
click at [734, 241] on button "Change to pick up" at bounding box center [731, 239] width 106 height 20
click at [702, 224] on div at bounding box center [699, 219] width 24 height 22
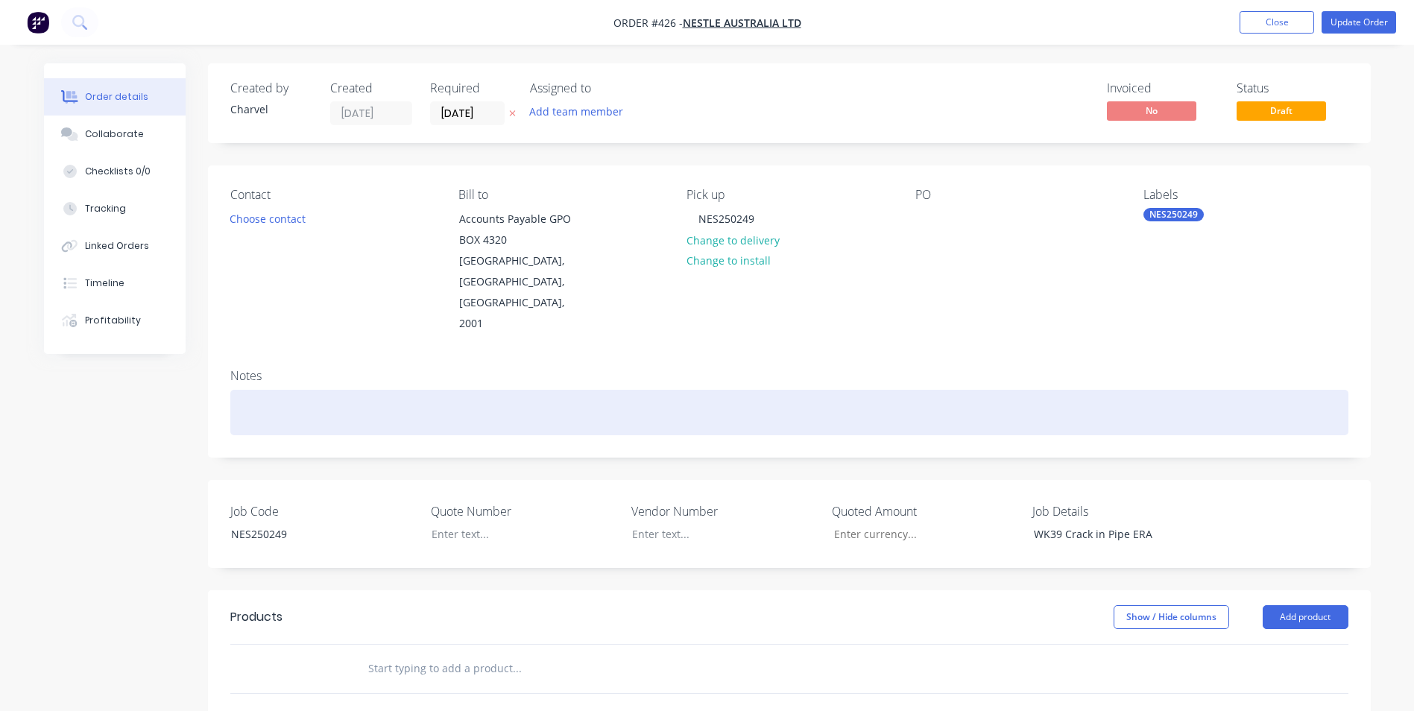
click at [713, 390] on div at bounding box center [789, 412] width 1118 height 45
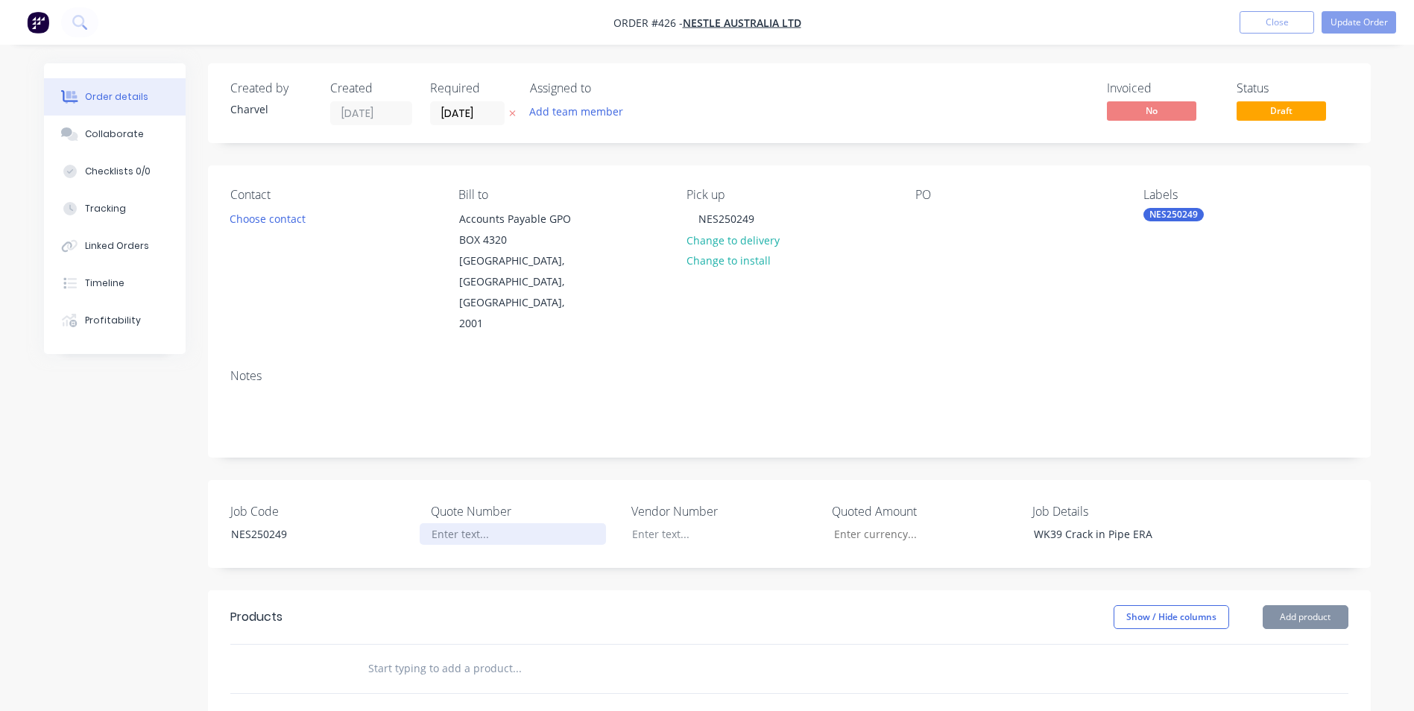
click at [502, 523] on div at bounding box center [513, 534] width 186 height 22
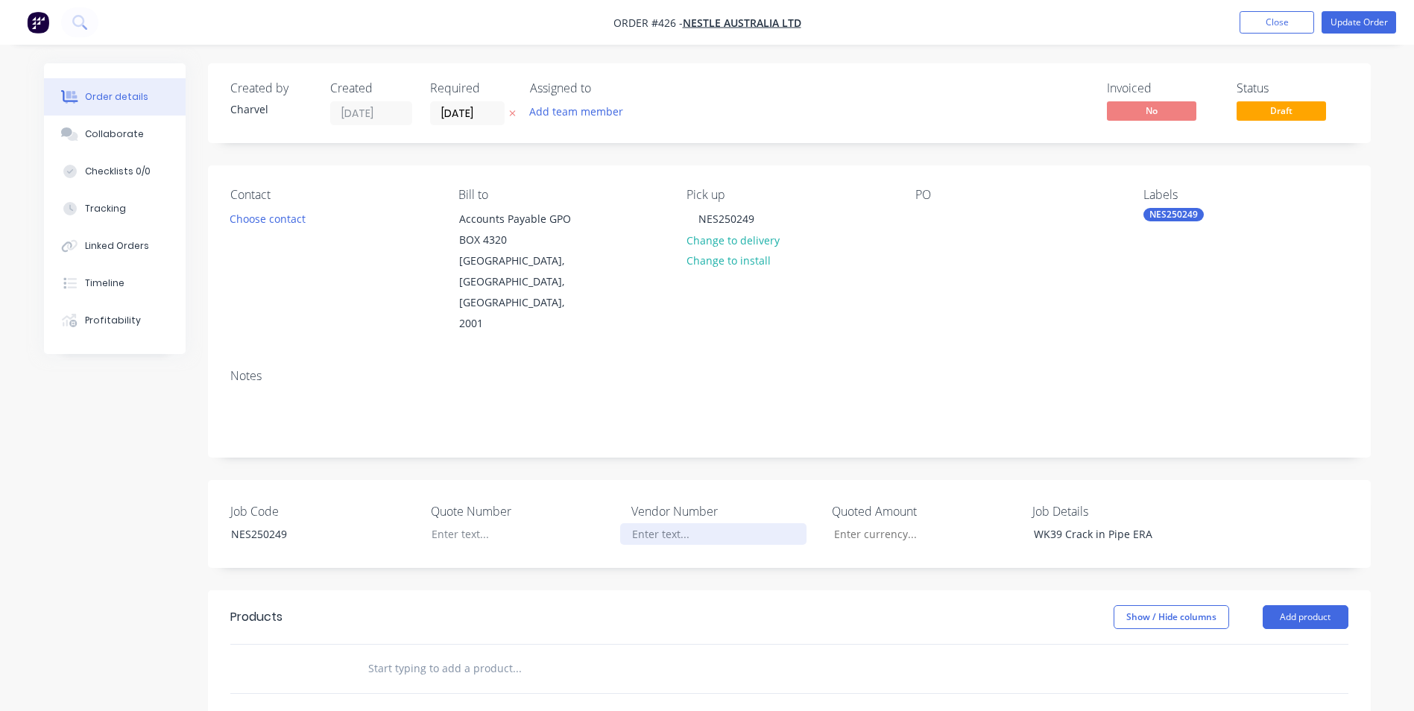
click at [643, 523] on div at bounding box center [713, 534] width 186 height 22
click at [855, 523] on input "Job Code" at bounding box center [920, 534] width 197 height 22
type input "$1,118.40"
click at [849, 526] on div "Created by Charvel Created [DATE] Required [DATE] Assigned to Add team member I…" at bounding box center [789, 557] width 1163 height 989
click at [520, 523] on div at bounding box center [513, 534] width 186 height 22
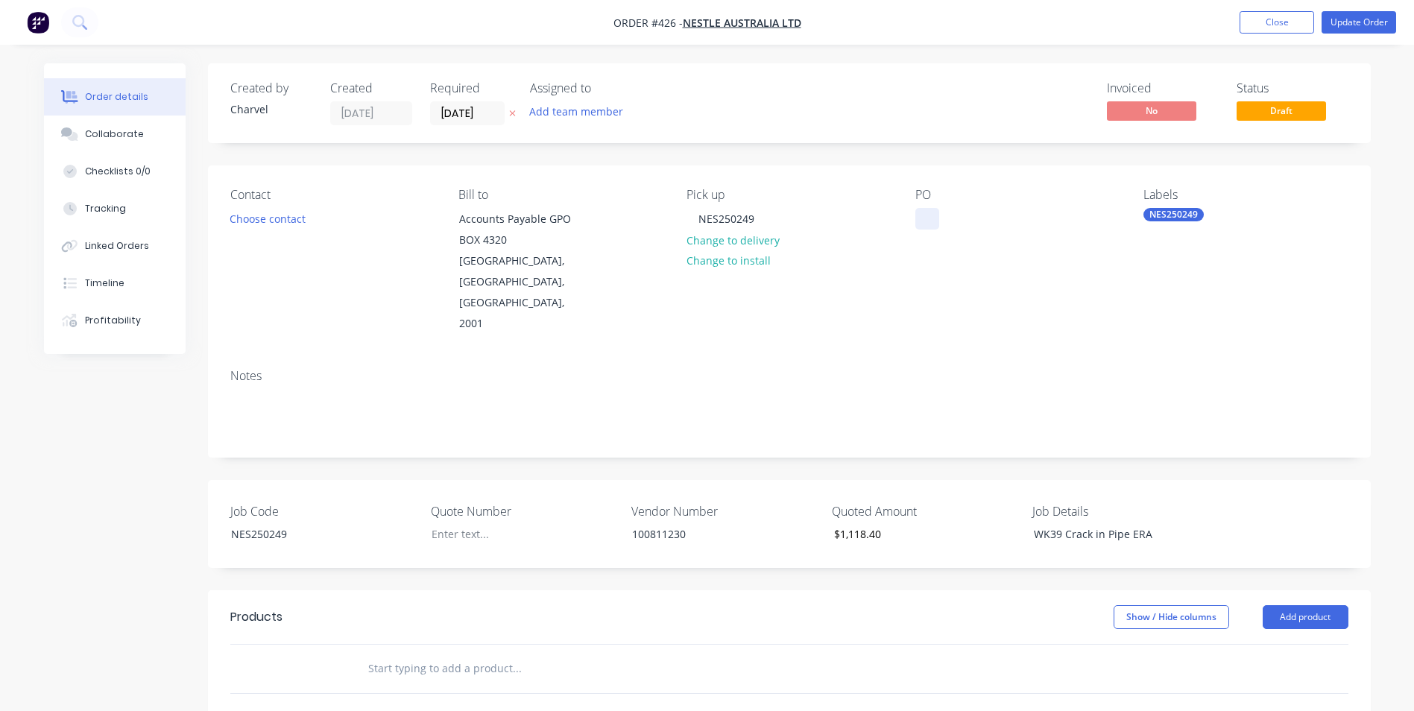
click at [916, 219] on div at bounding box center [928, 219] width 24 height 22
click at [487, 523] on div at bounding box center [513, 534] width 186 height 22
click at [568, 605] on div "Show / Hide columns Add product" at bounding box center [907, 617] width 880 height 24
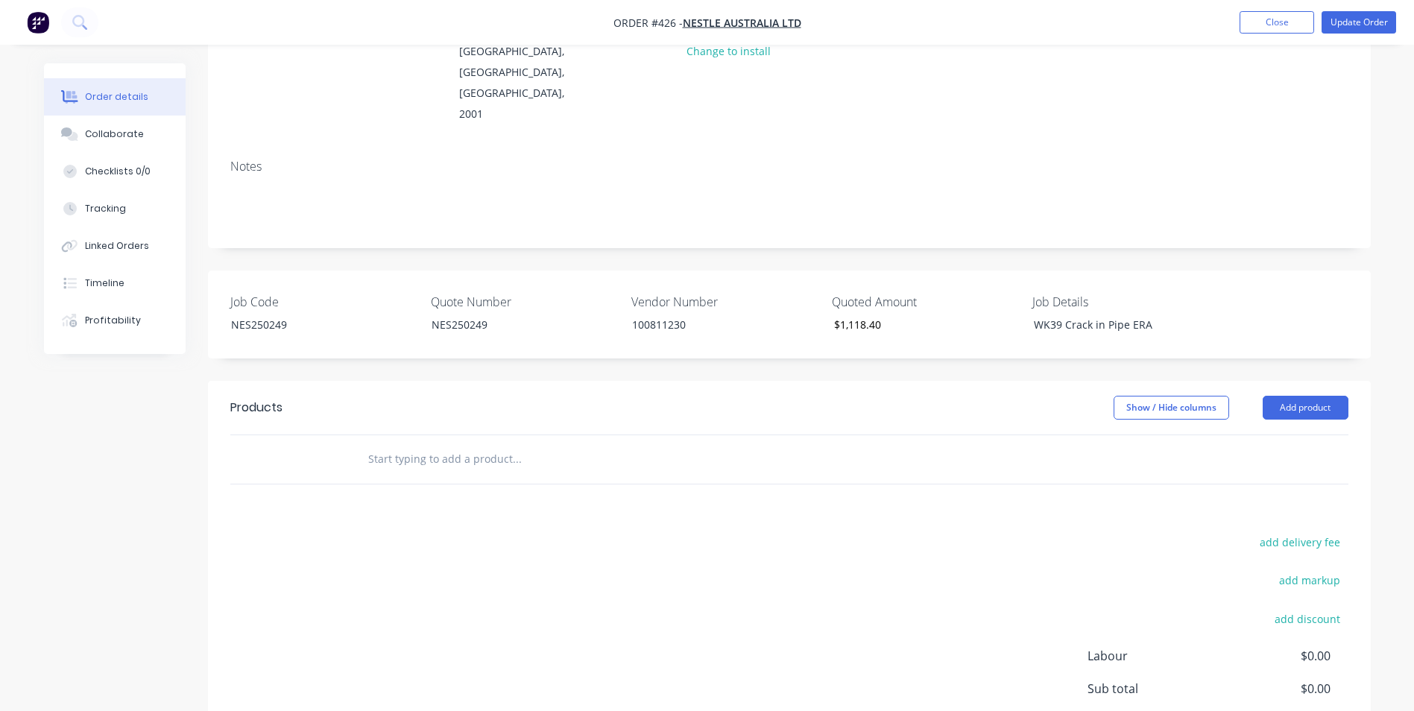
scroll to position [298, 0]
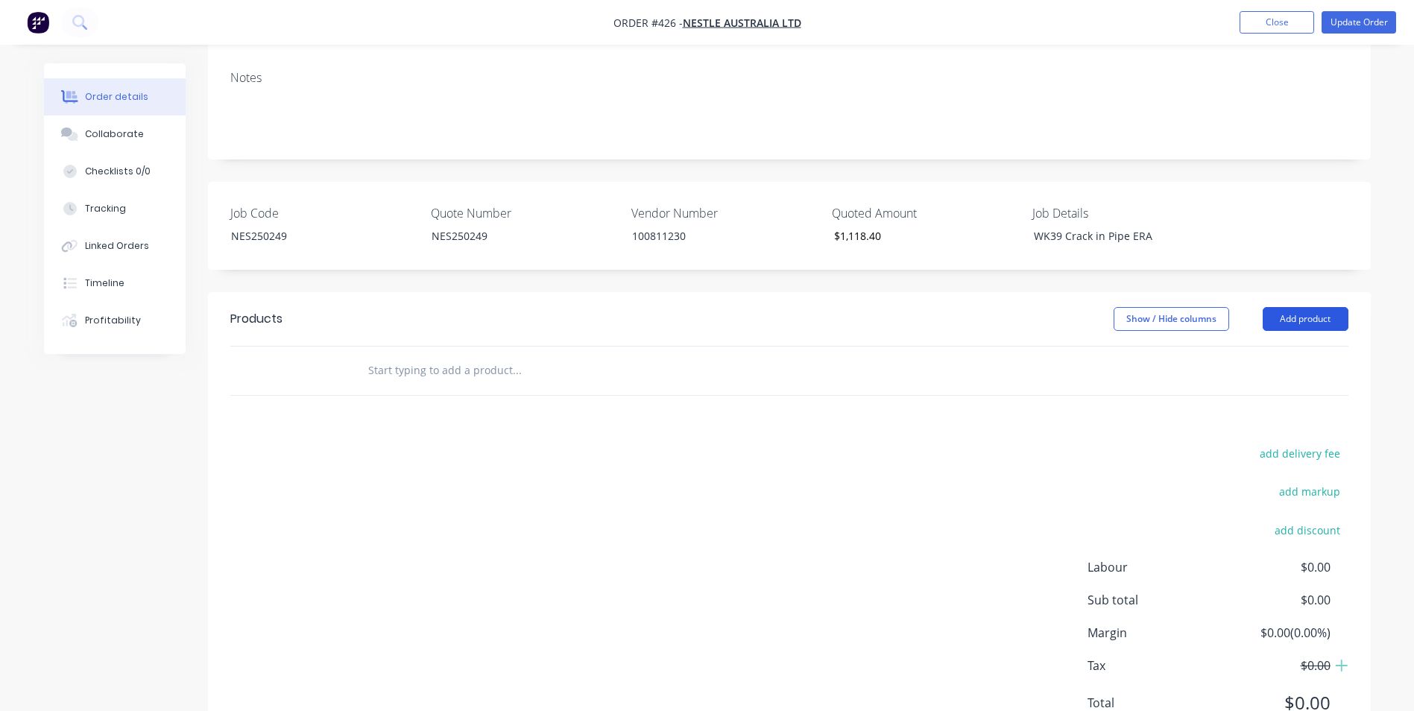
click at [1308, 307] on button "Add product" at bounding box center [1306, 319] width 86 height 24
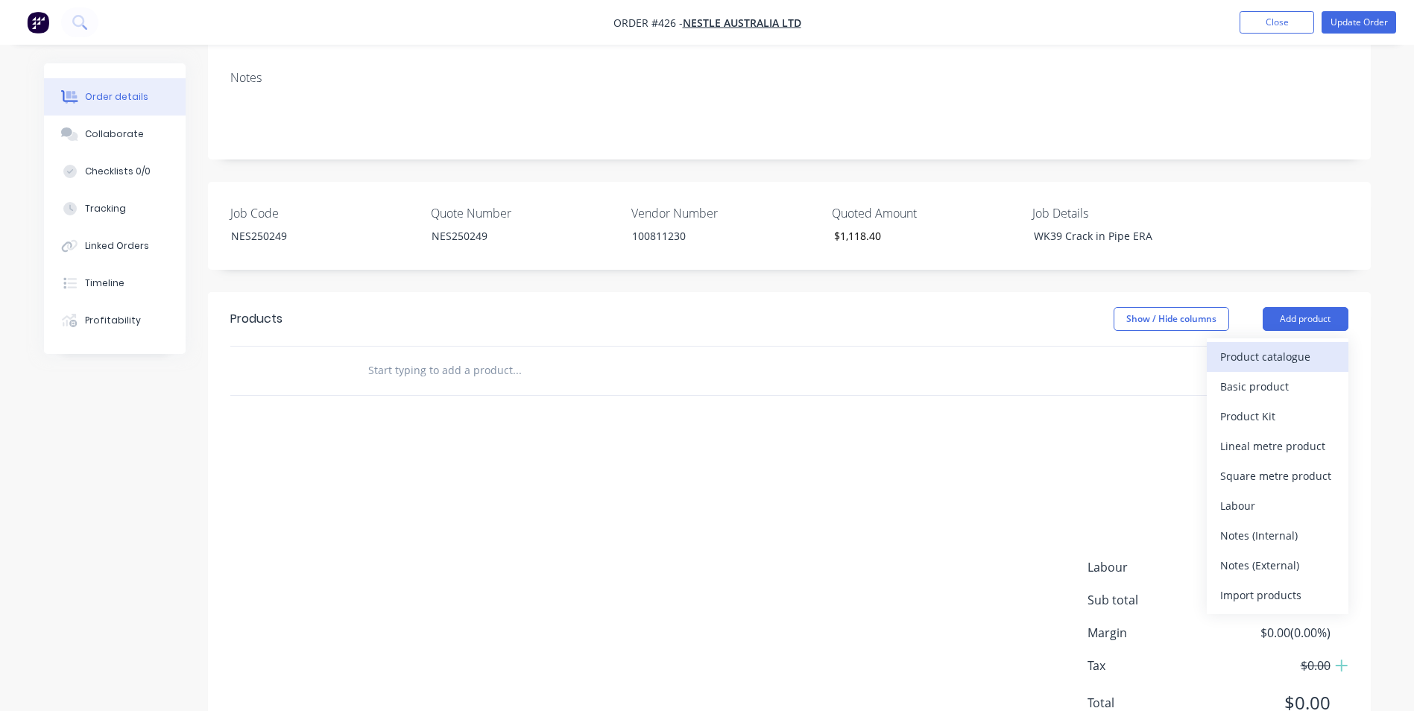
click at [1302, 346] on div "Product catalogue" at bounding box center [1277, 357] width 115 height 22
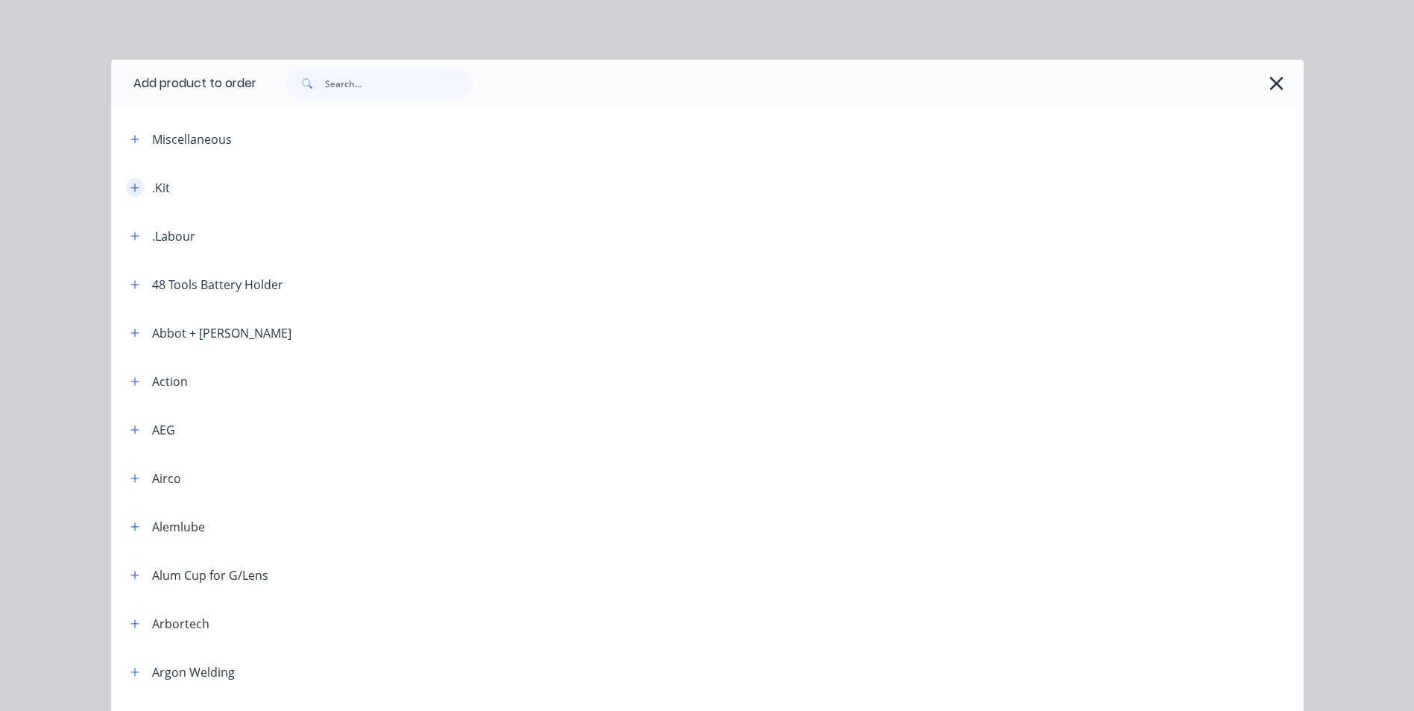
click at [137, 191] on button "button" at bounding box center [135, 187] width 19 height 19
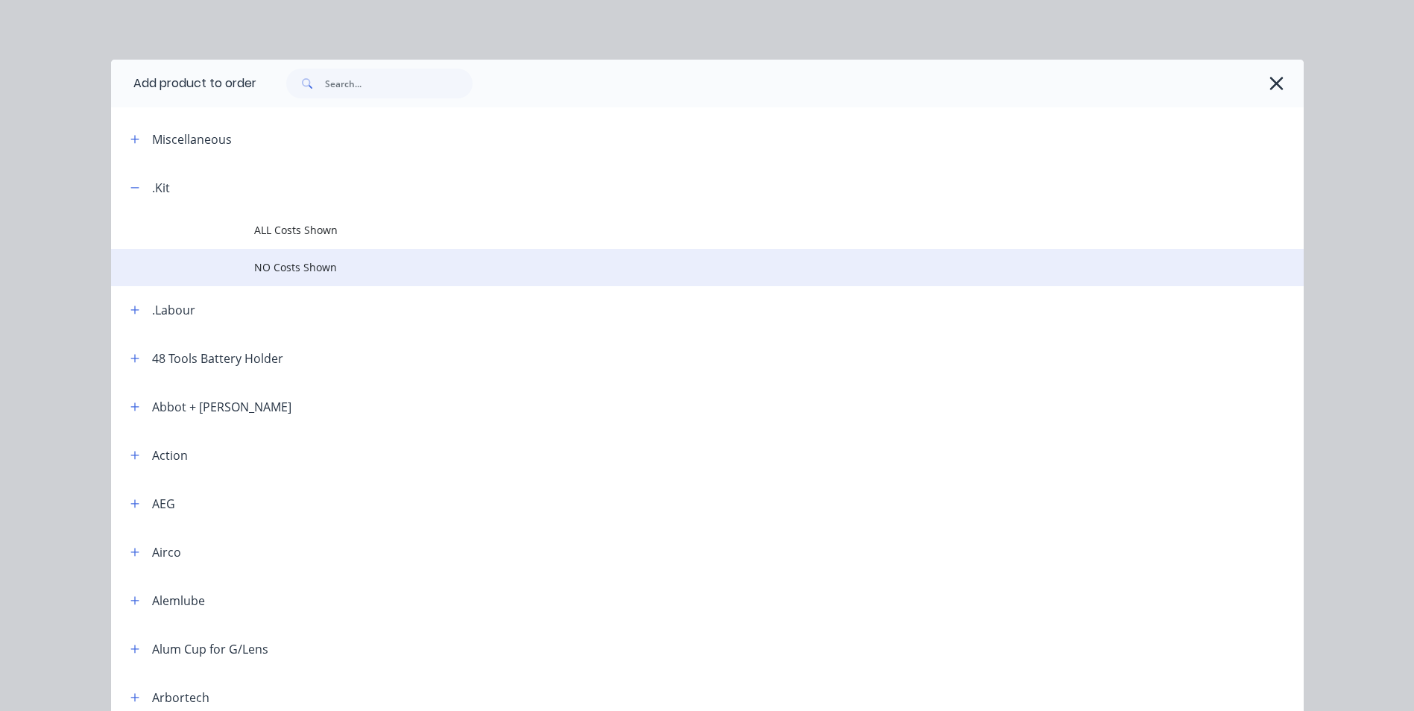
click at [300, 267] on span "NO Costs Shown" at bounding box center [673, 267] width 839 height 16
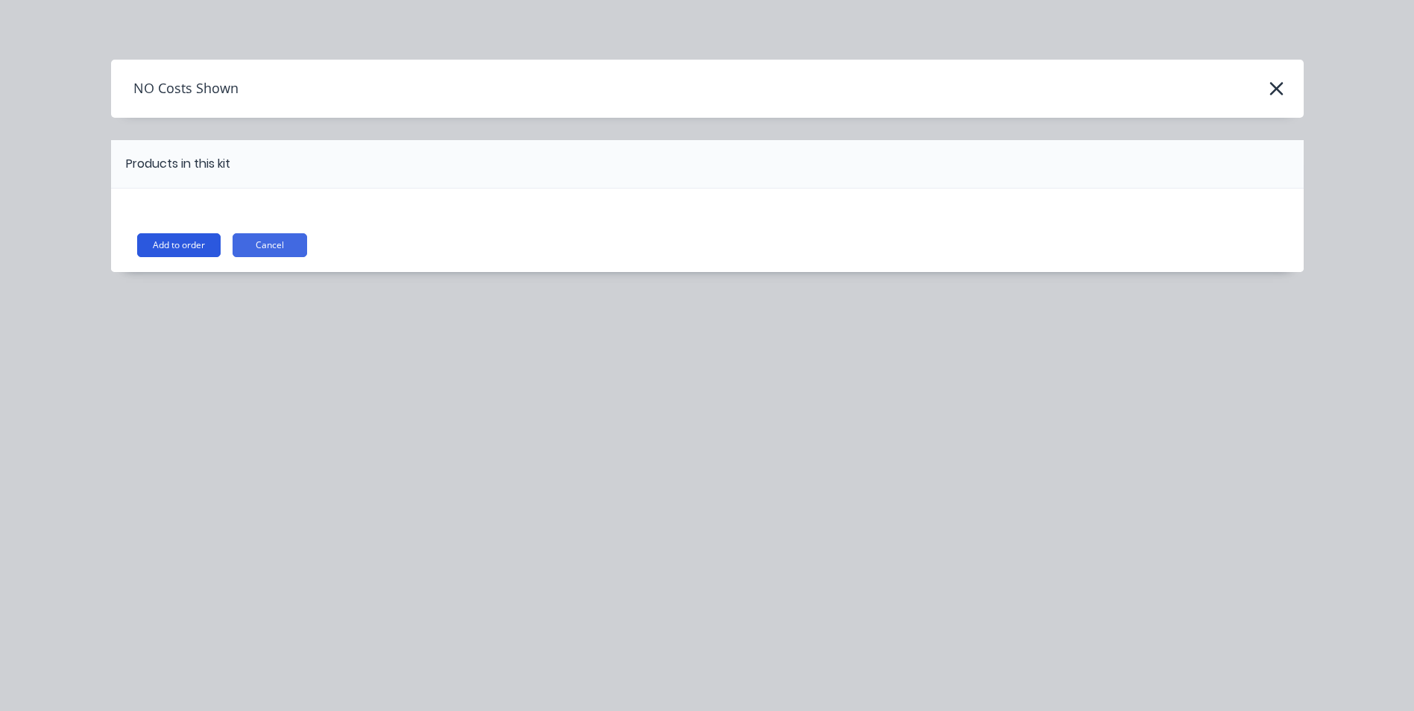
click at [215, 245] on button "Add to order" at bounding box center [178, 245] width 83 height 24
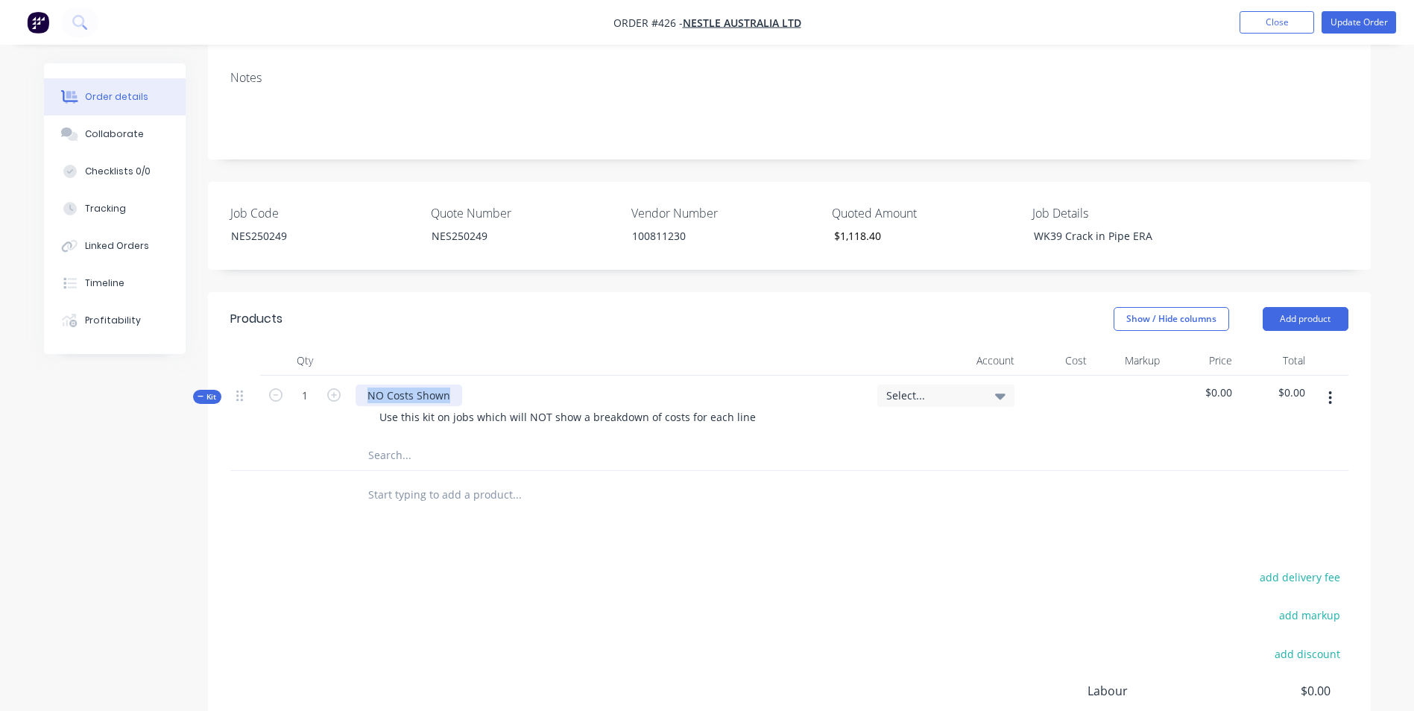
drag, startPoint x: 459, startPoint y: 356, endPoint x: 345, endPoint y: 335, distance: 116.0
click at [345, 376] on div "Kit 1 NO Costs Shown Use this kit on jobs which will NOT show a breakdown of co…" at bounding box center [789, 408] width 1118 height 65
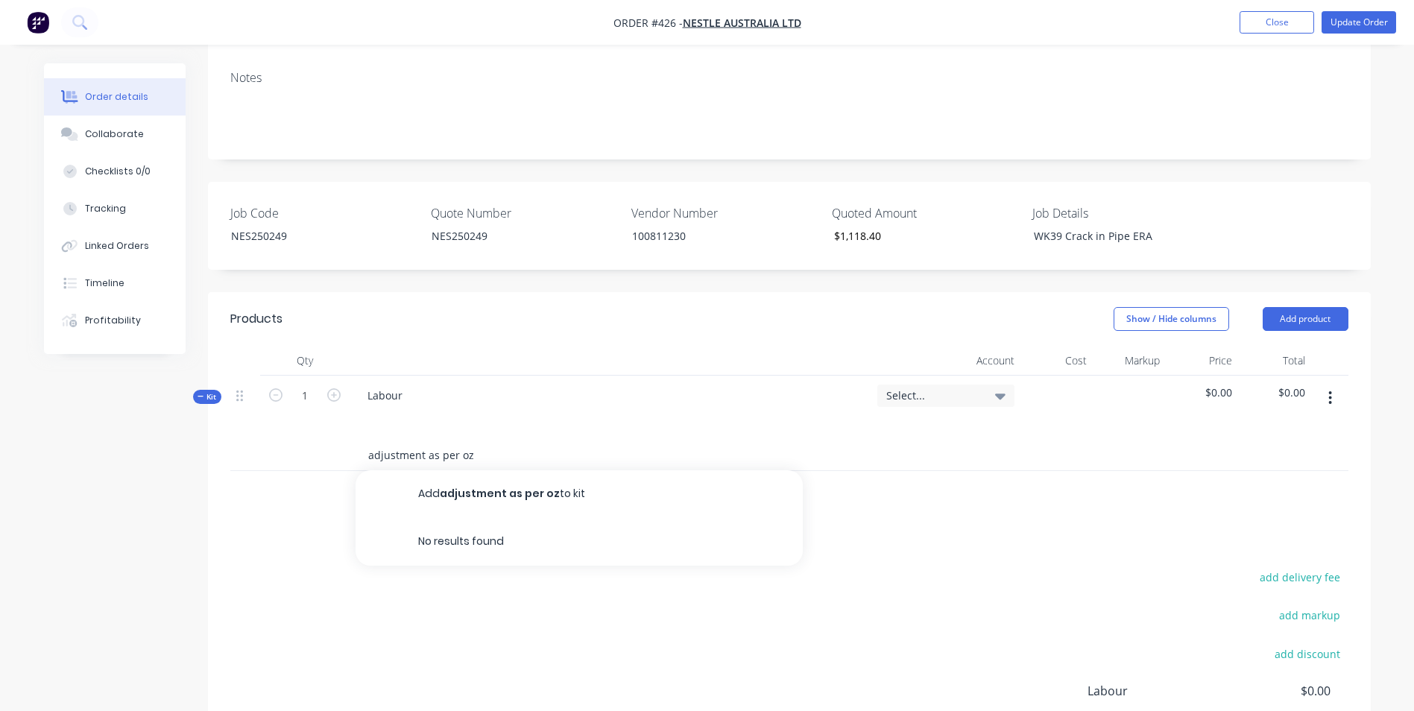
type input "adjustment as per oz"
click at [499, 470] on button "Add adjustment as per oz to kit" at bounding box center [579, 494] width 447 height 48
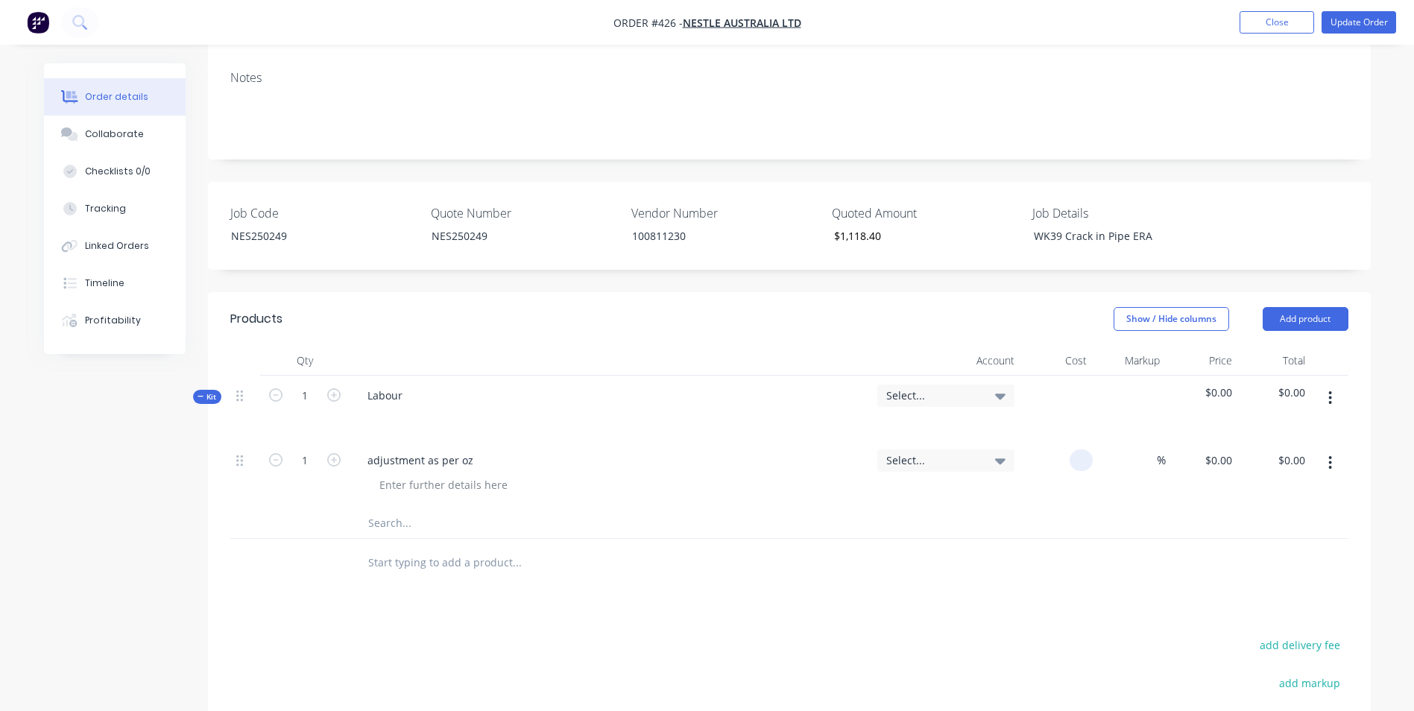
drag, startPoint x: 1063, startPoint y: 424, endPoint x: 1108, endPoint y: 423, distance: 44.7
click at [1108, 441] on div "1 adjustment as per oz Select... % $0.00 $0.00 $0.00 $0.00" at bounding box center [789, 475] width 1118 height 68
type input "$1,118.40"
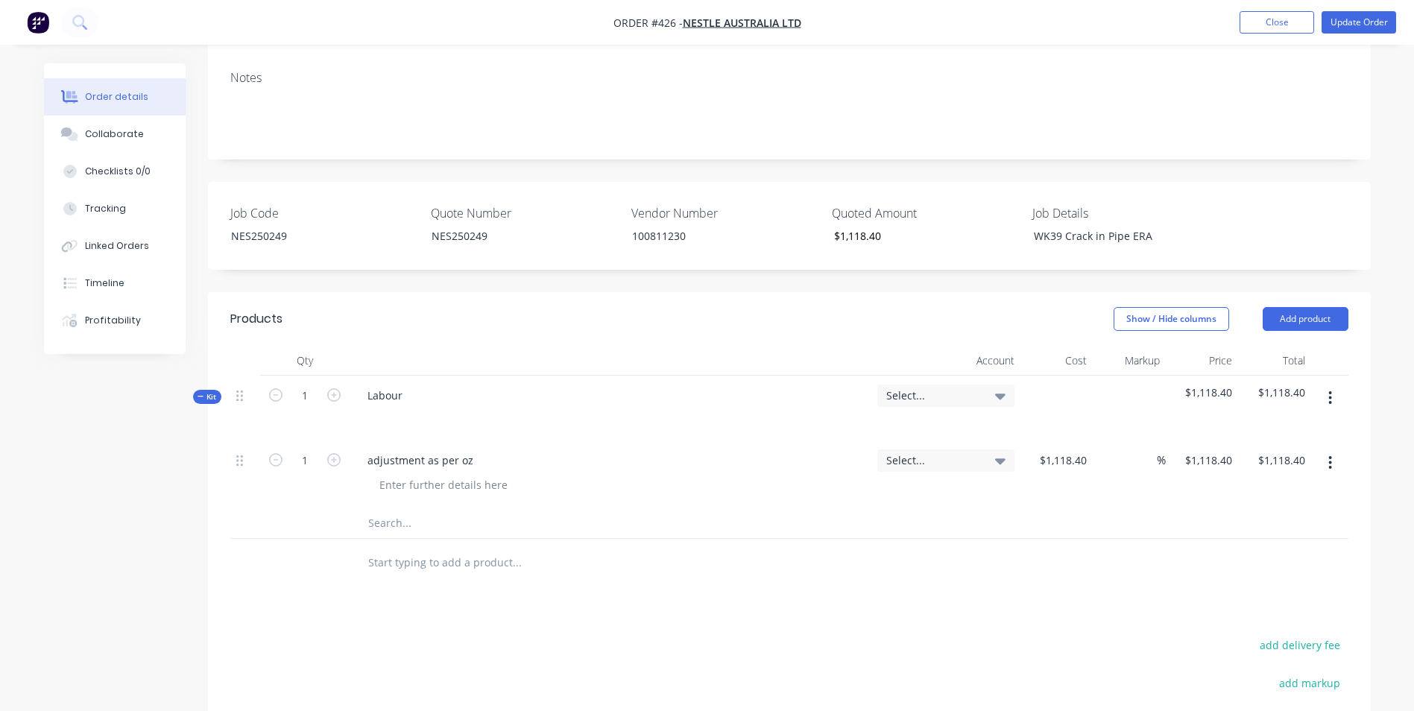
click at [1100, 458] on div "%" at bounding box center [1129, 475] width 73 height 68
click at [936, 388] on span "Select..." at bounding box center [933, 396] width 94 height 16
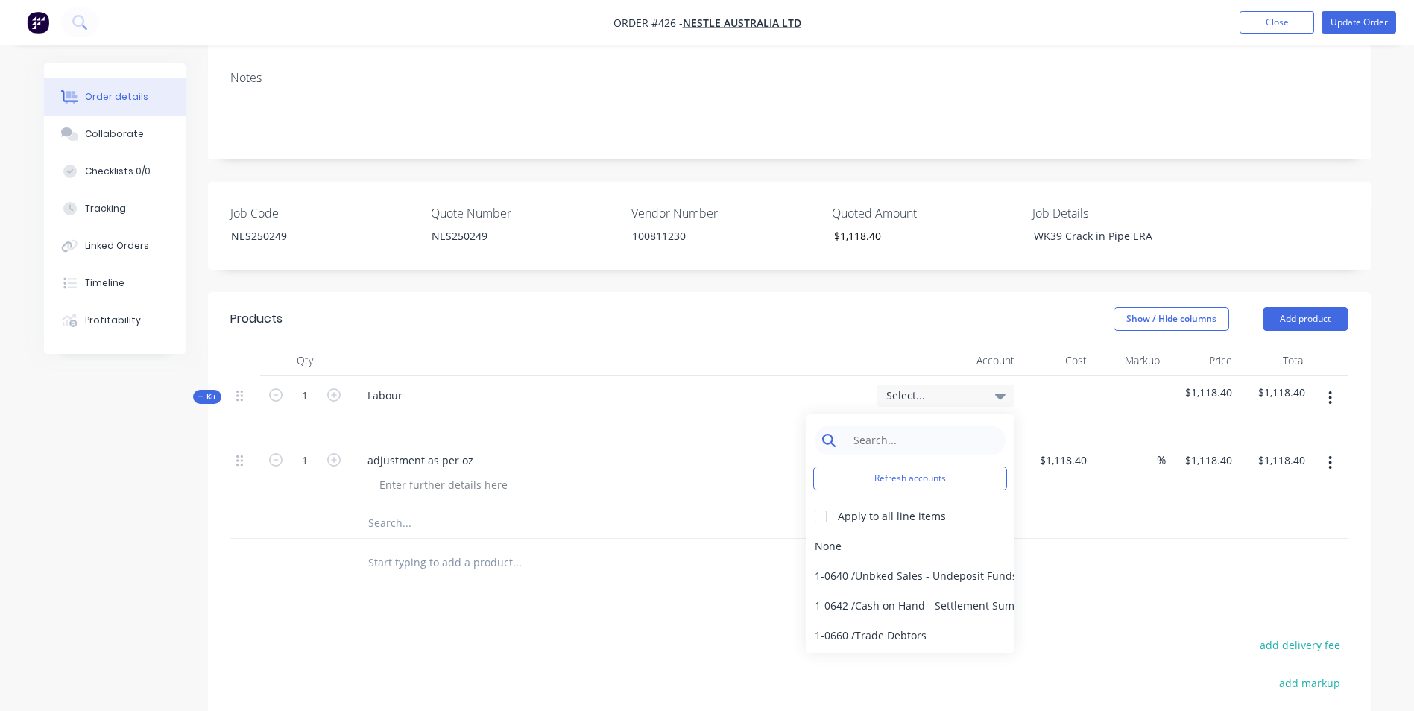
click at [909, 426] on input at bounding box center [921, 441] width 153 height 30
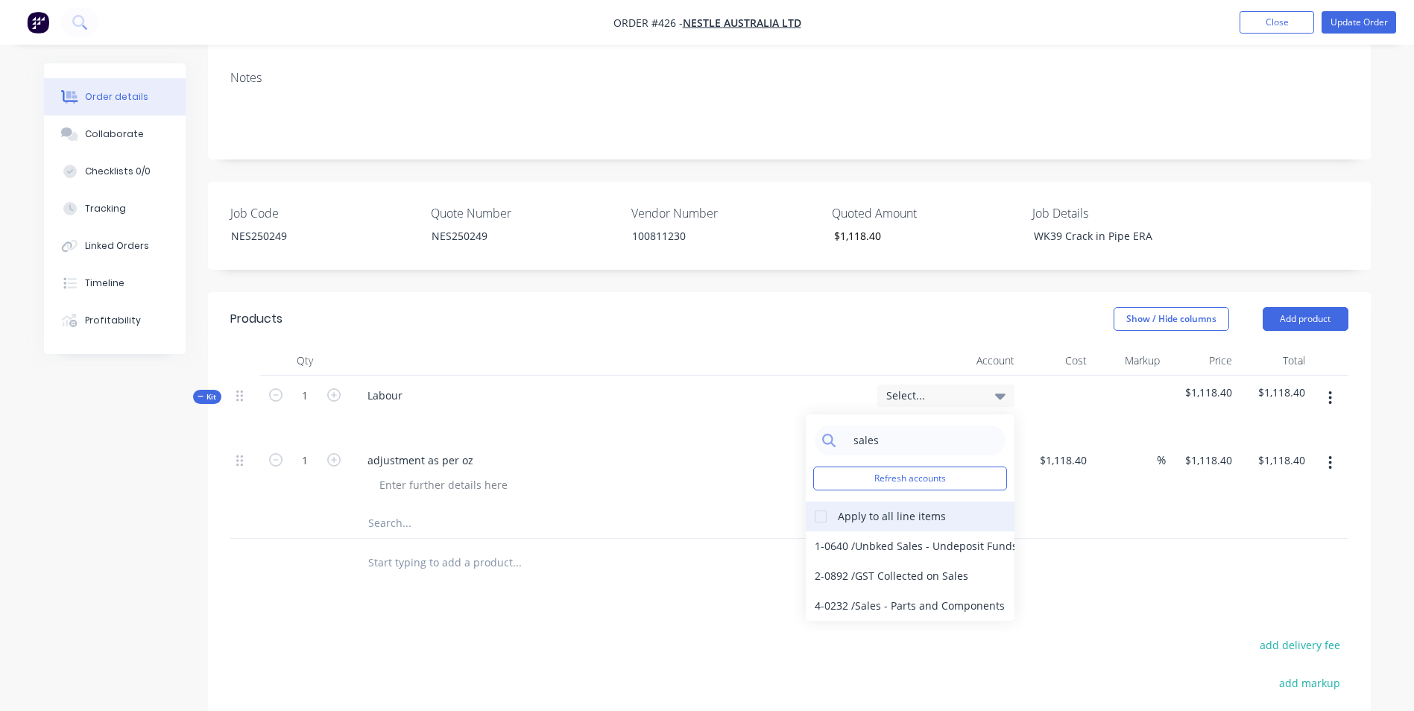
type input "sales"
click at [821, 502] on div at bounding box center [821, 517] width 30 height 30
click at [864, 591] on div "4-0232 / Sales - Parts and Components" at bounding box center [910, 606] width 209 height 30
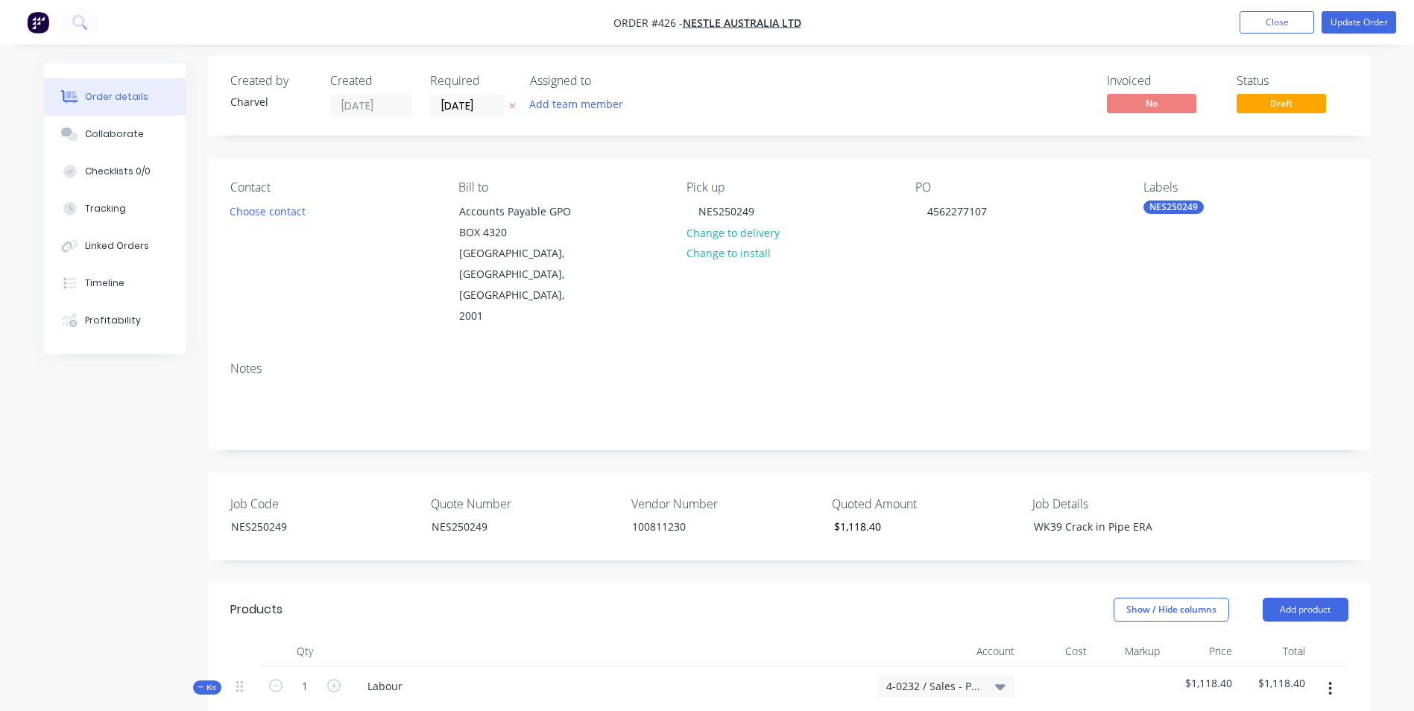
scroll to position [0, 0]
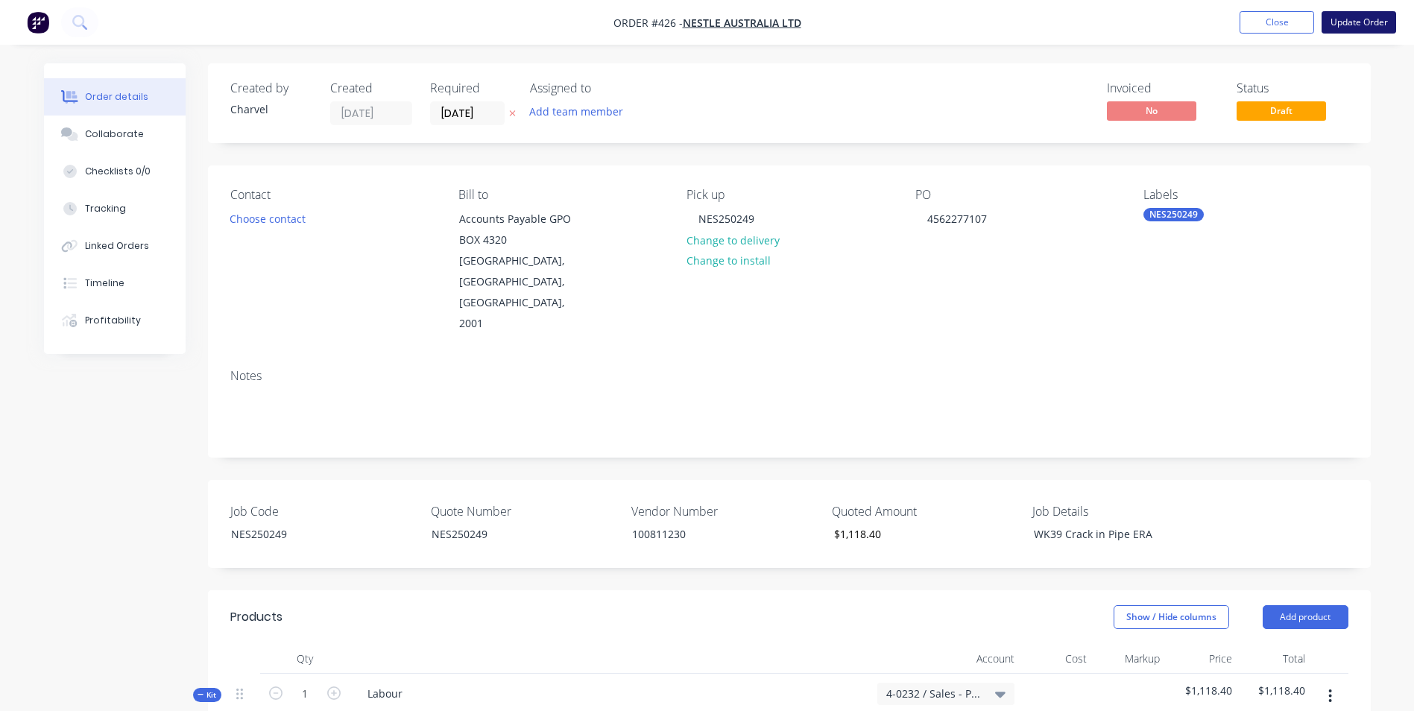
click at [1390, 31] on button "Update Order" at bounding box center [1359, 22] width 75 height 22
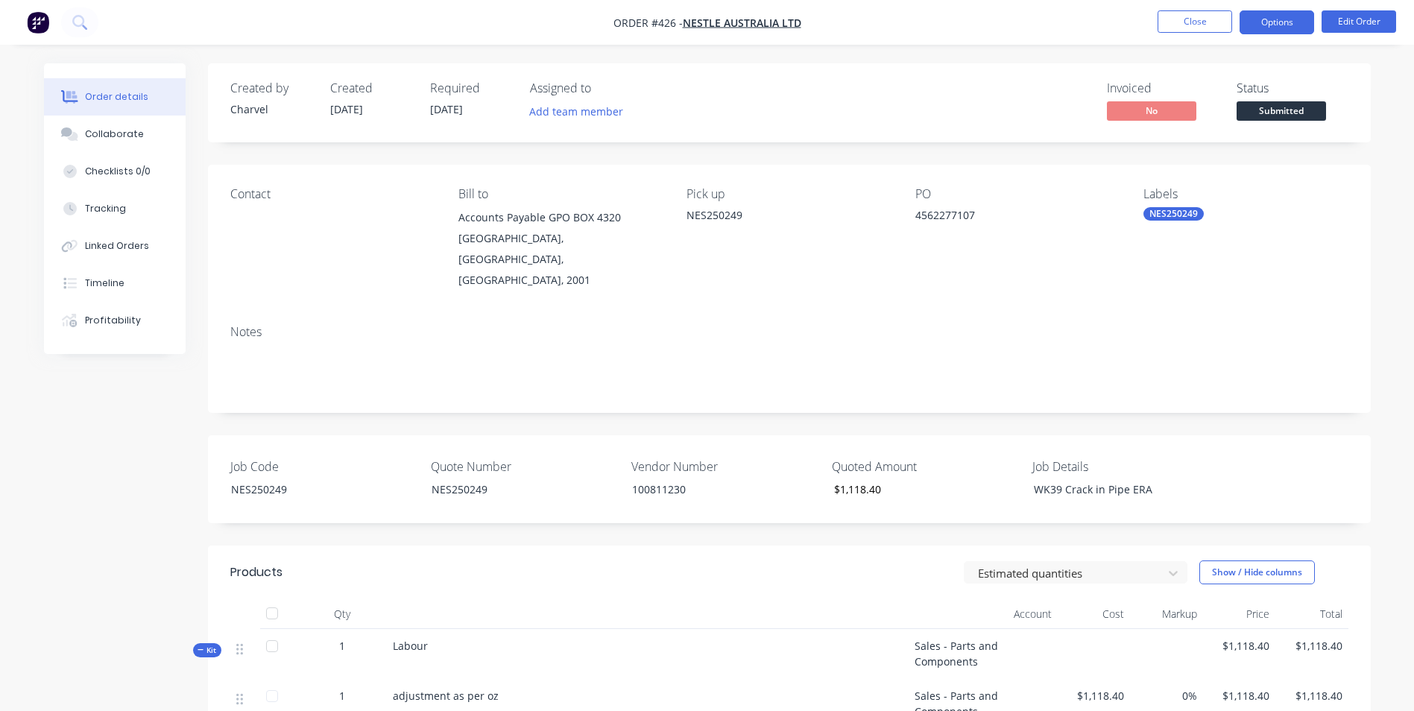
click at [1269, 28] on button "Options" at bounding box center [1277, 22] width 75 height 24
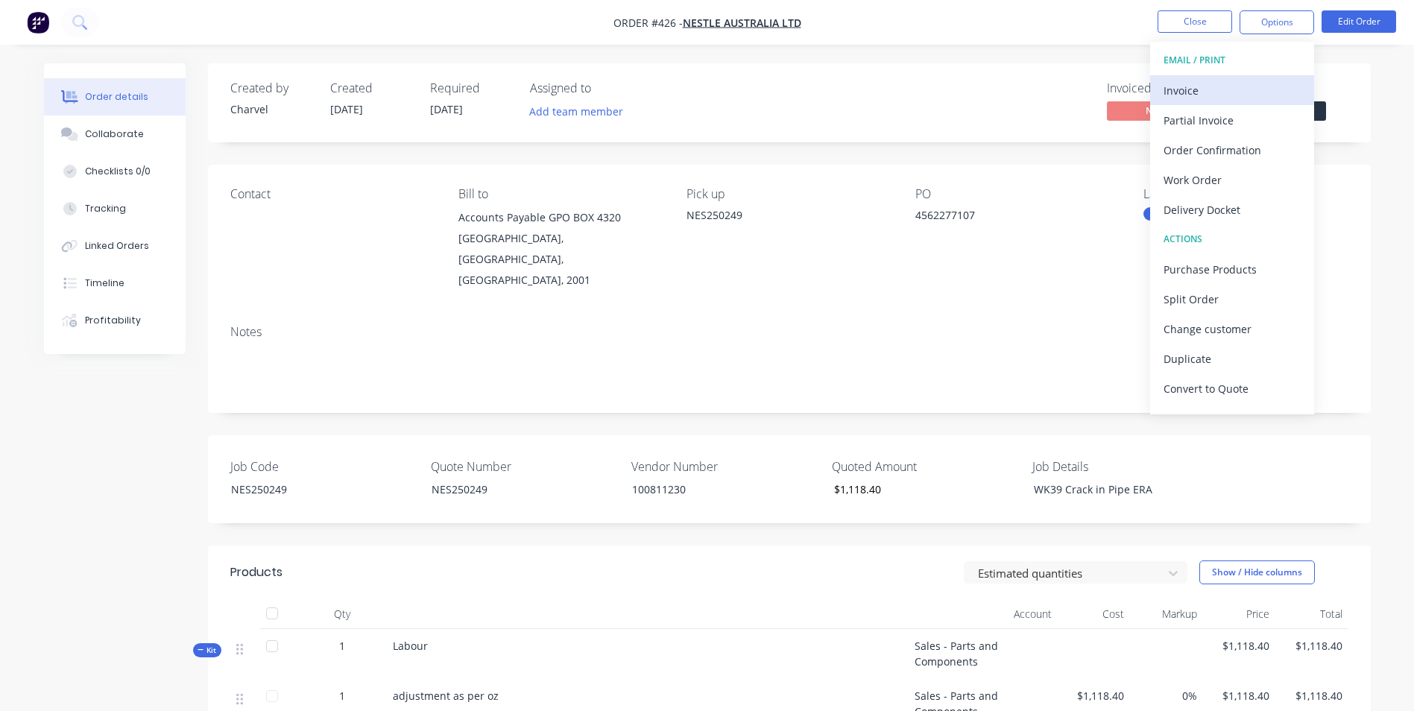
click at [1213, 84] on div "Invoice" at bounding box center [1232, 91] width 137 height 22
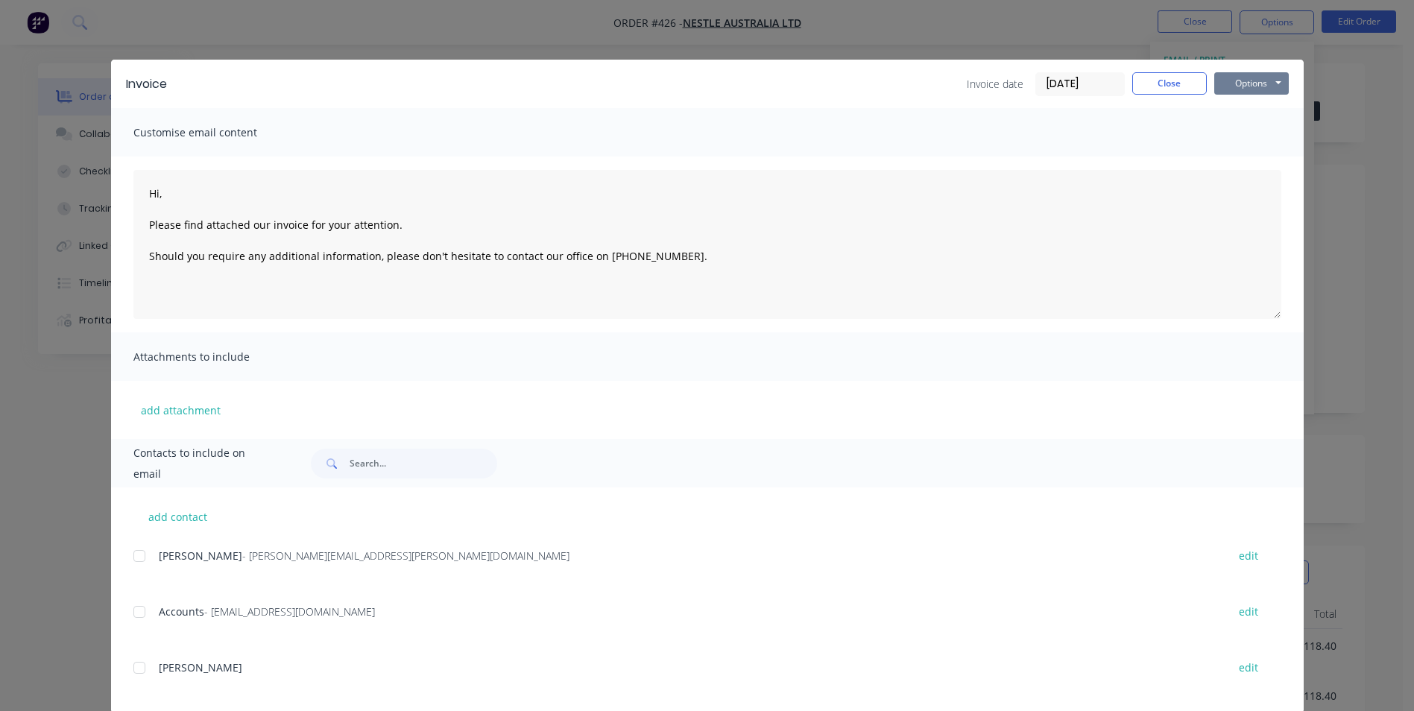
click at [1244, 78] on button "Options" at bounding box center [1251, 83] width 75 height 22
click at [1240, 130] on button "Print" at bounding box center [1261, 134] width 95 height 25
click at [1152, 79] on button "Close" at bounding box center [1169, 83] width 75 height 22
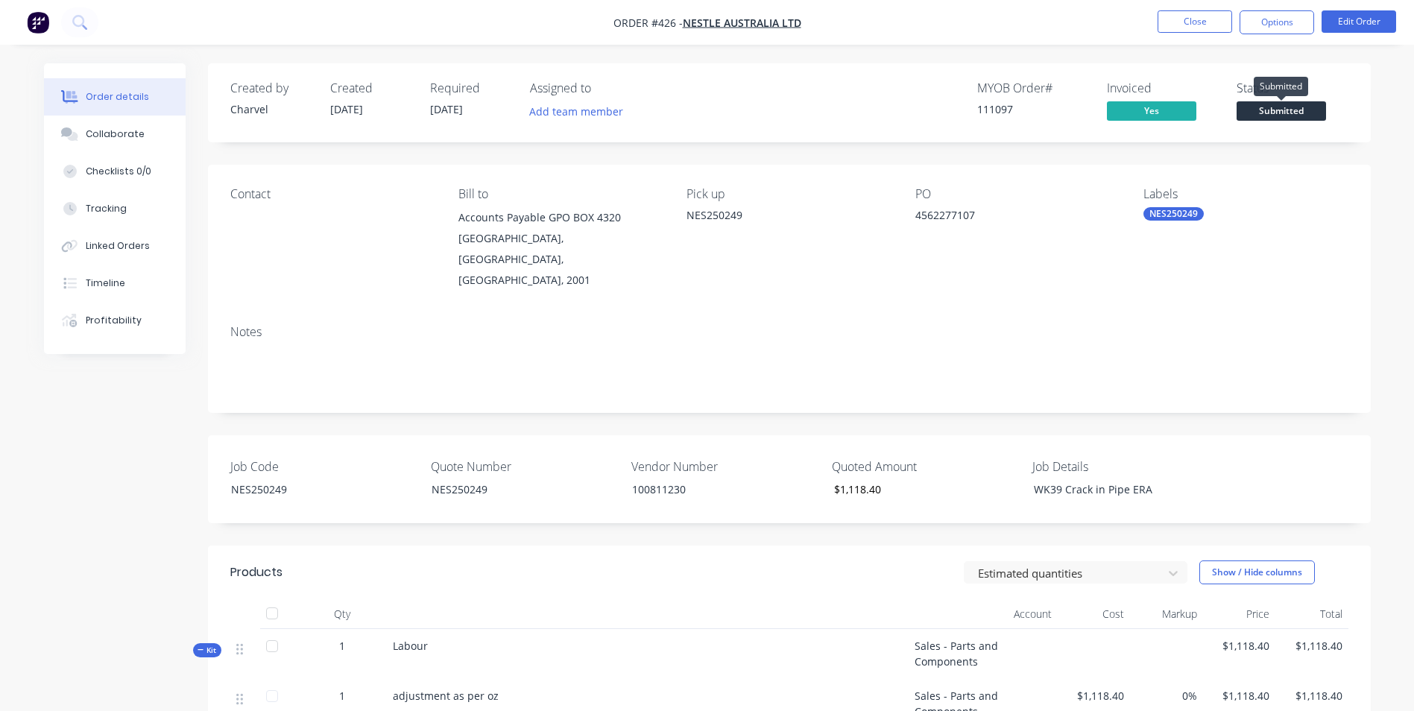
click at [1268, 107] on span "Submitted" at bounding box center [1281, 110] width 89 height 19
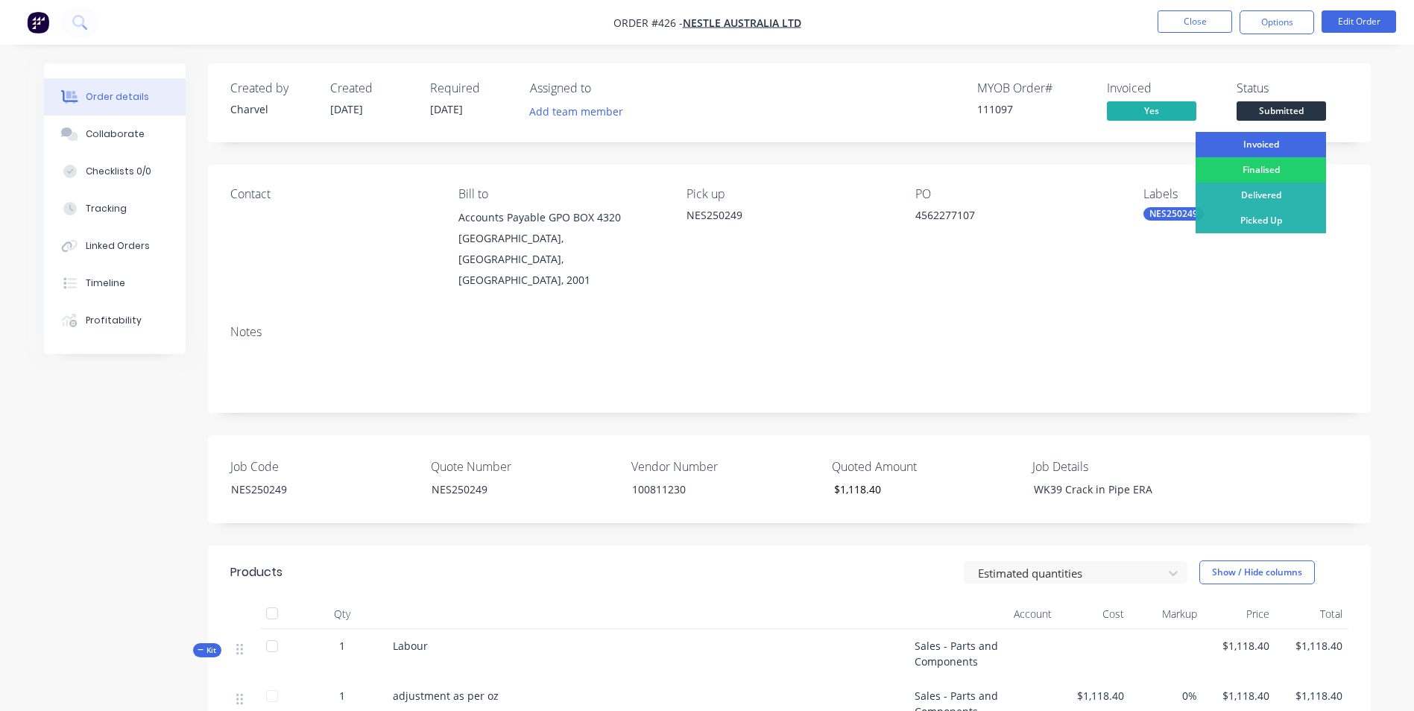
click at [1254, 136] on div "Invoiced" at bounding box center [1261, 144] width 130 height 25
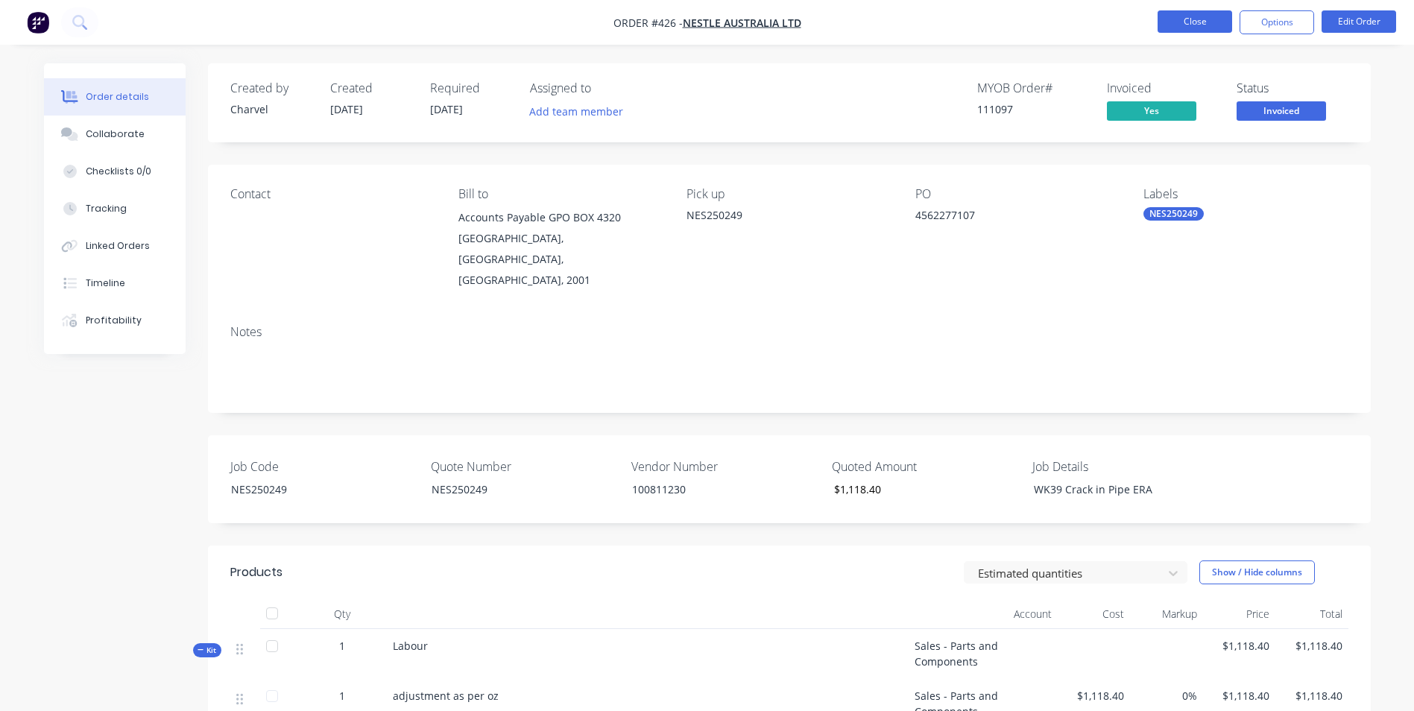
click at [1181, 16] on button "Close" at bounding box center [1195, 21] width 75 height 22
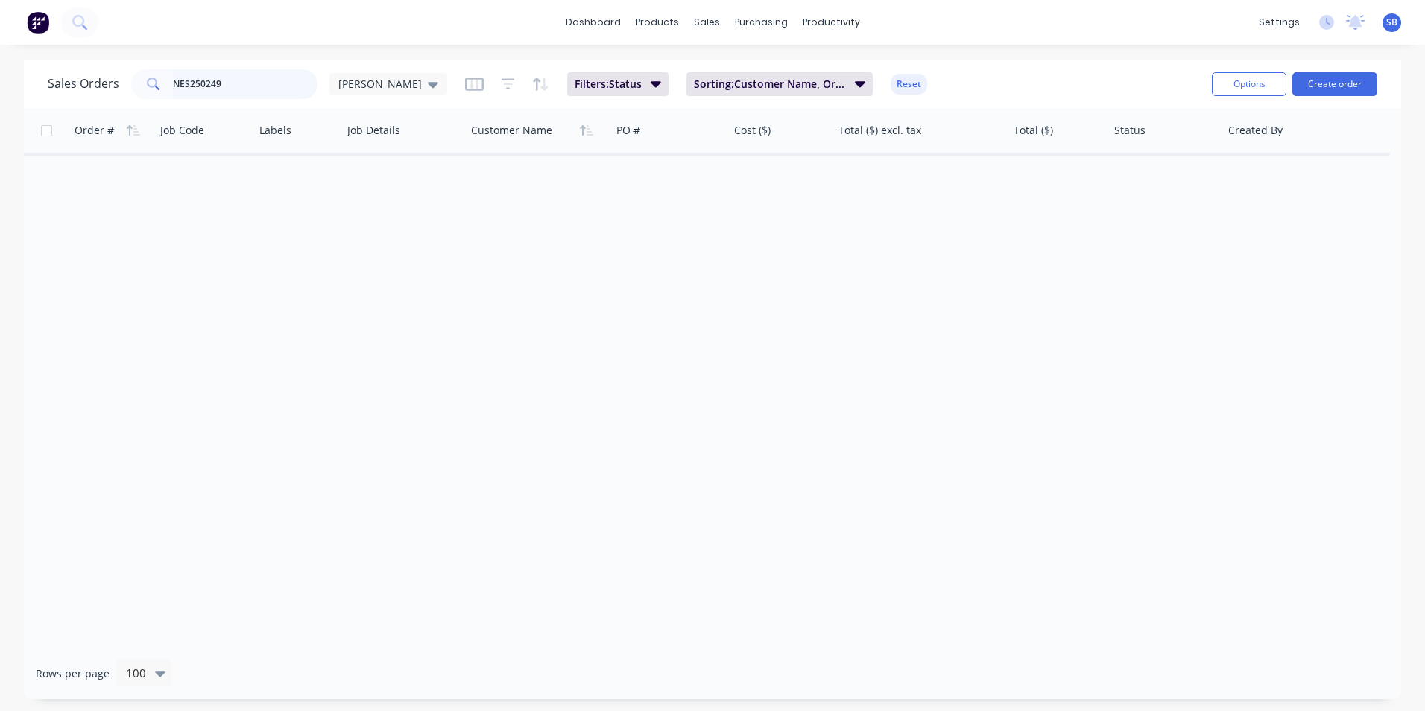
click at [265, 86] on input "NES250249" at bounding box center [245, 84] width 145 height 30
type input "NES250250"
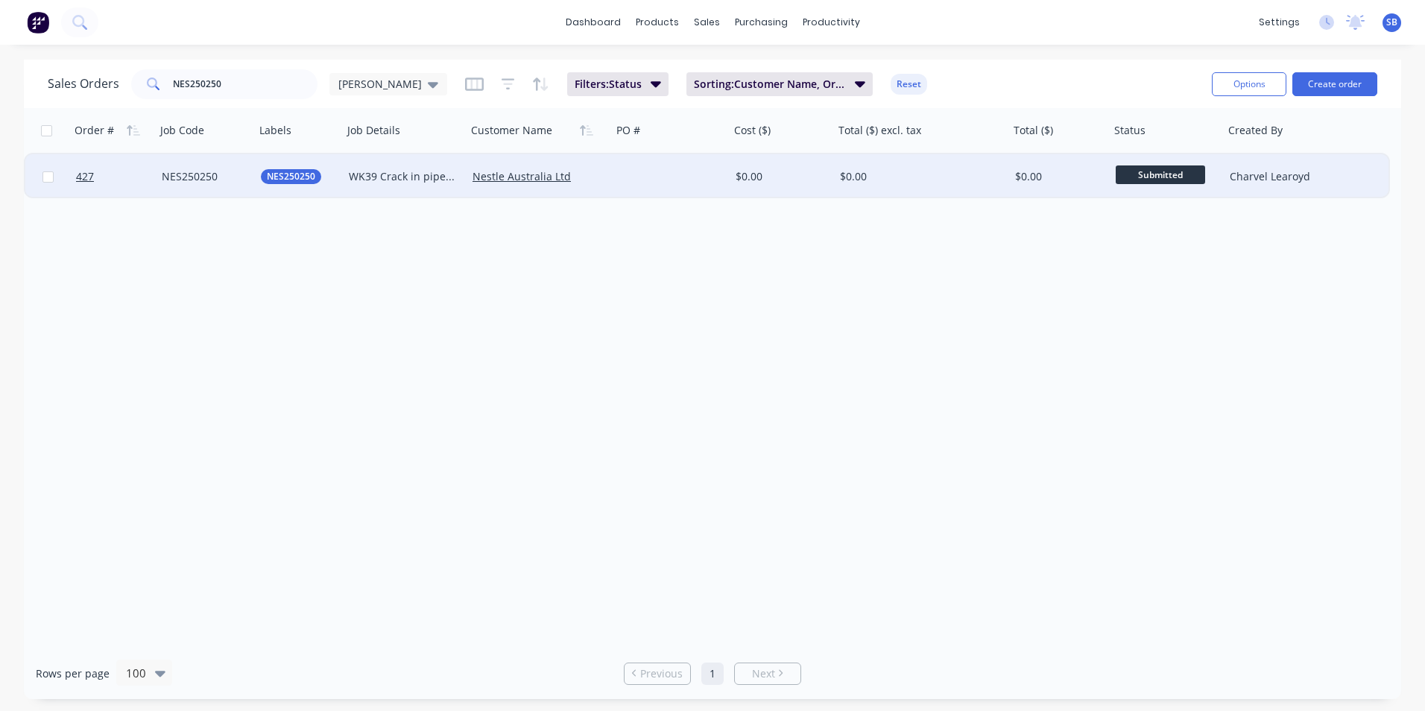
click at [893, 184] on div "$0.00" at bounding box center [921, 176] width 175 height 45
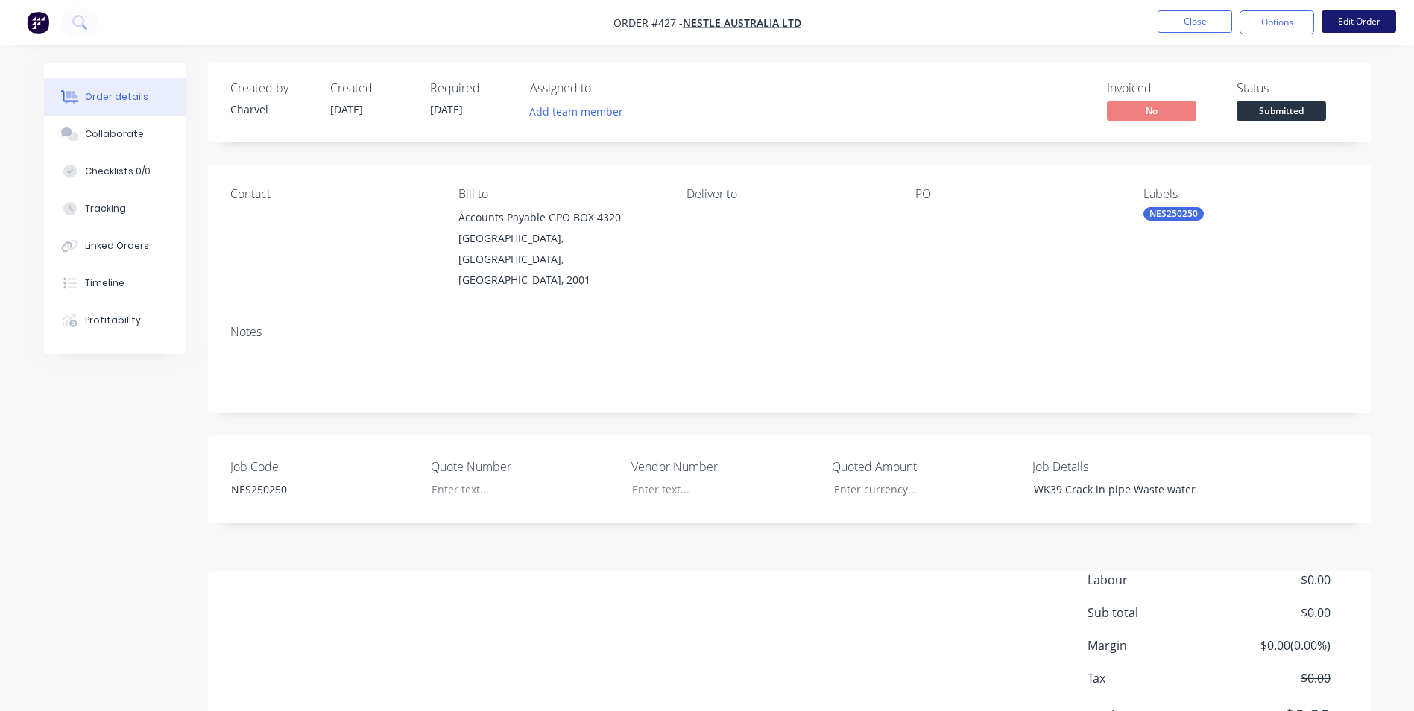
click at [1347, 29] on button "Edit Order" at bounding box center [1359, 21] width 75 height 22
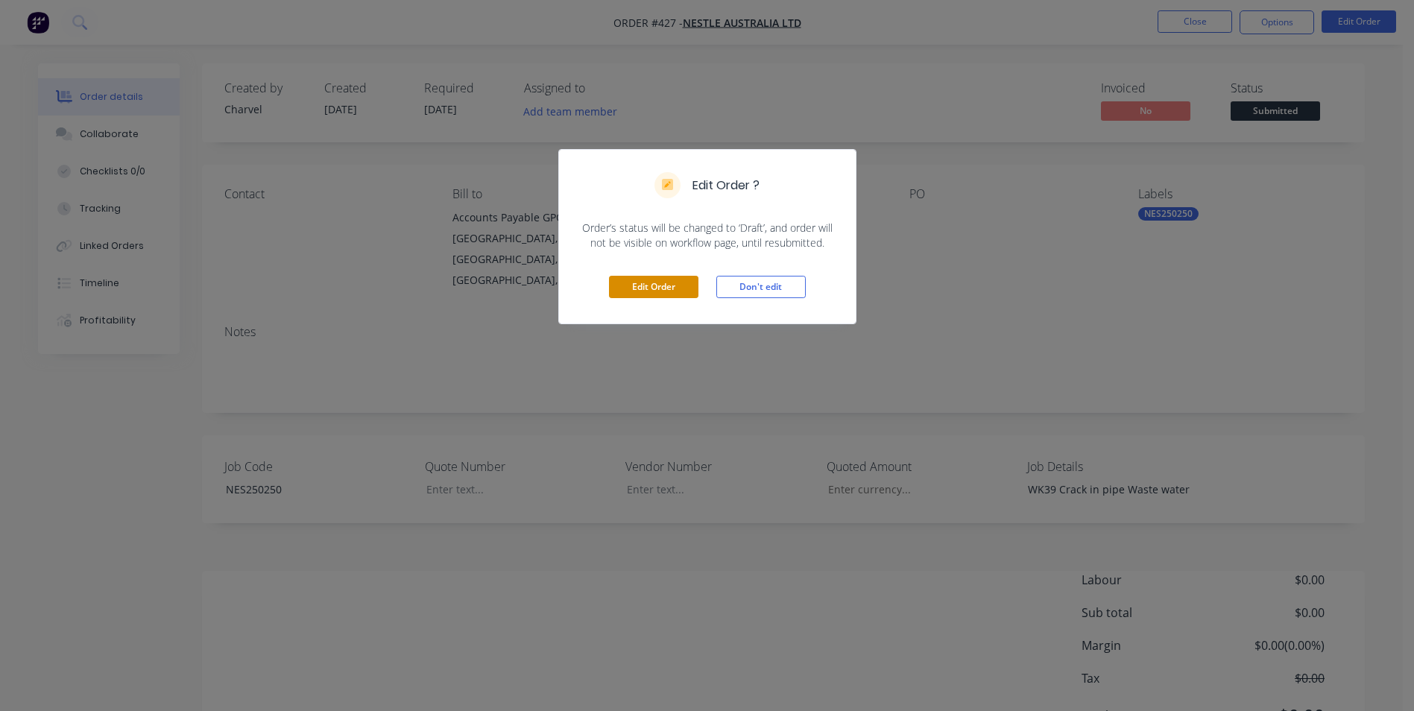
click at [663, 283] on button "Edit Order" at bounding box center [653, 287] width 89 height 22
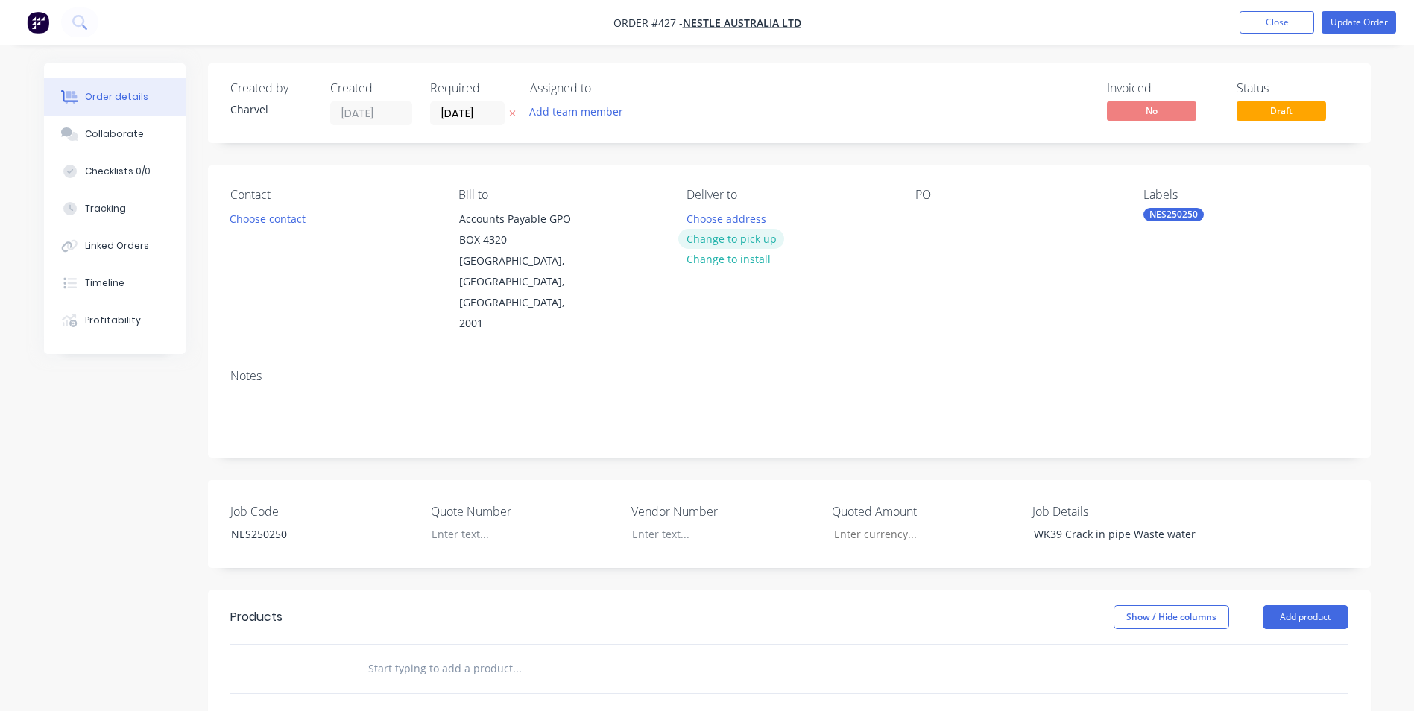
click at [716, 236] on button "Change to pick up" at bounding box center [731, 239] width 106 height 20
click at [699, 224] on div at bounding box center [699, 219] width 24 height 22
click at [948, 223] on div "PO" at bounding box center [1018, 261] width 204 height 147
click at [937, 220] on div at bounding box center [928, 219] width 24 height 22
click at [451, 523] on div at bounding box center [513, 534] width 186 height 22
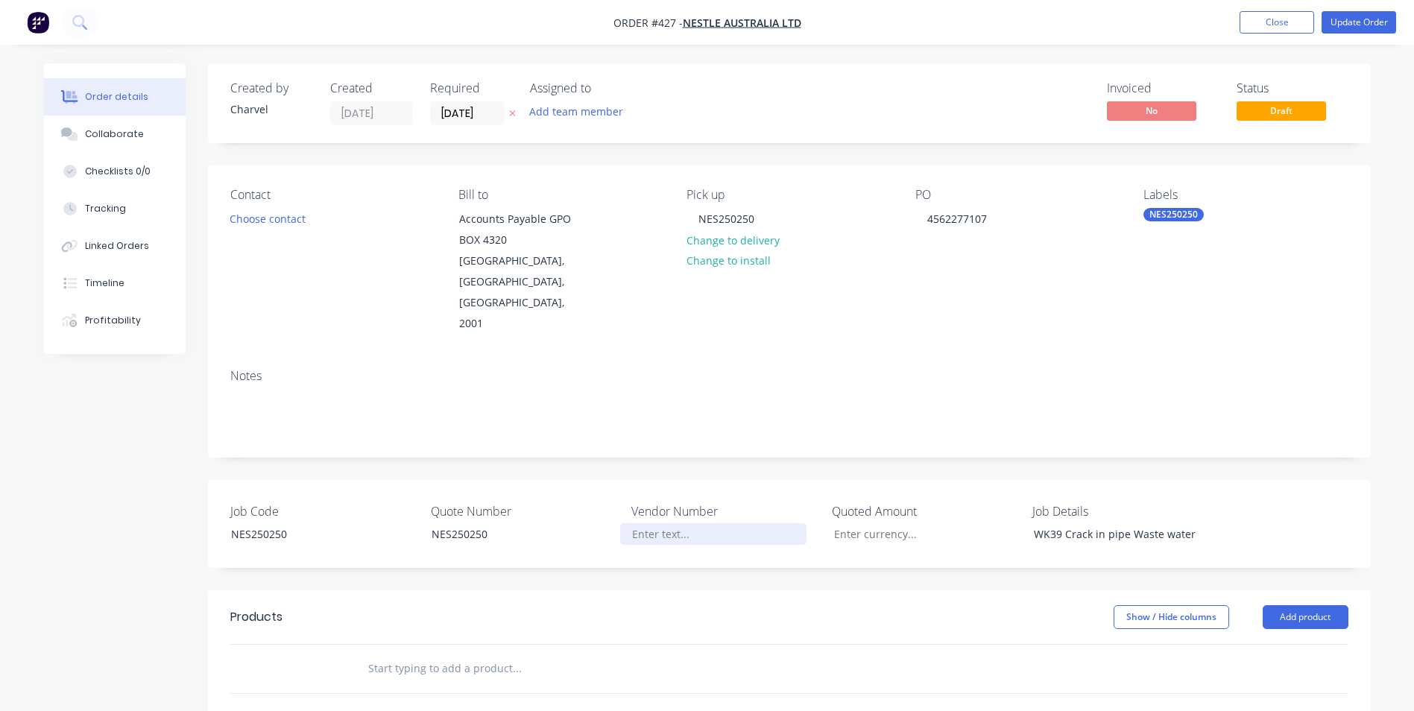
click at [694, 523] on div at bounding box center [713, 534] width 186 height 22
click at [856, 523] on input "Job Code" at bounding box center [920, 534] width 197 height 22
type input "$1,491.20"
click at [1107, 523] on div "WK39 Crack in pipe Waste water" at bounding box center [1115, 534] width 186 height 22
click at [1158, 544] on div "Created by Charvel Created [DATE] Required [DATE] Assigned to Add team member I…" at bounding box center [789, 557] width 1163 height 989
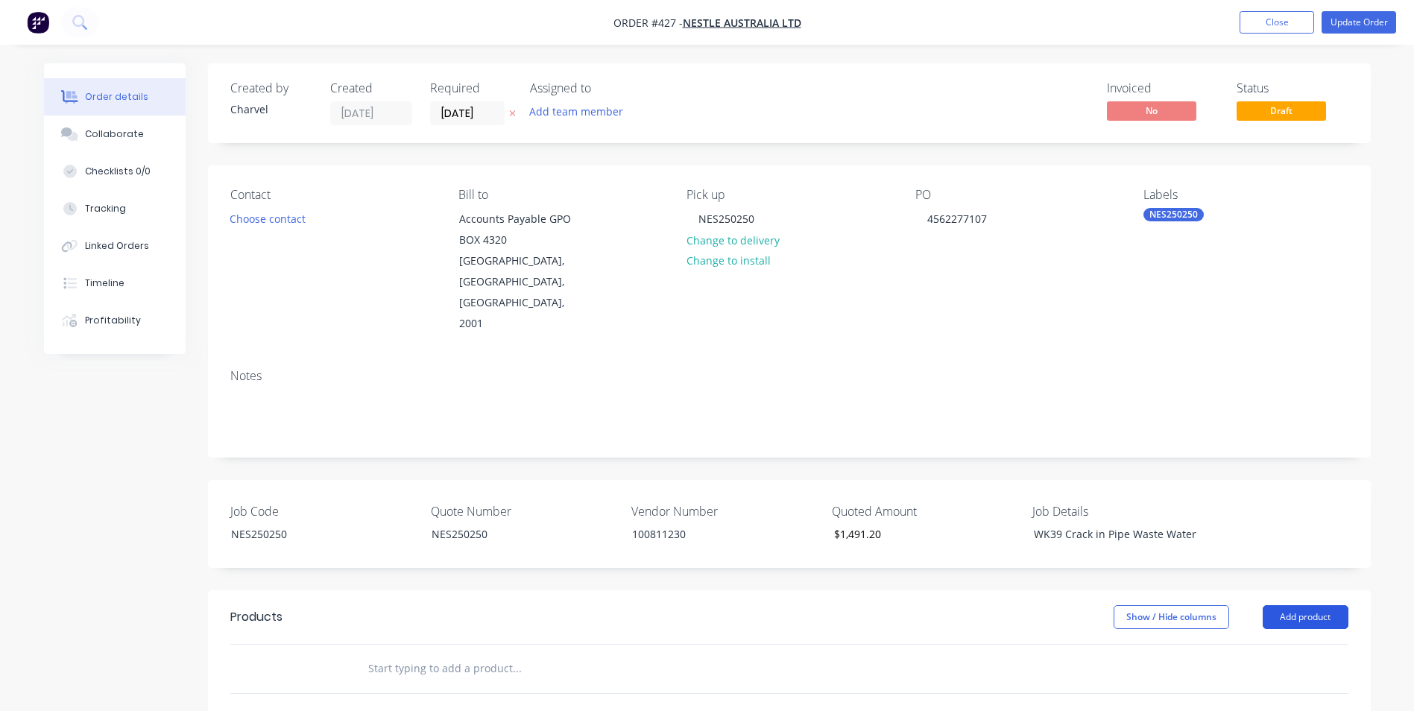
click at [1305, 605] on button "Add product" at bounding box center [1306, 617] width 86 height 24
click at [1255, 644] on div "Product catalogue" at bounding box center [1277, 655] width 115 height 22
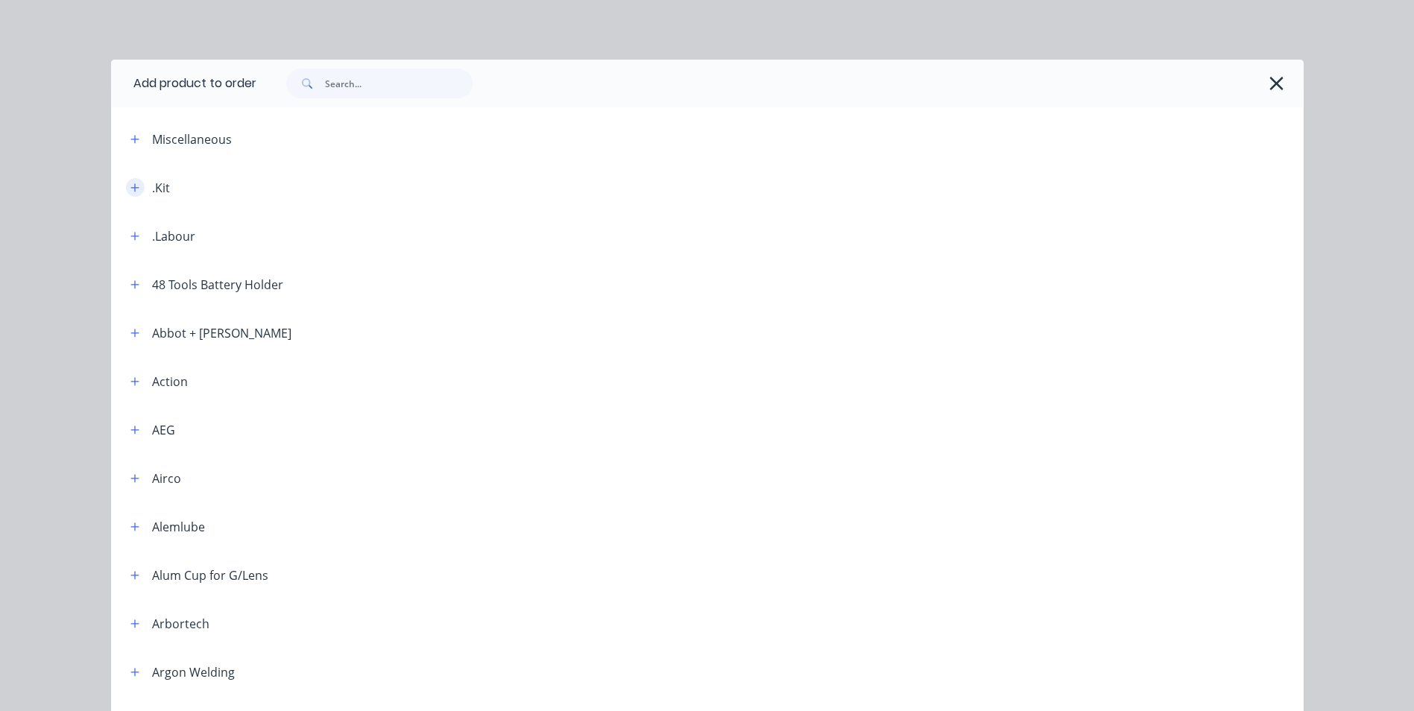
click at [130, 193] on button "button" at bounding box center [135, 187] width 19 height 19
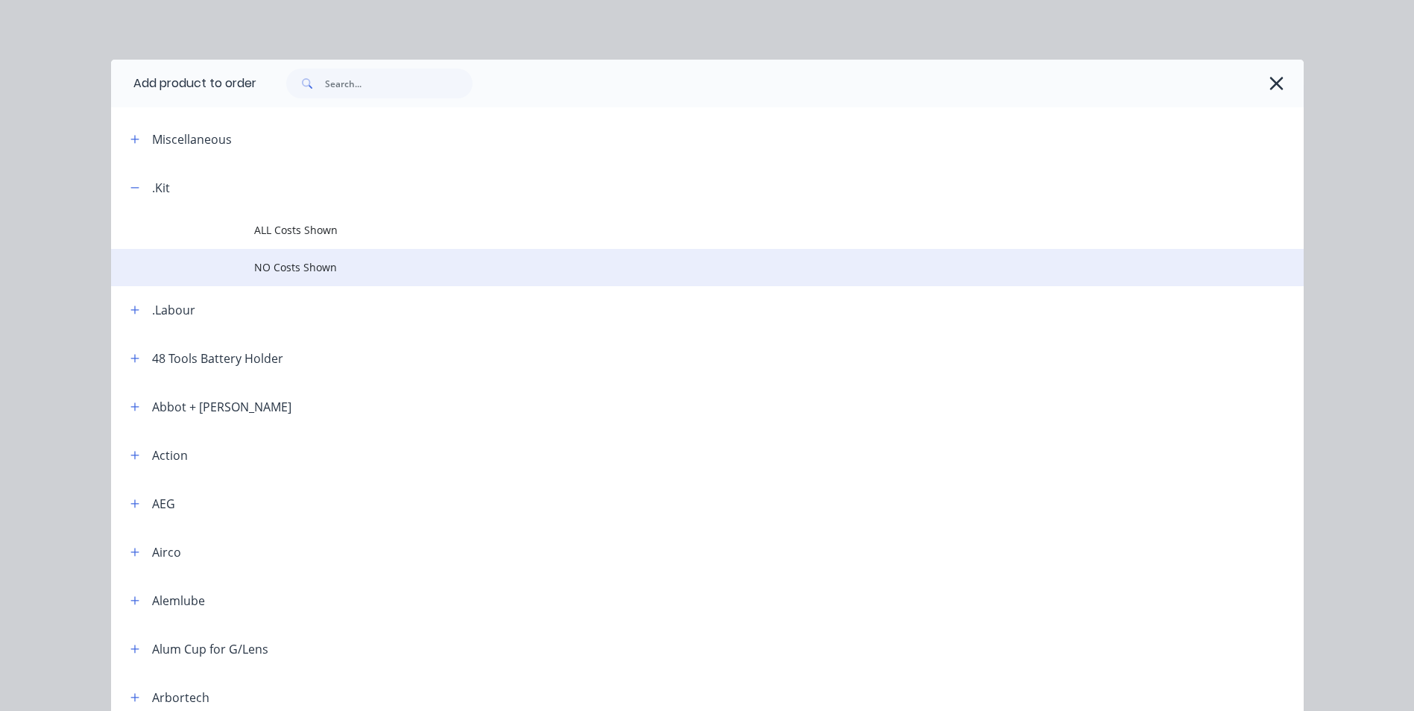
click at [274, 261] on span "NO Costs Shown" at bounding box center [673, 267] width 839 height 16
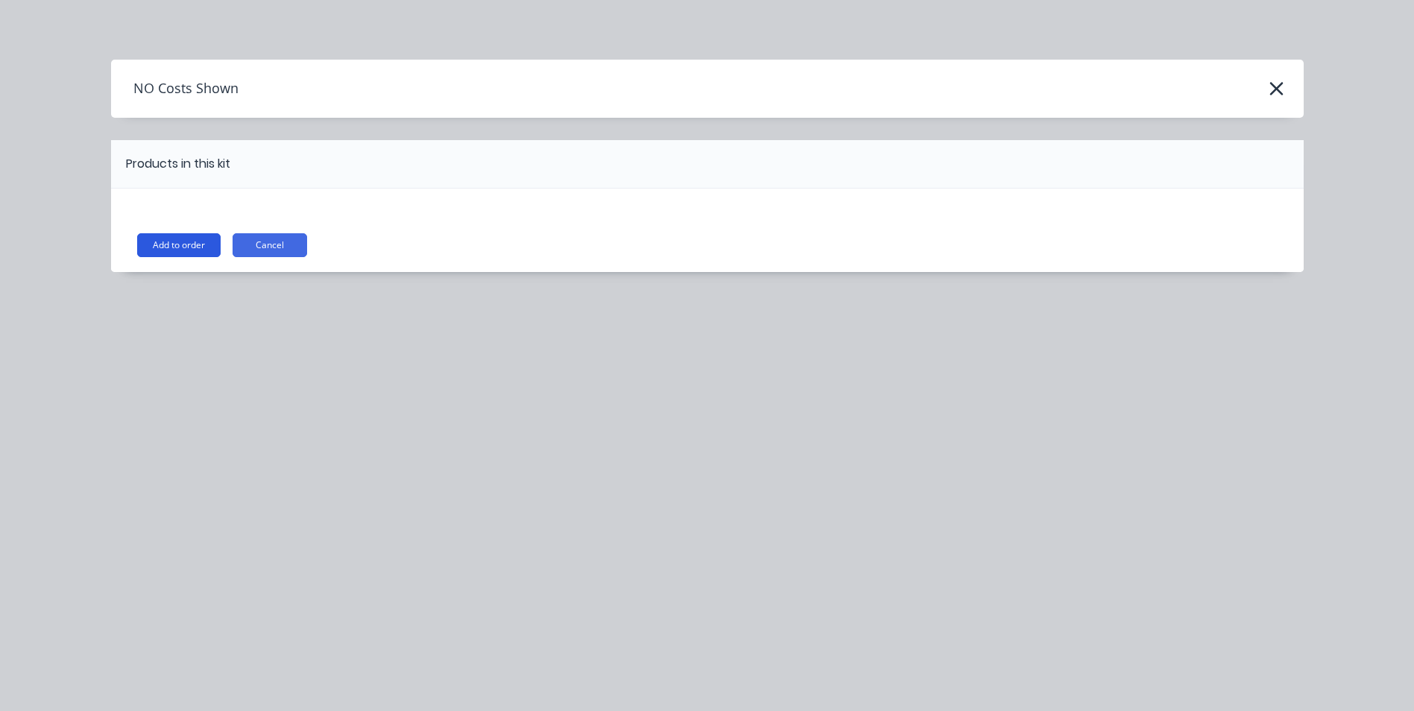
click at [205, 244] on button "Add to order" at bounding box center [178, 245] width 83 height 24
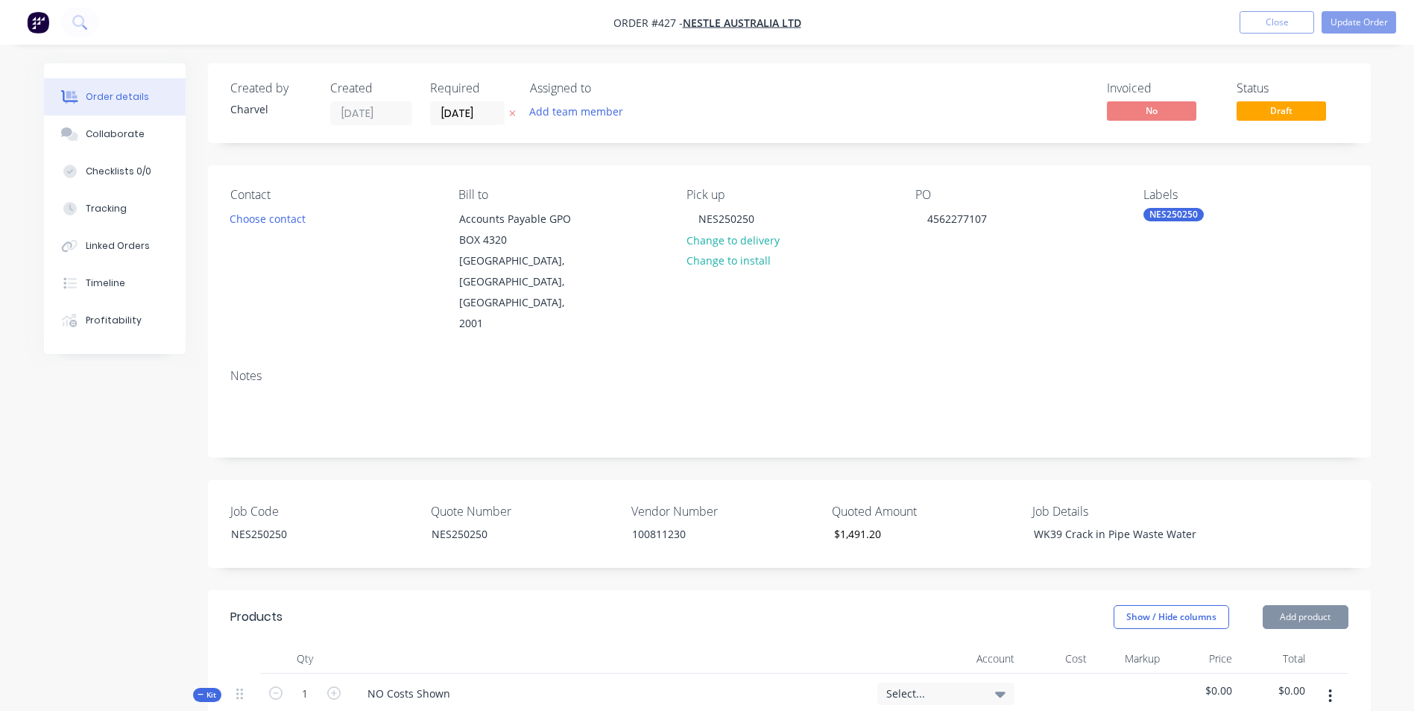
scroll to position [445, 0]
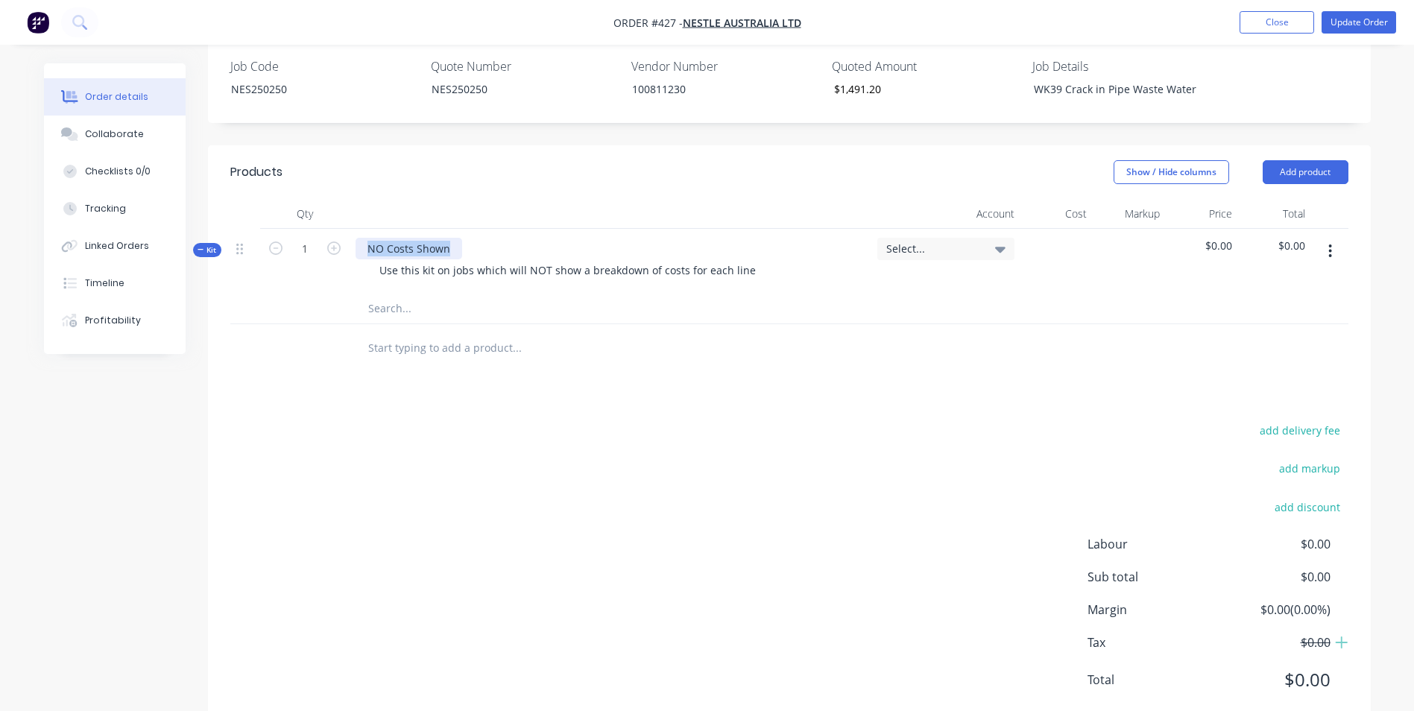
drag, startPoint x: 454, startPoint y: 204, endPoint x: 316, endPoint y: 193, distance: 138.3
click at [316, 229] on div "Kit 1 NO Costs Shown Use this kit on jobs which will NOT show a breakdown of co…" at bounding box center [789, 261] width 1118 height 65
click at [412, 294] on input "text" at bounding box center [517, 309] width 298 height 30
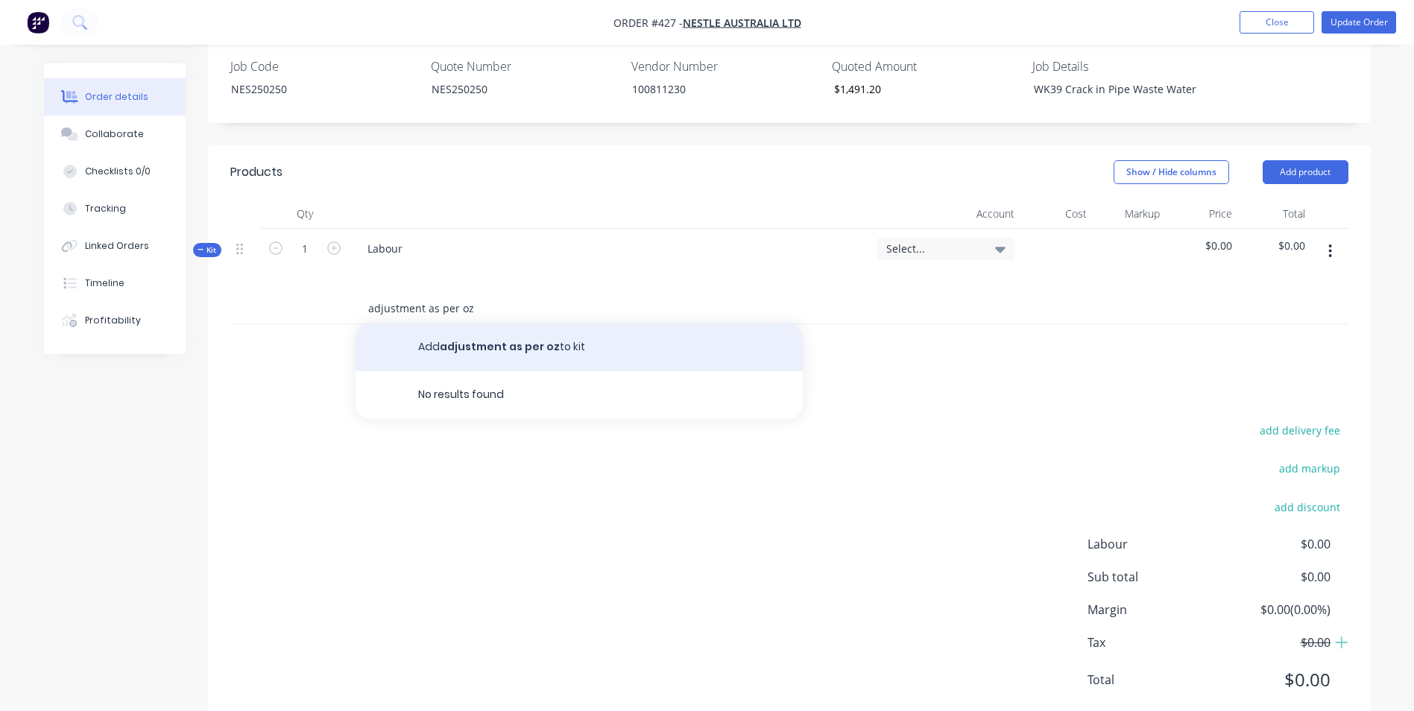
type input "adjustment as per oz"
click at [520, 324] on button "Add adjustment as per oz to kit" at bounding box center [579, 348] width 447 height 48
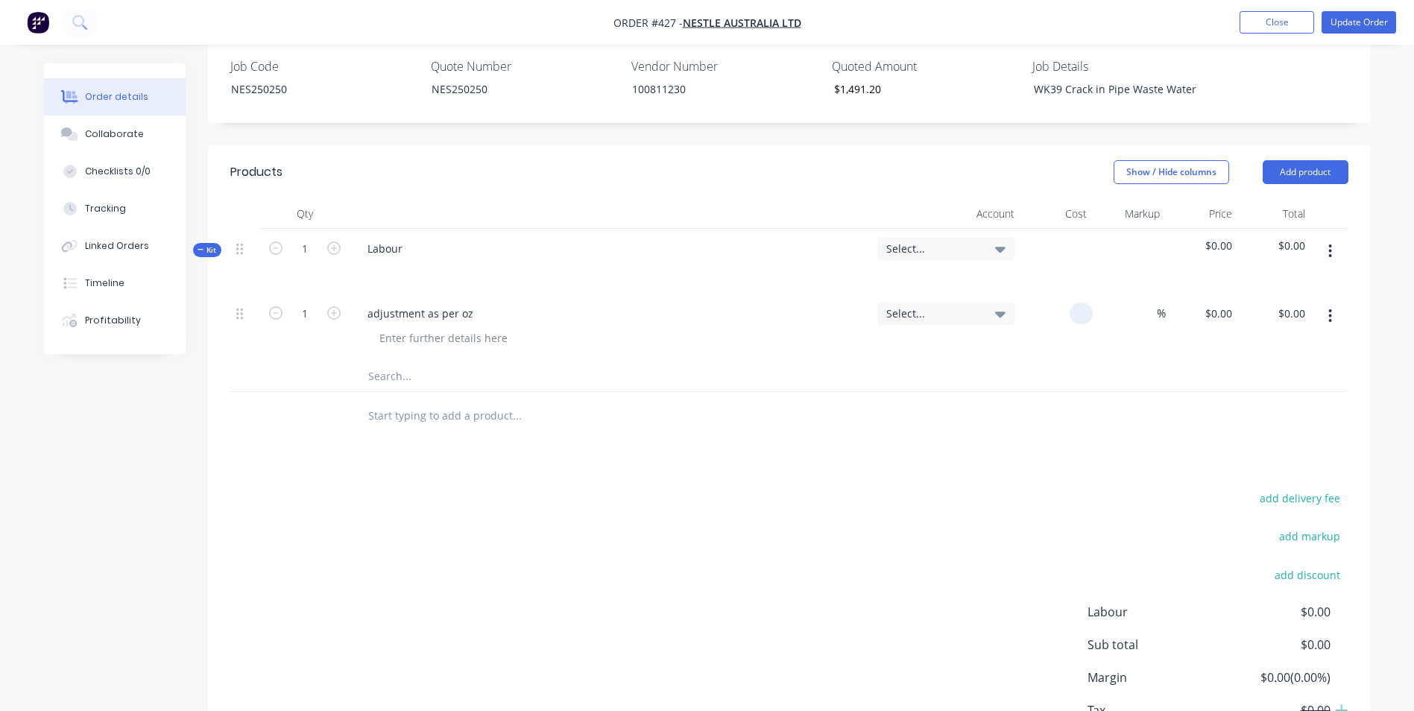
drag, startPoint x: 1087, startPoint y: 268, endPoint x: 1004, endPoint y: 263, distance: 82.9
click at [1004, 294] on div "1 adjustment as per oz Select... % $0.00 $0.00 $0.00 $0.00" at bounding box center [789, 328] width 1118 height 68
type input "$1,491.20"
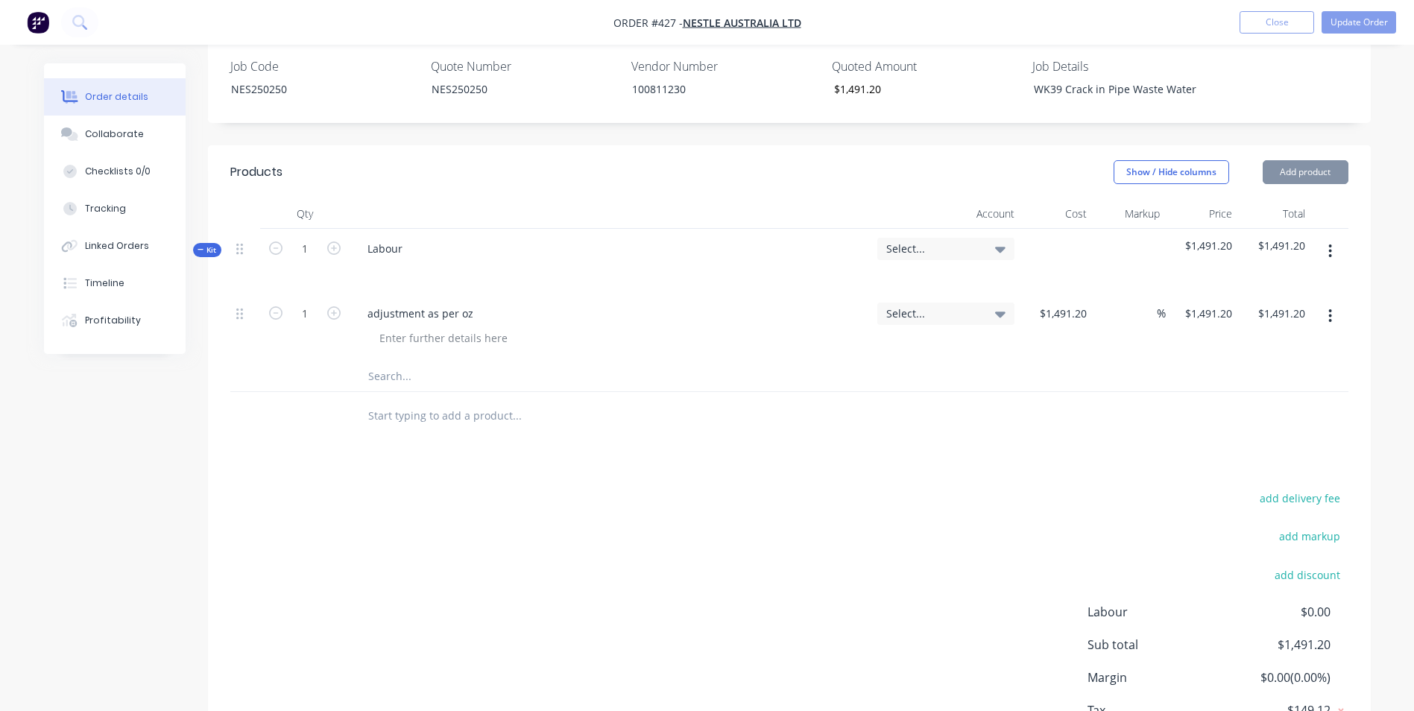
click at [1004, 294] on div "Select..." at bounding box center [946, 328] width 149 height 68
click at [961, 241] on span "Select..." at bounding box center [933, 249] width 94 height 16
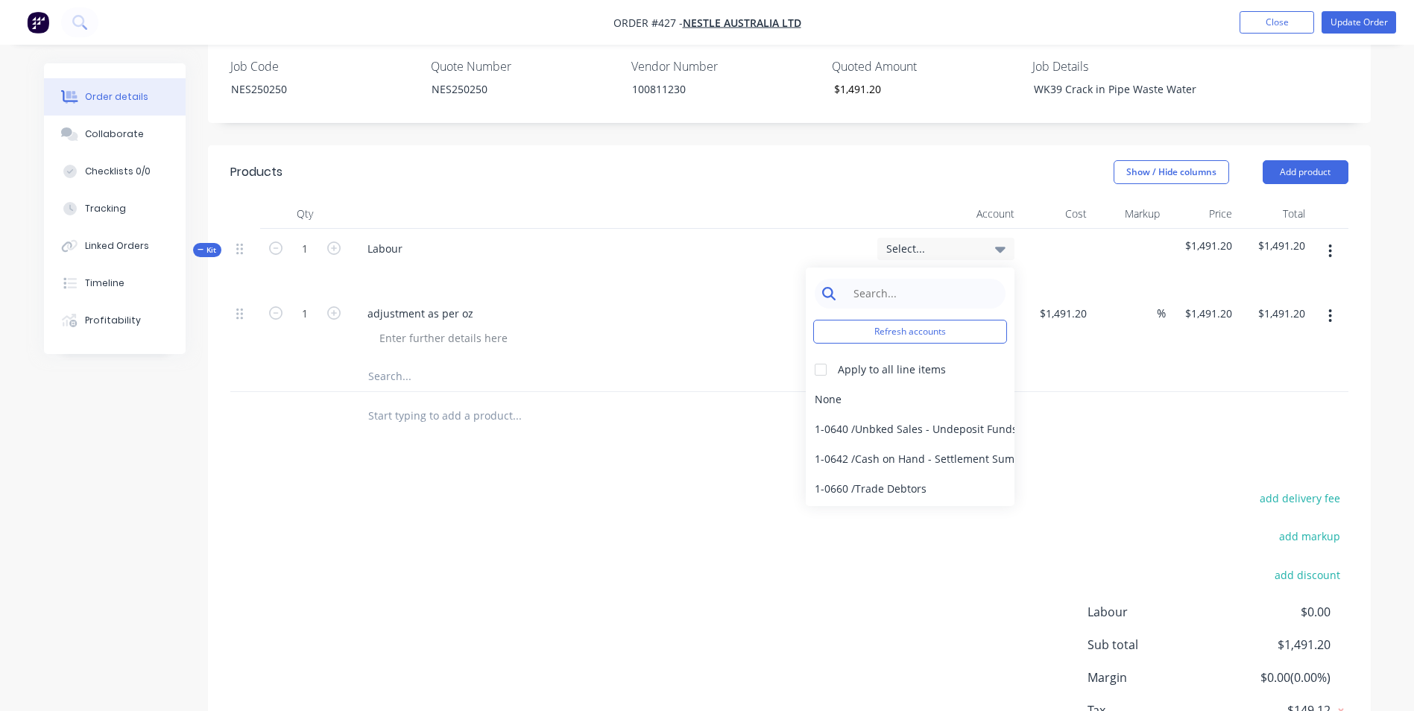
click at [945, 279] on input at bounding box center [921, 294] width 153 height 30
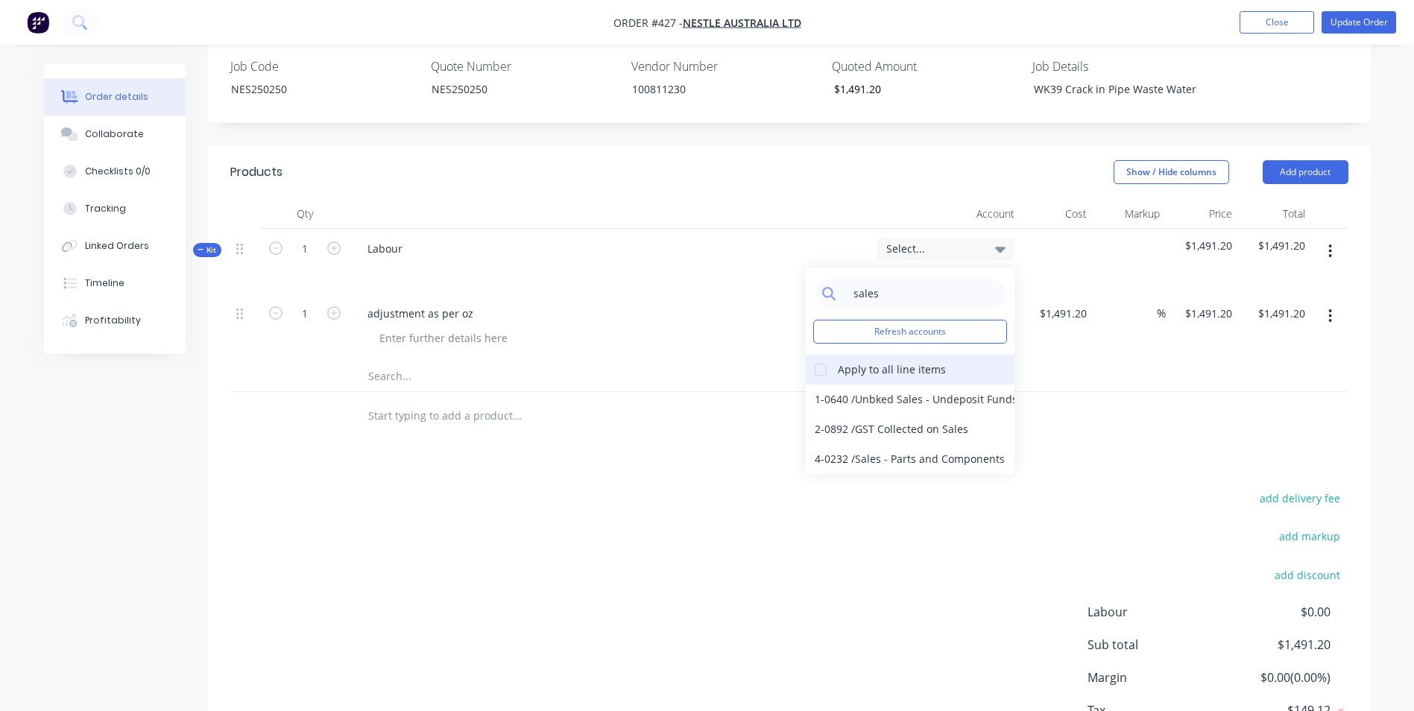
type input "sales"
click at [808, 355] on div at bounding box center [821, 370] width 30 height 30
click at [827, 444] on div "4-0232 / Sales - Parts and Components" at bounding box center [910, 459] width 209 height 30
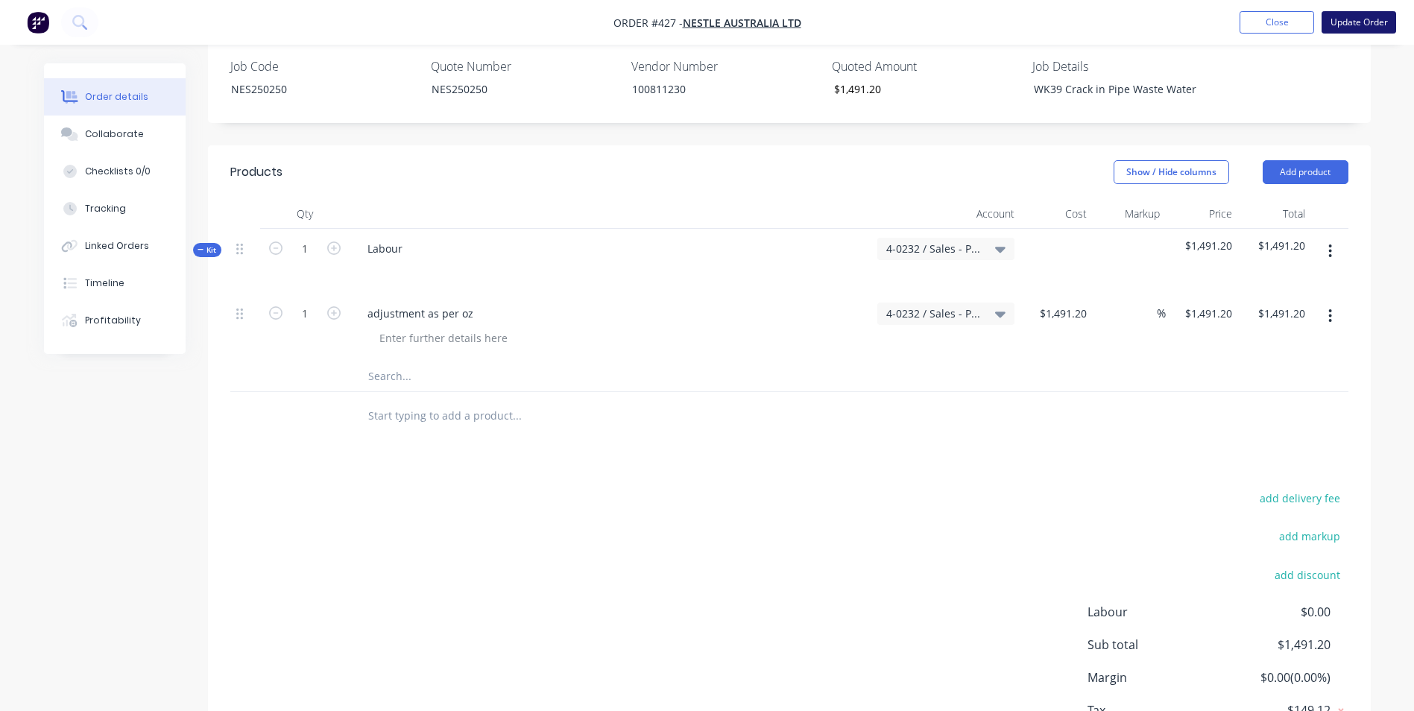
click at [1363, 19] on button "Update Order" at bounding box center [1359, 22] width 75 height 22
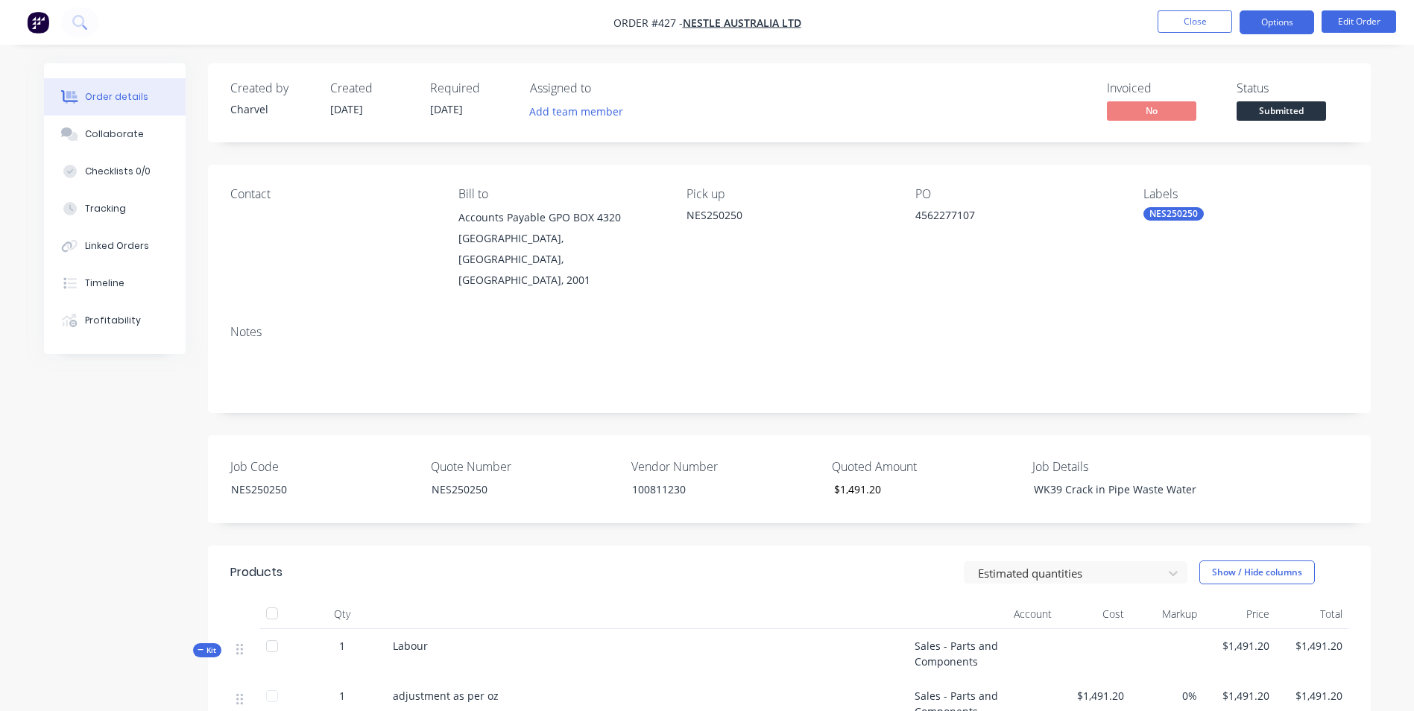
click at [1304, 25] on button "Options" at bounding box center [1277, 22] width 75 height 24
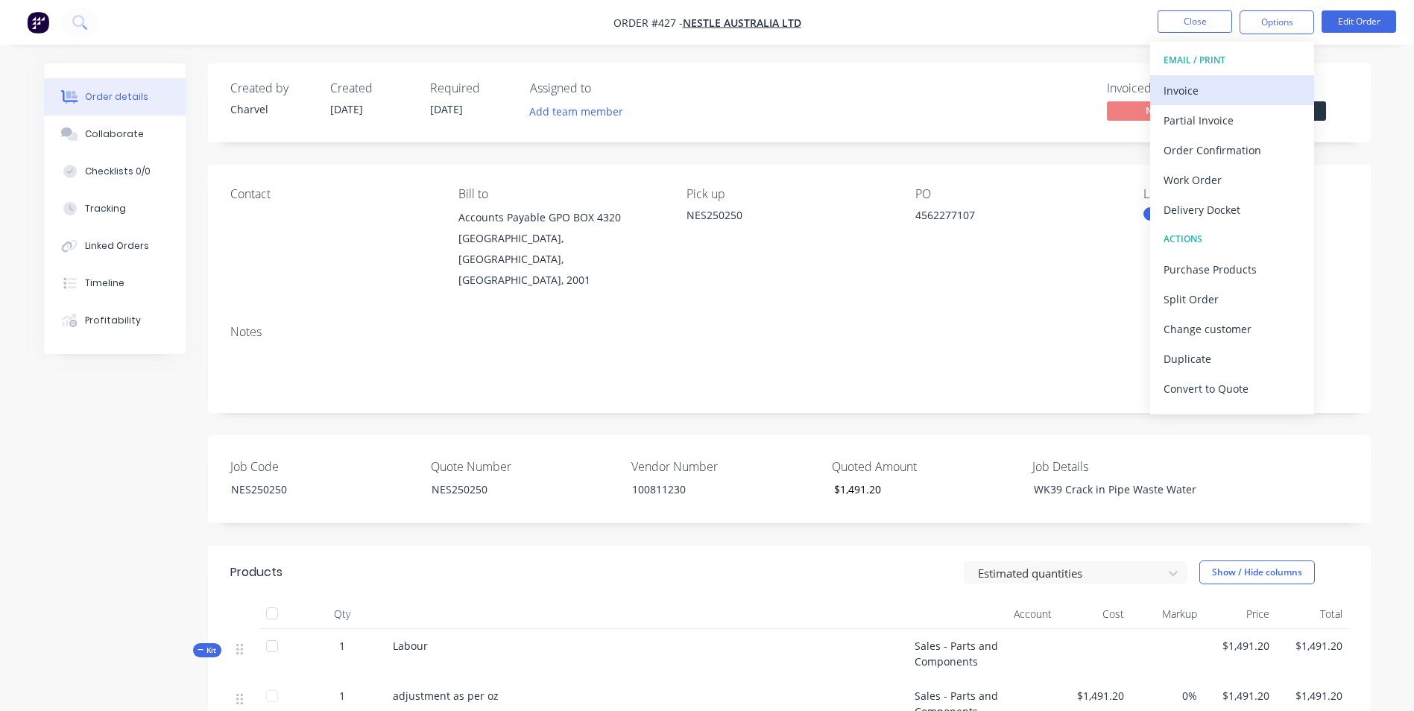
click at [1270, 86] on div "Invoice" at bounding box center [1232, 91] width 137 height 22
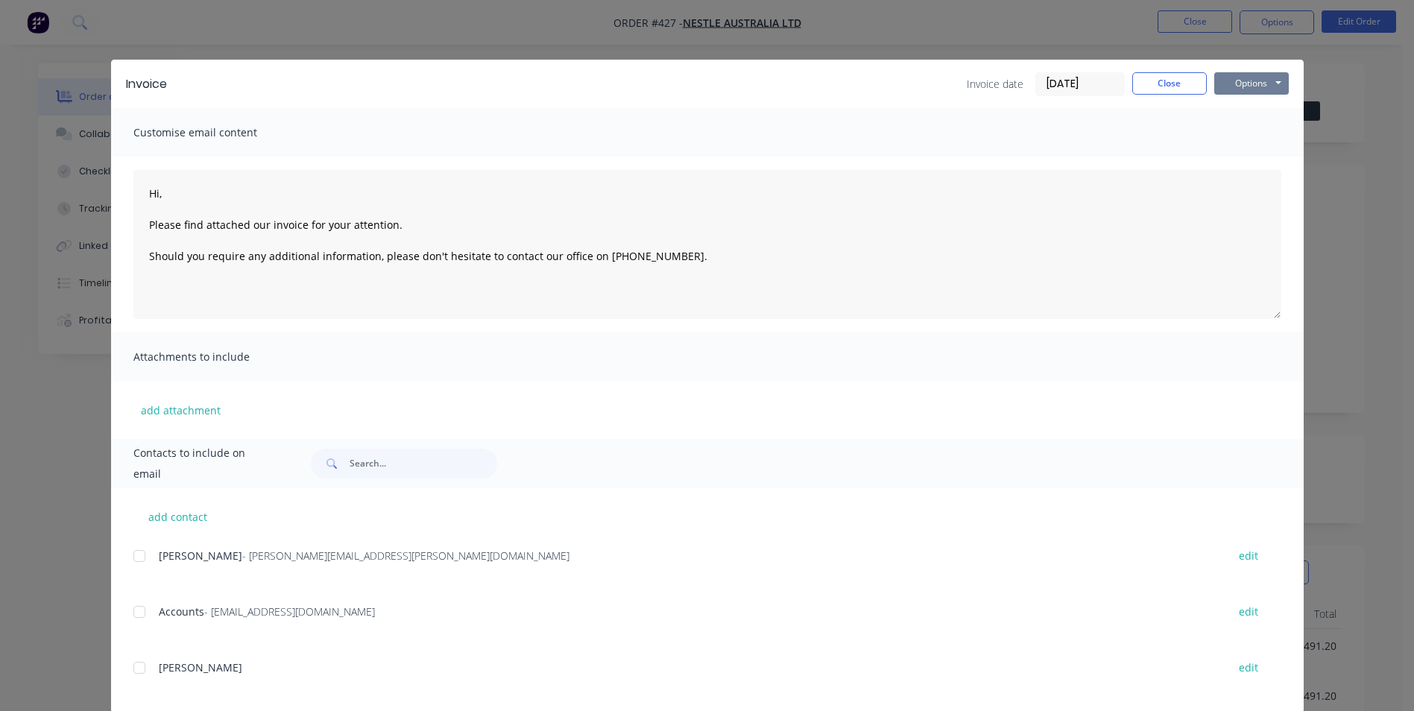
click at [1221, 79] on button "Options" at bounding box center [1251, 83] width 75 height 22
click at [1225, 130] on button "Print" at bounding box center [1261, 134] width 95 height 25
click at [1179, 82] on button "Close" at bounding box center [1169, 83] width 75 height 22
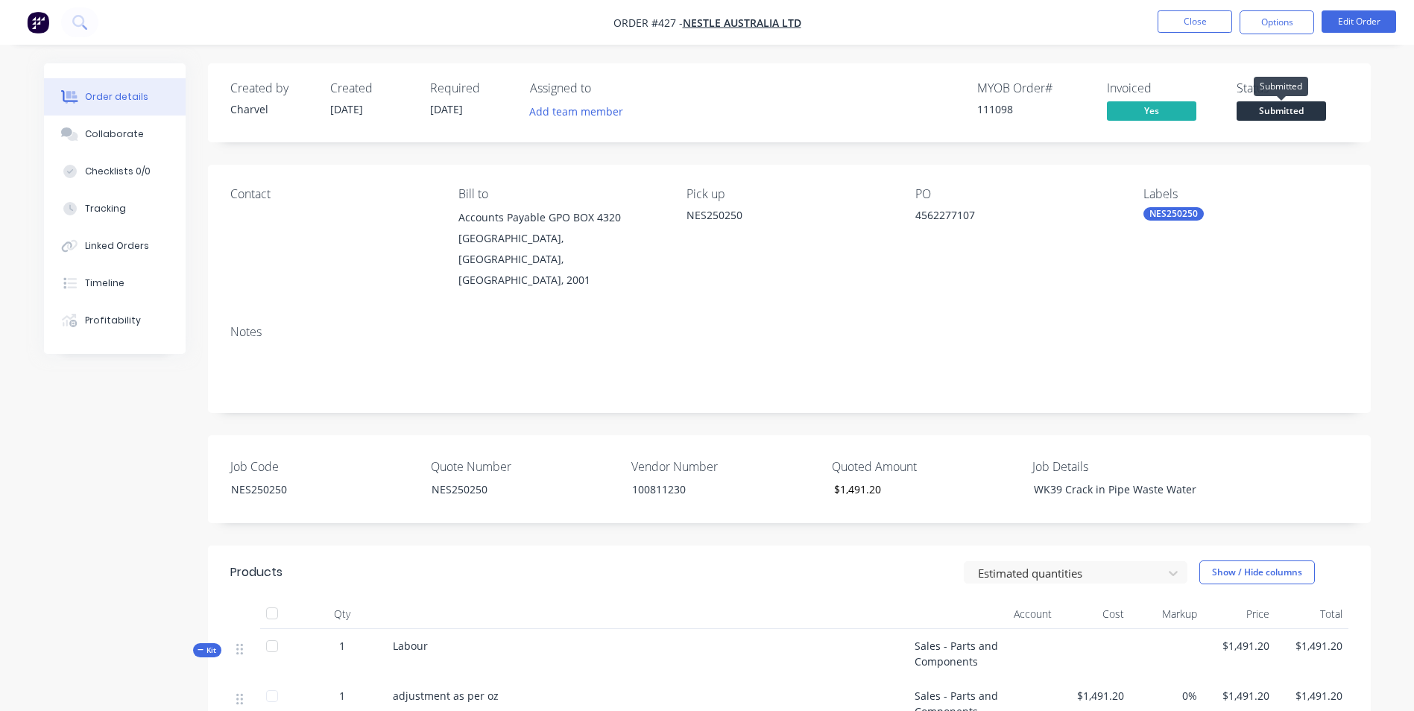
click at [1295, 105] on span "Submitted" at bounding box center [1281, 110] width 89 height 19
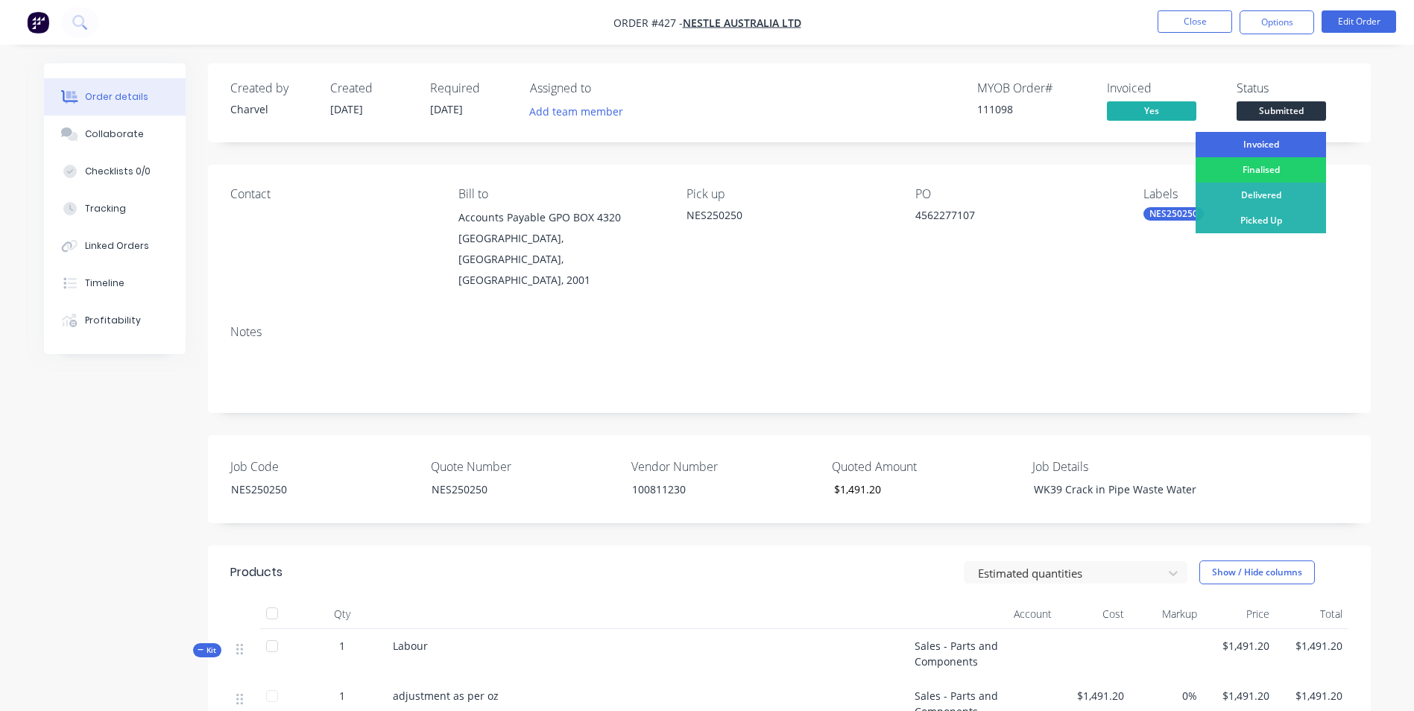
click at [1274, 133] on div "Invoiced" at bounding box center [1261, 144] width 130 height 25
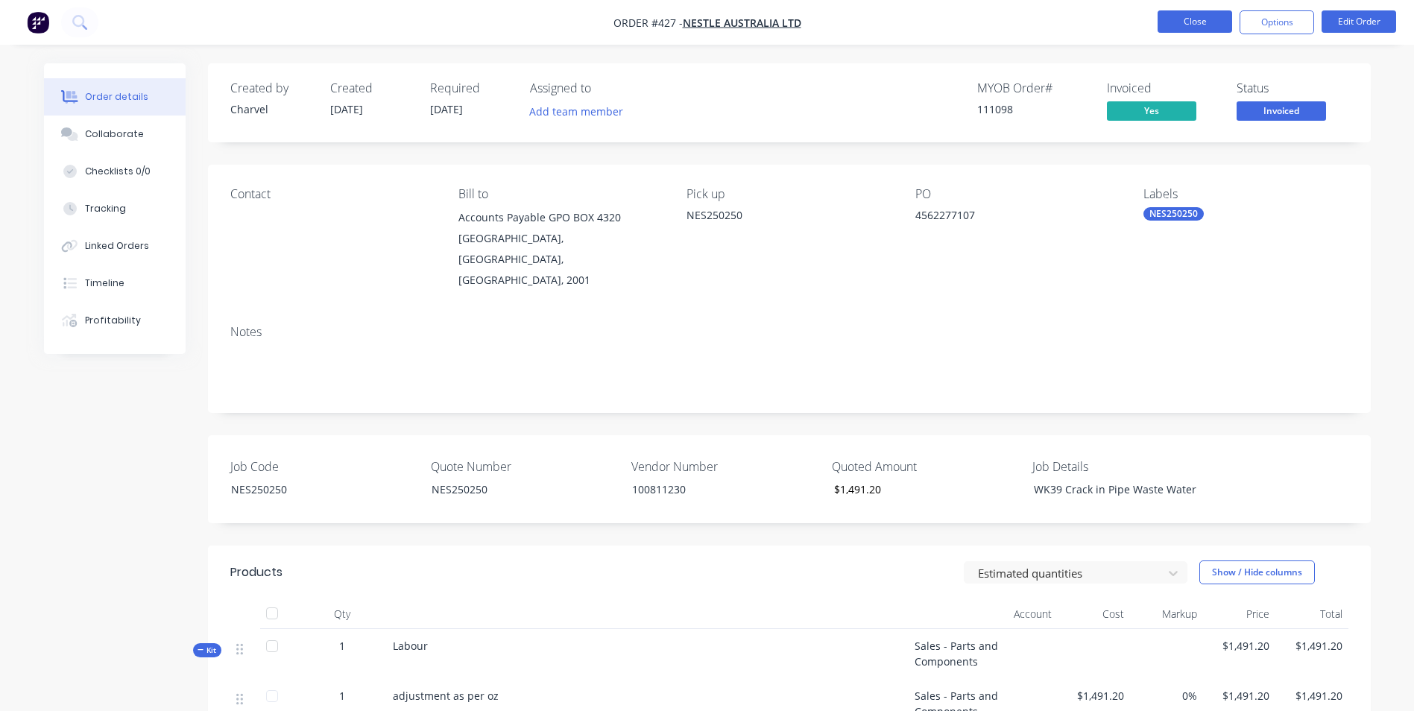
click at [1182, 24] on button "Close" at bounding box center [1195, 21] width 75 height 22
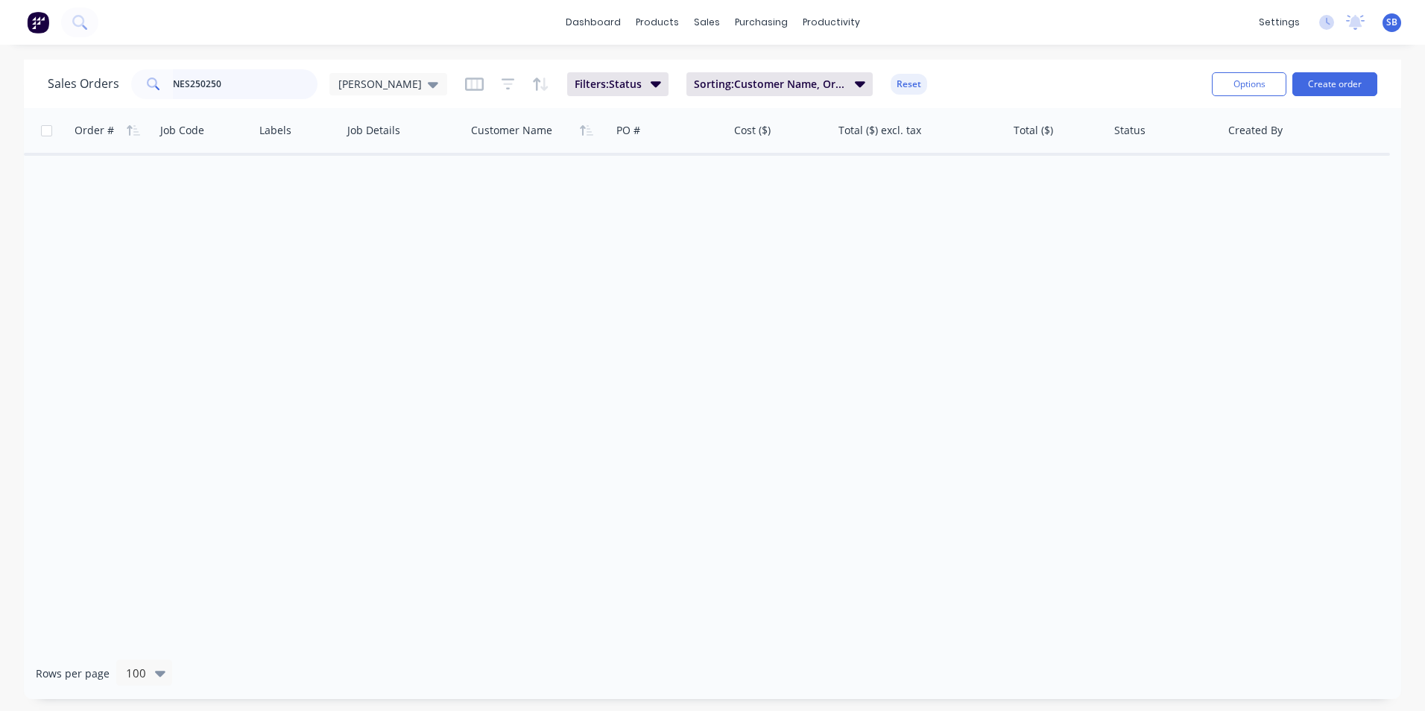
click at [262, 92] on input "NES250250" at bounding box center [245, 84] width 145 height 30
type input "NES250172"
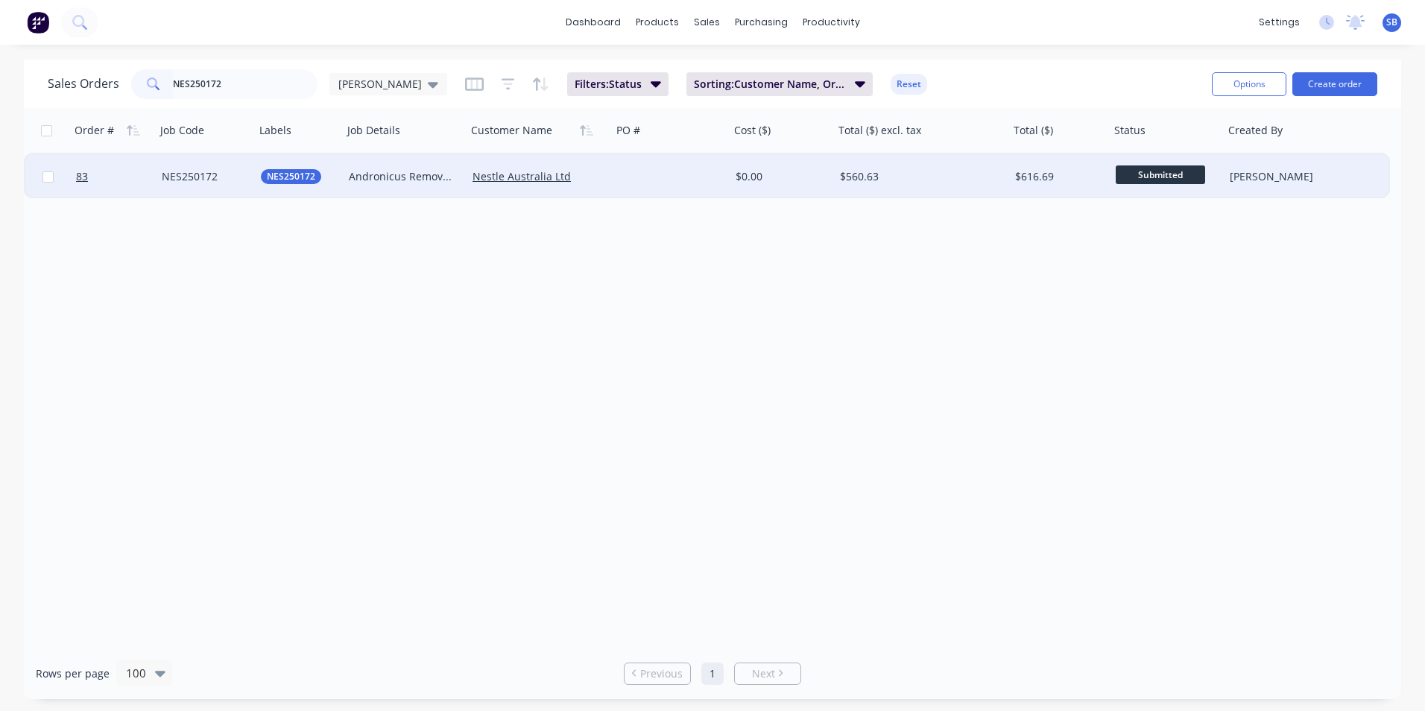
click at [860, 178] on div "$560.63" at bounding box center [917, 176] width 155 height 15
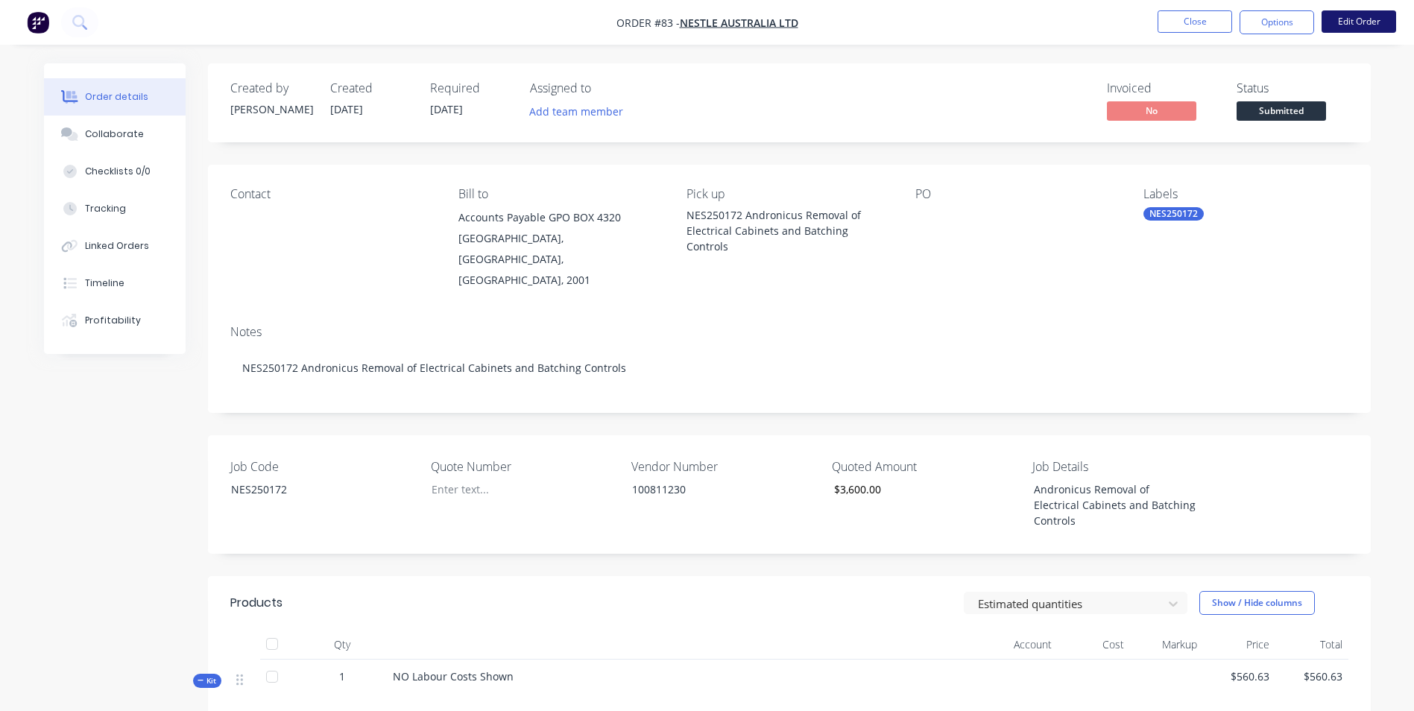
click at [1326, 19] on button "Edit Order" at bounding box center [1359, 21] width 75 height 22
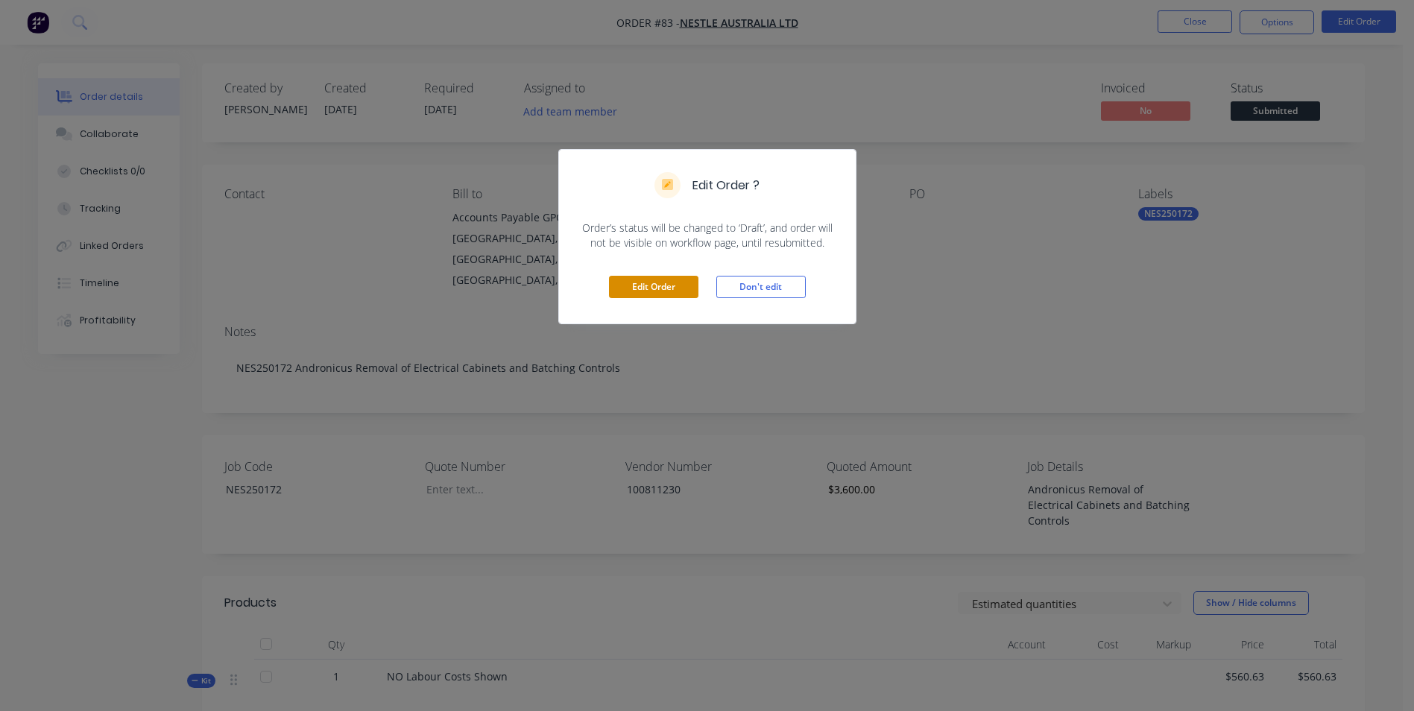
click at [631, 290] on button "Edit Order" at bounding box center [653, 287] width 89 height 22
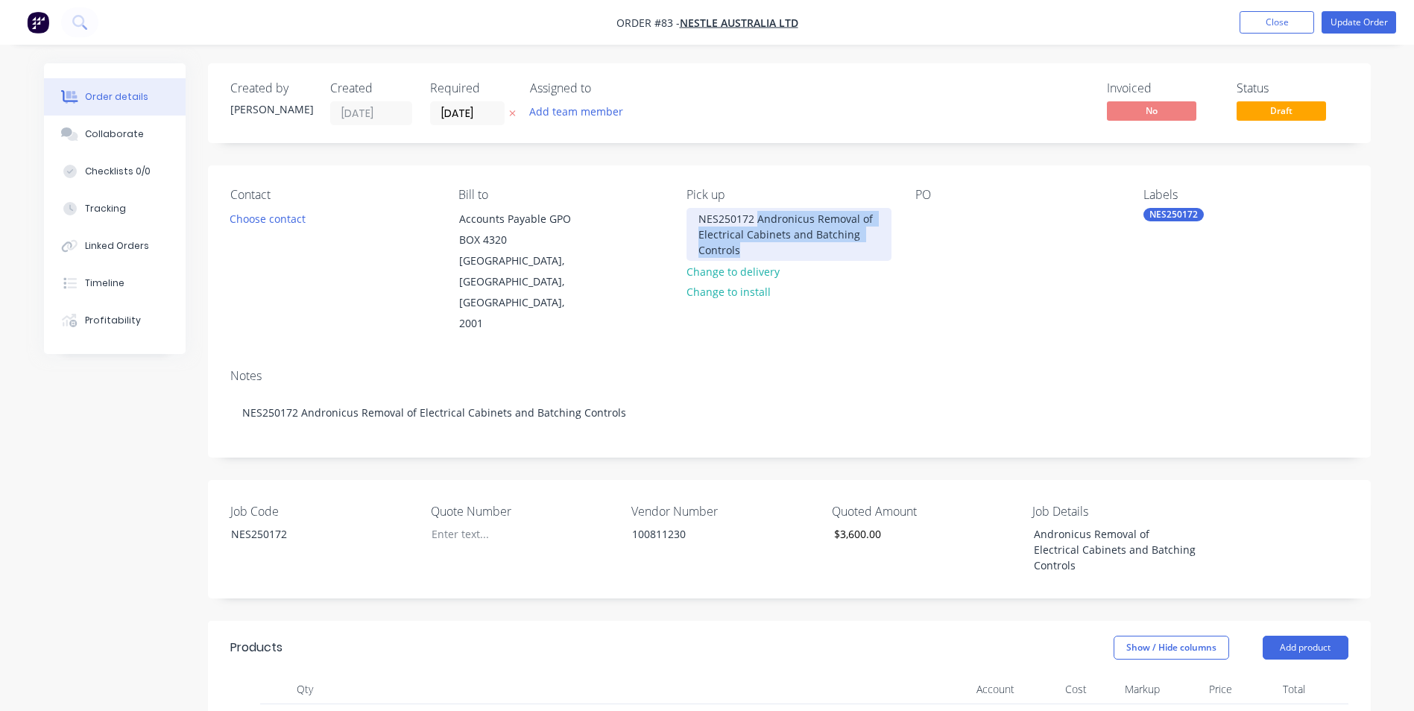
drag, startPoint x: 757, startPoint y: 216, endPoint x: 852, endPoint y: 273, distance: 111.0
click at [852, 273] on div "Pick up NES250172 Andronicus Removal of Electrical Cabinets and Batching Contro…" at bounding box center [789, 261] width 204 height 147
click at [926, 218] on div at bounding box center [928, 219] width 24 height 22
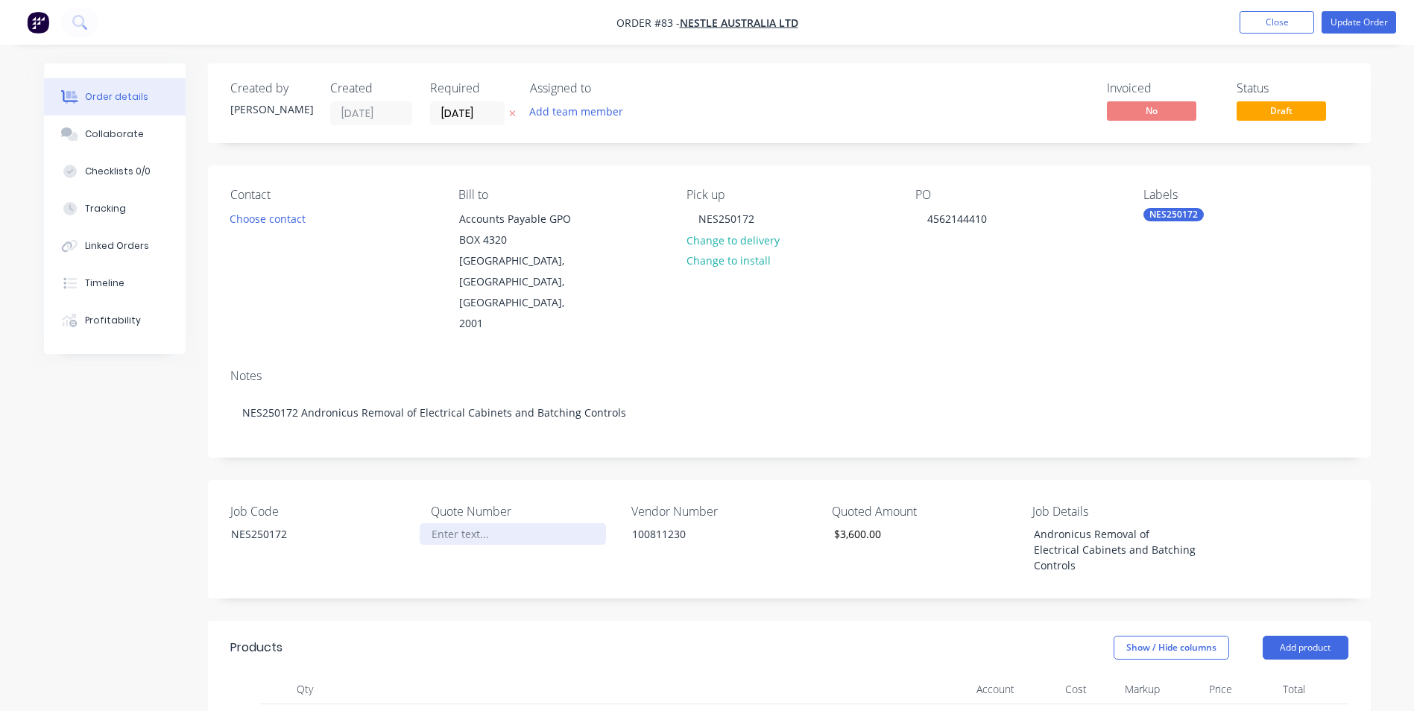
click at [444, 523] on div at bounding box center [513, 534] width 186 height 22
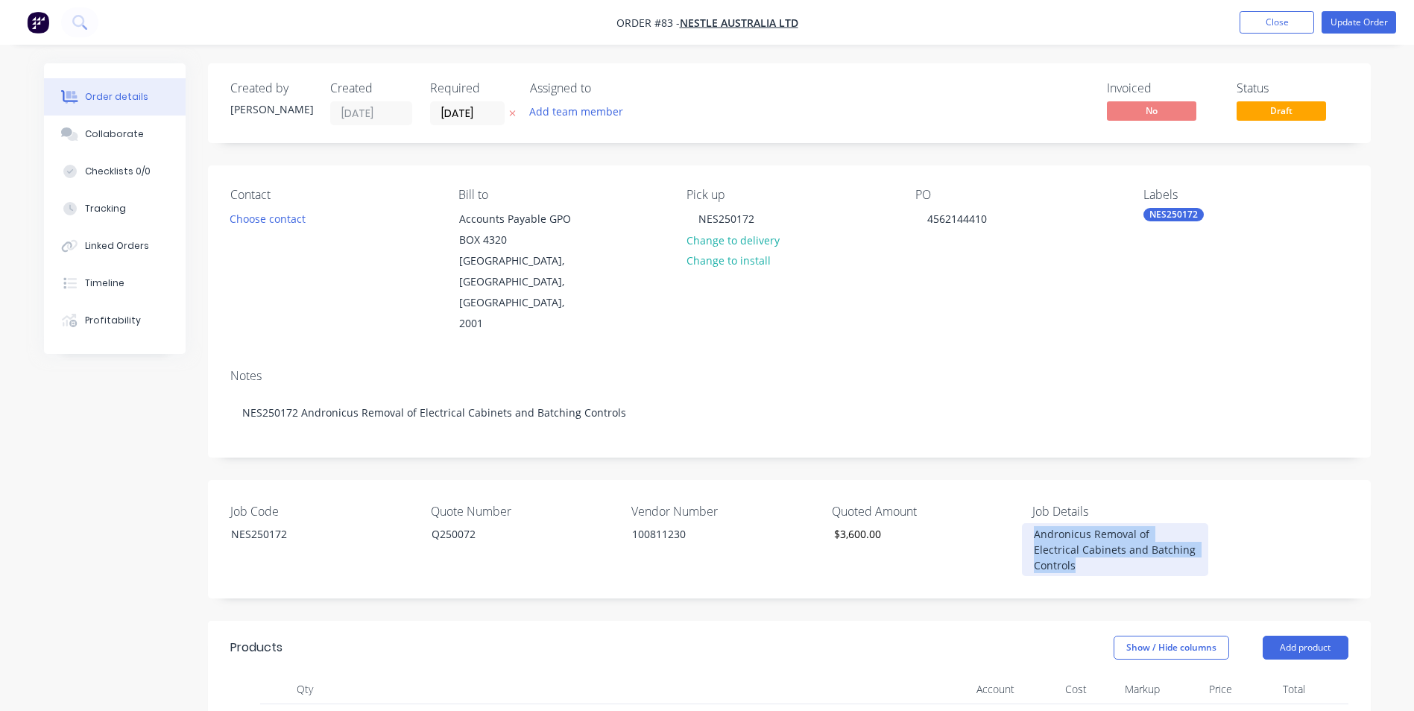
drag, startPoint x: 1033, startPoint y: 490, endPoint x: 1212, endPoint y: 538, distance: 185.4
click at [1212, 538] on div "Job Code NES250172 Quote Number Q250072 Vendor Number 100811230 Quoted Amount $…" at bounding box center [789, 539] width 1163 height 119
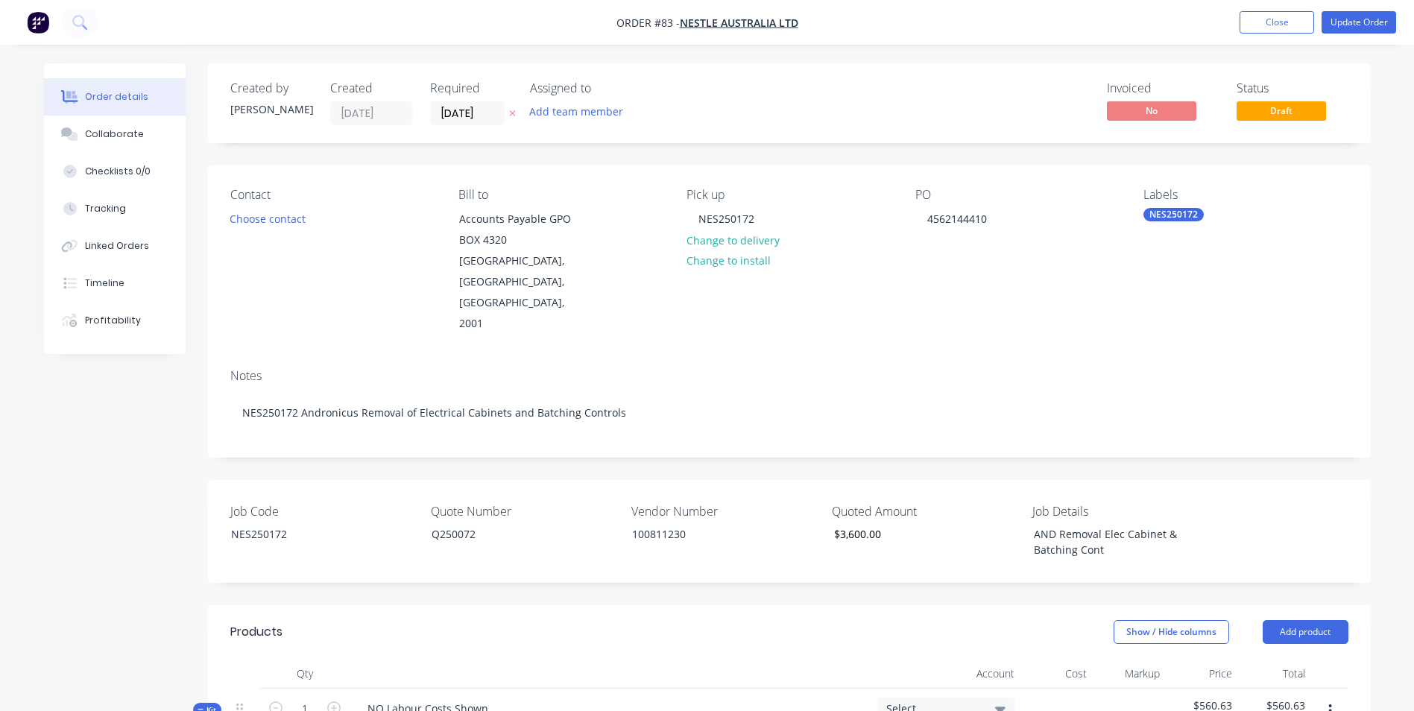
click at [657, 614] on header "Products Show / Hide columns Add product" at bounding box center [789, 632] width 1163 height 54
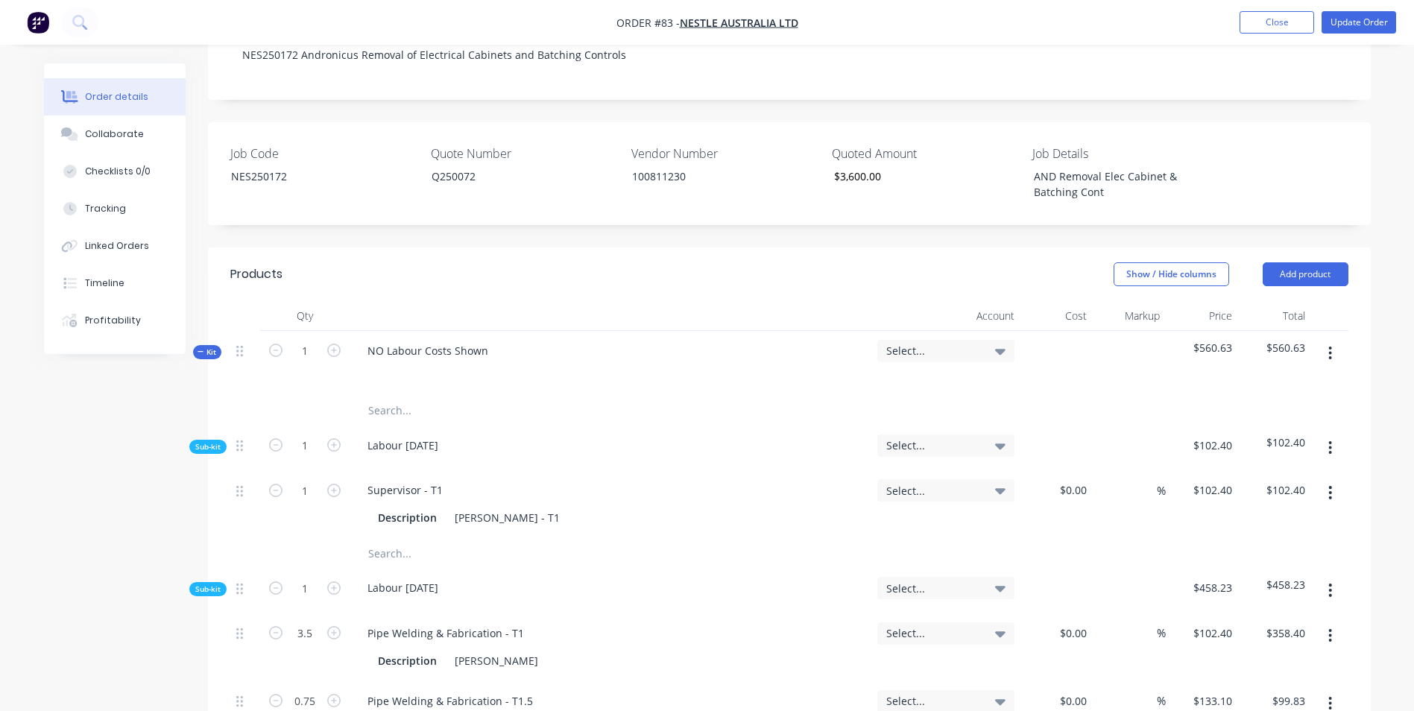
scroll to position [373, 0]
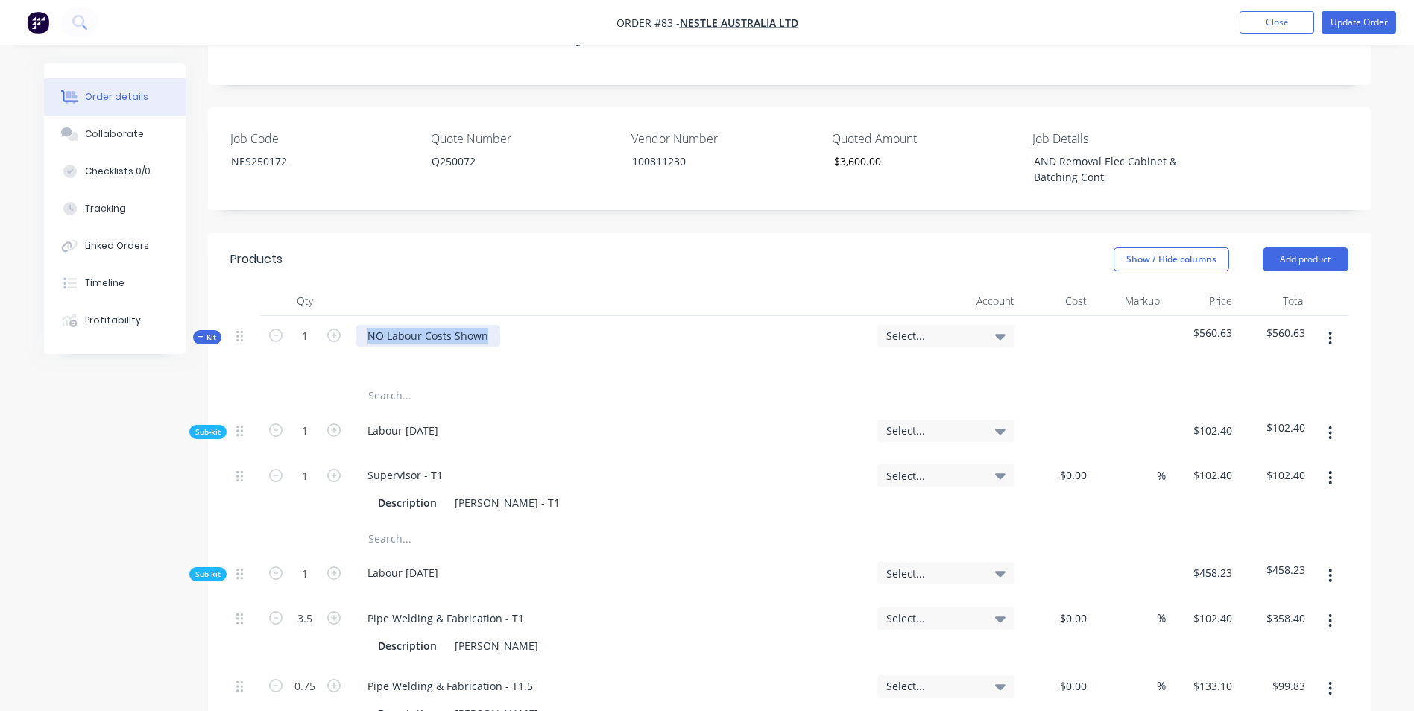
drag, startPoint x: 493, startPoint y: 297, endPoint x: 312, endPoint y: 269, distance: 183.2
click at [312, 286] on div "Qty Account Cost Markup Price Total Kit 1 NO Labour Costs Shown Select... $560.…" at bounding box center [789, 525] width 1118 height 479
click at [450, 381] on input "text" at bounding box center [517, 396] width 298 height 30
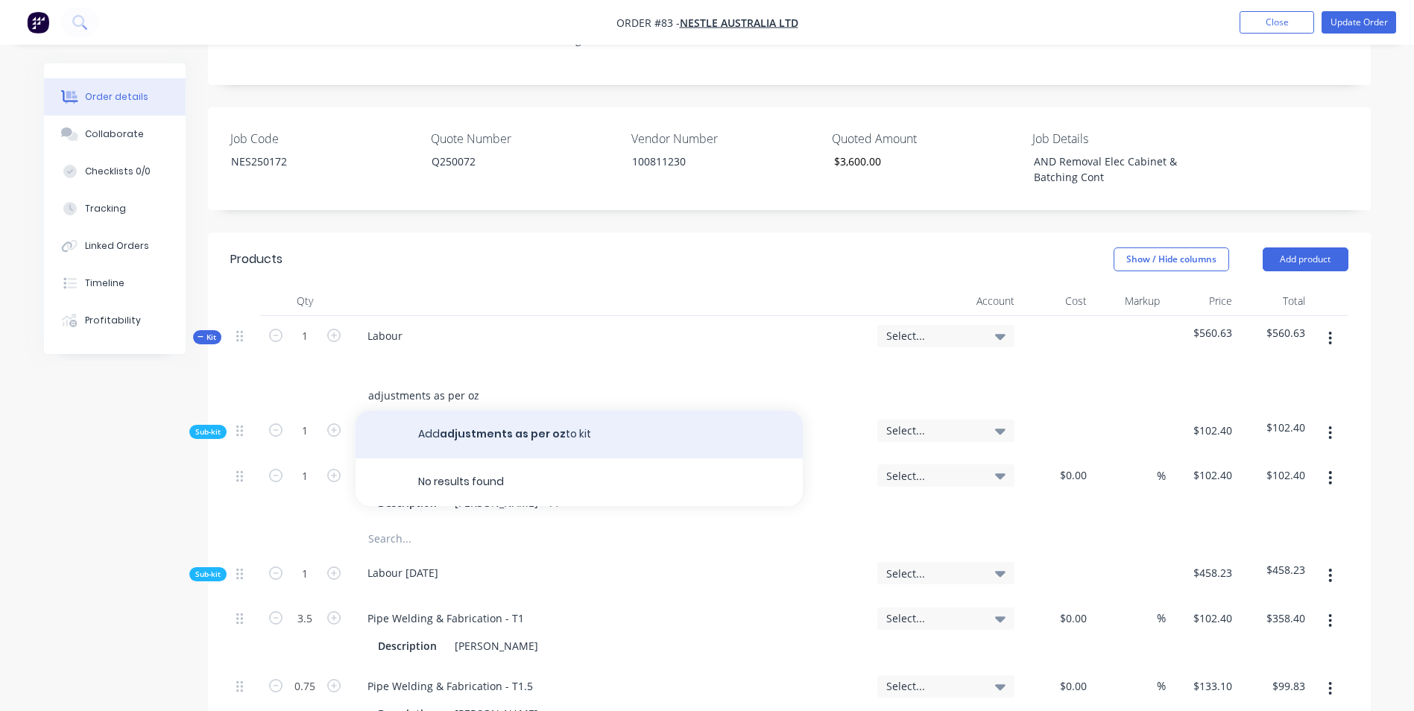
type input "adjustments as per oz"
click at [485, 411] on button "Add adjustments as per oz to kit" at bounding box center [579, 435] width 447 height 48
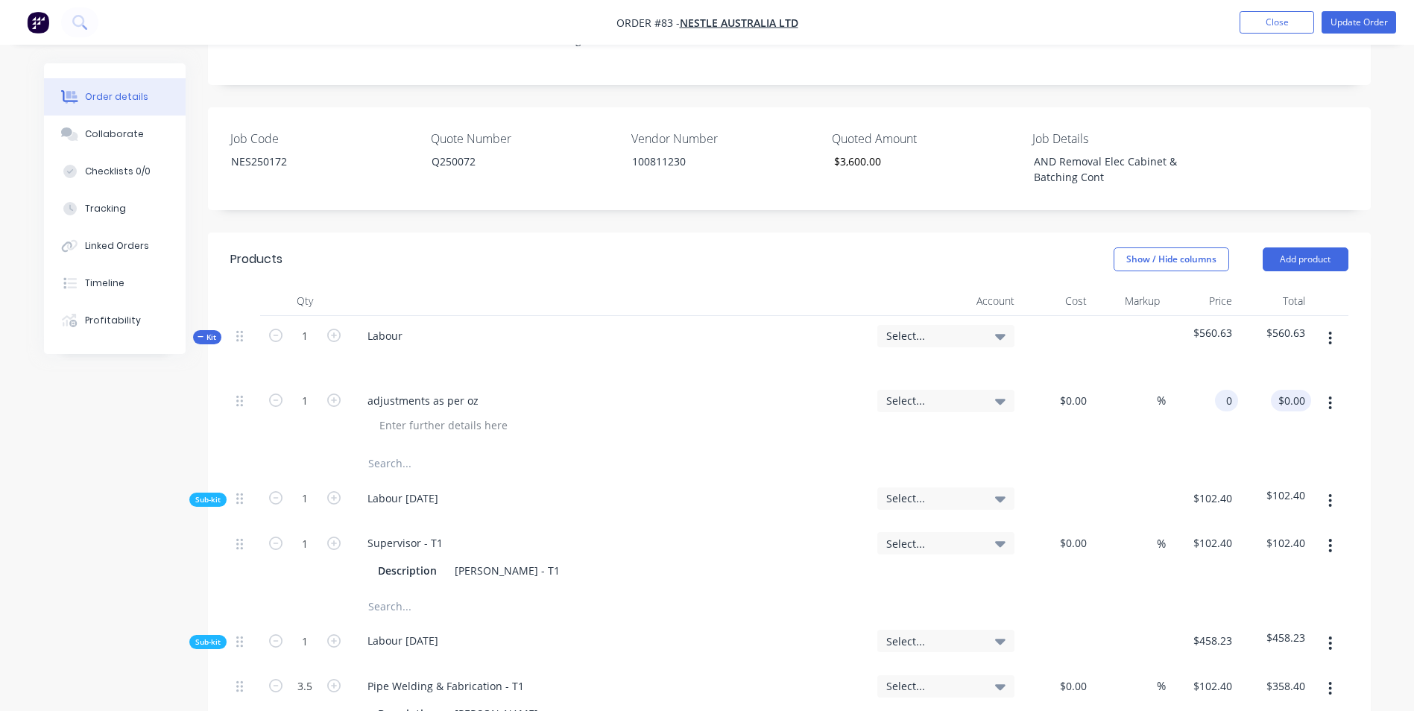
drag, startPoint x: 1208, startPoint y: 360, endPoint x: 1284, endPoint y: 360, distance: 76.0
click at [1282, 381] on div "1 adjustments as per oz Select... $0.00 $0.00 % 0 0 $0.00 $0.00" at bounding box center [789, 415] width 1118 height 68
type input "$3,039.37"
click at [1216, 449] on div at bounding box center [789, 464] width 1118 height 30
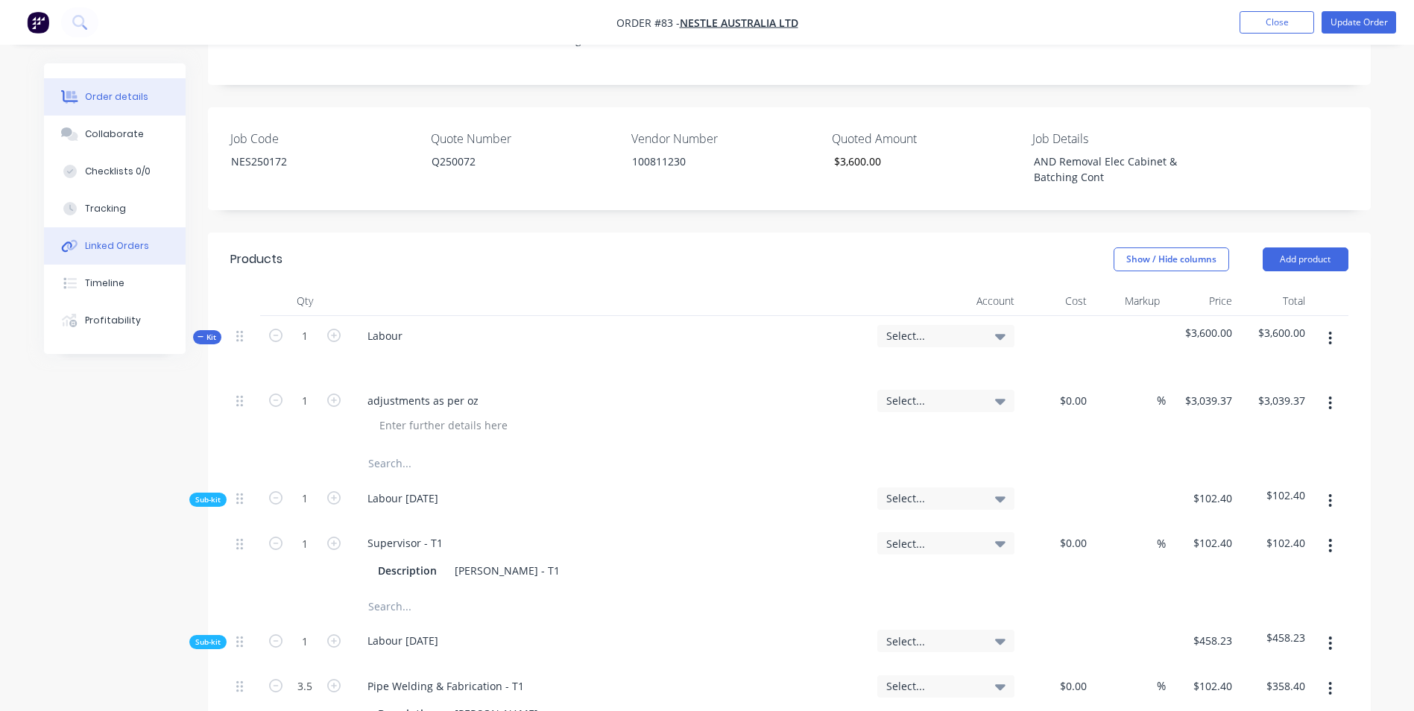
click at [127, 245] on div "Linked Orders" at bounding box center [117, 245] width 64 height 13
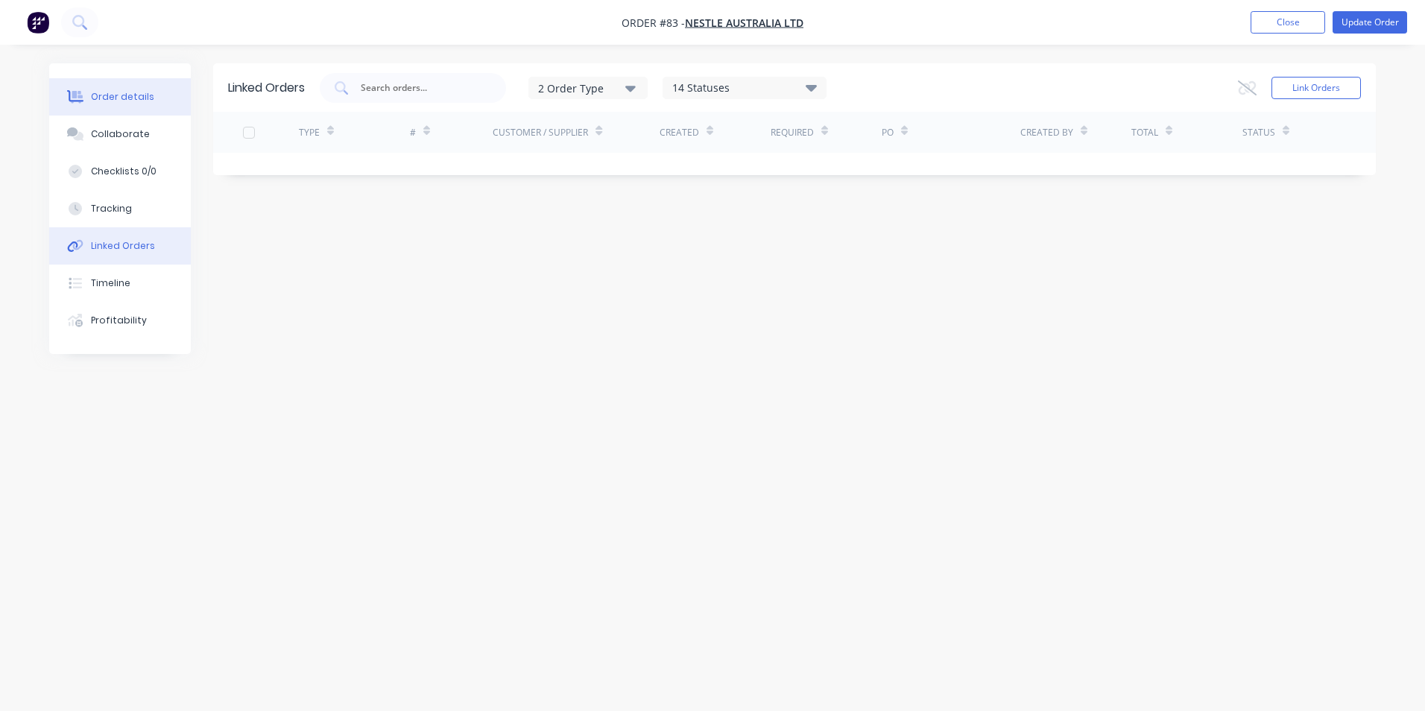
click at [119, 102] on div "Order details" at bounding box center [122, 96] width 63 height 13
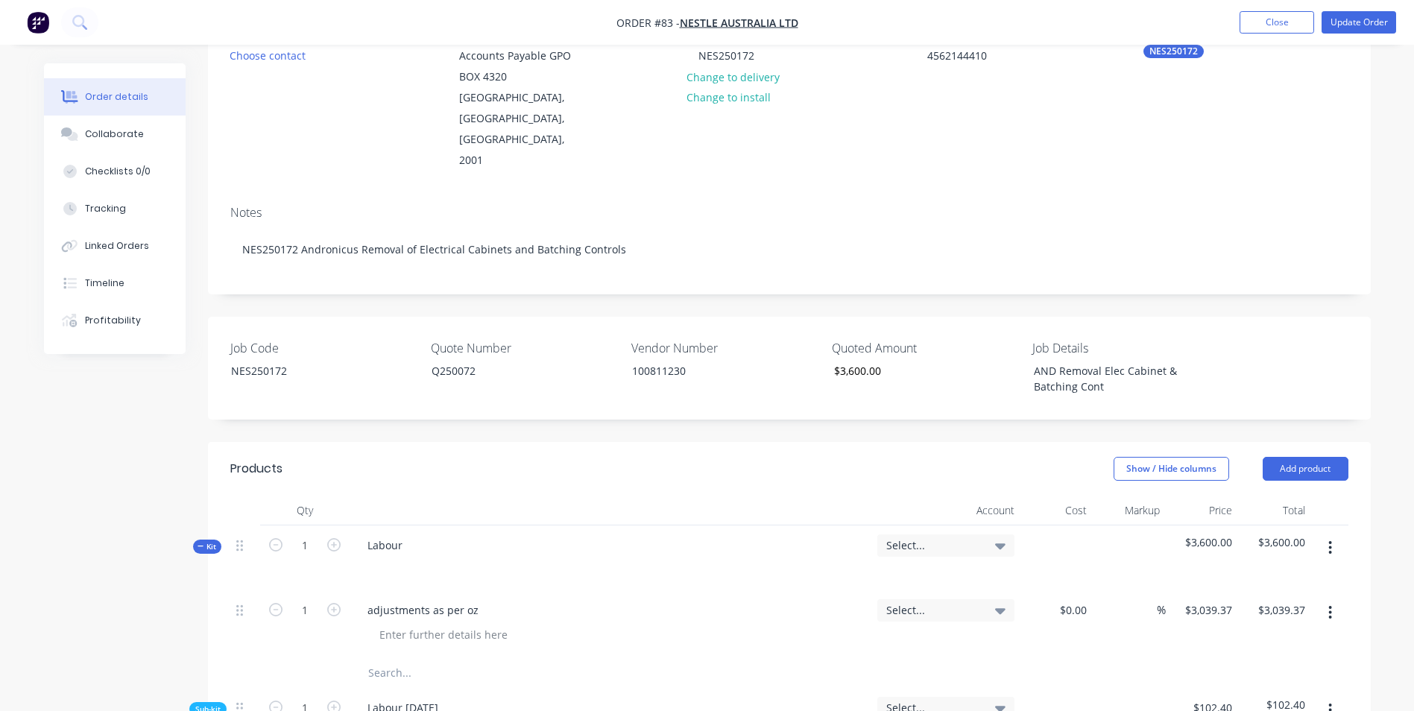
scroll to position [373, 0]
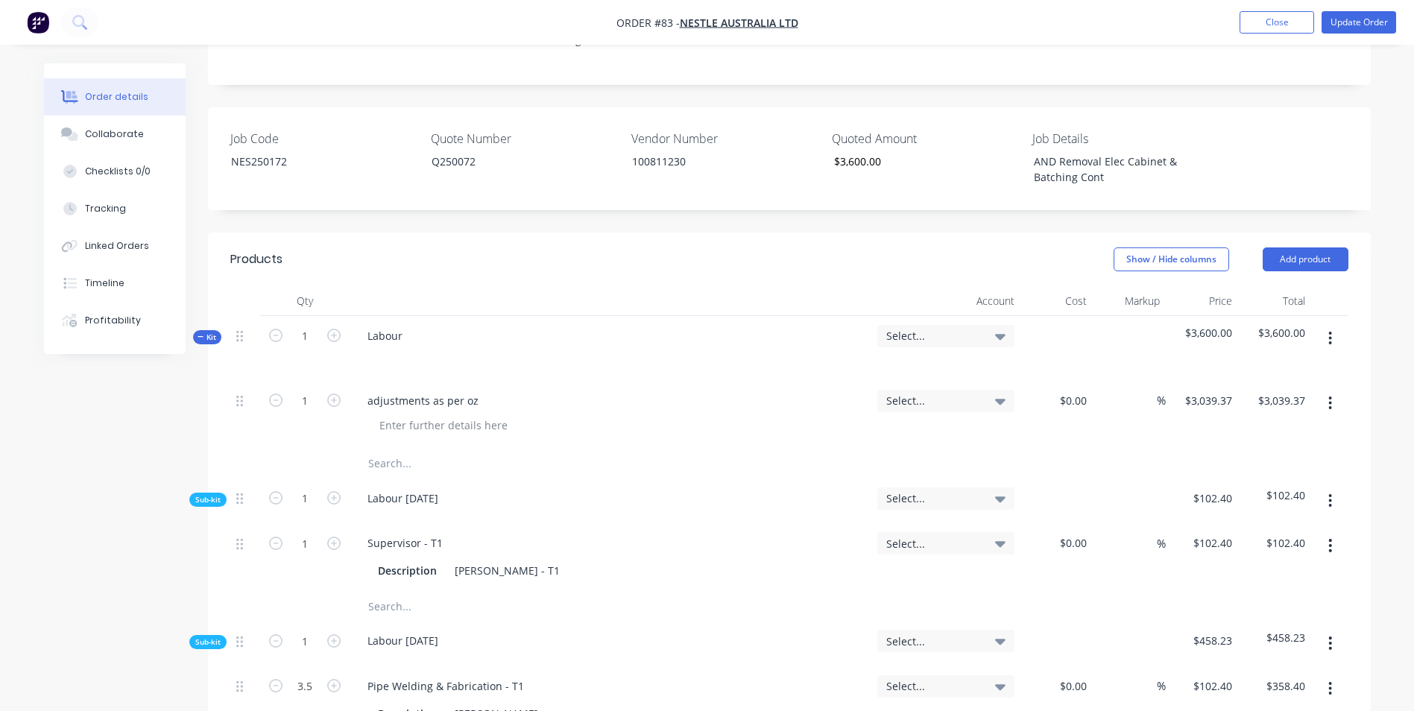
click at [968, 328] on span "Select..." at bounding box center [933, 336] width 94 height 16
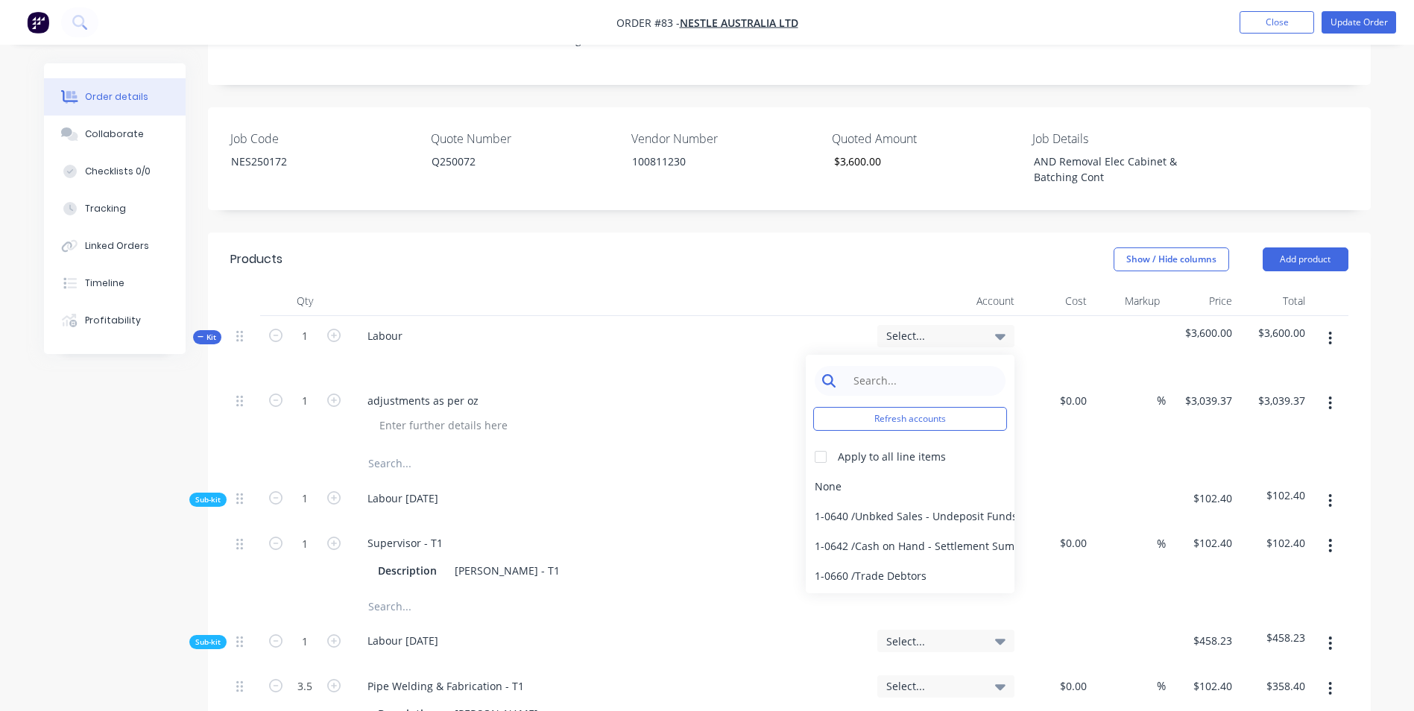
click at [916, 366] on input at bounding box center [921, 381] width 153 height 30
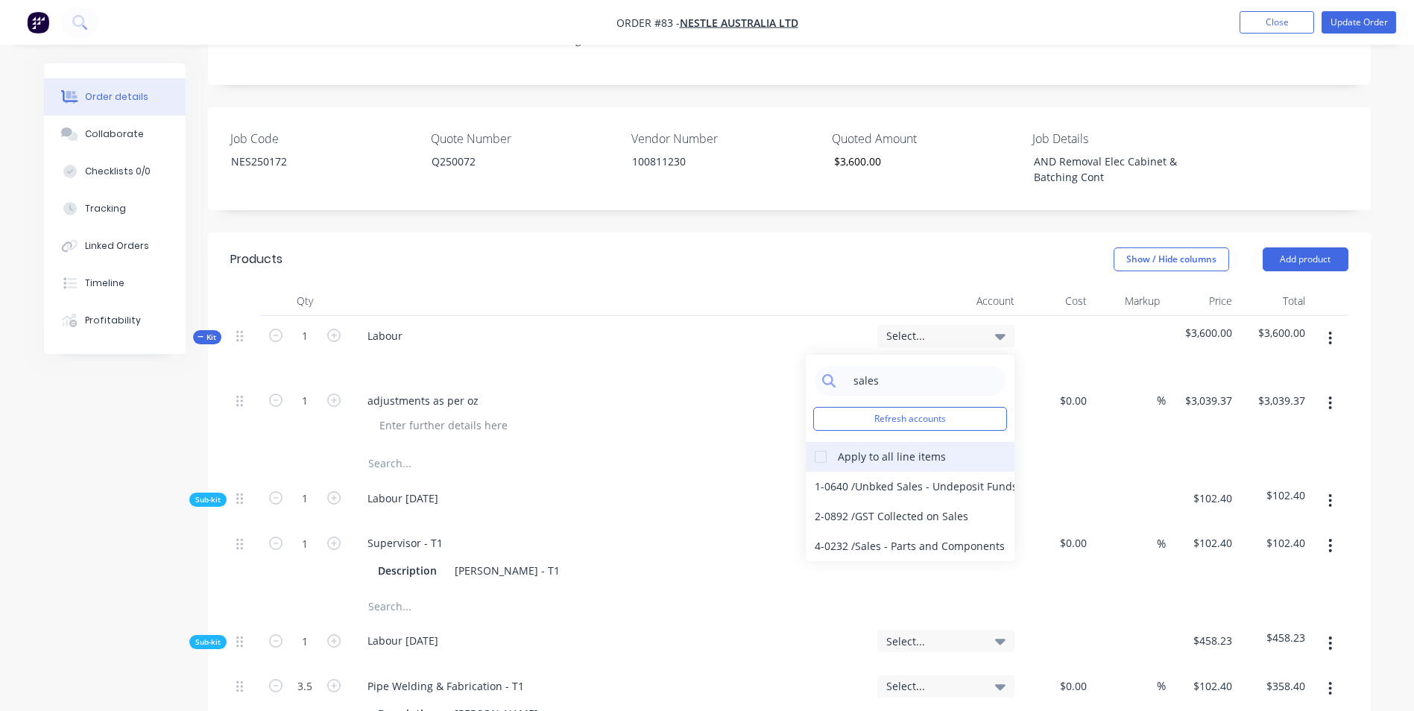
type input "sales"
click at [820, 442] on div at bounding box center [821, 457] width 30 height 30
click at [846, 532] on div "4-0232 / Sales - Parts and Components" at bounding box center [910, 547] width 209 height 30
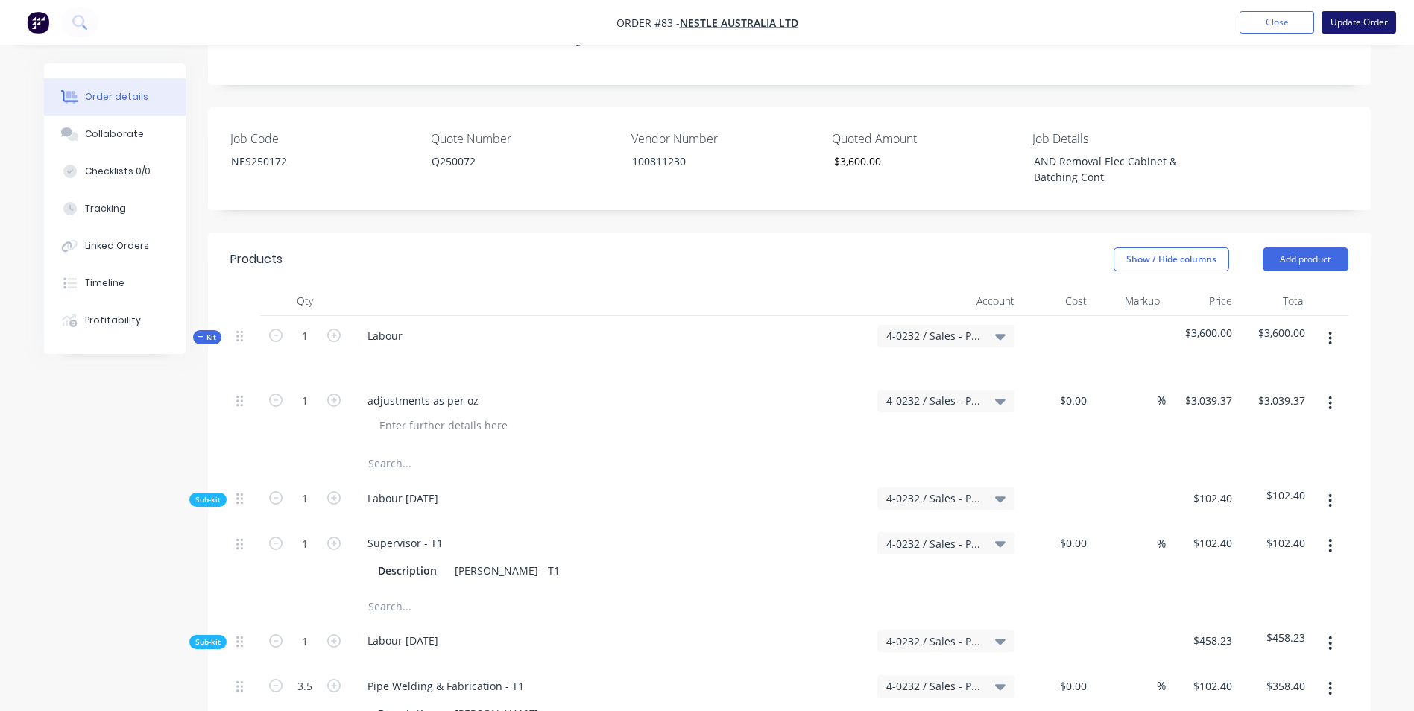
click at [1364, 21] on button "Update Order" at bounding box center [1359, 22] width 75 height 22
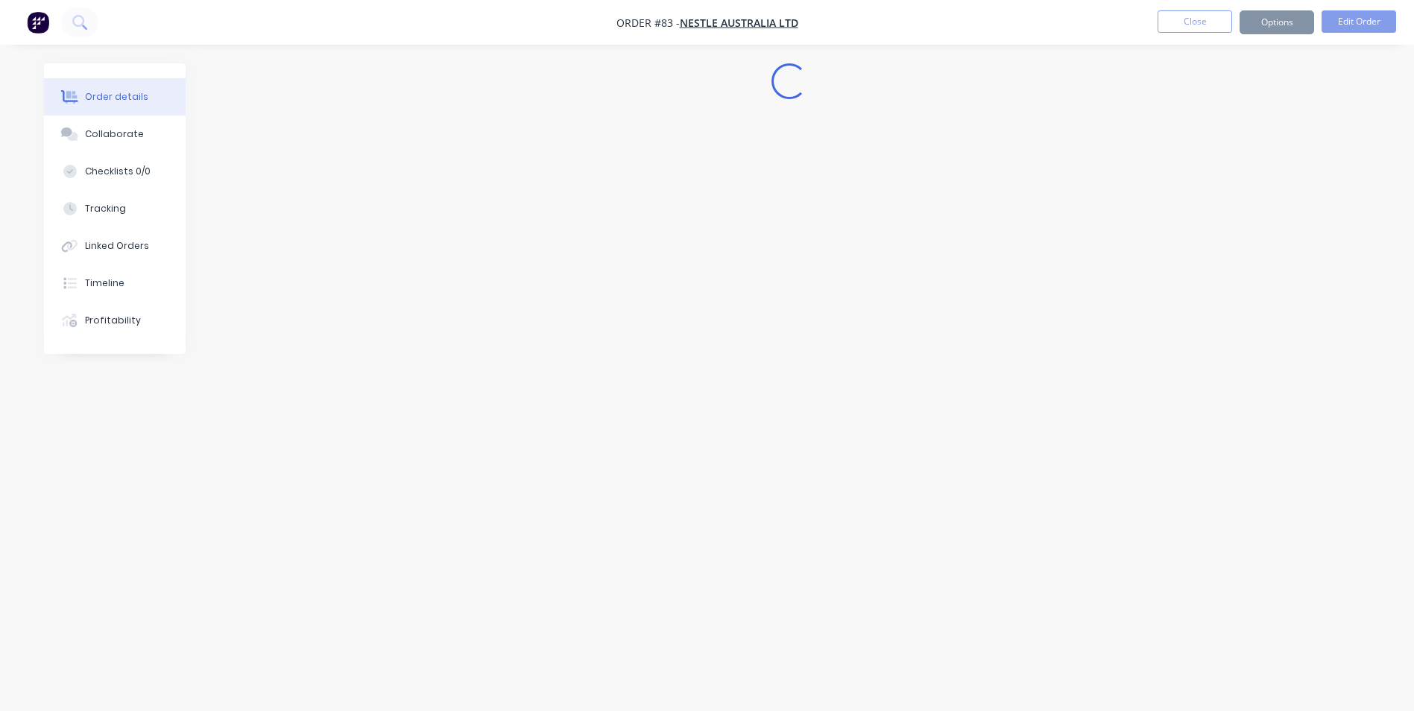
scroll to position [0, 0]
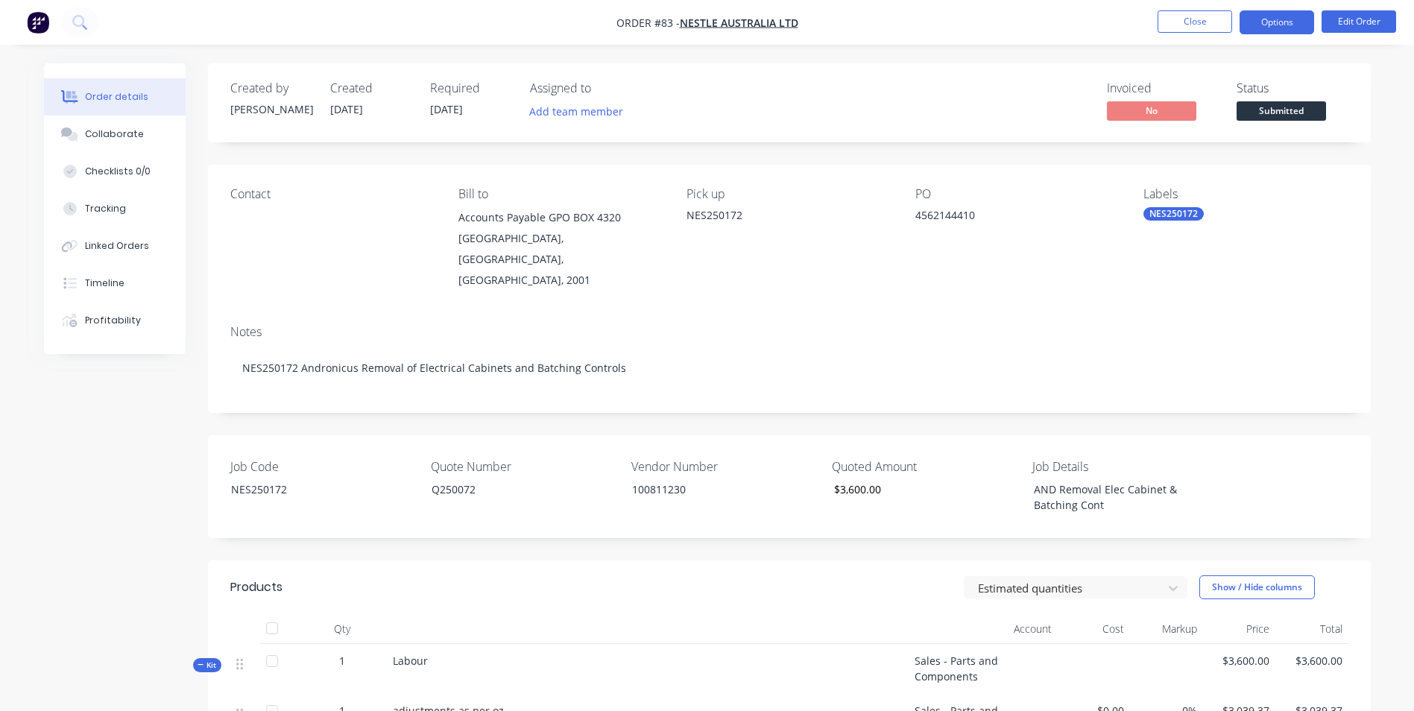
click at [1278, 16] on button "Options" at bounding box center [1277, 22] width 75 height 24
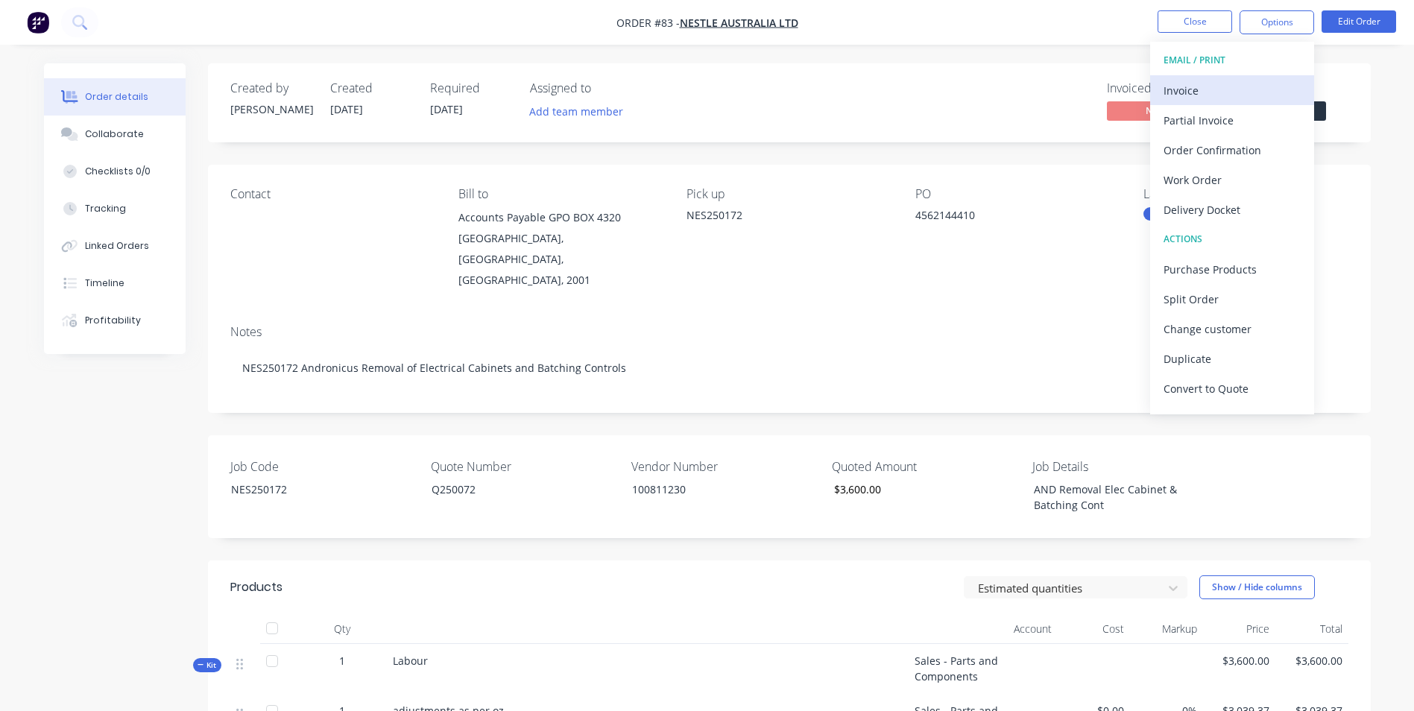
click at [1194, 91] on div "Invoice" at bounding box center [1232, 91] width 137 height 22
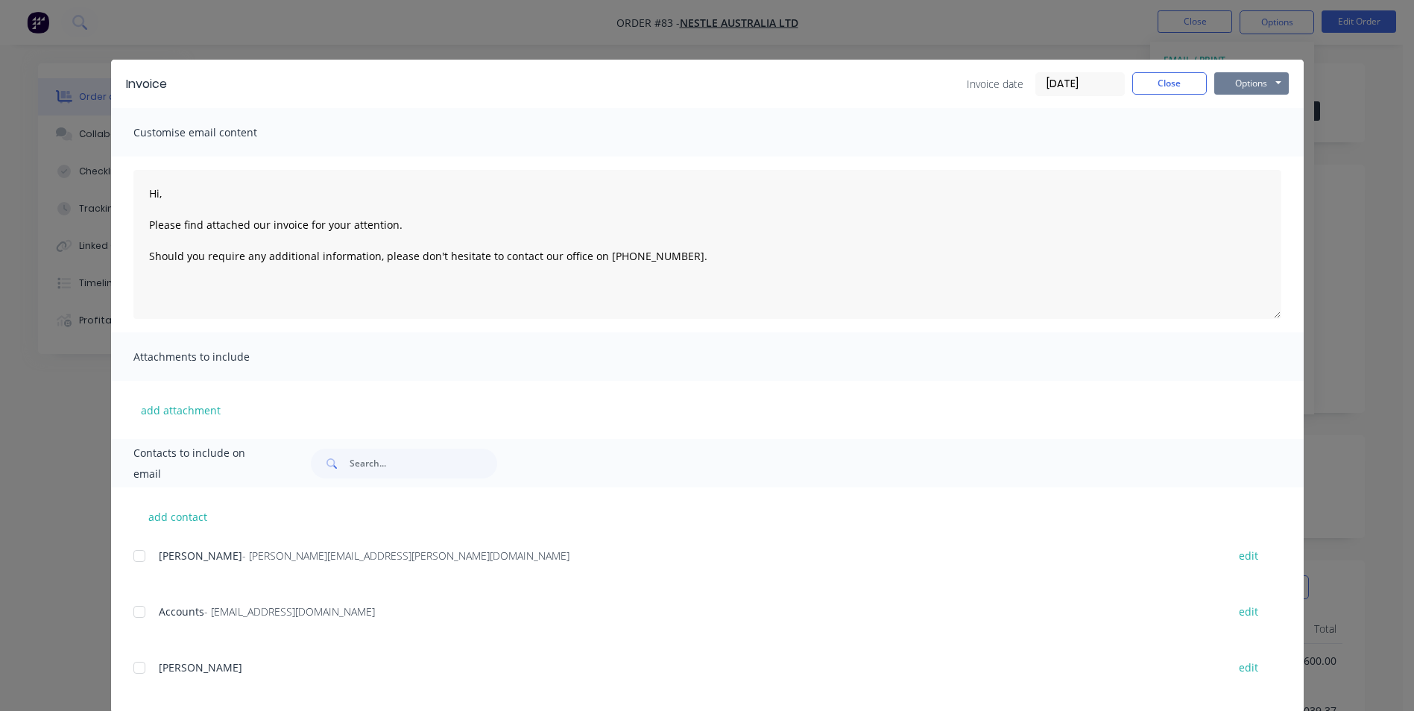
click at [1240, 78] on button "Options" at bounding box center [1251, 83] width 75 height 22
click at [1244, 123] on button "Print" at bounding box center [1261, 134] width 95 height 25
click at [1149, 79] on button "Close" at bounding box center [1169, 83] width 75 height 22
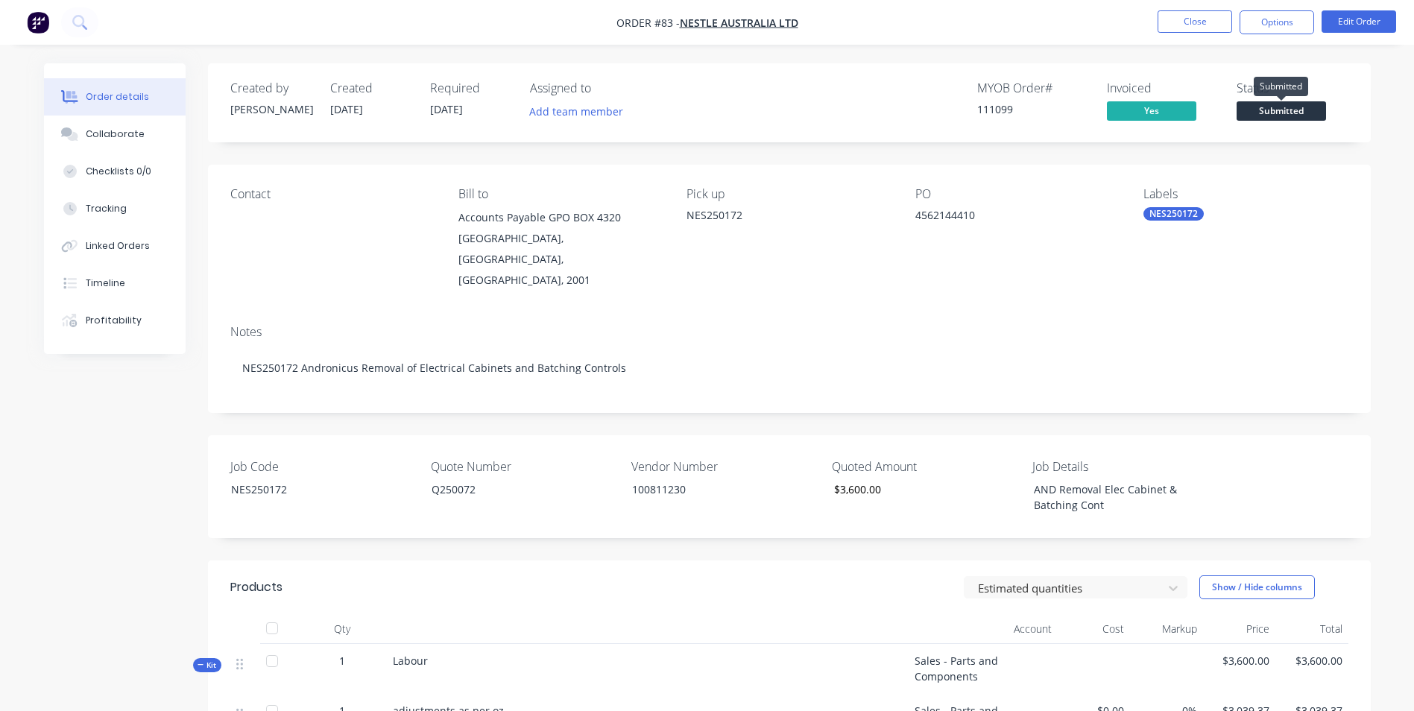
click at [1273, 112] on span "Submitted" at bounding box center [1281, 110] width 89 height 19
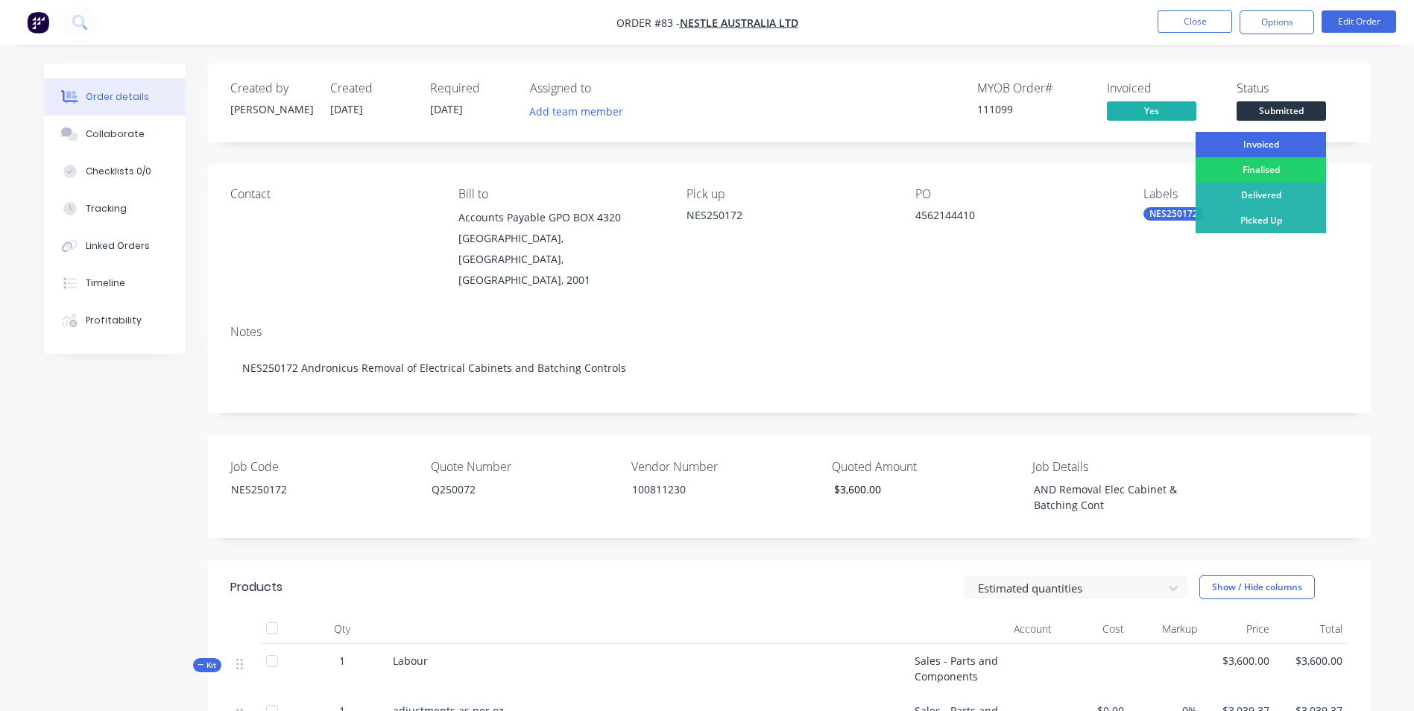
click at [1265, 136] on div "Invoiced" at bounding box center [1261, 144] width 130 height 25
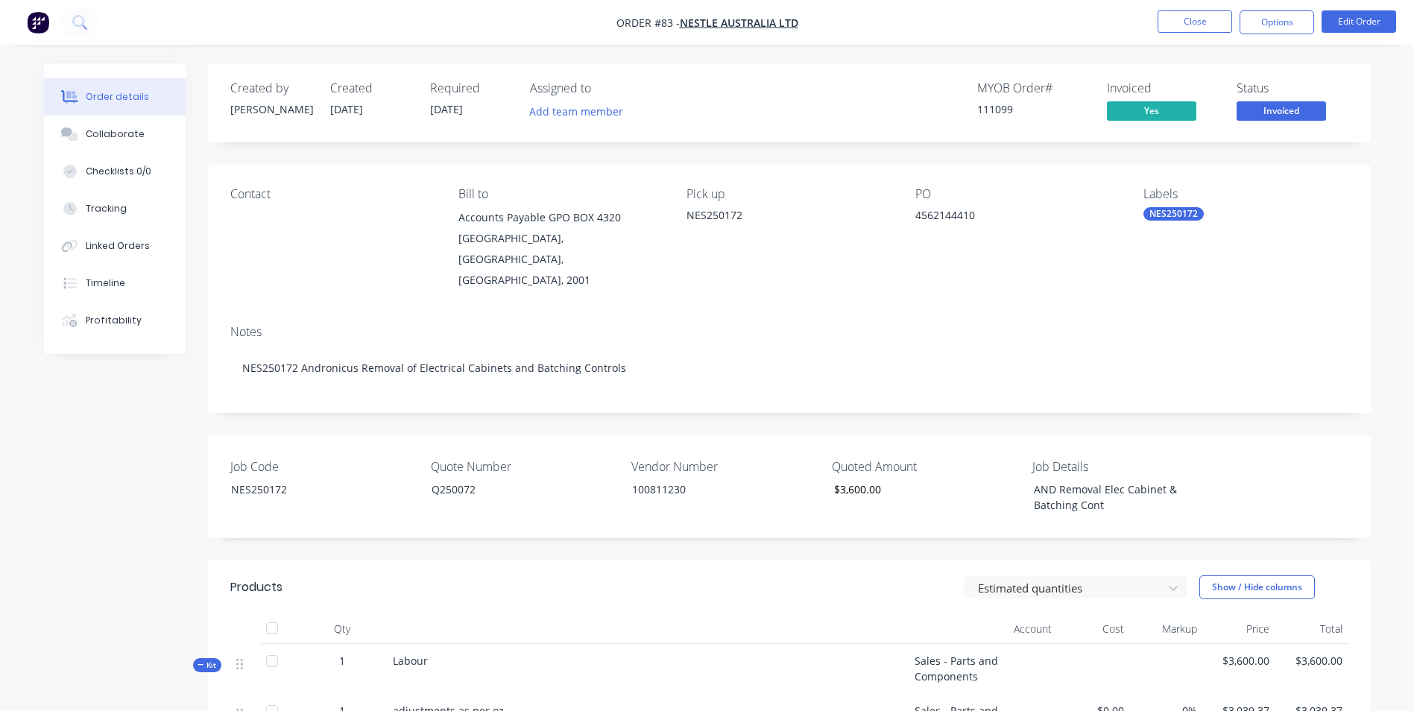
click at [1265, 136] on div "Created by [PERSON_NAME] Created [DATE] Required [DATE] Assigned to Add team me…" at bounding box center [789, 102] width 1163 height 79
click at [1180, 25] on button "Close" at bounding box center [1195, 21] width 75 height 22
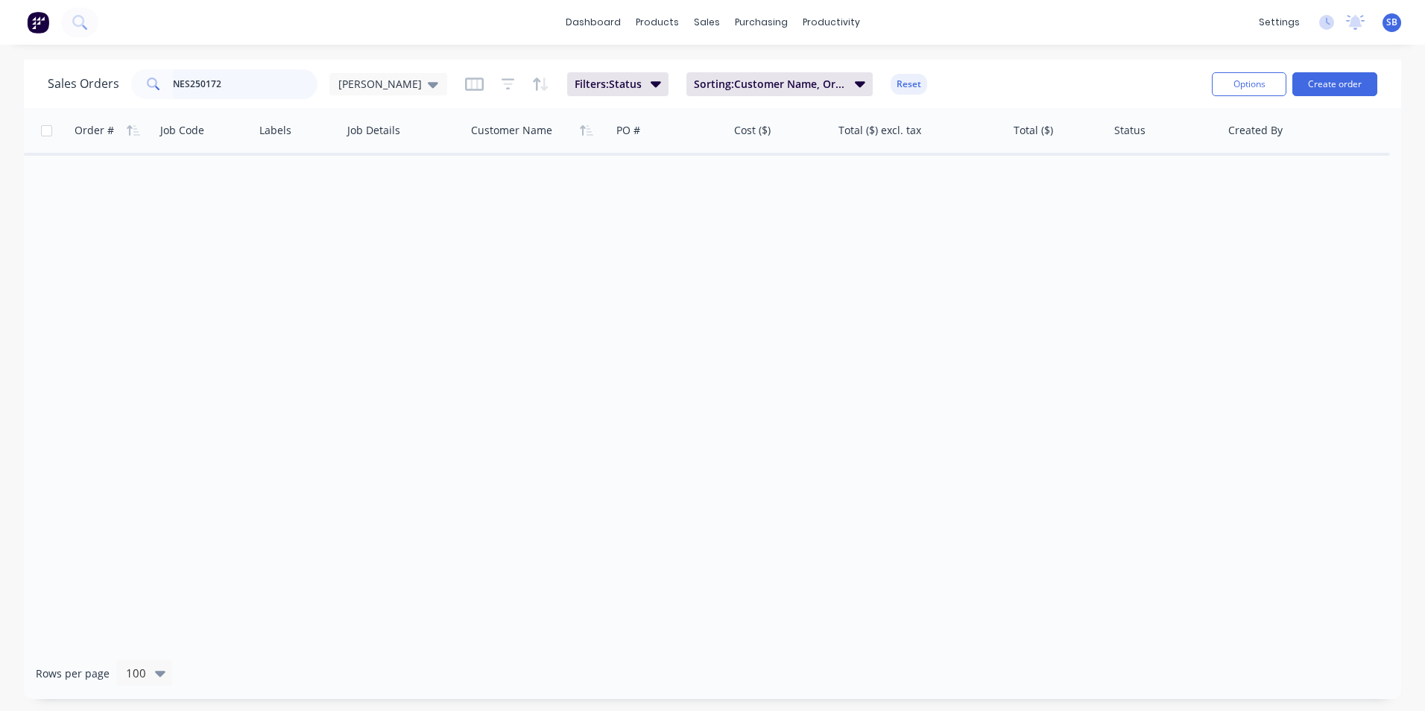
click at [281, 89] on input "NES250172" at bounding box center [245, 84] width 145 height 30
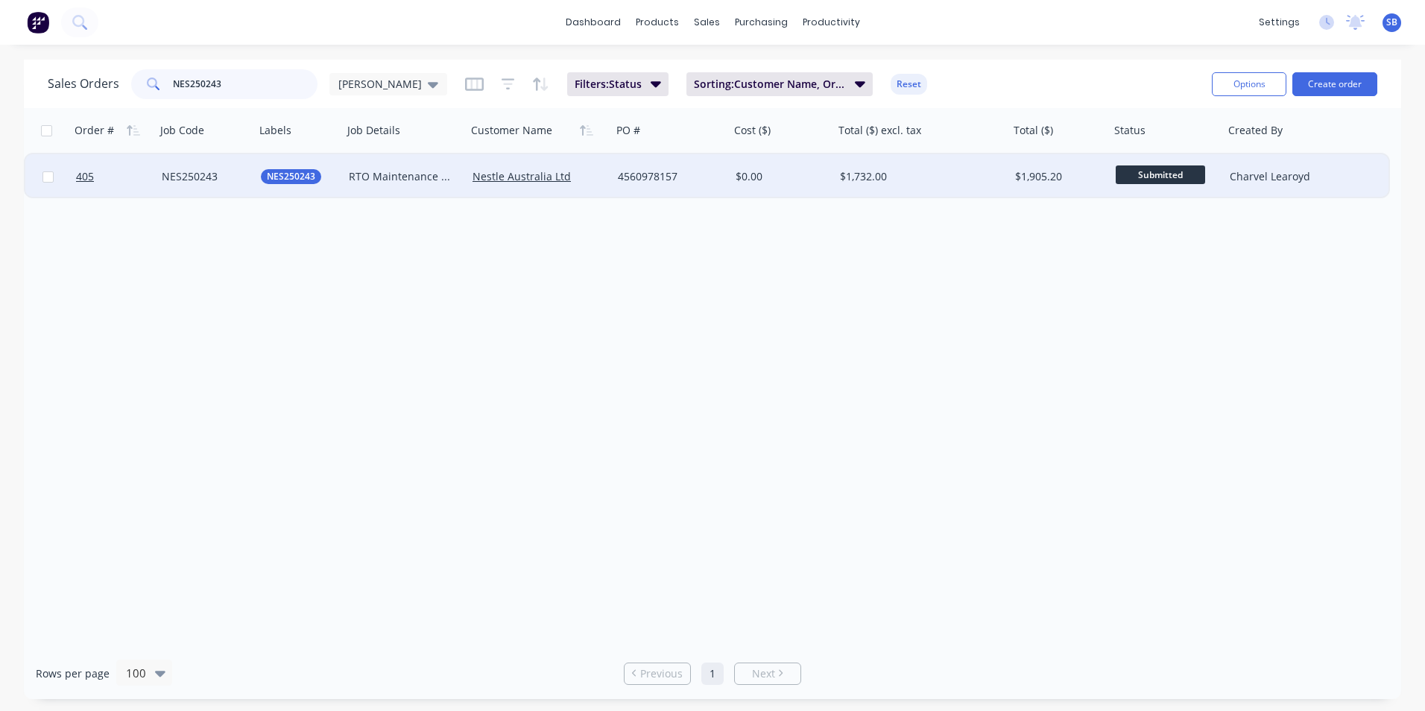
type input "NES250243"
click at [954, 170] on div "$1,732.00" at bounding box center [917, 176] width 155 height 15
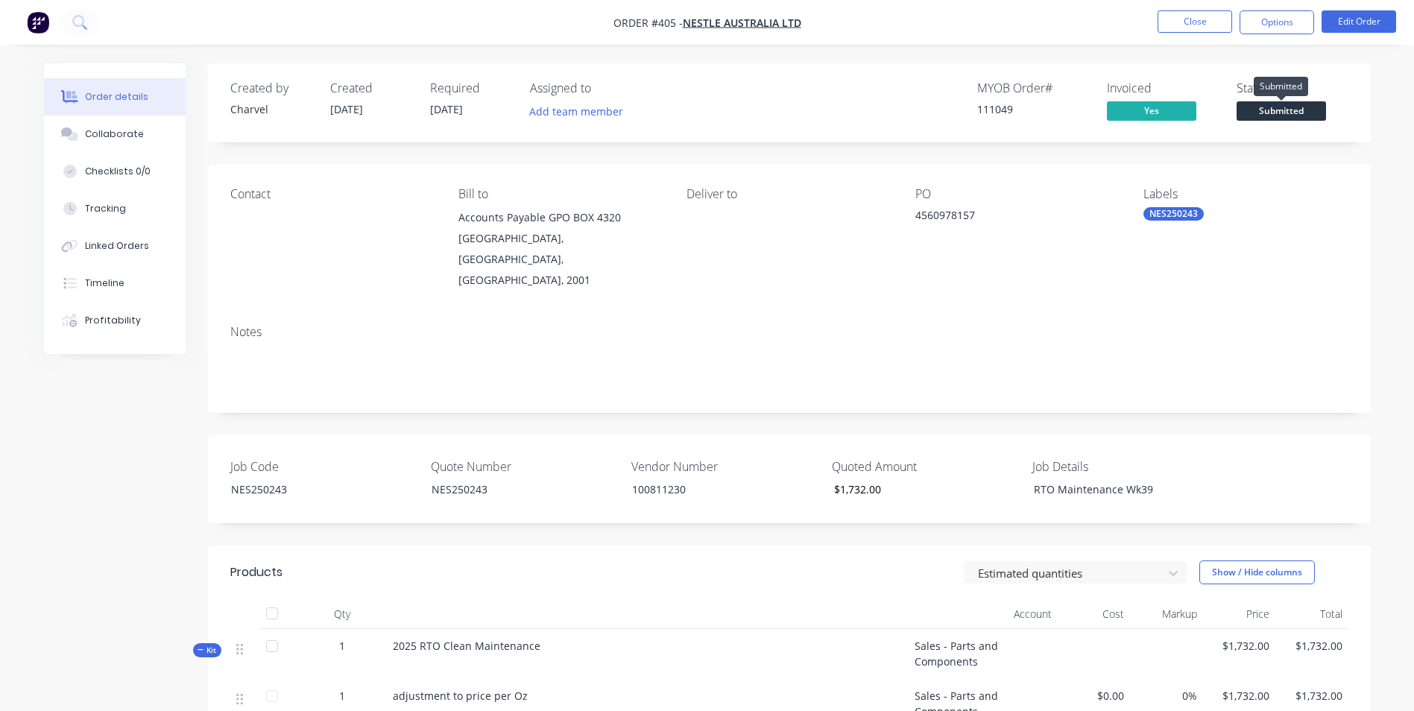
click at [1259, 116] on span "Submitted" at bounding box center [1281, 110] width 89 height 19
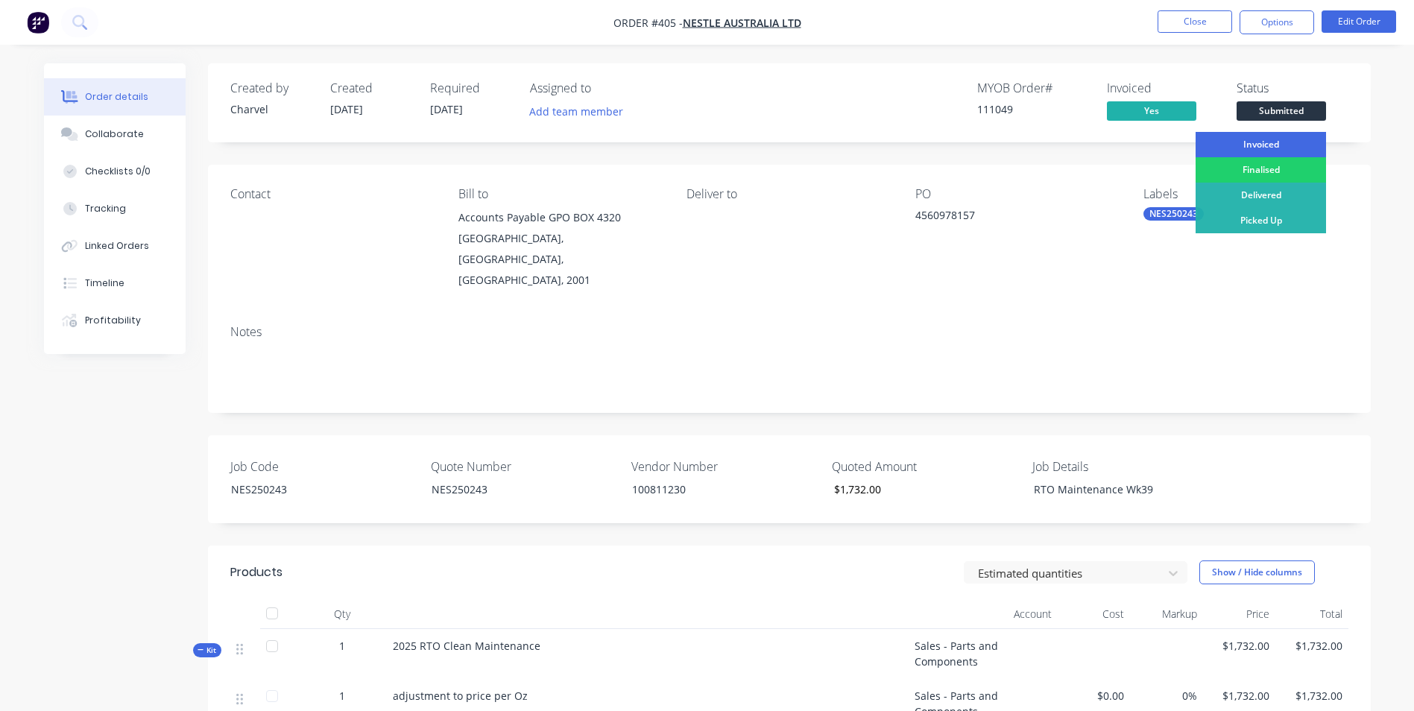
click at [1252, 136] on div "Invoiced" at bounding box center [1261, 144] width 130 height 25
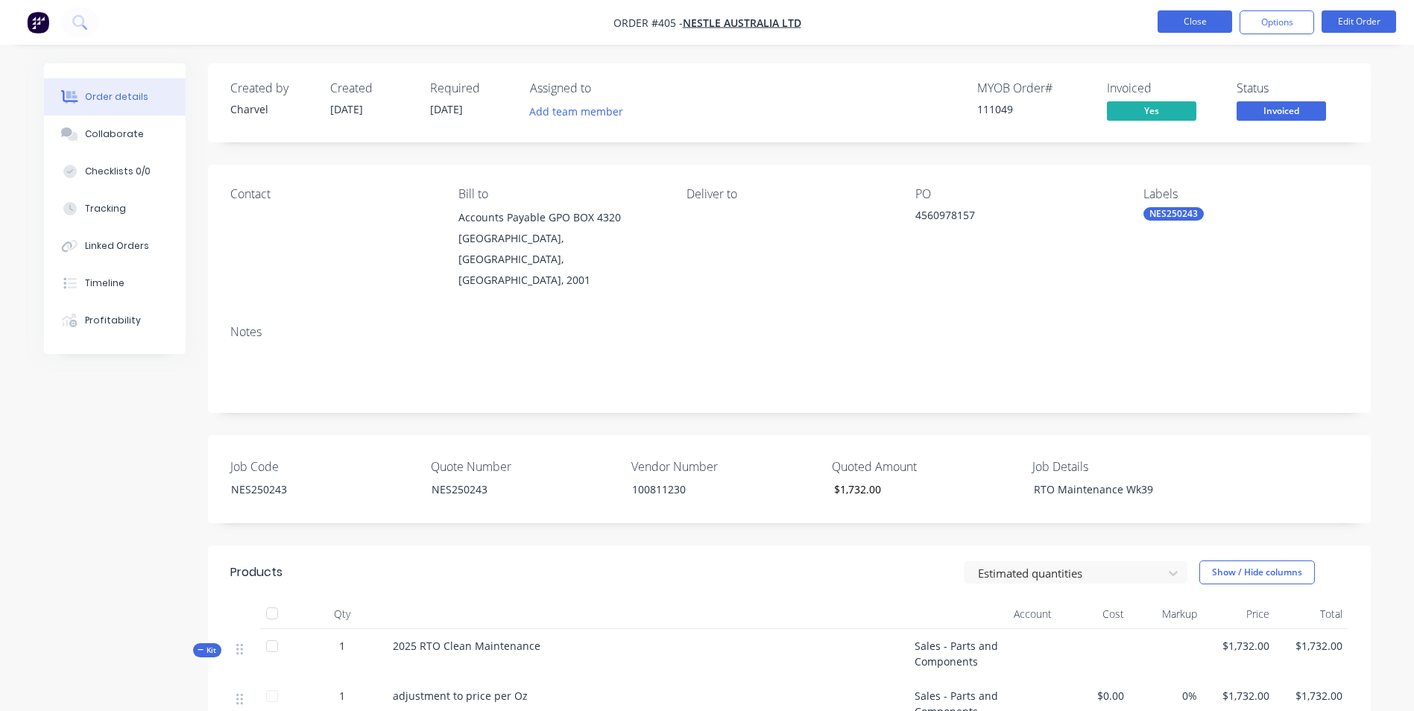
click at [1175, 25] on button "Close" at bounding box center [1195, 21] width 75 height 22
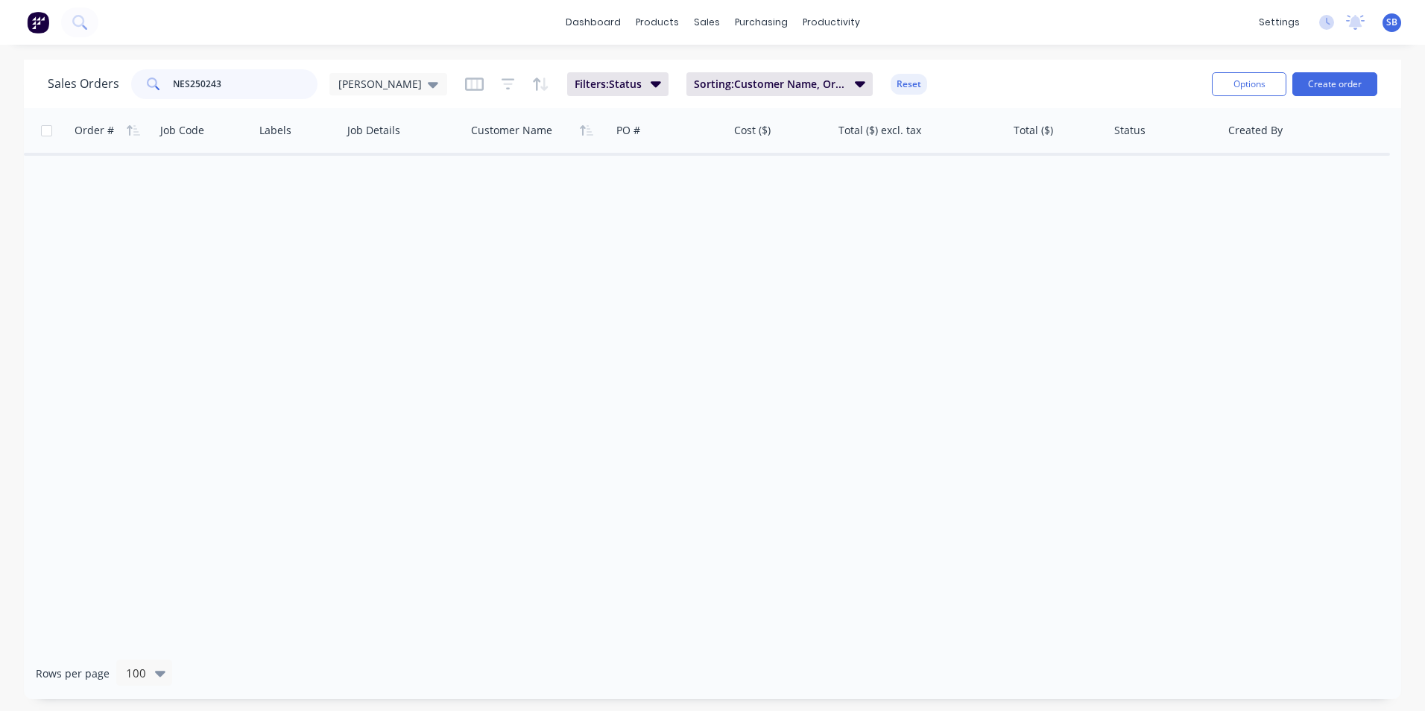
drag, startPoint x: 246, startPoint y: 92, endPoint x: 76, endPoint y: 75, distance: 170.8
click at [76, 75] on div "Sales Orders NES250243 [PERSON_NAME]" at bounding box center [248, 84] width 400 height 30
click at [230, 81] on input "NES250243" at bounding box center [245, 84] width 145 height 30
click at [651, 88] on icon "button" at bounding box center [656, 83] width 10 height 16
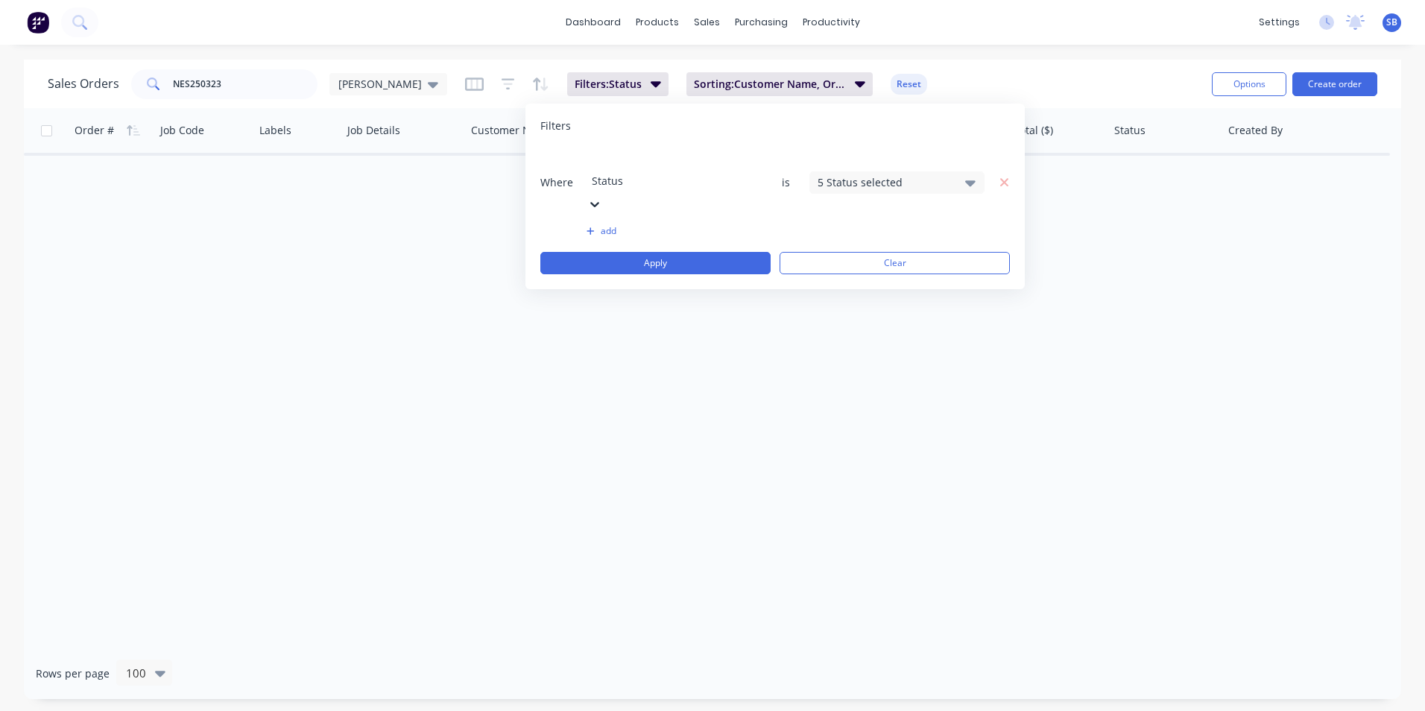
click at [892, 174] on div "5 Status selected" at bounding box center [885, 182] width 135 height 16
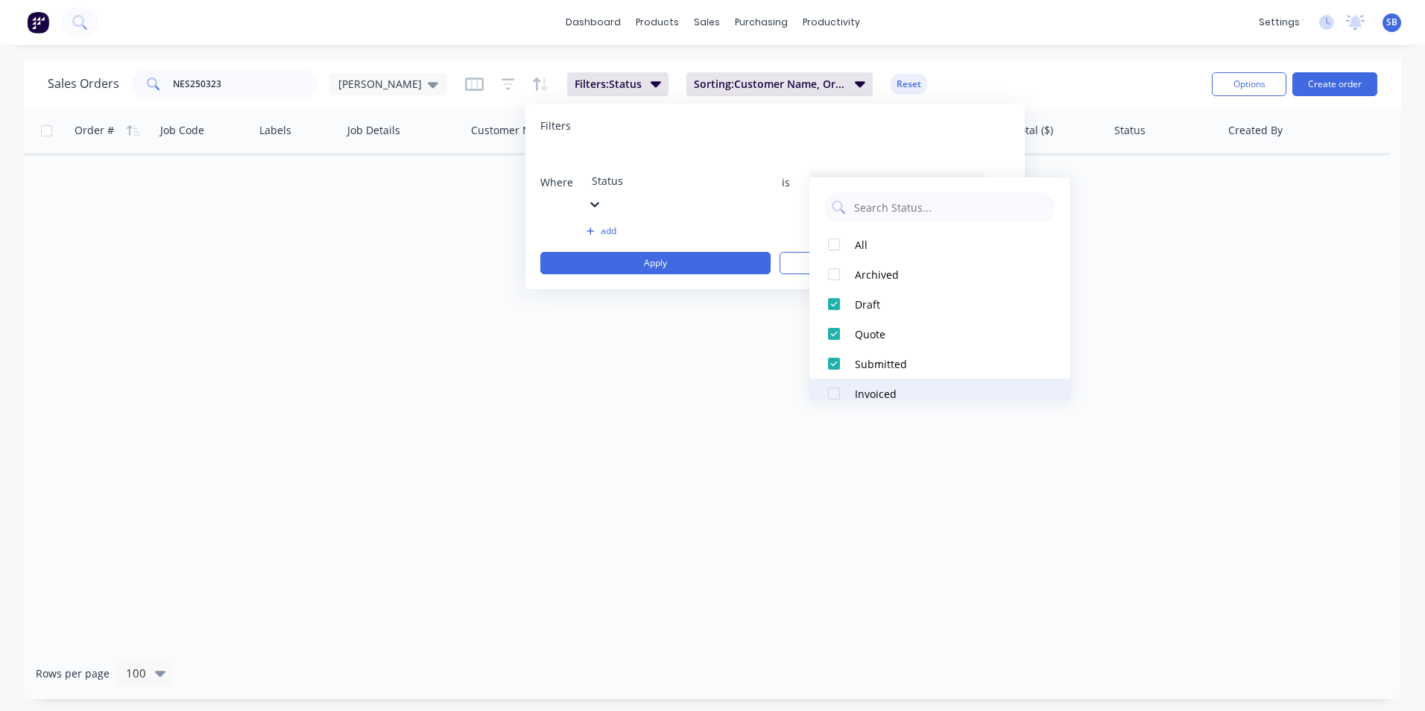
click at [841, 387] on div at bounding box center [834, 394] width 30 height 30
click at [693, 385] on div "Order # Job Code Labels Job Details Customer Name PO # Cost ($) Total ($) excl.…" at bounding box center [713, 378] width 1378 height 540
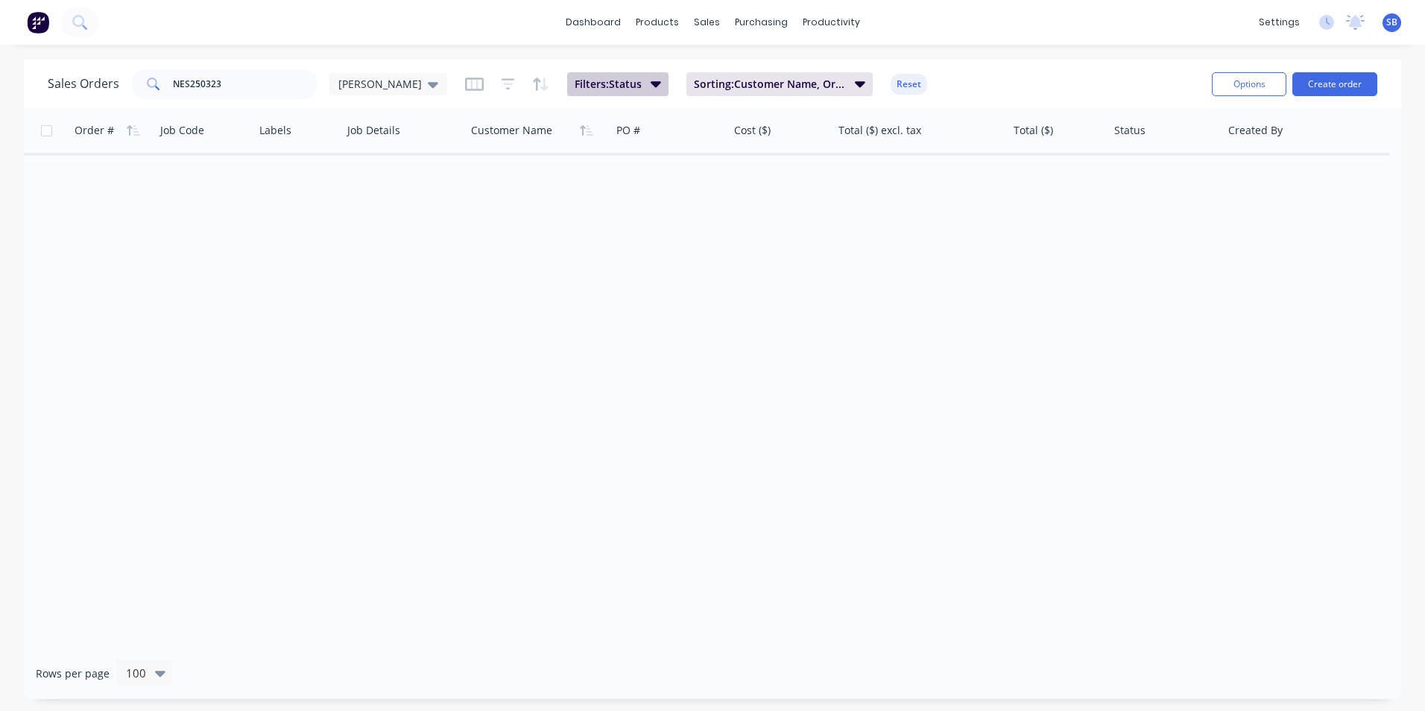
click at [612, 75] on button "Filters: Status" at bounding box center [617, 84] width 101 height 24
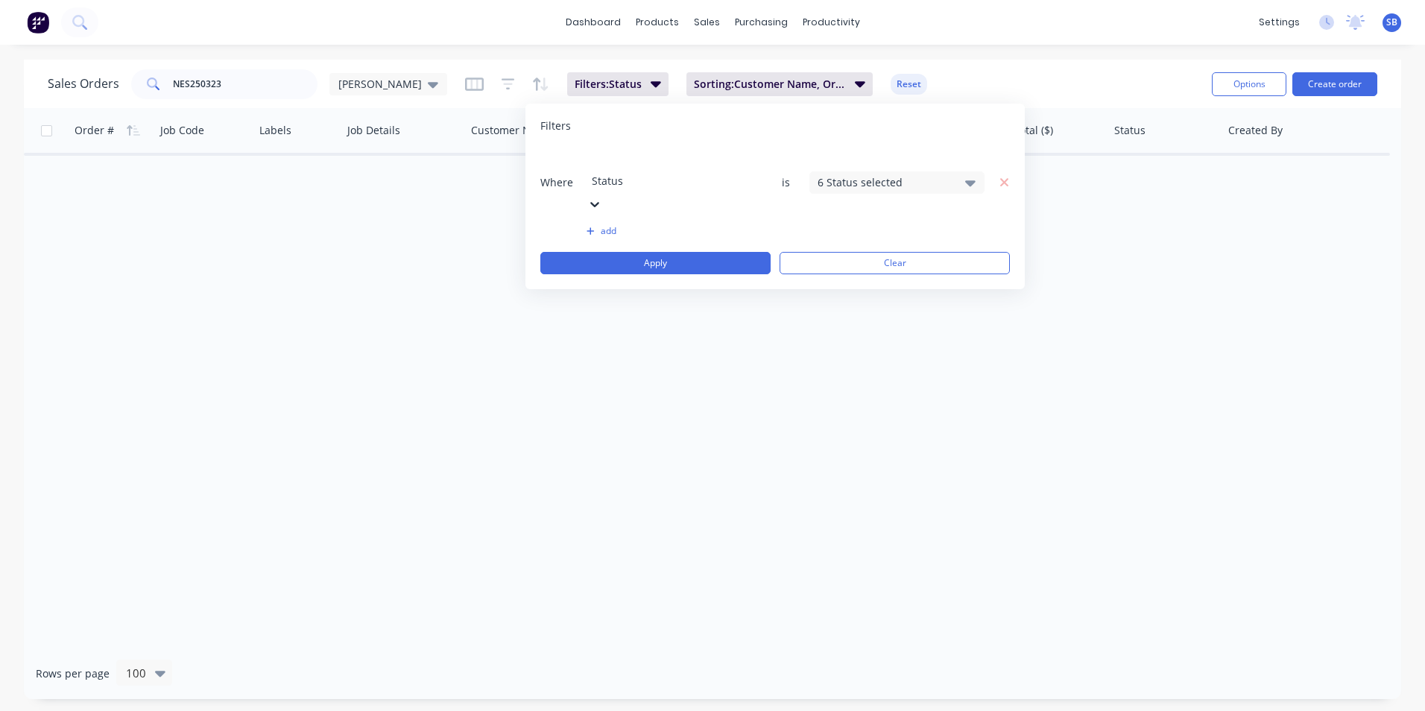
click at [885, 174] on div "6 Status selected" at bounding box center [885, 182] width 135 height 16
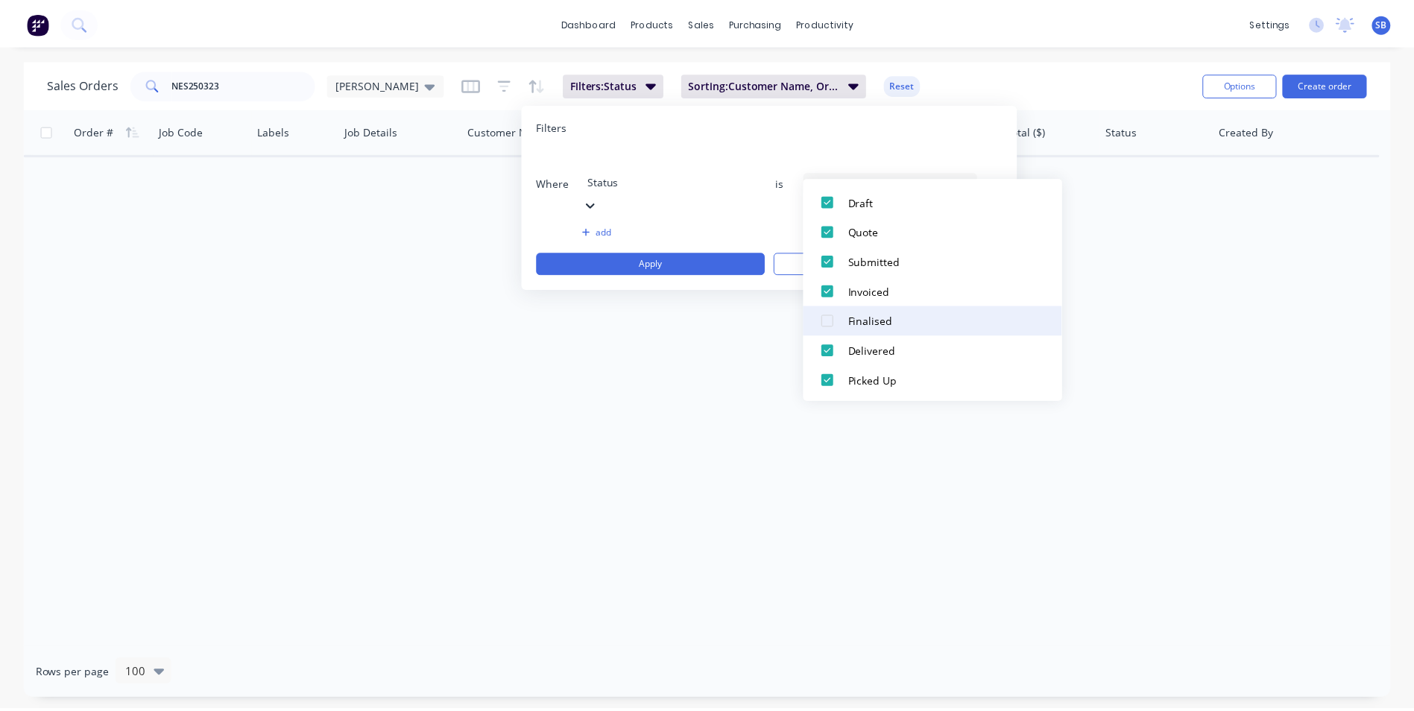
scroll to position [104, 0]
click at [836, 318] on div at bounding box center [834, 319] width 30 height 30
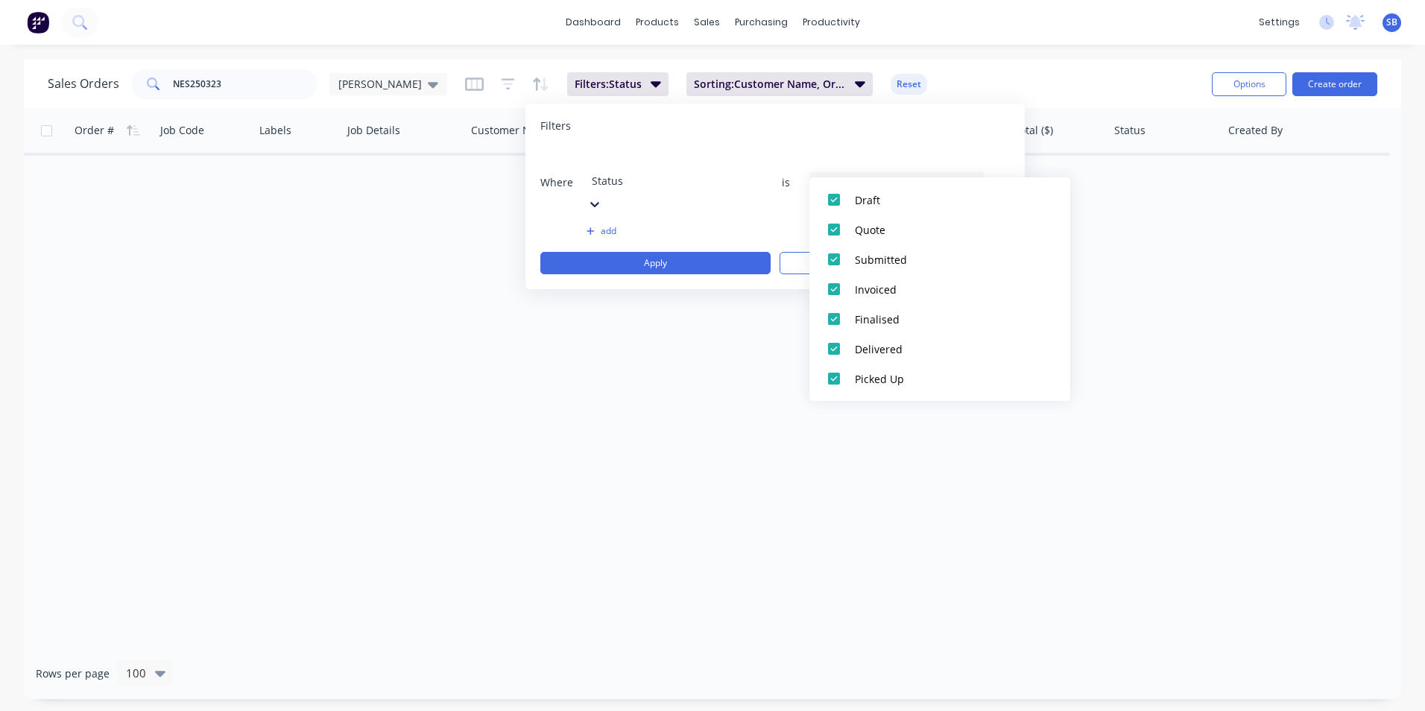
click at [540, 365] on div "Order # Job Code Labels Job Details Customer Name PO # Cost ($) Total ($) excl.…" at bounding box center [713, 378] width 1378 height 540
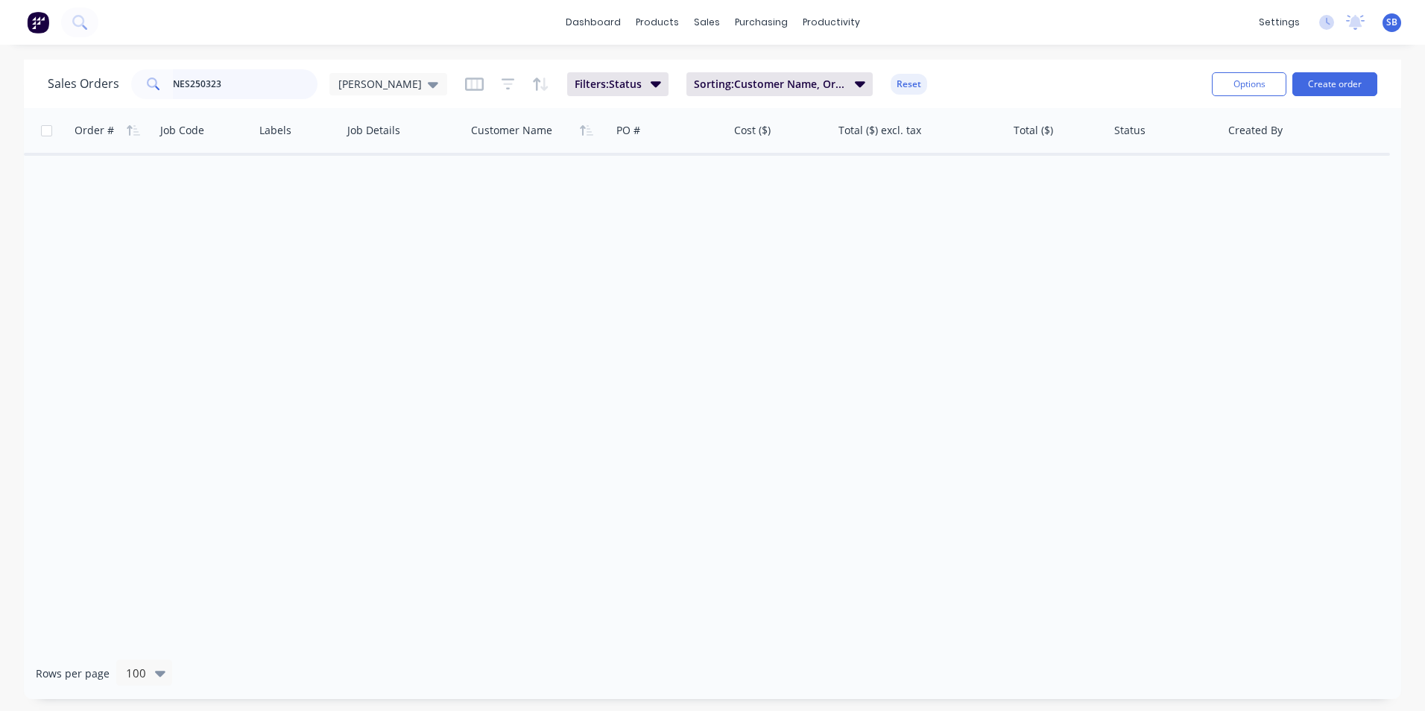
click at [193, 86] on input "NES250323" at bounding box center [245, 84] width 145 height 30
type input "NES240323"
click at [382, 214] on div at bounding box center [713, 378] width 1378 height 540
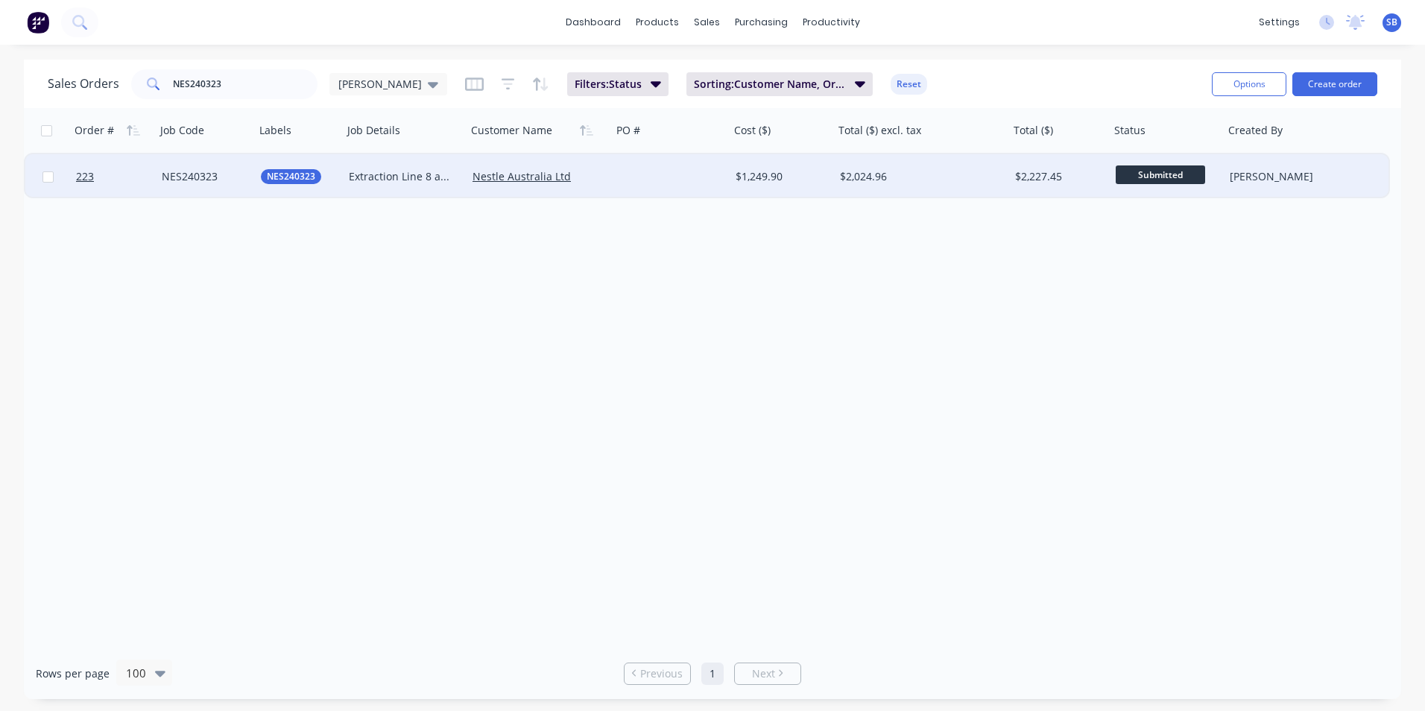
click at [939, 176] on div "$2,024.96" at bounding box center [917, 176] width 155 height 15
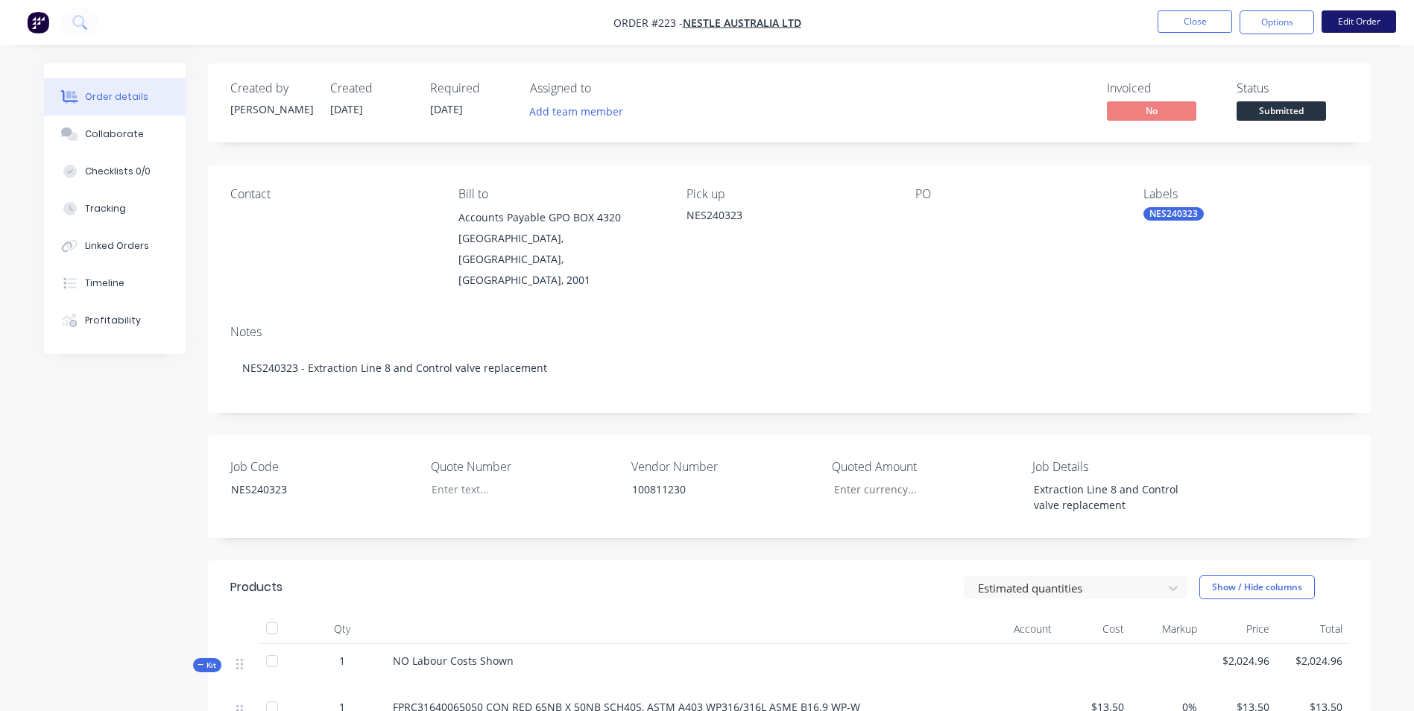
click at [1344, 32] on button "Edit Order" at bounding box center [1359, 21] width 75 height 22
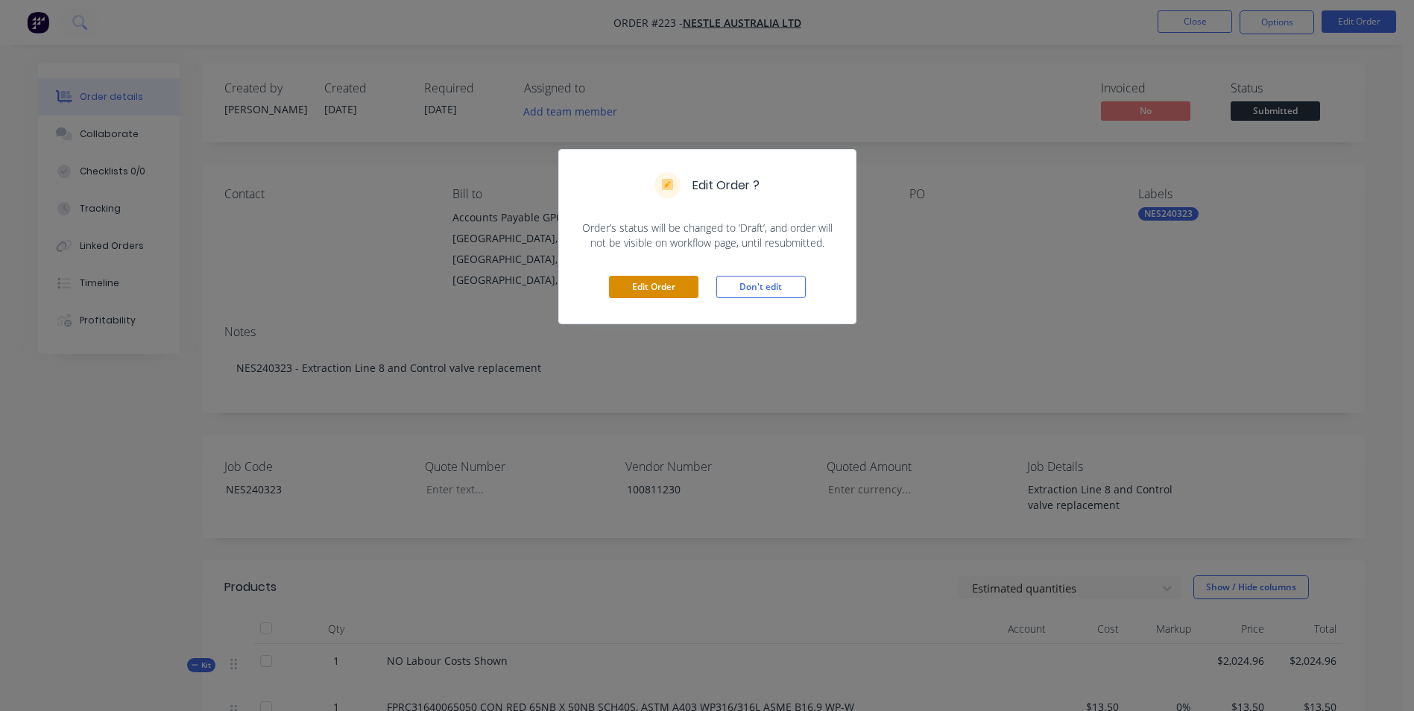
click at [626, 291] on button "Edit Order" at bounding box center [653, 287] width 89 height 22
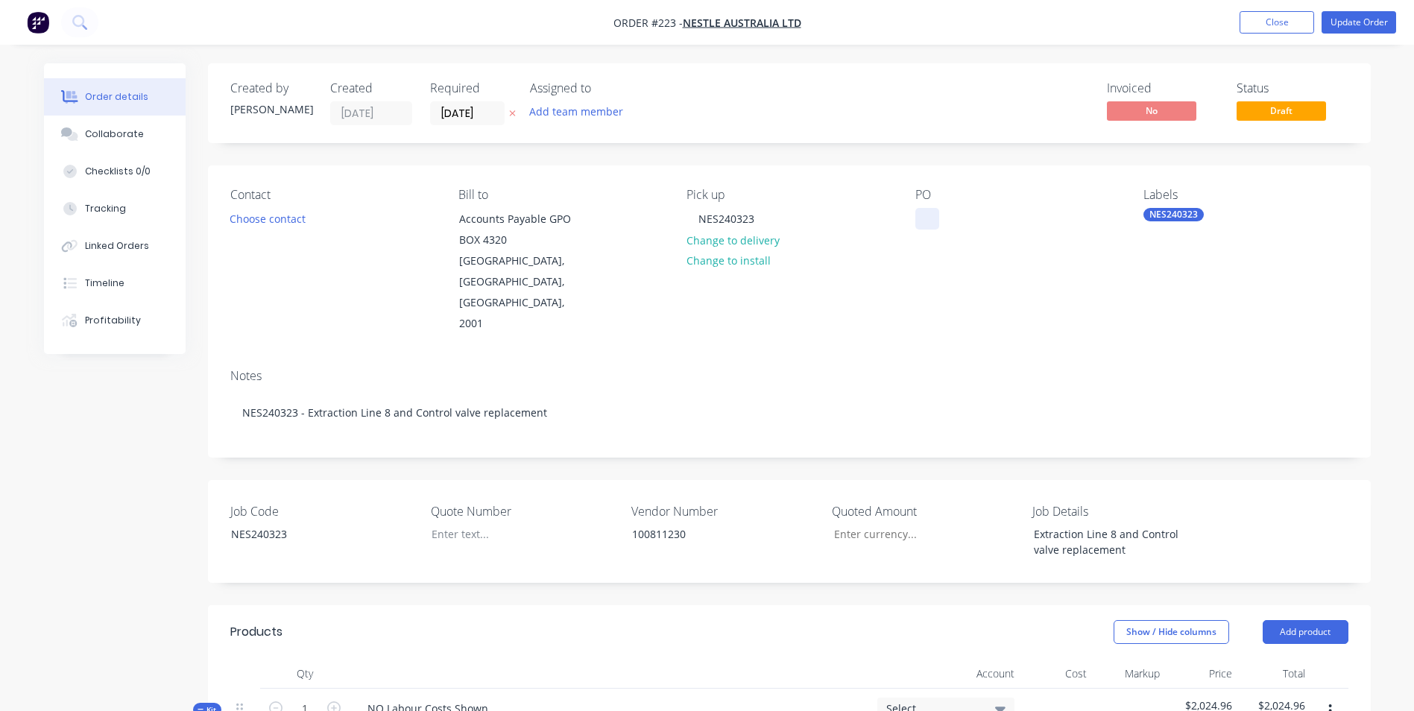
click at [927, 221] on div at bounding box center [928, 219] width 24 height 22
click at [474, 523] on div at bounding box center [513, 534] width 186 height 22
click at [917, 523] on input "Job Code" at bounding box center [920, 534] width 197 height 22
type input "$5,600.00"
click at [927, 537] on div "Job Code NES240323 Quote Number Q240096 Vendor Number 100811230 Quoted Amount $…" at bounding box center [789, 531] width 1163 height 103
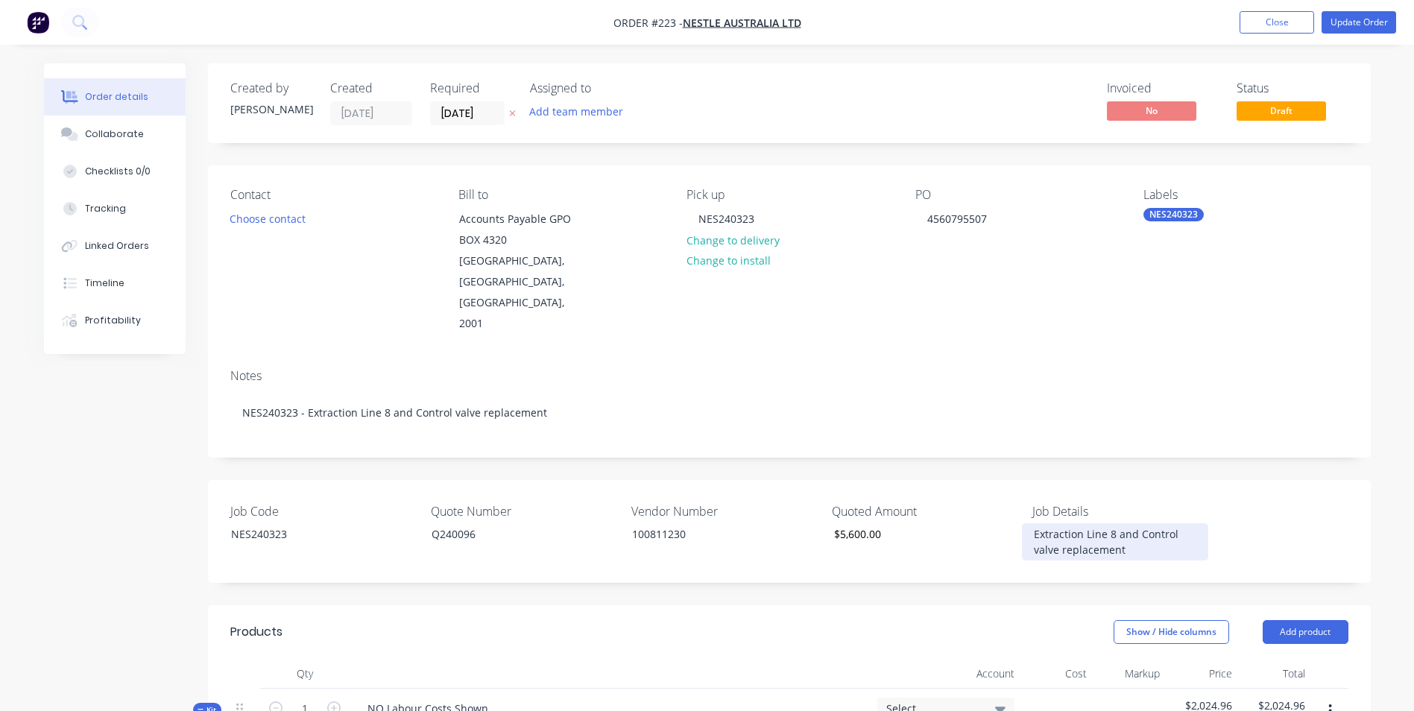
click at [1135, 523] on div "Extraction Line 8 and Control valve replacement" at bounding box center [1115, 541] width 186 height 37
click at [1158, 523] on div "Extraction Line 8 Control valve replacement" at bounding box center [1115, 541] width 186 height 37
click at [1039, 523] on div "Extraction Line 8 Control Valve replacement" at bounding box center [1115, 541] width 186 height 37
click at [1050, 525] on div "Job Code NES240323 Quote Number Q240096 Vendor Number 100811230 Quoted Amount $…" at bounding box center [789, 531] width 1163 height 103
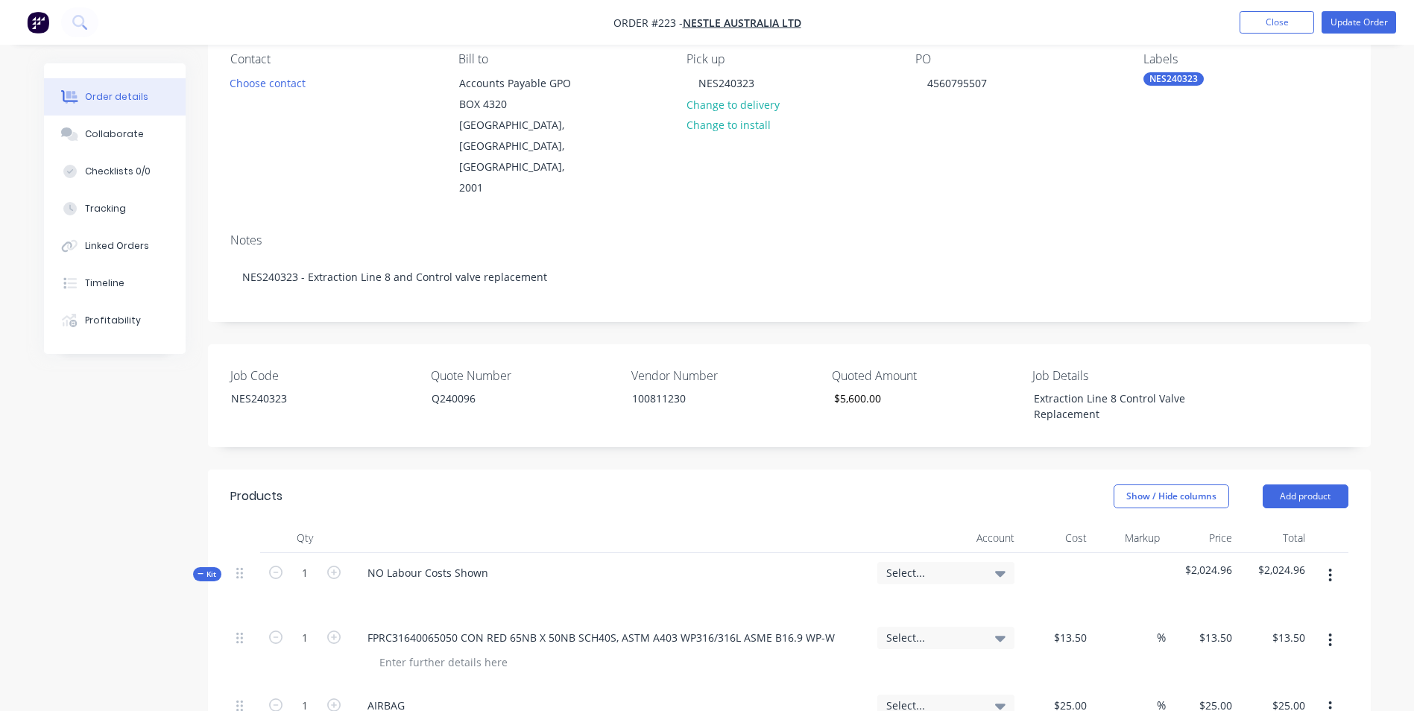
scroll to position [522, 0]
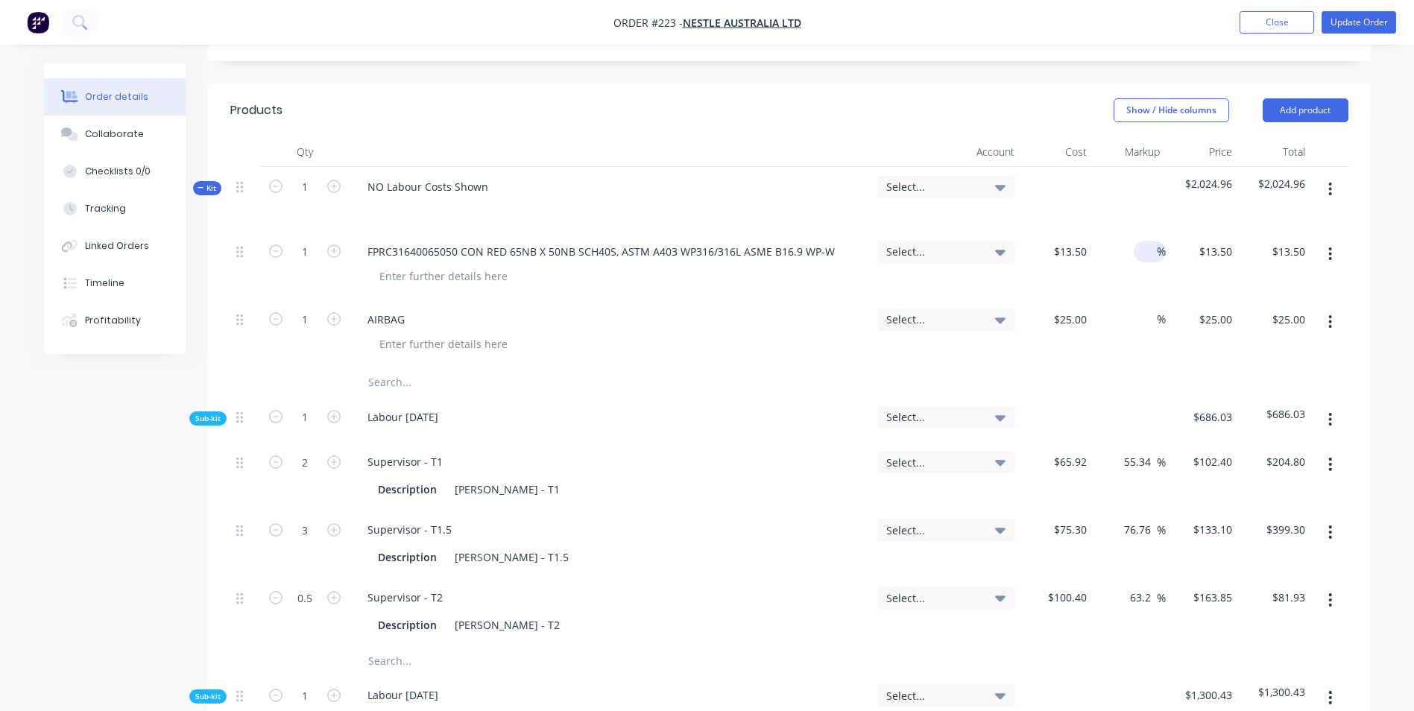
click at [1153, 241] on input at bounding box center [1148, 252] width 17 height 22
type input "25"
type input "$16.875"
type input "$16.88"
click at [1150, 309] on input at bounding box center [1148, 320] width 17 height 22
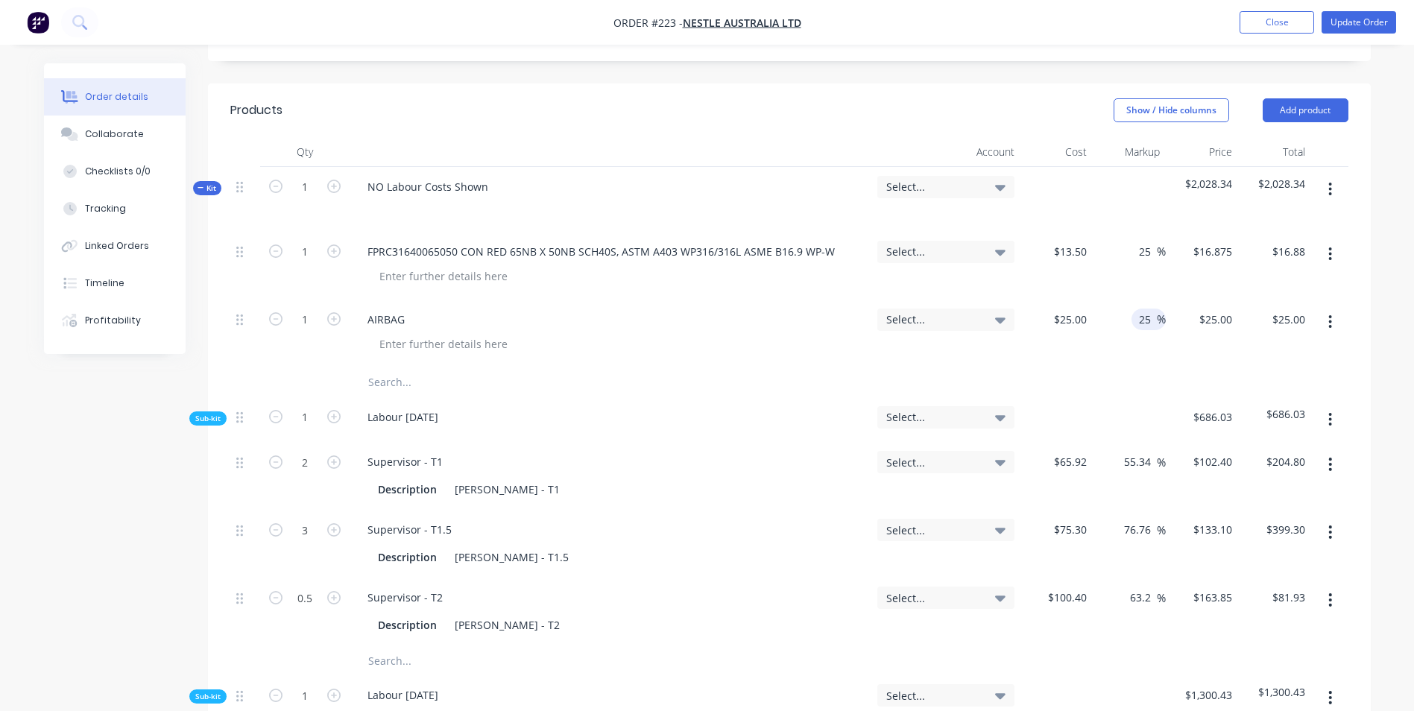
type input "25"
type input "$31.25"
click at [1129, 256] on div "25 25 %" at bounding box center [1129, 266] width 73 height 68
click at [136, 248] on div "Linked Orders" at bounding box center [117, 245] width 64 height 13
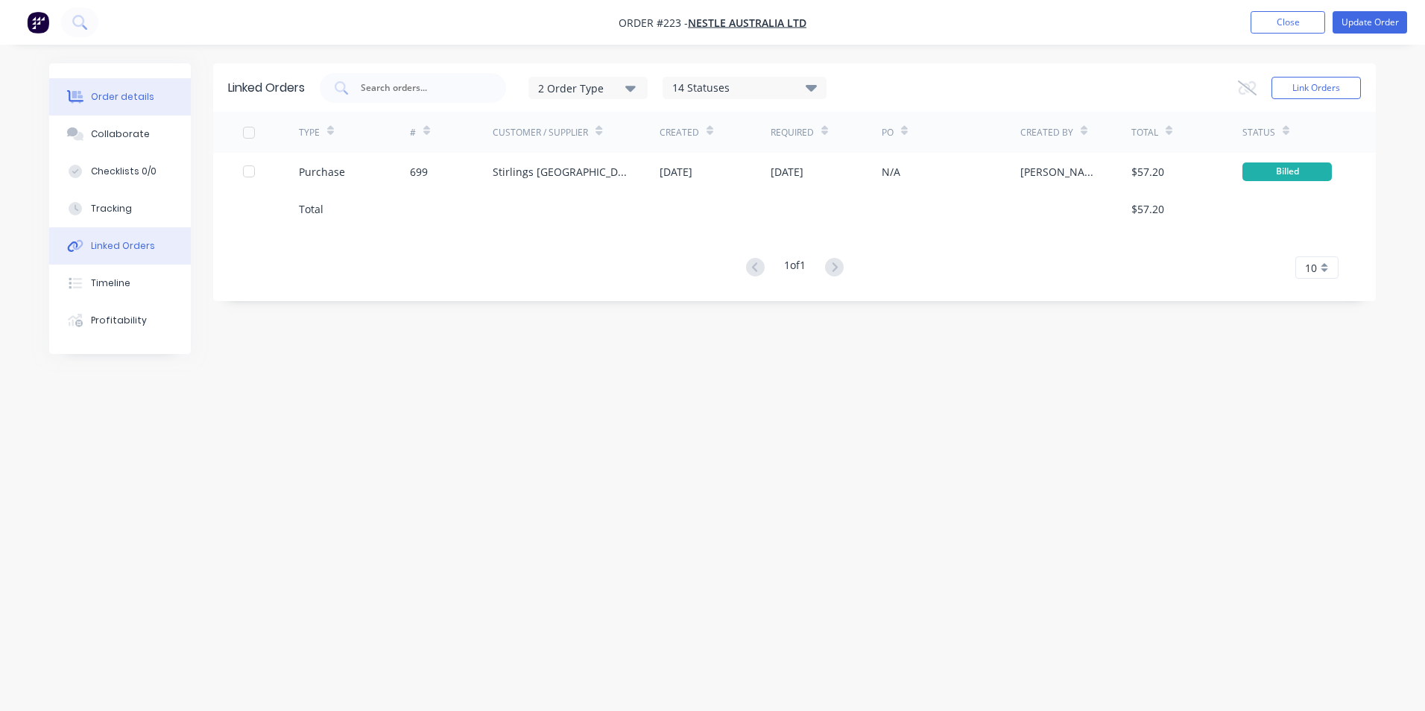
click at [119, 102] on div "Order details" at bounding box center [122, 96] width 63 height 13
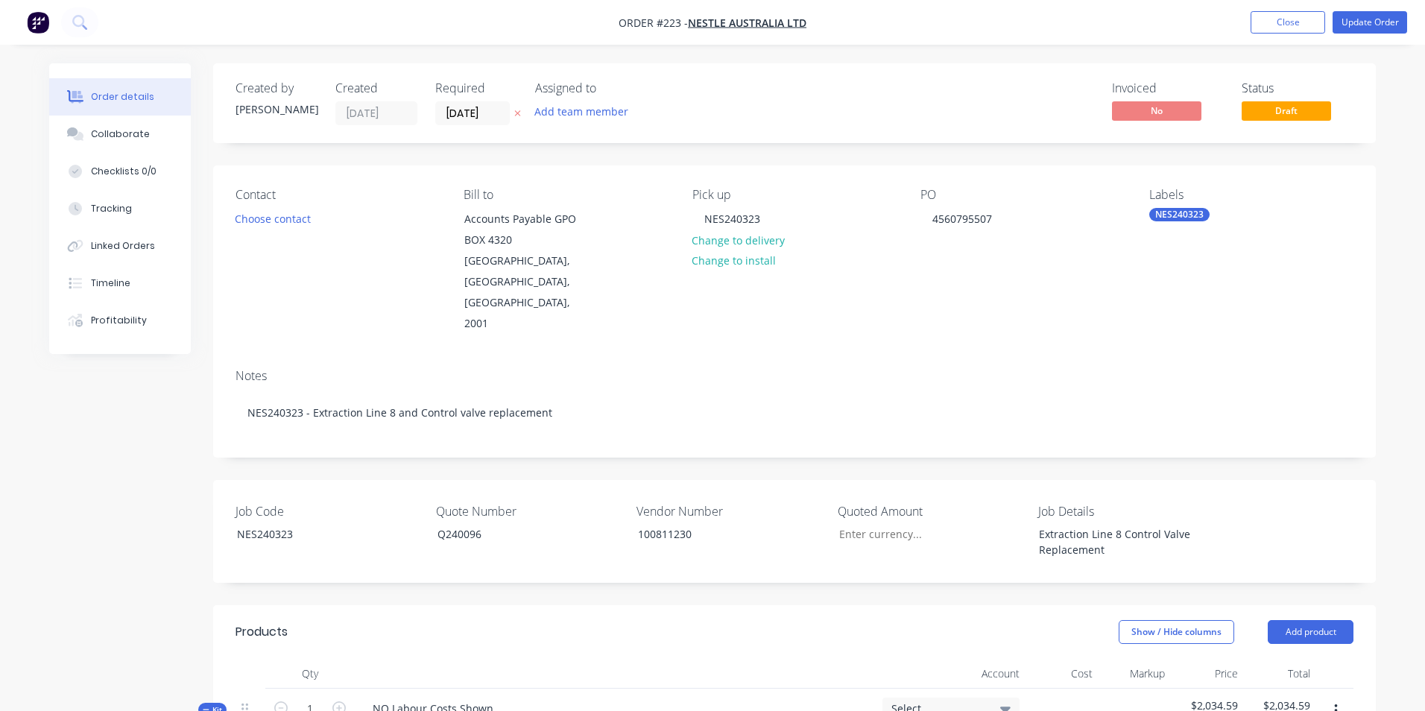
type input "$5,600.00"
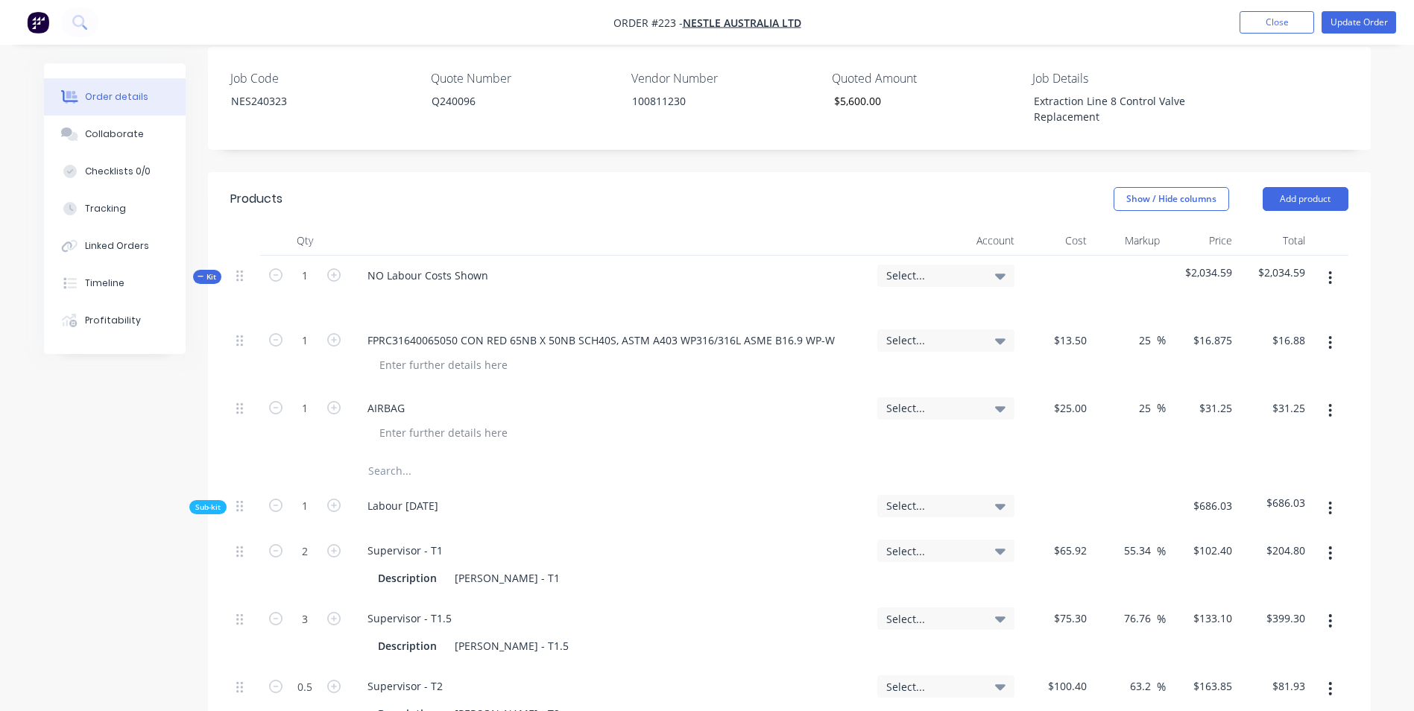
scroll to position [447, 0]
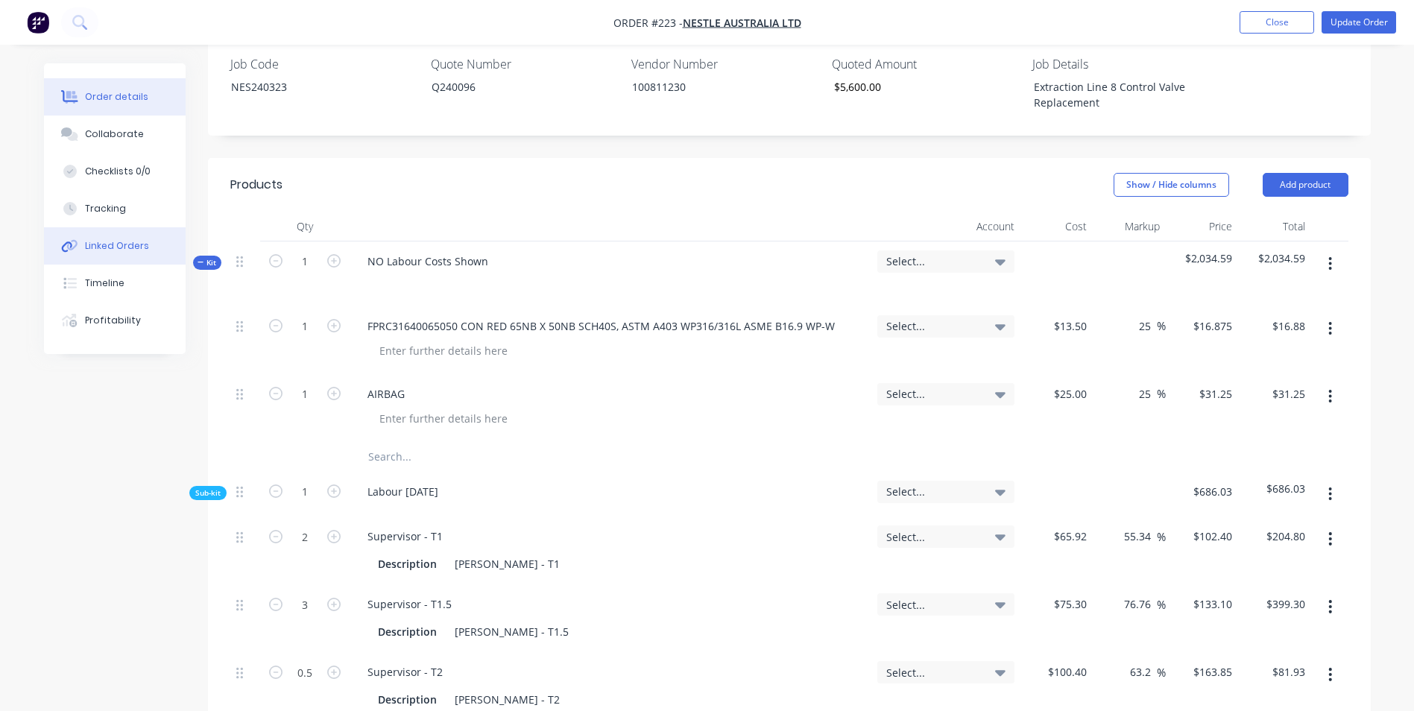
click at [114, 248] on div "Linked Orders" at bounding box center [117, 245] width 64 height 13
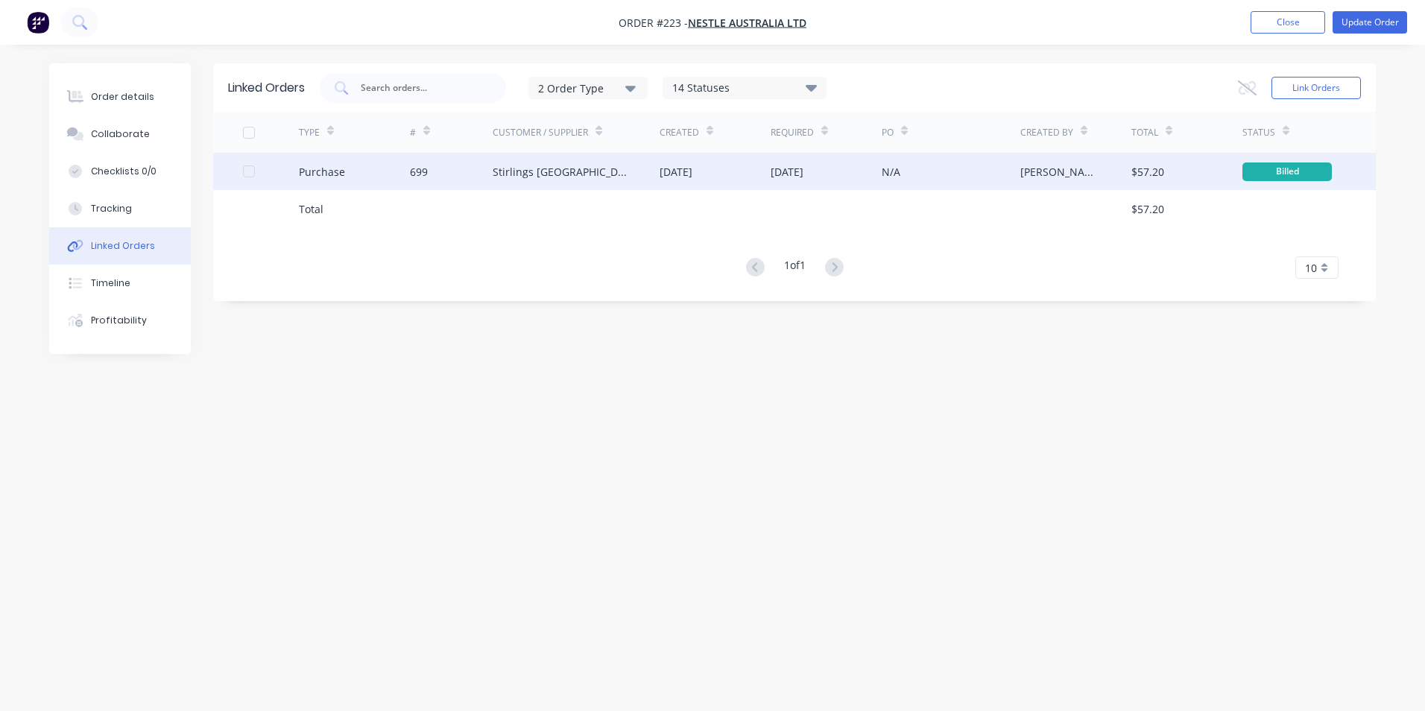
click at [693, 175] on div "[DATE]" at bounding box center [676, 172] width 33 height 16
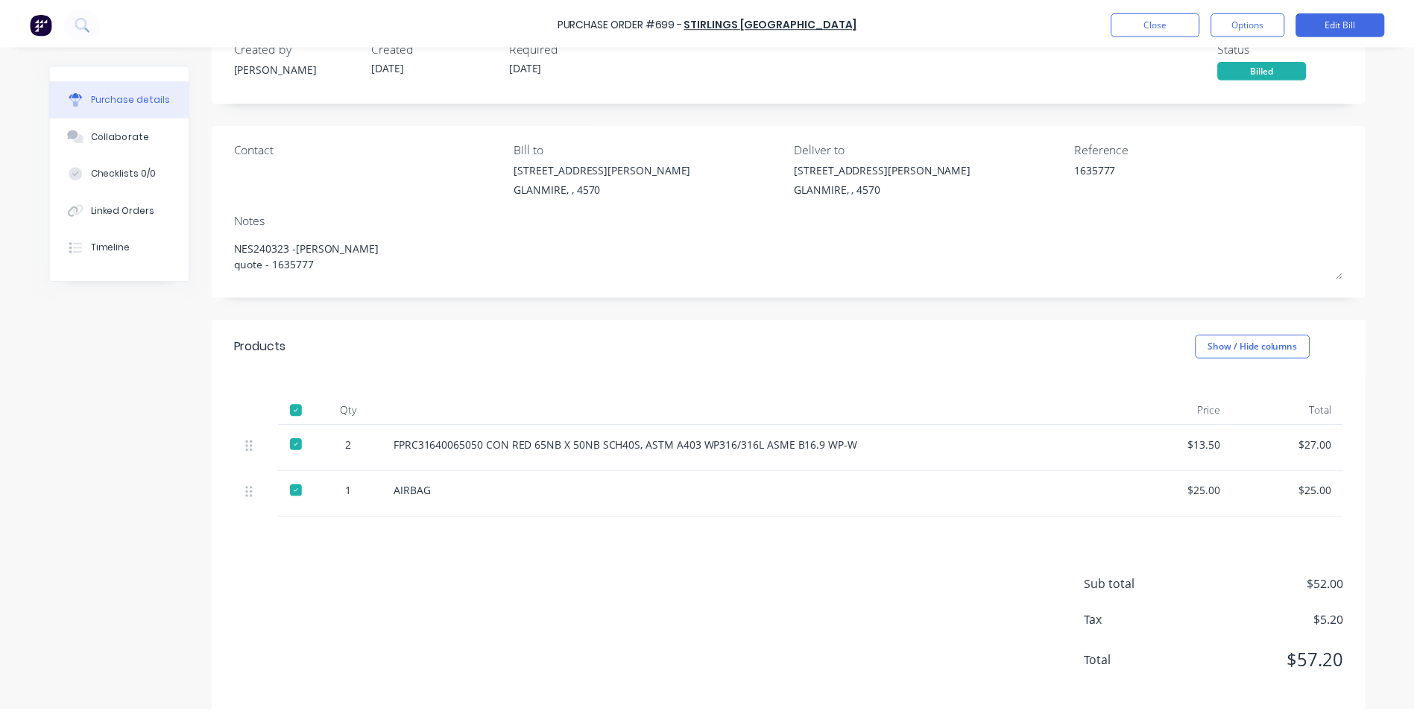
scroll to position [60, 0]
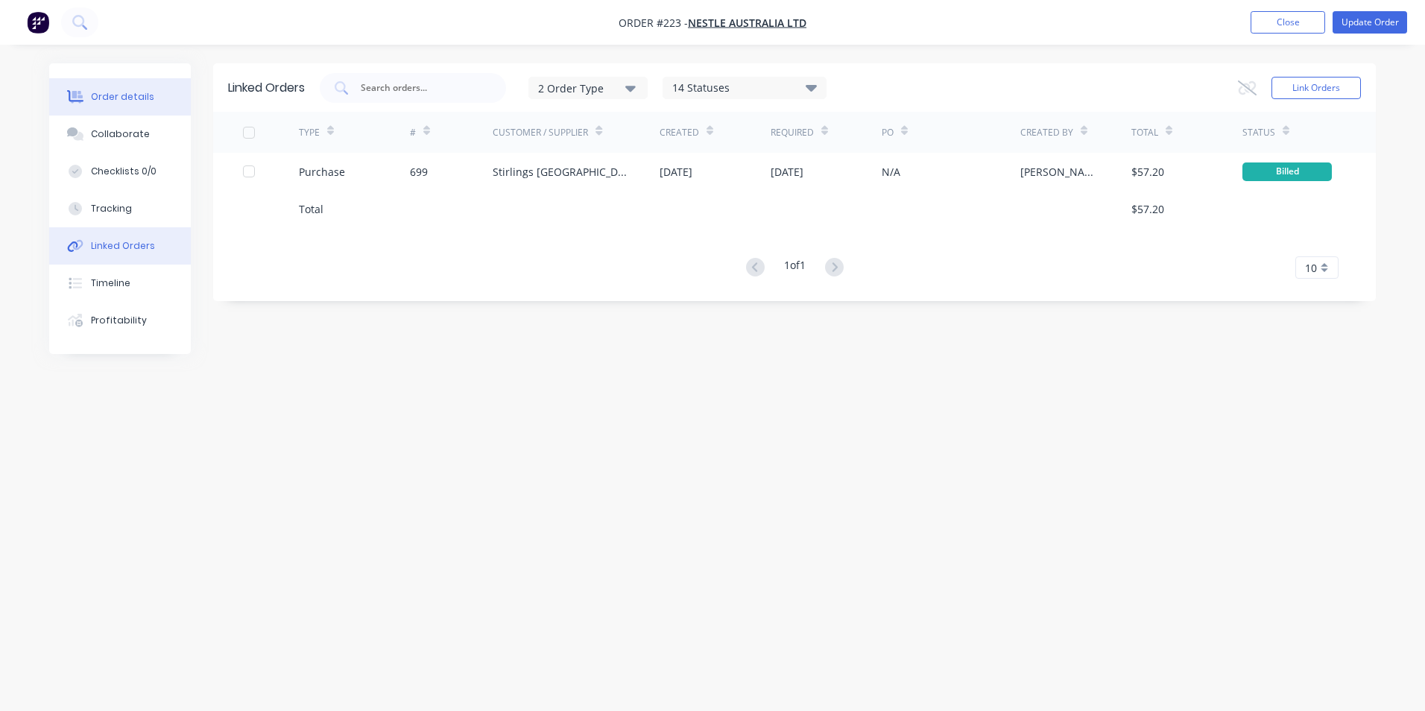
click at [120, 86] on button "Order details" at bounding box center [120, 96] width 142 height 37
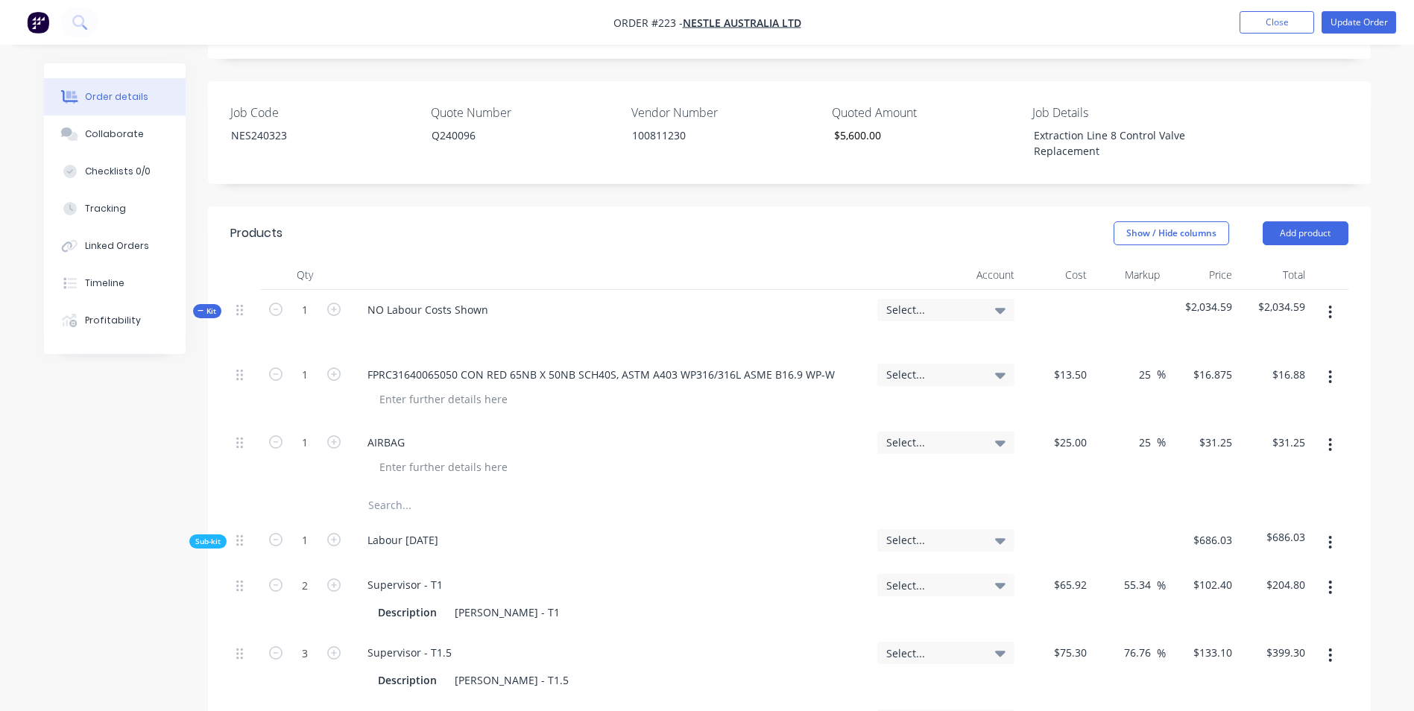
scroll to position [447, 0]
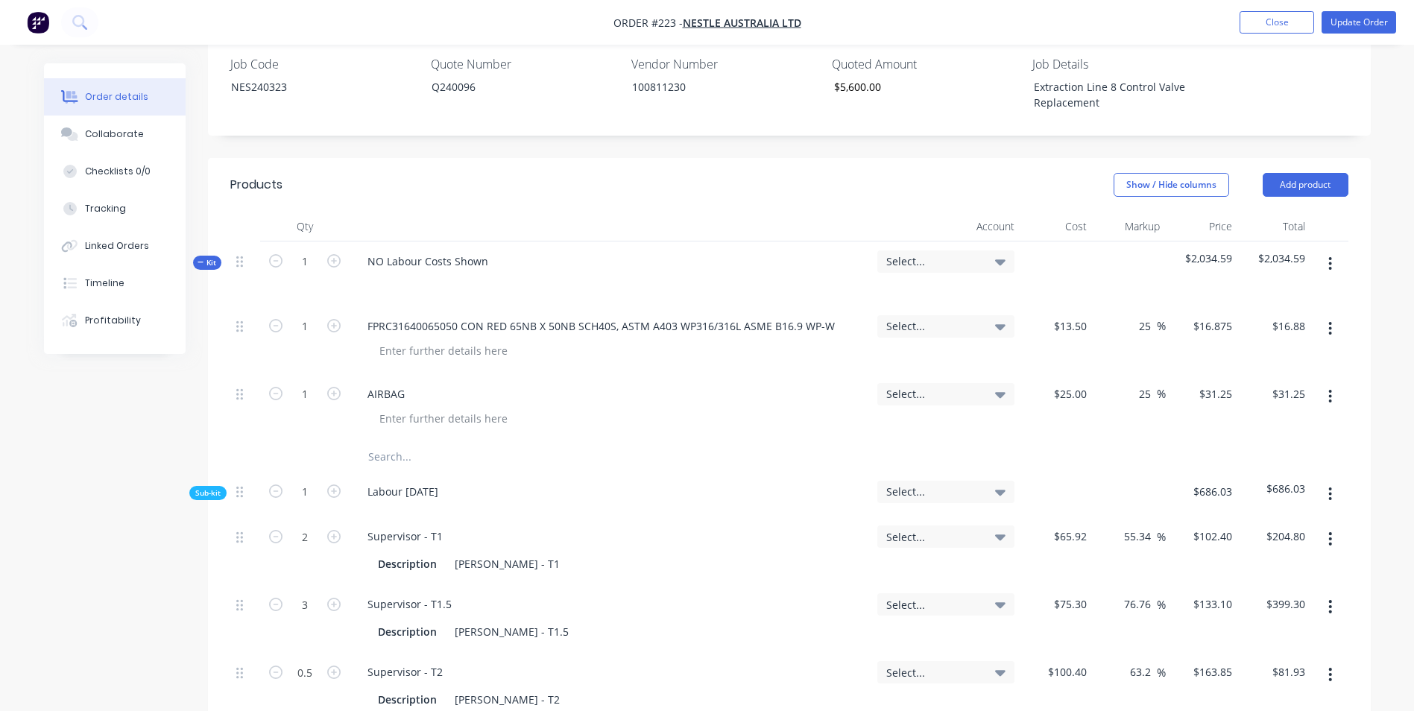
click at [415, 442] on input "text" at bounding box center [517, 457] width 298 height 30
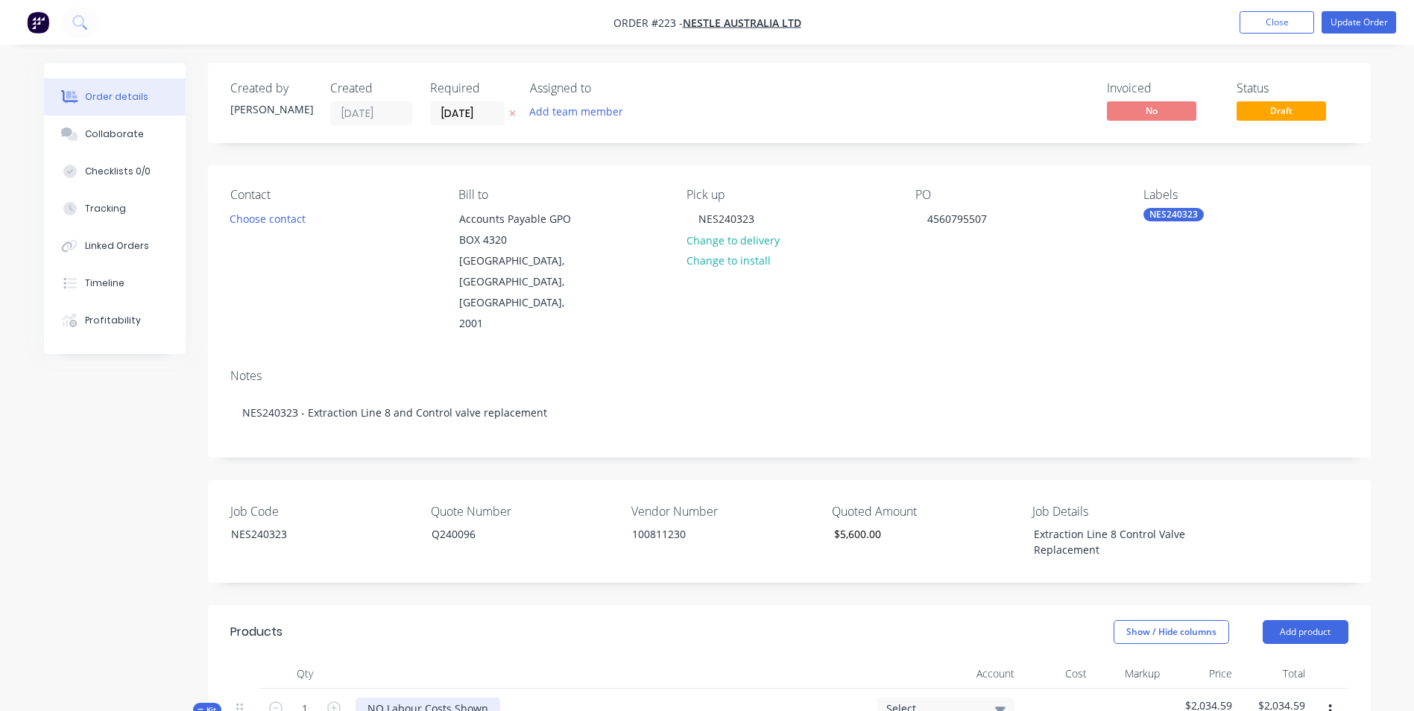
scroll to position [447, 0]
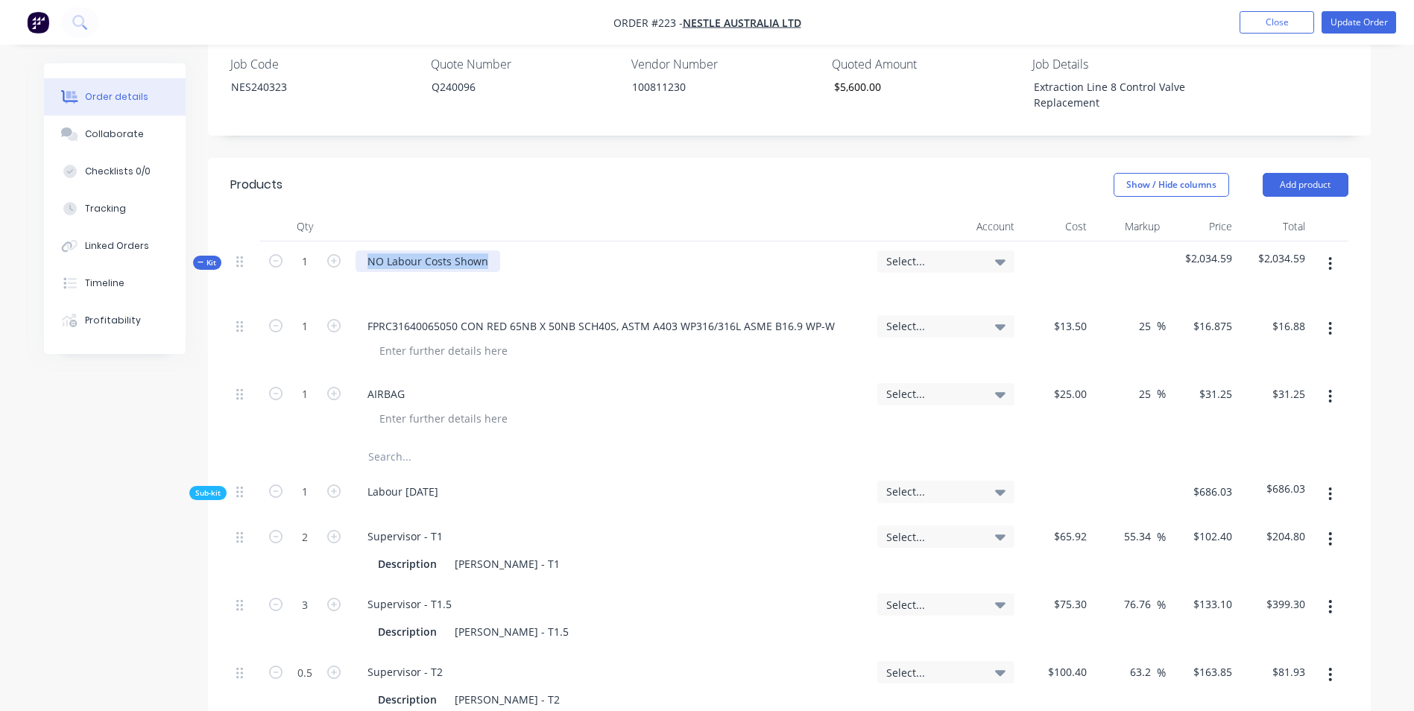
drag, startPoint x: 493, startPoint y: 218, endPoint x: 295, endPoint y: 195, distance: 199.0
click at [295, 212] on div "Qty Account Cost Markup Price Total Kit 1 NO Labour Costs Shown Select... $2,03…" at bounding box center [789, 621] width 1118 height 818
click at [388, 442] on input "text" at bounding box center [517, 457] width 298 height 30
click at [416, 250] on div "LABOUR" at bounding box center [388, 261] width 65 height 22
click at [381, 442] on input "text" at bounding box center [517, 457] width 298 height 30
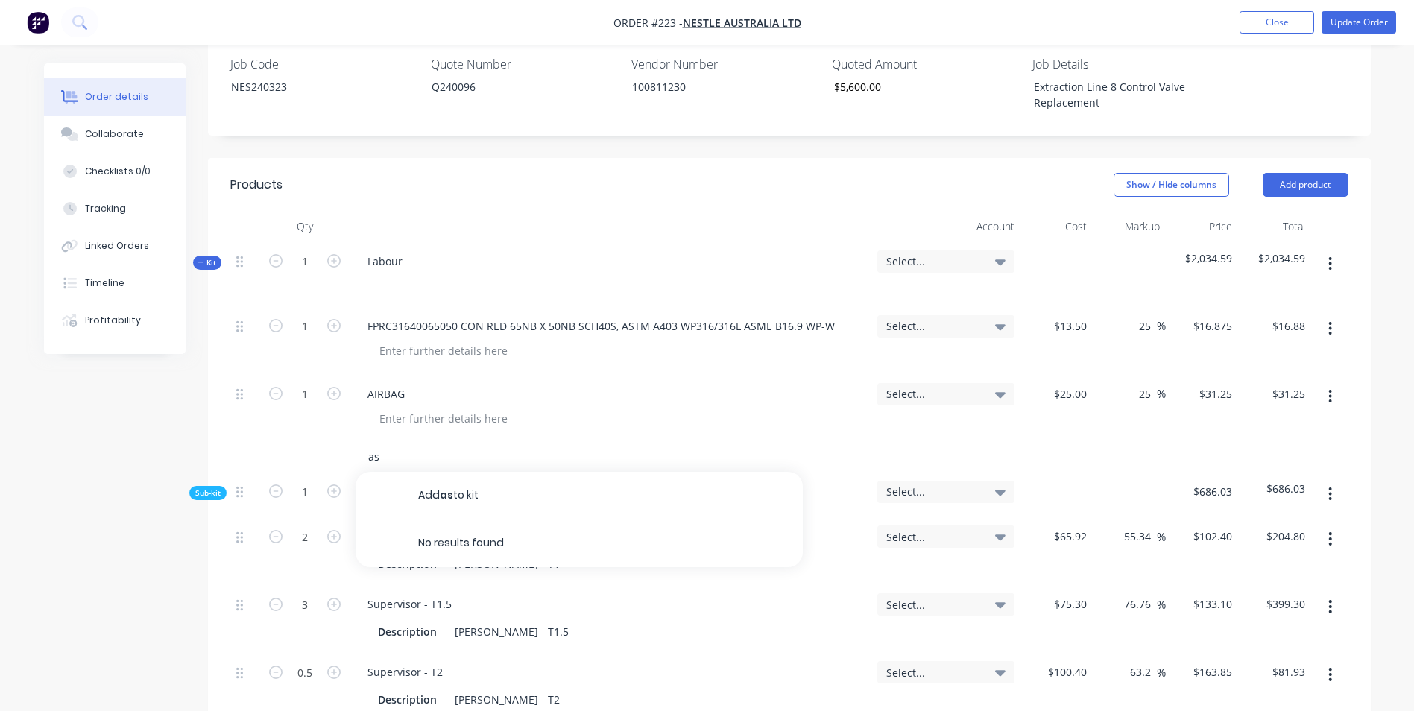
type input "a"
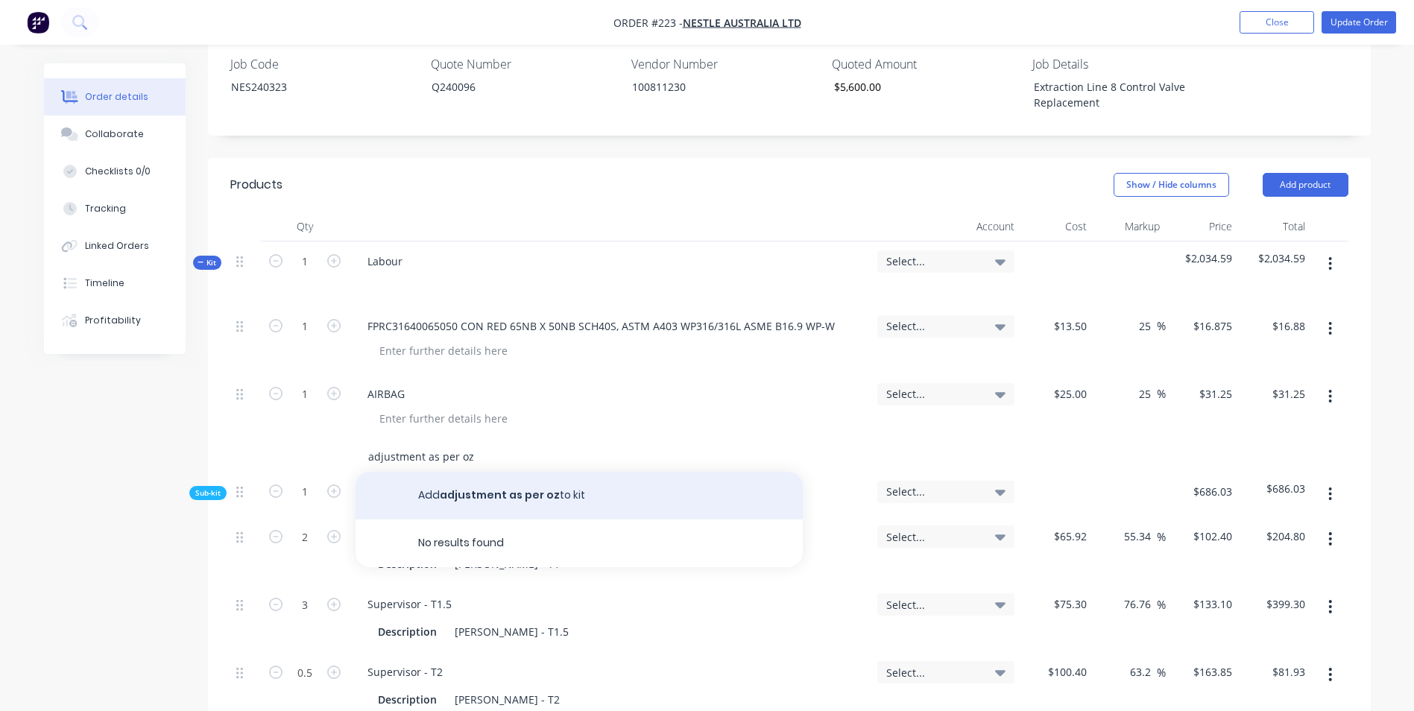
type input "adjustment as per oz"
click at [535, 472] on button "Add adjustment as per oz to kit" at bounding box center [579, 496] width 447 height 48
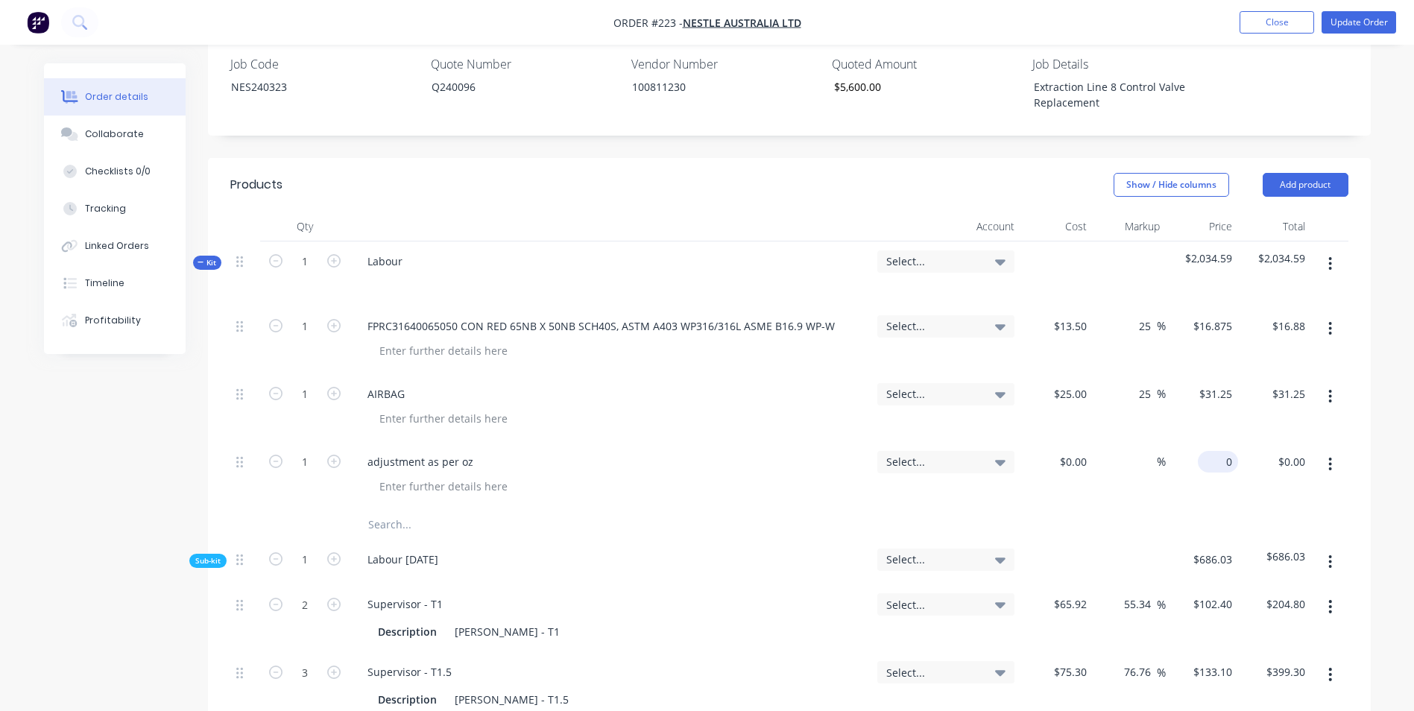
click at [1220, 451] on div "0 $0.00" at bounding box center [1218, 462] width 40 height 22
type input "$3,565.41"
click at [1200, 462] on div "$3,565.41 $3,565.41" at bounding box center [1202, 476] width 73 height 68
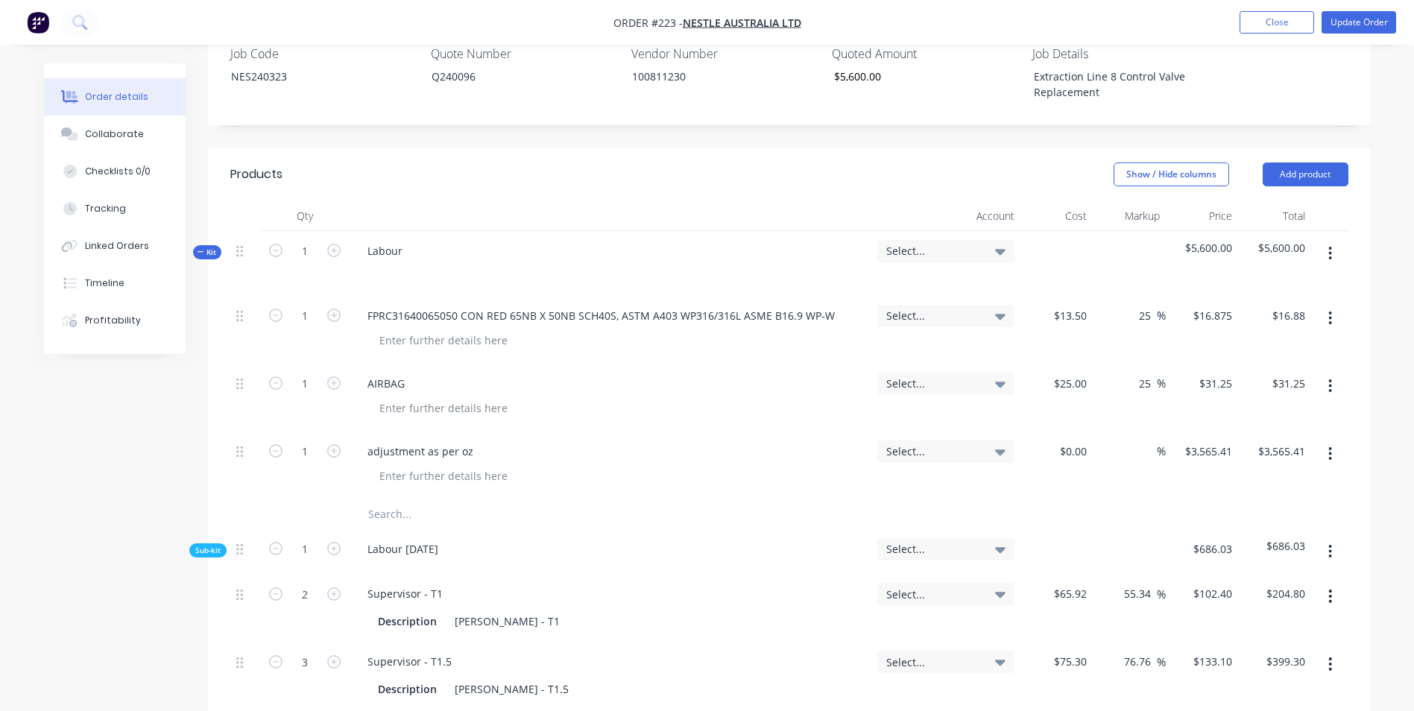
scroll to position [522, 0]
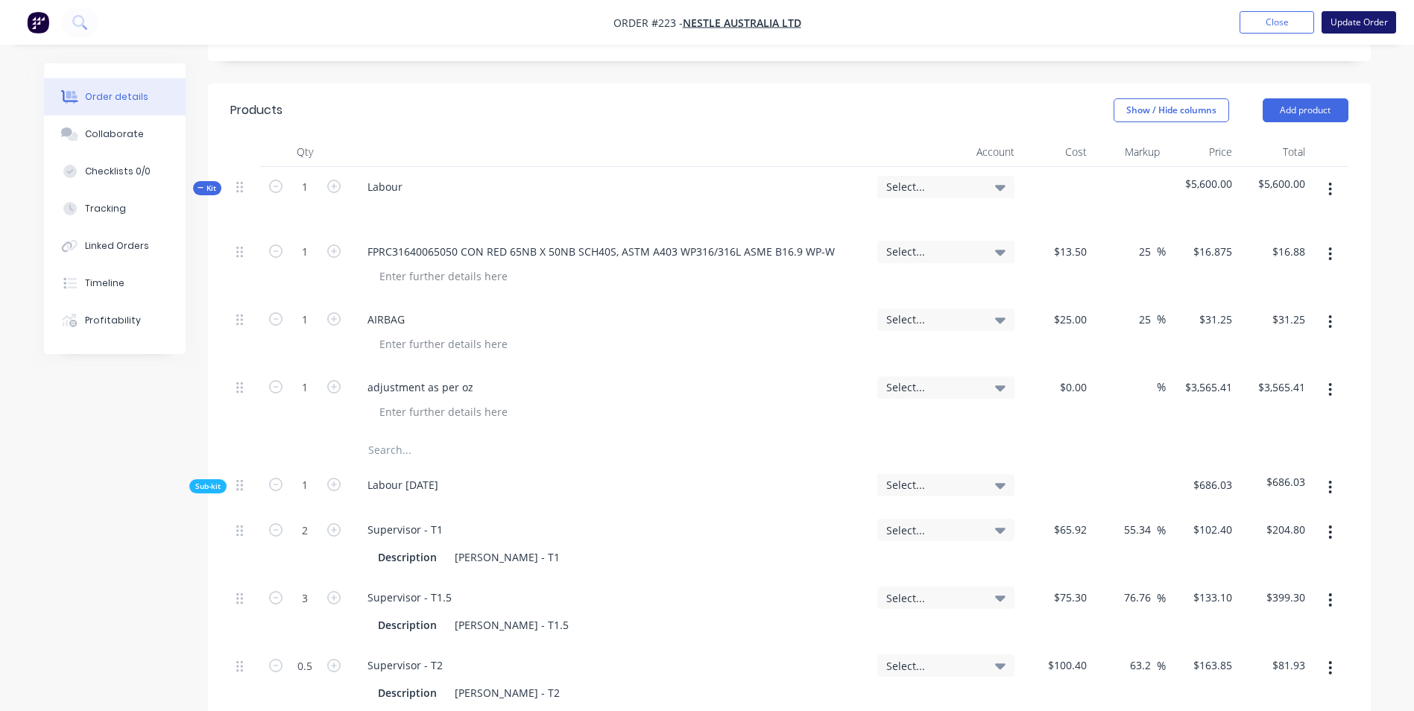
click at [1361, 28] on button "Update Order" at bounding box center [1359, 22] width 75 height 22
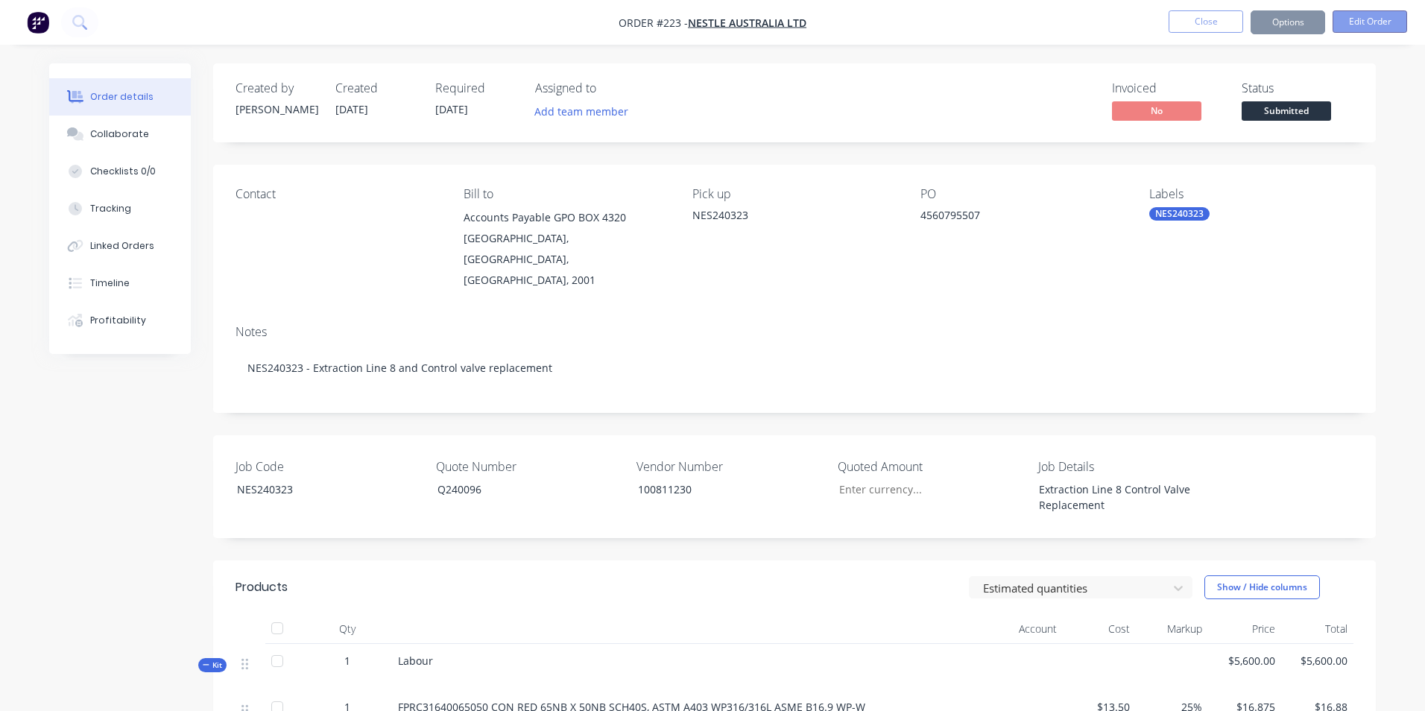
type input "$5,600.00"
click at [1259, 15] on button "Options" at bounding box center [1277, 22] width 75 height 24
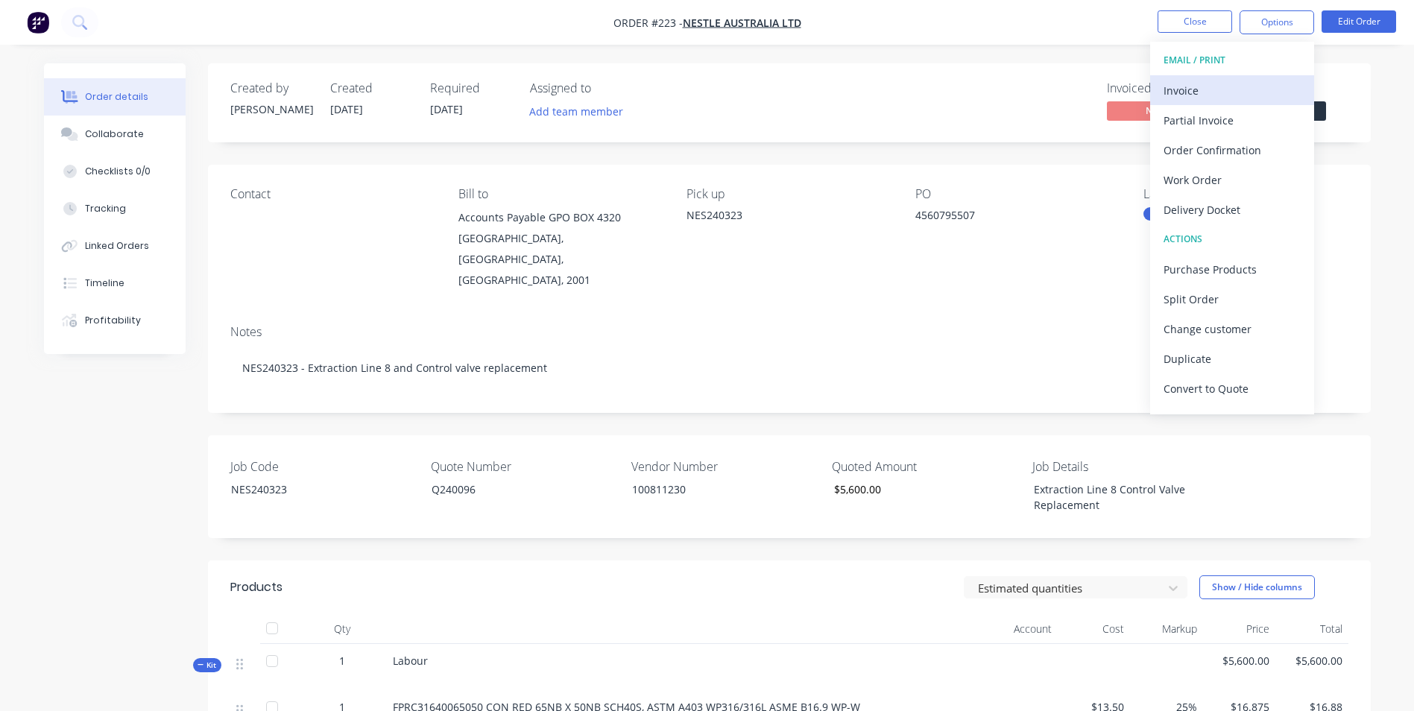
click at [1229, 80] on div "Invoice" at bounding box center [1232, 91] width 137 height 22
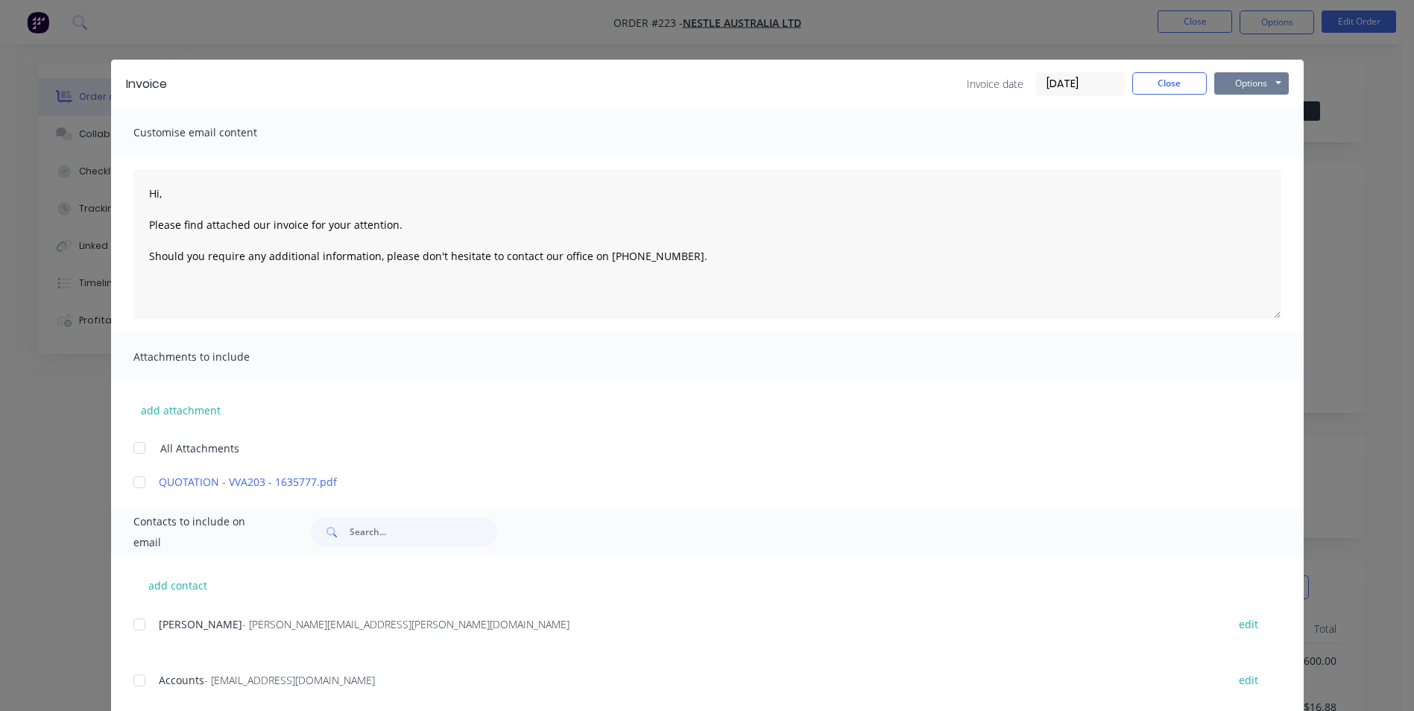
click at [1237, 78] on button "Options" at bounding box center [1251, 83] width 75 height 22
click at [1241, 125] on button "Print" at bounding box center [1261, 134] width 95 height 25
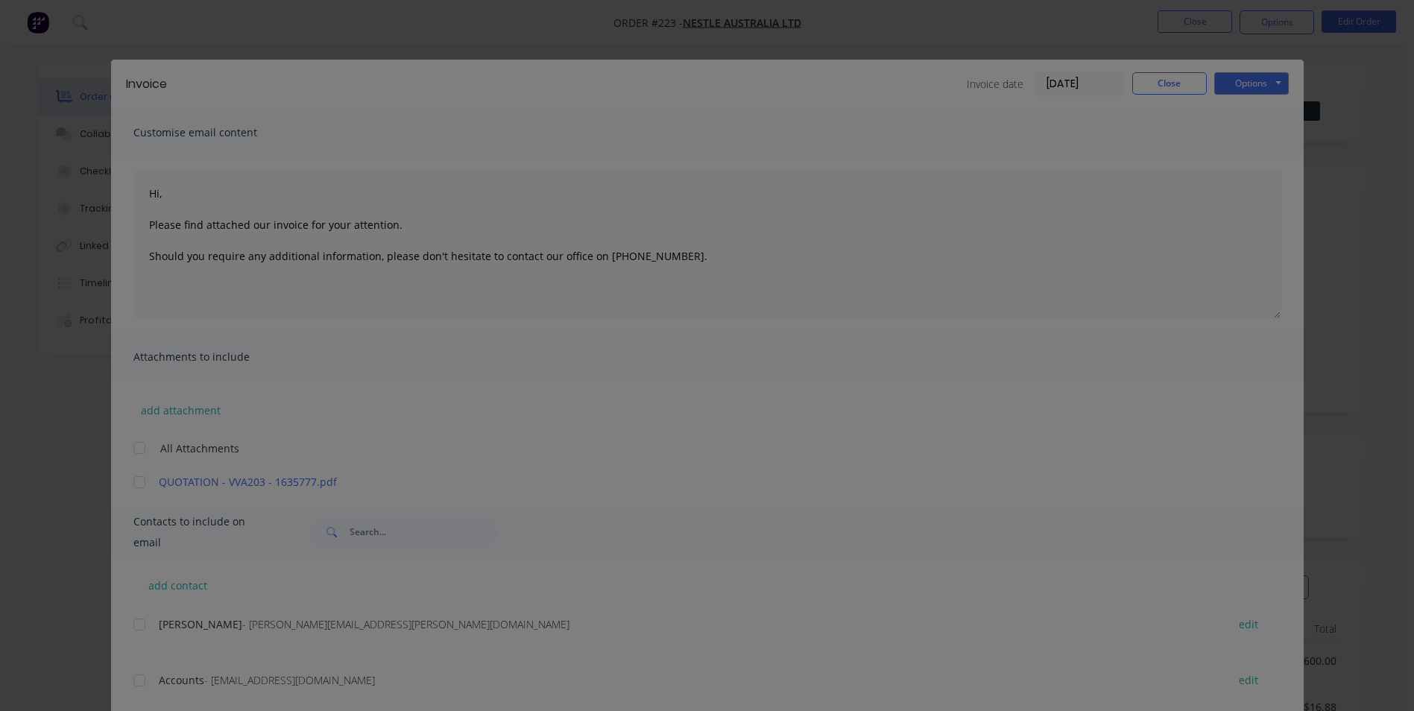
type textarea "Hi, Please find attached our invoice for your attention. Should you require any…"
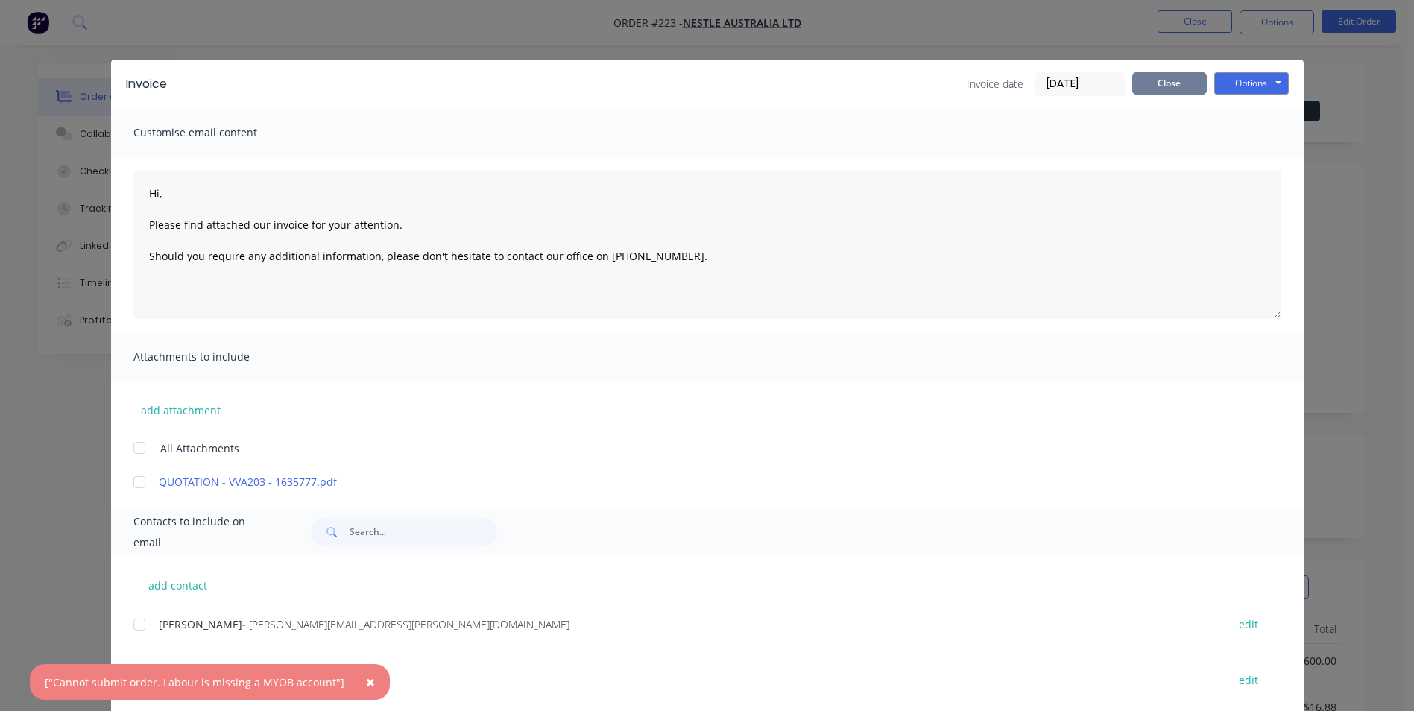
click at [1173, 81] on button "Close" at bounding box center [1169, 83] width 75 height 22
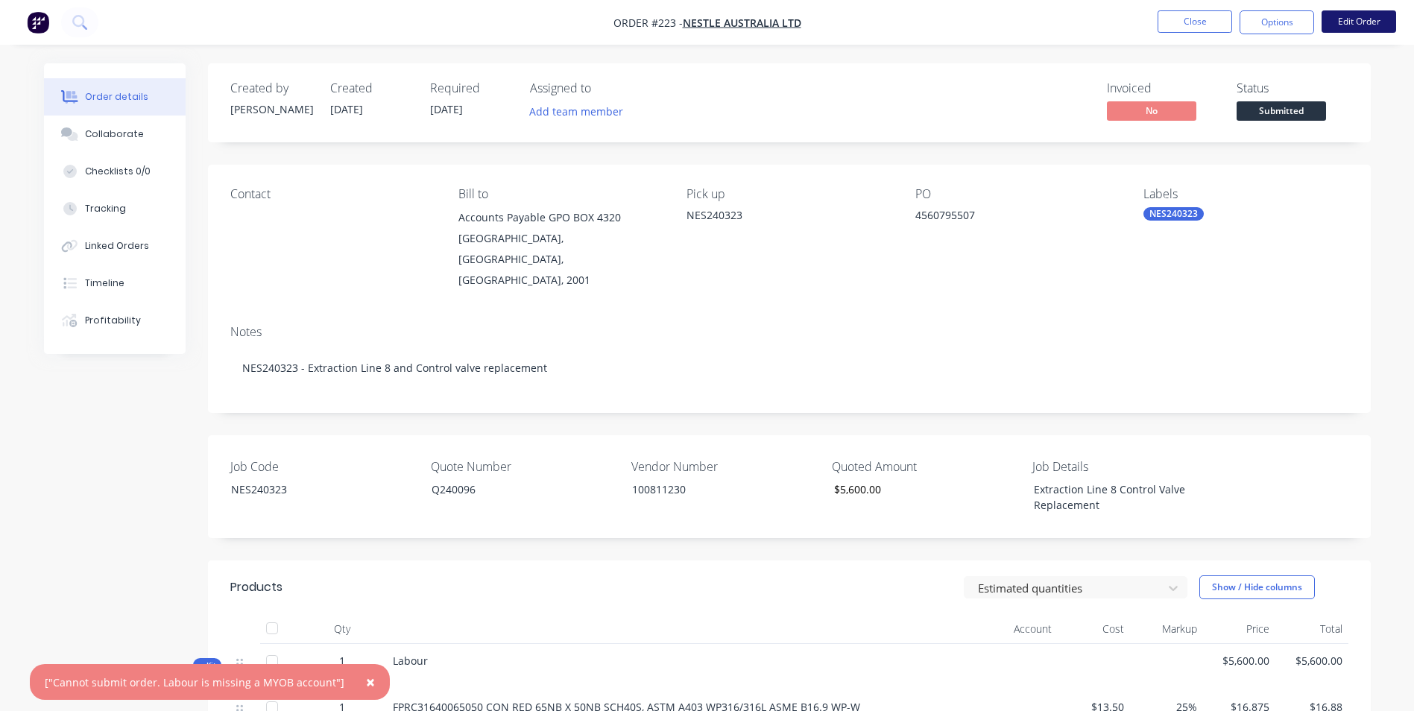
click at [1370, 25] on button "Edit Order" at bounding box center [1359, 21] width 75 height 22
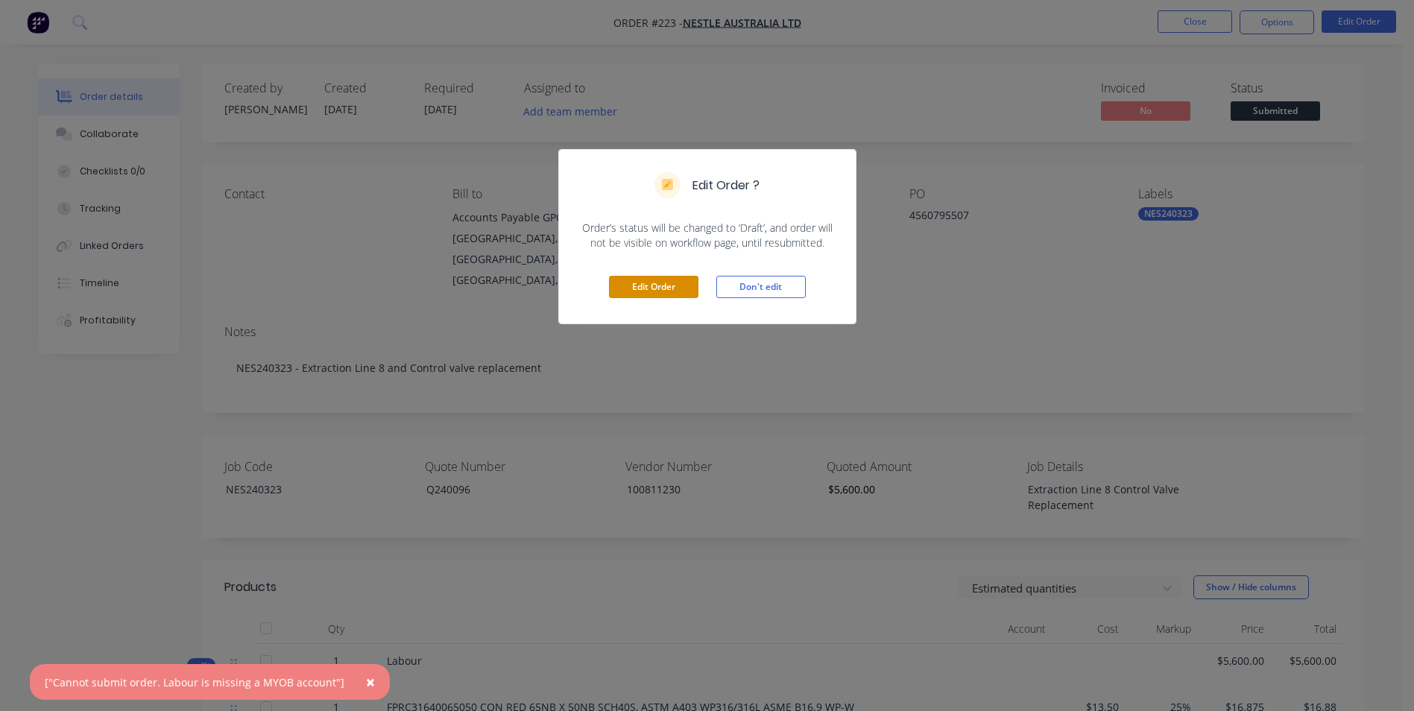
click at [625, 283] on button "Edit Order" at bounding box center [653, 287] width 89 height 22
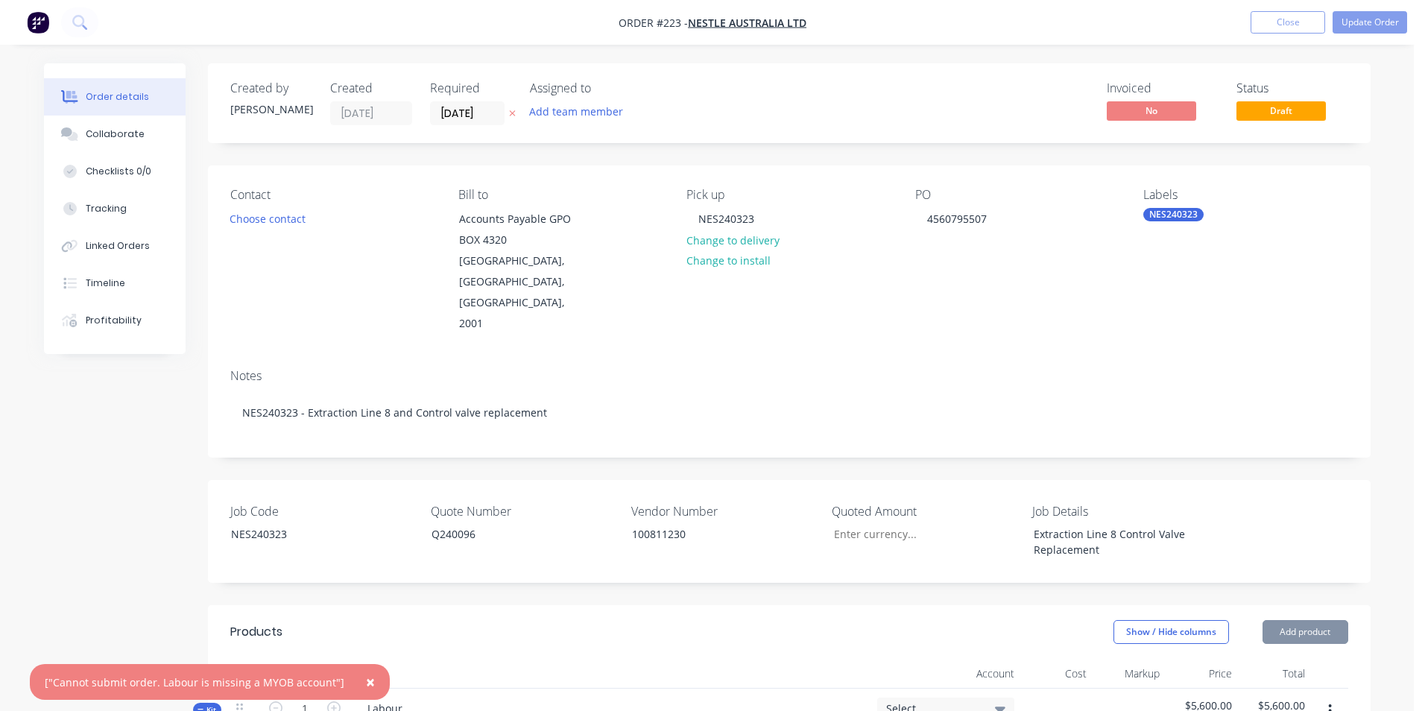
type input "$5,600.00"
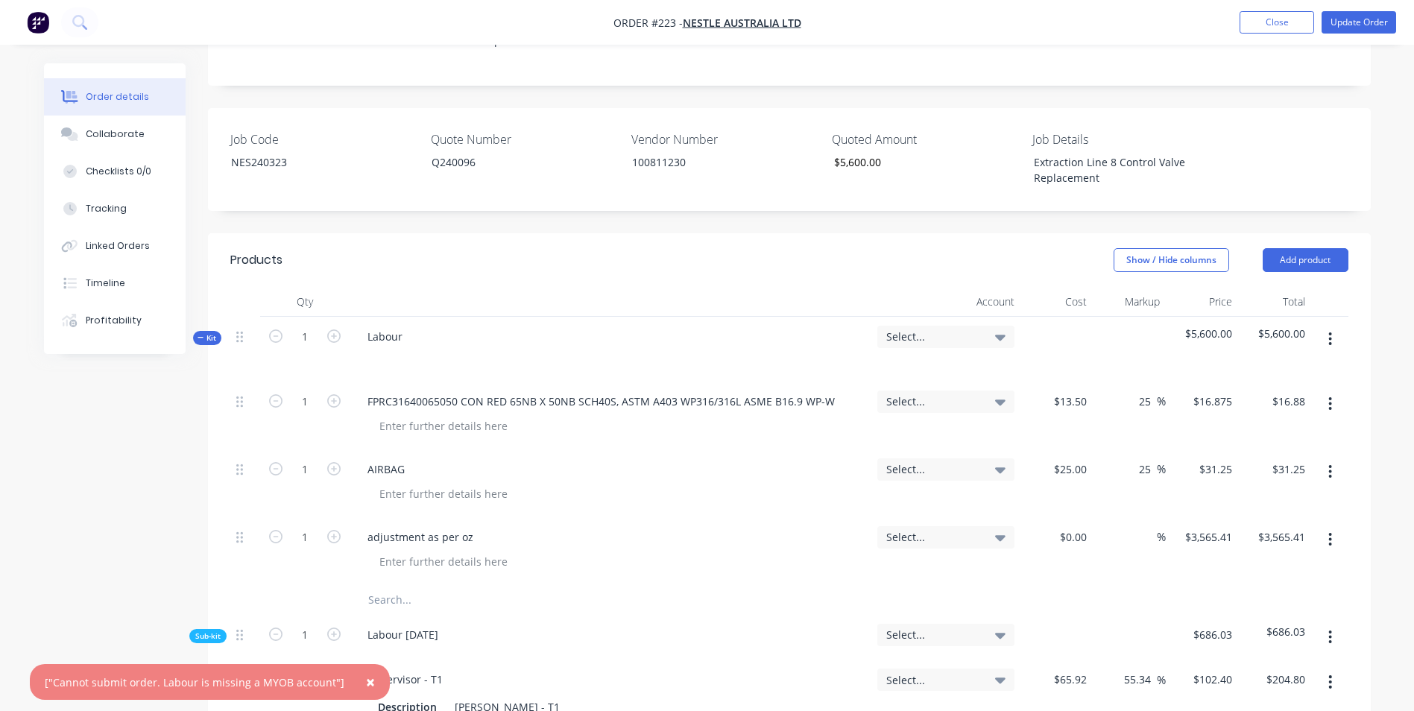
scroll to position [373, 0]
click at [942, 328] on span "Select..." at bounding box center [933, 336] width 94 height 16
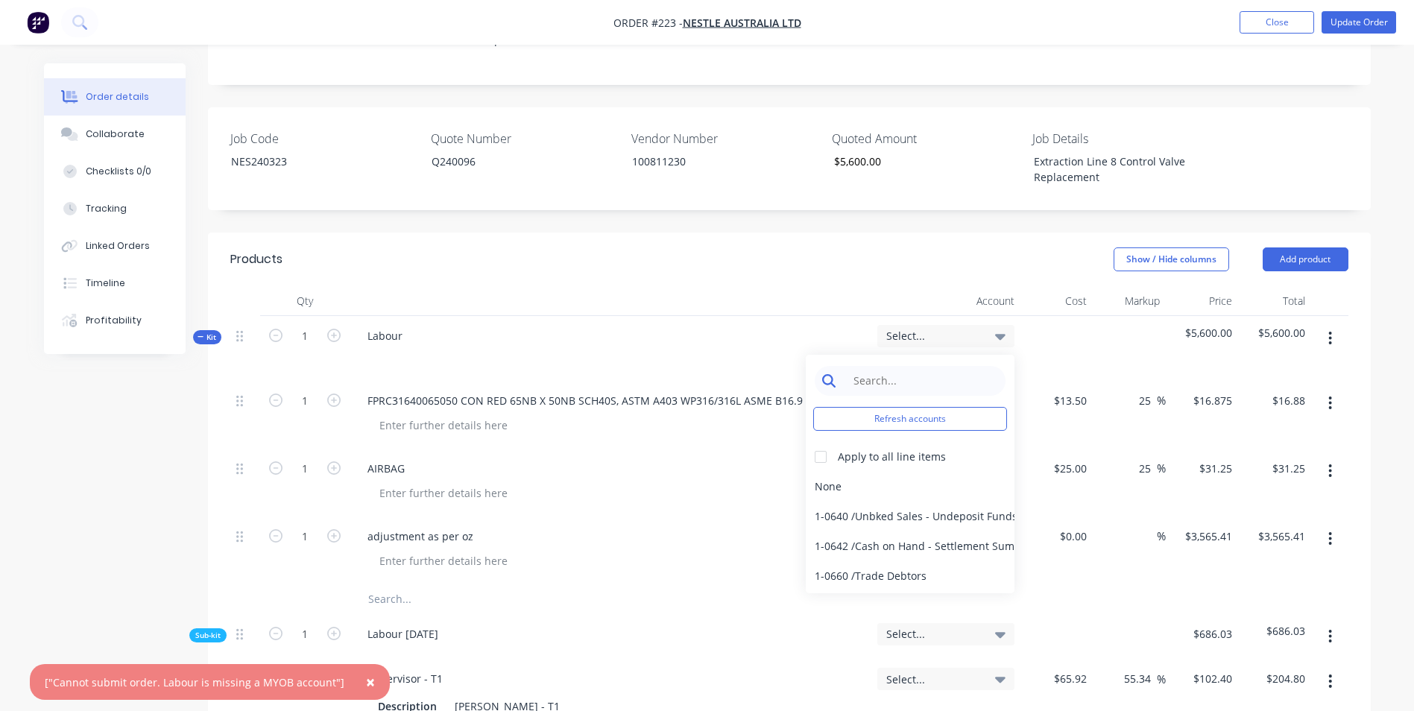
click at [917, 366] on input at bounding box center [921, 381] width 153 height 30
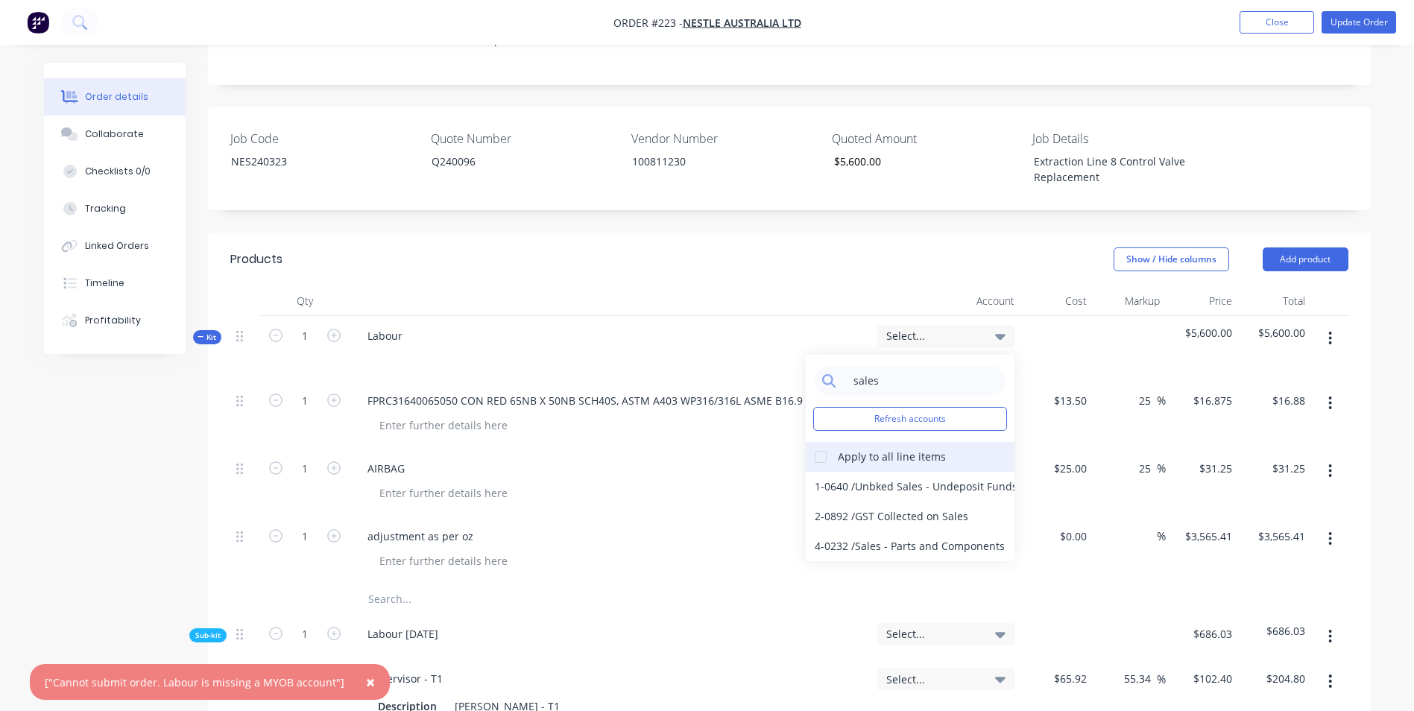
type input "sales"
click at [819, 442] on div at bounding box center [821, 457] width 30 height 30
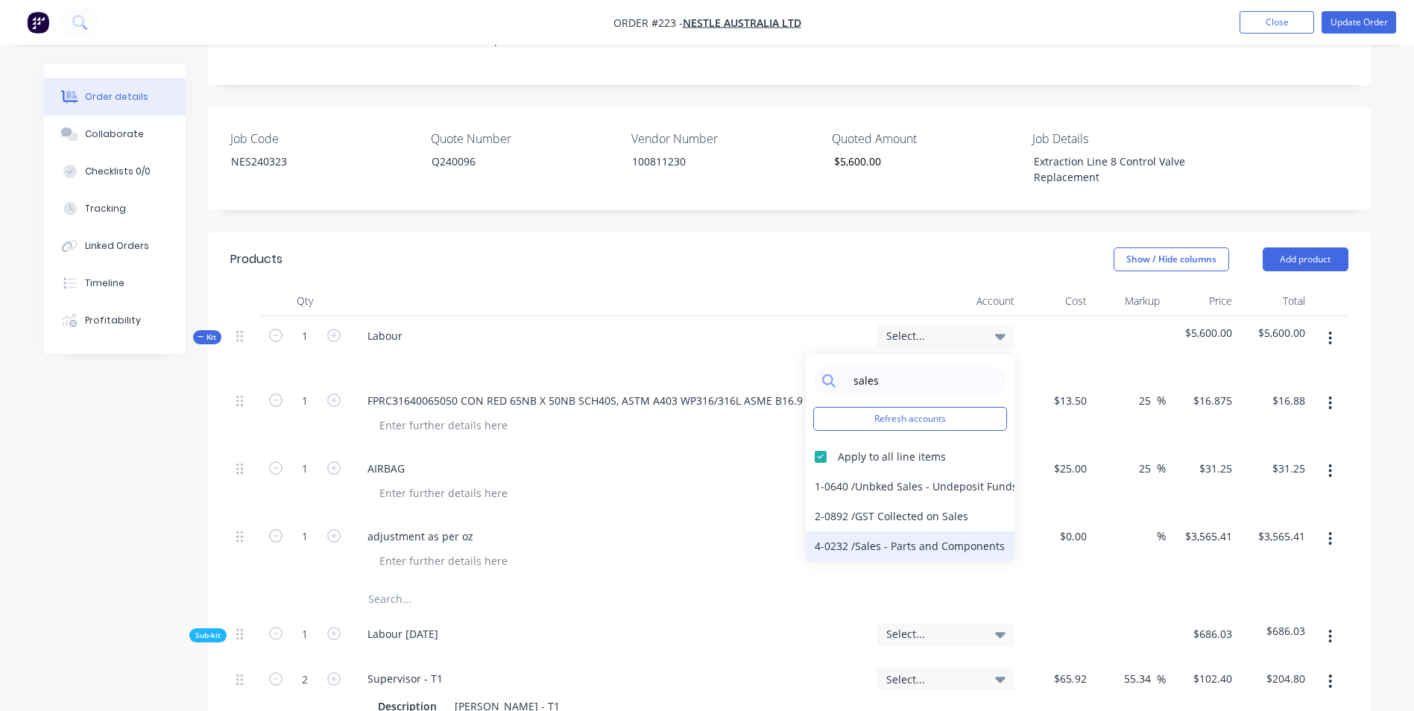
click at [881, 532] on div "4-0232 / Sales - Parts and Components" at bounding box center [910, 547] width 209 height 30
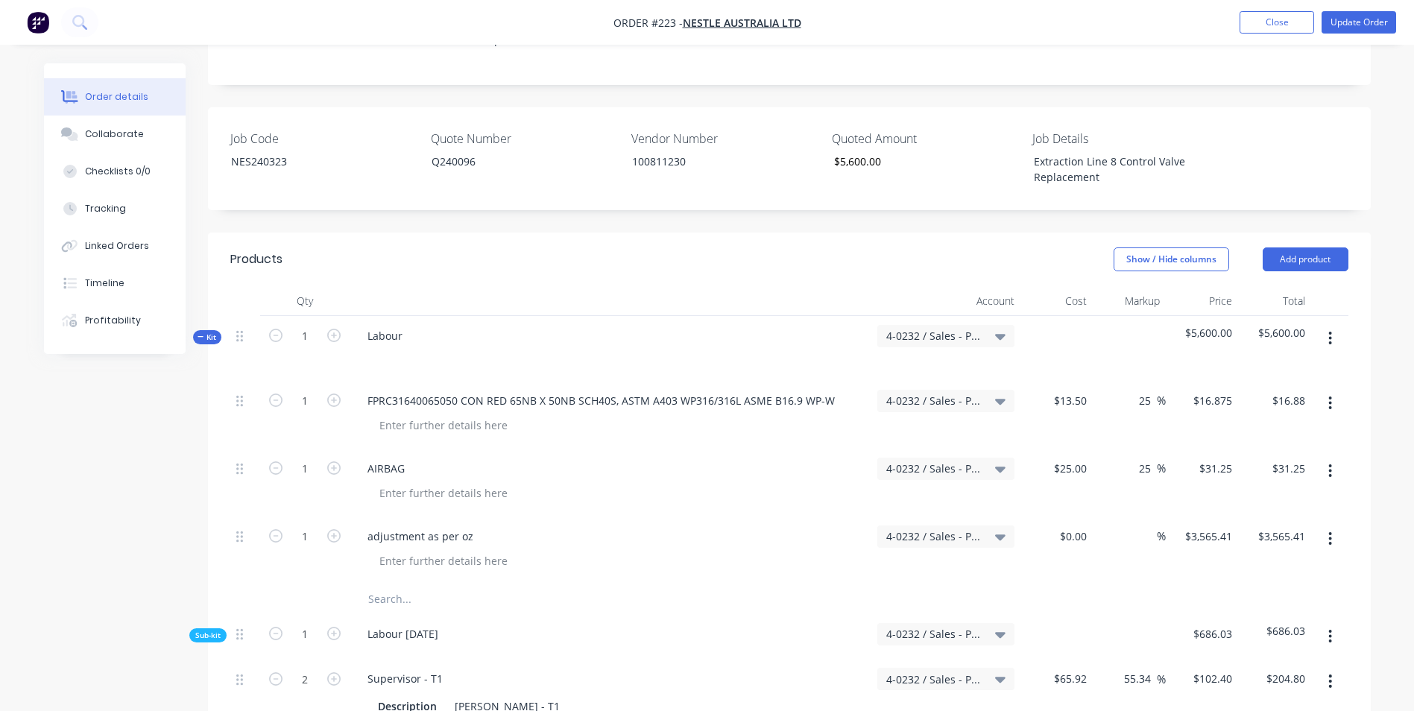
click at [755, 462] on div "AIRBAG" at bounding box center [611, 483] width 522 height 68
click at [1370, 19] on button "Update Order" at bounding box center [1359, 22] width 75 height 22
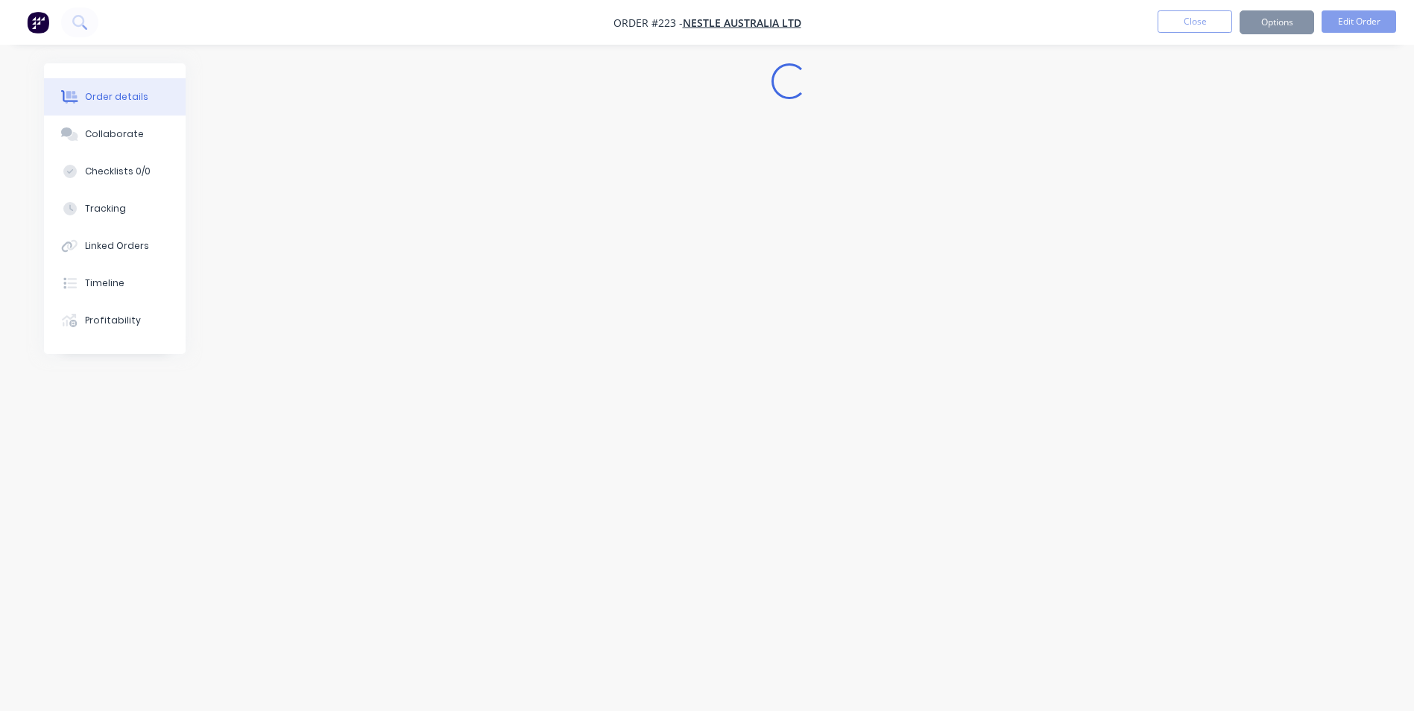
scroll to position [0, 0]
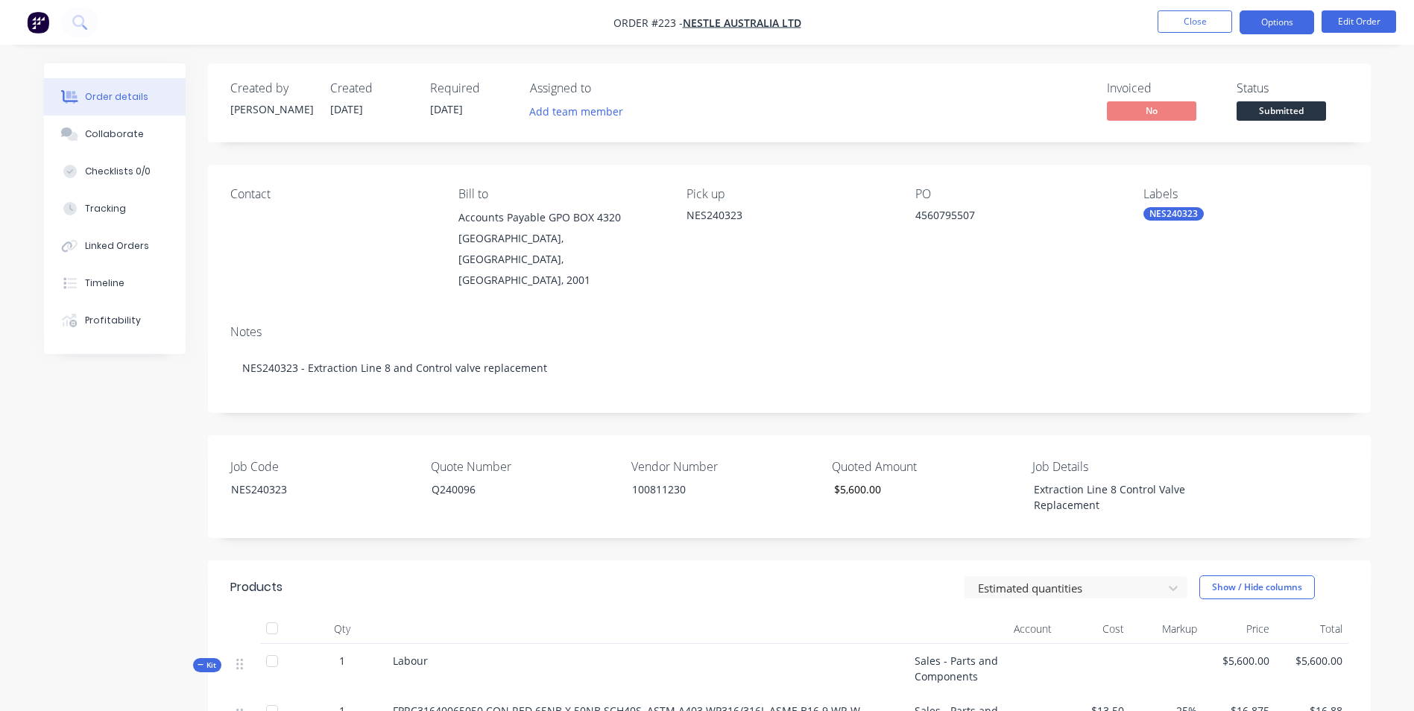
click at [1278, 25] on button "Options" at bounding box center [1277, 22] width 75 height 24
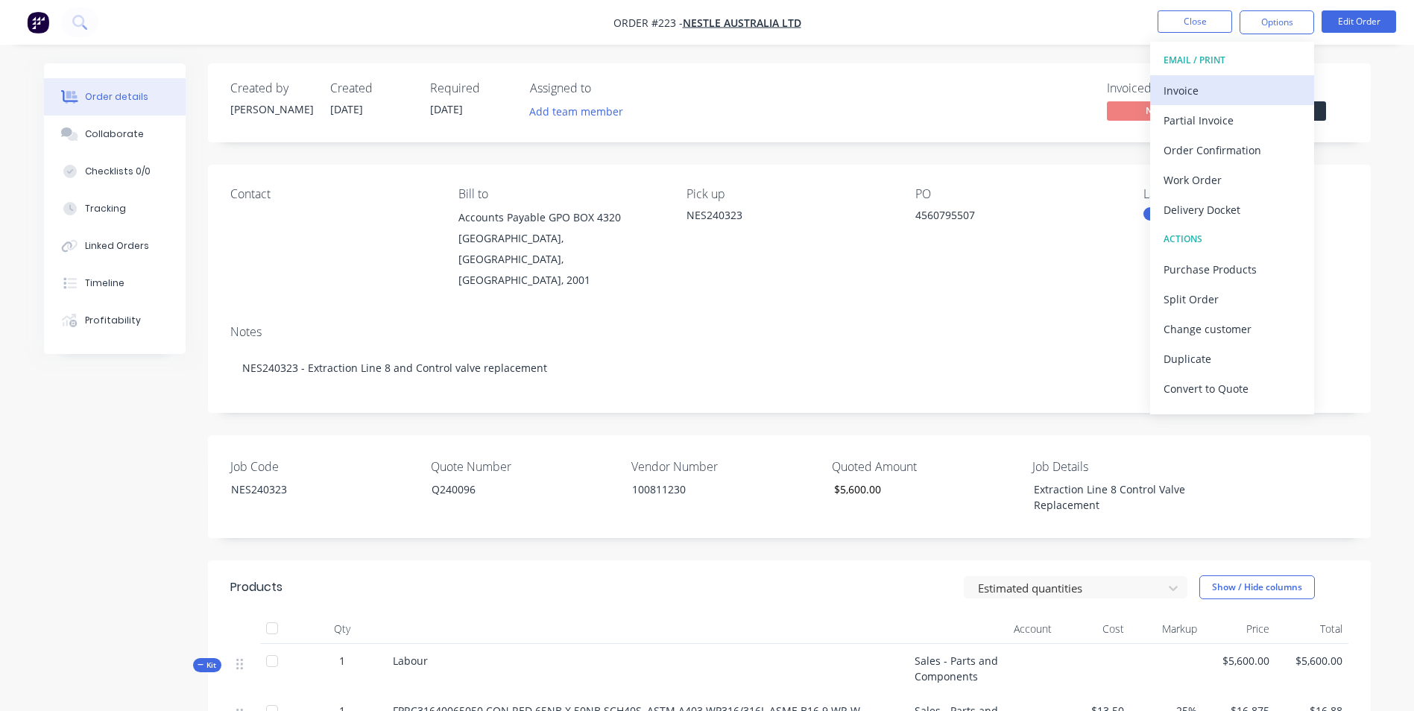
click at [1224, 84] on div "Invoice" at bounding box center [1232, 91] width 137 height 22
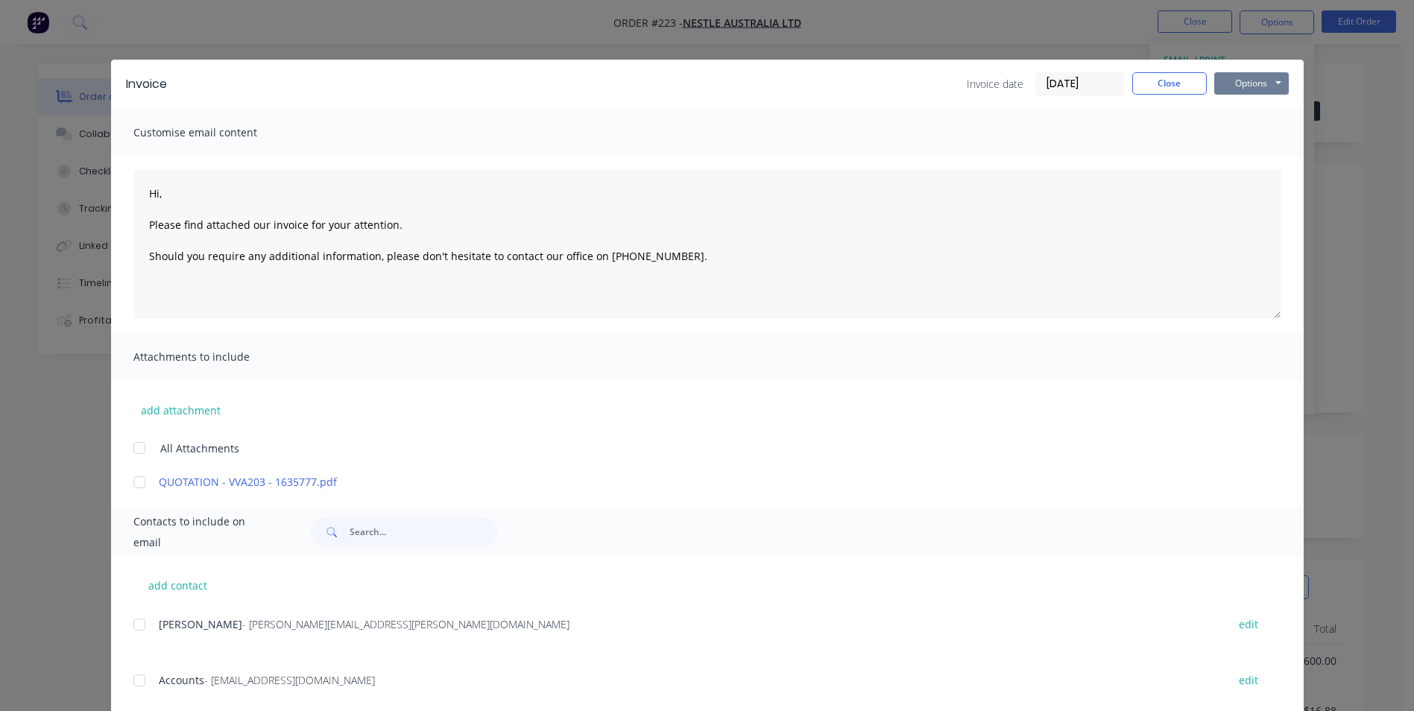
click at [1242, 77] on button "Options" at bounding box center [1251, 83] width 75 height 22
click at [1229, 136] on button "Print" at bounding box center [1261, 134] width 95 height 25
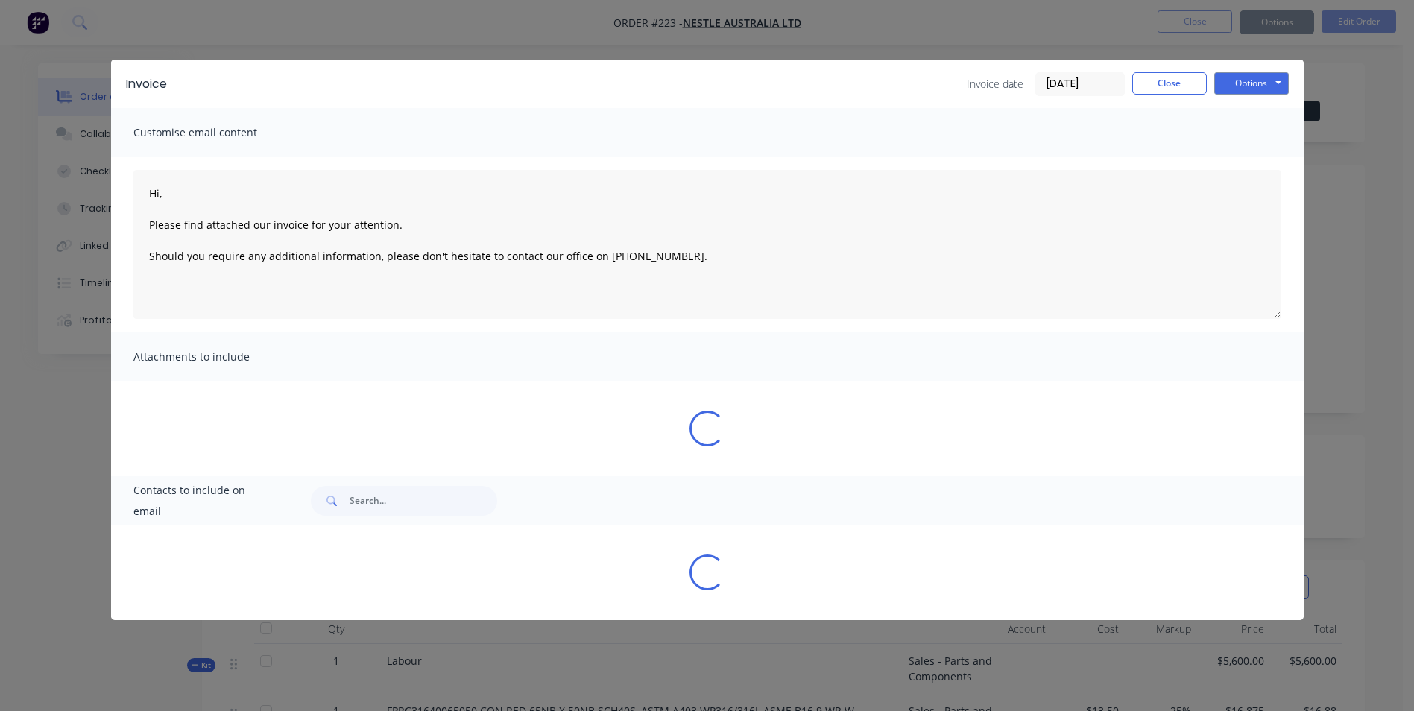
type textarea "Hi, Please find attached our invoice for your attention. Should you require any…"
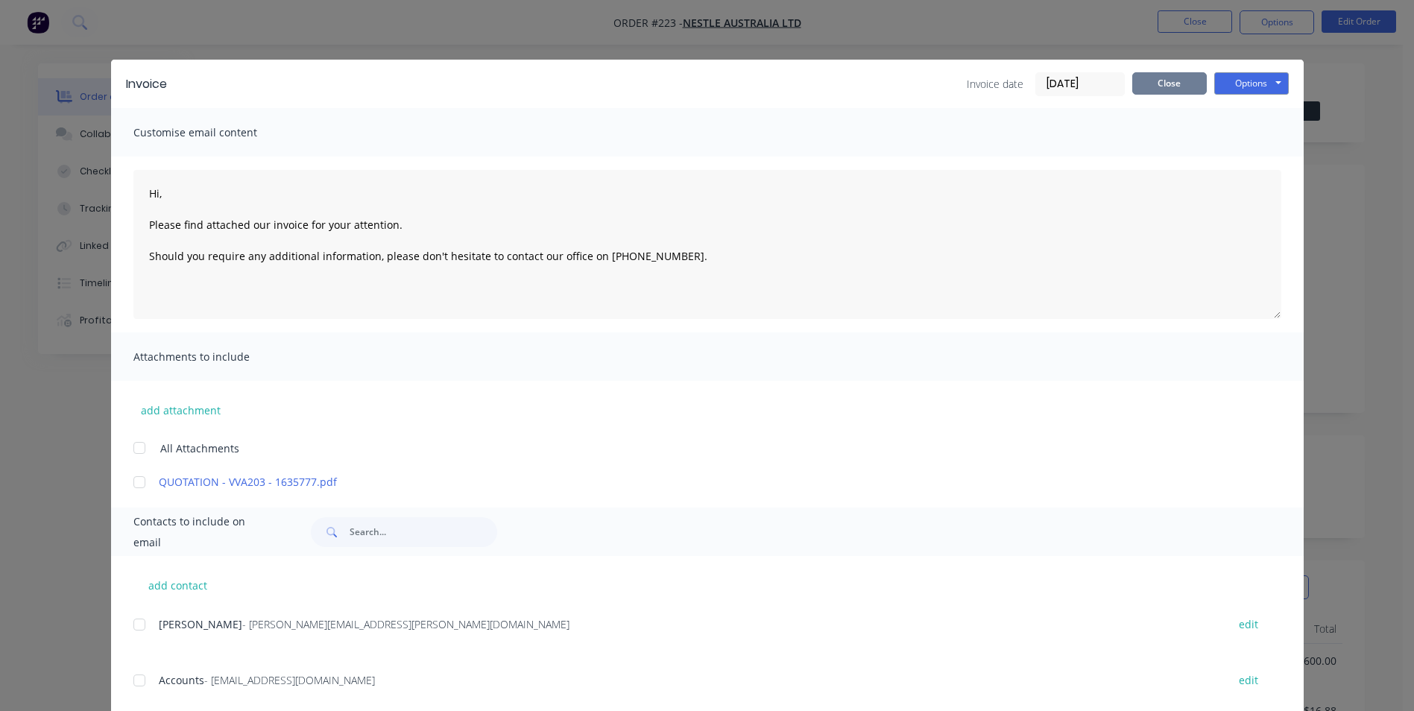
click at [1173, 79] on button "Close" at bounding box center [1169, 83] width 75 height 22
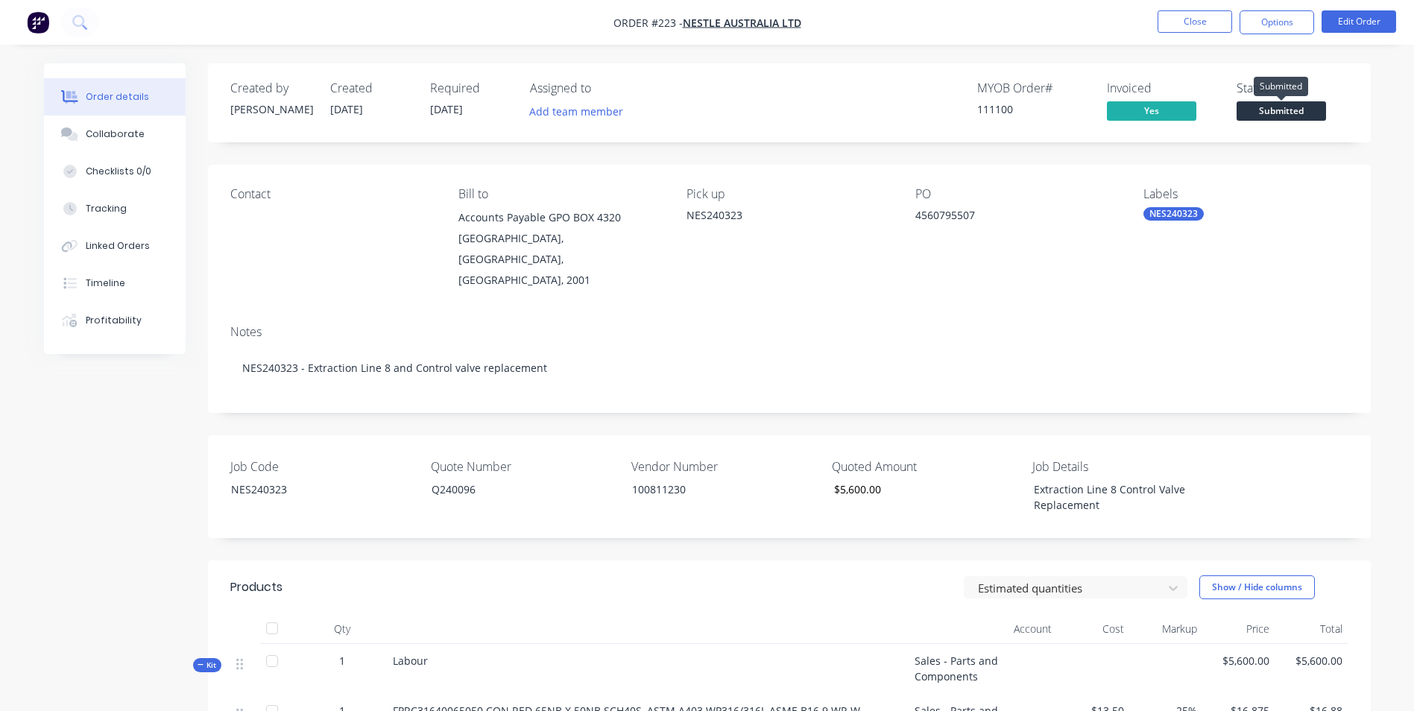
click at [1275, 119] on span "Submitted" at bounding box center [1281, 110] width 89 height 19
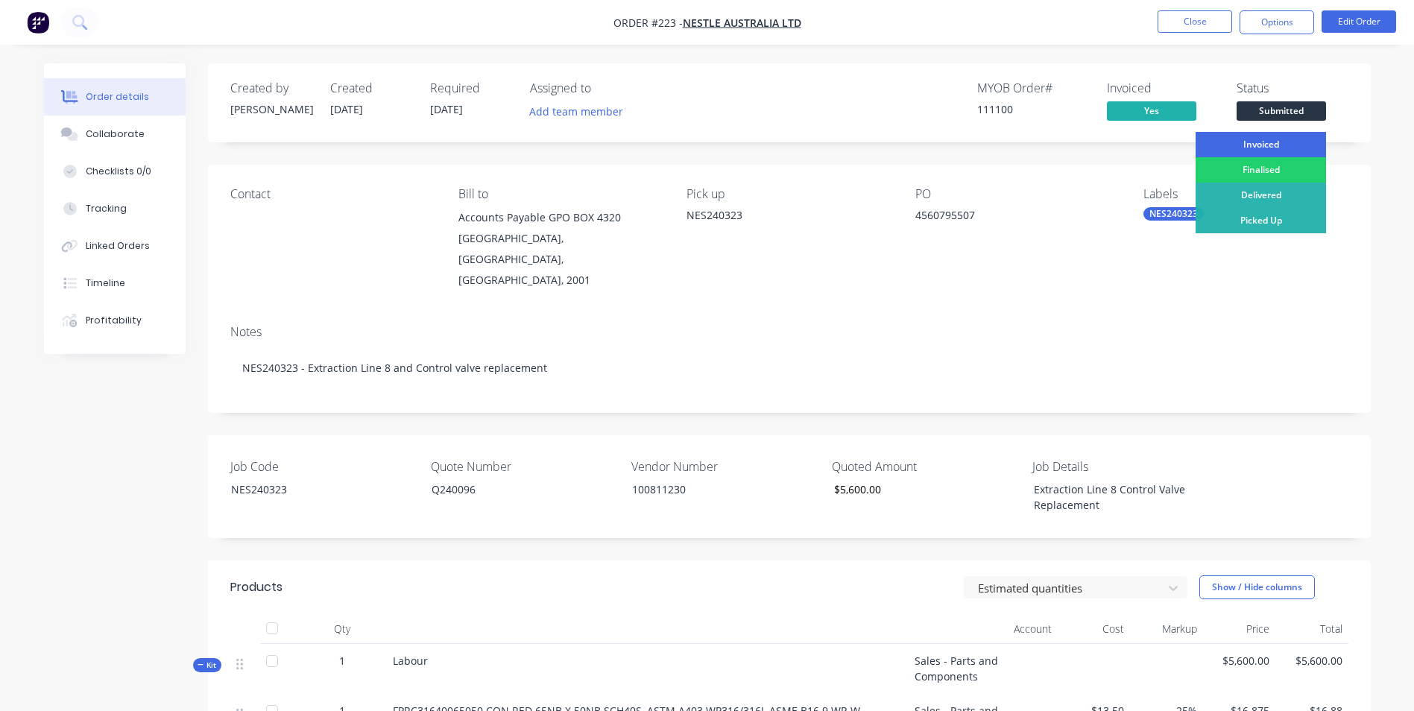
click at [1273, 146] on div "Invoiced" at bounding box center [1261, 144] width 130 height 25
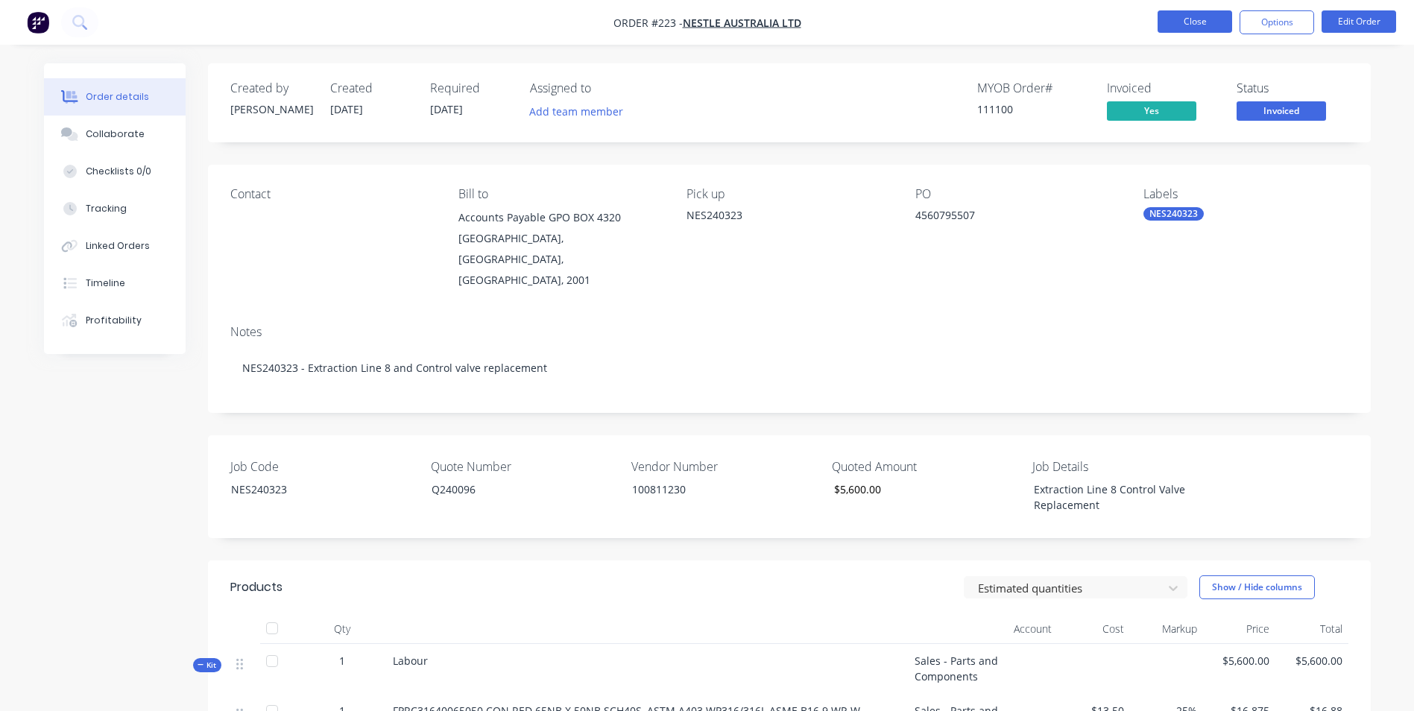
click at [1205, 18] on button "Close" at bounding box center [1195, 21] width 75 height 22
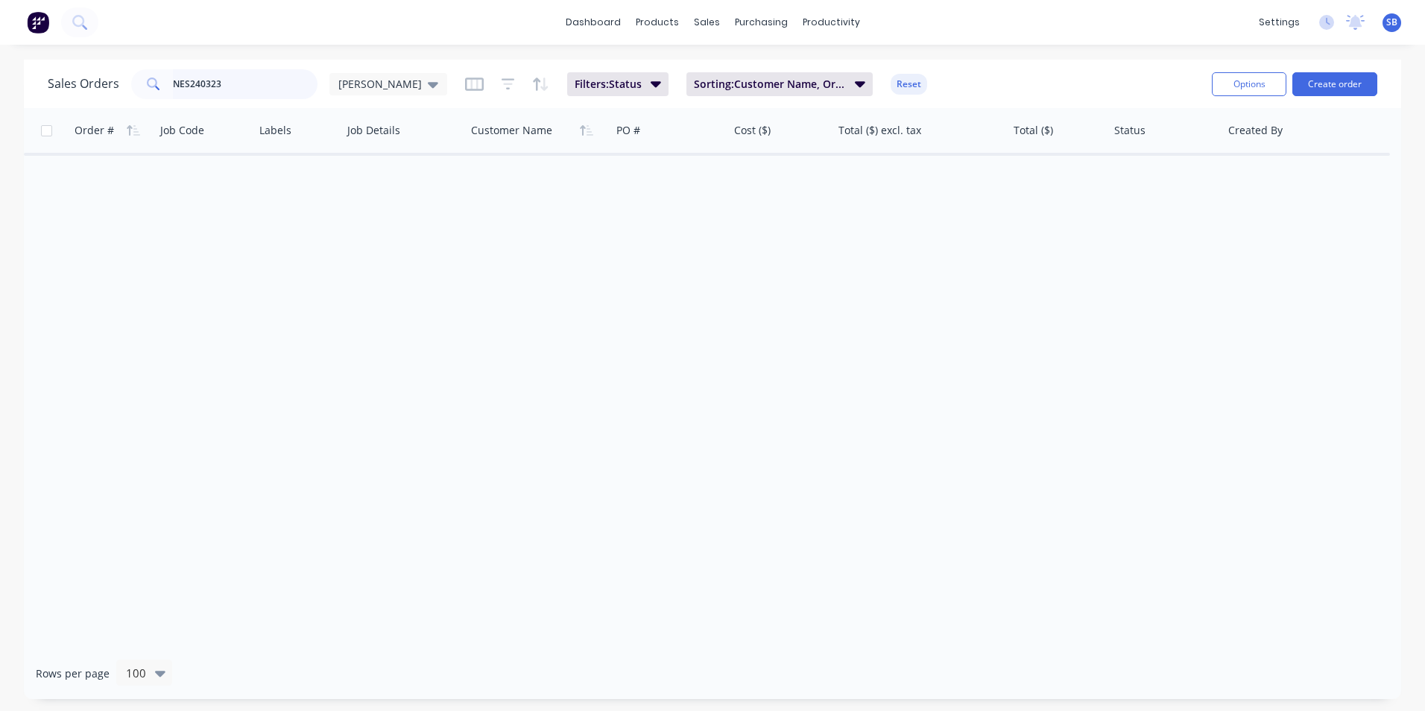
click at [263, 91] on input "NES240323" at bounding box center [245, 84] width 145 height 30
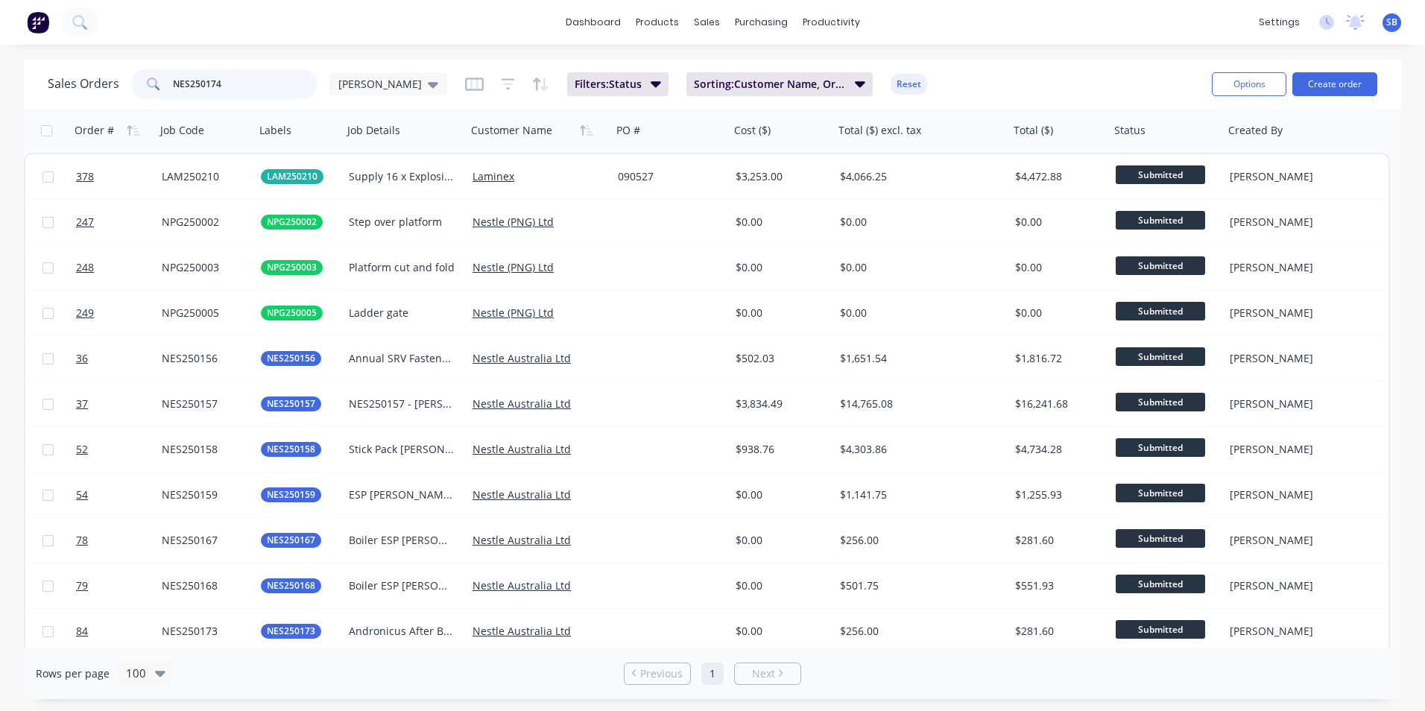
type input "NES250174"
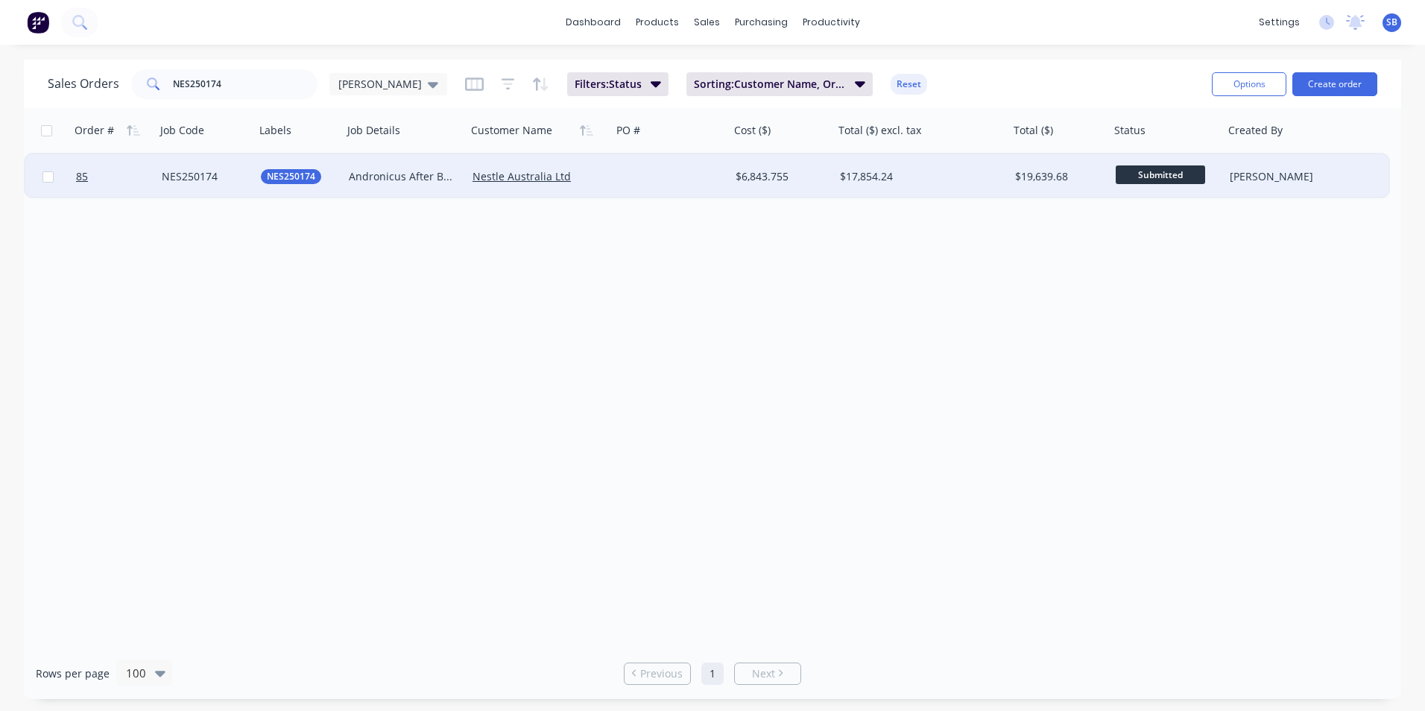
click at [869, 174] on div "$17,854.24" at bounding box center [917, 176] width 155 height 15
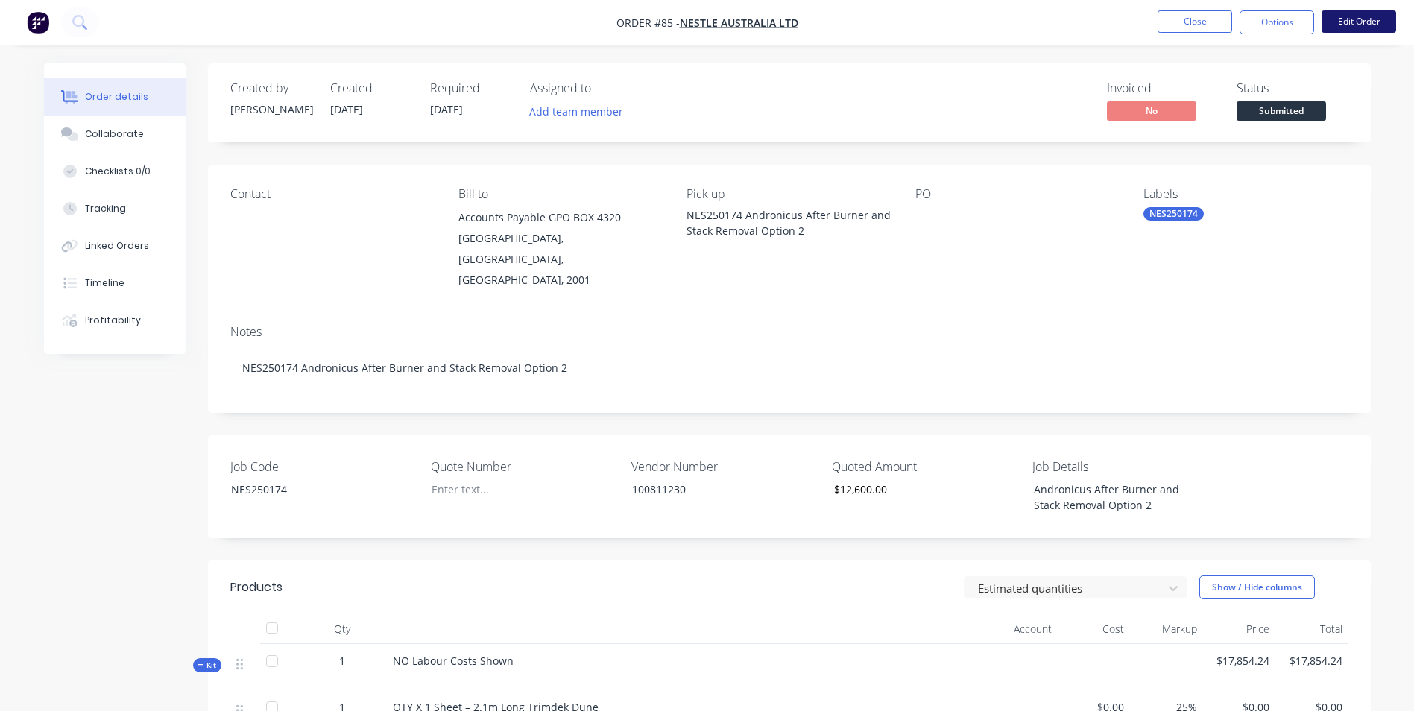
click at [1330, 27] on button "Edit Order" at bounding box center [1359, 21] width 75 height 22
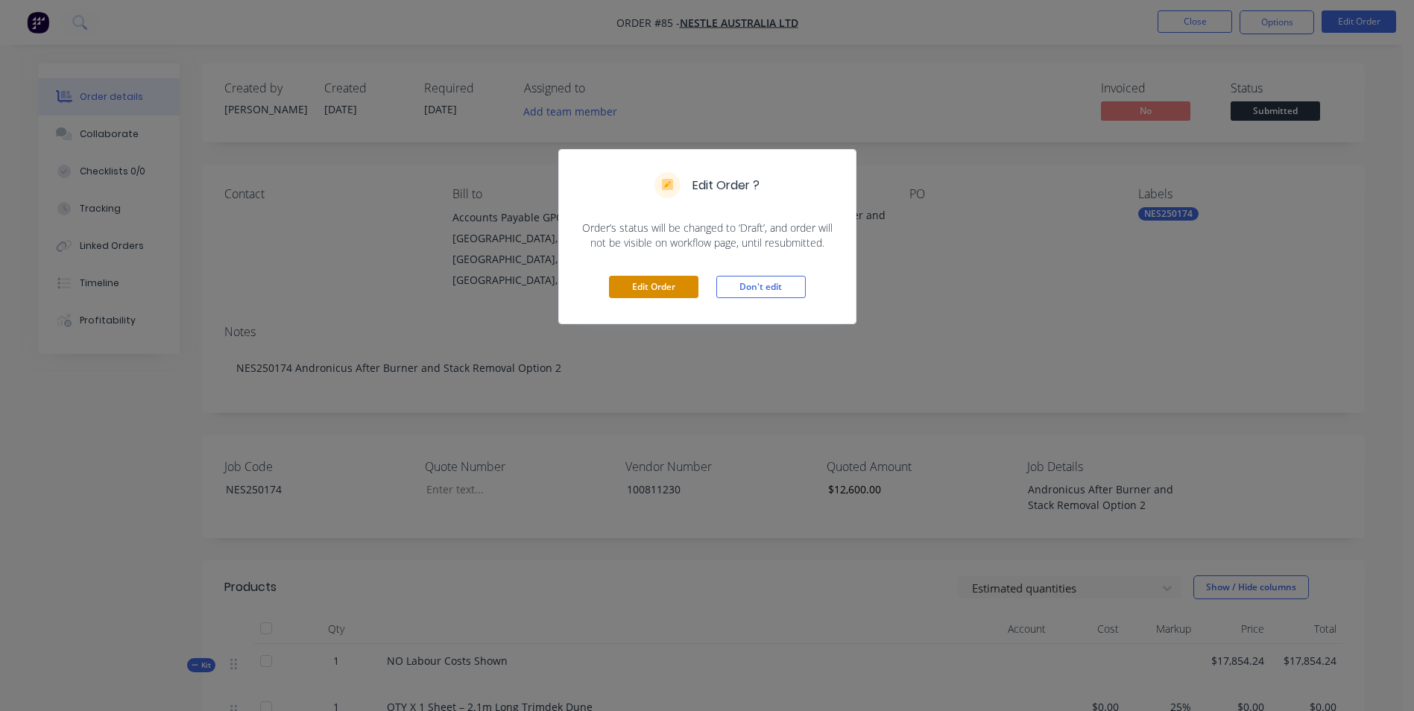
click at [640, 280] on button "Edit Order" at bounding box center [653, 287] width 89 height 22
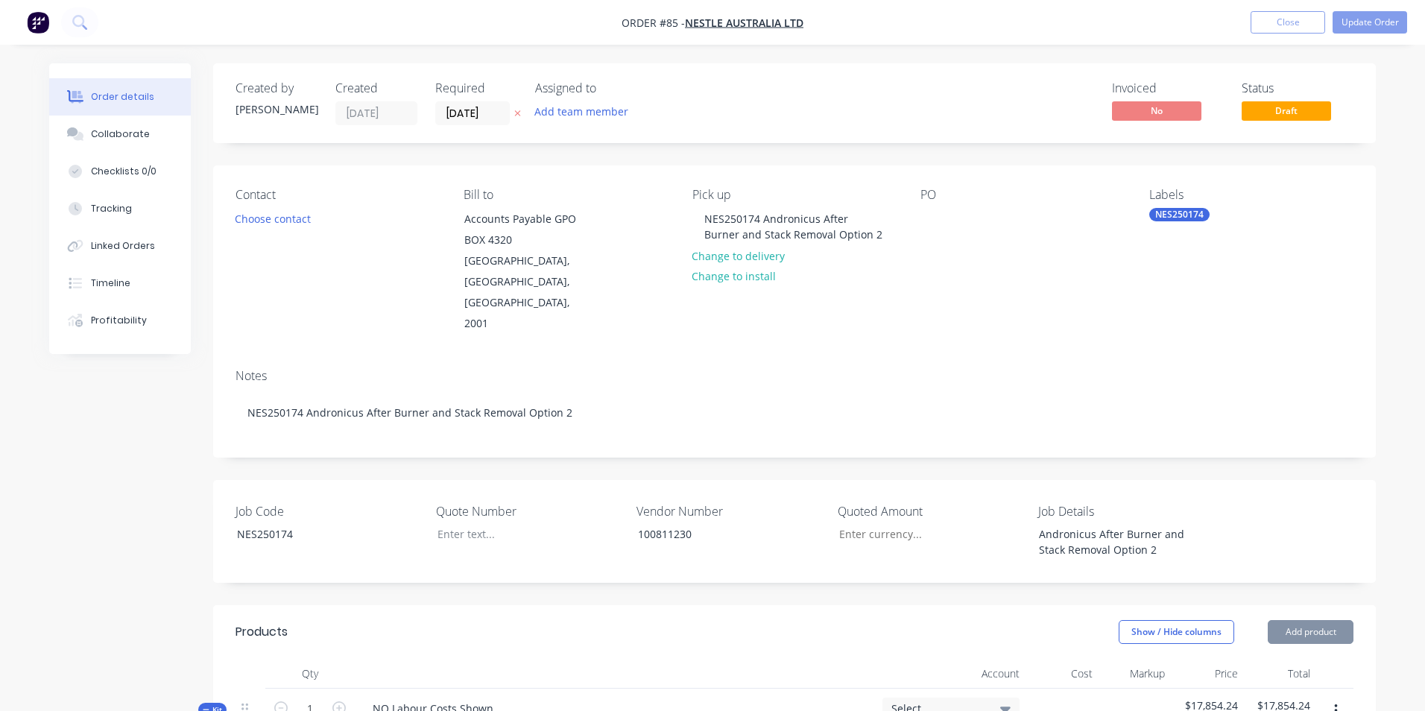
type input "$12,600.00"
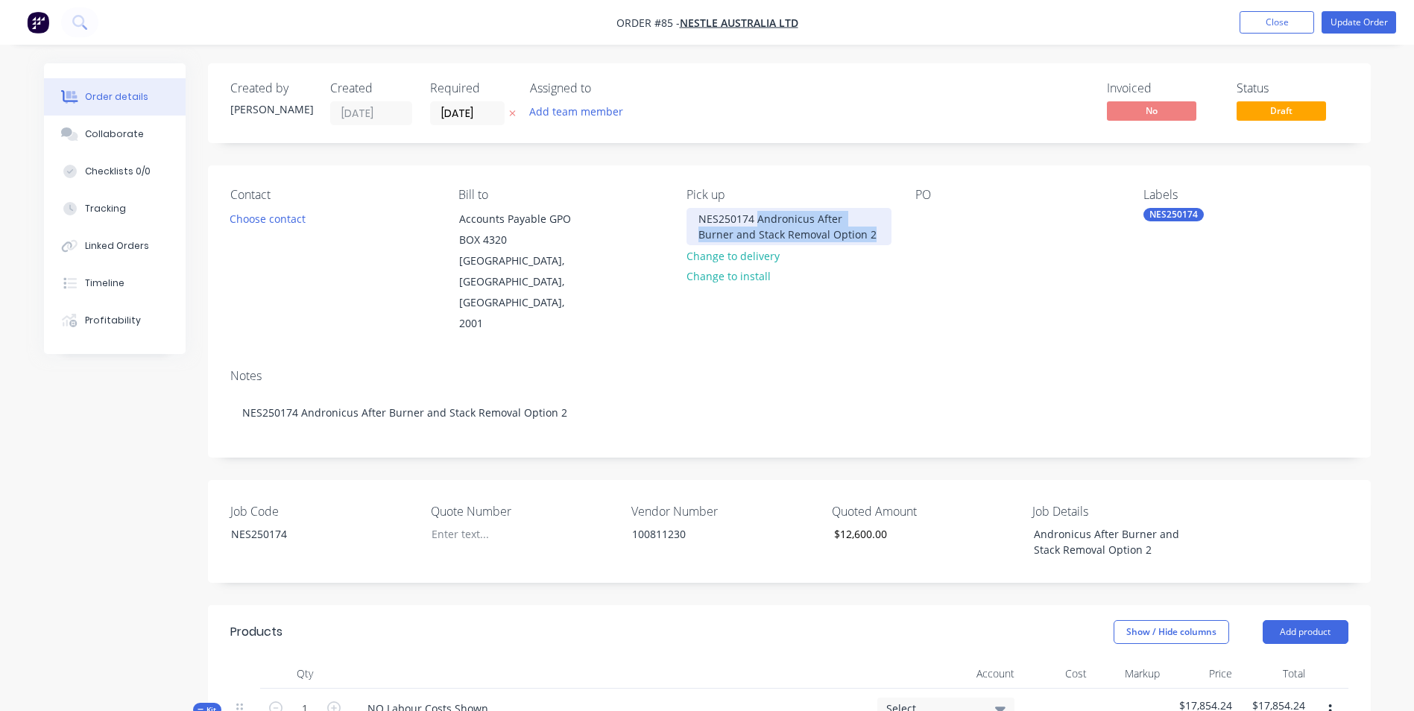
drag, startPoint x: 757, startPoint y: 218, endPoint x: 863, endPoint y: 245, distance: 109.2
click at [863, 245] on div "NES250174 Andronicus After Burner and Stack Removal Option 2" at bounding box center [789, 226] width 204 height 37
click at [923, 210] on div at bounding box center [928, 219] width 24 height 22
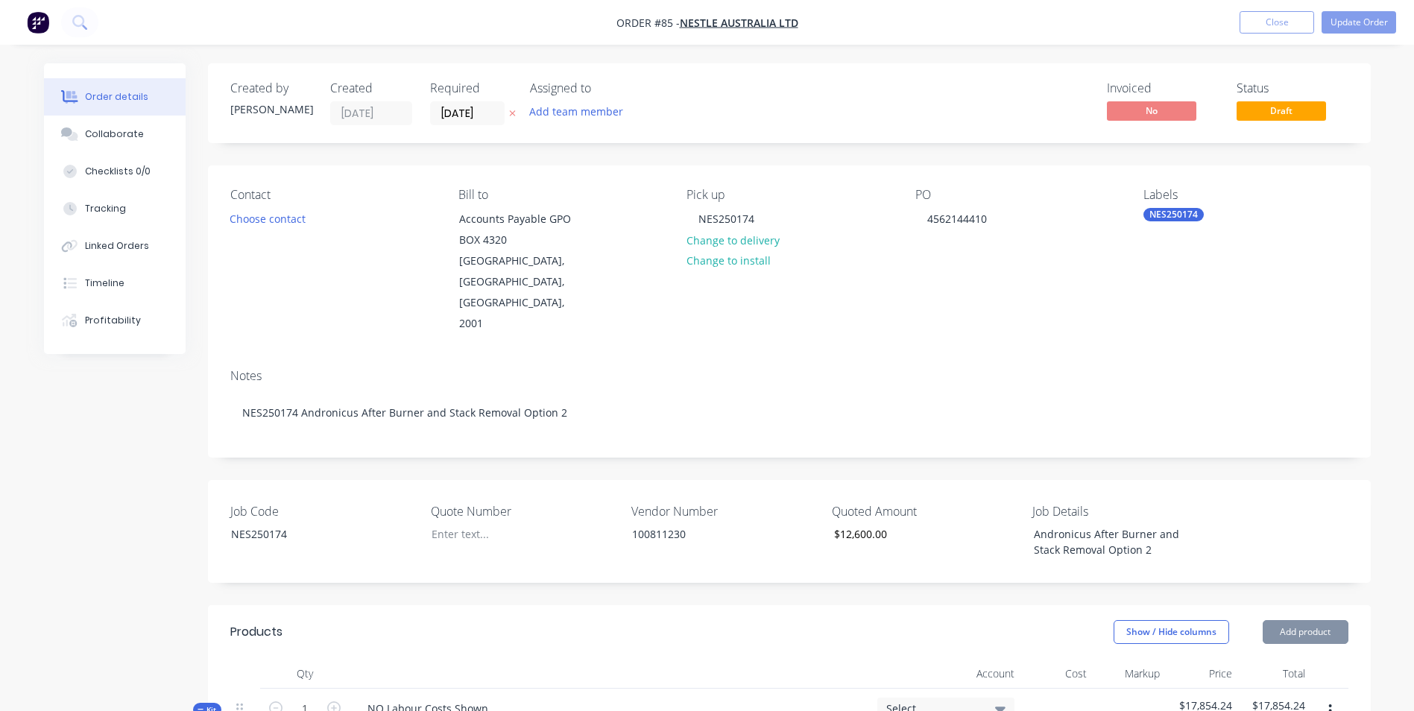
click at [438, 503] on div "Quote Number" at bounding box center [524, 531] width 186 height 58
click at [439, 523] on div at bounding box center [513, 534] width 186 height 22
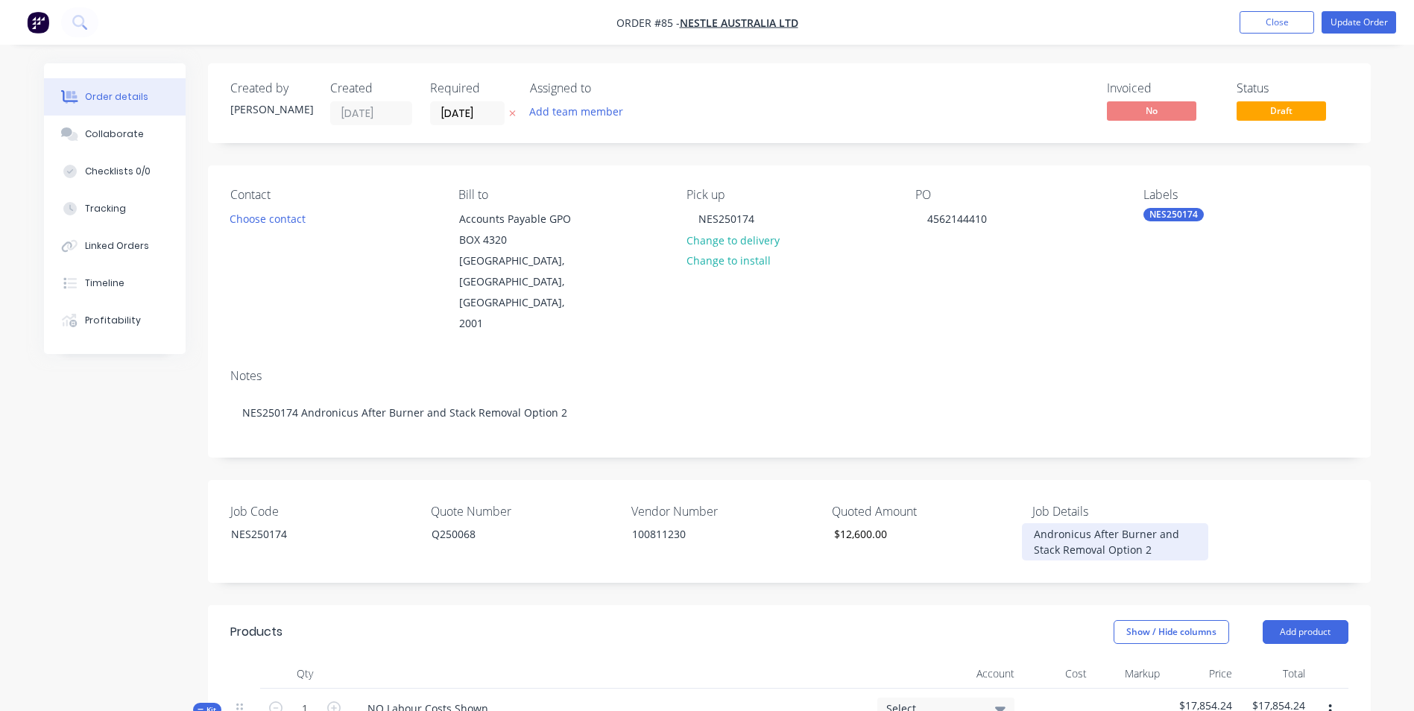
drag, startPoint x: 1039, startPoint y: 492, endPoint x: 1238, endPoint y: 526, distance: 202.0
click at [1238, 526] on div "Job Code NES250174 Quote Number Q250068 Vendor Number 100811230 Quoted Amount $…" at bounding box center [789, 531] width 1163 height 103
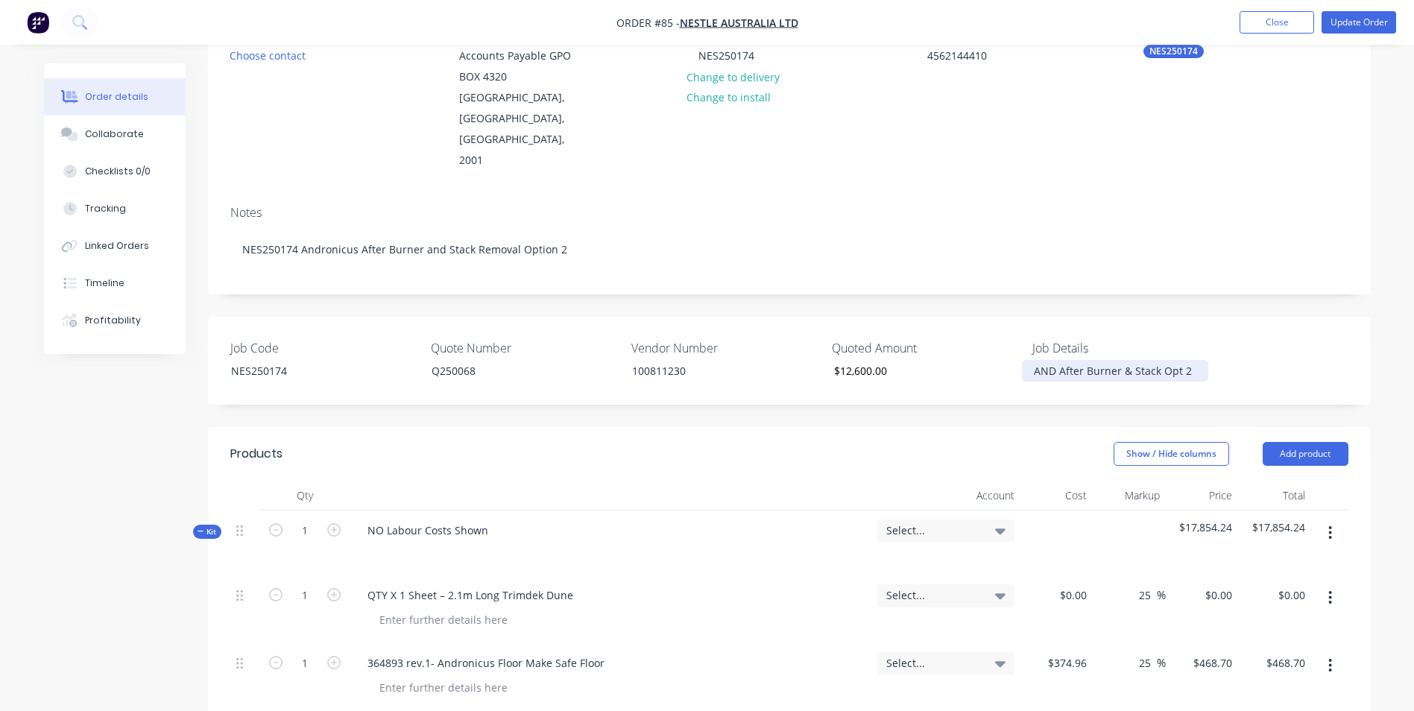
scroll to position [447, 0]
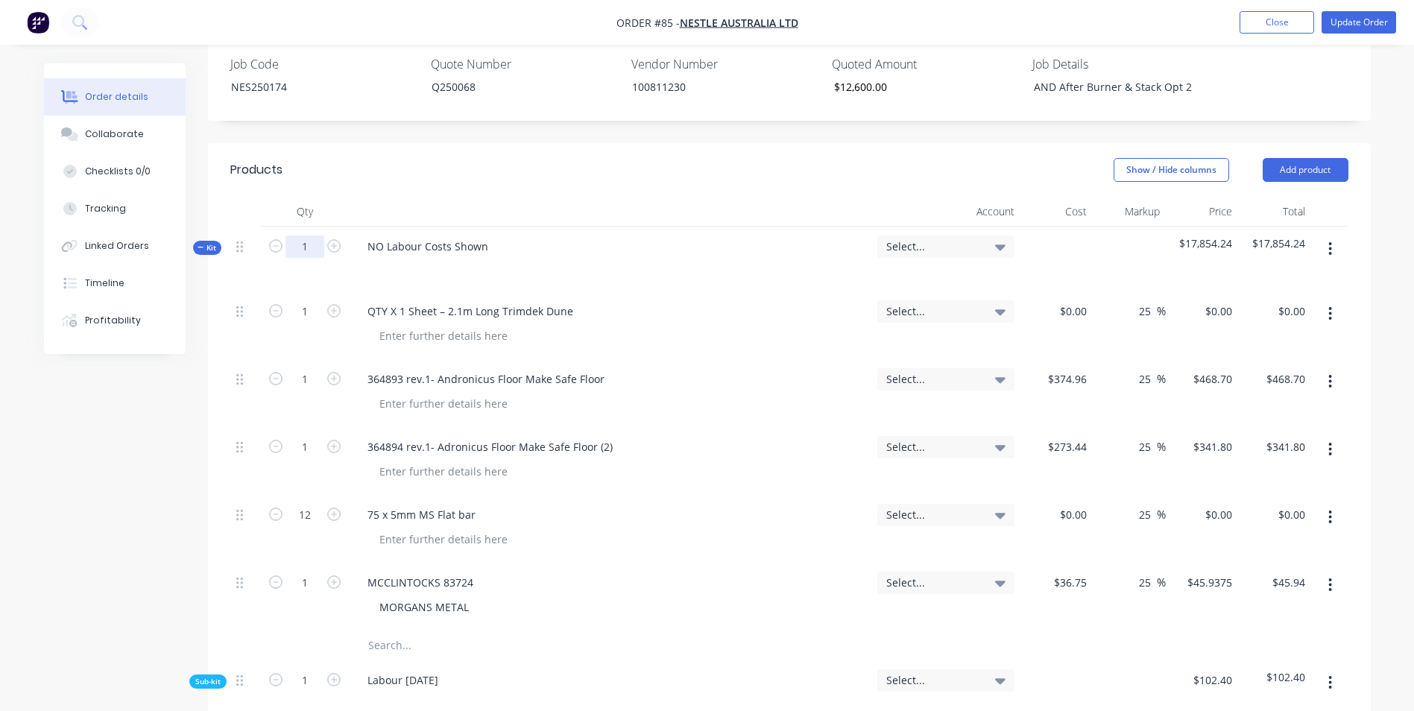
click at [300, 234] on form "1" at bounding box center [305, 245] width 78 height 22
drag, startPoint x: 488, startPoint y: 203, endPoint x: 344, endPoint y: 198, distance: 144.0
click at [344, 227] on div "Kit 1 NO Labour Costs Shown Select... $17,854.24 $17,854.24" at bounding box center [789, 259] width 1118 height 65
click at [390, 631] on input "text" at bounding box center [517, 646] width 298 height 30
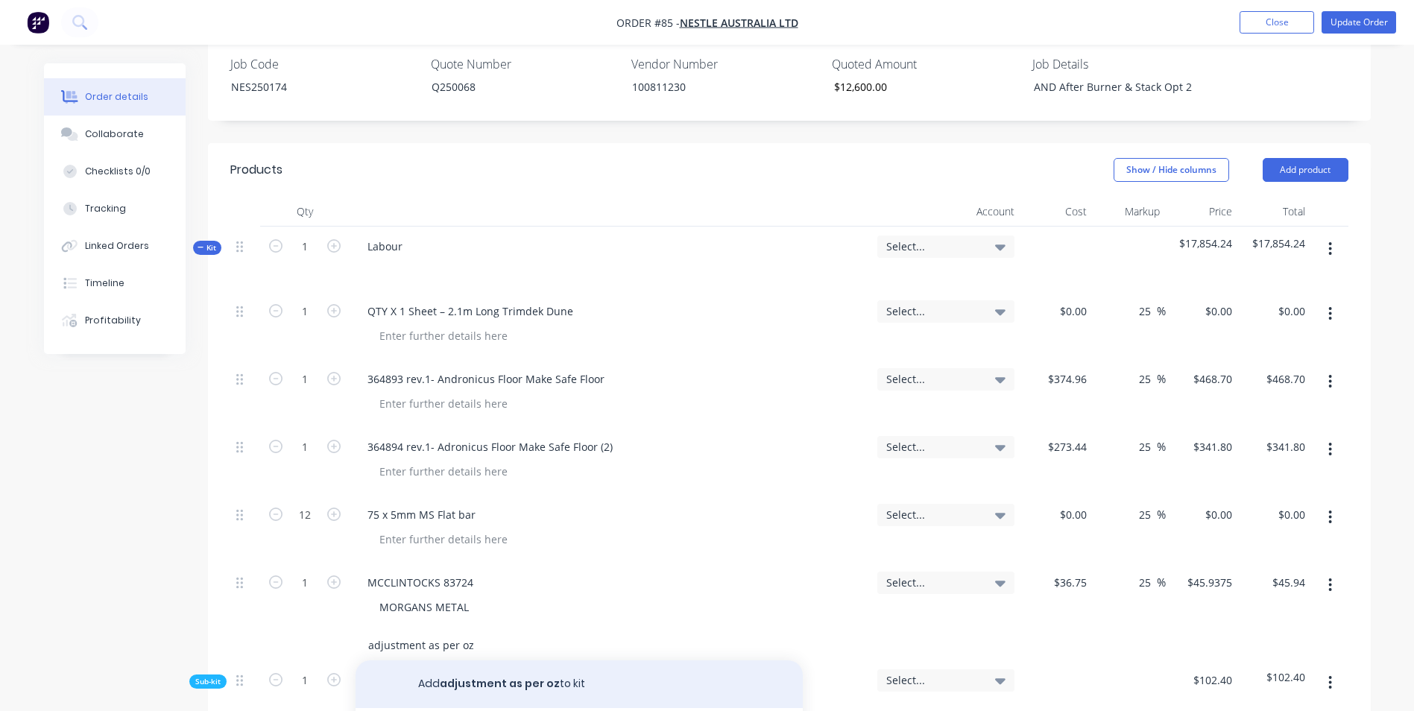
type input "adjustment as per oz"
click at [492, 661] on button "Add adjustment as per oz to kit" at bounding box center [579, 685] width 447 height 48
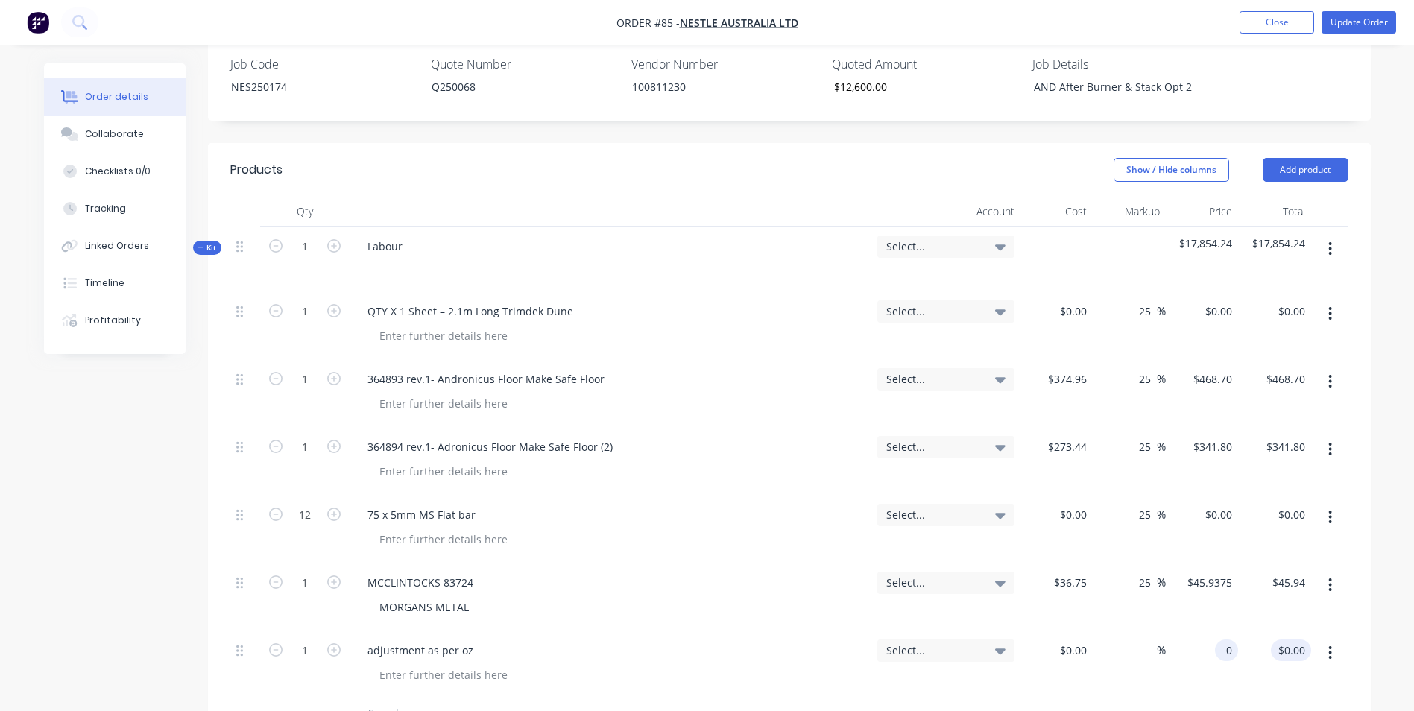
drag, startPoint x: 1205, startPoint y: 609, endPoint x: 1280, endPoint y: 601, distance: 75.7
click at [1280, 631] on div "1 adjustment as per oz Select... $0.00 $0.00 % 0 0 $0.00 $0.00" at bounding box center [789, 665] width 1118 height 68
type input "5"
type input "$-5,254.24"
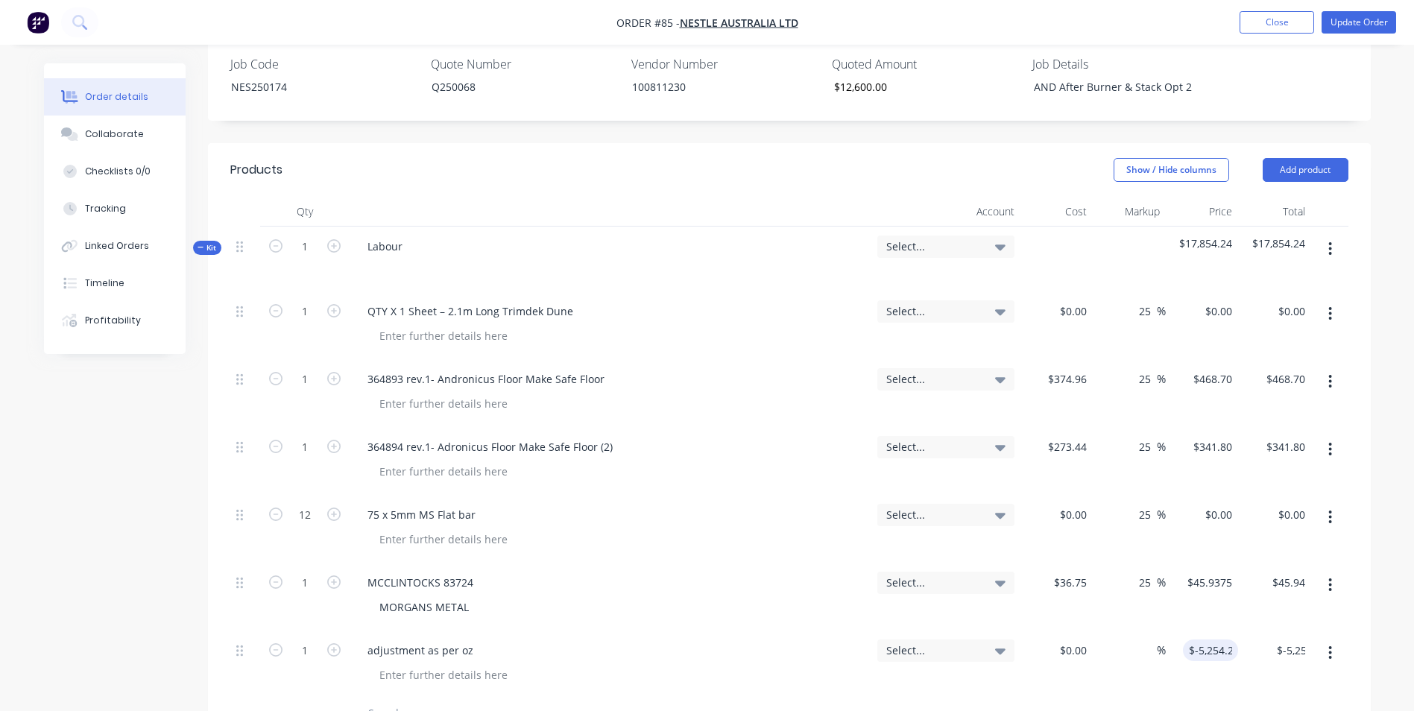
click at [1024, 655] on div "$0.00 $0.00" at bounding box center [1057, 665] width 73 height 68
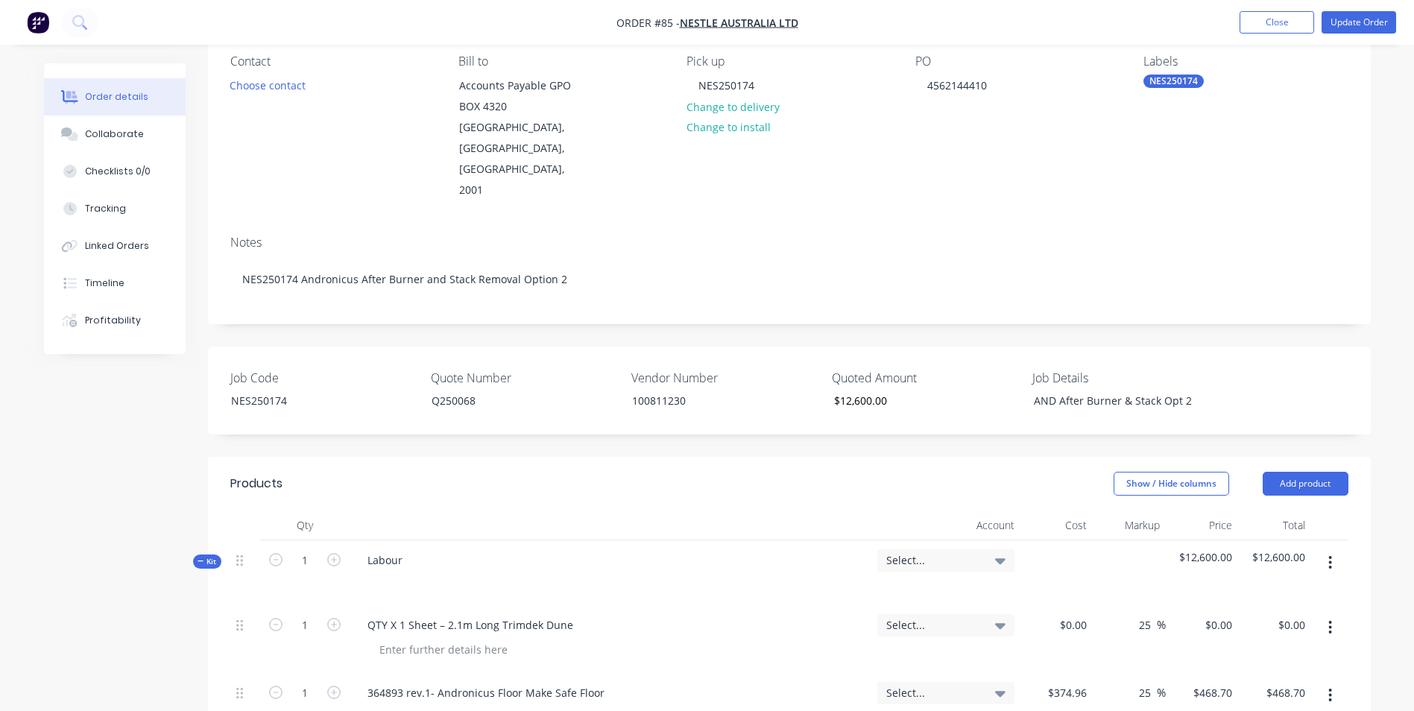
scroll to position [298, 0]
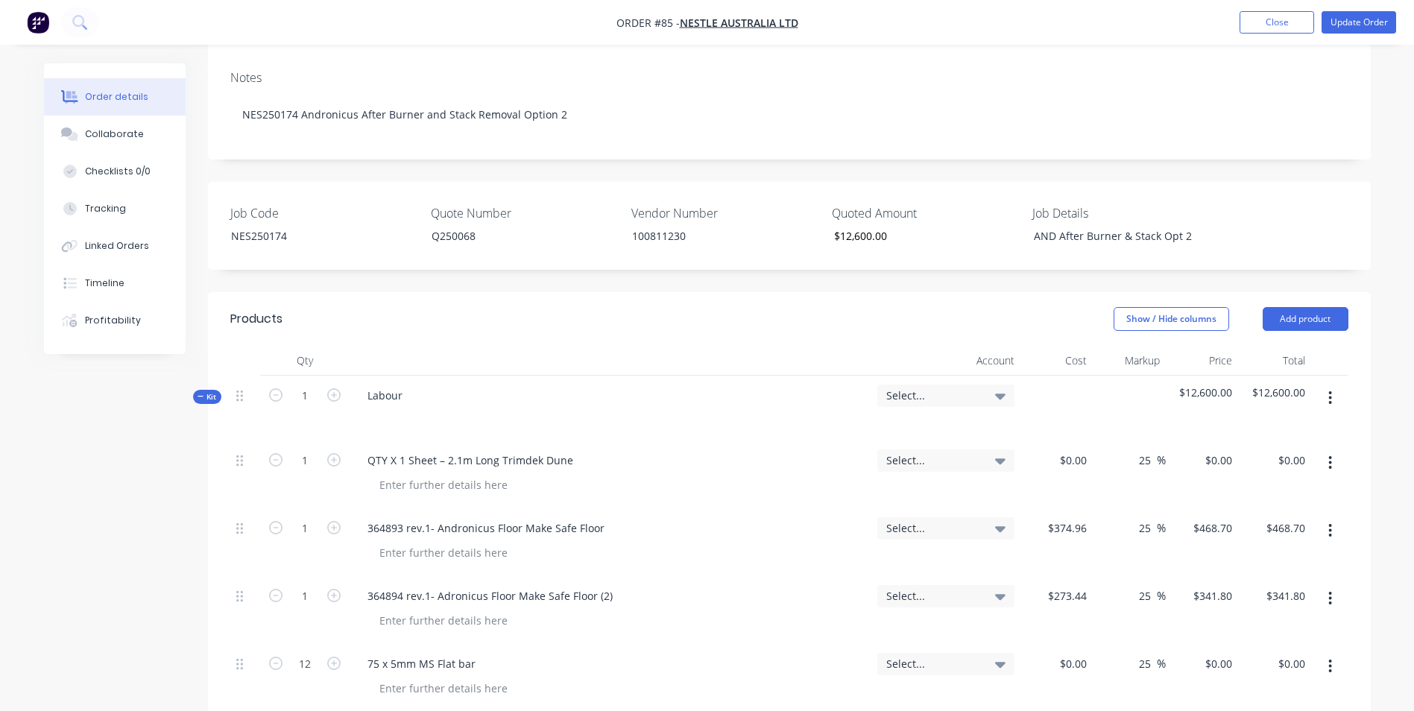
click at [896, 388] on span "Select..." at bounding box center [933, 396] width 94 height 16
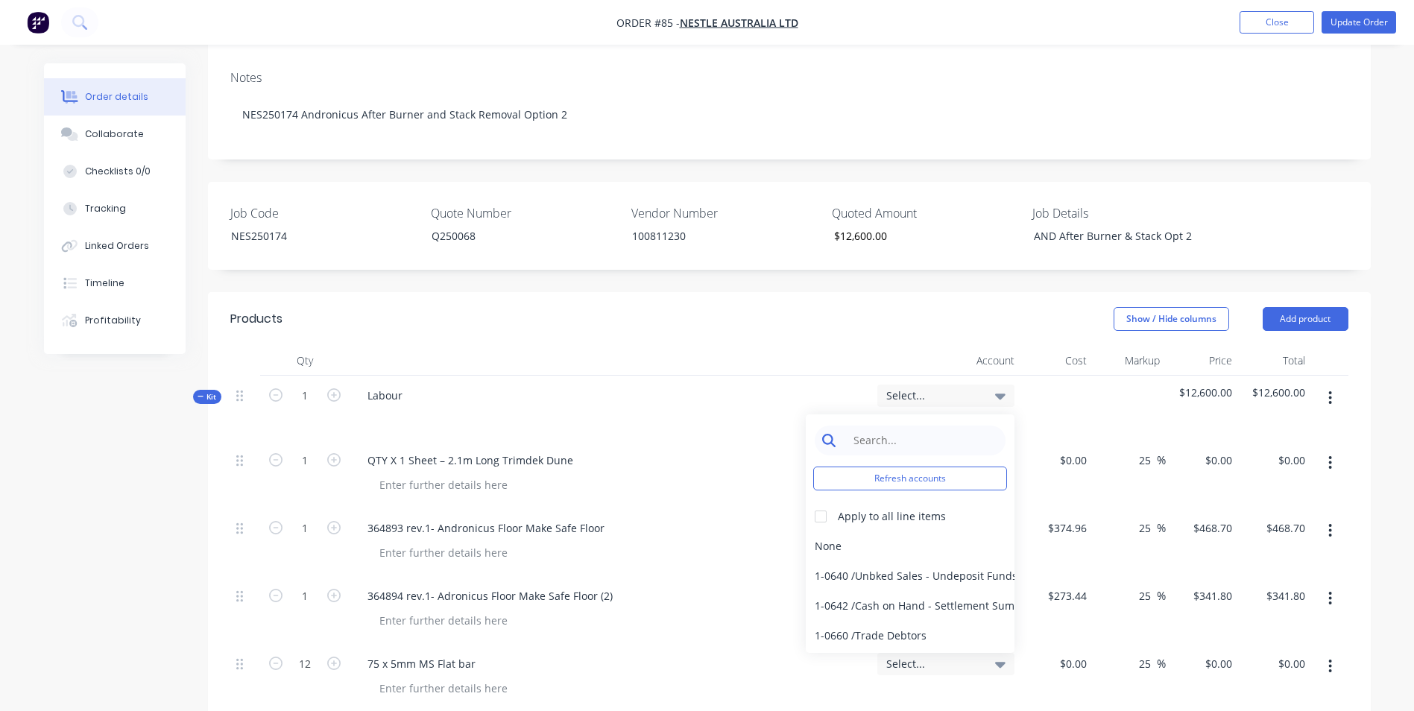
click at [889, 426] on input at bounding box center [921, 441] width 153 height 30
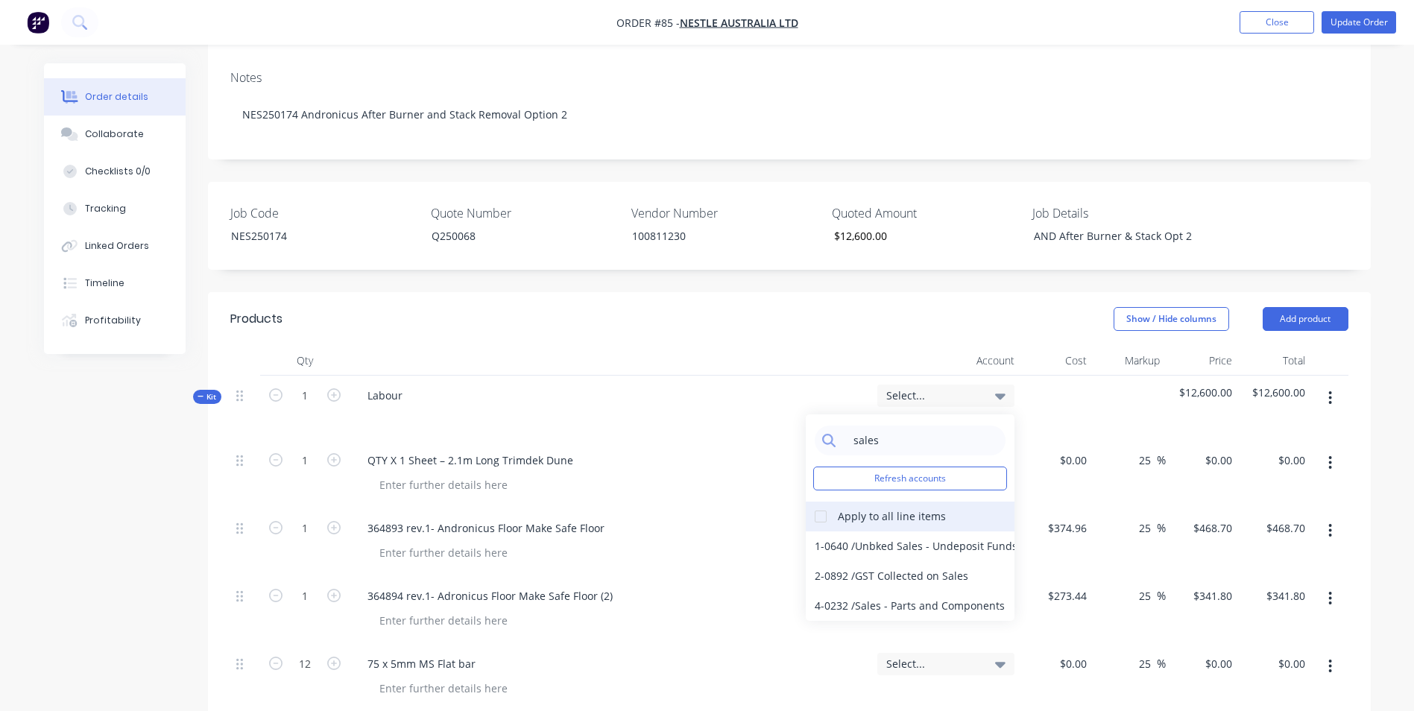
type input "sales"
click at [809, 502] on div at bounding box center [821, 517] width 30 height 30
click at [851, 591] on div "4-0232 / Sales - Parts and Components" at bounding box center [910, 606] width 209 height 30
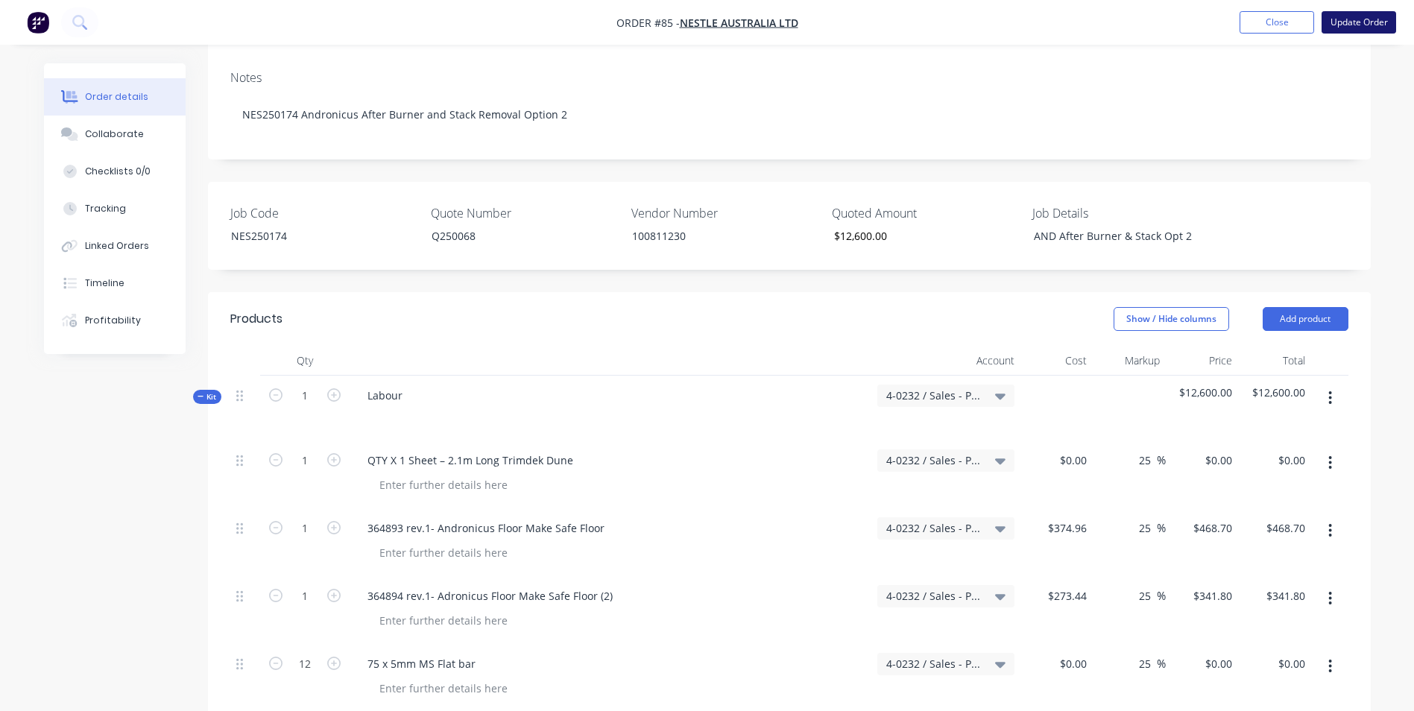
click at [1355, 22] on button "Update Order" at bounding box center [1359, 22] width 75 height 22
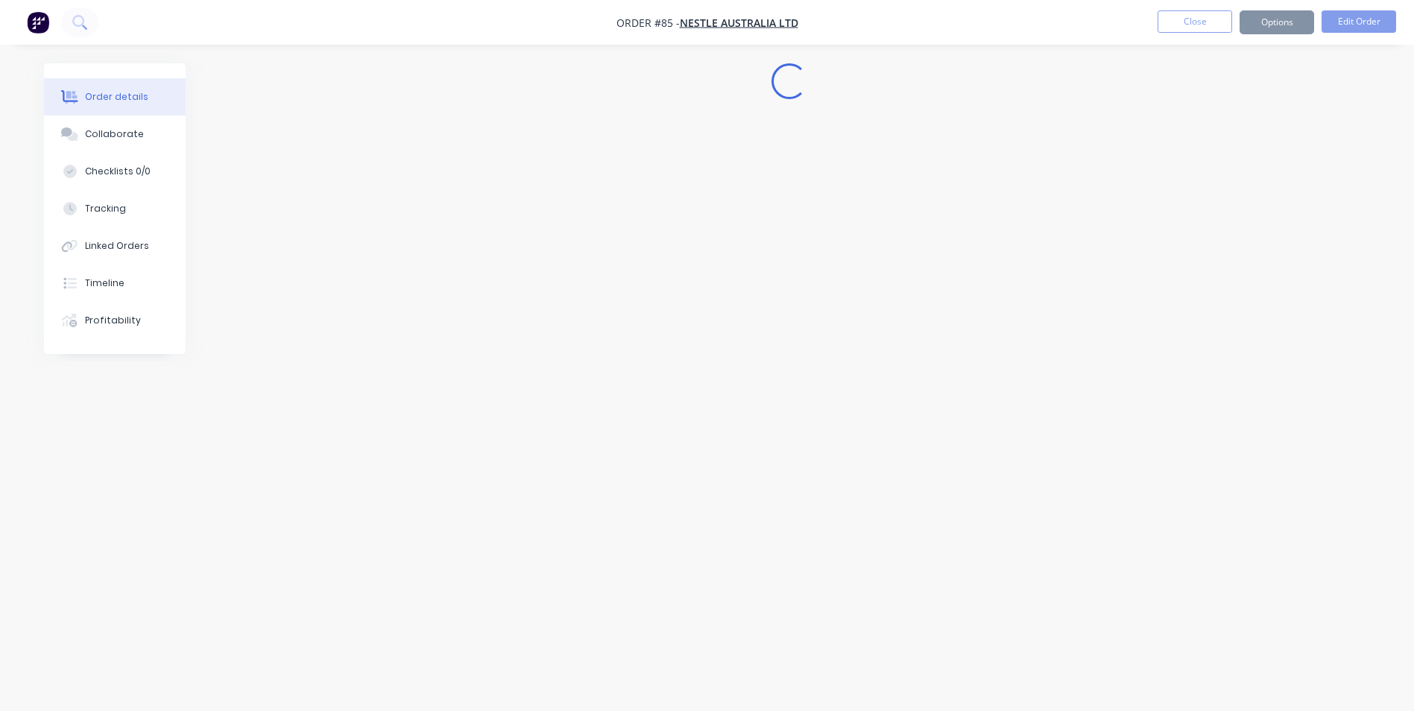
scroll to position [0, 0]
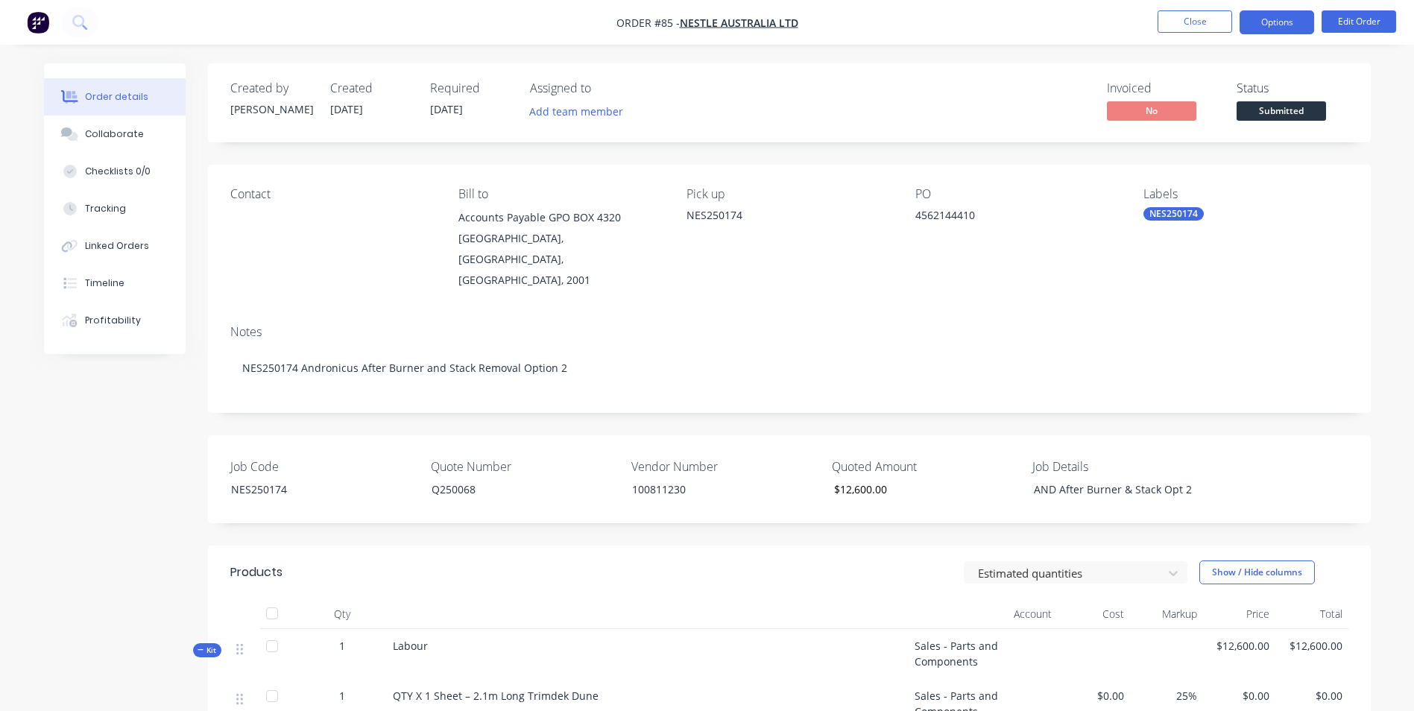
click at [1286, 23] on button "Options" at bounding box center [1277, 22] width 75 height 24
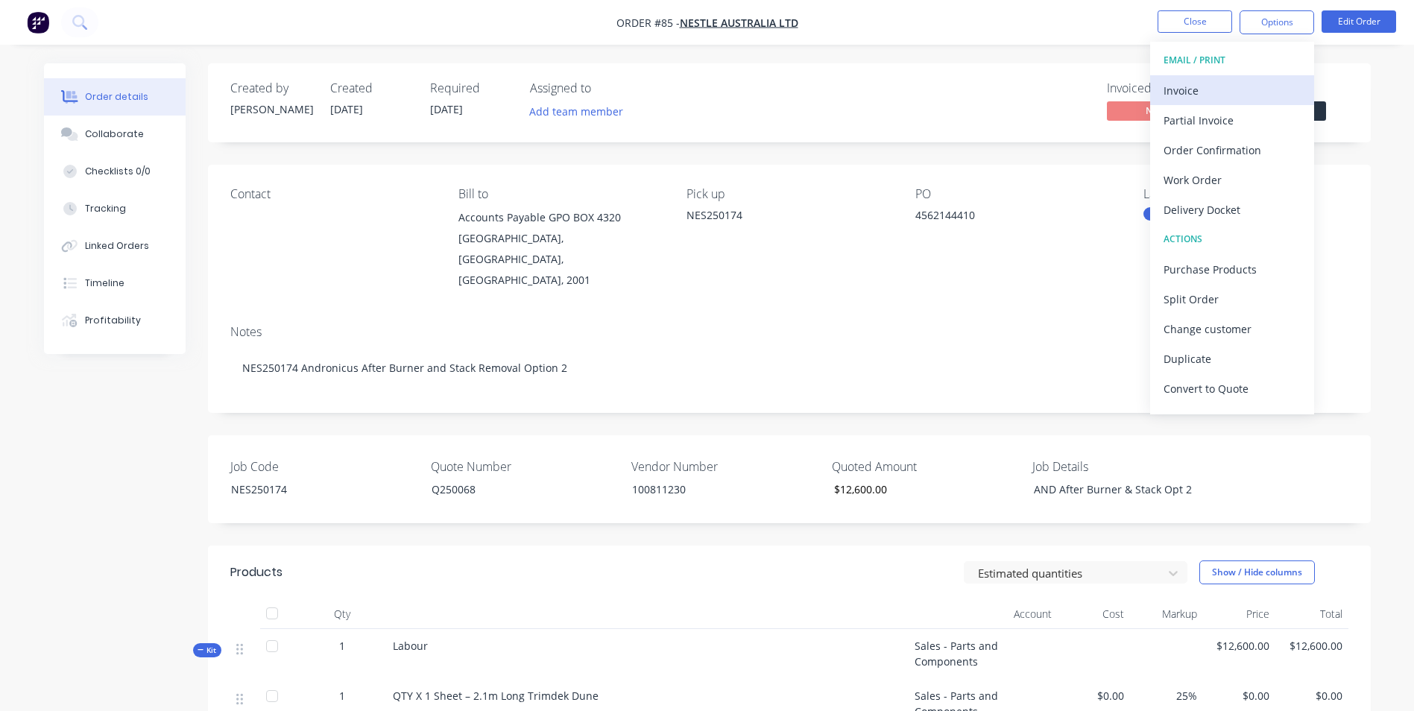
click at [1258, 92] on div "Invoice" at bounding box center [1232, 91] width 137 height 22
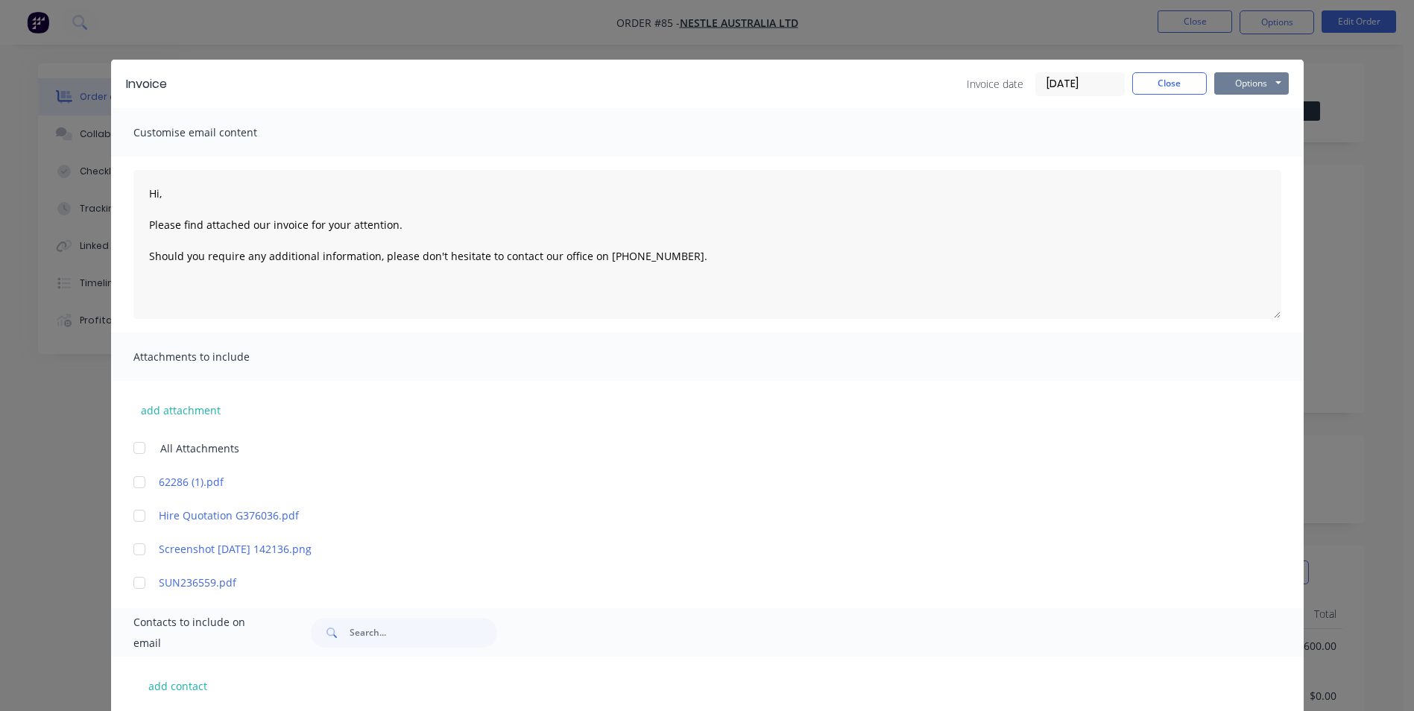
click at [1258, 89] on button "Options" at bounding box center [1251, 83] width 75 height 22
click at [1235, 130] on button "Print" at bounding box center [1261, 134] width 95 height 25
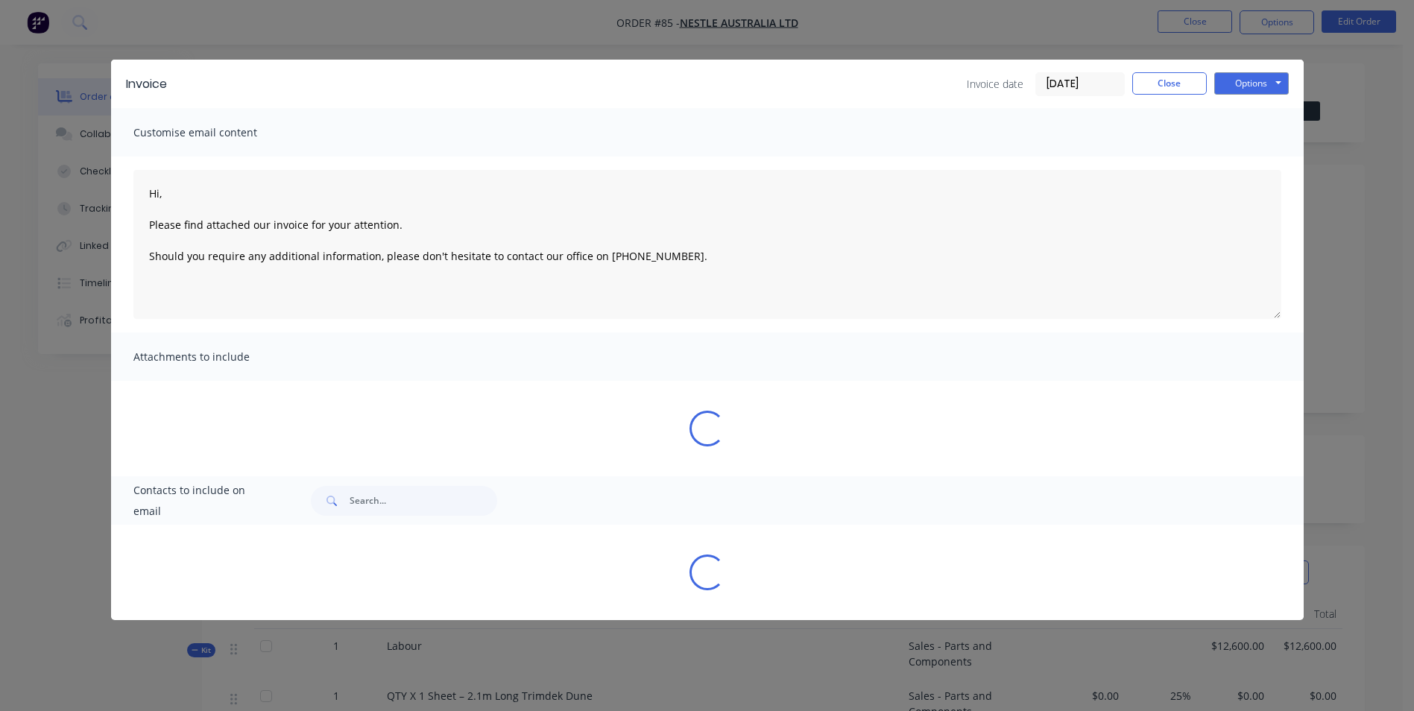
type textarea "Hi, Please find attached our invoice for your attention. Should you require any…"
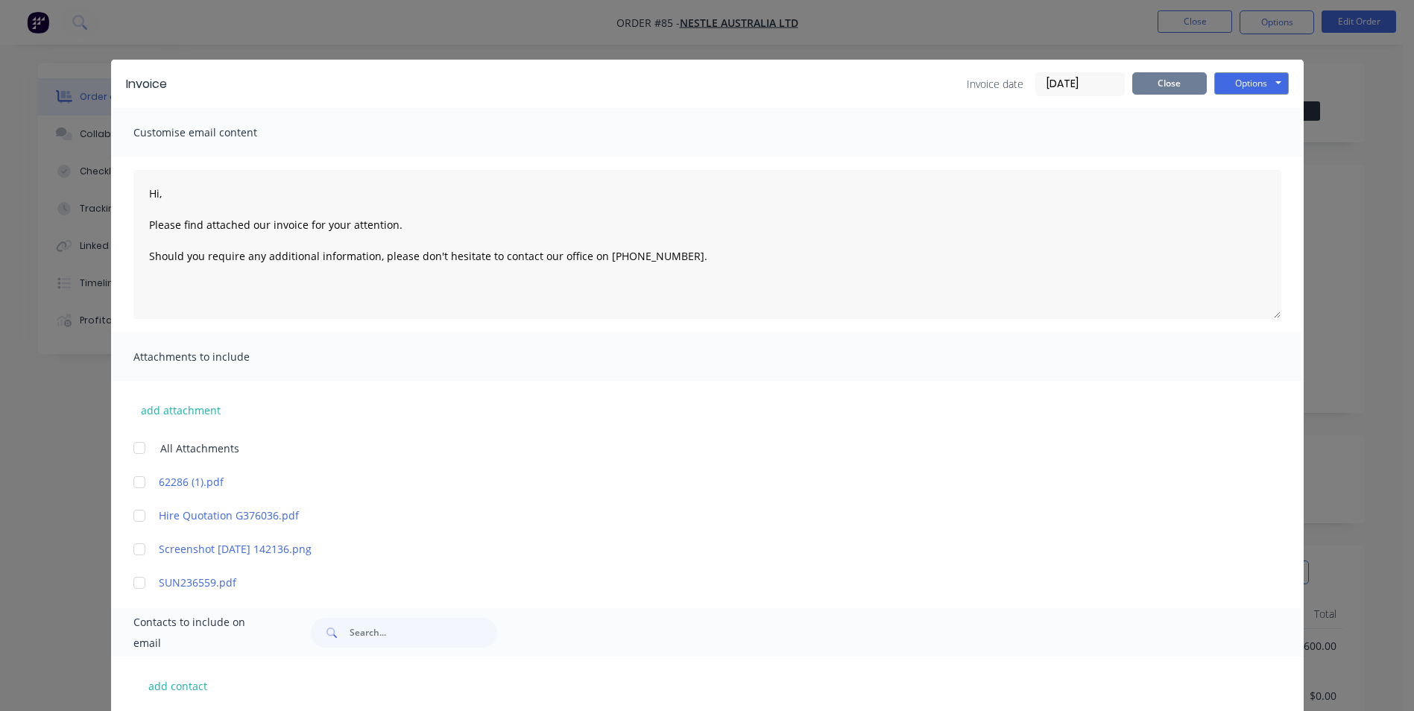
click at [1147, 82] on button "Close" at bounding box center [1169, 83] width 75 height 22
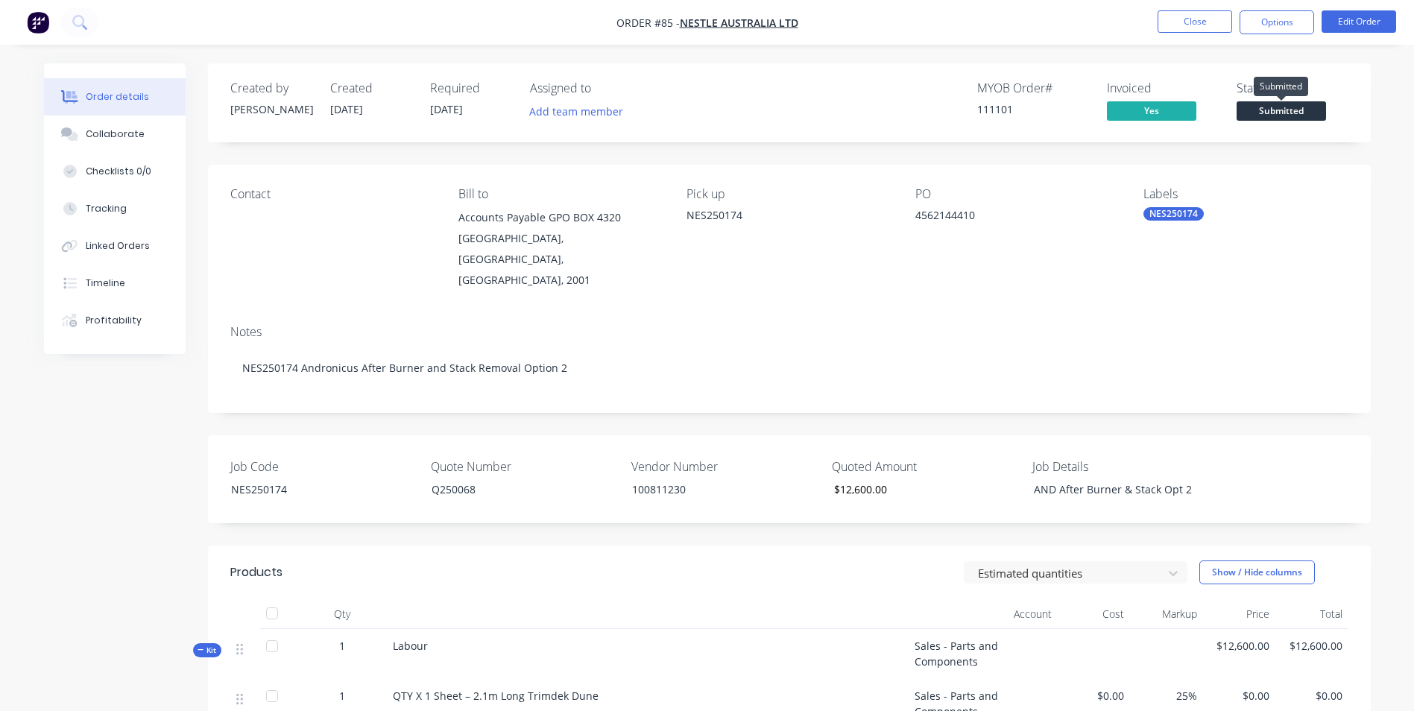
click at [1288, 113] on span "Submitted" at bounding box center [1281, 110] width 89 height 19
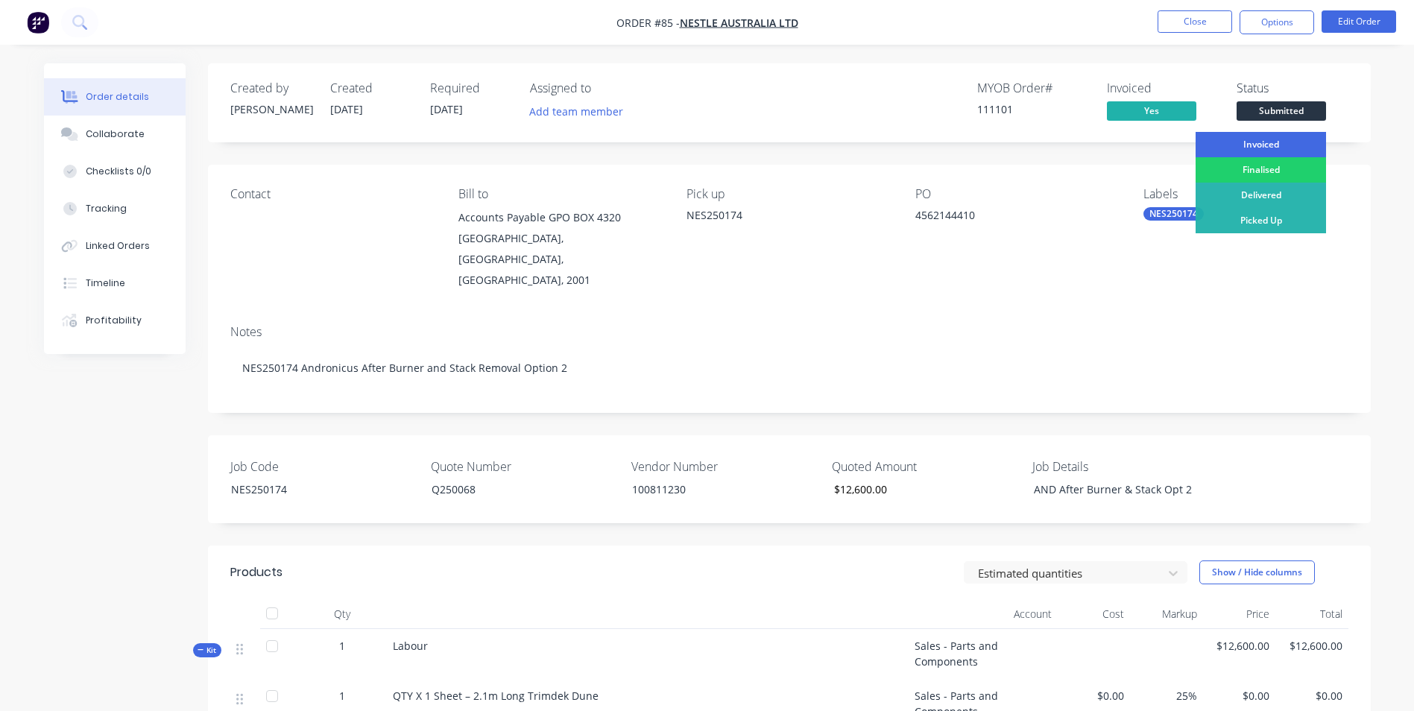
click at [1284, 145] on div "Invoiced" at bounding box center [1261, 144] width 130 height 25
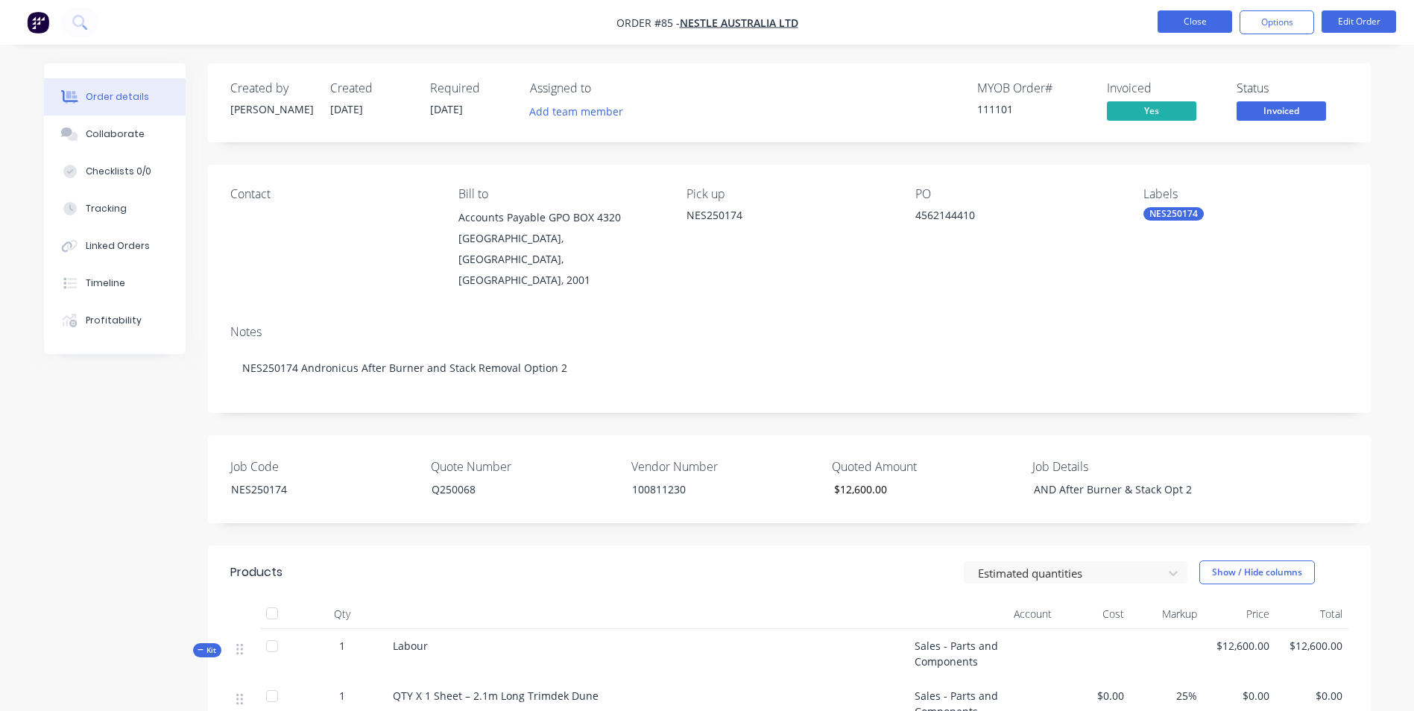
click at [1174, 24] on button "Close" at bounding box center [1195, 21] width 75 height 22
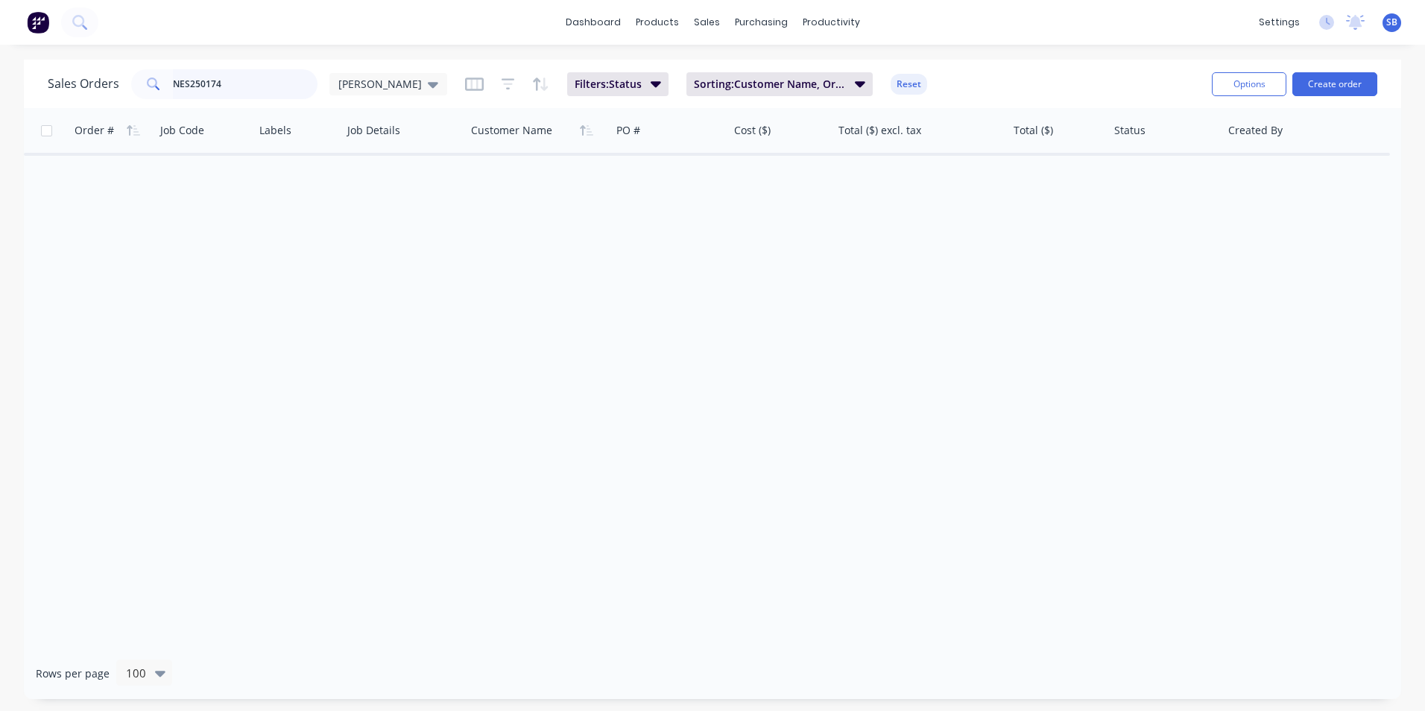
click at [286, 86] on input "NES250174" at bounding box center [245, 84] width 145 height 30
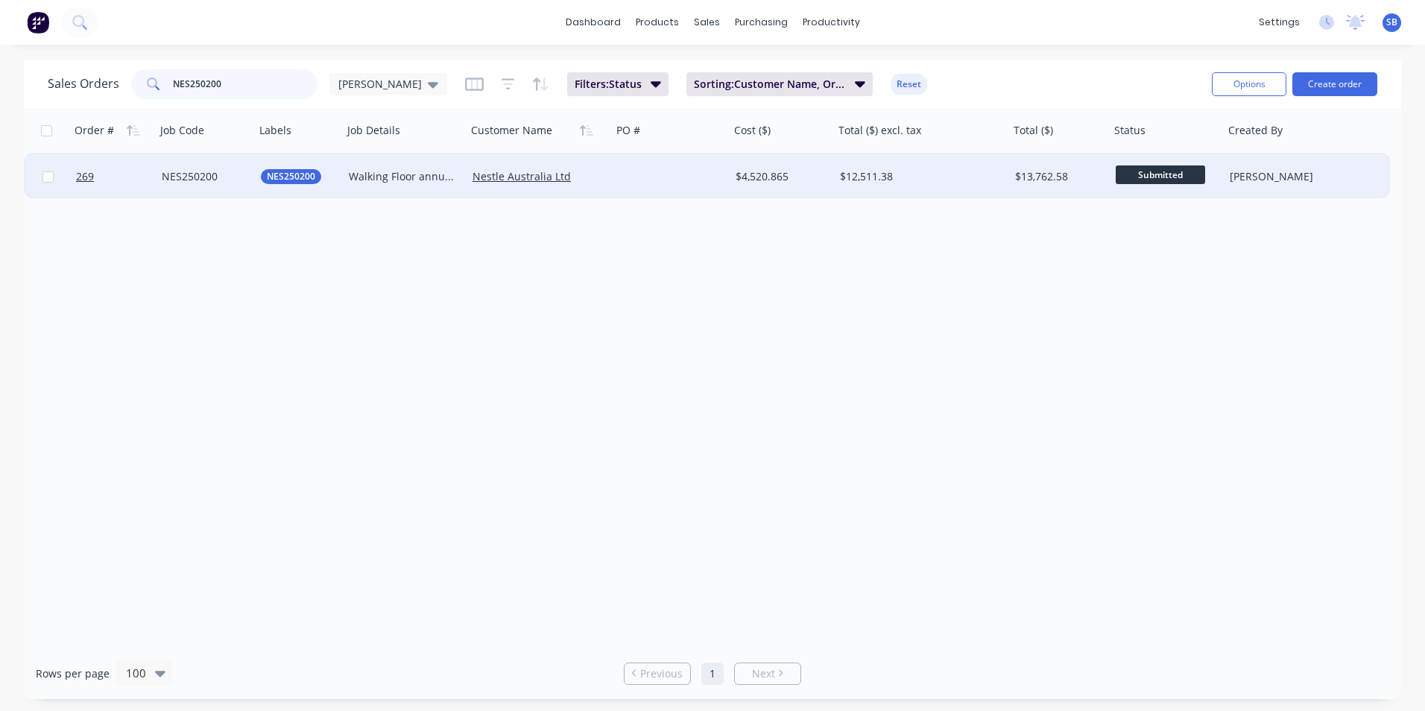
type input "NES250200"
click at [823, 192] on div "$4,520.865" at bounding box center [782, 176] width 104 height 45
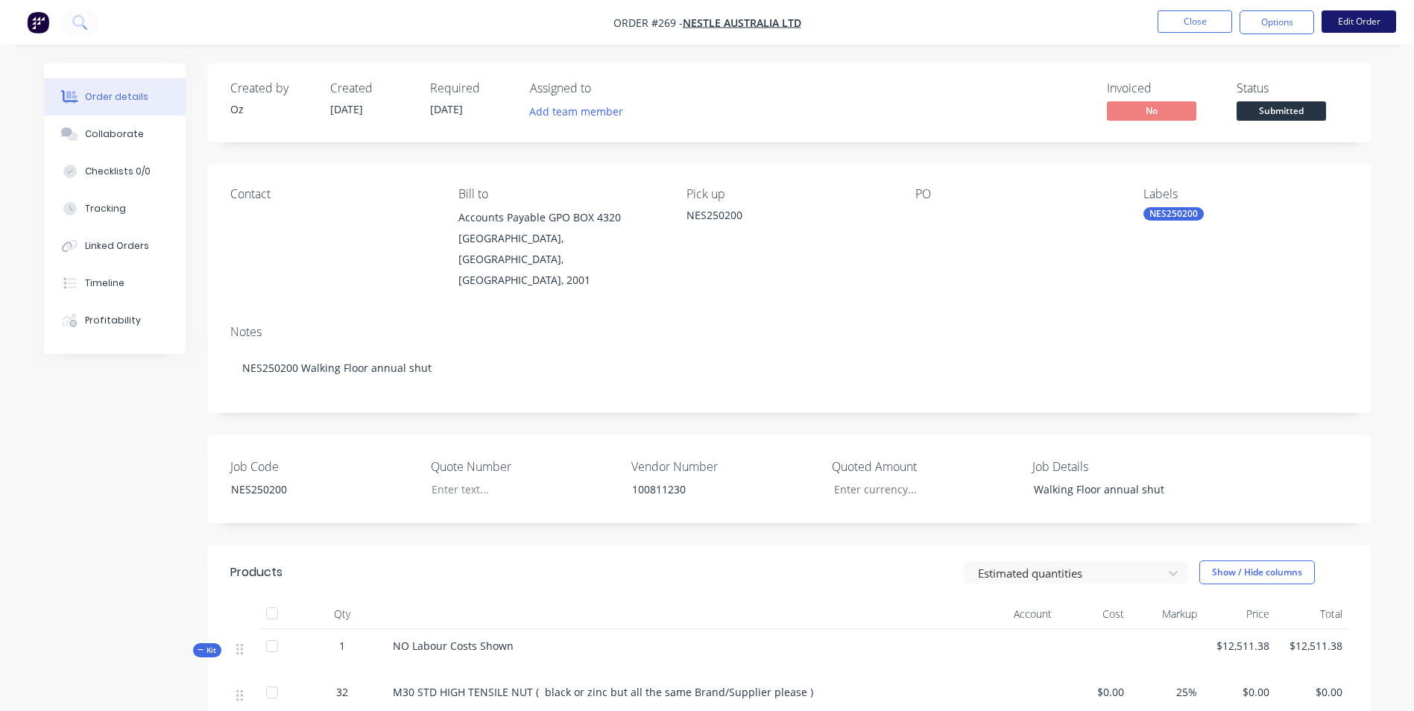
click at [1355, 12] on button "Edit Order" at bounding box center [1359, 21] width 75 height 22
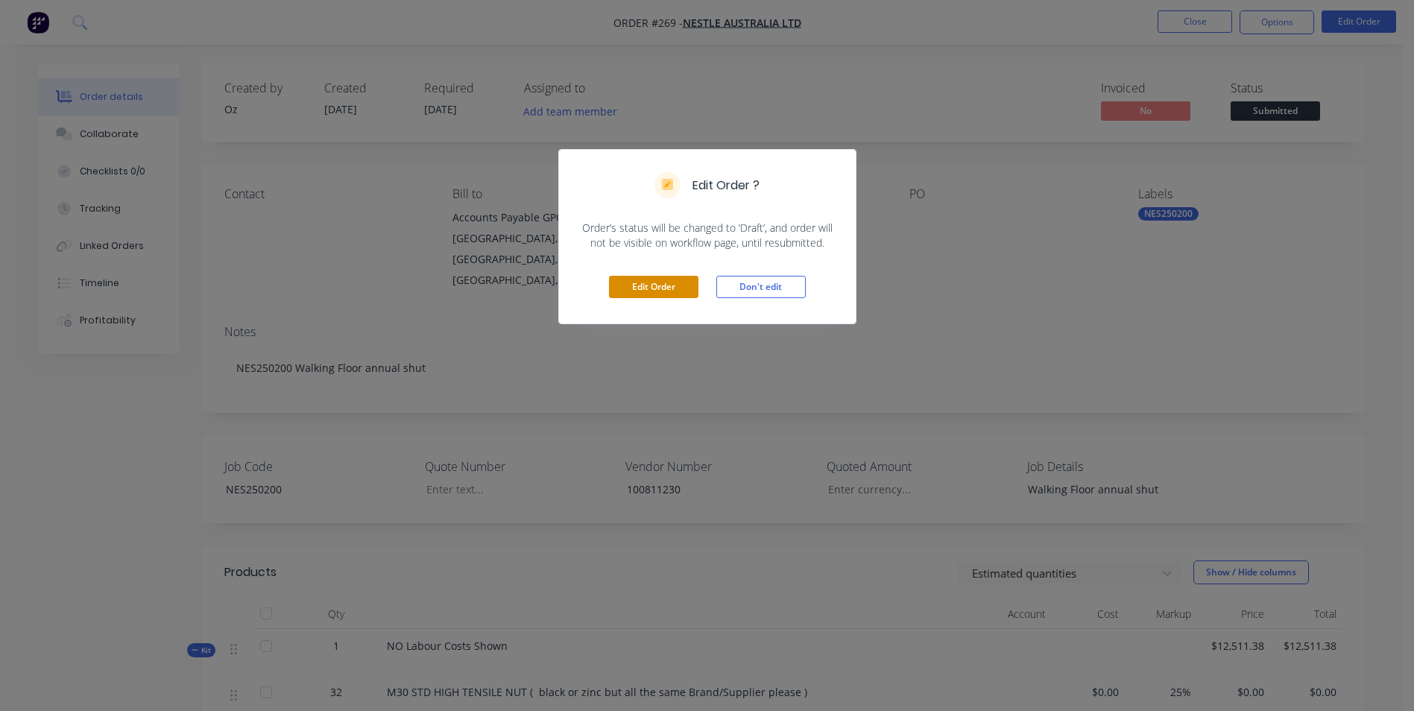
click at [675, 281] on button "Edit Order" at bounding box center [653, 287] width 89 height 22
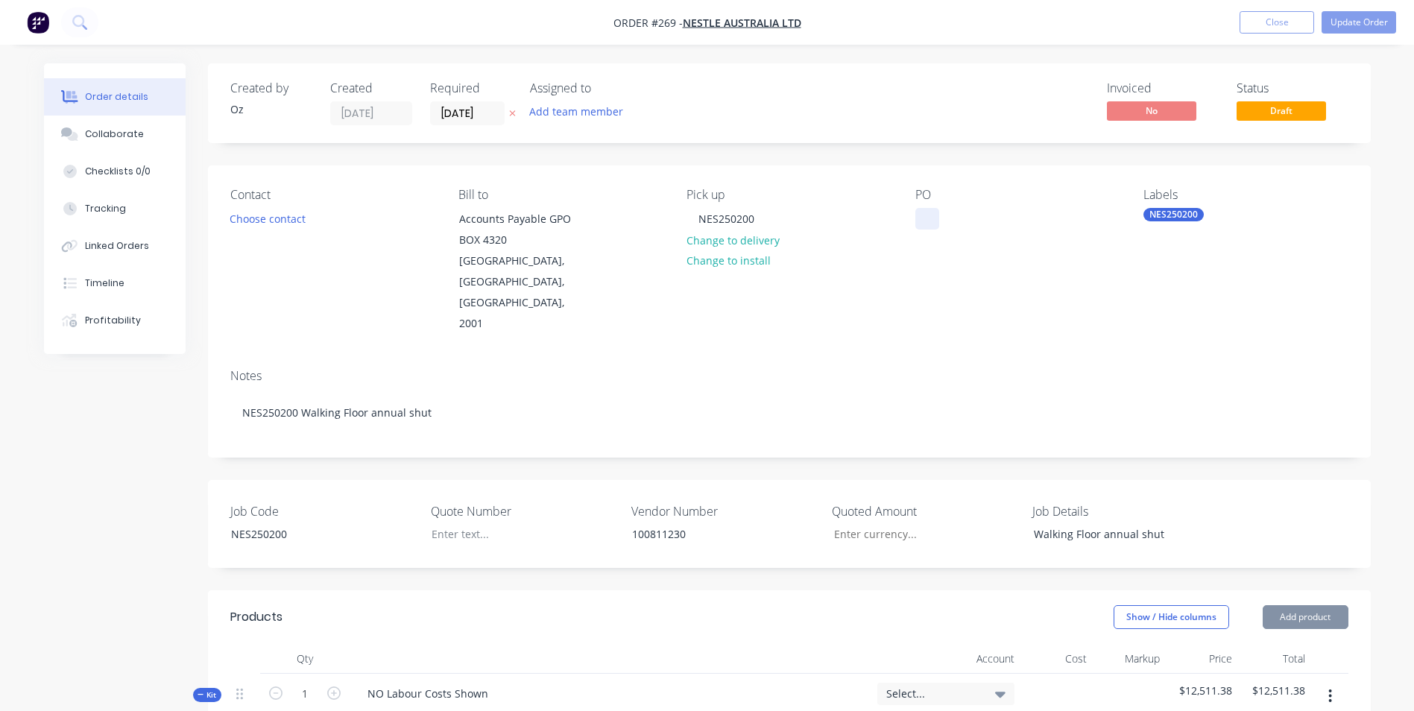
click at [927, 215] on div at bounding box center [928, 219] width 24 height 22
click at [460, 523] on div at bounding box center [513, 534] width 186 height 22
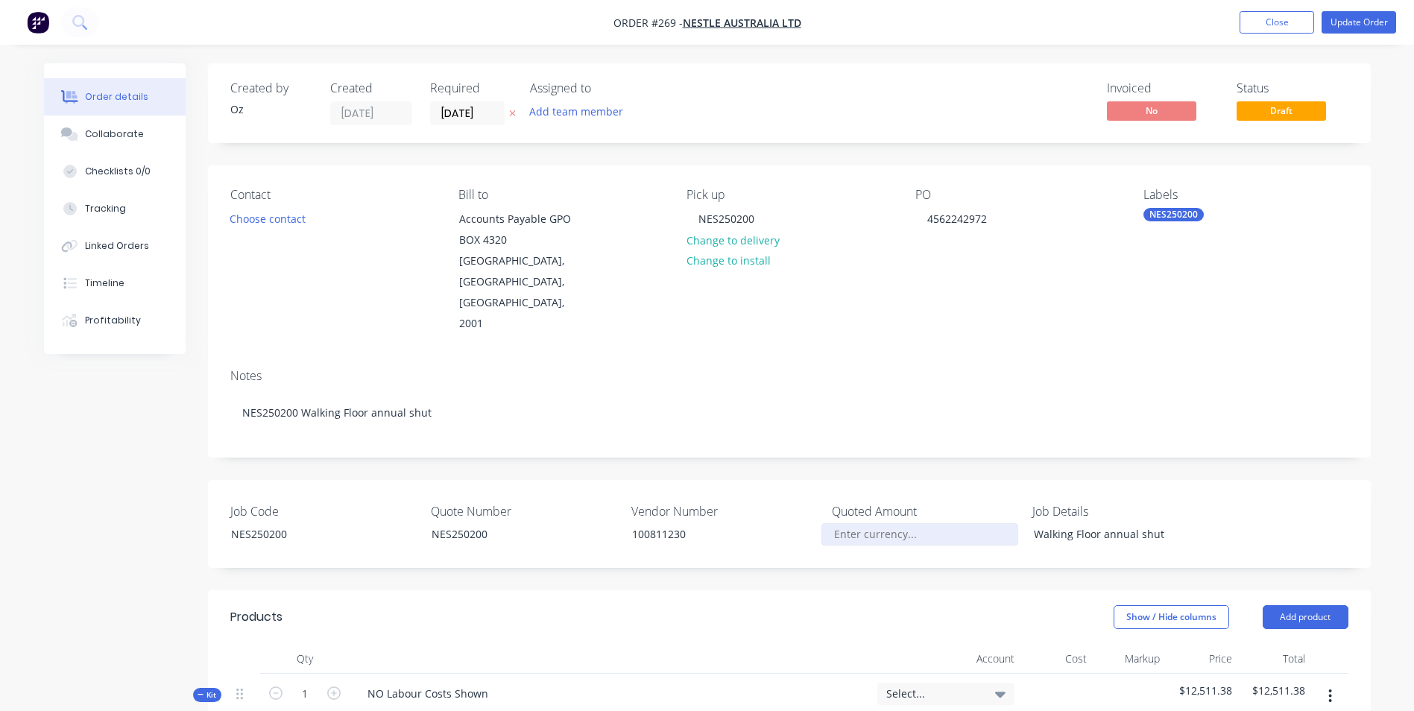
click at [851, 523] on input "Job Code" at bounding box center [920, 534] width 197 height 22
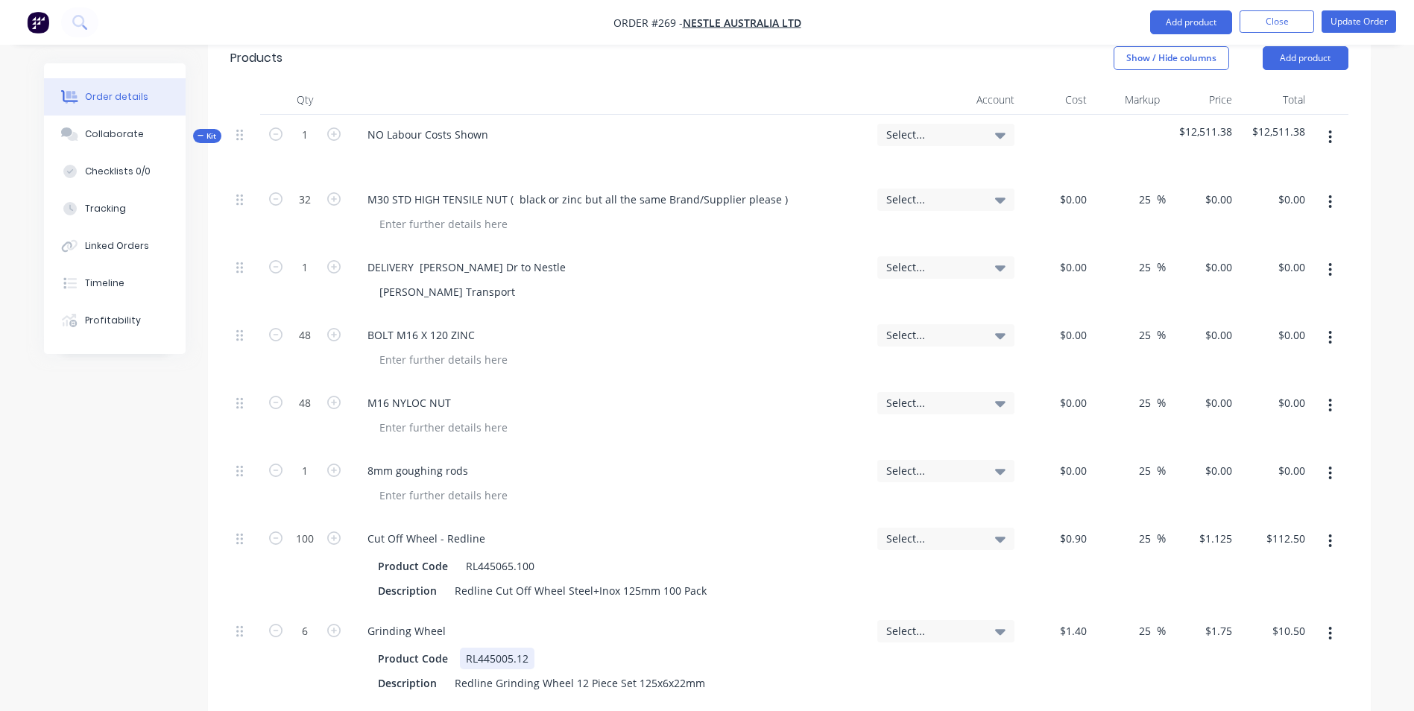
scroll to position [447, 0]
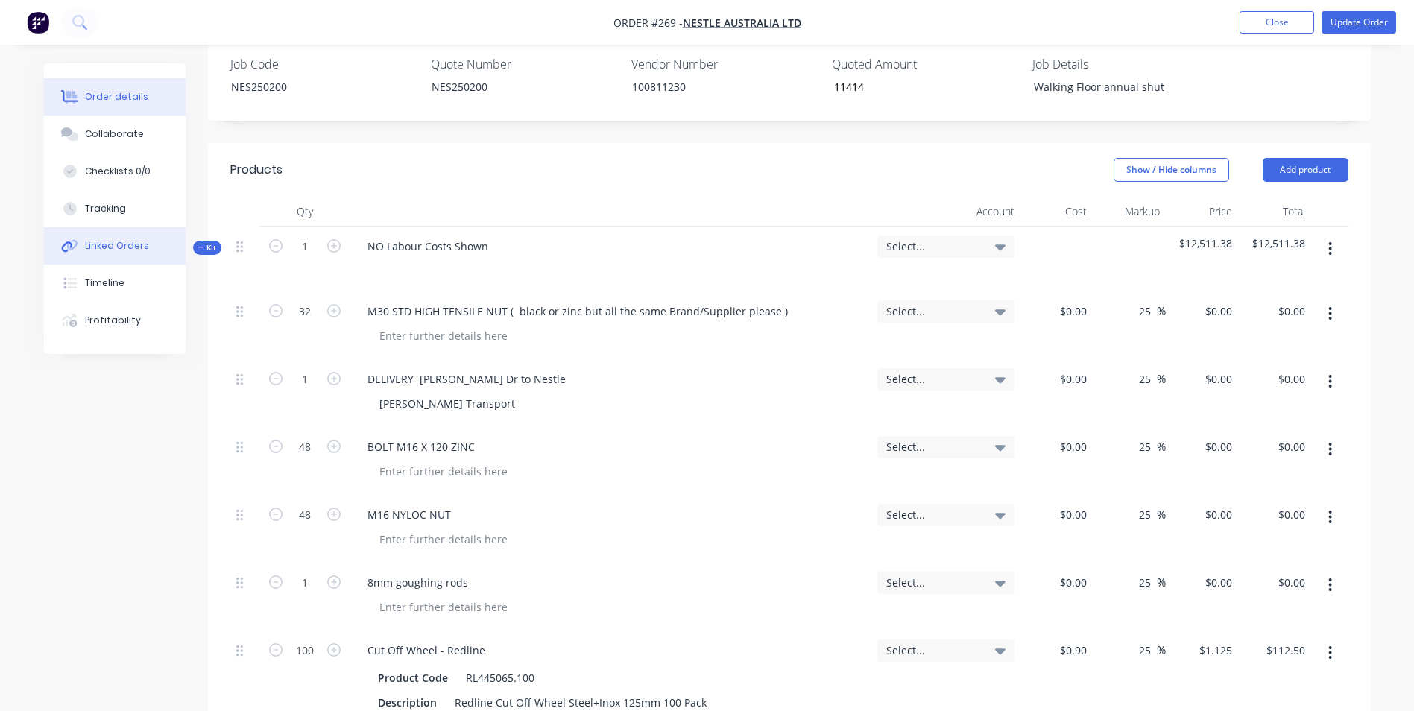
type input "$11,414.00"
click at [117, 263] on button "Linked Orders" at bounding box center [115, 245] width 142 height 37
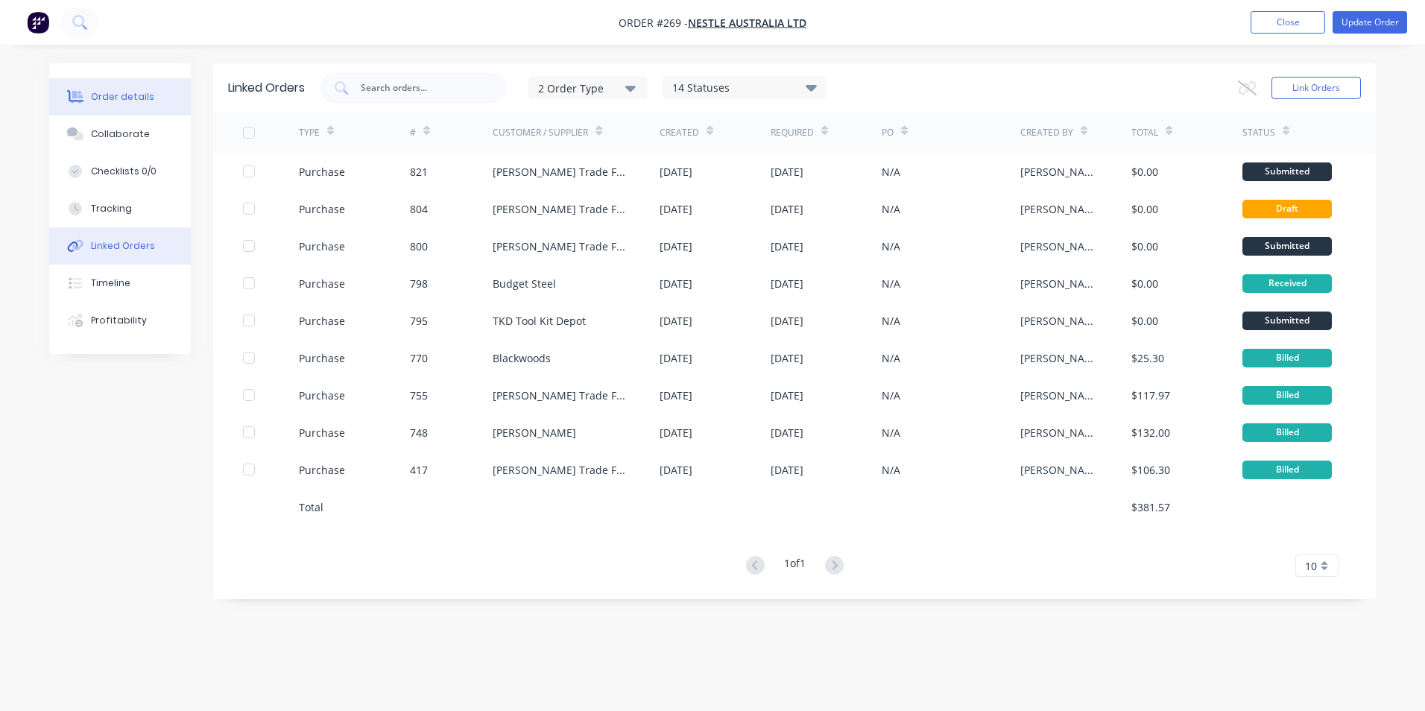
click at [127, 101] on div "Order details" at bounding box center [122, 96] width 63 height 13
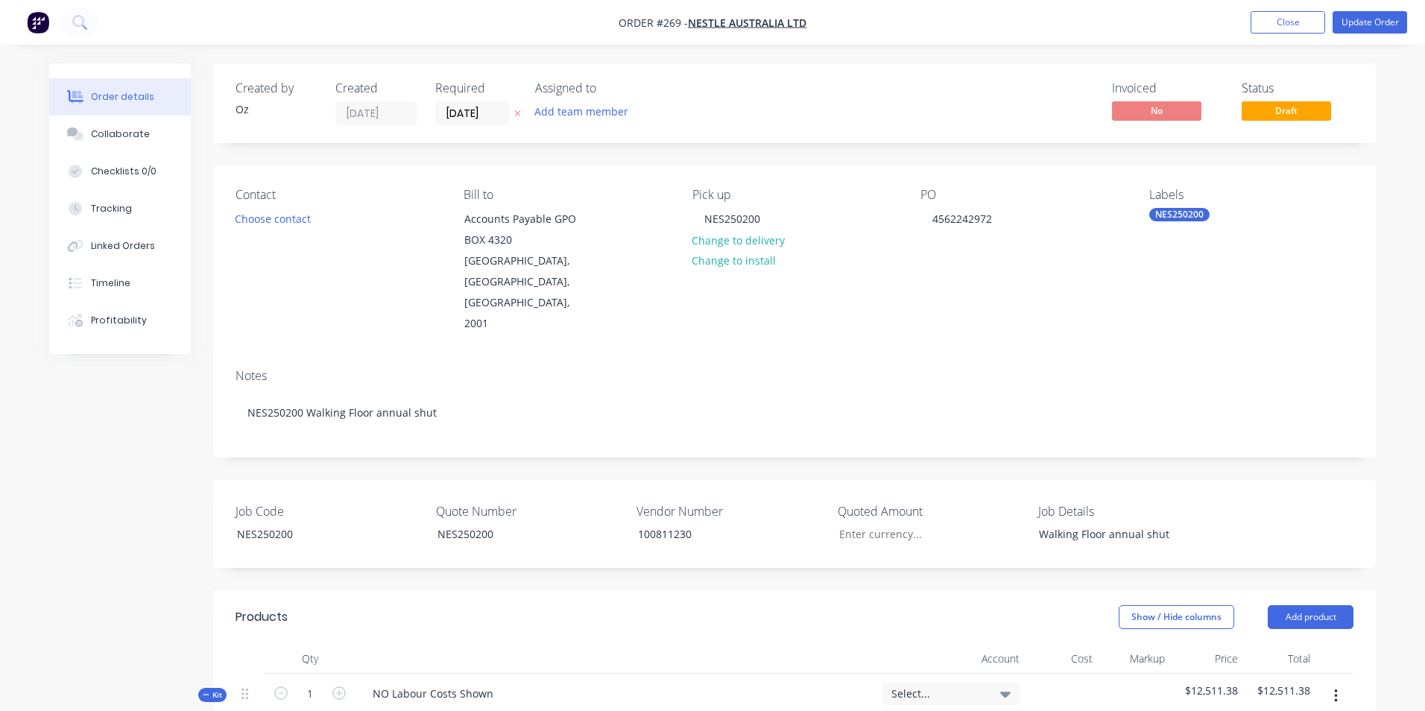
type input "$11,414.00"
